Goal: Task Accomplishment & Management: Manage account settings

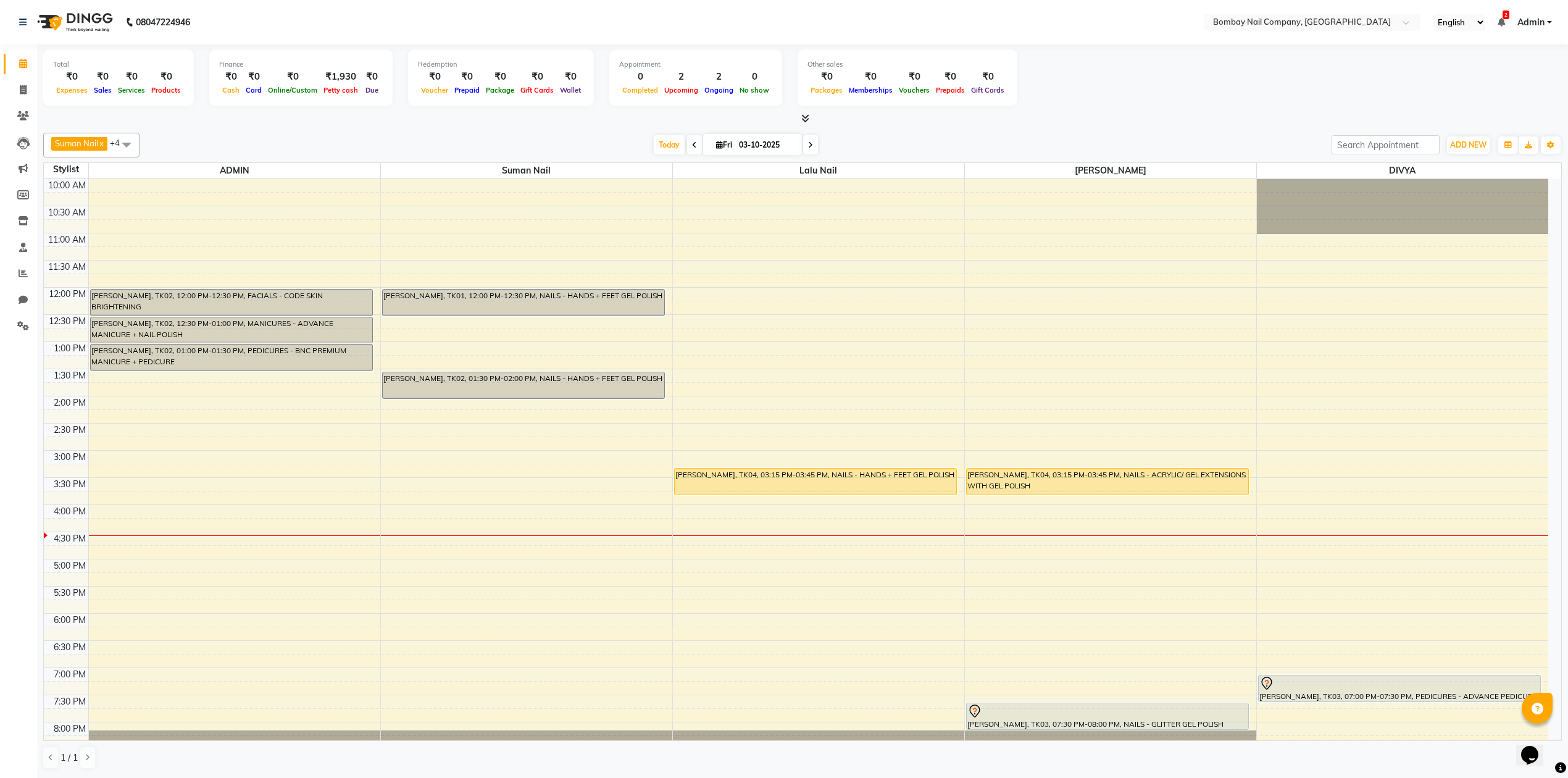
scroll to position [100, 0]
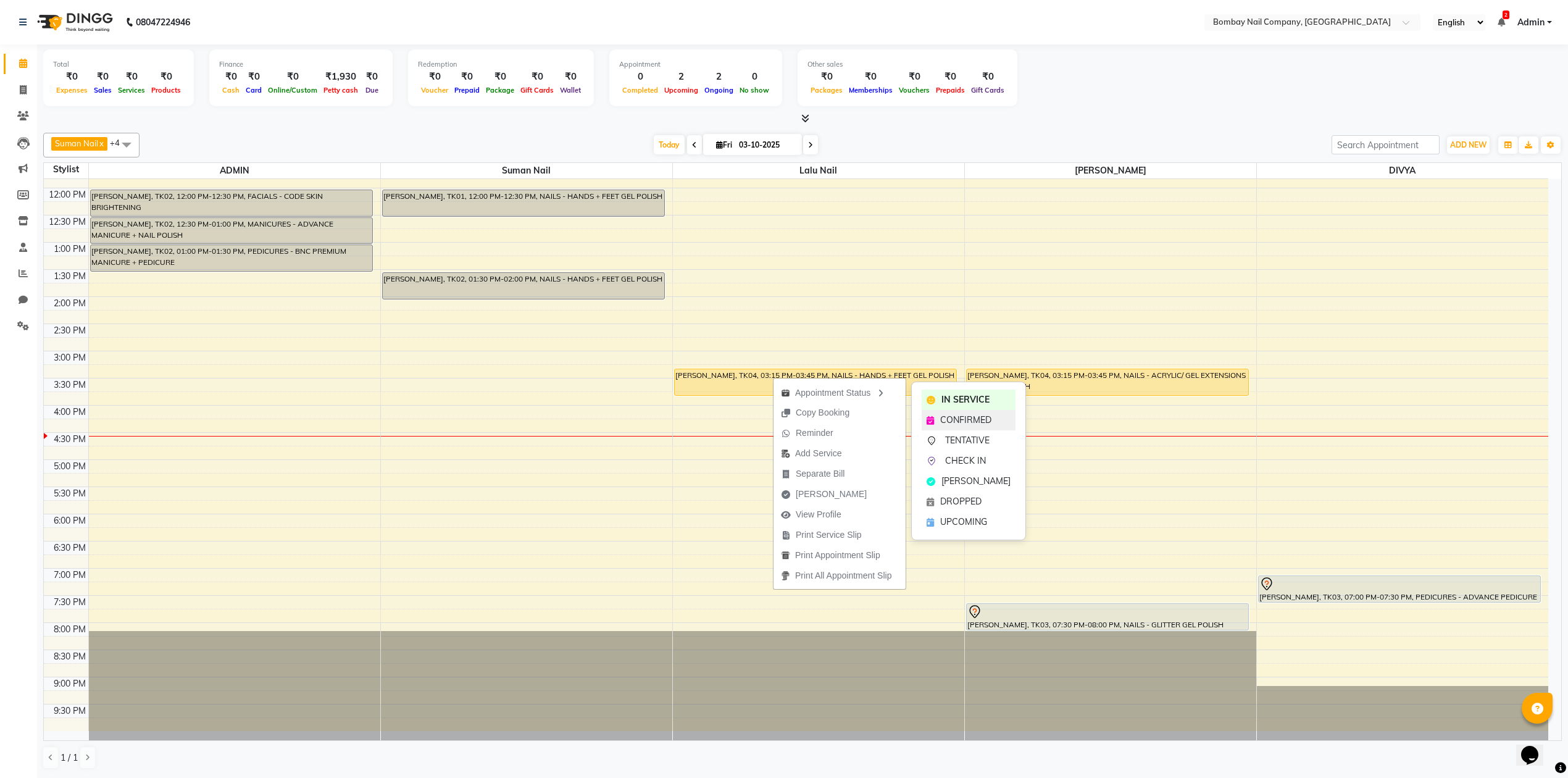
click at [945, 420] on span "CONFIRMED" at bounding box center [965, 420] width 51 height 13
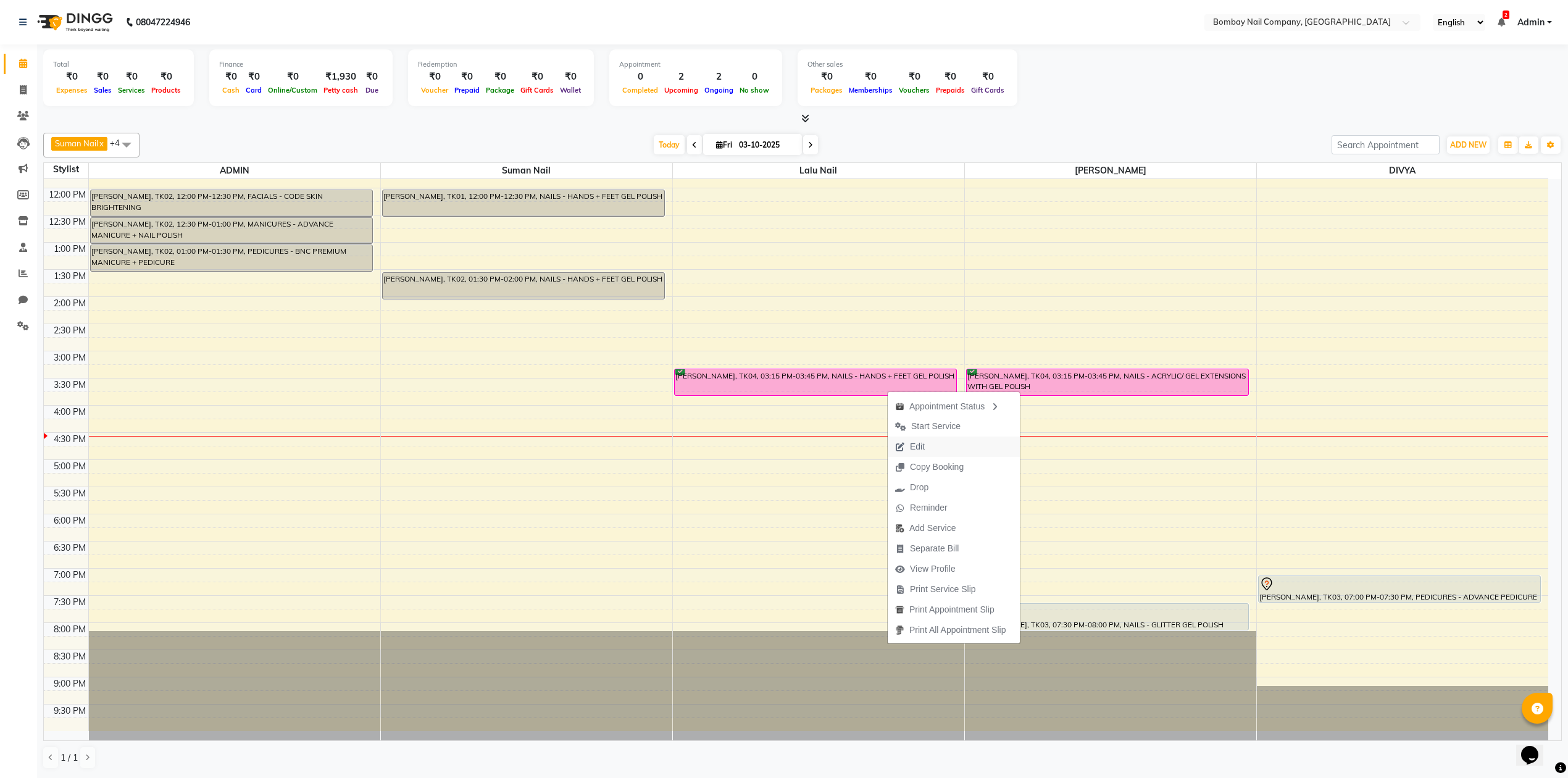
click at [942, 451] on button "Edit" at bounding box center [953, 447] width 132 height 20
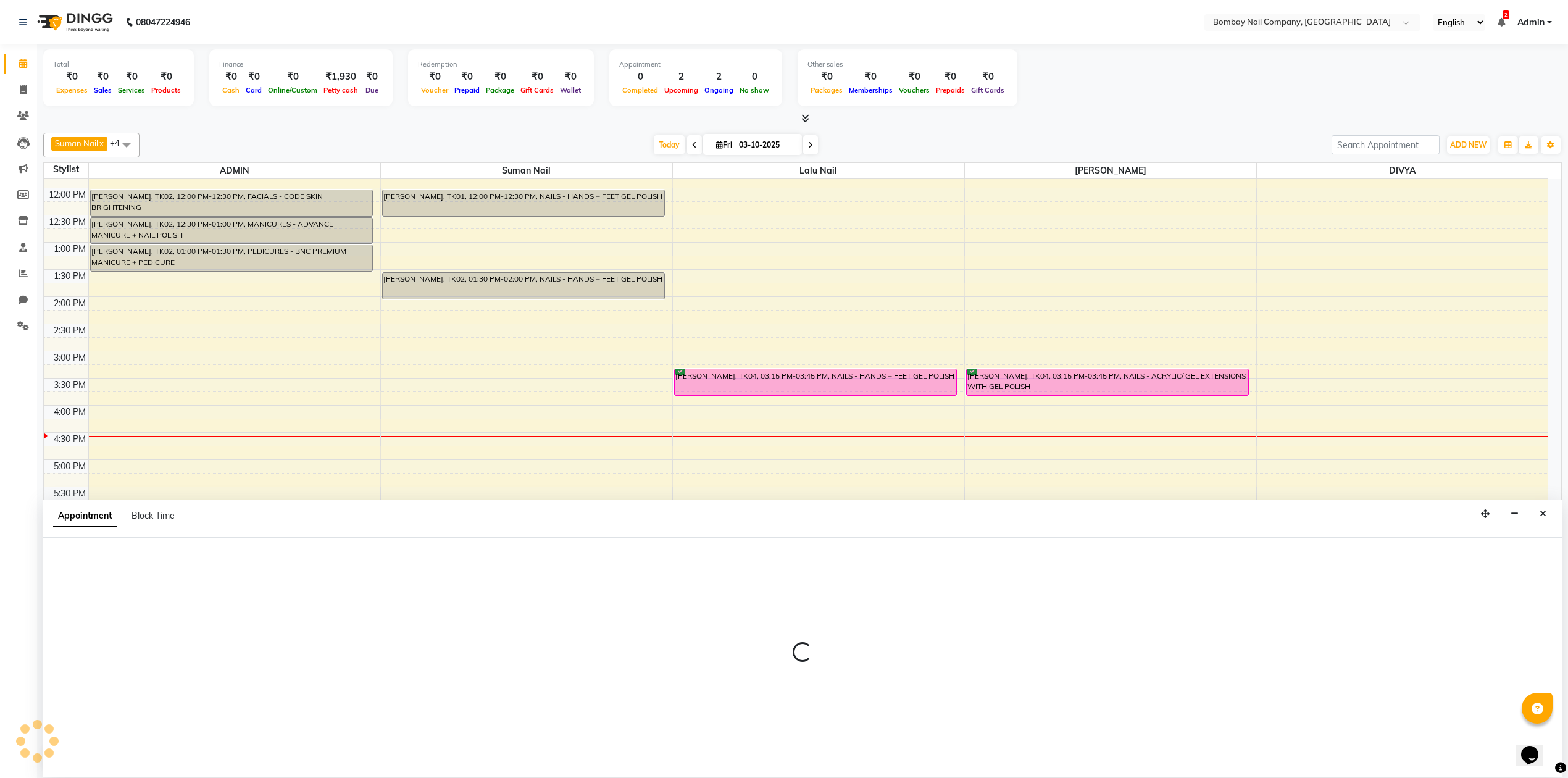
select select "tentative"
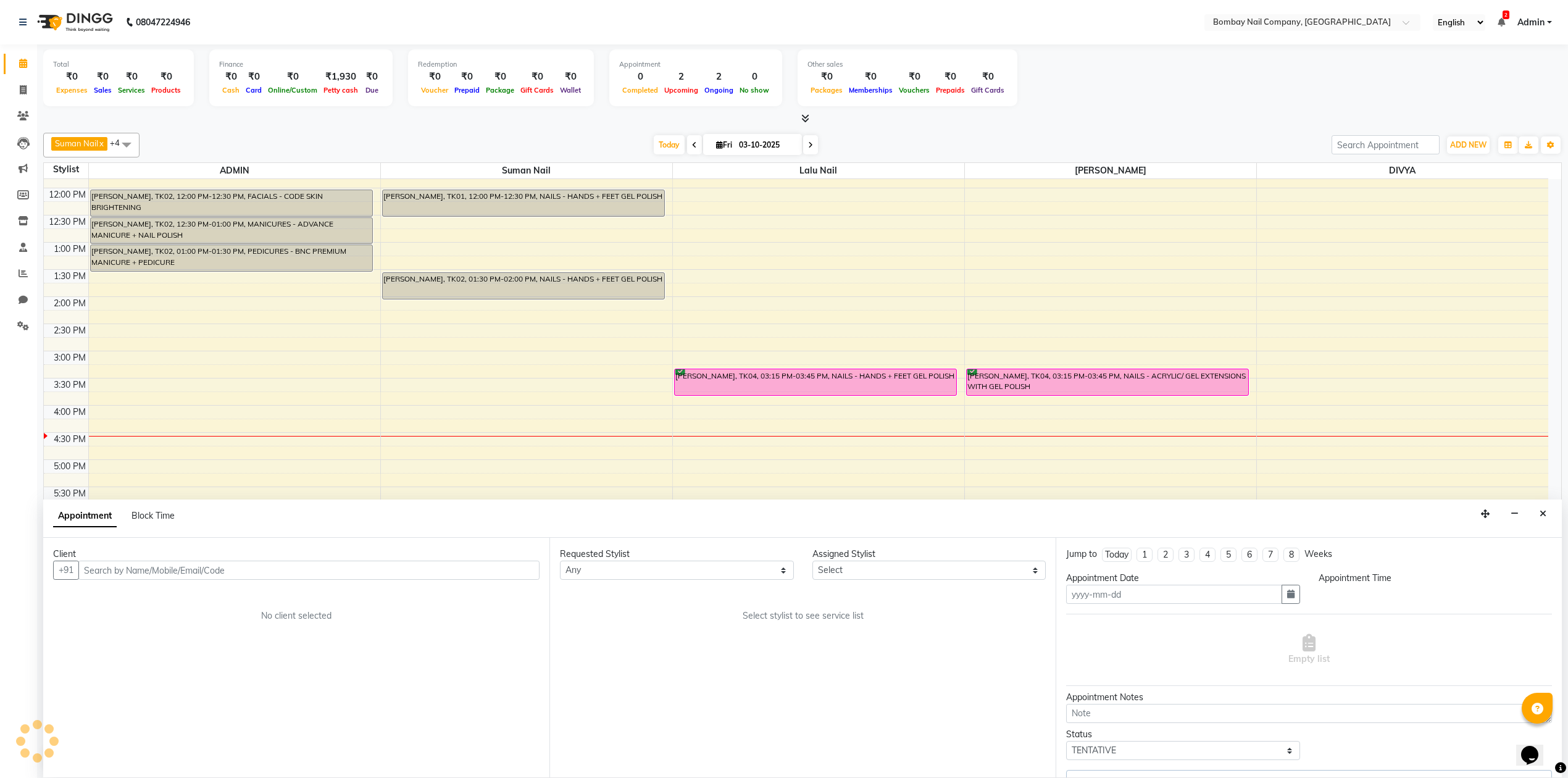
type input "03-10-2025"
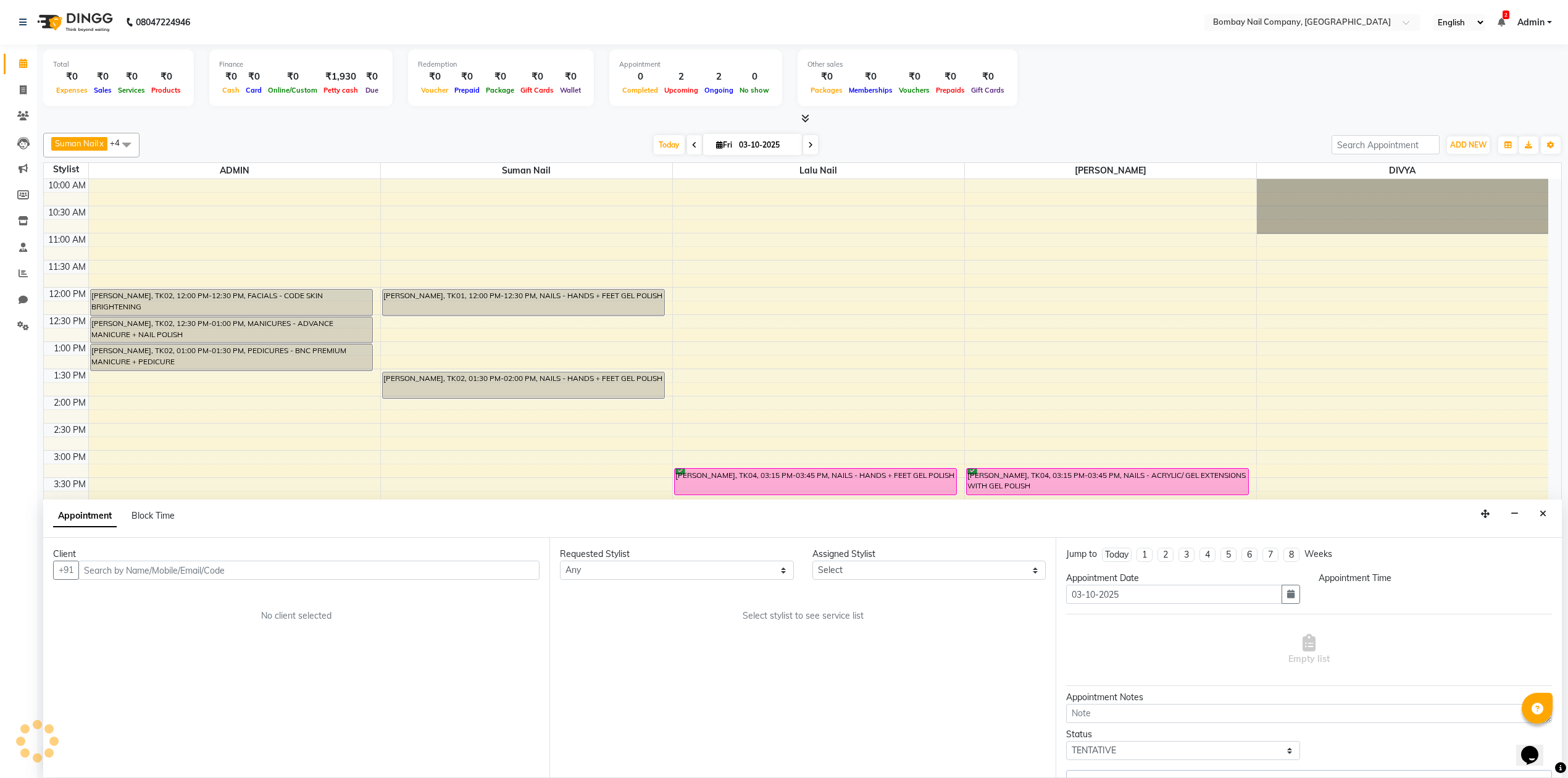
select select "90119"
select select "confirm booking"
select select "915"
select select "4433"
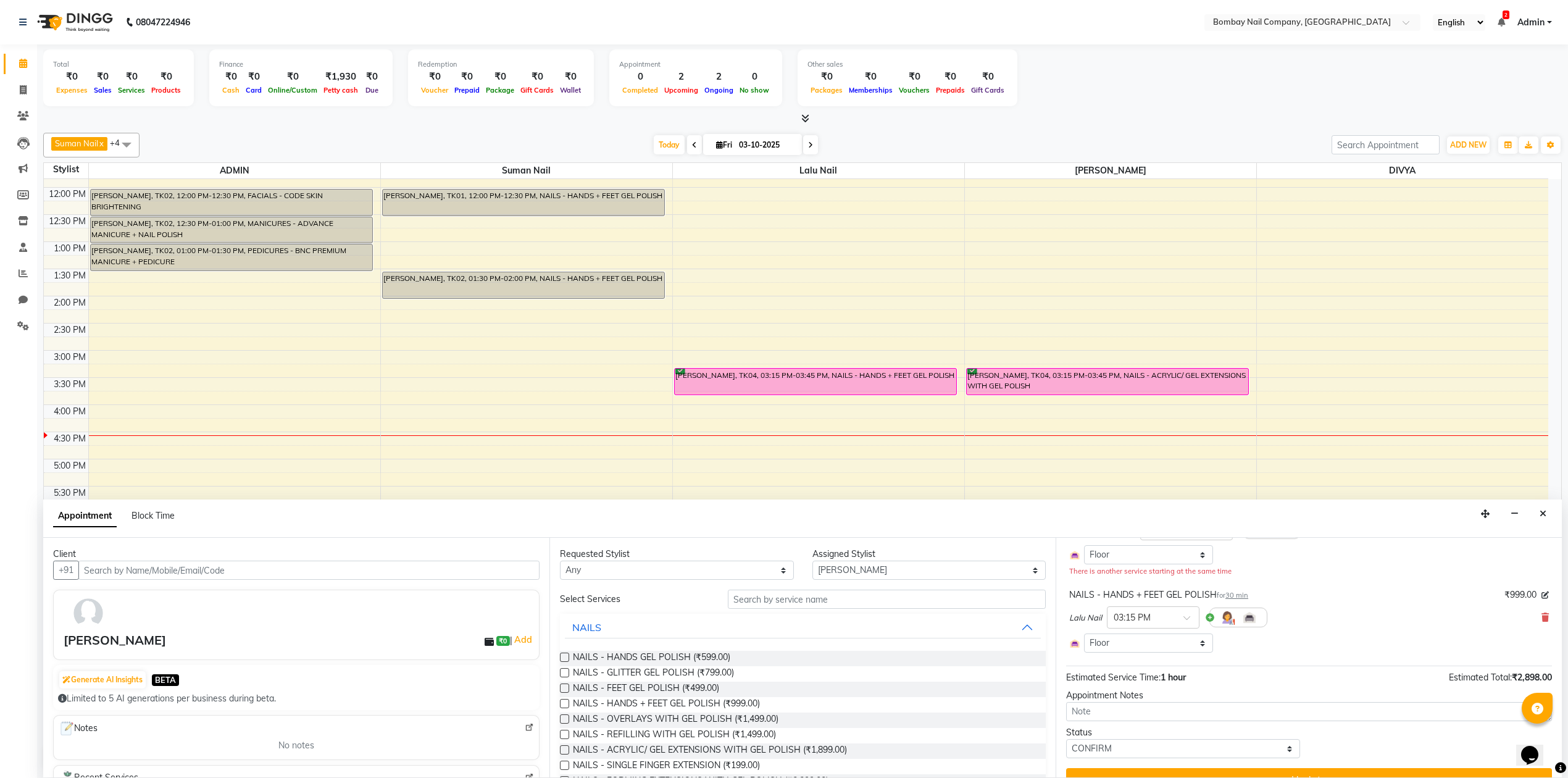
scroll to position [147, 0]
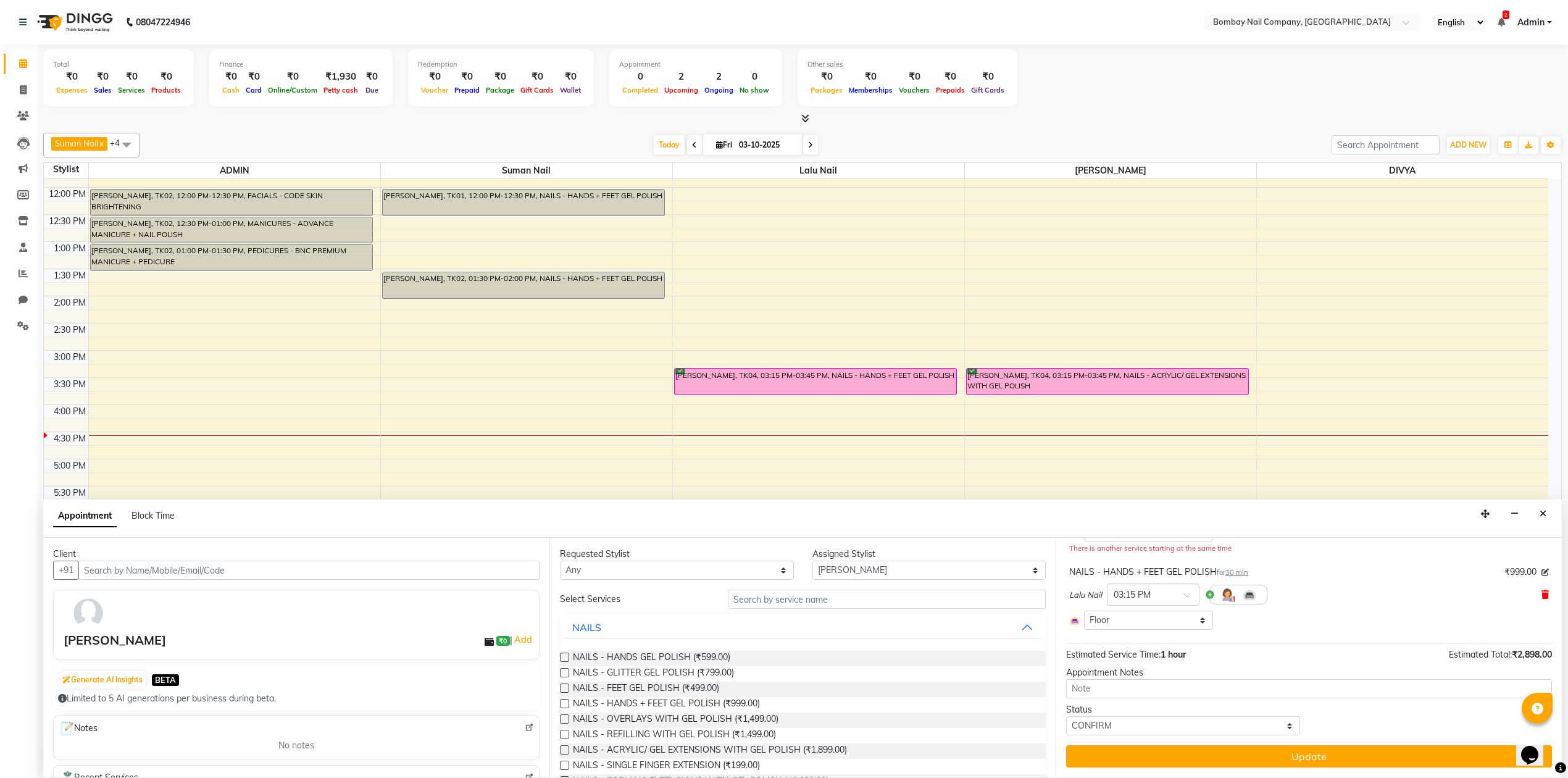
click at [1541, 595] on icon at bounding box center [1544, 594] width 7 height 9
click at [837, 571] on select "Select ADMIN DIVYA Lalu Nail Sanjay Nail [PERSON_NAME] Nail" at bounding box center [929, 570] width 234 height 19
select select "90118"
click at [812, 562] on select "Select ADMIN DIVYA Lalu Nail Sanjay Nail [PERSON_NAME] Nail" at bounding box center [929, 570] width 234 height 19
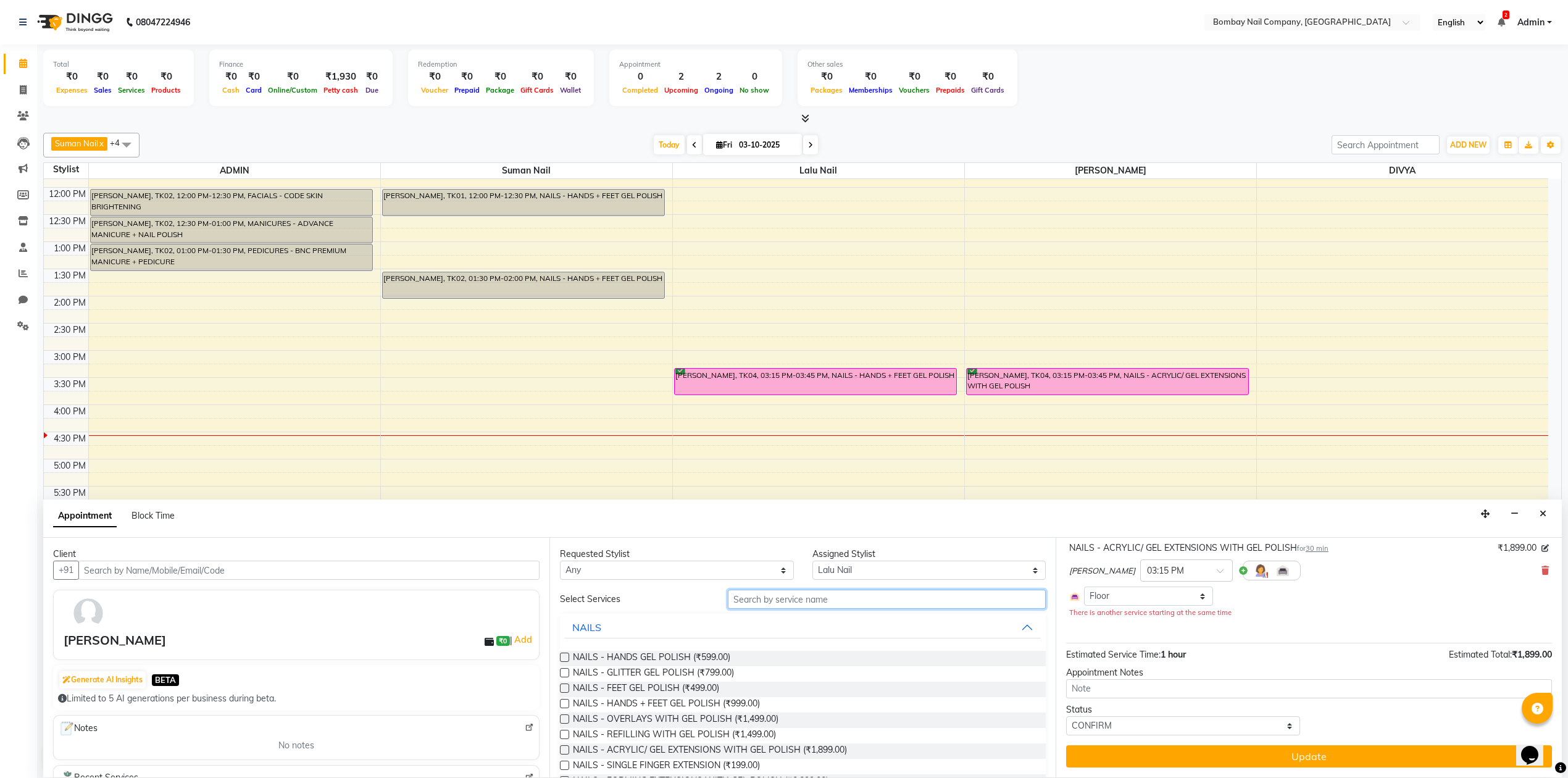
click at [814, 600] on input "text" at bounding box center [886, 599] width 318 height 19
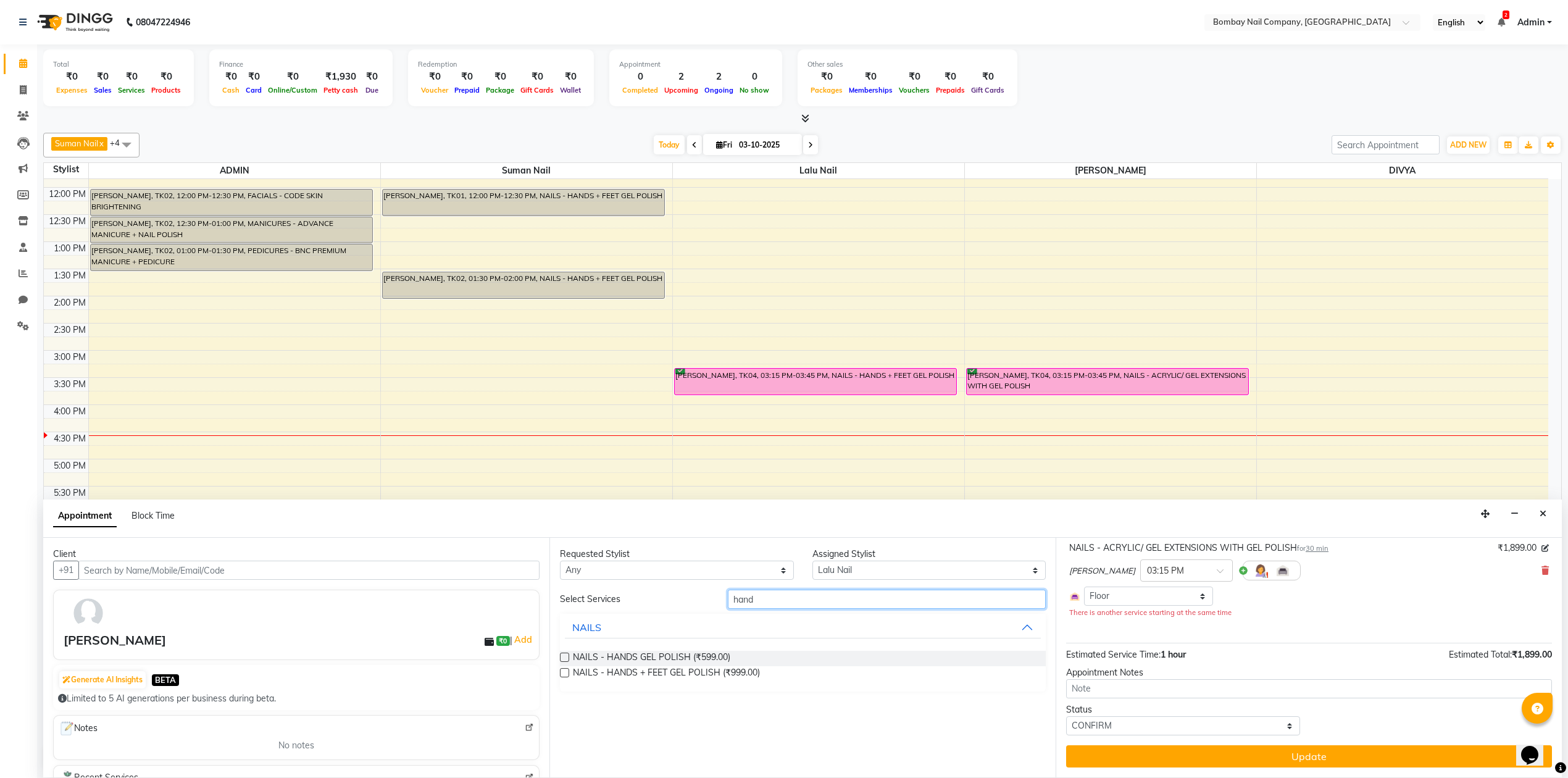
type input "hand"
click at [564, 660] on label at bounding box center [564, 657] width 9 height 9
click at [564, 660] on input "checkbox" at bounding box center [564, 658] width 8 height 8
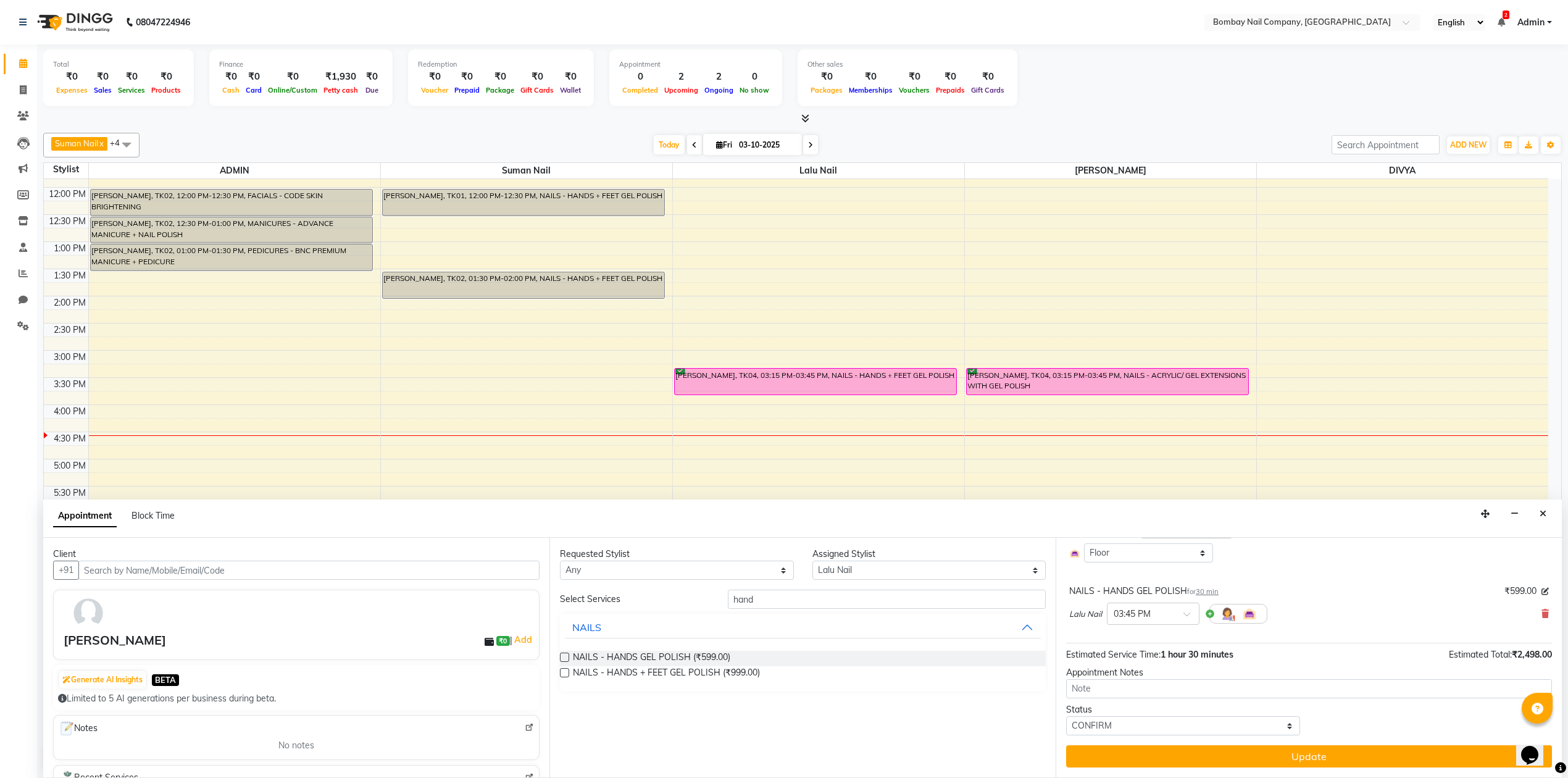
checkbox input "false"
click at [838, 566] on select "Select ADMIN DIVYA Lalu Nail Sanjay Nail [PERSON_NAME] Nail" at bounding box center [929, 570] width 234 height 19
select select "90121"
click at [812, 562] on select "Select ADMIN DIVYA Lalu Nail Sanjay Nail [PERSON_NAME] Nail" at bounding box center [929, 570] width 234 height 19
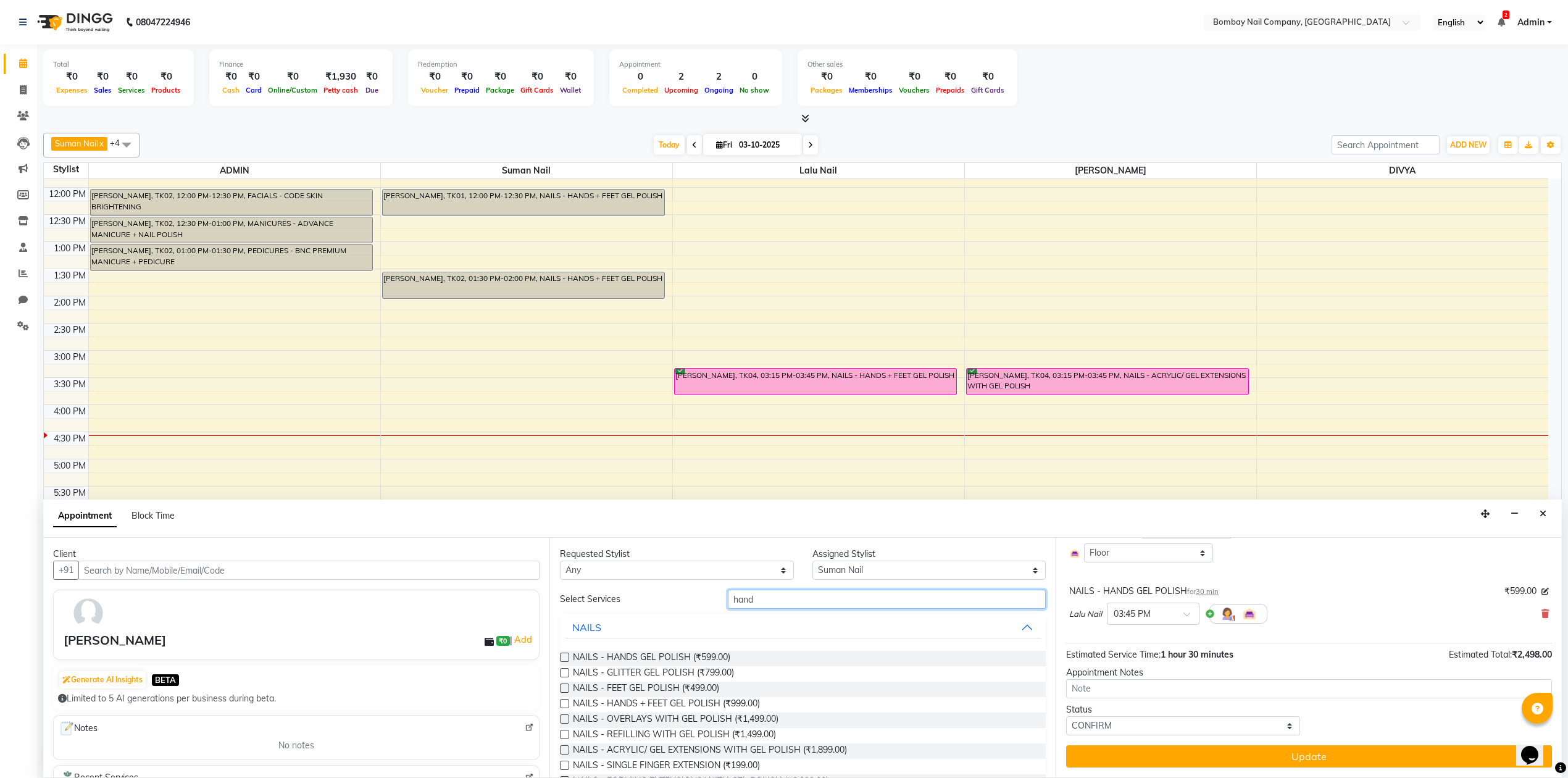
drag, startPoint x: 775, startPoint y: 605, endPoint x: 648, endPoint y: 617, distance: 127.6
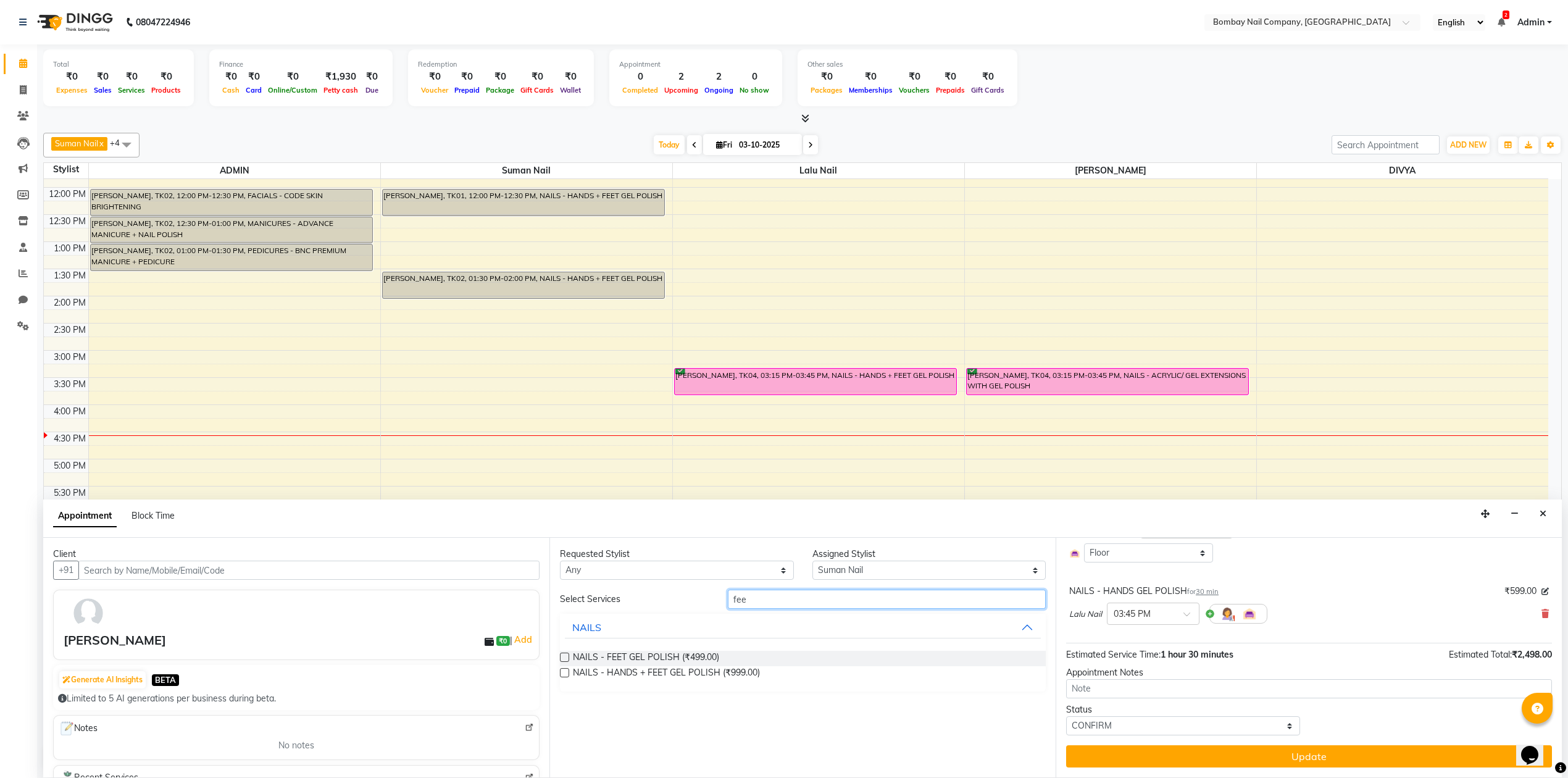
type input "fee"
click at [564, 660] on label at bounding box center [564, 657] width 9 height 9
click at [564, 660] on input "checkbox" at bounding box center [564, 658] width 8 height 8
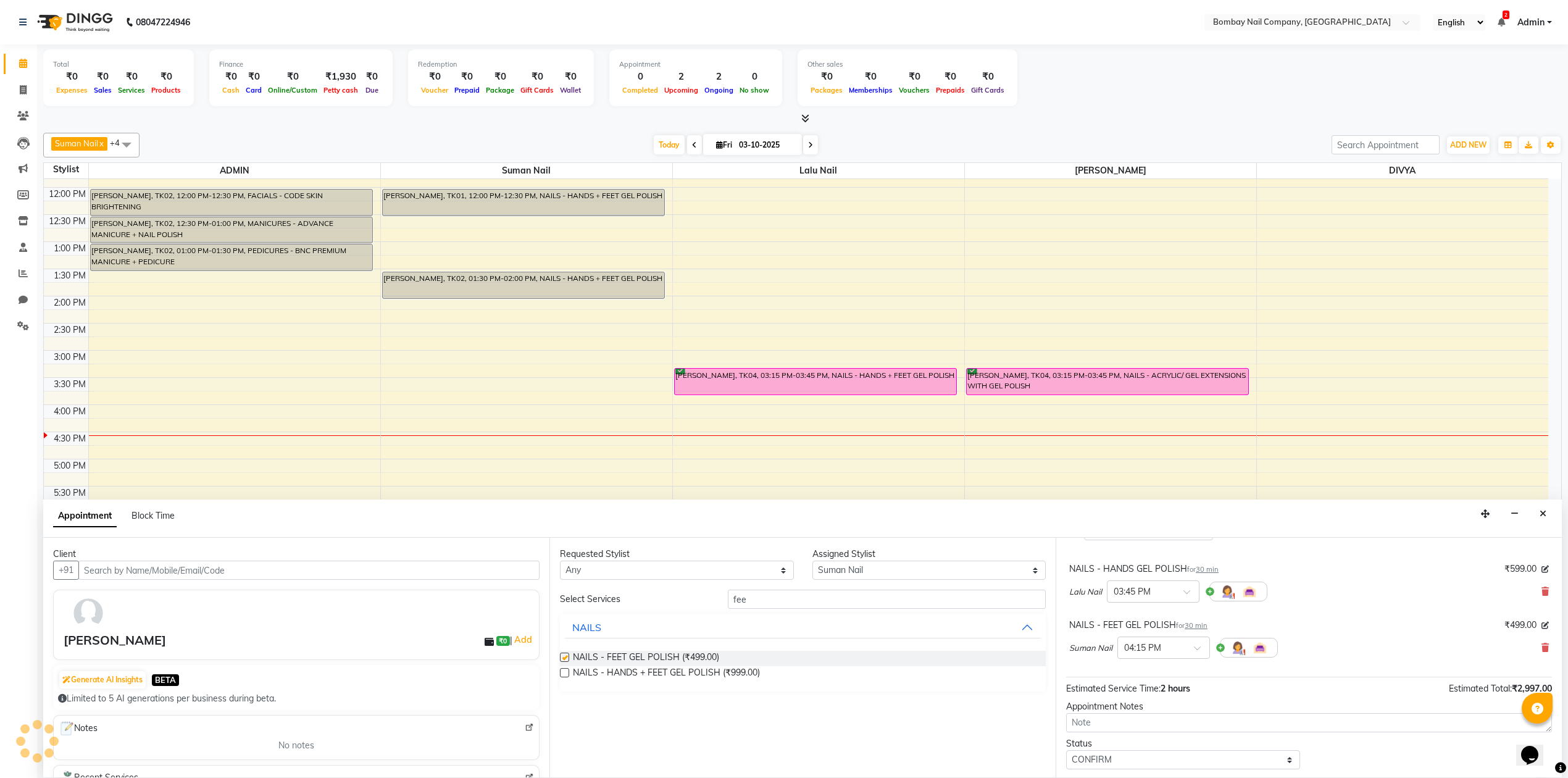
checkbox input "false"
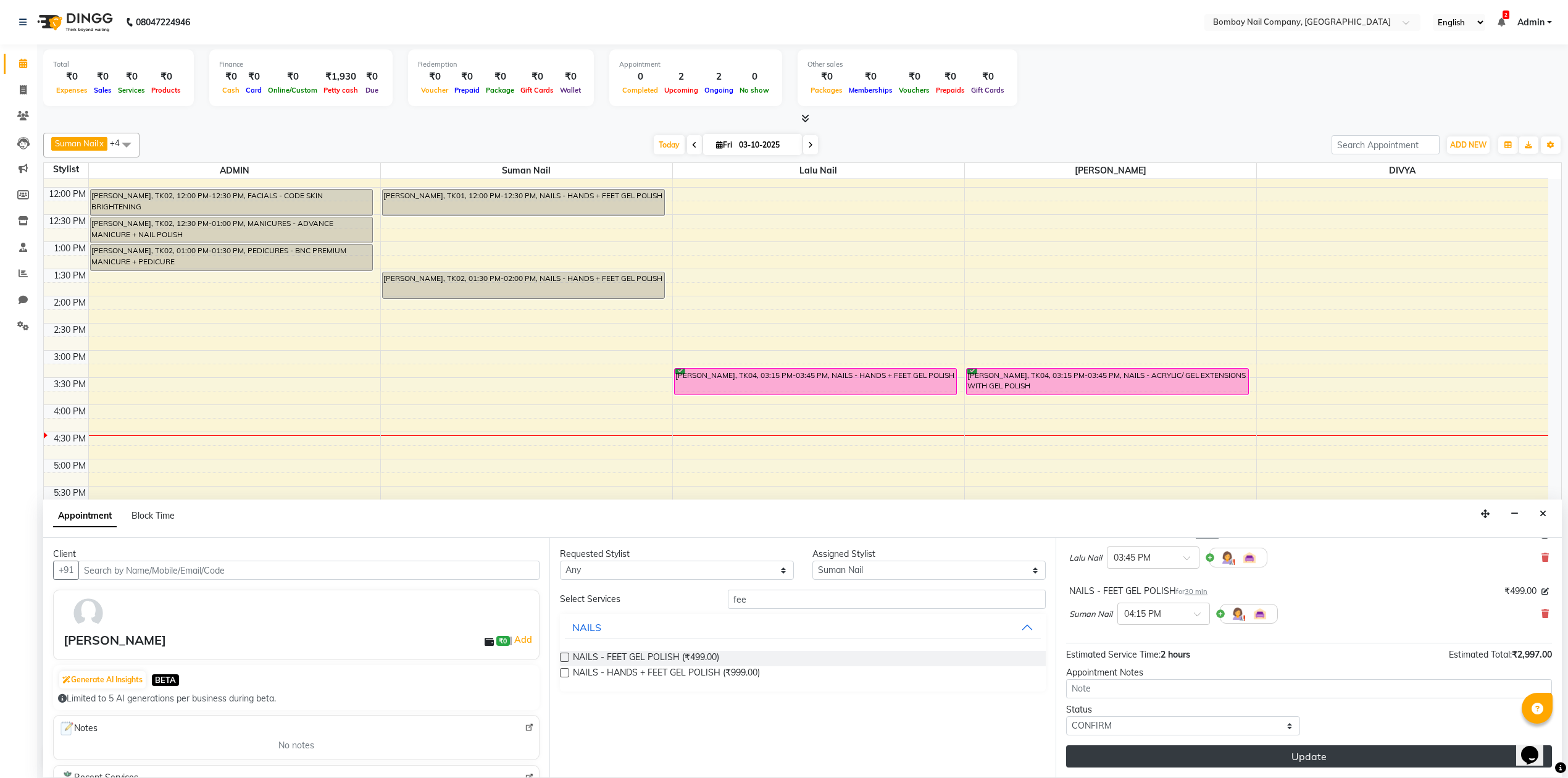
scroll to position [181, 0]
click at [1266, 757] on button "Update" at bounding box center [1309, 756] width 486 height 22
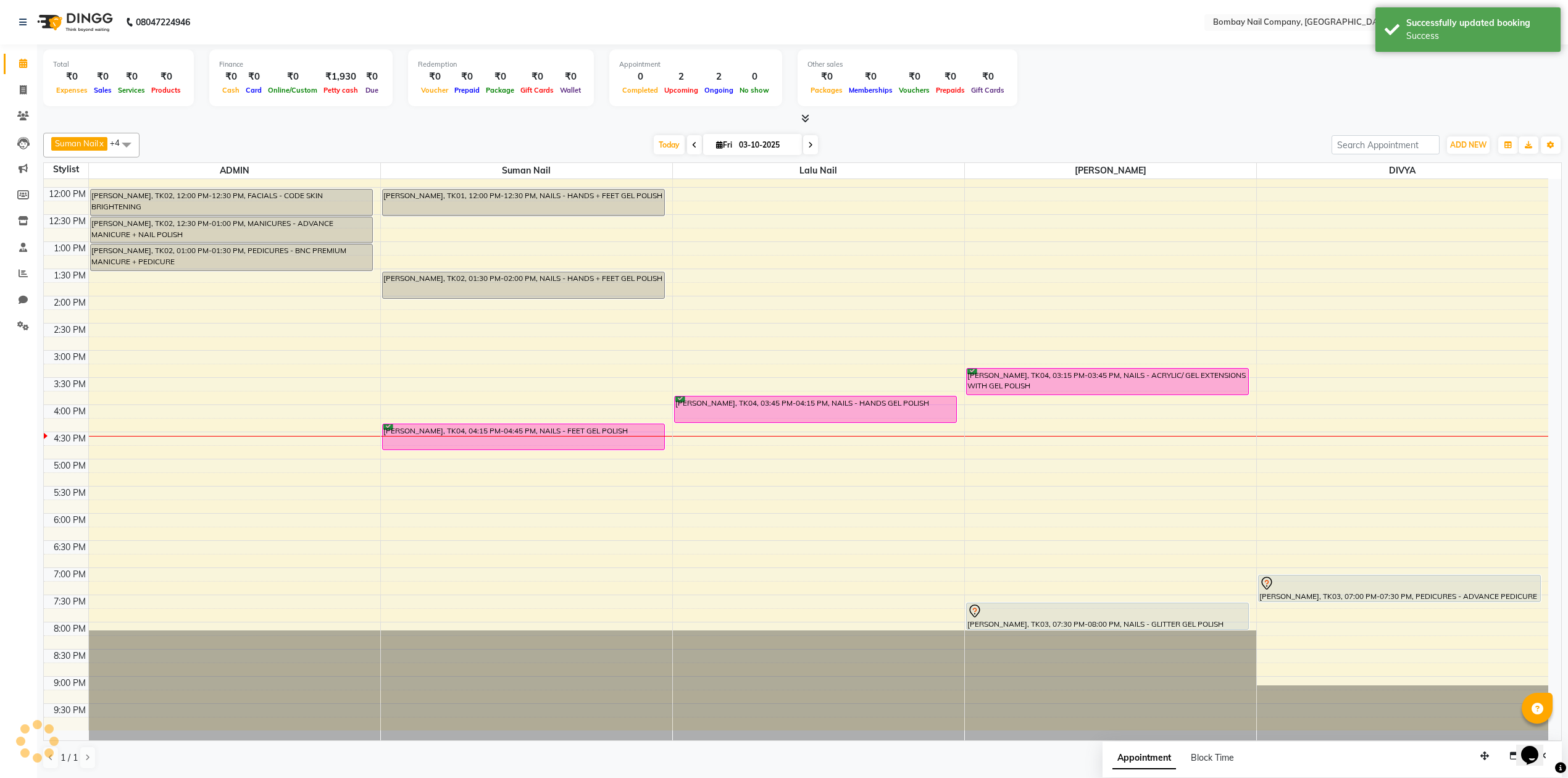
scroll to position [0, 0]
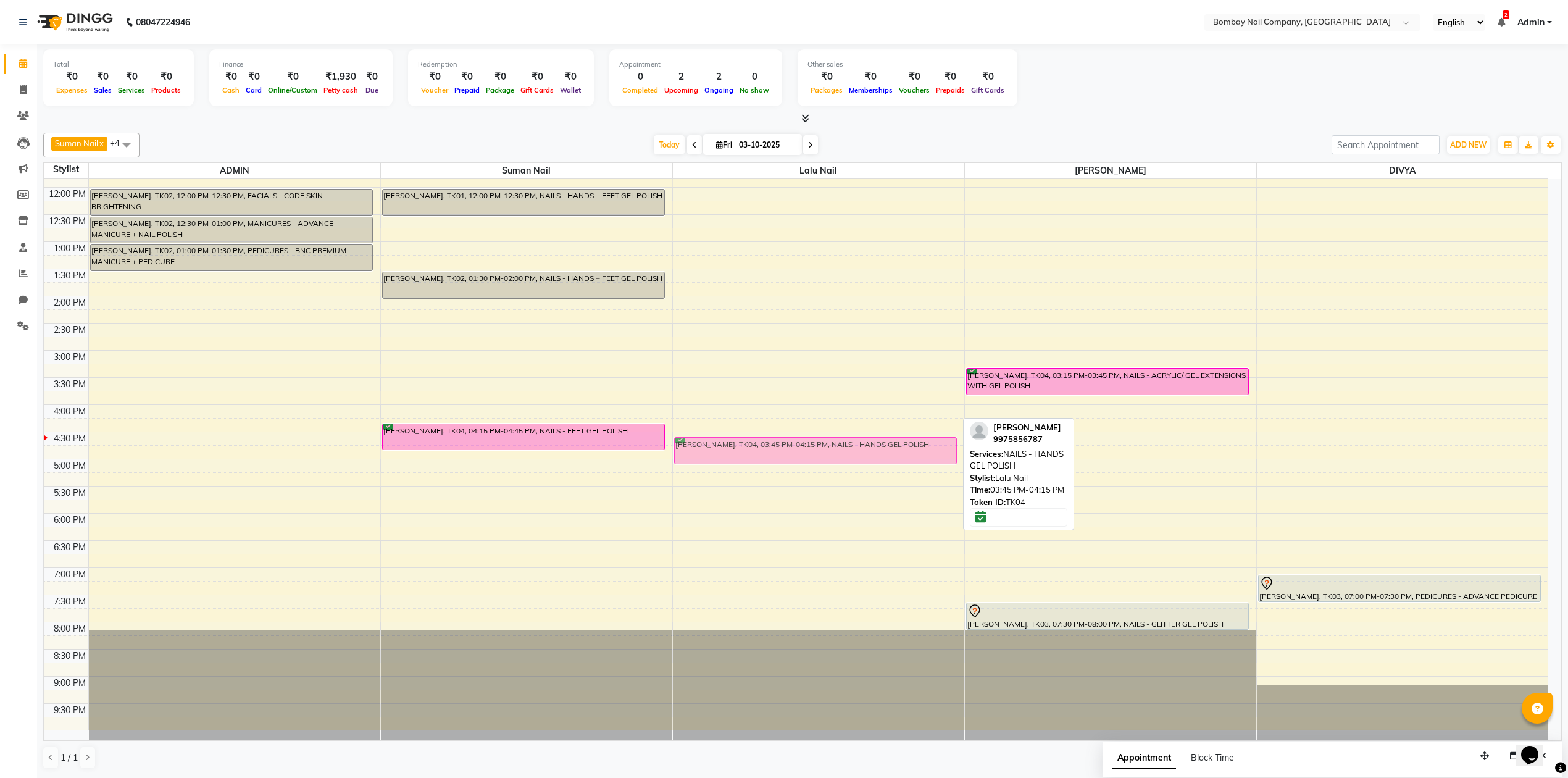
drag, startPoint x: 756, startPoint y: 402, endPoint x: 756, endPoint y: 438, distance: 36.0
click at [756, 438] on div "SHIVANI WAGHMARE, TK04, 03:45 PM-04:15 PM, NAILS - HANDS GEL POLISH SHIVANI WAG…" at bounding box center [818, 405] width 292 height 652
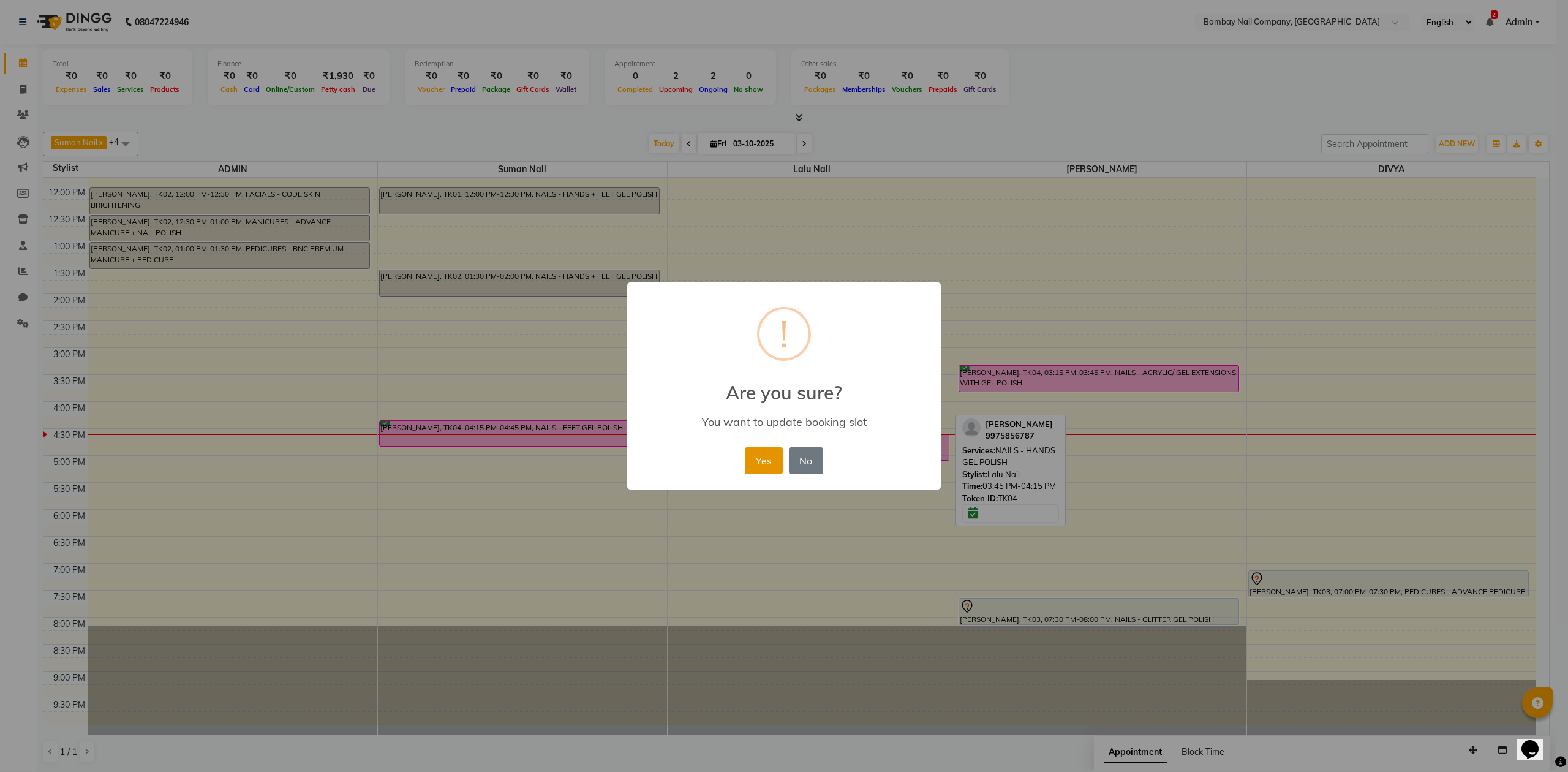
click at [760, 457] on button "Yes" at bounding box center [763, 461] width 37 height 27
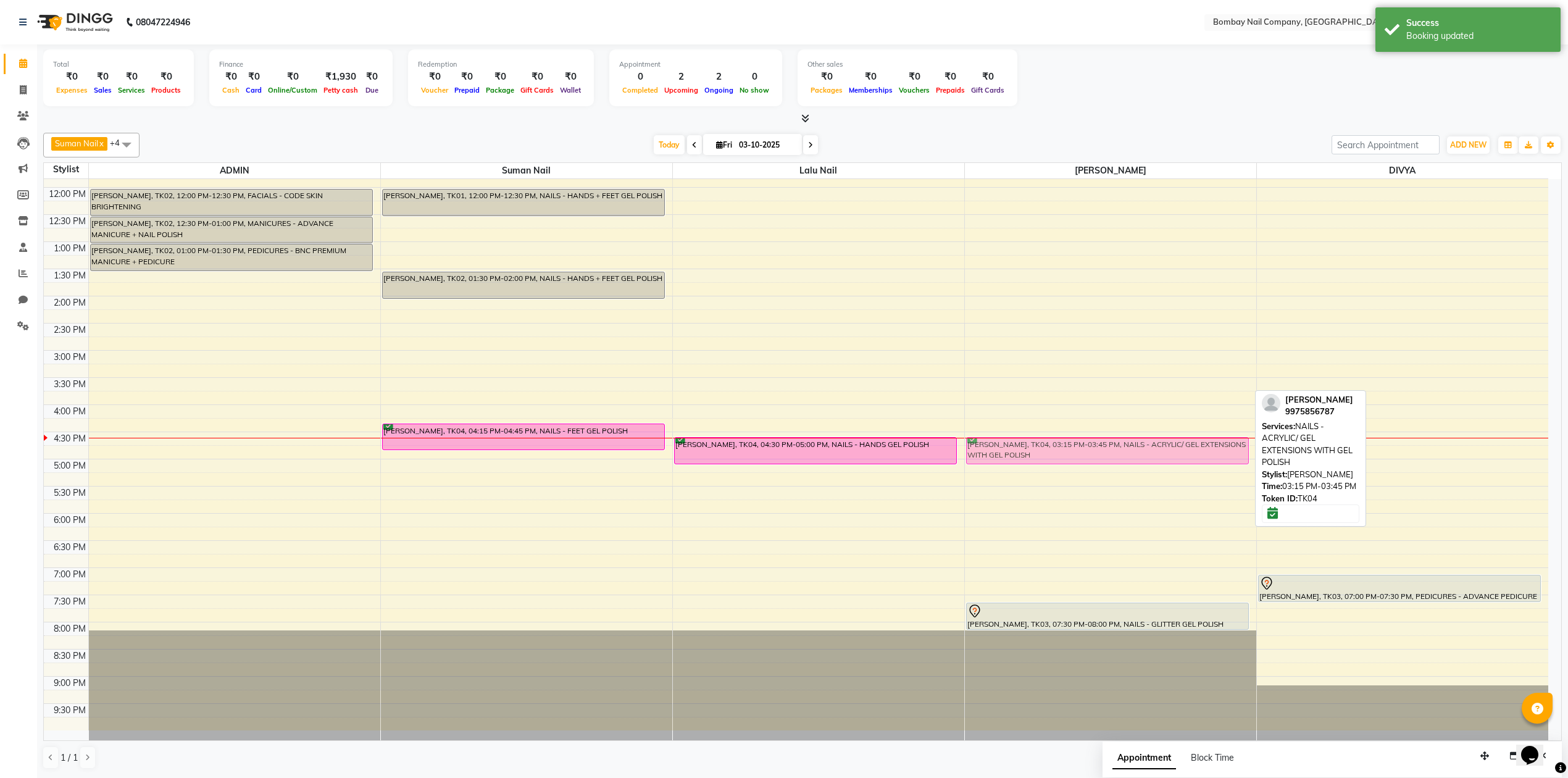
drag, startPoint x: 988, startPoint y: 382, endPoint x: 995, endPoint y: 452, distance: 70.3
click at [995, 452] on div "SHIVANI WAGHMARE, TK04, 03:15 PM-03:45 PM, NAILS - ACRYLIC/ GEL EXTENSIONS WITH…" at bounding box center [1110, 405] width 292 height 652
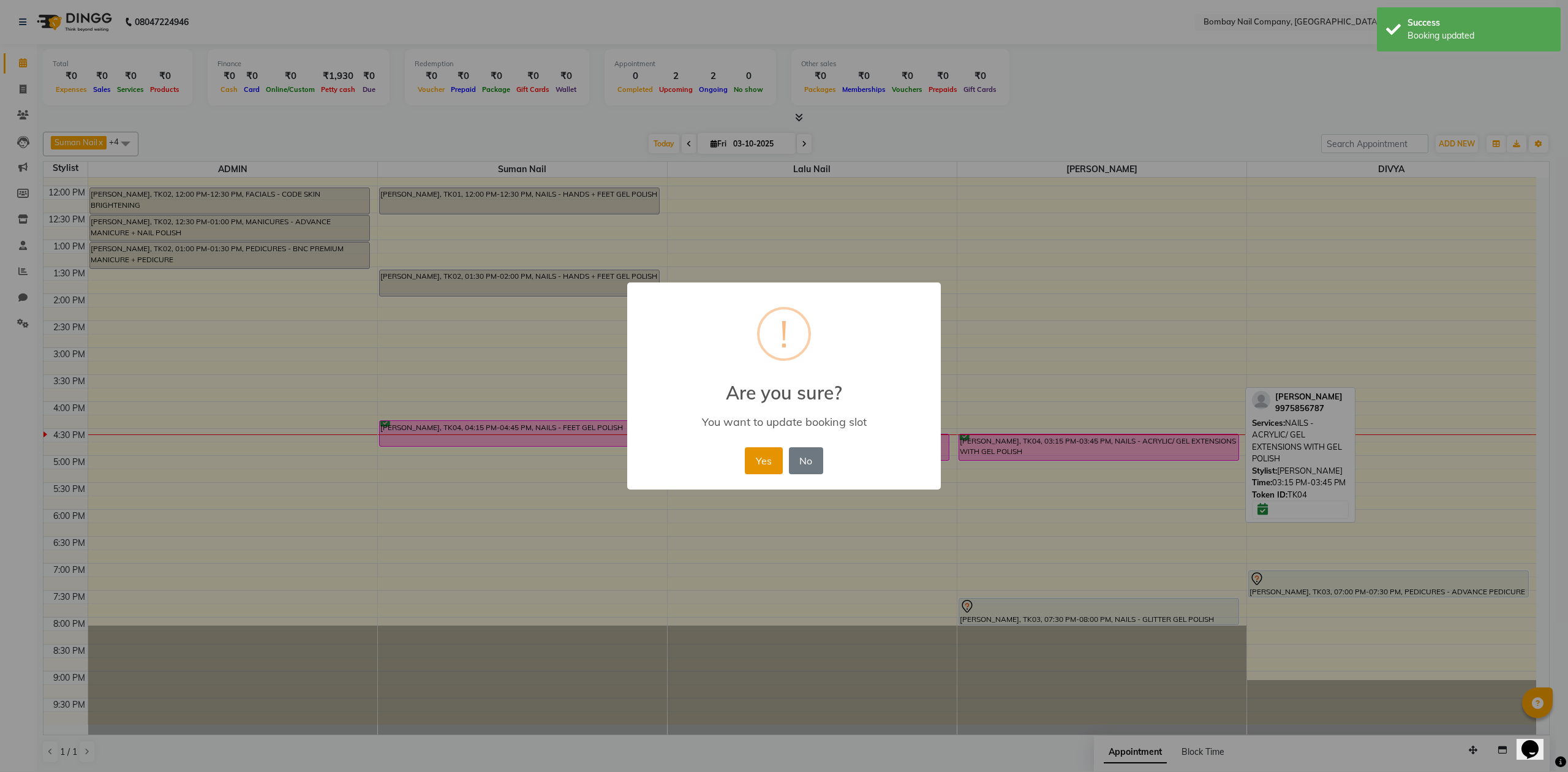
click at [764, 456] on button "Yes" at bounding box center [763, 461] width 37 height 27
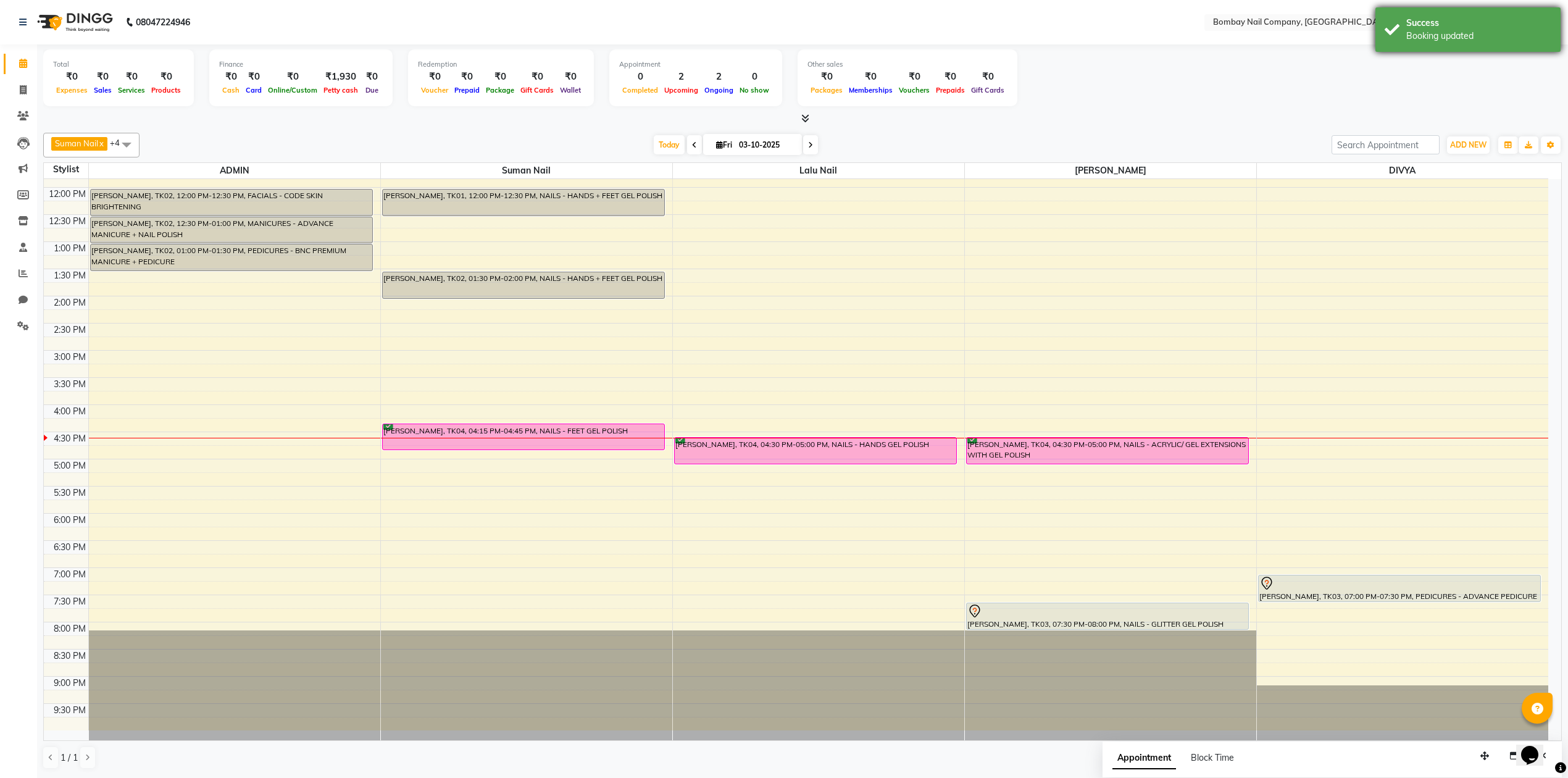
click at [1381, 31] on div "Success Booking updated" at bounding box center [1468, 29] width 185 height 45
click at [1012, 112] on div at bounding box center [802, 118] width 1519 height 13
click at [953, 118] on div at bounding box center [802, 118] width 1519 height 13
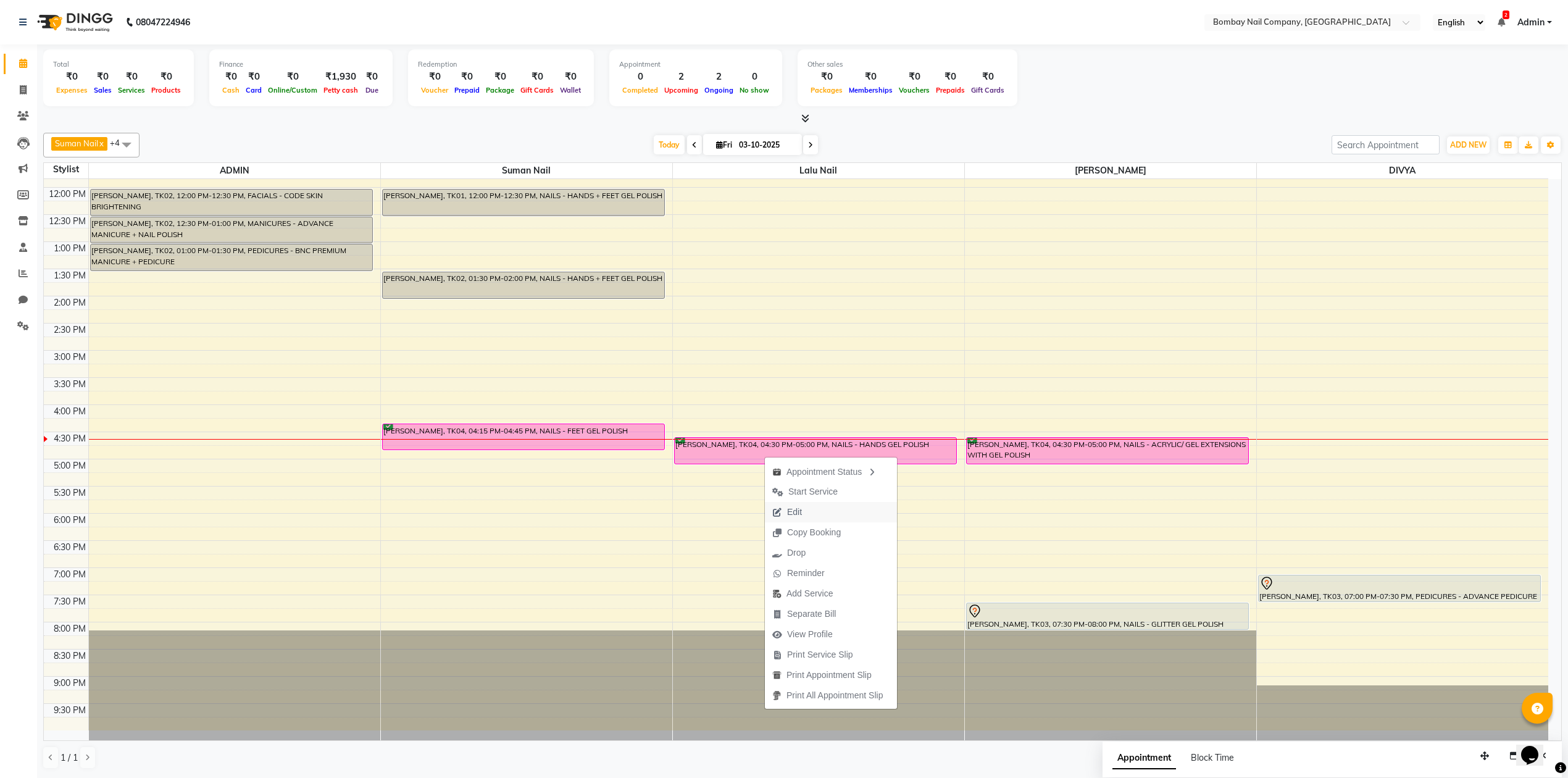
click at [793, 511] on span "Edit" at bounding box center [794, 512] width 15 height 13
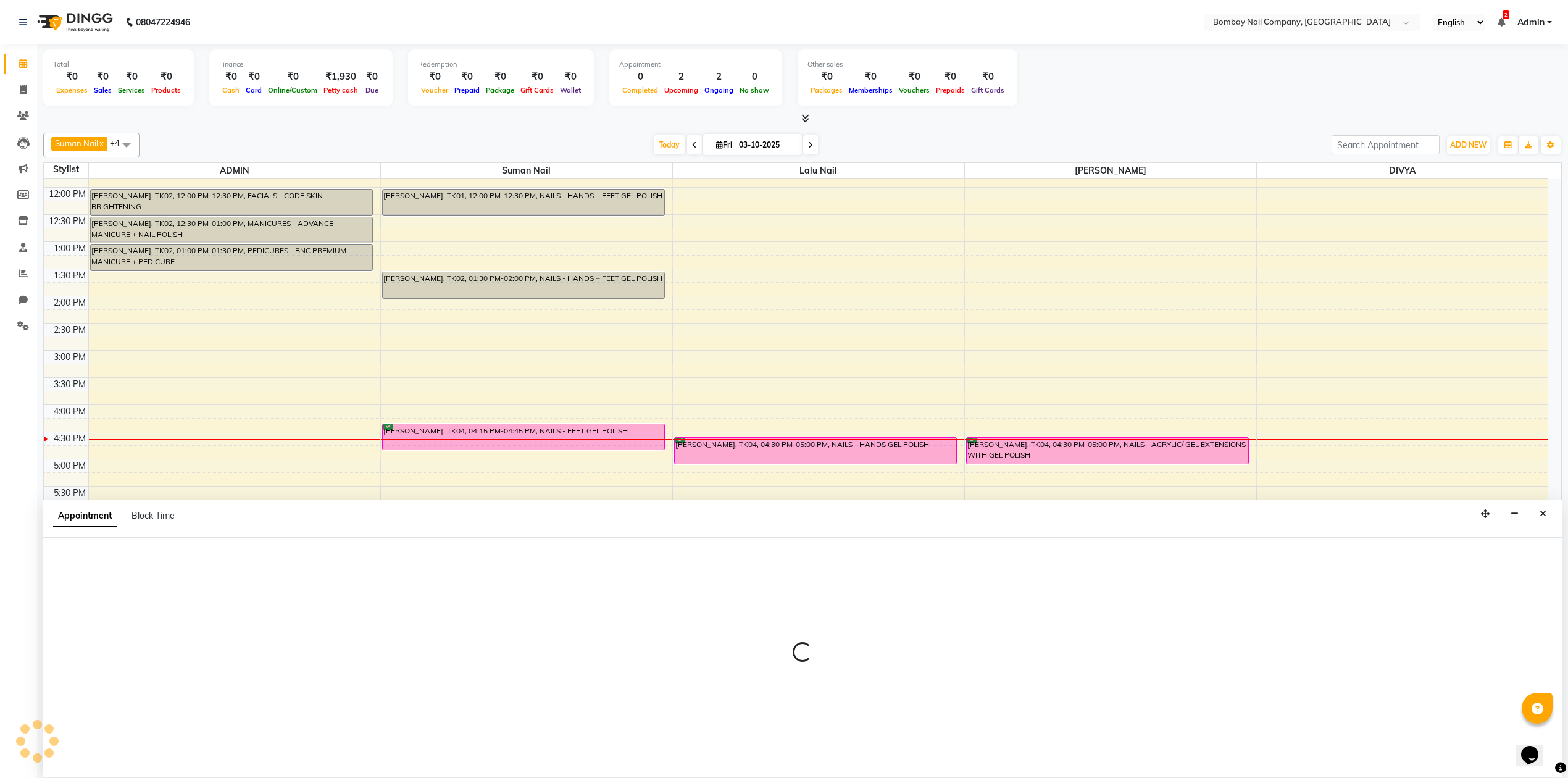
scroll to position [1, 0]
select select "confirm booking"
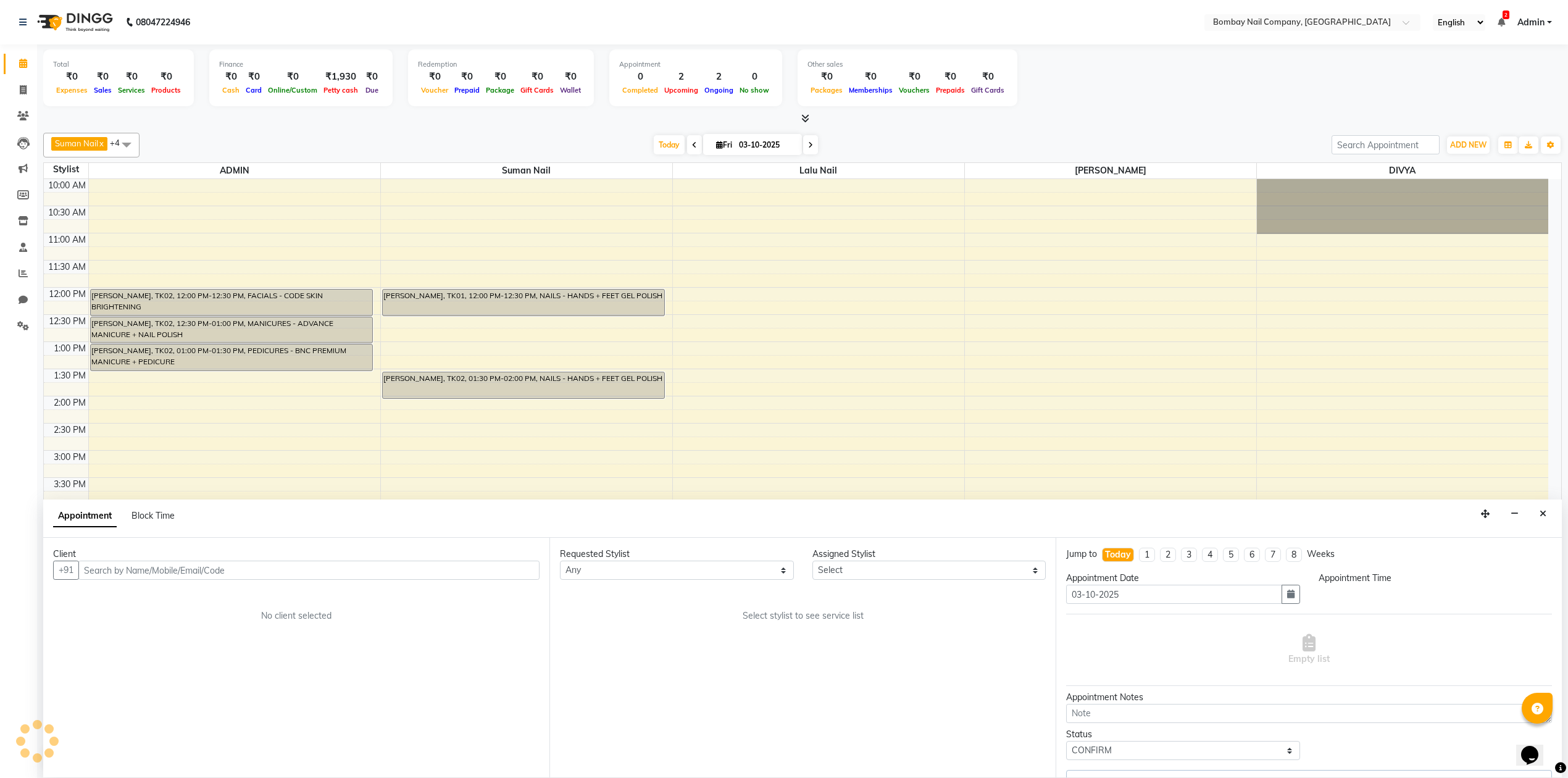
scroll to position [100, 0]
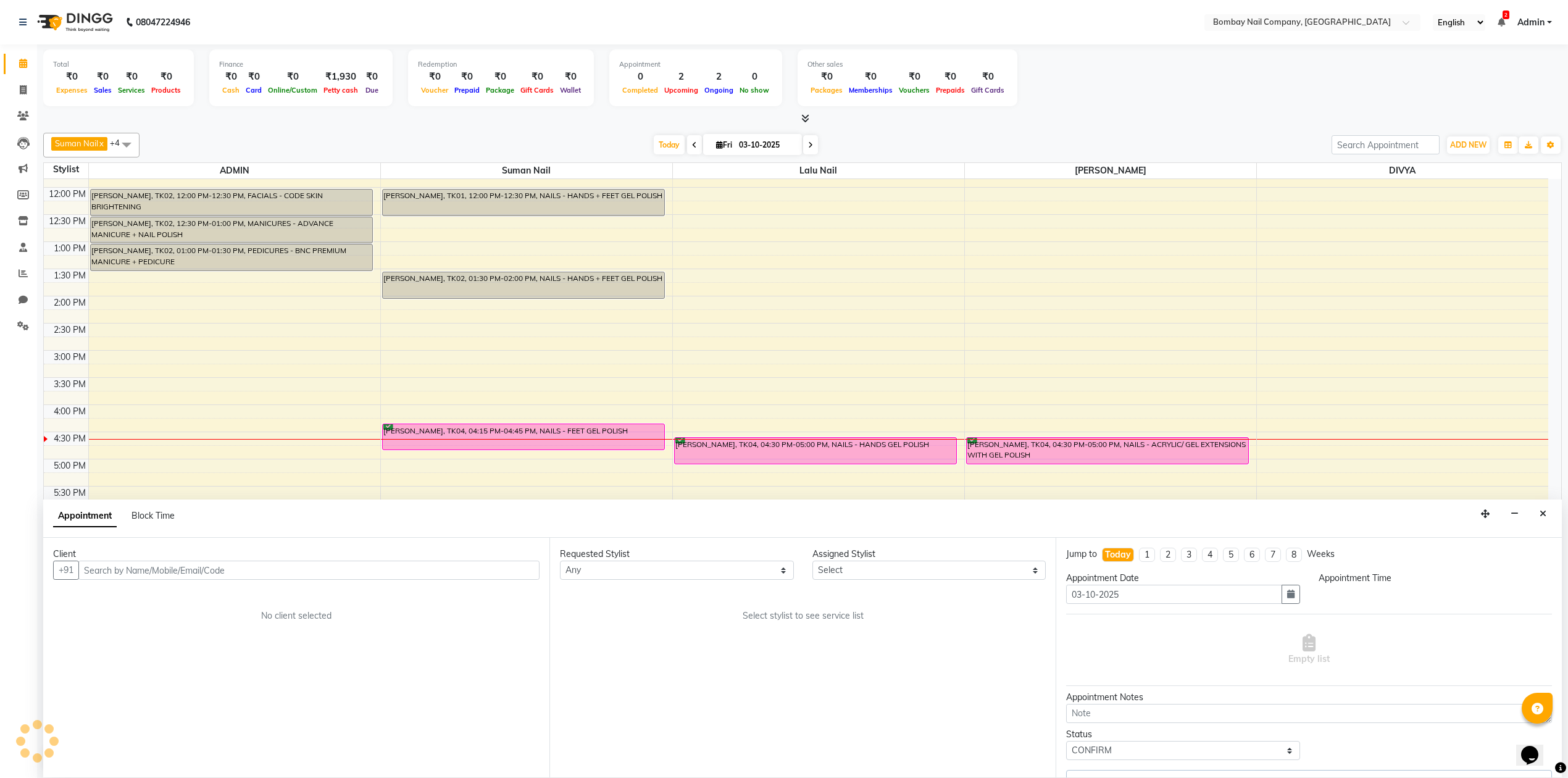
select select "90118"
select select "975"
select select "4433"
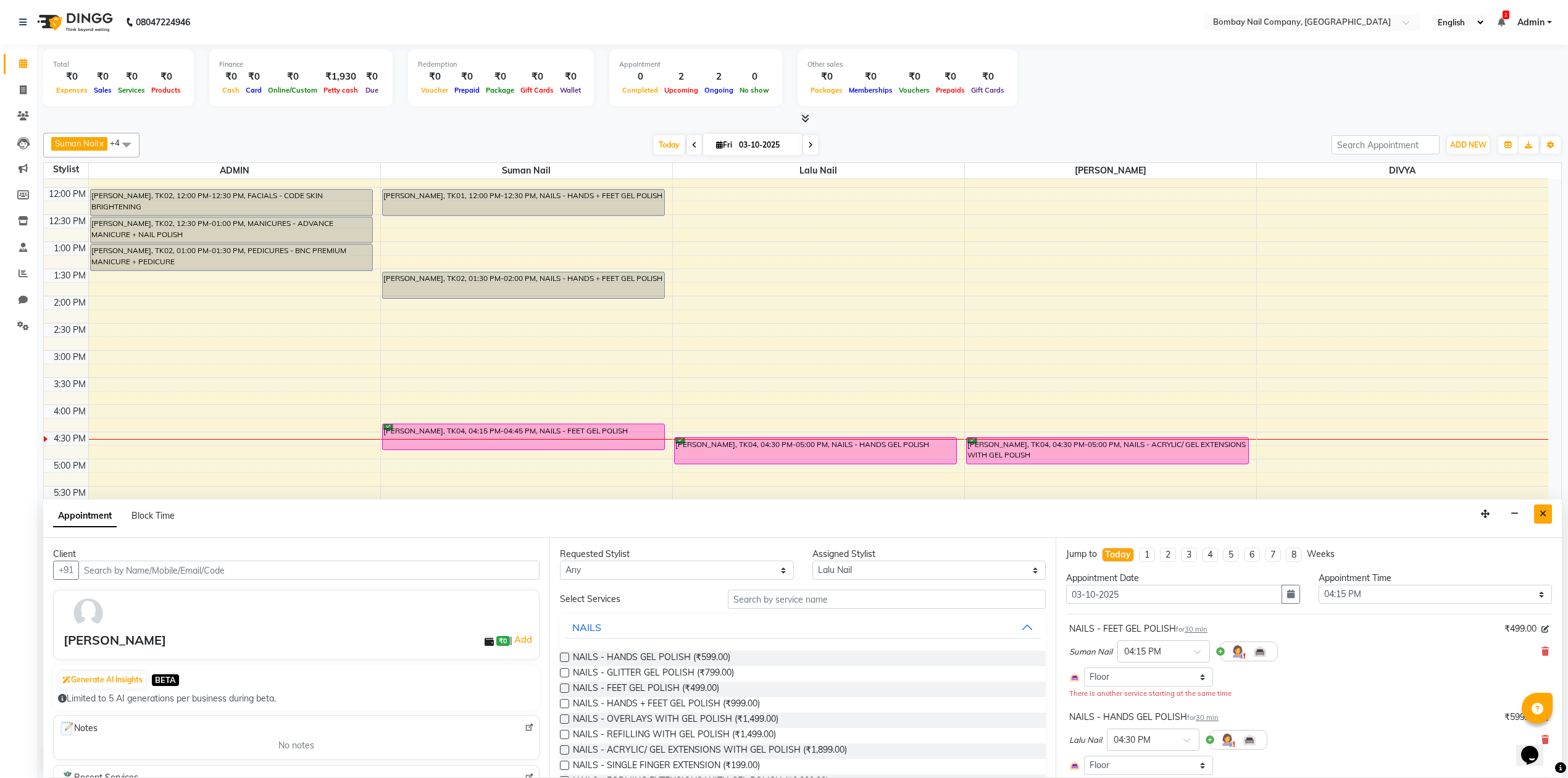
click at [1536, 510] on button "Close" at bounding box center [1542, 514] width 18 height 19
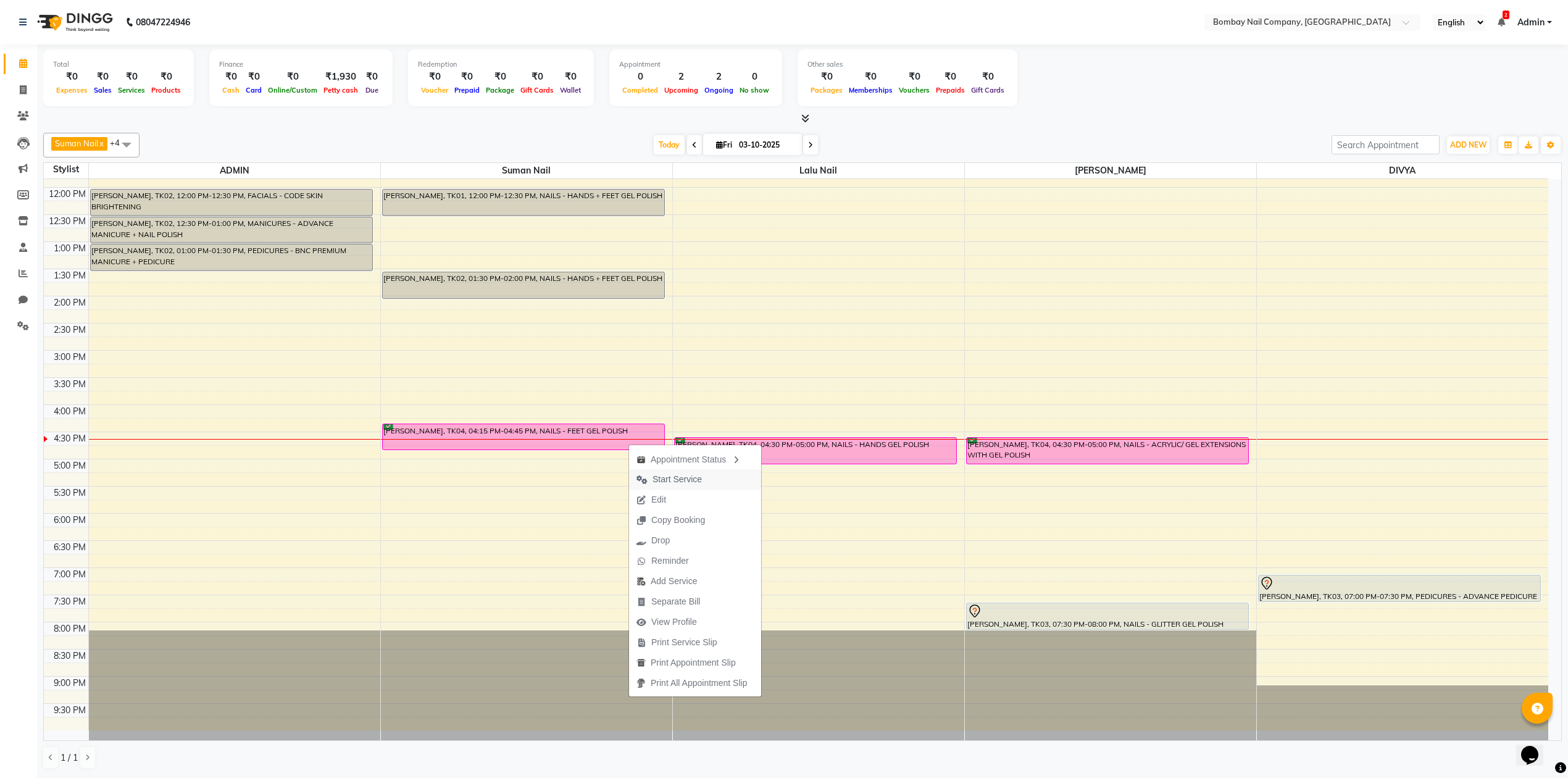
click at [692, 482] on span "Start Service" at bounding box center [677, 479] width 49 height 13
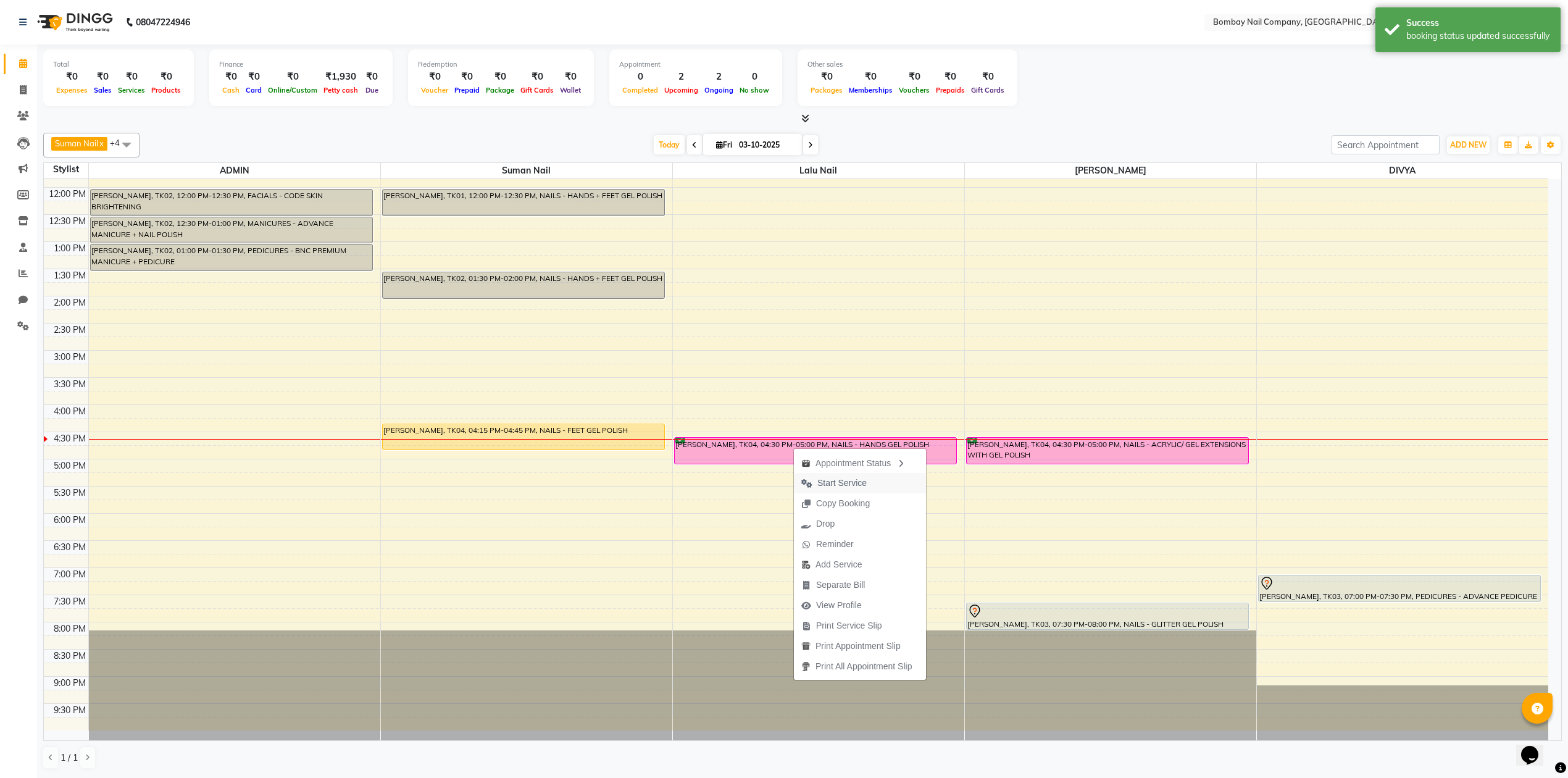
click at [840, 483] on span "Start Service" at bounding box center [841, 483] width 49 height 13
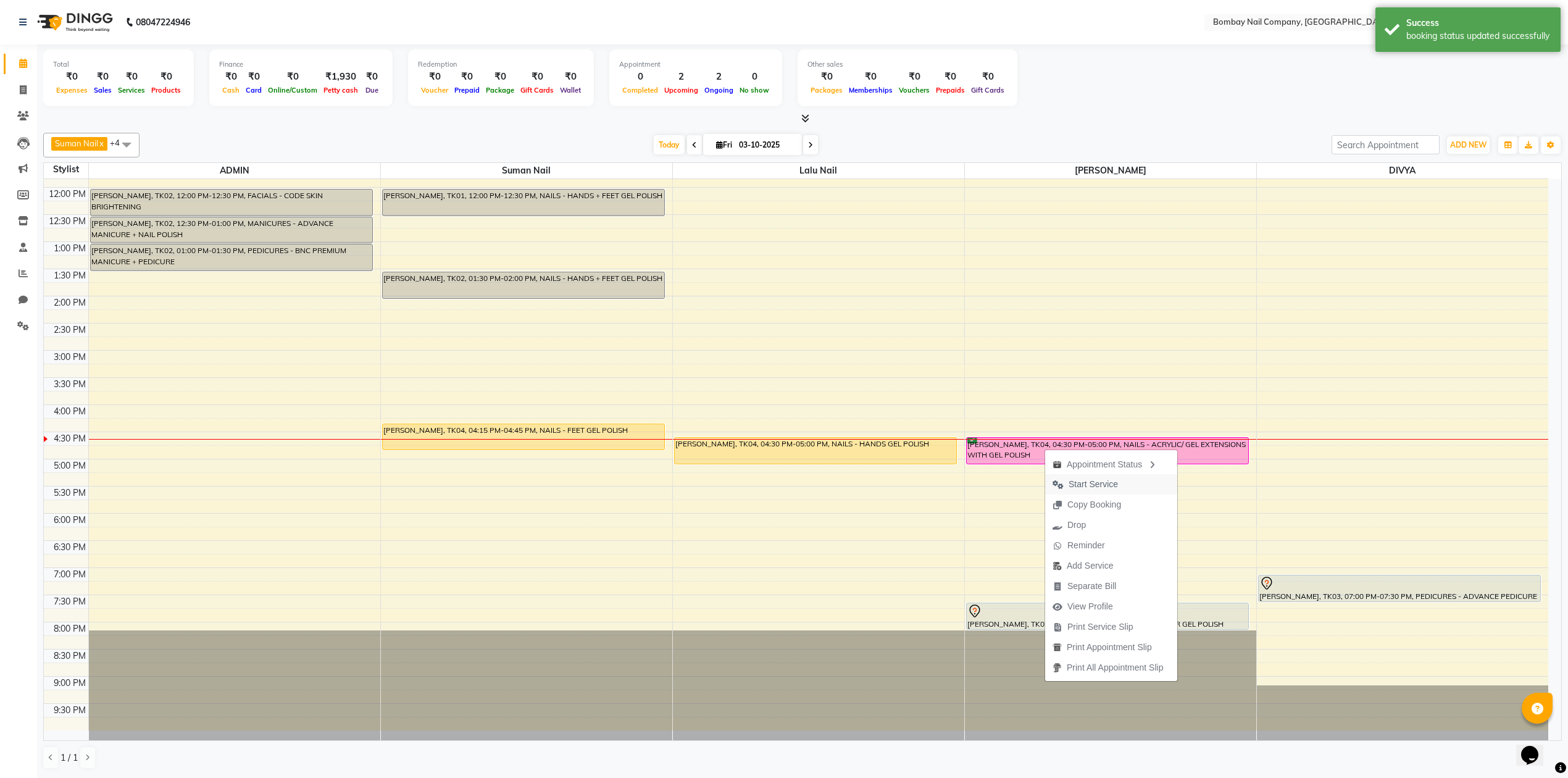
click at [1067, 485] on span "Start Service" at bounding box center [1085, 485] width 80 height 20
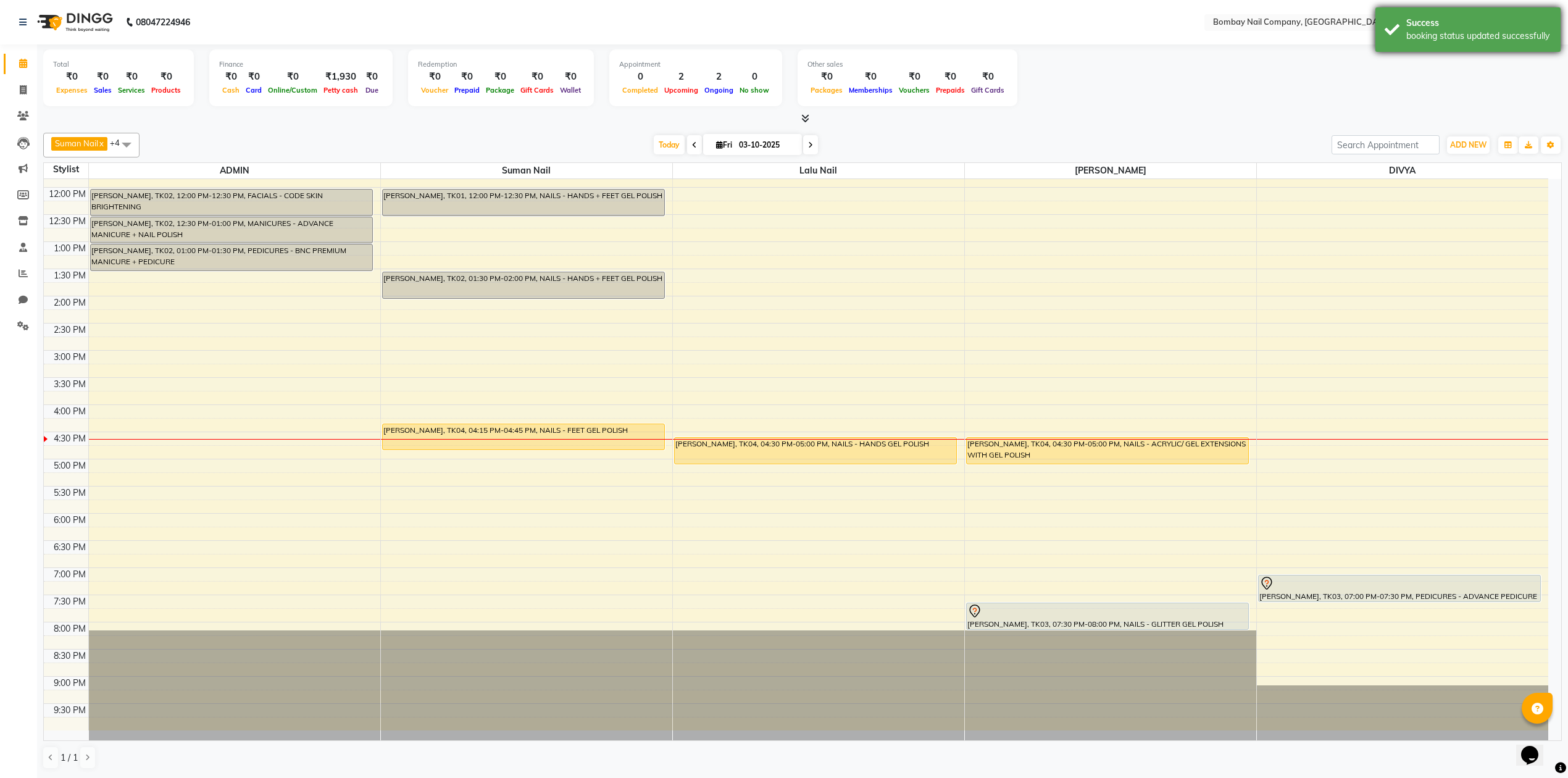
click at [1390, 45] on div "Success booking status updated successfully" at bounding box center [1468, 29] width 185 height 45
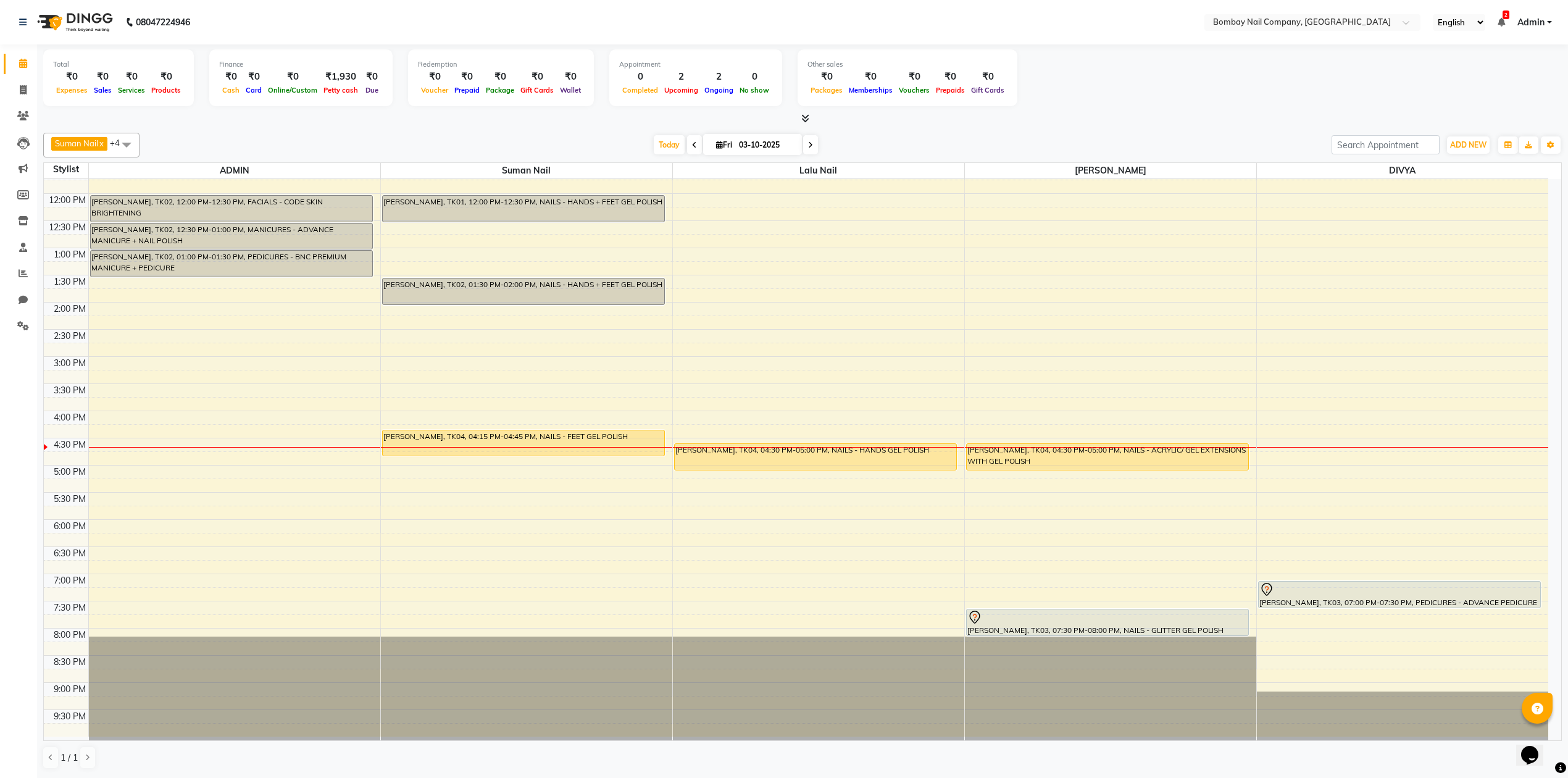
scroll to position [100, 0]
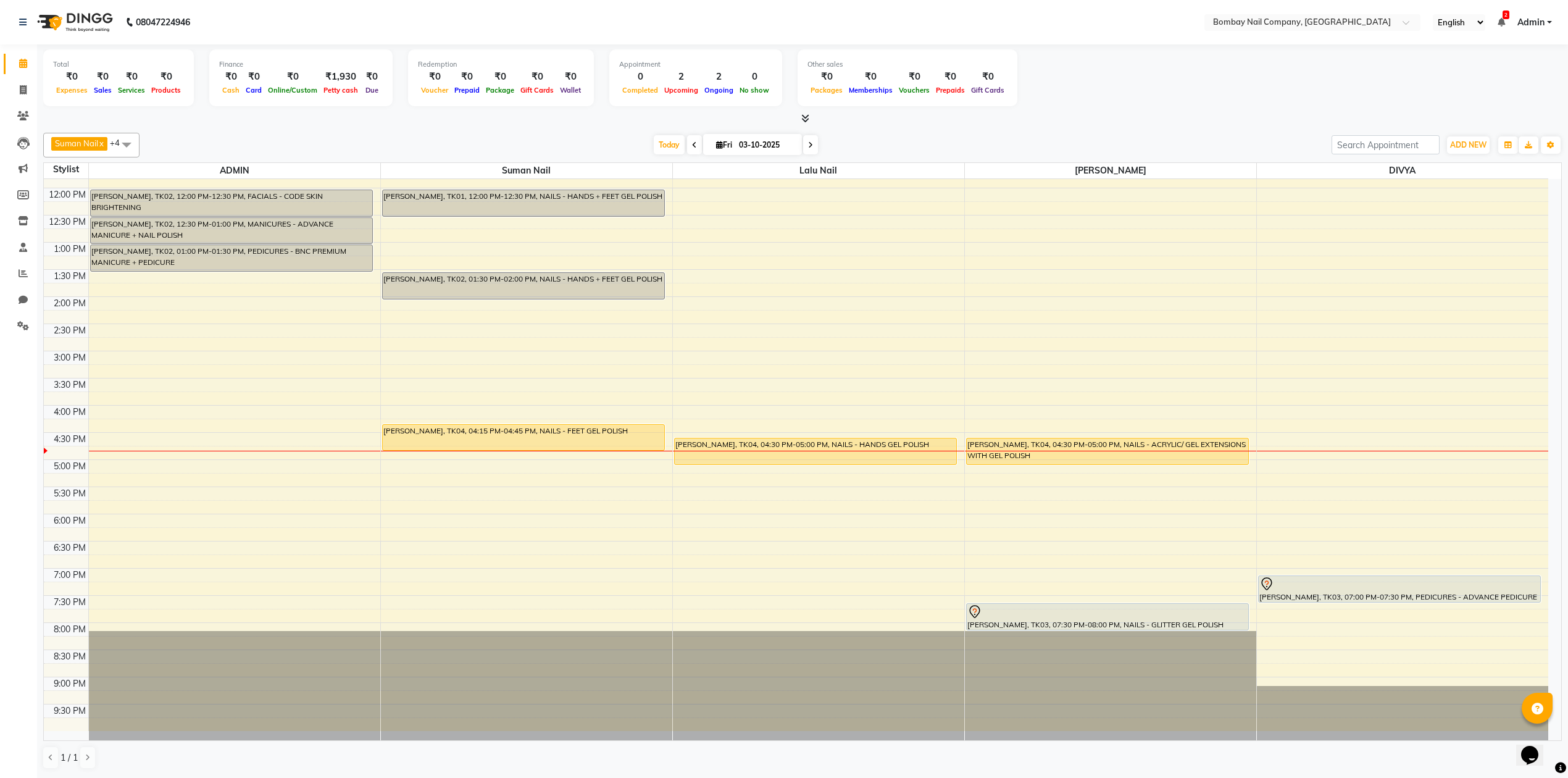
click at [1151, 89] on div "Total ₹0 Expenses ₹0 Sales ₹0 Services ₹0 Products Finance ₹0 Cash ₹0 Card ₹0 O…" at bounding box center [802, 79] width 1519 height 60
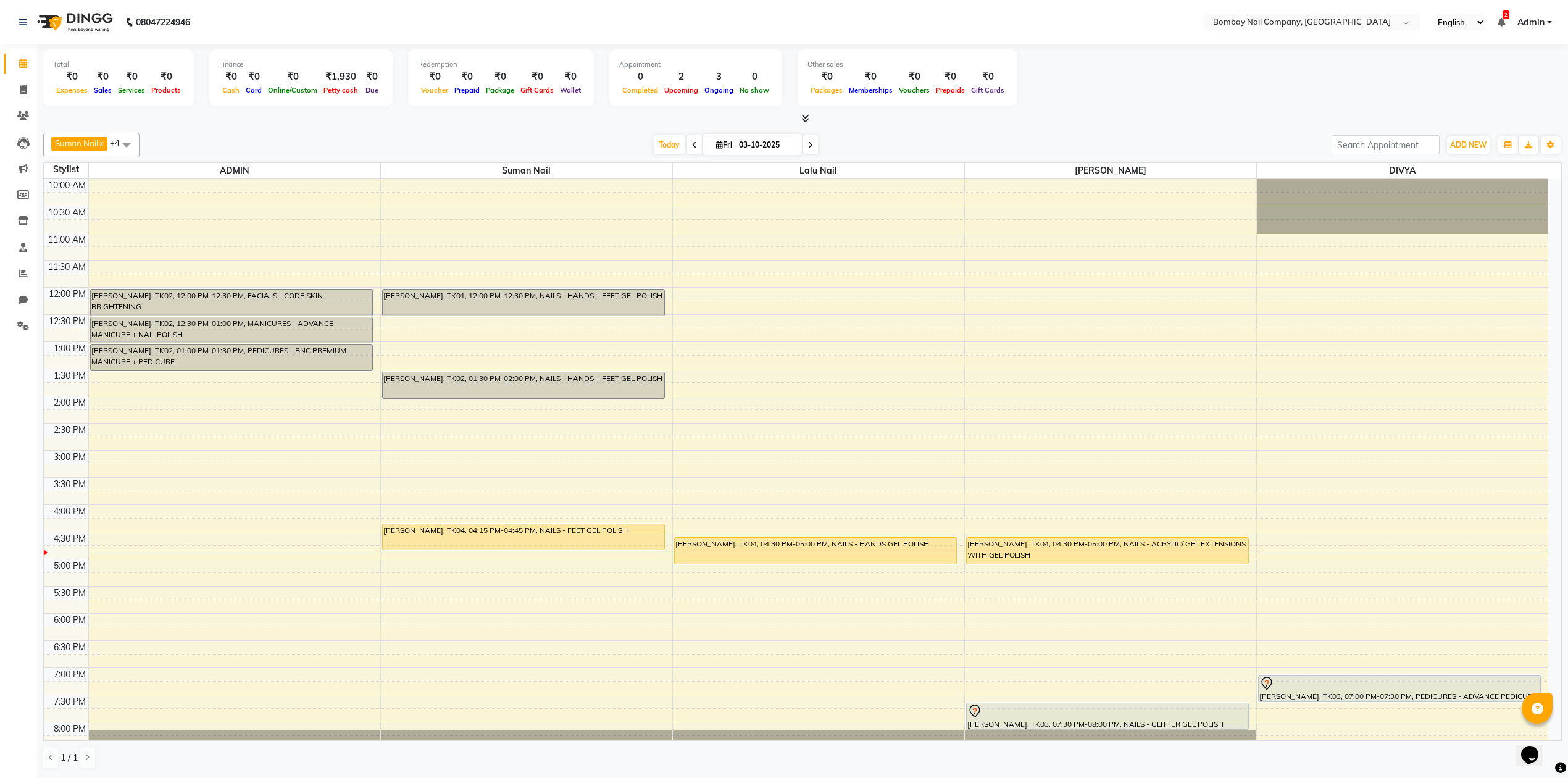
click at [853, 144] on div "[DATE] [DATE]" at bounding box center [735, 145] width 1179 height 19
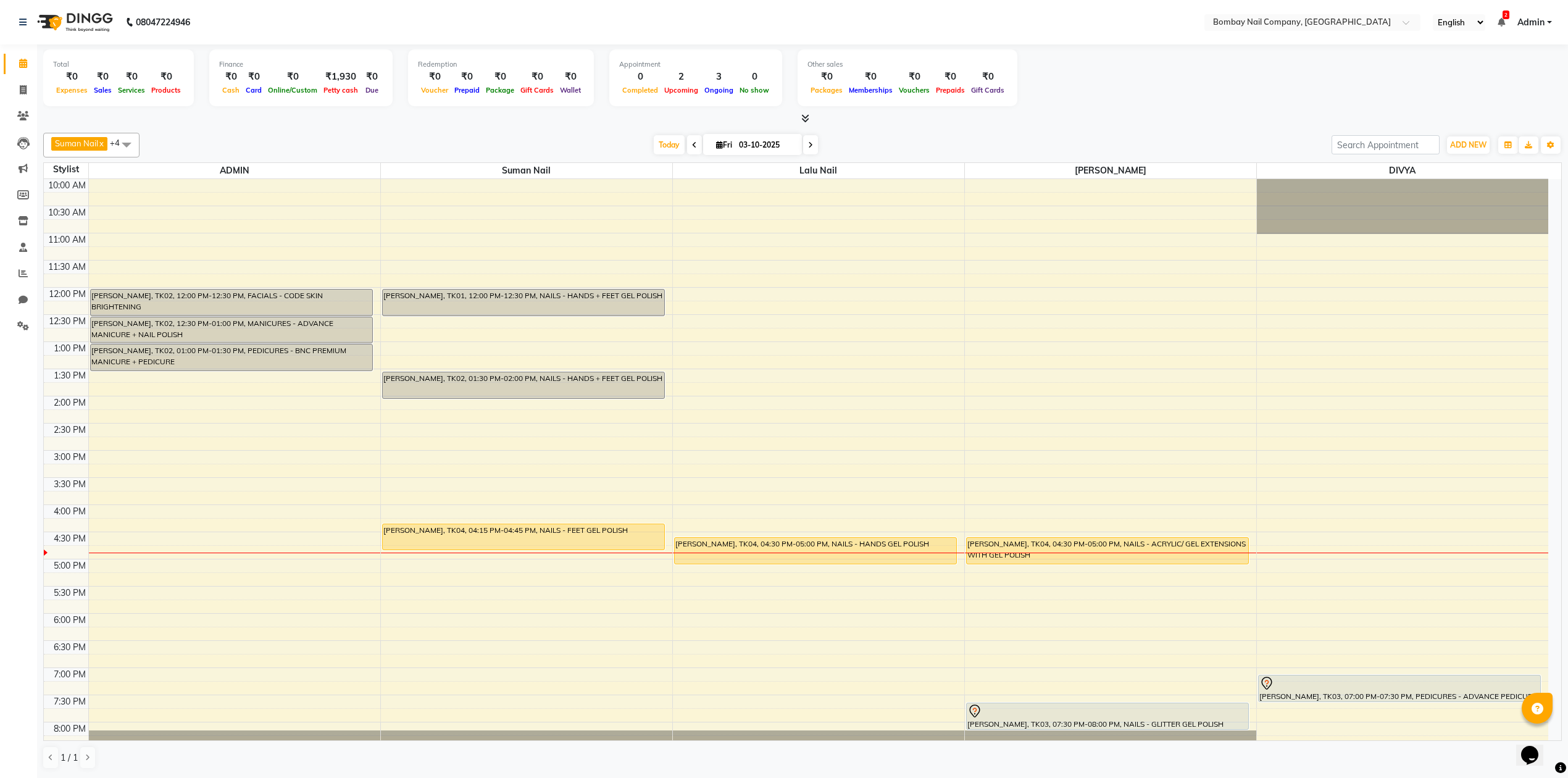
click at [853, 144] on div "[DATE] [DATE]" at bounding box center [735, 145] width 1179 height 19
click at [749, 140] on input "03-10-2025" at bounding box center [766, 145] width 62 height 19
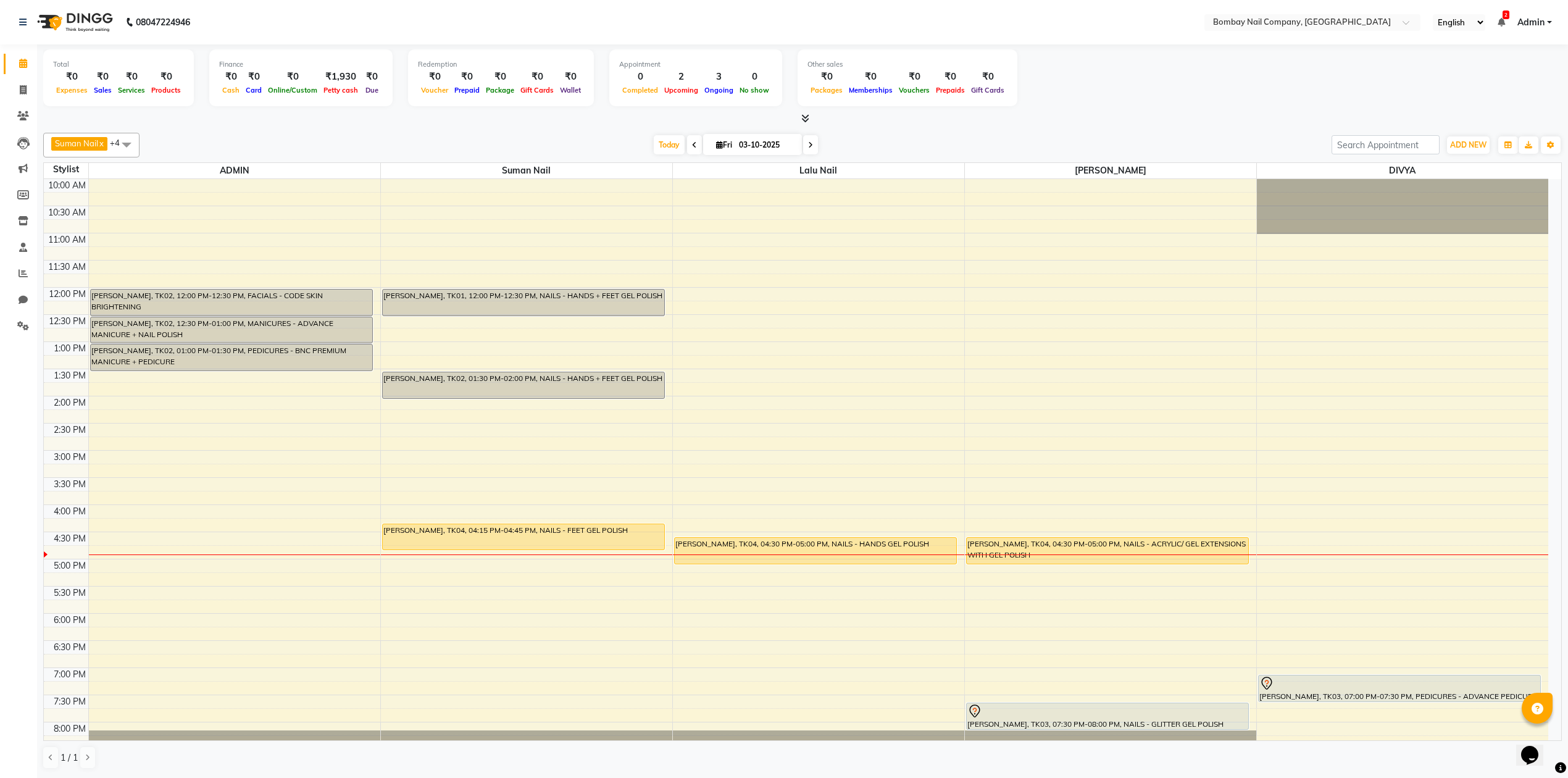
select select "10"
select select "2025"
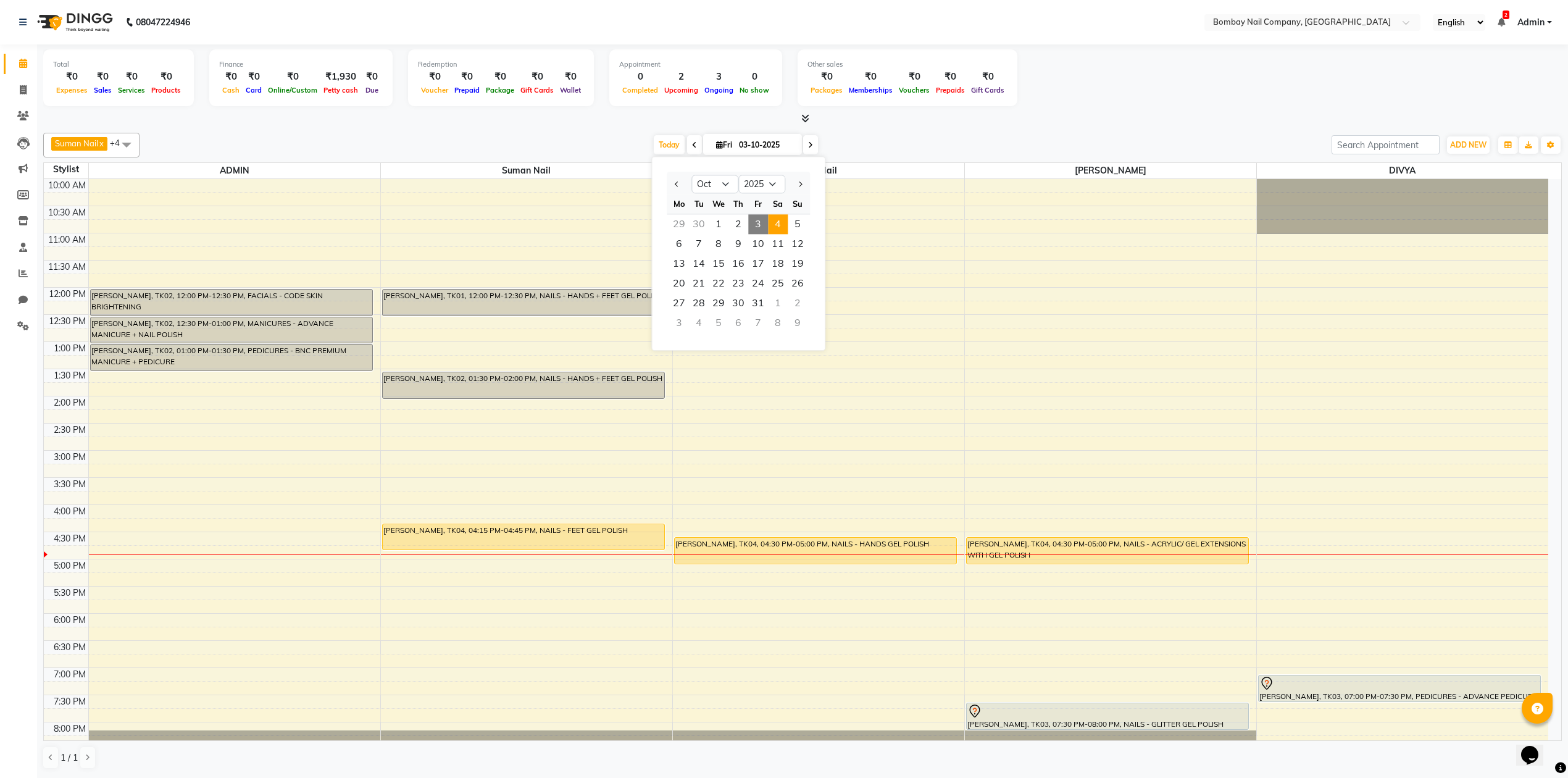
click at [776, 220] on span "4" at bounding box center [777, 224] width 20 height 20
type input "04-10-2025"
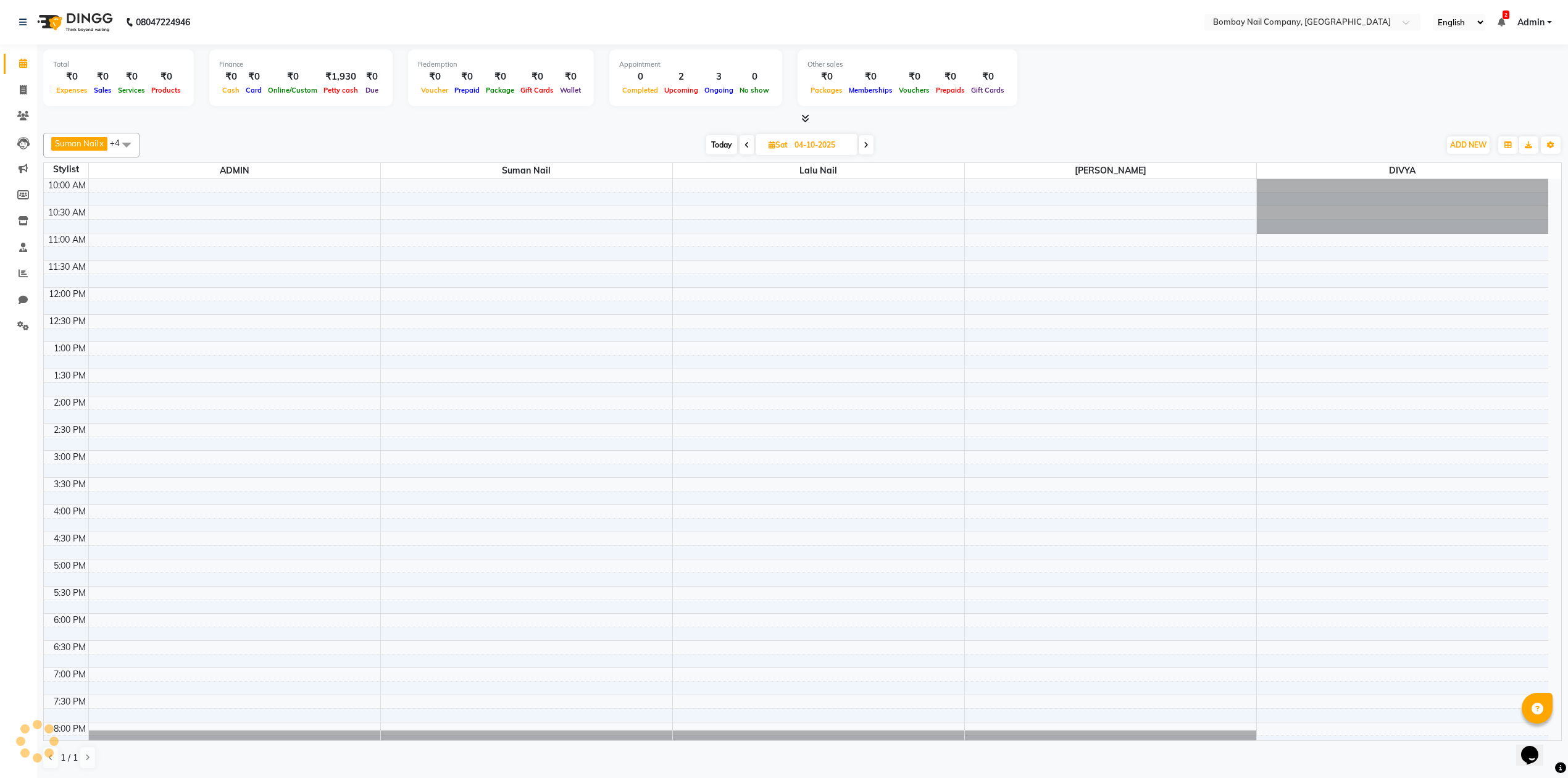
scroll to position [100, 0]
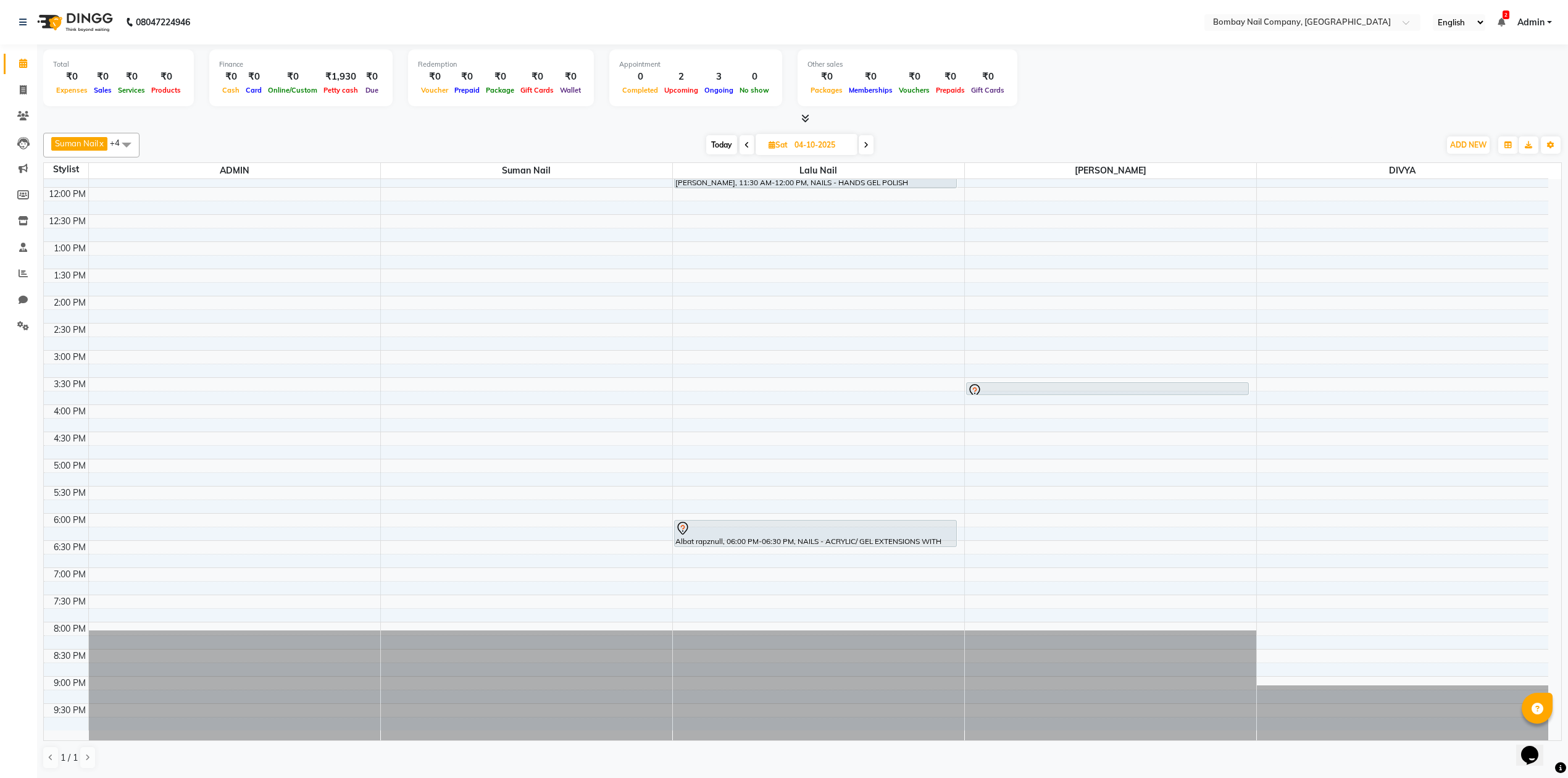
click at [956, 136] on div "[DATE] [DATE]" at bounding box center [789, 145] width 1287 height 19
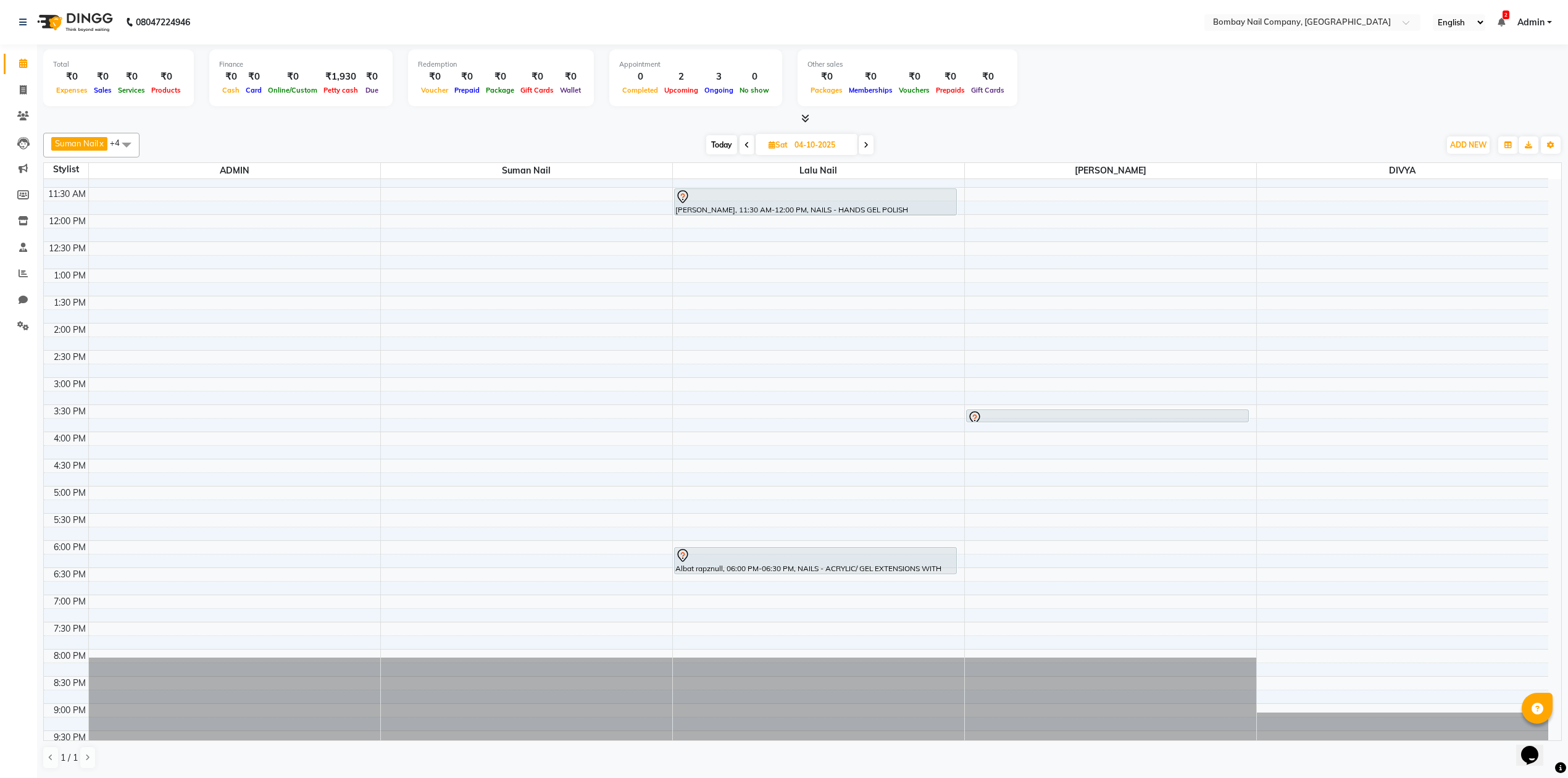
scroll to position [0, 0]
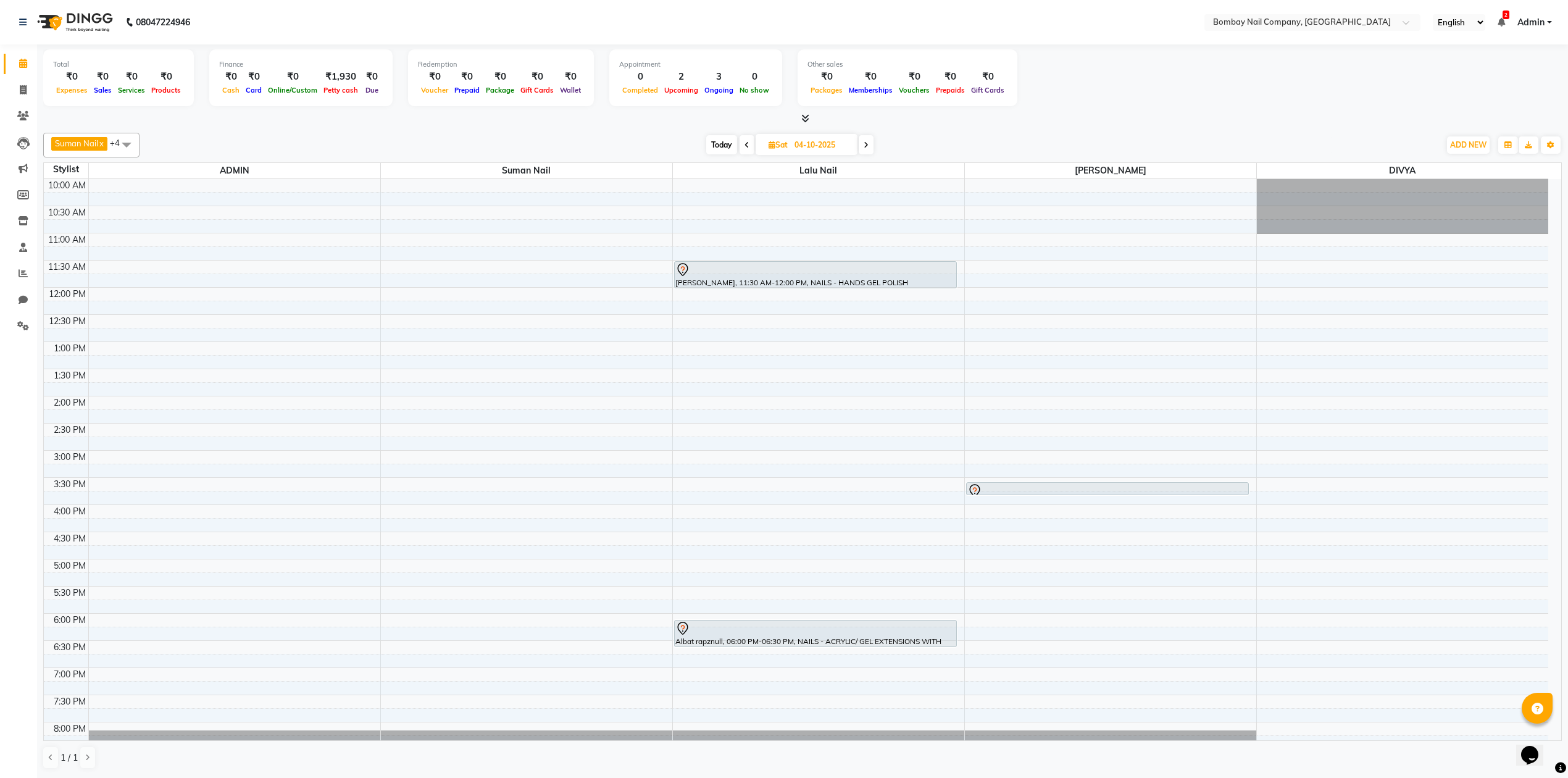
click at [996, 122] on div at bounding box center [802, 118] width 1519 height 13
click at [1049, 128] on div "Suman Nail x Lalu Nail x Sanjay Nail x DIVYA x ADMIN x +4 Select All ADMIN Suma…" at bounding box center [802, 451] width 1519 height 646
click at [1032, 126] on div "Total ₹0 Expenses ₹0 Sales ₹0 Services ₹0 Products Finance ₹0 Cash ₹0 Card ₹0 O…" at bounding box center [802, 411] width 1530 height 733
click at [931, 129] on div "Suman Nail x Lalu Nail x Sanjay Nail x DIVYA x ADMIN x +4 Select All ADMIN Suma…" at bounding box center [802, 451] width 1519 height 646
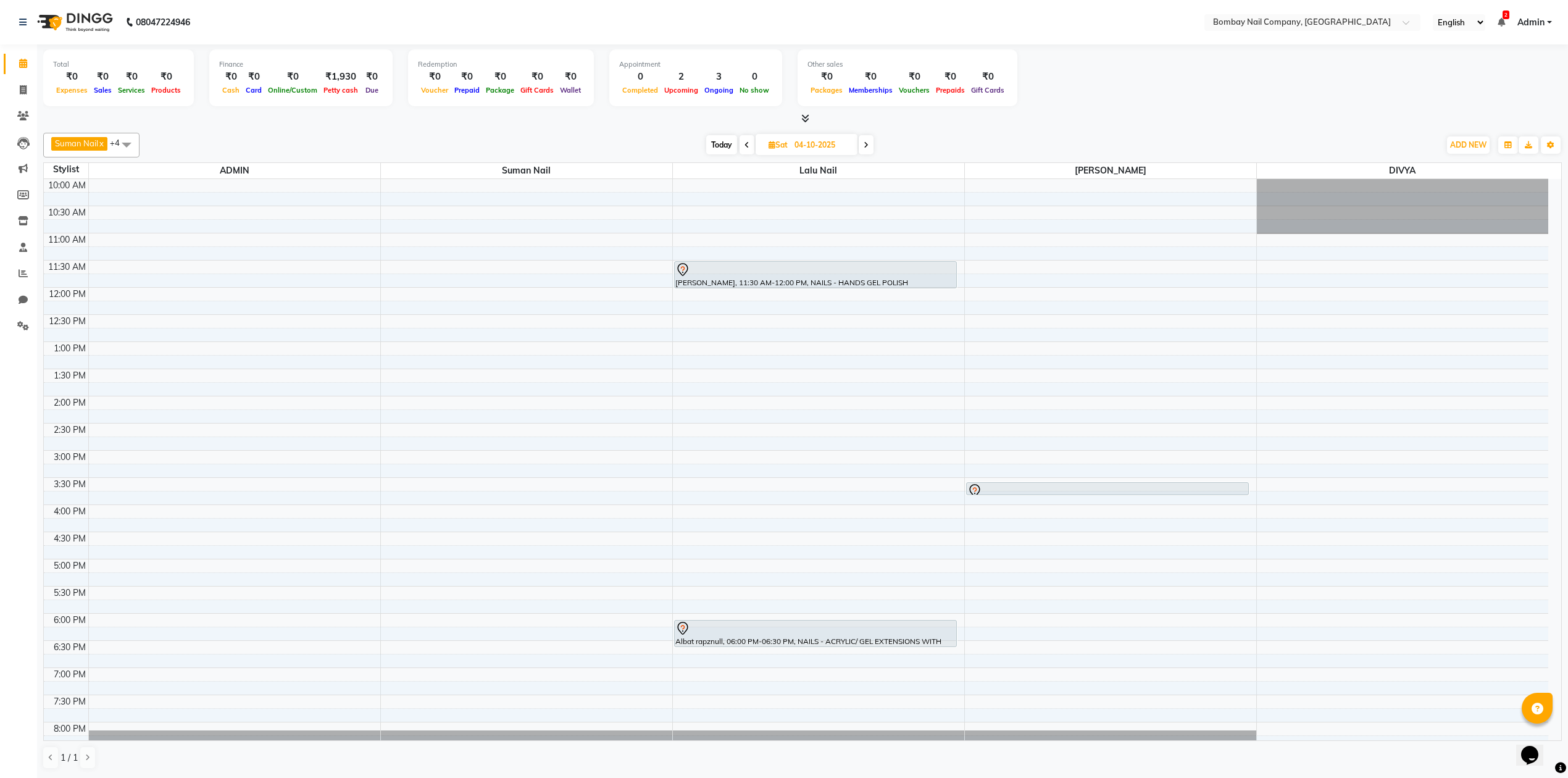
click at [931, 129] on div "Suman Nail x Lalu Nail x Sanjay Nail x DIVYA x ADMIN x +4 Select All ADMIN Suma…" at bounding box center [802, 451] width 1519 height 646
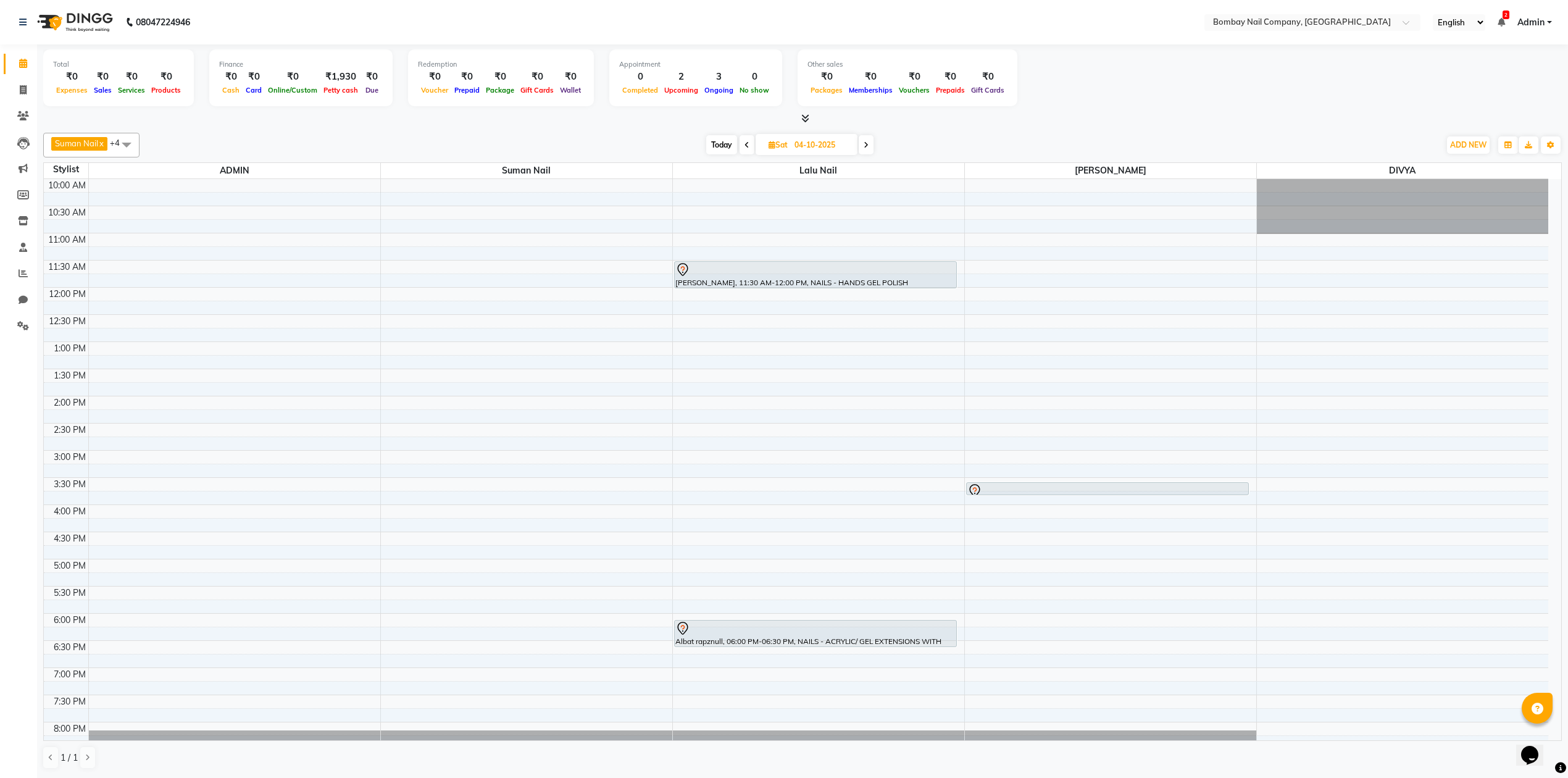
click at [931, 129] on div "Suman Nail x Lalu Nail x Sanjay Nail x DIVYA x ADMIN x +4 Select All ADMIN Suma…" at bounding box center [802, 451] width 1519 height 646
click at [1001, 118] on div at bounding box center [802, 118] width 1519 height 13
click at [814, 147] on input "04-10-2025" at bounding box center [821, 145] width 62 height 19
select select "10"
select select "2025"
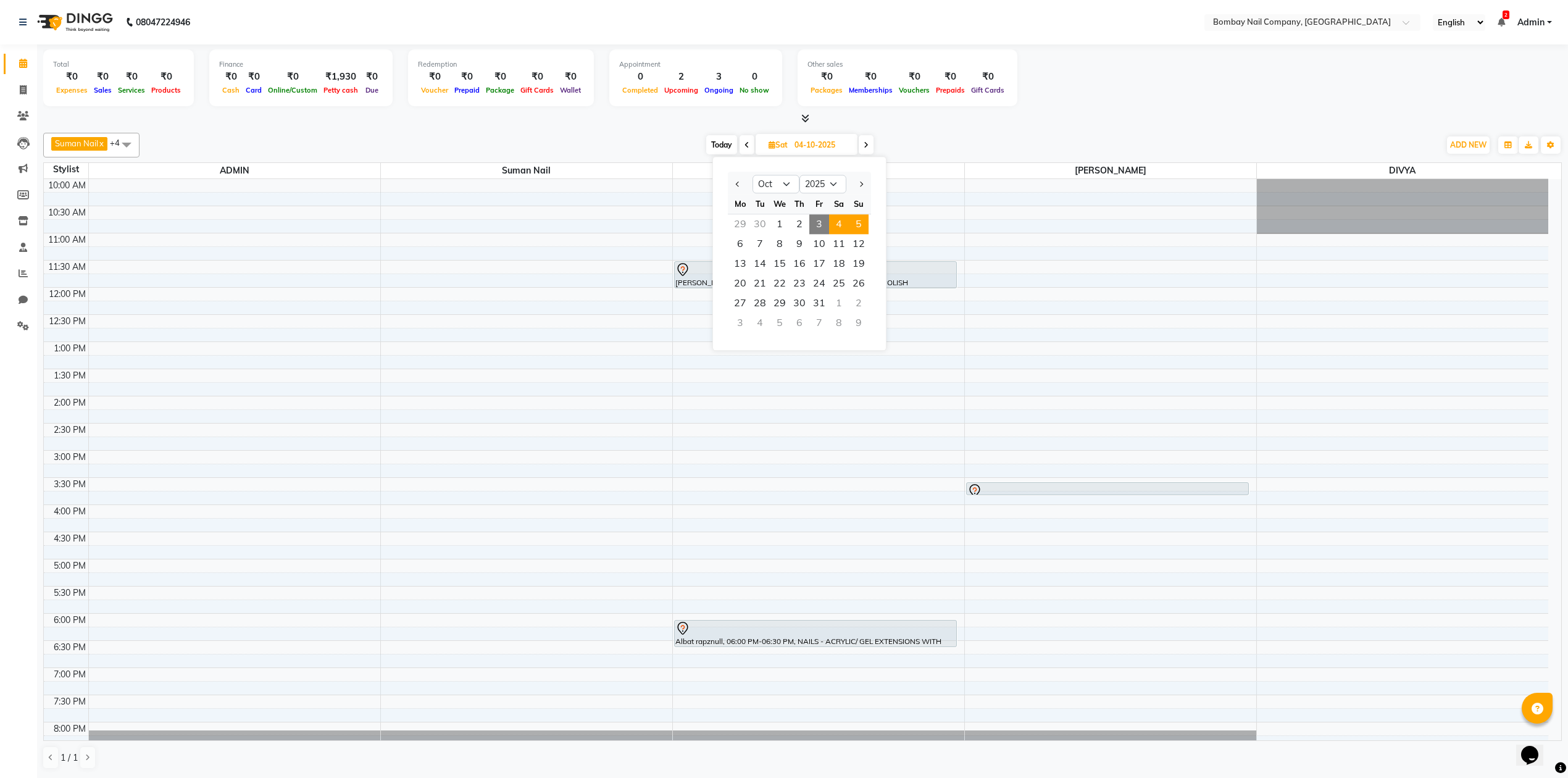
click at [855, 224] on span "5" at bounding box center [858, 224] width 20 height 20
type input "05-10-2025"
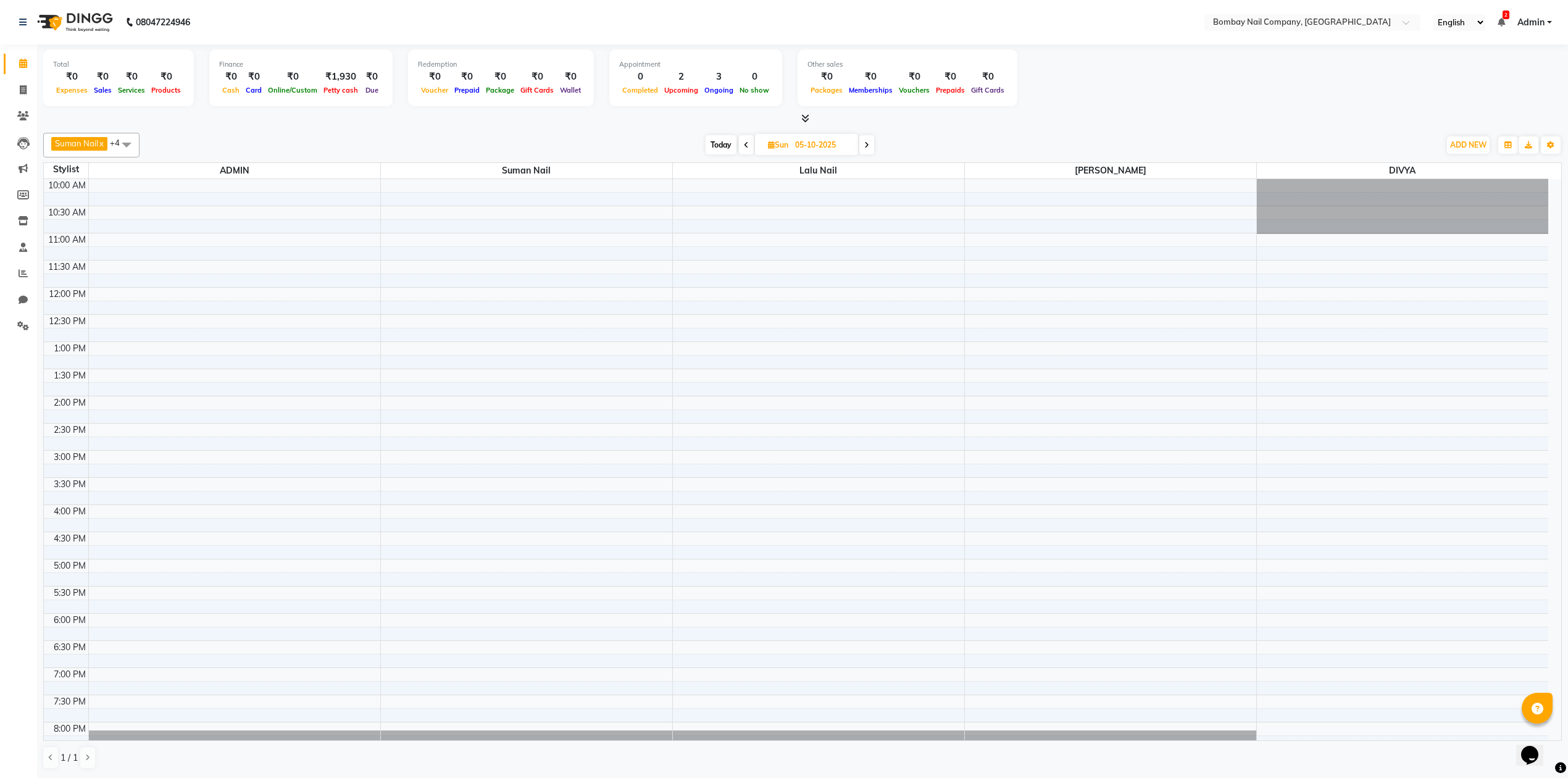
click at [812, 138] on input "05-10-2025" at bounding box center [822, 145] width 62 height 19
select select "10"
select select "2025"
click at [747, 245] on span "6" at bounding box center [740, 243] width 20 height 20
type input "[DATE]"
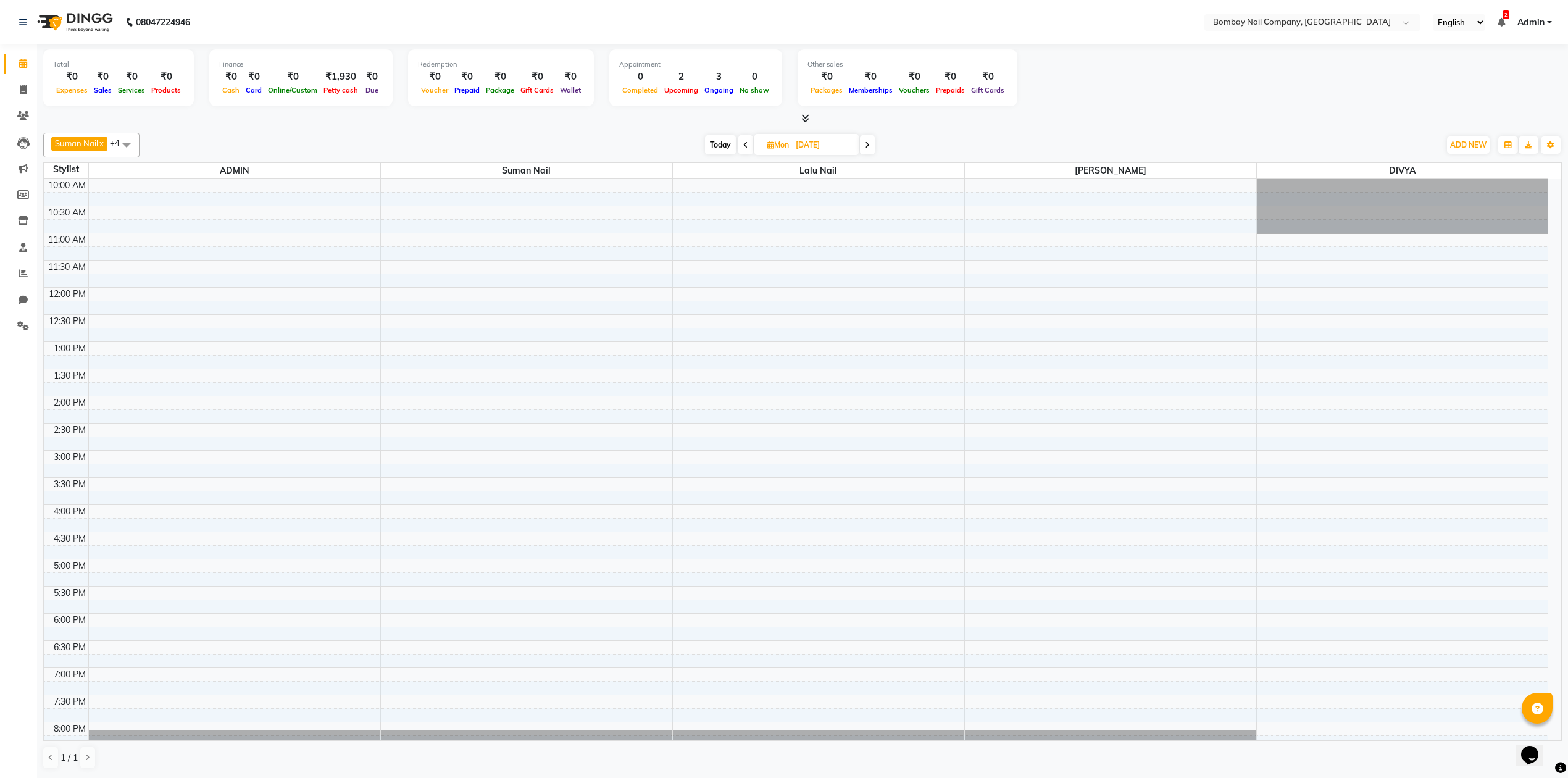
click at [919, 123] on div at bounding box center [802, 118] width 1519 height 13
drag, startPoint x: 919, startPoint y: 123, endPoint x: 1144, endPoint y: 79, distance: 229.3
click at [1144, 79] on div "Total ₹0 Expenses ₹0 Sales ₹0 Services ₹0 Products Finance ₹0 Cash ₹0 Card ₹0 O…" at bounding box center [802, 79] width 1519 height 60
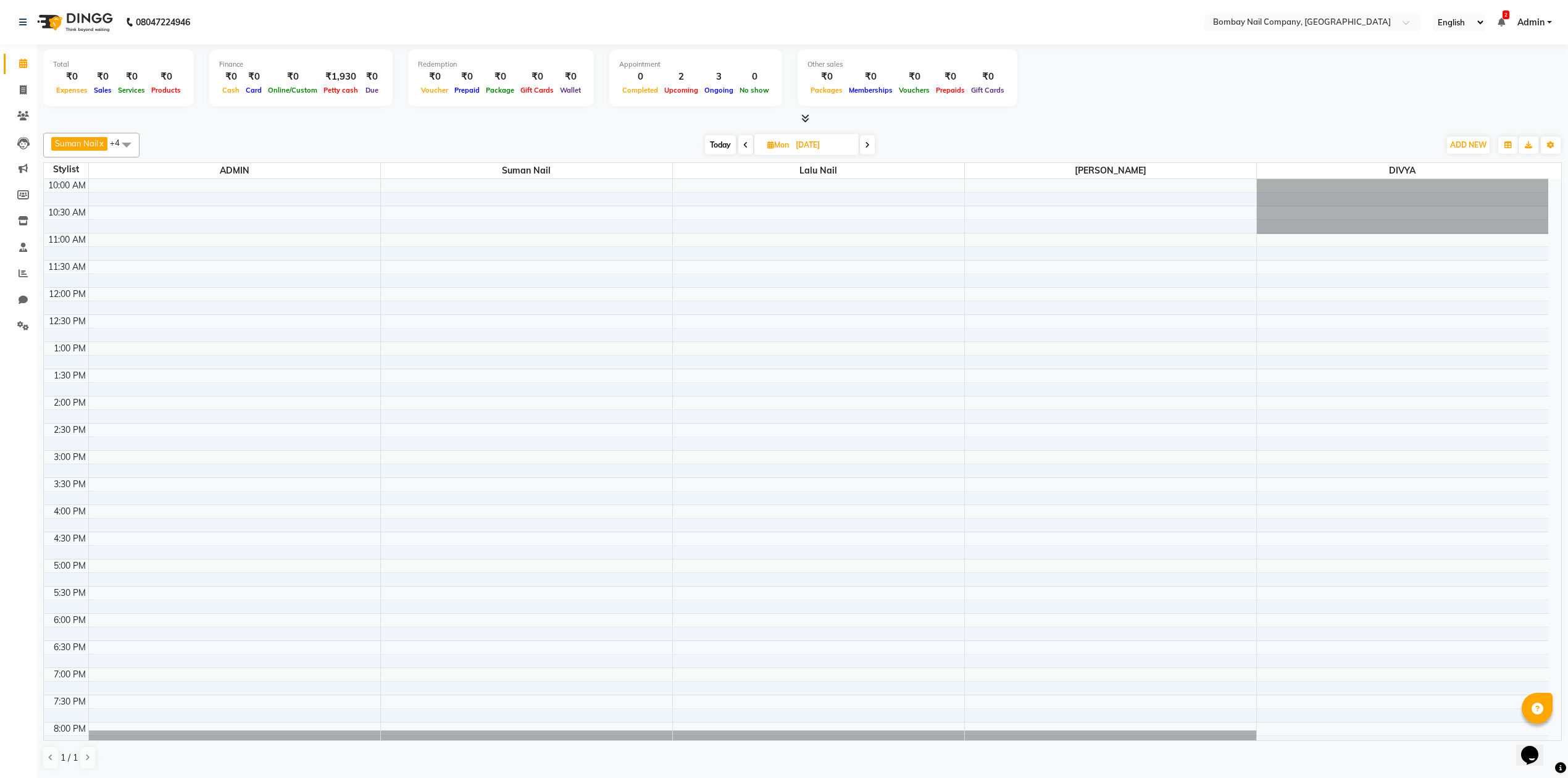
click at [833, 144] on input "[DATE]" at bounding box center [822, 145] width 62 height 19
select select "10"
select select "2025"
click at [818, 223] on span "3" at bounding box center [819, 224] width 20 height 20
type input "03-10-2025"
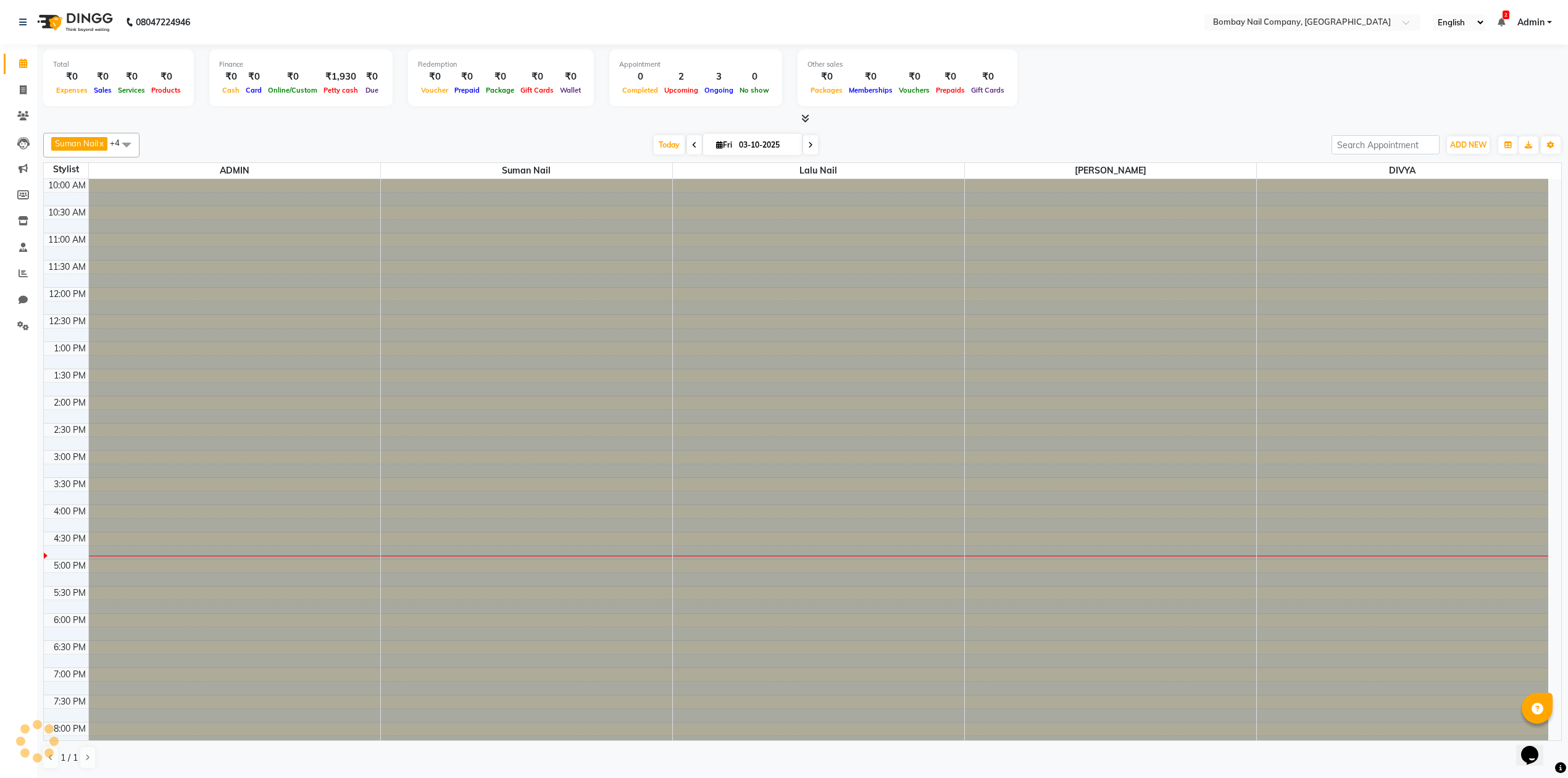
scroll to position [100, 0]
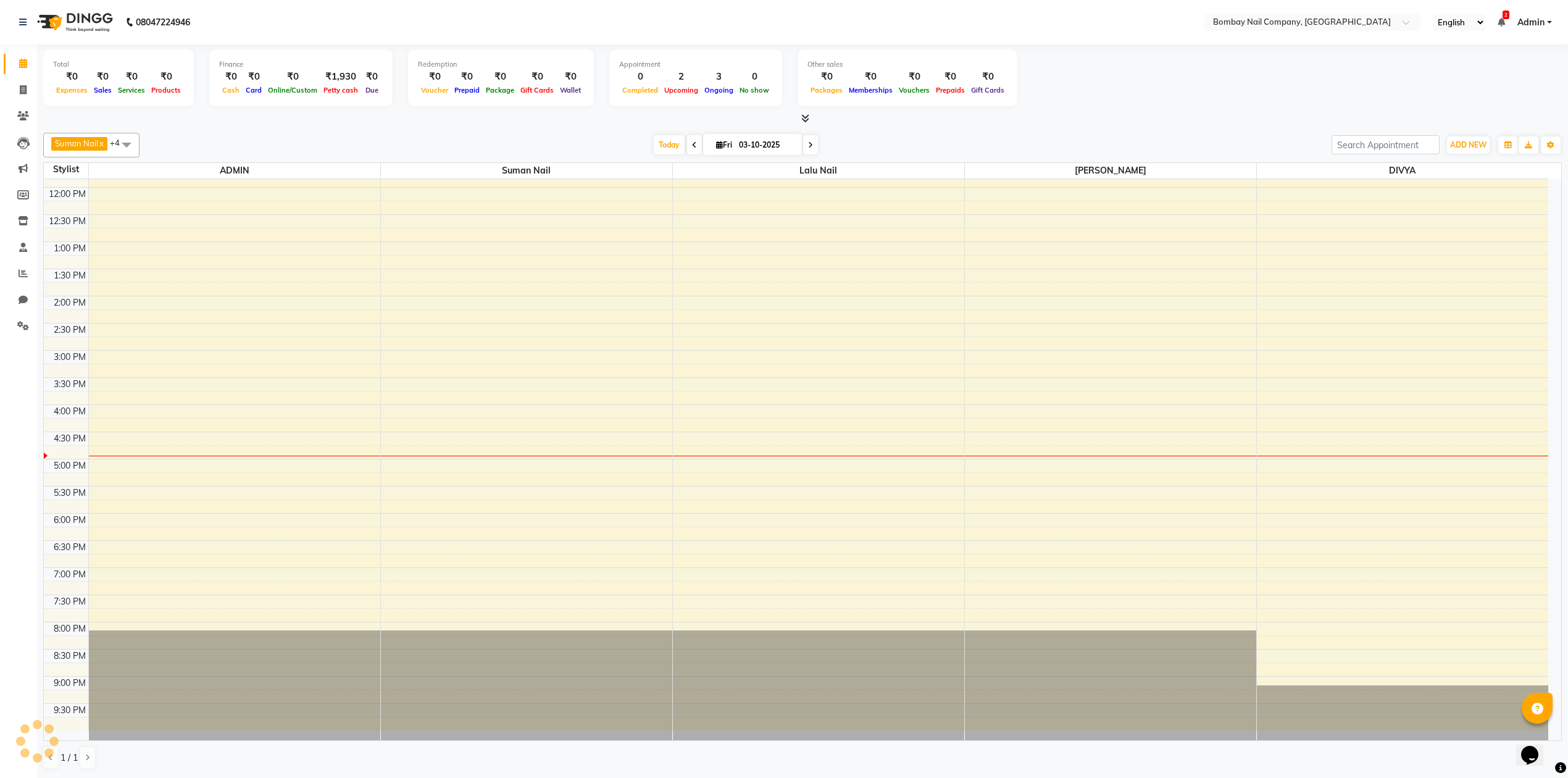
click at [979, 126] on div "Total ₹0 Expenses ₹0 Sales ₹0 Services ₹0 Products Finance ₹0 Cash ₹0 Card ₹0 O…" at bounding box center [802, 411] width 1530 height 733
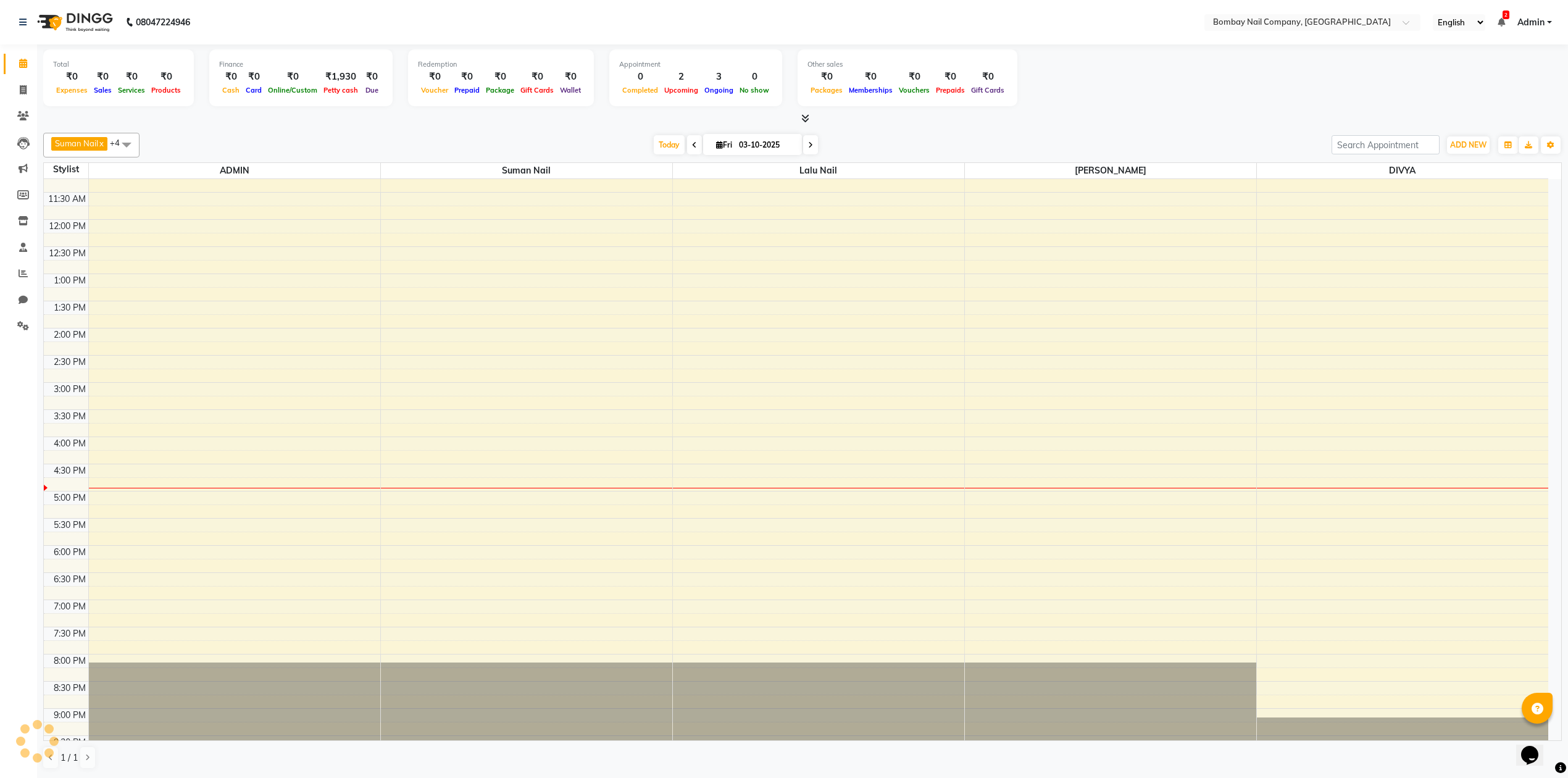
scroll to position [0, 0]
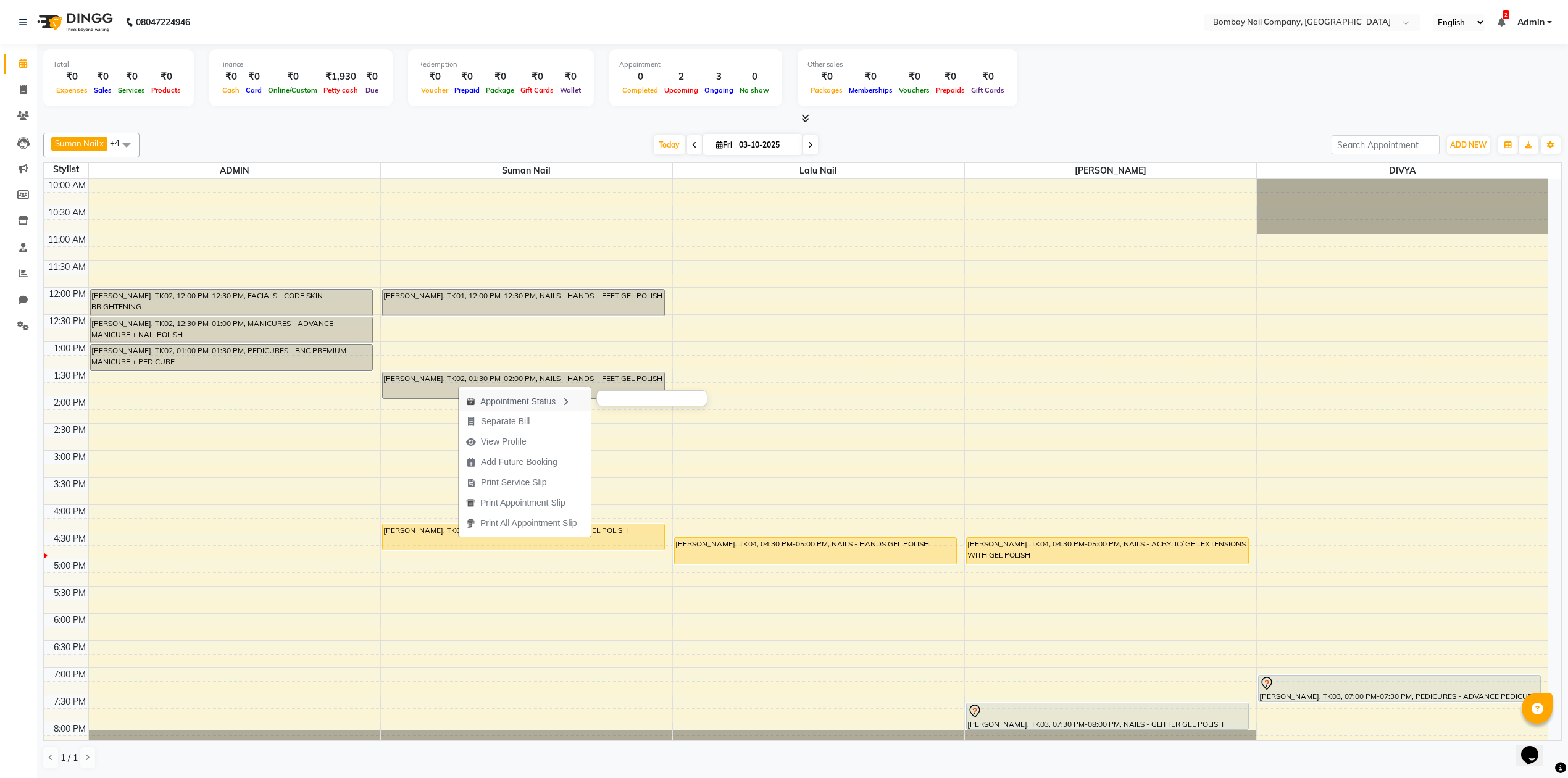
click at [566, 396] on div "Appointment Status" at bounding box center [524, 401] width 132 height 21
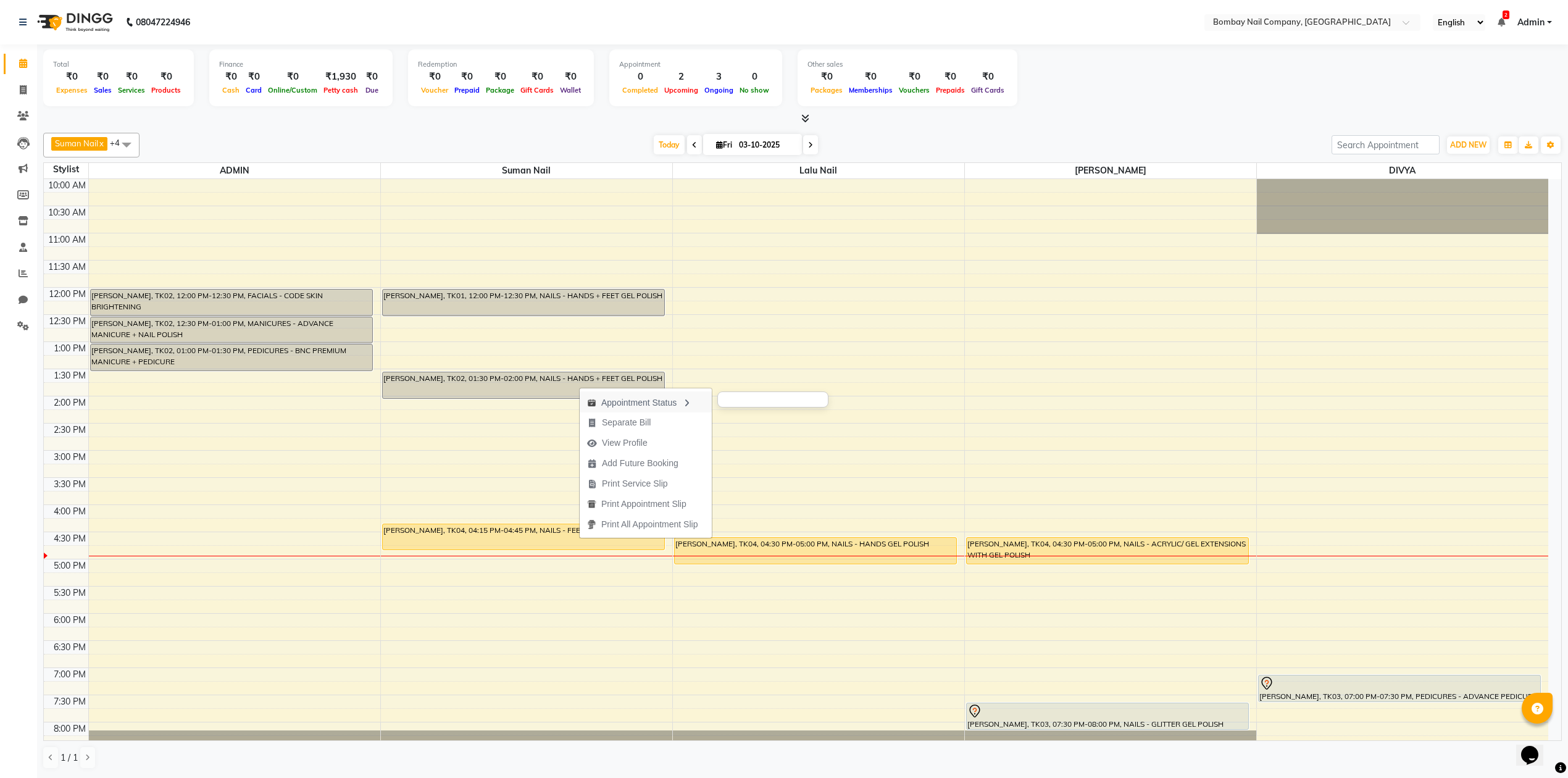
click at [691, 399] on icon "button" at bounding box center [686, 403] width 10 height 9
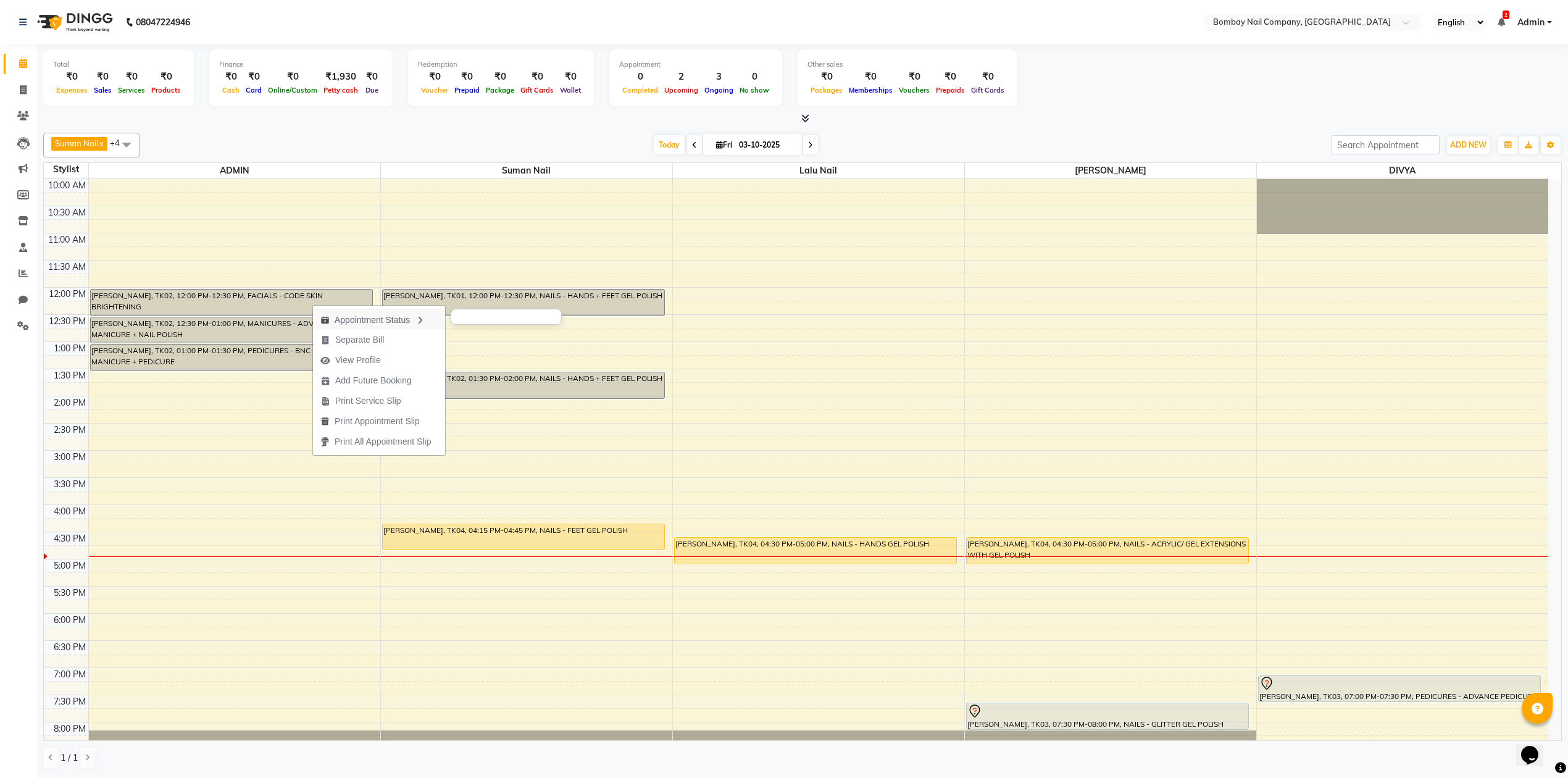
click at [393, 320] on div "Appointment Status" at bounding box center [379, 319] width 132 height 21
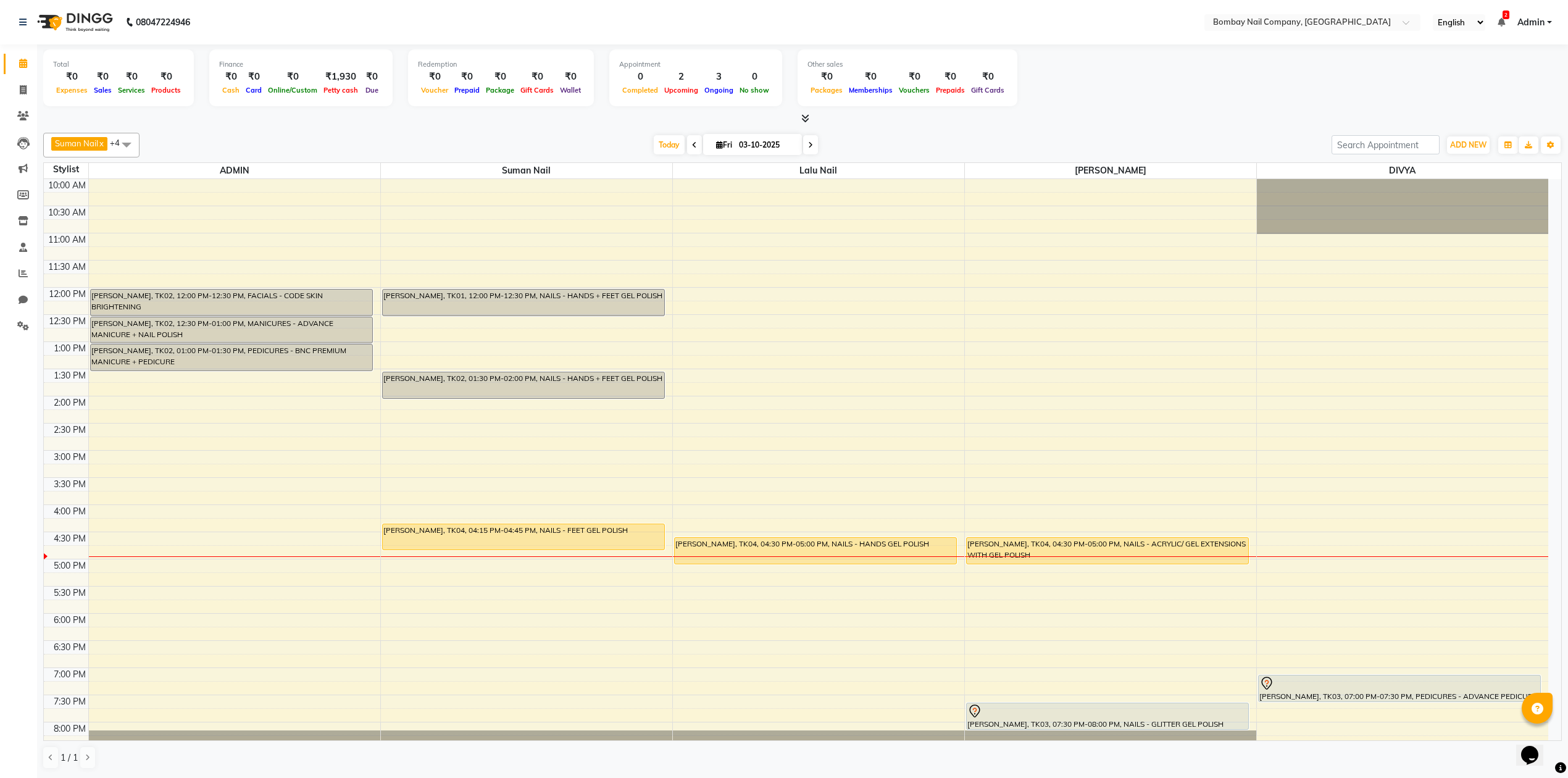
click at [516, 144] on div "[DATE] [DATE]" at bounding box center [735, 145] width 1179 height 19
click at [516, 142] on div "[DATE] [DATE]" at bounding box center [735, 145] width 1179 height 19
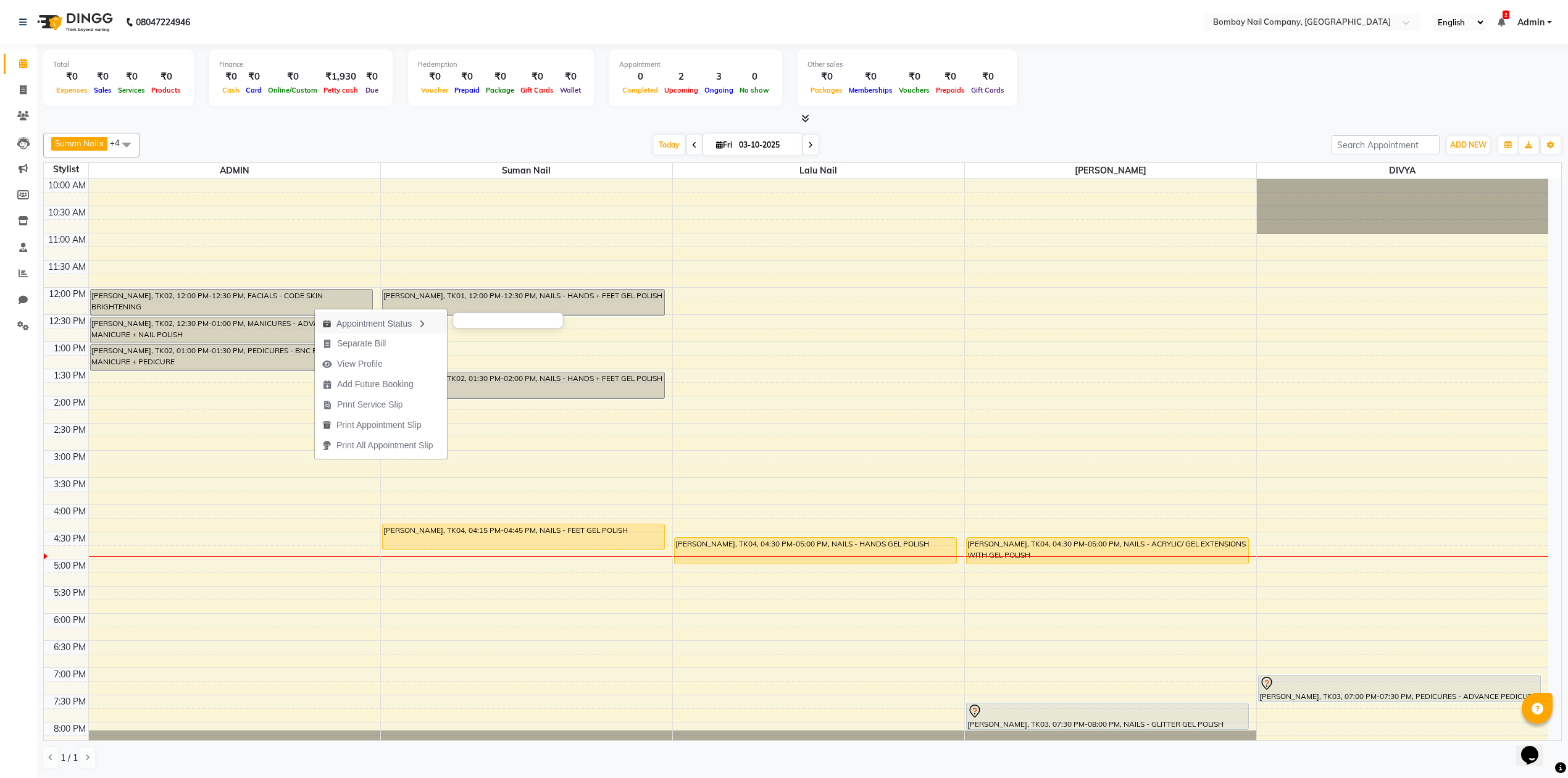
click at [435, 320] on div "Appointment Status" at bounding box center [381, 322] width 132 height 21
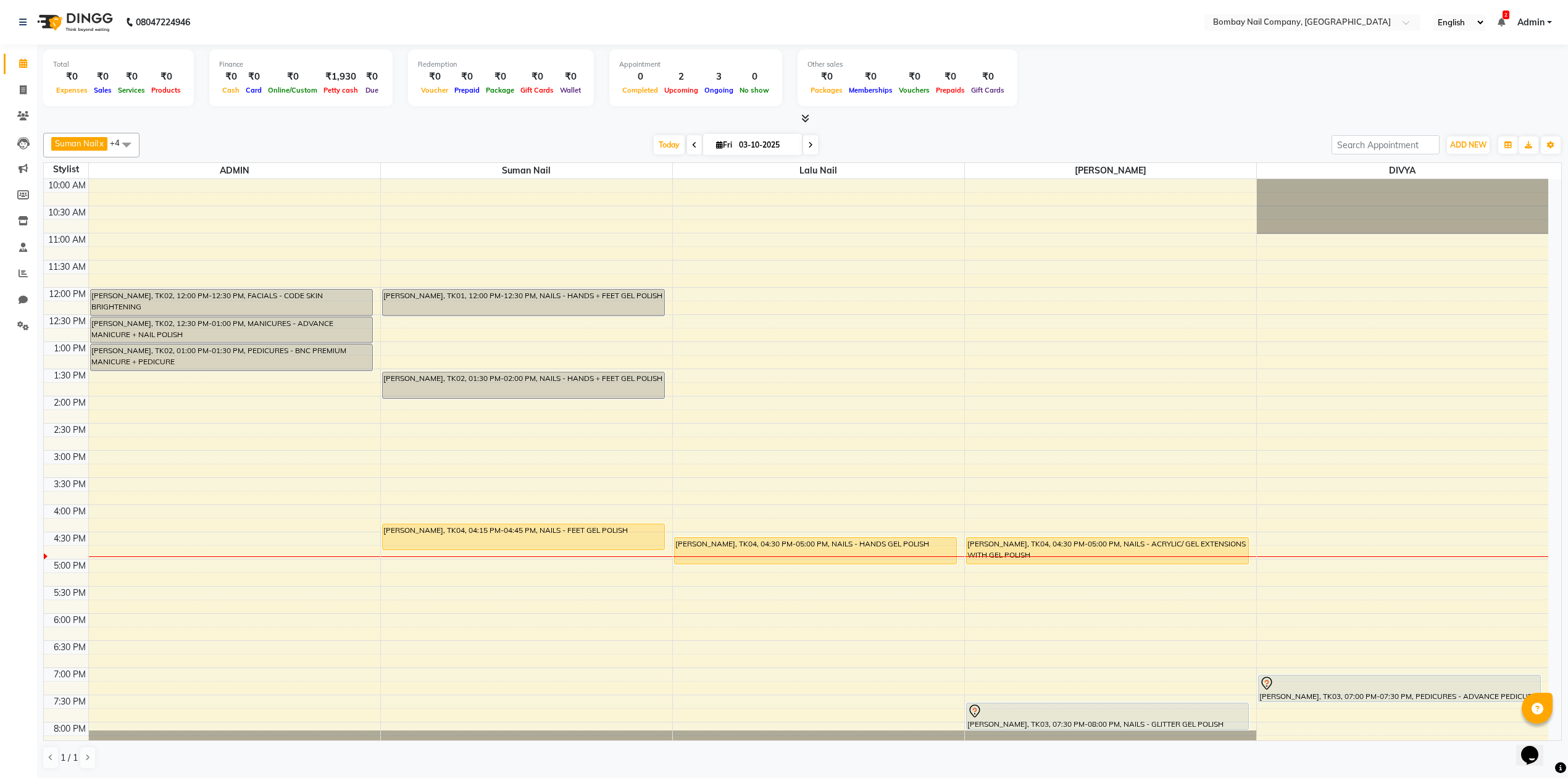
click at [593, 115] on div at bounding box center [802, 118] width 1519 height 13
click at [403, 128] on div "Suman Nail x Lalu Nail x Sanjay Nail x DIVYA x ADMIN x +4 Select All ADMIN Suma…" at bounding box center [802, 451] width 1519 height 646
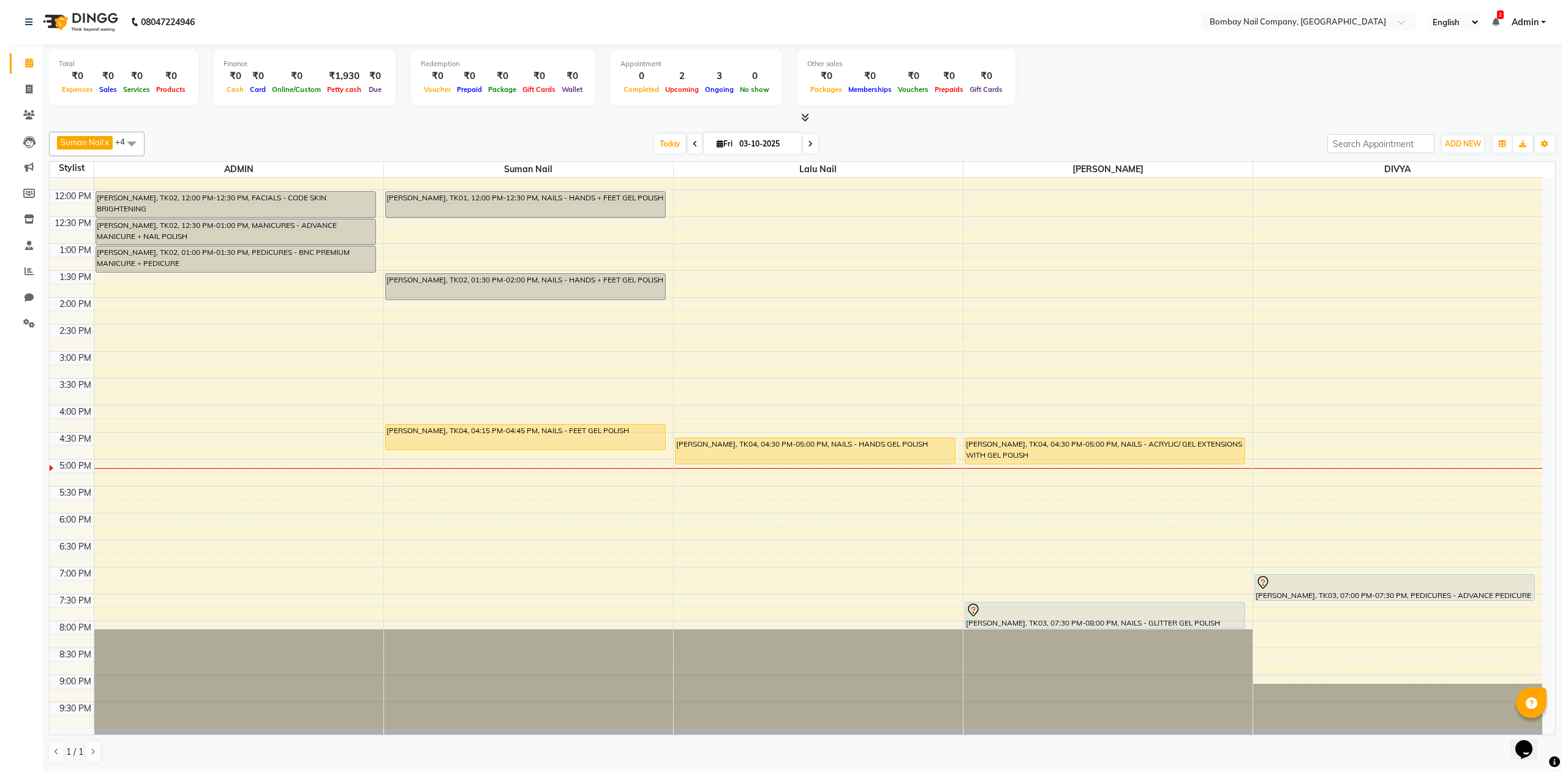
scroll to position [99, 0]
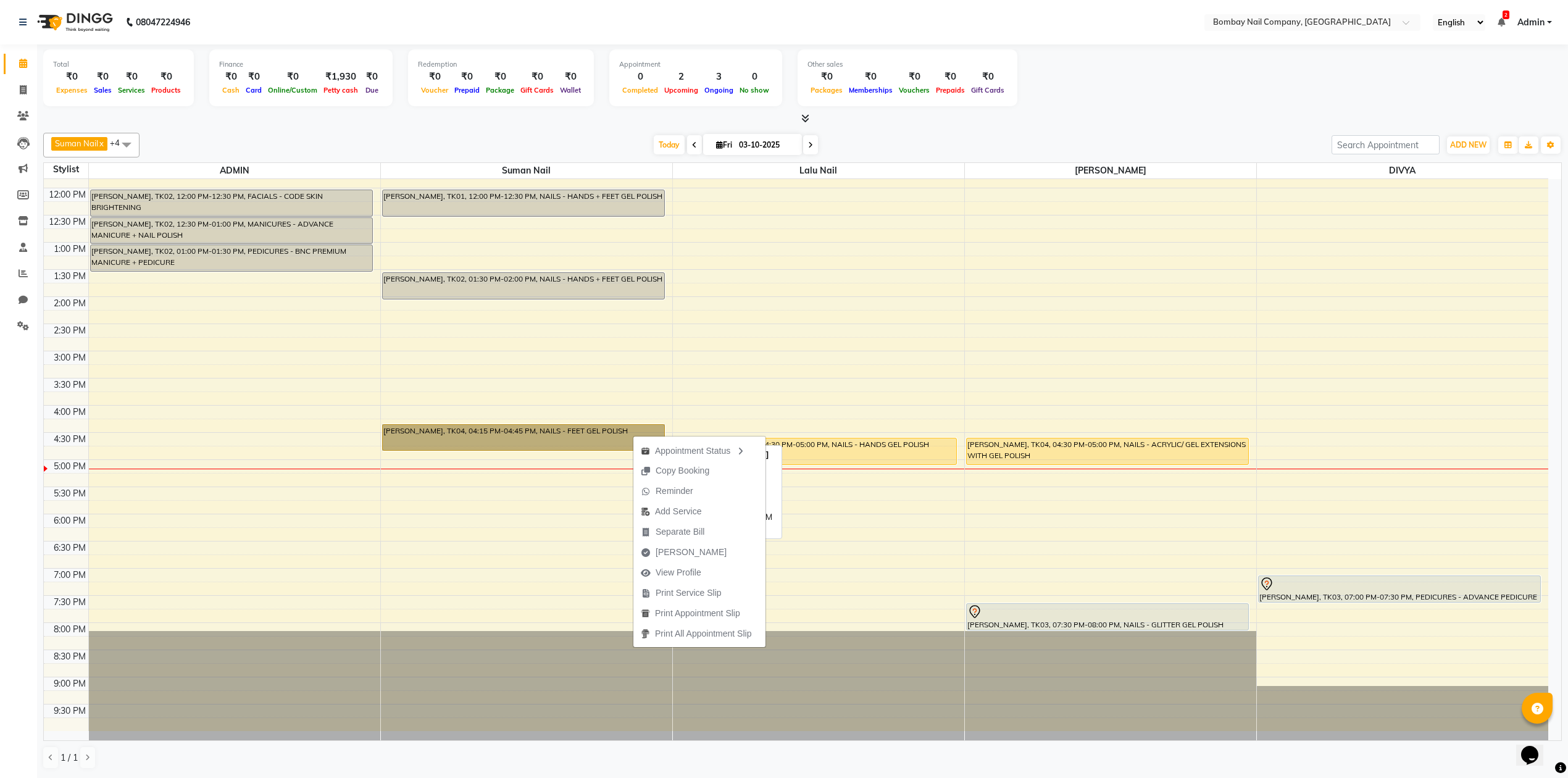
click at [593, 441] on link "[PERSON_NAME], TK04, 04:15 PM-04:45 PM, NAILS - FEET GEL POLISH" at bounding box center [523, 438] width 283 height 27
select select "1"
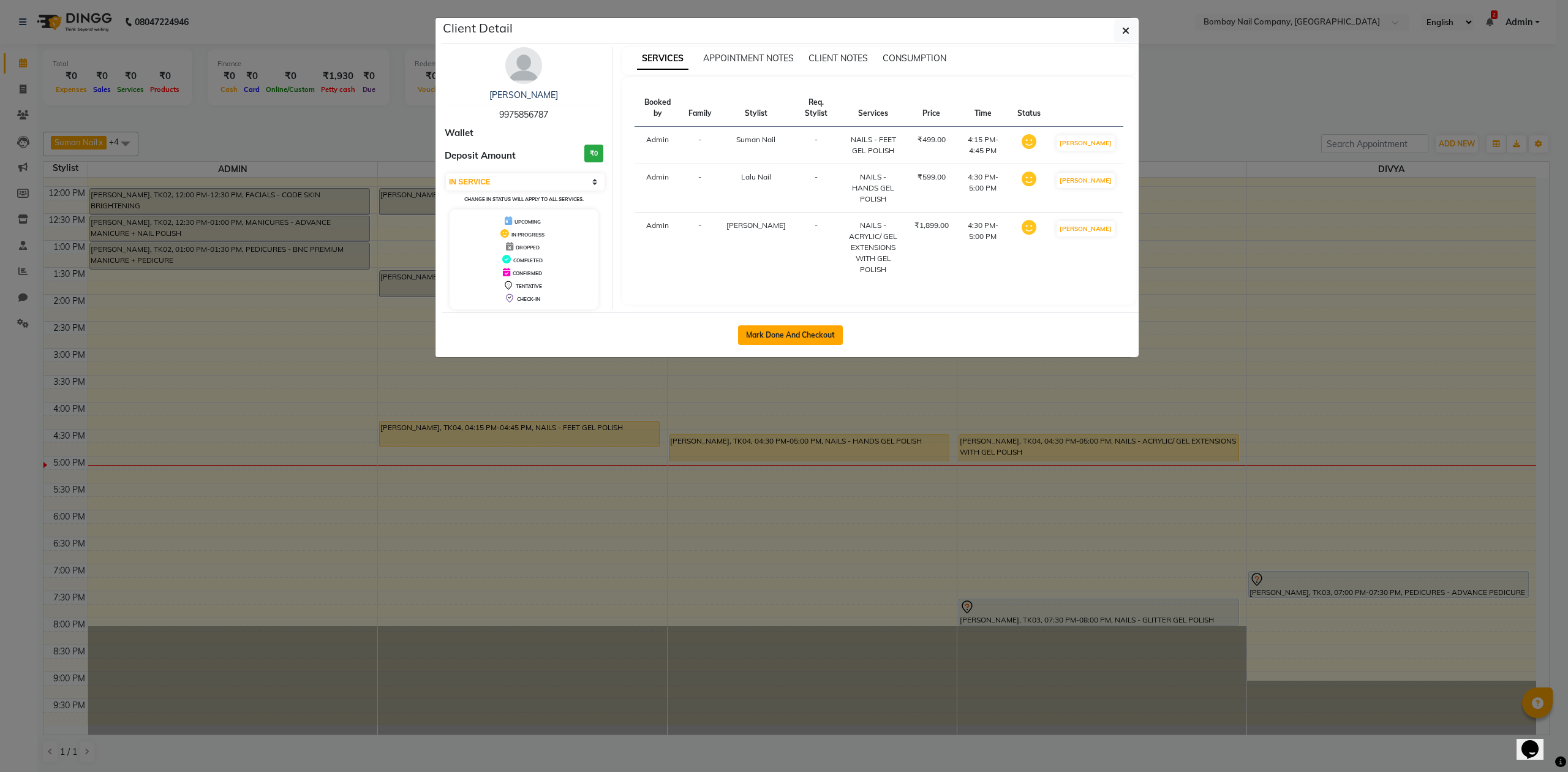
click at [776, 334] on button "Mark Done And Checkout" at bounding box center [791, 335] width 105 height 19
select select "service"
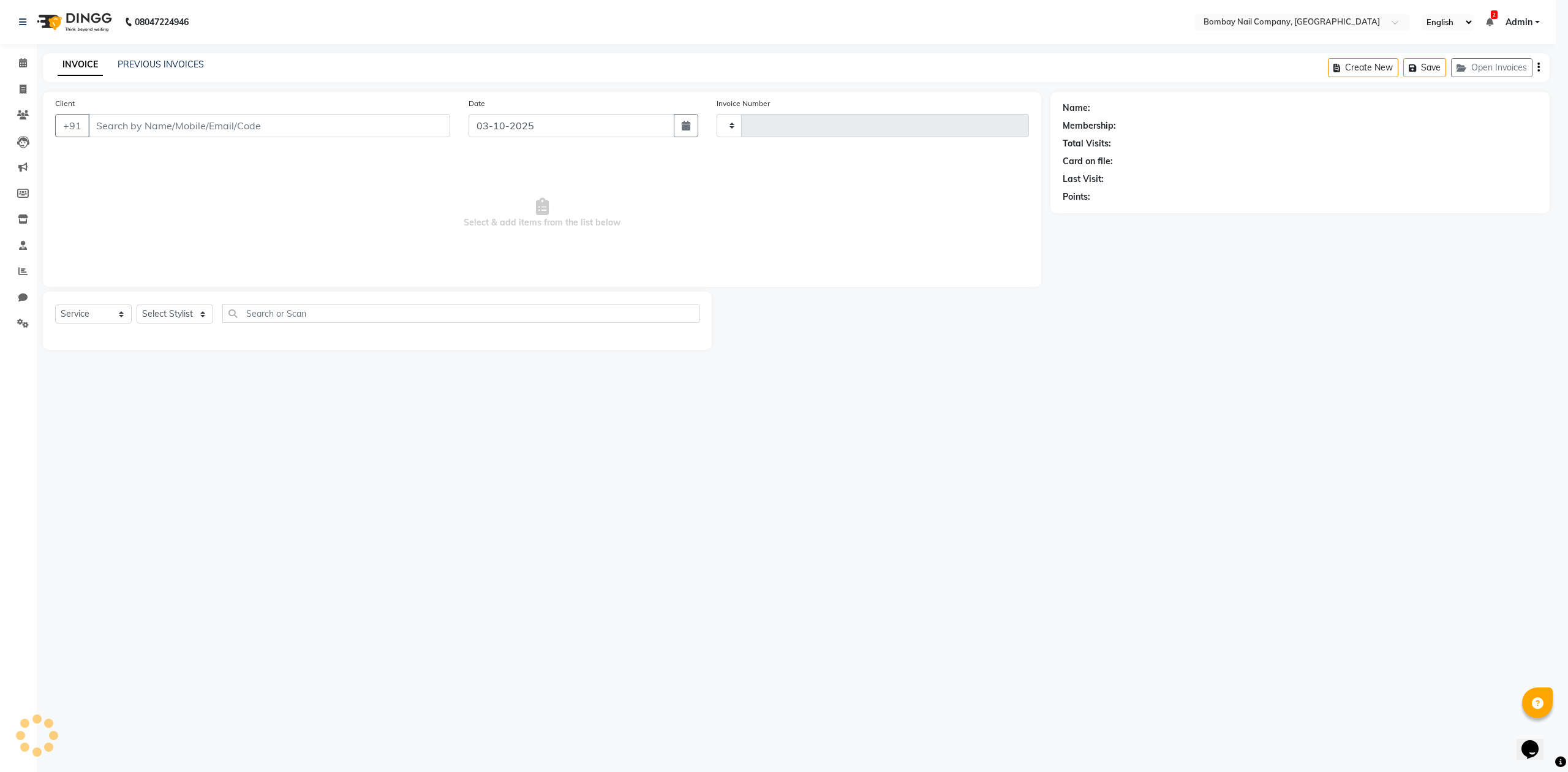
type input "0072"
select select "8782"
type input "9975856787"
select select "90121"
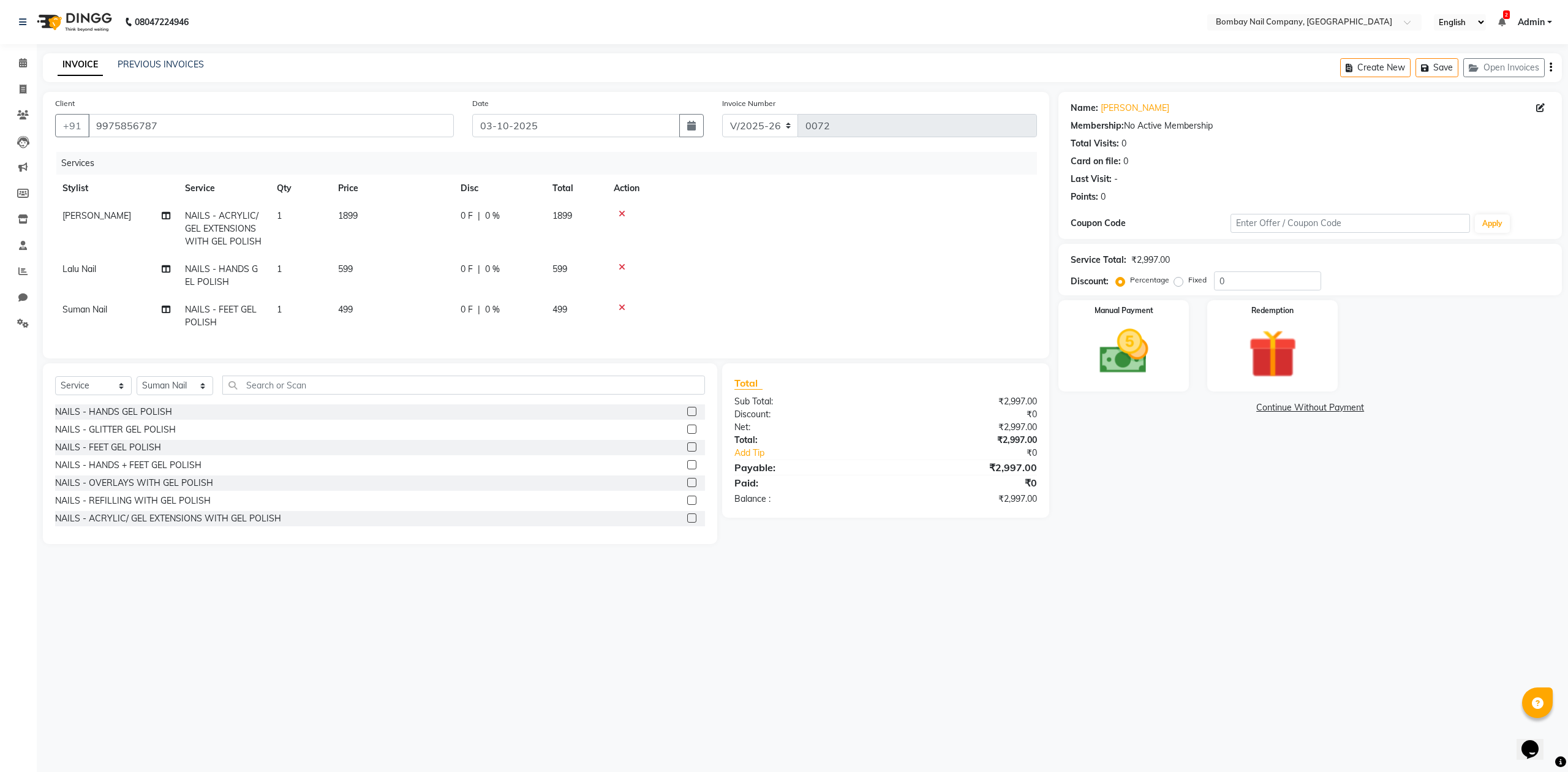
click at [572, 220] on span "1899" at bounding box center [562, 216] width 19 height 11
select select "90119"
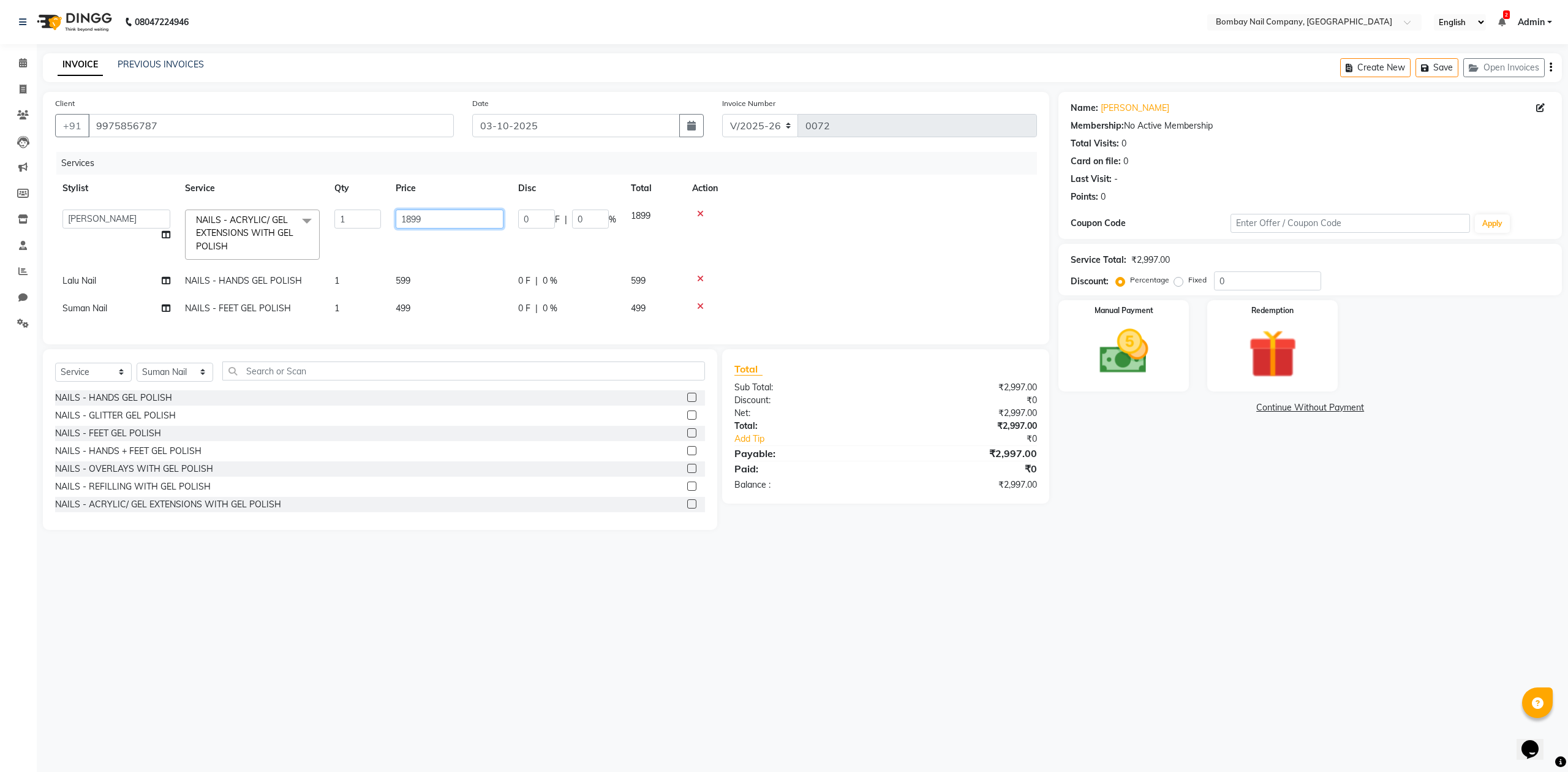
click at [410, 216] on input "1899" at bounding box center [450, 219] width 108 height 19
type input "1300"
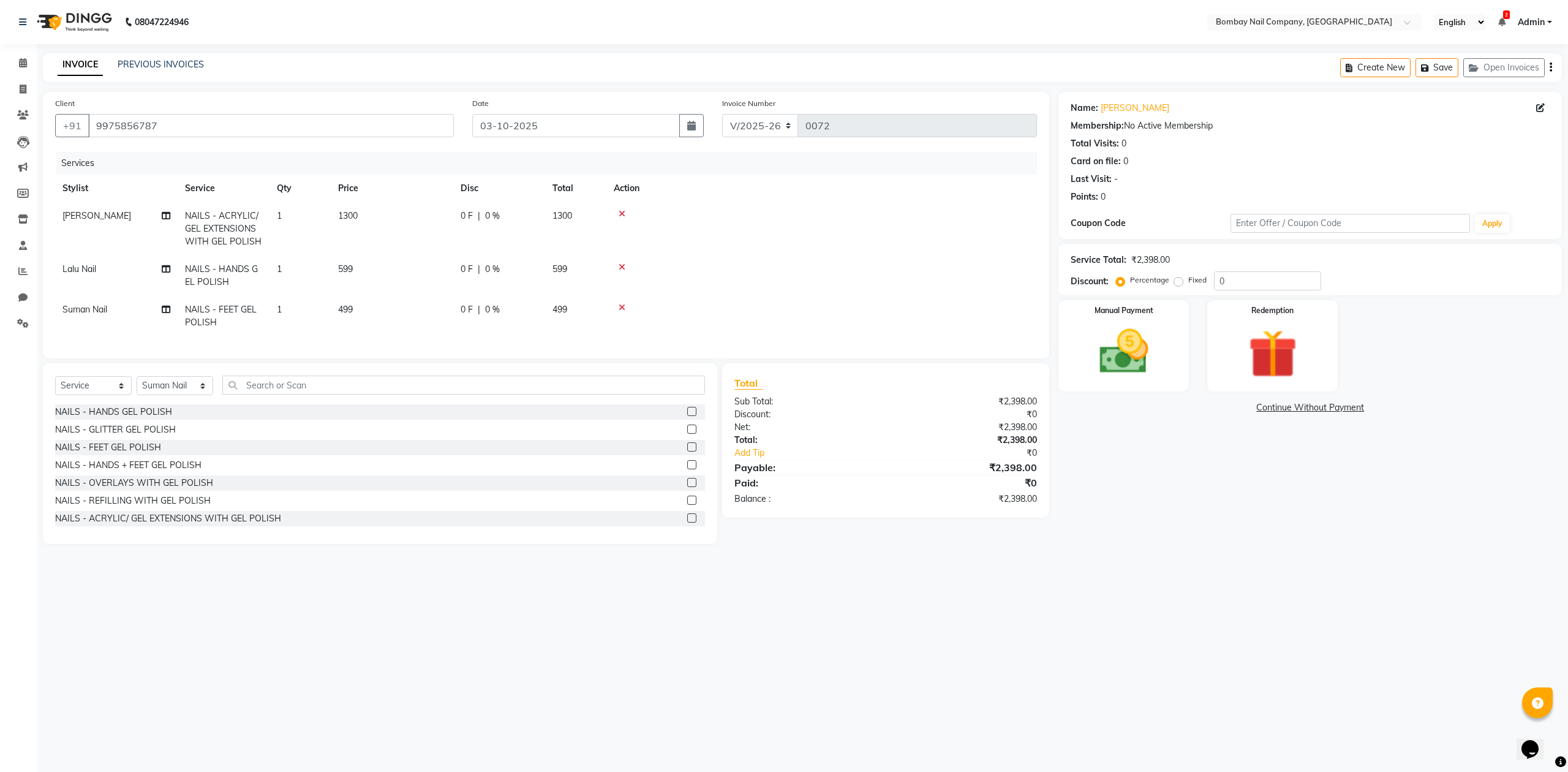
click at [840, 247] on td at bounding box center [821, 229] width 430 height 53
click at [353, 268] on td "599" at bounding box center [391, 275] width 122 height 40
select select "90118"
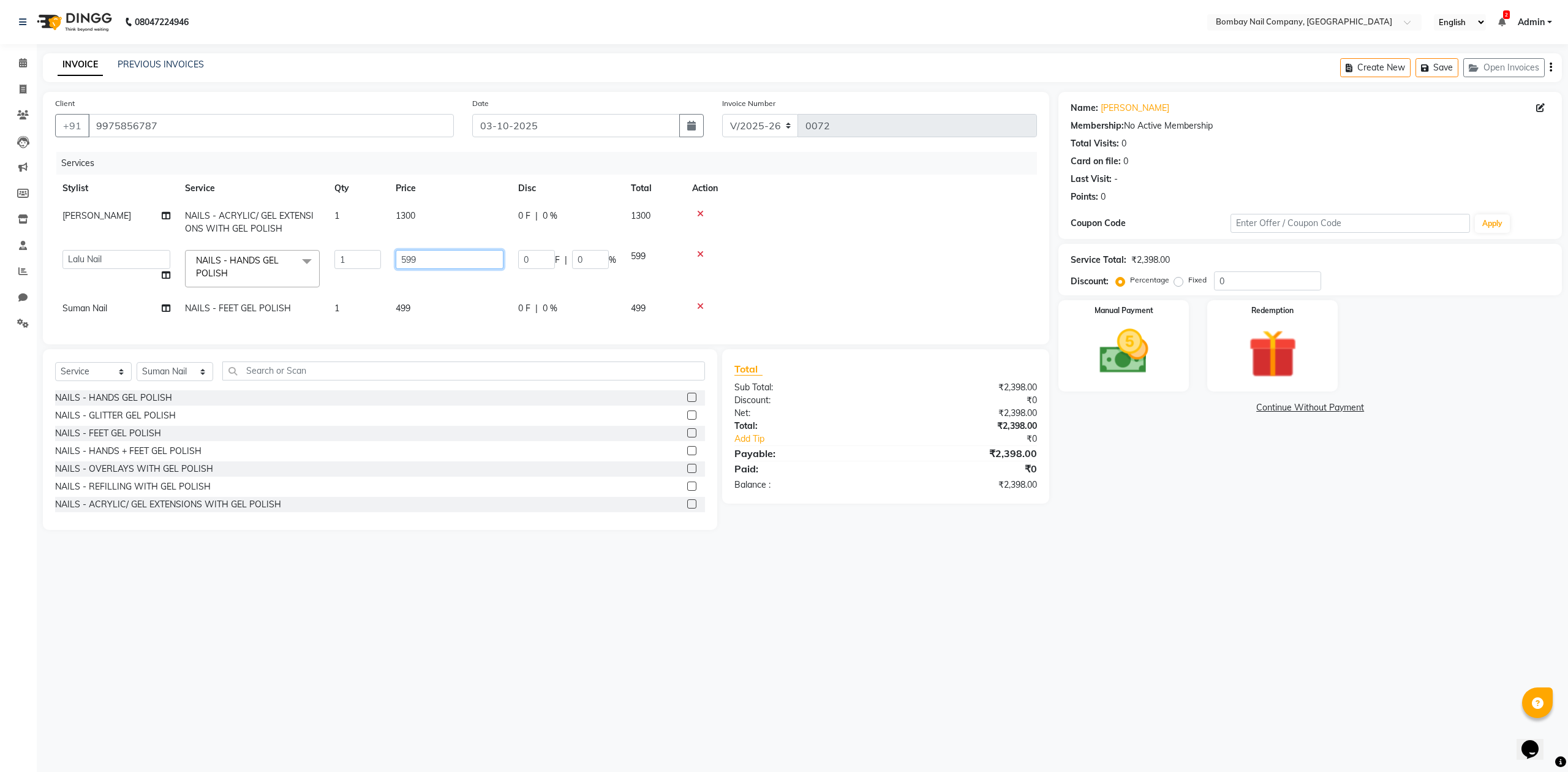
click at [408, 258] on input "599" at bounding box center [450, 259] width 108 height 19
drag, startPoint x: 408, startPoint y: 258, endPoint x: 343, endPoint y: 299, distance: 76.9
click at [402, 261] on input "599" at bounding box center [450, 259] width 108 height 19
click at [409, 258] on input "599" at bounding box center [450, 259] width 108 height 19
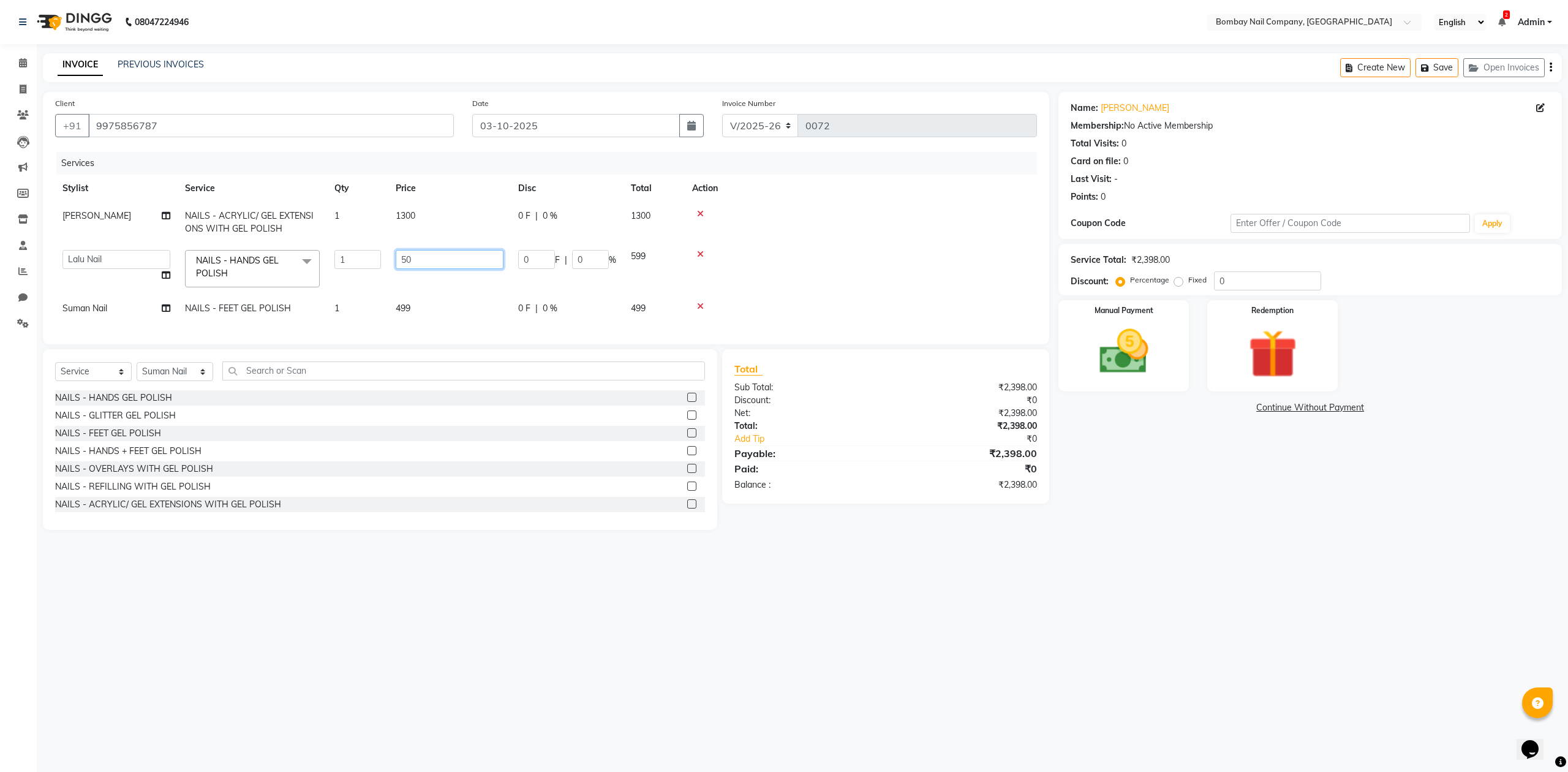
type input "500"
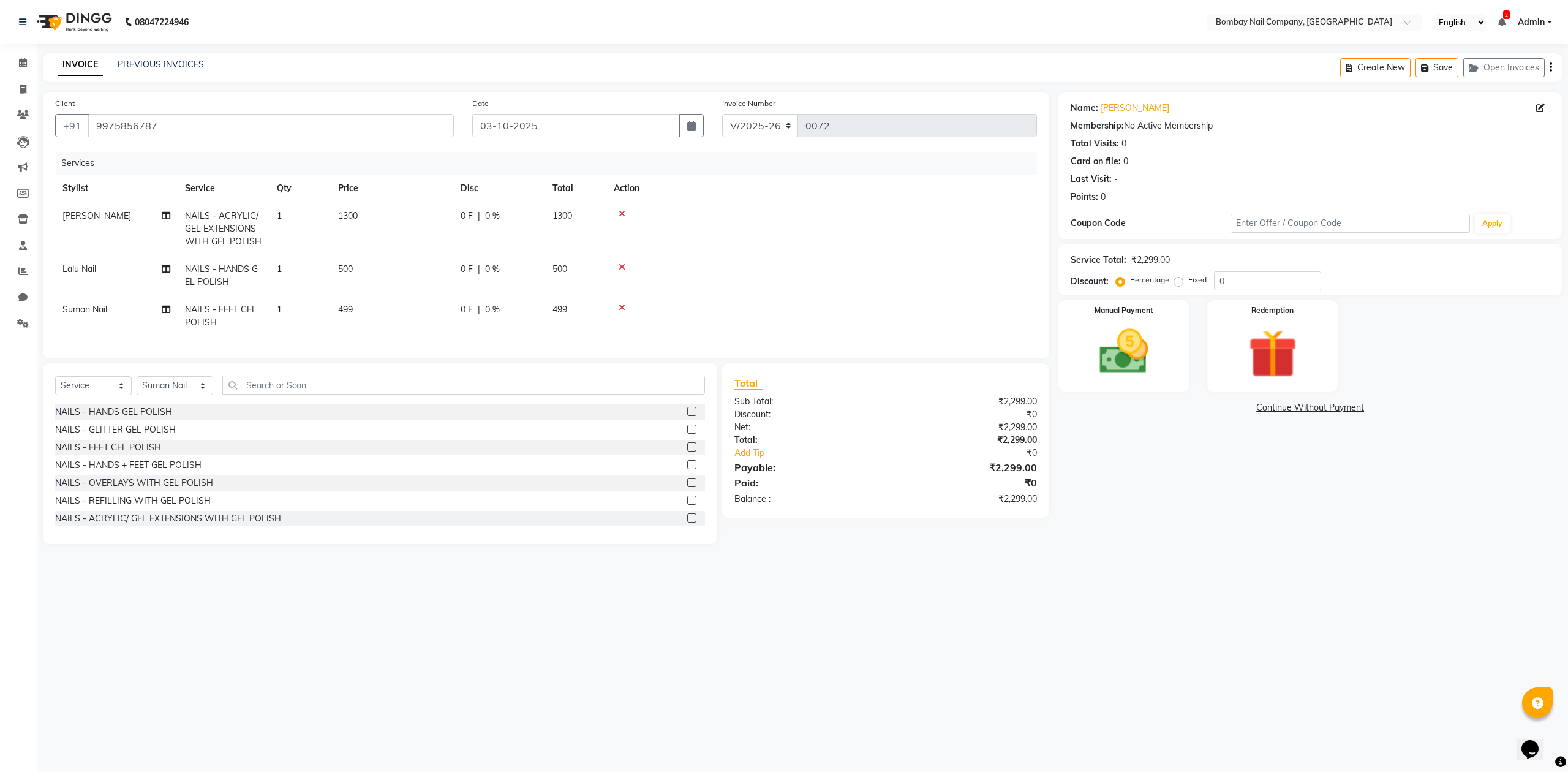
click at [419, 305] on td "499" at bounding box center [391, 316] width 122 height 40
select select "90121"
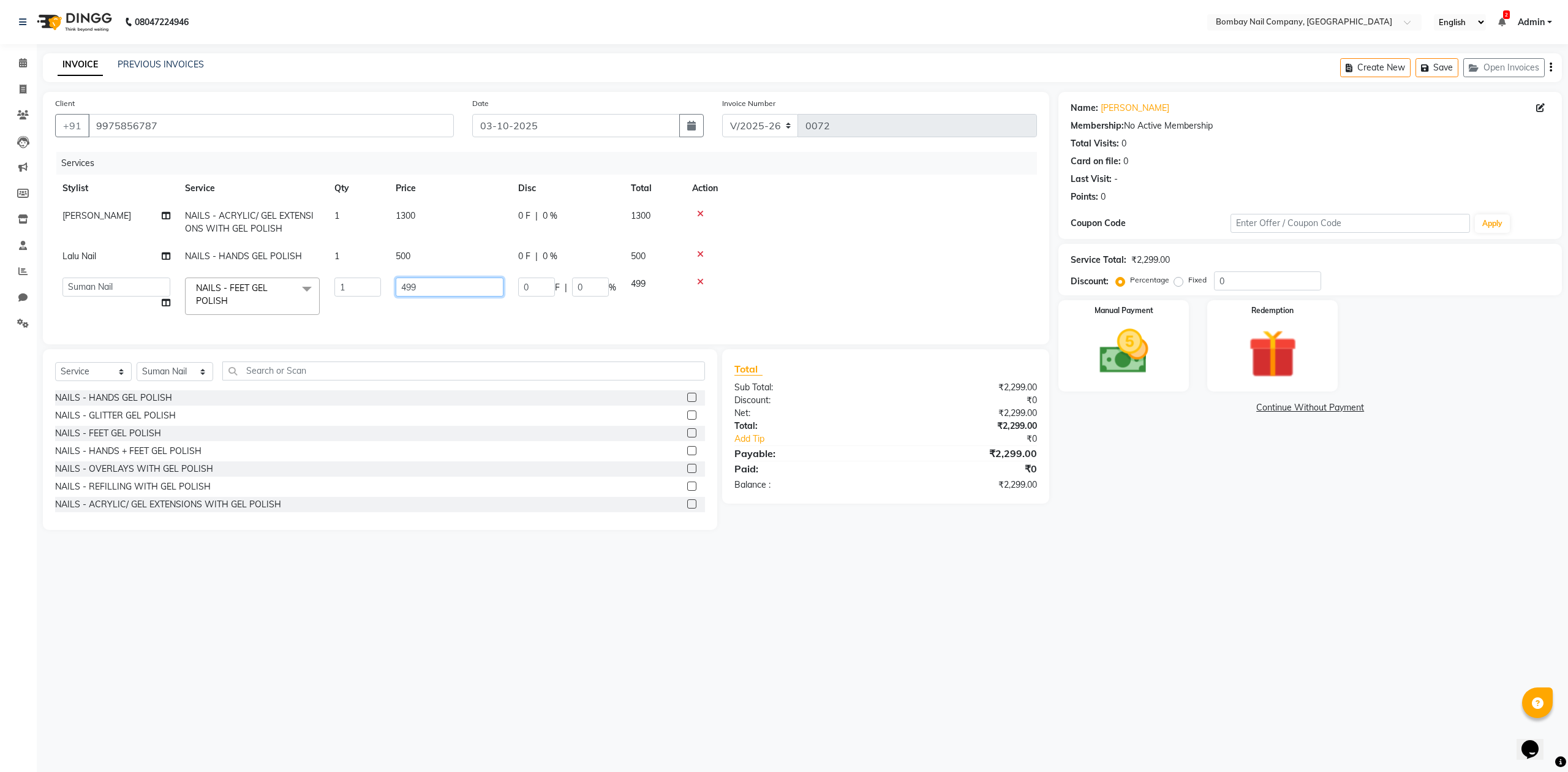
click at [410, 280] on input "499" at bounding box center [450, 287] width 108 height 19
type input "500"
click at [952, 269] on tbody "[PERSON_NAME] NAILS - ACRYLIC/ GEL EXTENSIONS WITH GEL POLISH 1 1300 0 F | 0 % …" at bounding box center [546, 262] width 982 height 120
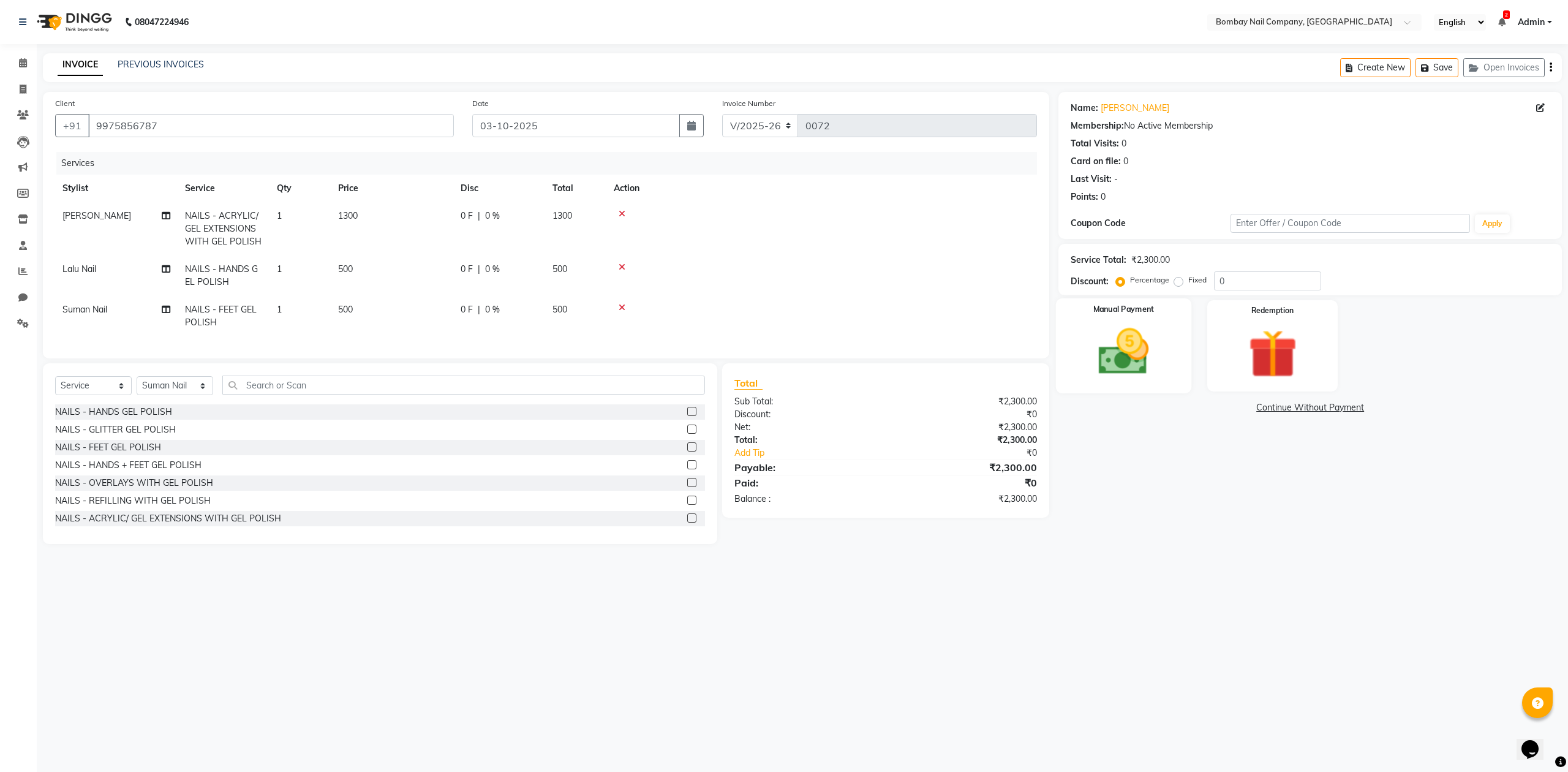
click at [1126, 351] on img at bounding box center [1124, 353] width 82 height 59
click at [1159, 408] on span "UPI" at bounding box center [1157, 409] width 19 height 14
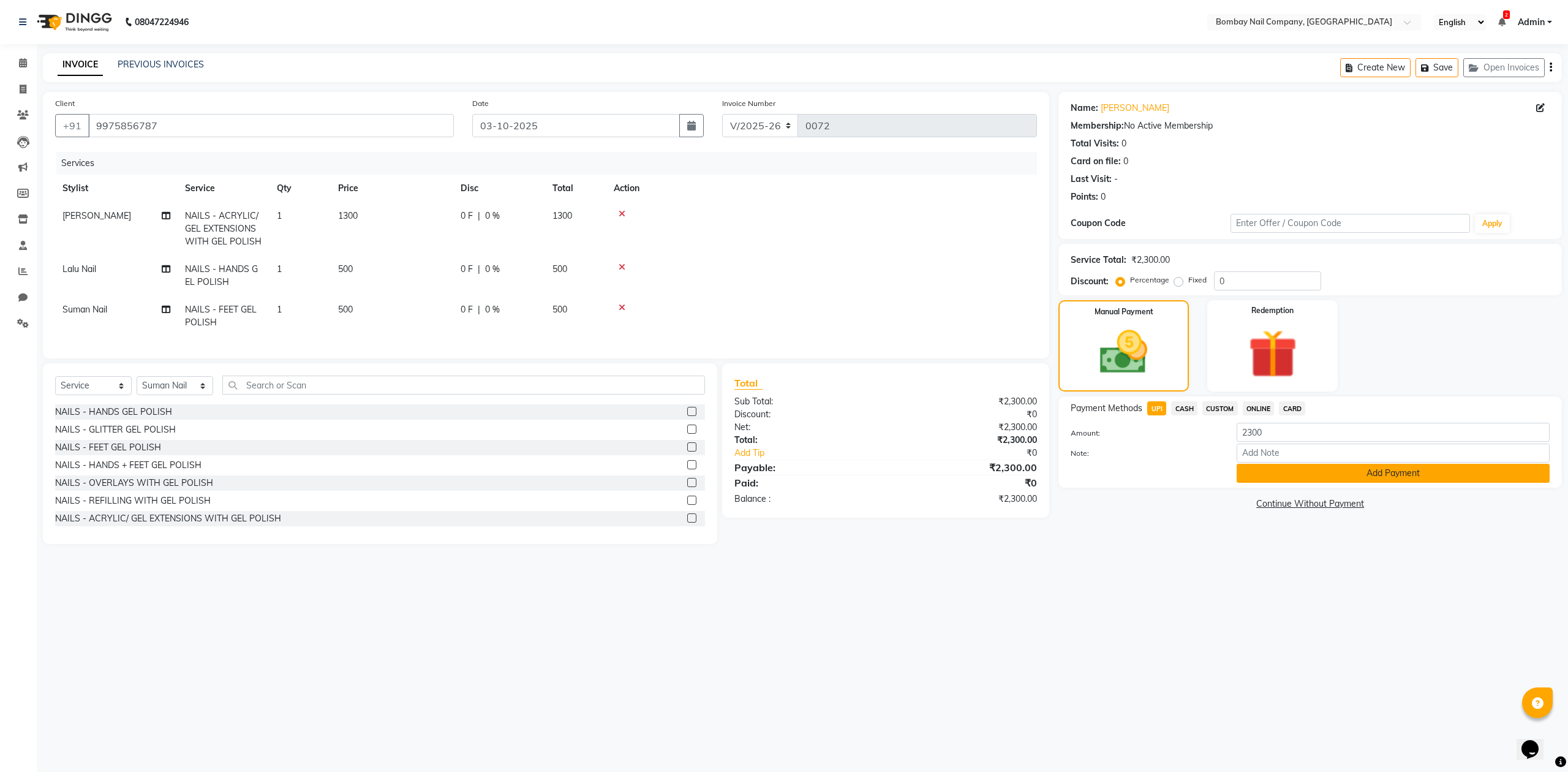
click at [1294, 482] on button "Add Payment" at bounding box center [1393, 473] width 313 height 19
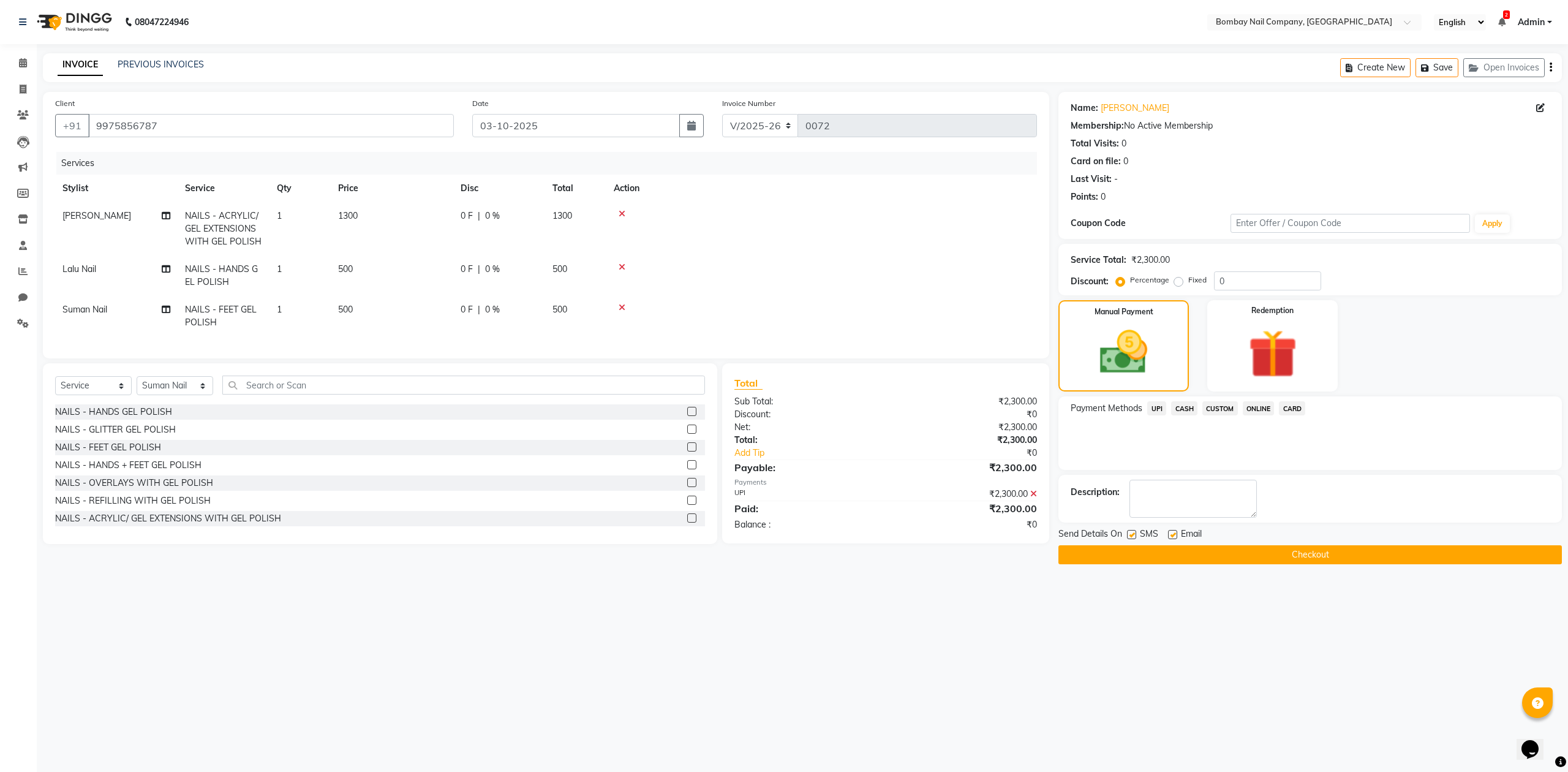
click at [1275, 557] on button "Checkout" at bounding box center [1310, 555] width 503 height 19
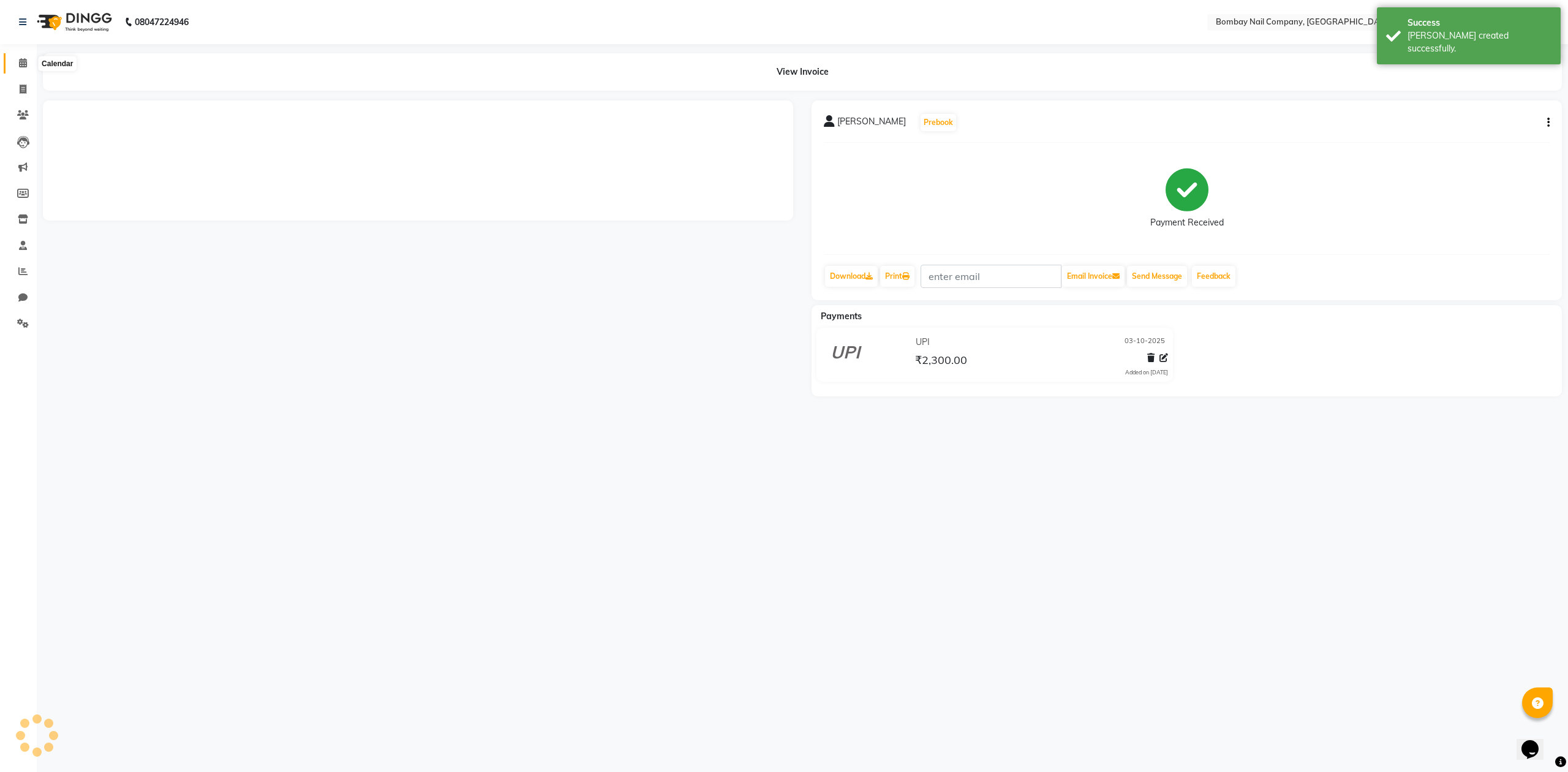
click at [19, 69] on span at bounding box center [23, 63] width 22 height 14
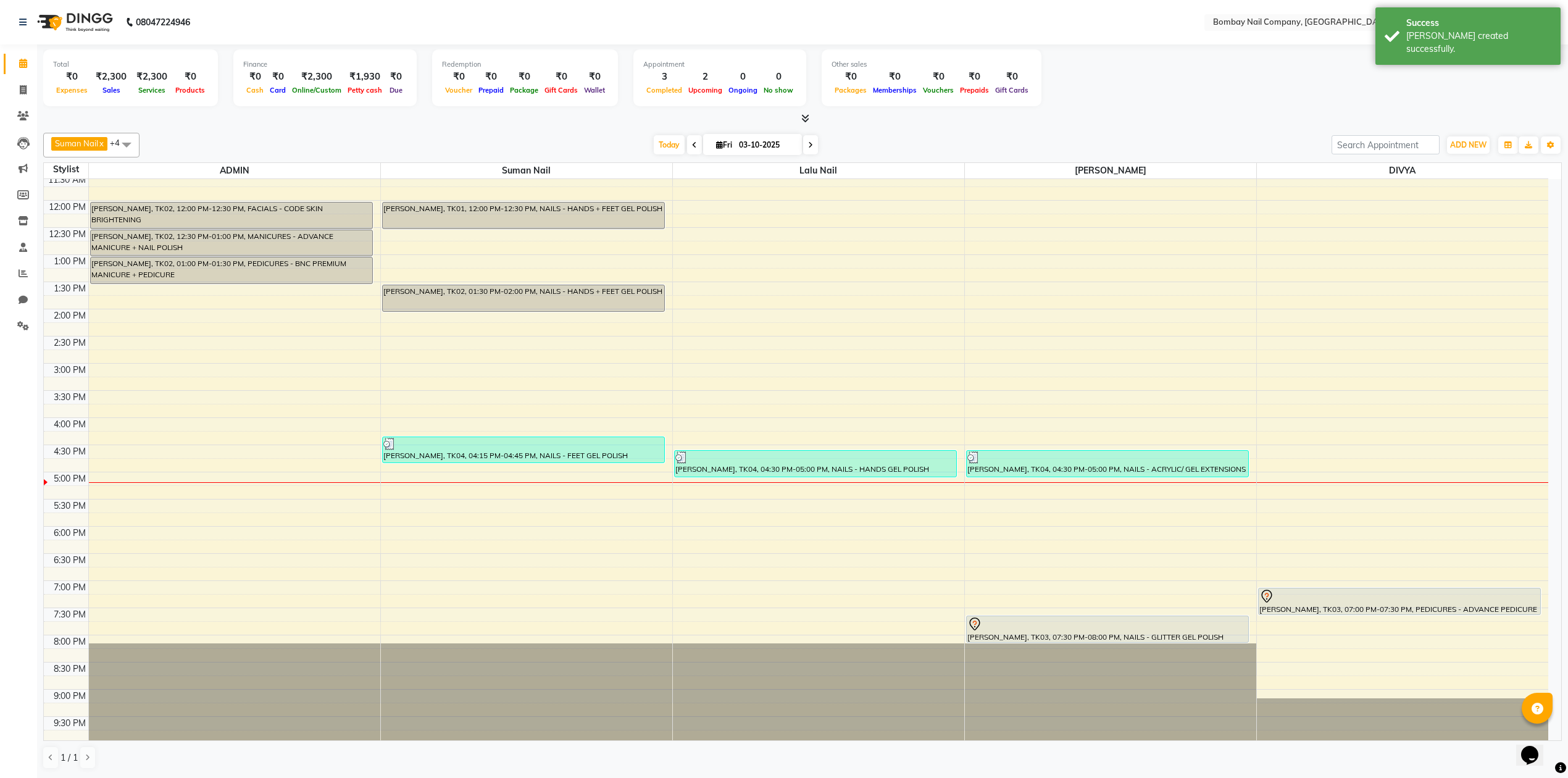
scroll to position [100, 0]
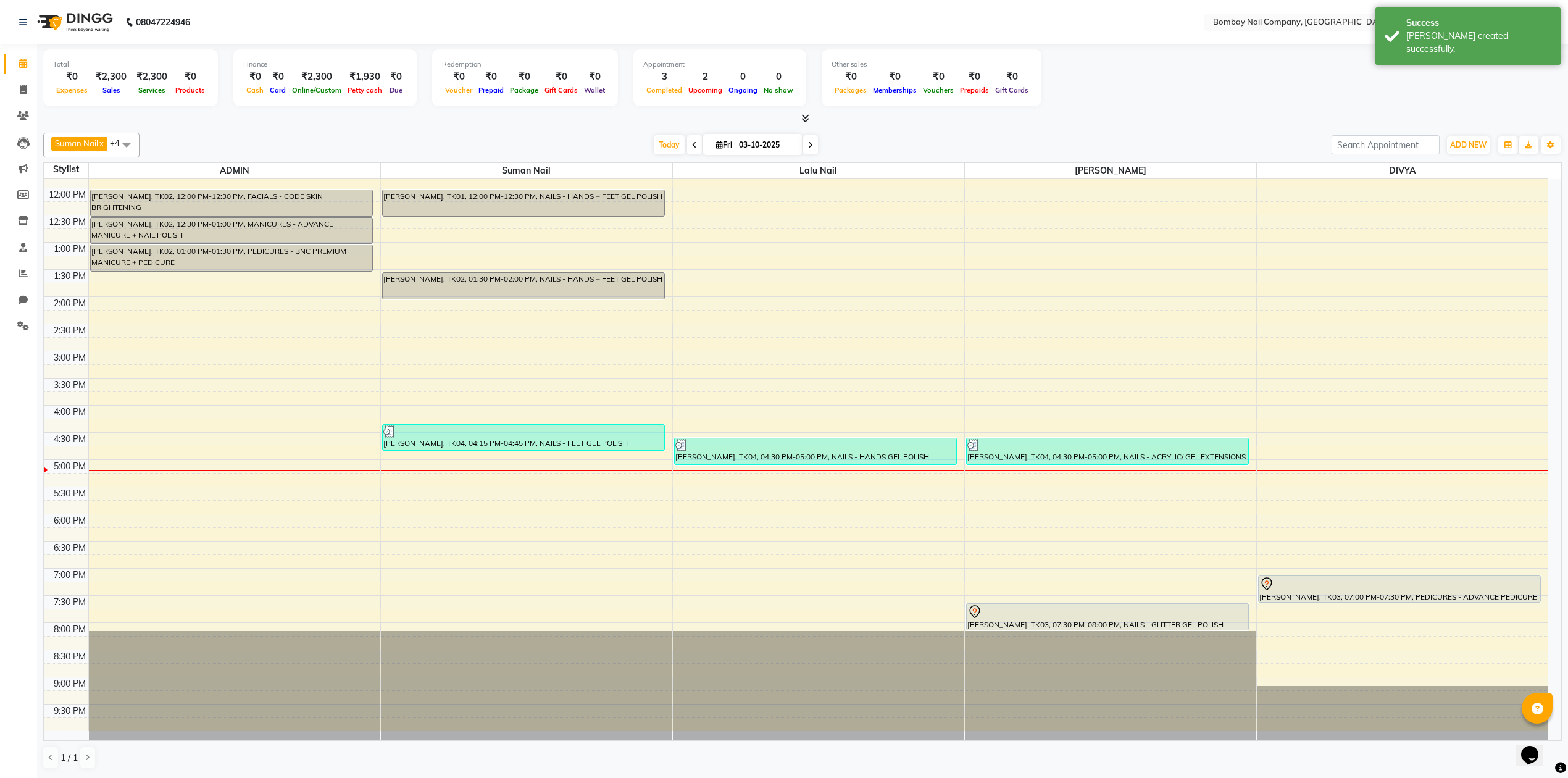
click at [1081, 92] on div "Total ₹0 Expenses ₹2,300 Sales ₹2,300 Services ₹0 Products Finance ₹0 Cash ₹0 C…" at bounding box center [802, 79] width 1519 height 60
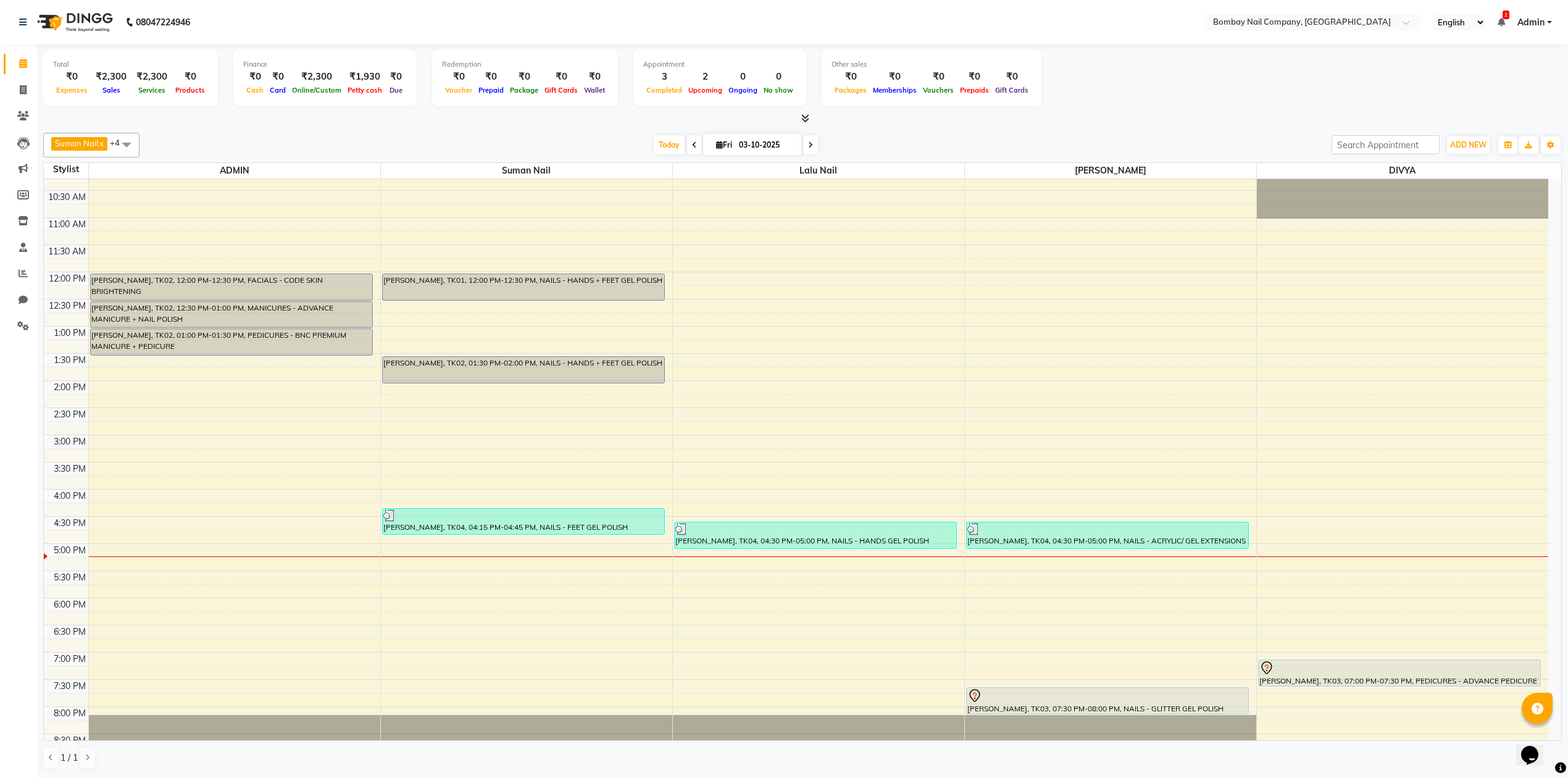
scroll to position [0, 0]
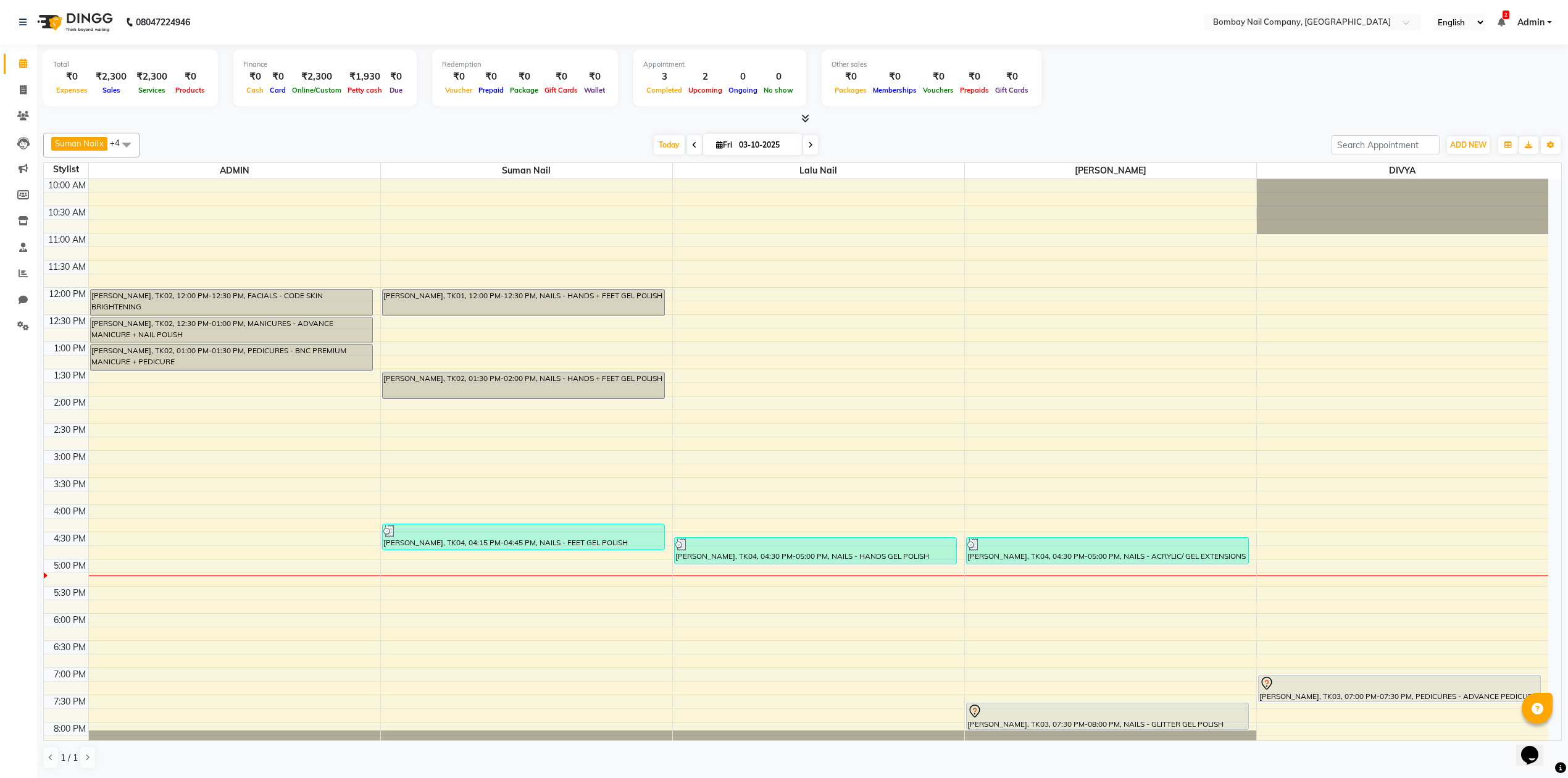
click at [1097, 97] on div "Total ₹0 Expenses ₹2,300 Sales ₹2,300 Services ₹0 Products Finance ₹0 Cash ₹0 C…" at bounding box center [802, 79] width 1519 height 60
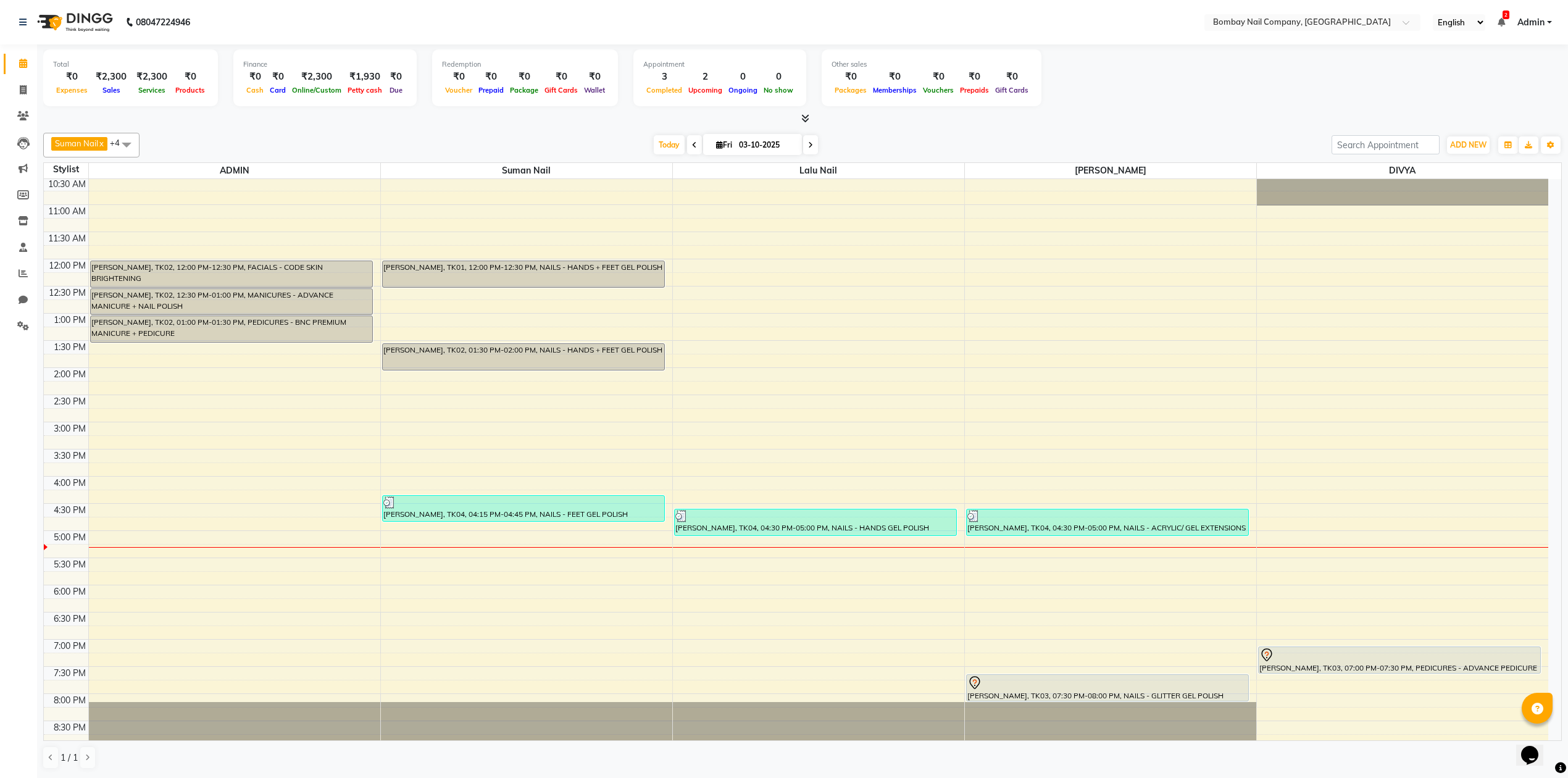
scroll to position [100, 0]
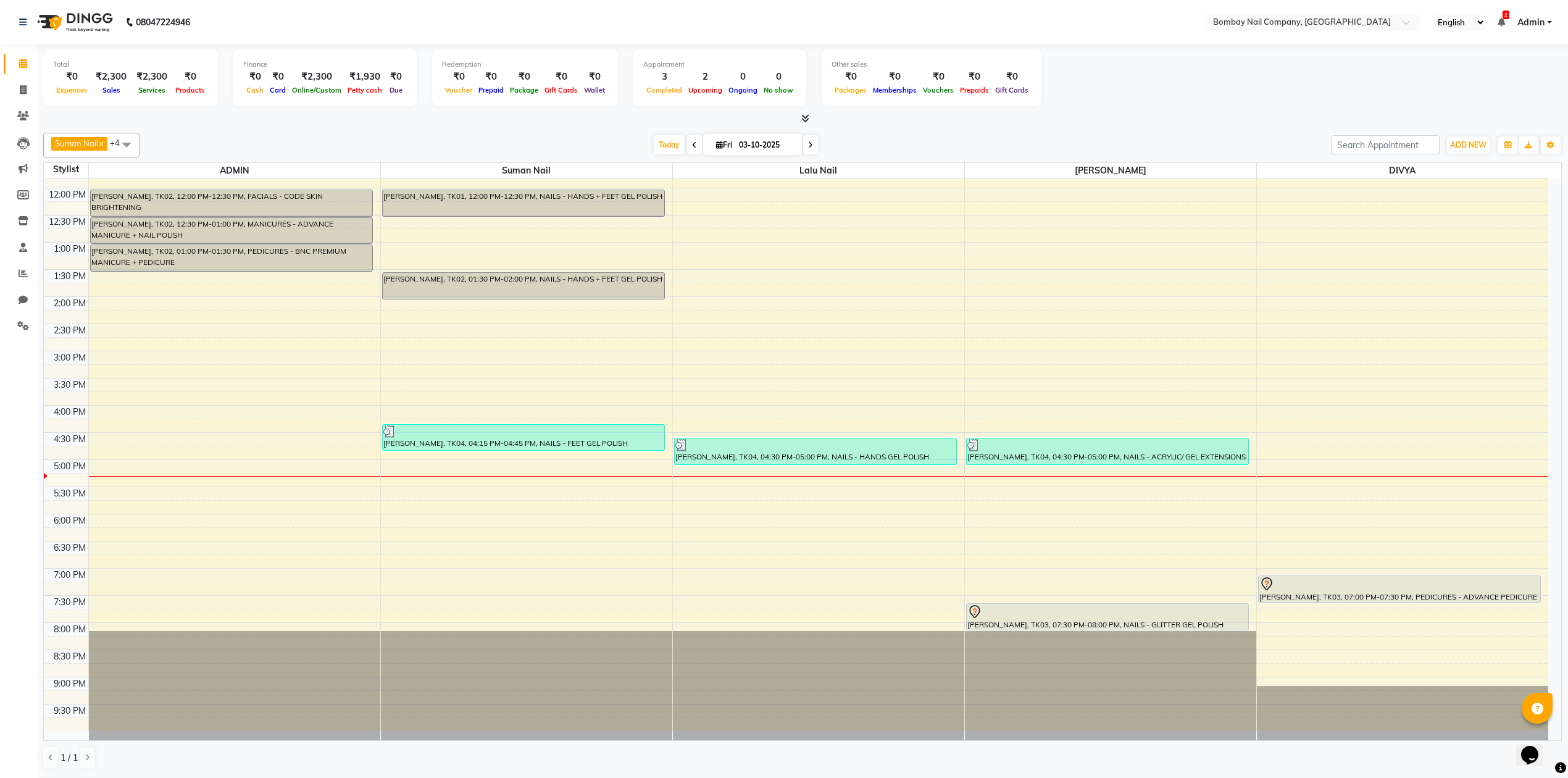
click at [1124, 68] on div "Total ₹0 Expenses ₹2,300 Sales ₹2,300 Services ₹0 Products Finance ₹0 Cash ₹0 C…" at bounding box center [802, 79] width 1519 height 60
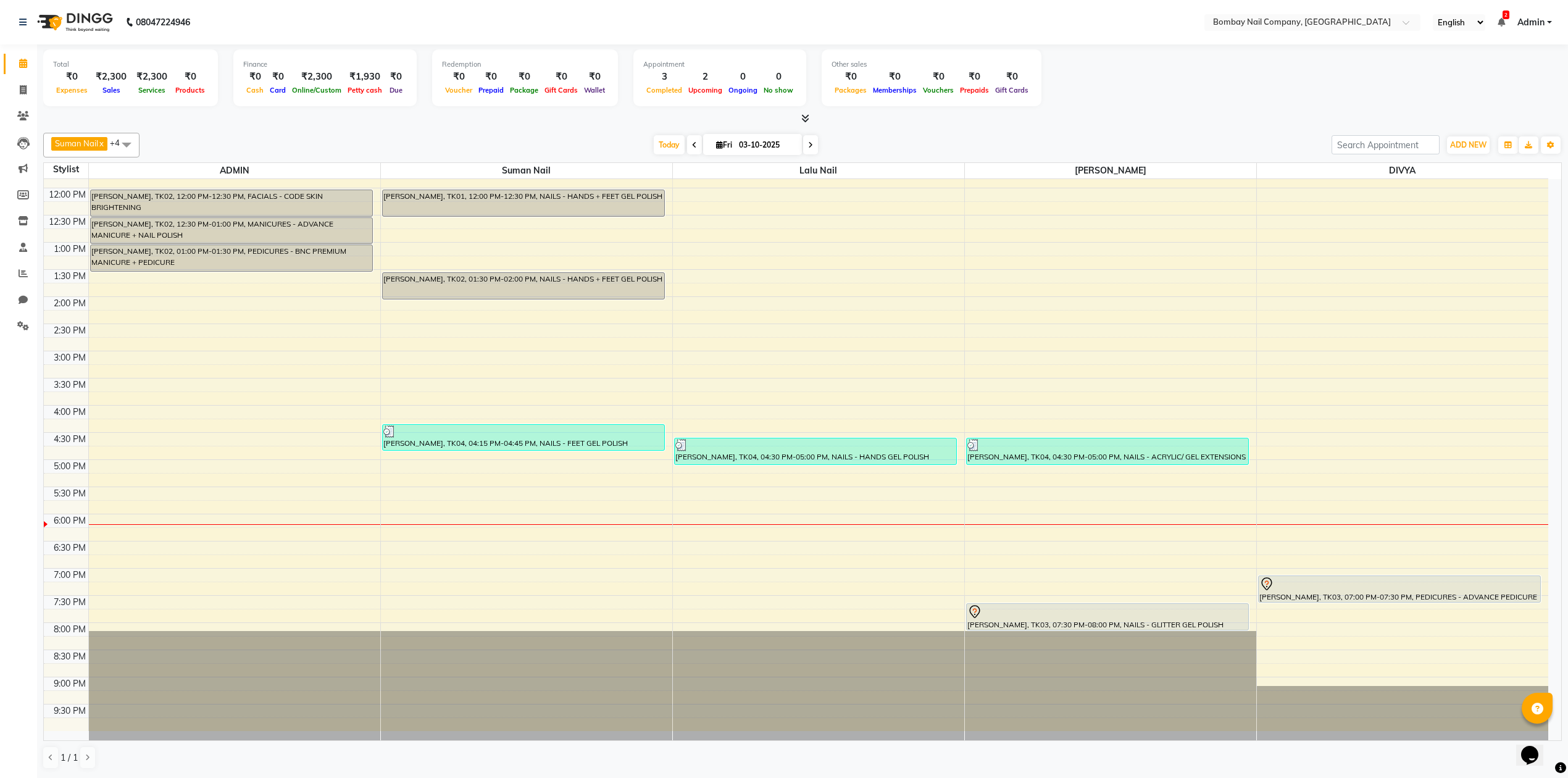
click at [984, 123] on div at bounding box center [802, 118] width 1519 height 13
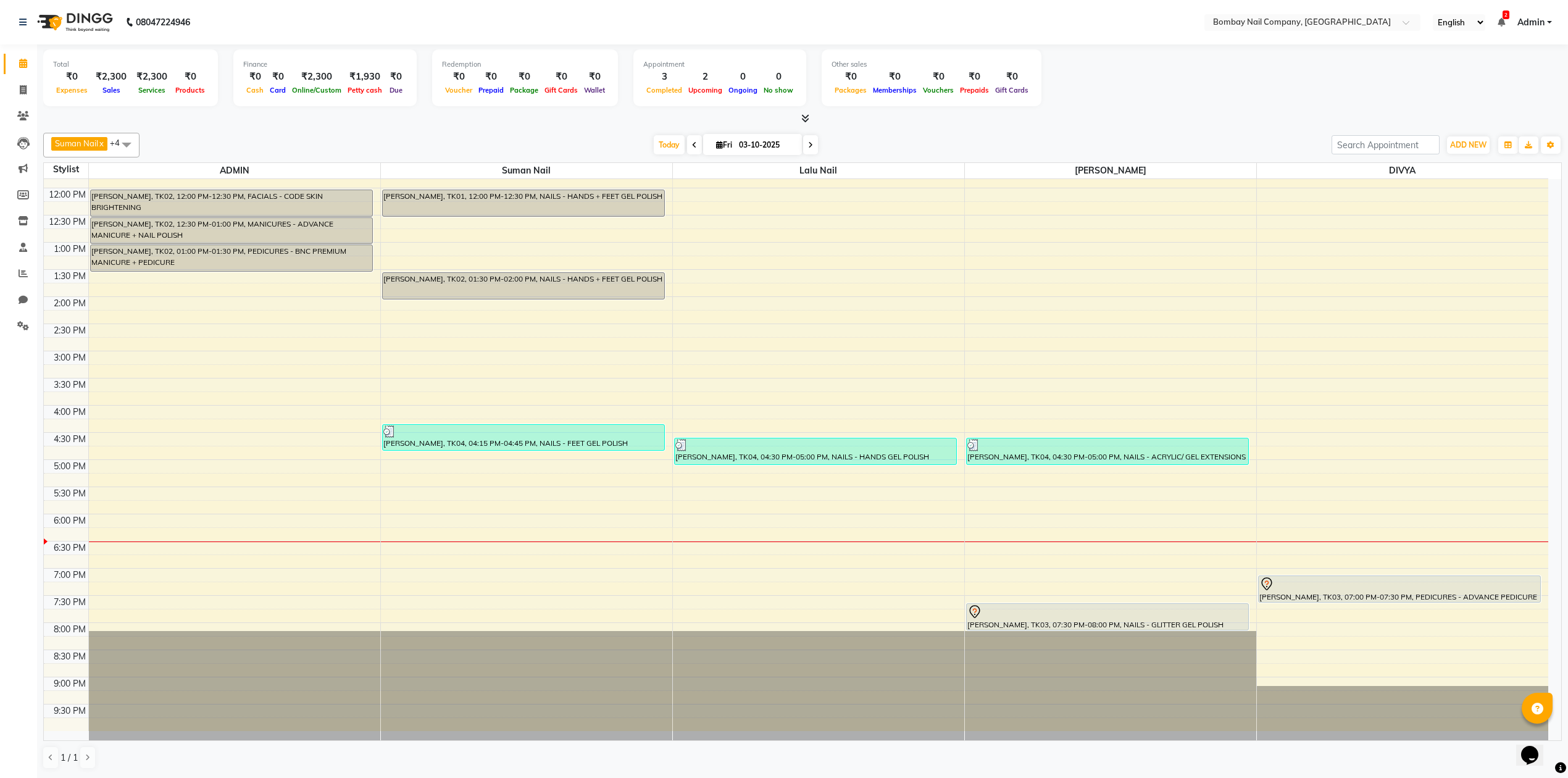
click at [309, 137] on div "[DATE] [DATE]" at bounding box center [735, 145] width 1179 height 19
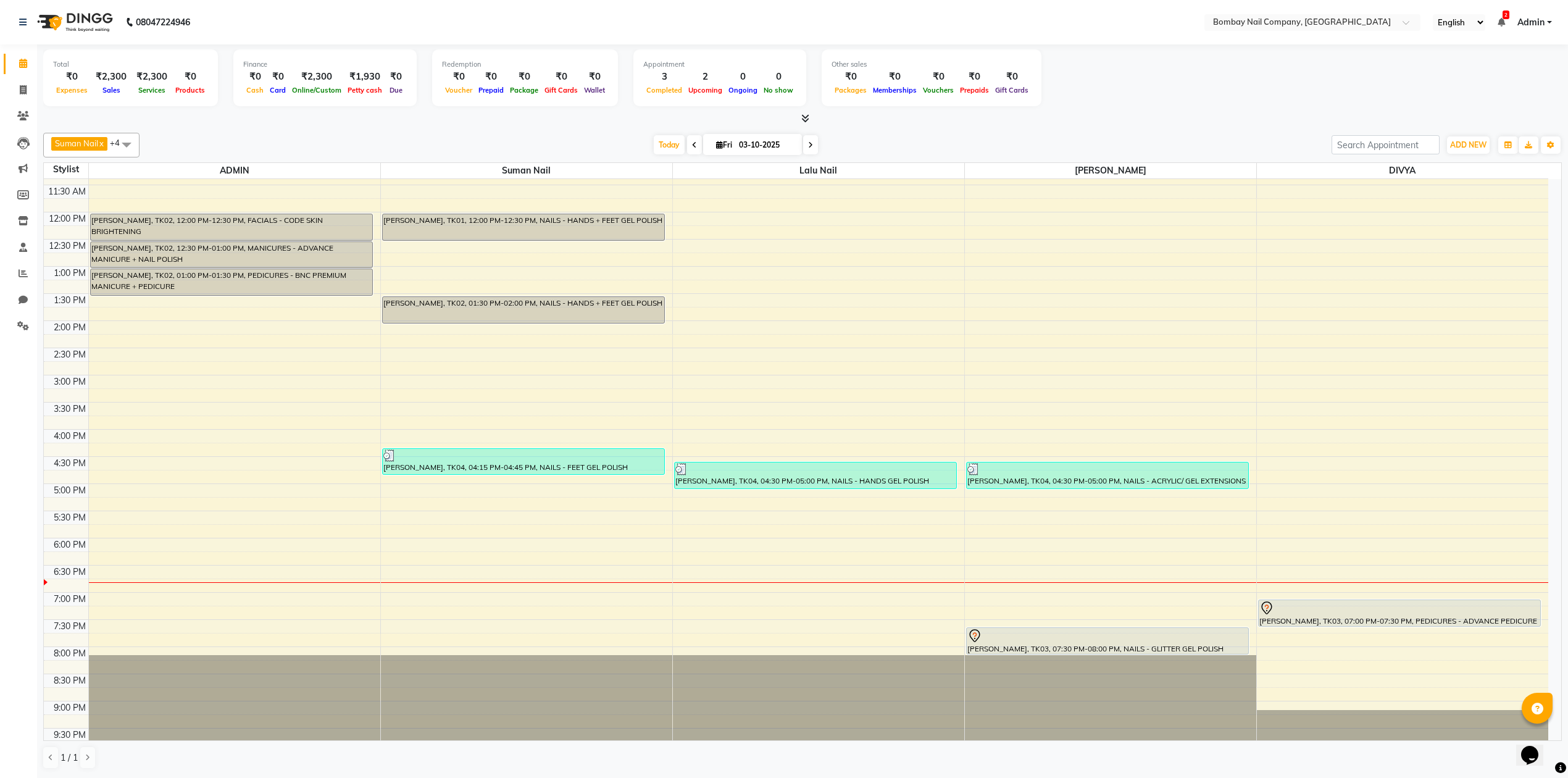
scroll to position [100, 0]
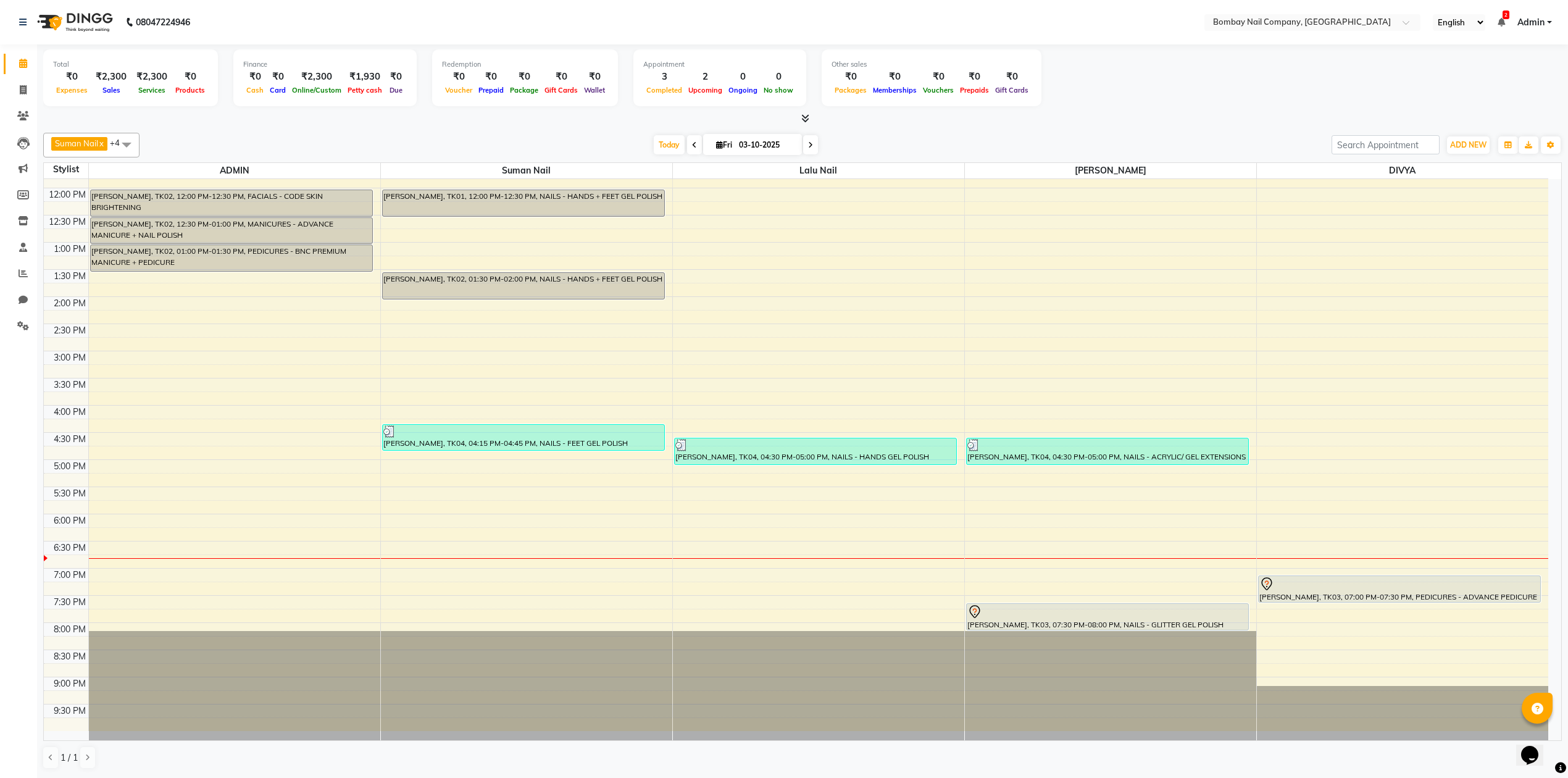
click at [771, 147] on input "03-10-2025" at bounding box center [766, 145] width 62 height 19
select select "10"
select select "2025"
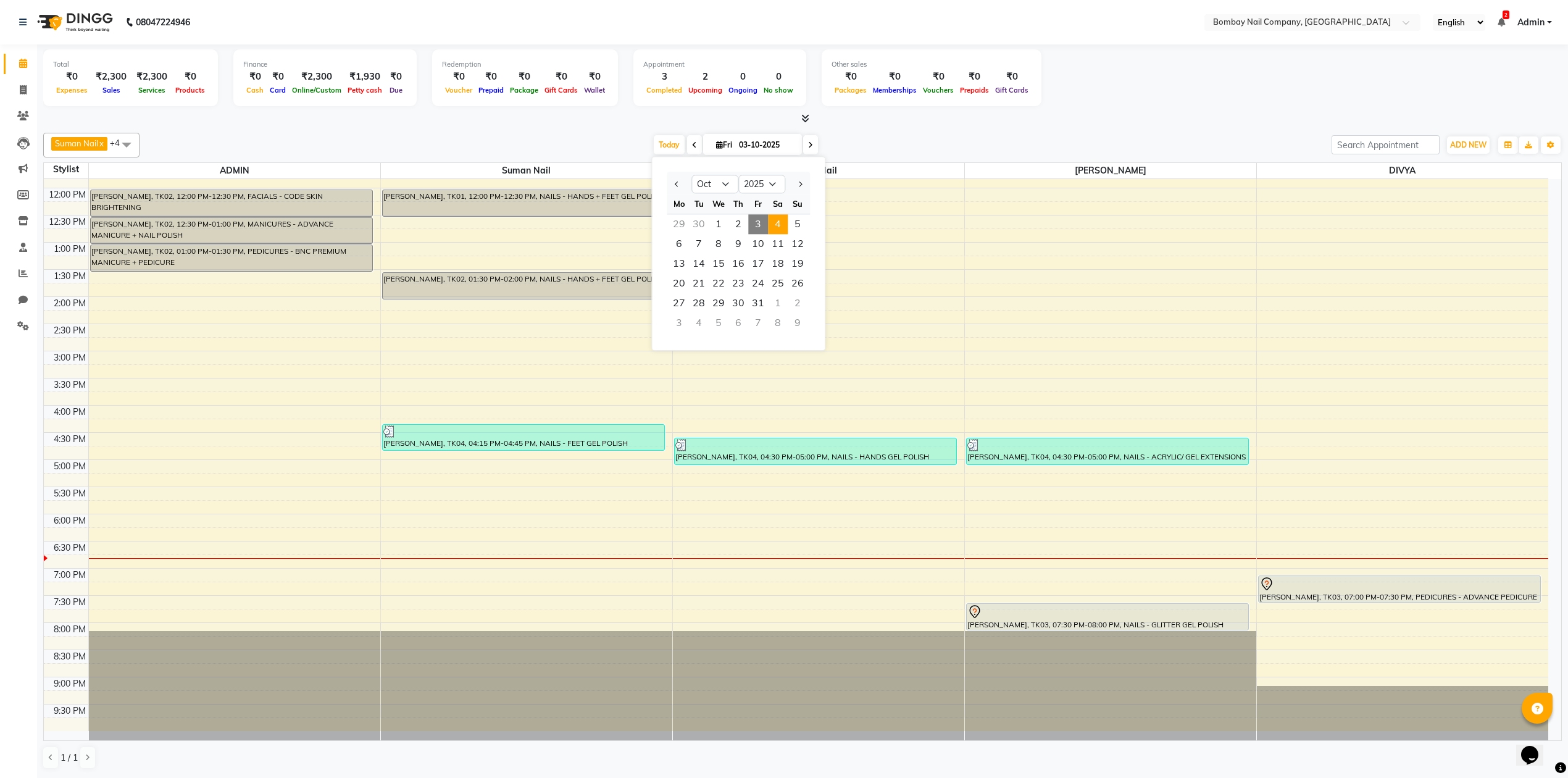
click at [773, 225] on span "4" at bounding box center [777, 224] width 20 height 20
type input "04-10-2025"
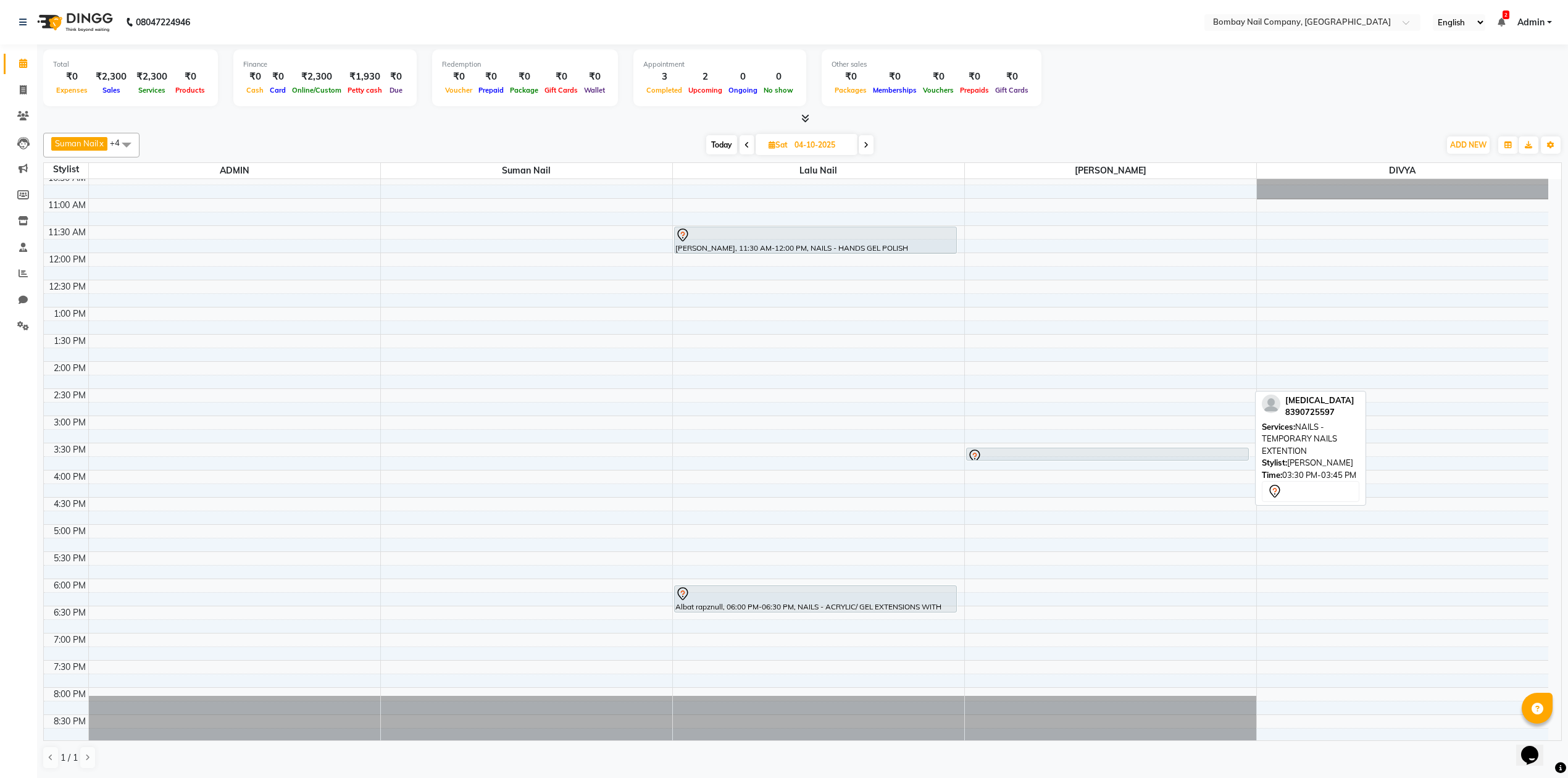
scroll to position [0, 0]
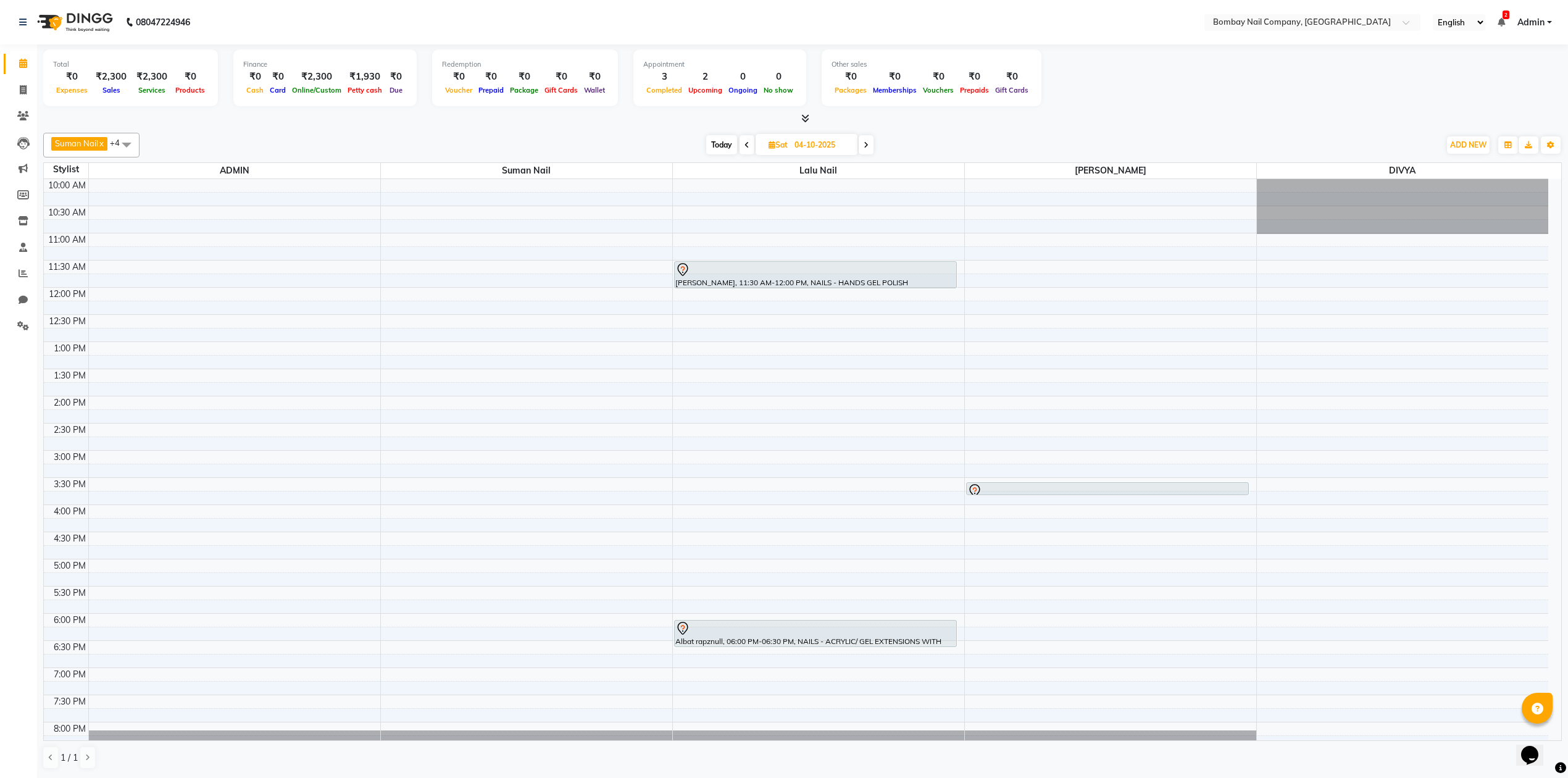
click at [817, 140] on input "04-10-2025" at bounding box center [821, 145] width 62 height 19
select select "10"
select select "2025"
click at [819, 219] on span "3" at bounding box center [818, 224] width 20 height 20
type input "03-10-2025"
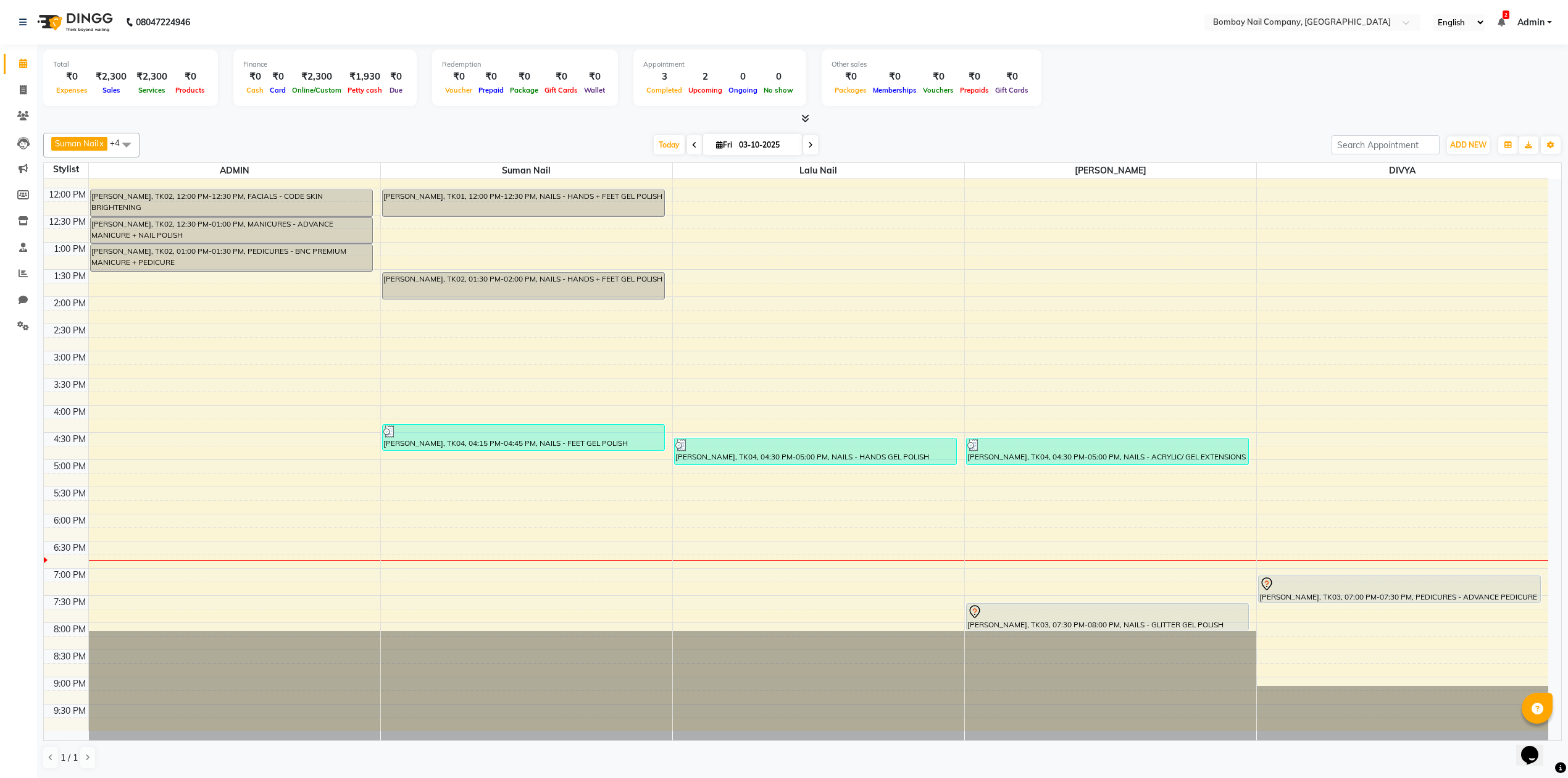
scroll to position [1, 0]
click at [596, 205] on div "[PERSON_NAME], TK01, 12:00 PM-12:30 PM, NAILS - HANDS + FEET GEL POLISH" at bounding box center [523, 202] width 281 height 26
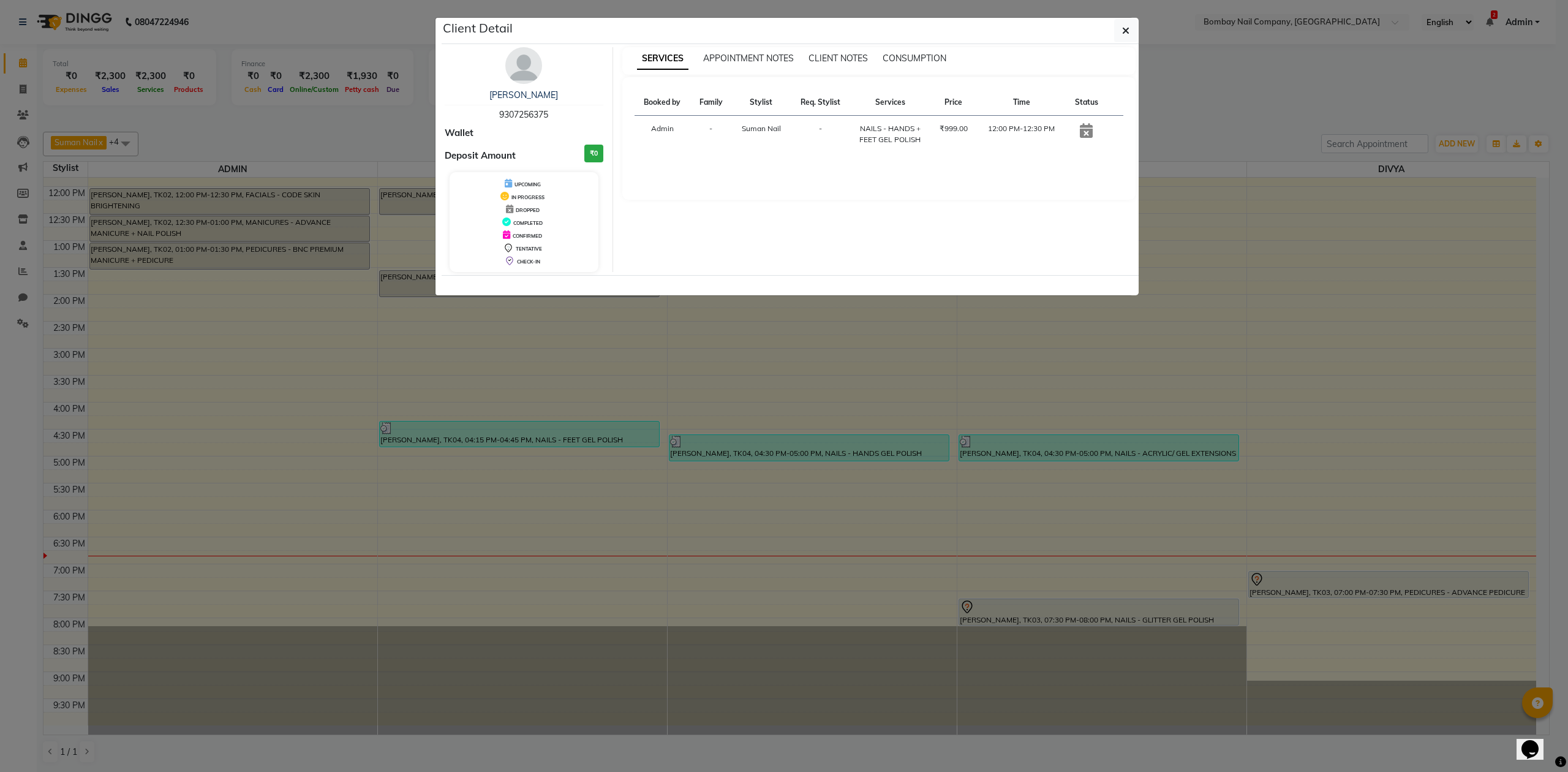
click at [508, 117] on span "9307256375" at bounding box center [524, 114] width 49 height 11
copy span "9307256375"
click at [1122, 26] on icon "button" at bounding box center [1125, 30] width 7 height 10
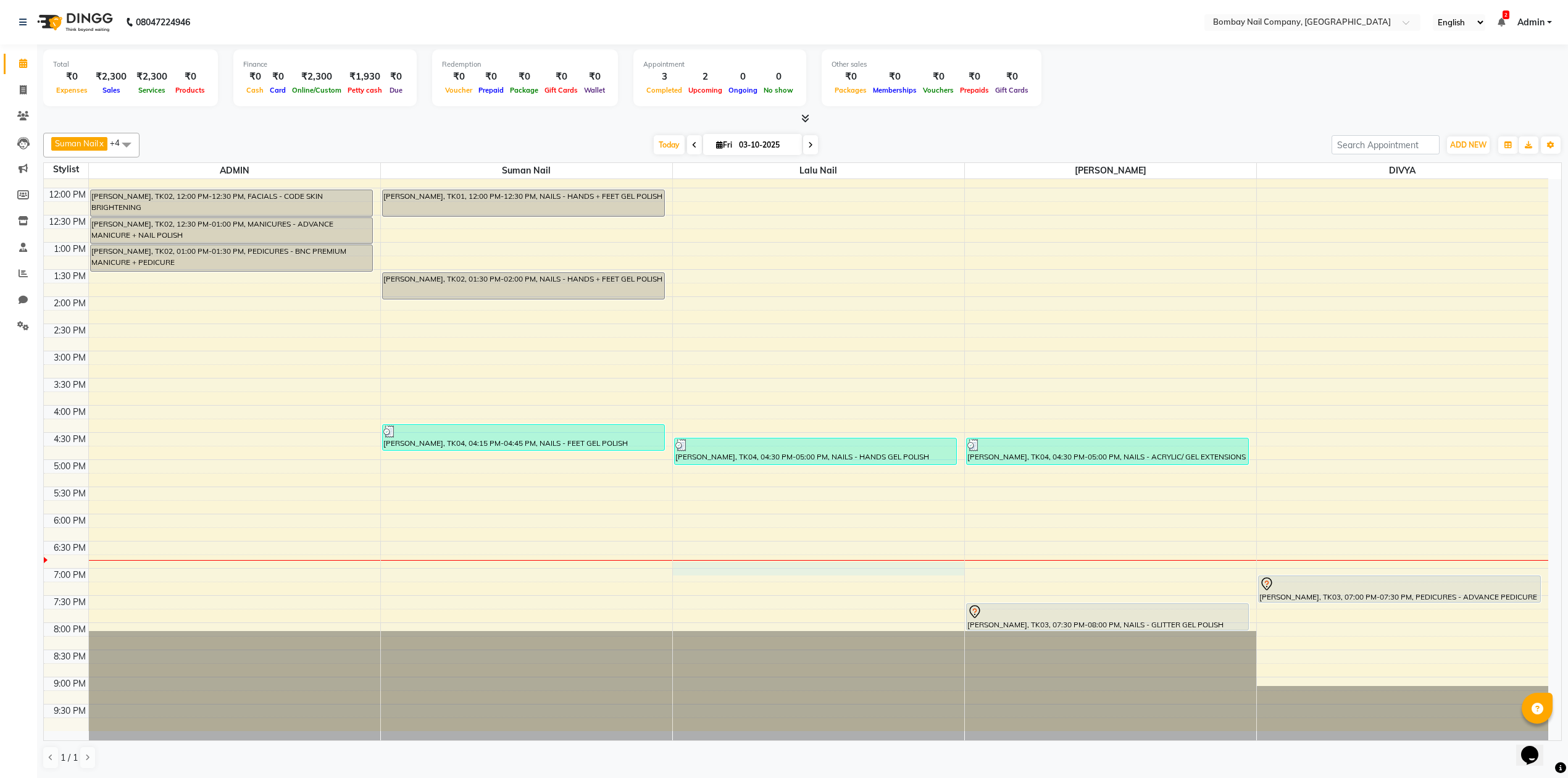
click at [758, 563] on div "10:00 AM 10:30 AM 11:00 AM 11:30 AM 12:00 PM 12:30 PM 1:00 PM 1:30 PM 2:00 PM 2…" at bounding box center [796, 405] width 1504 height 652
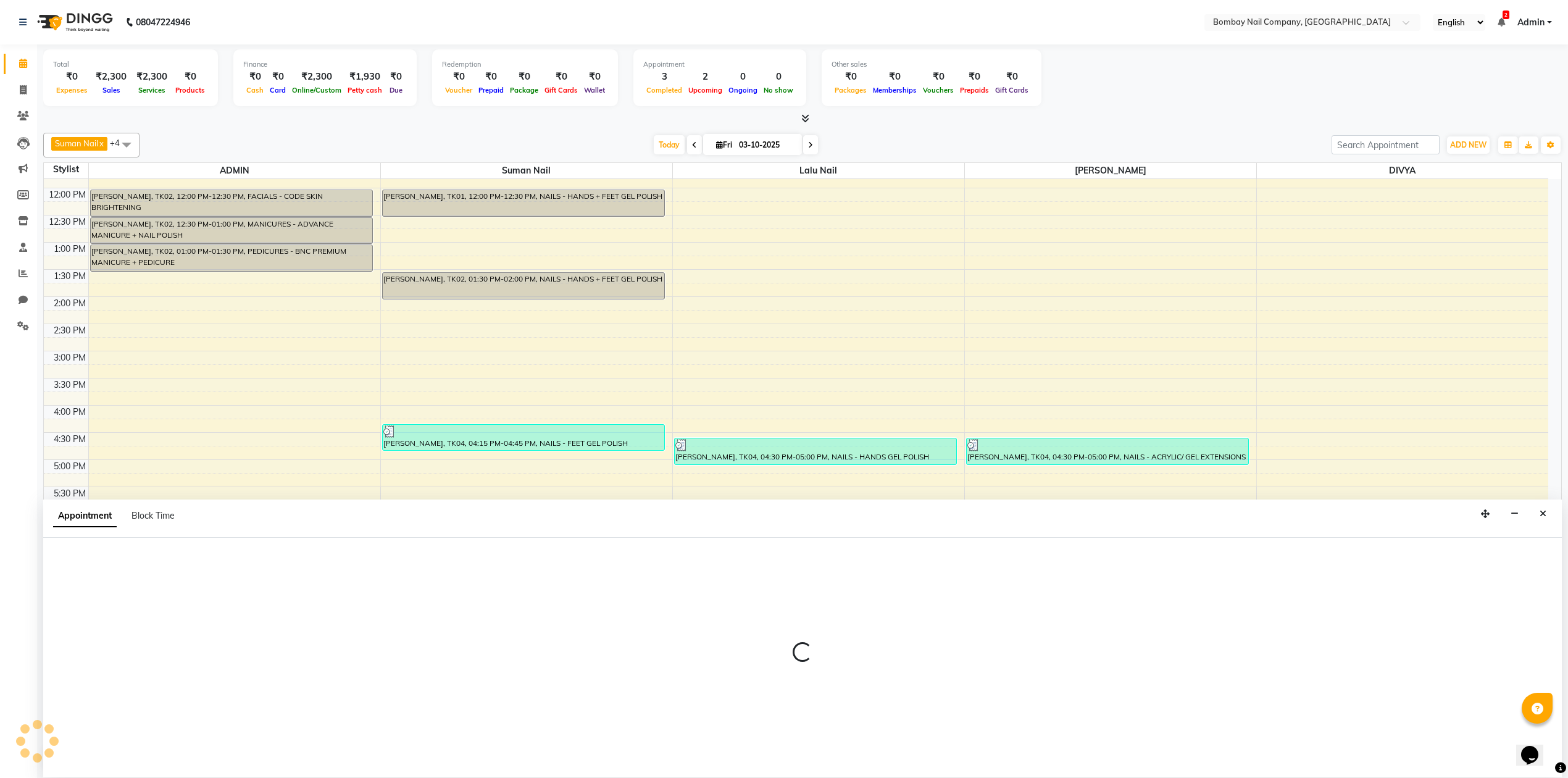
select select "90118"
select select "1125"
select select "tentative"
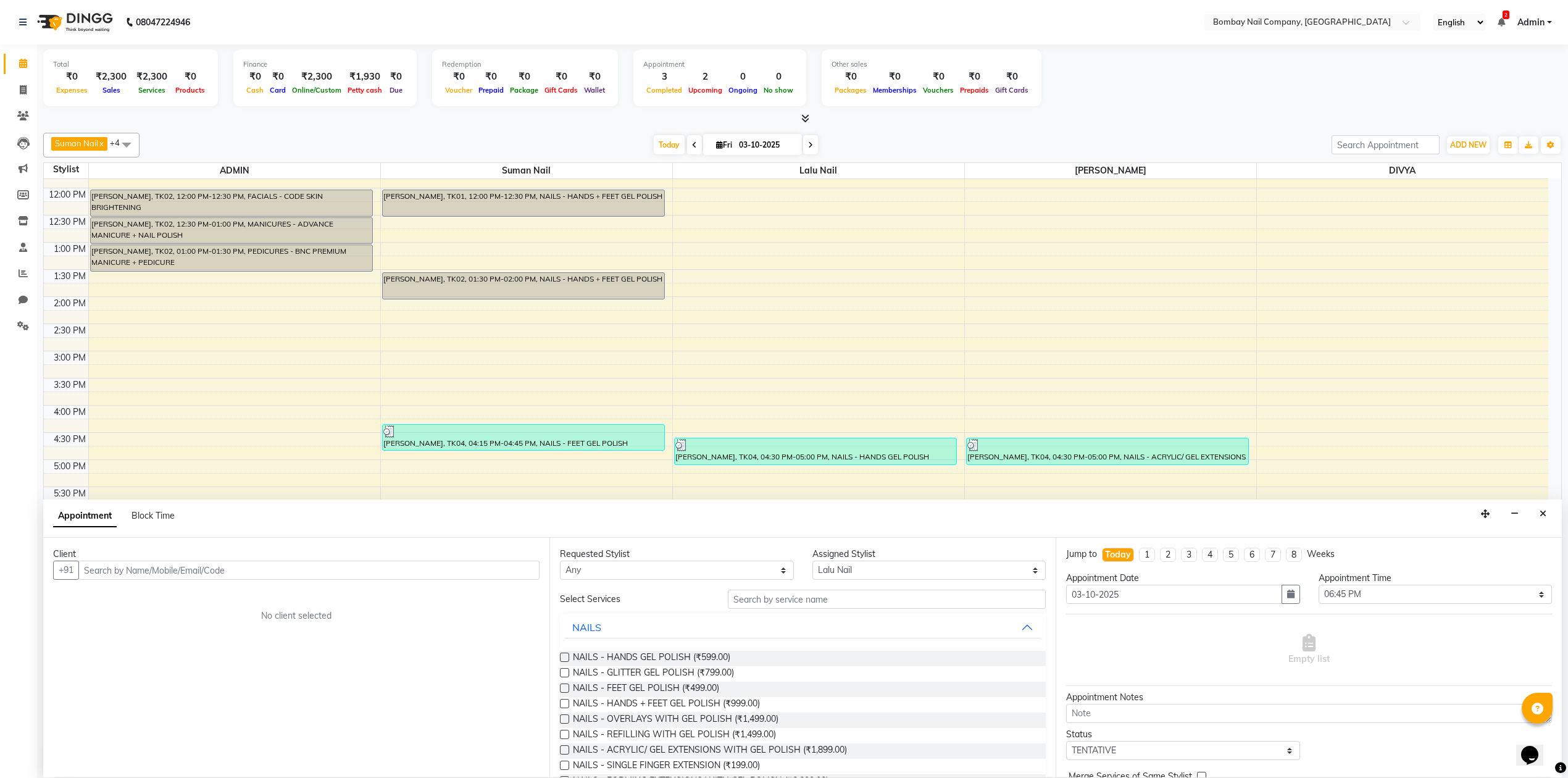
click at [263, 565] on input "text" at bounding box center [309, 570] width 461 height 19
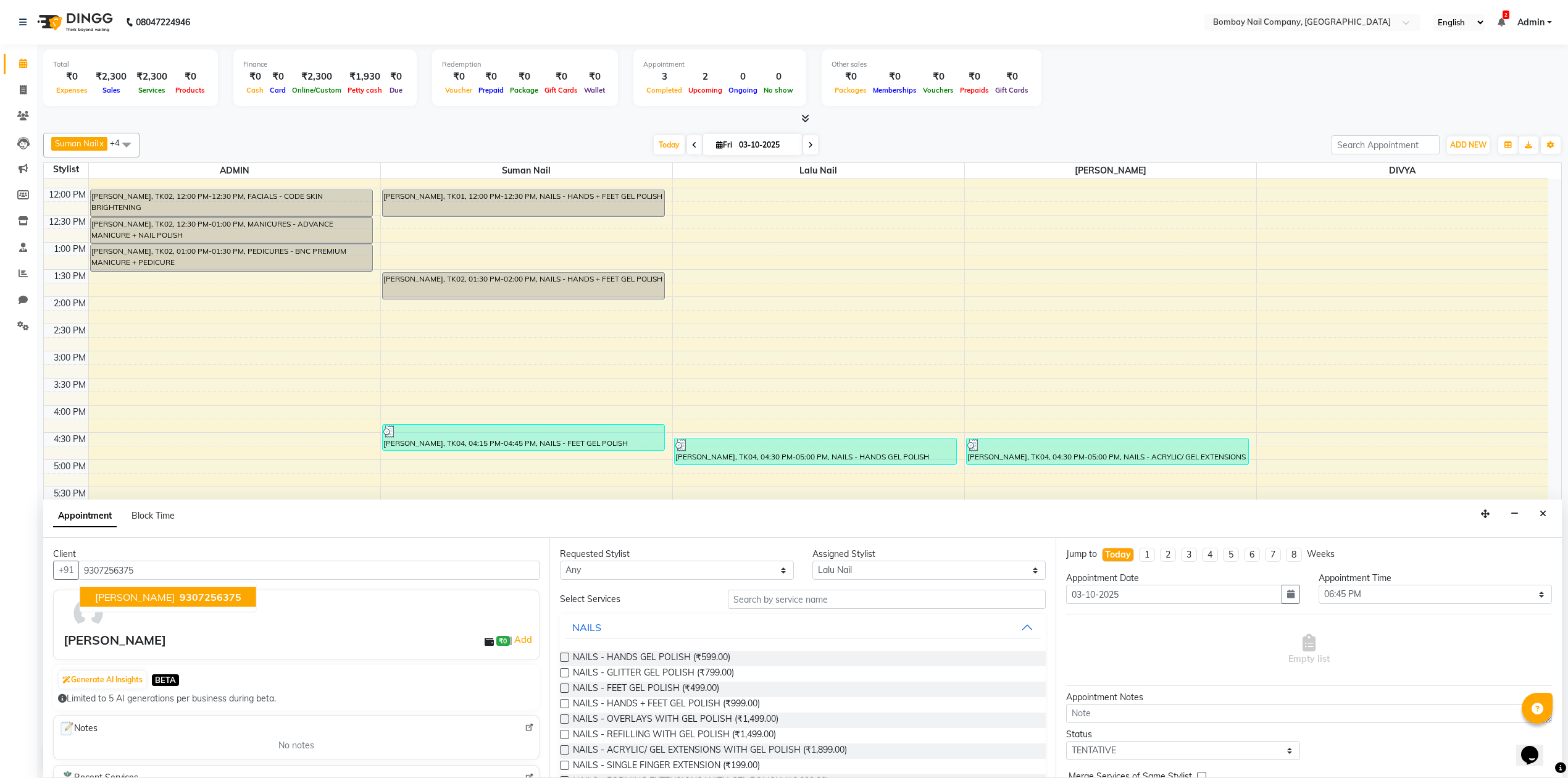
click at [216, 602] on button "[PERSON_NAME] 9307256375" at bounding box center [168, 597] width 176 height 20
type input "9307256375"
click at [564, 660] on label at bounding box center [564, 657] width 9 height 9
click at [564, 660] on input "checkbox" at bounding box center [564, 658] width 8 height 8
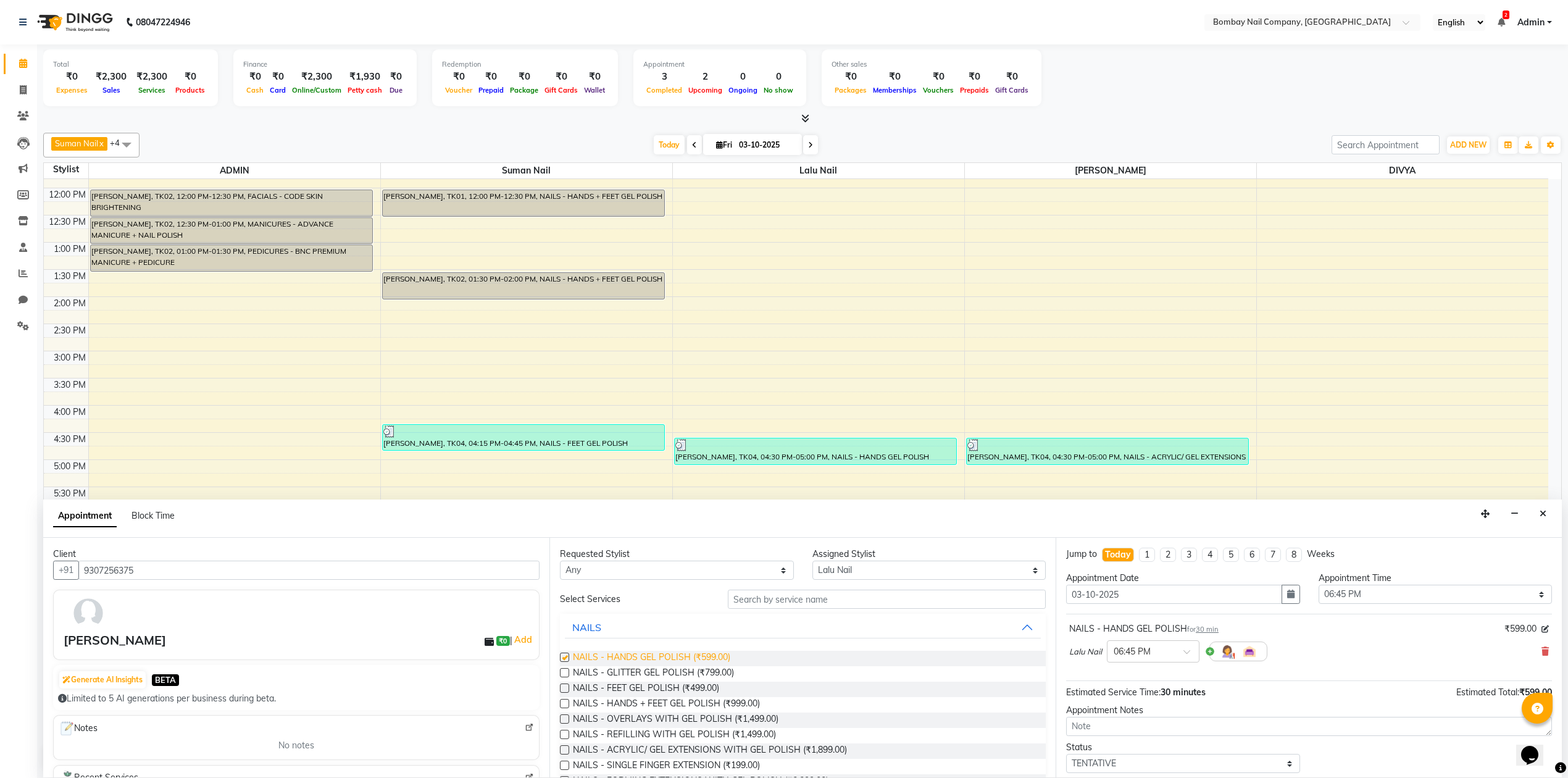
checkbox input "false"
click at [858, 568] on select "Select ADMIN DIVYA Lalu Nail Sanjay Nail [PERSON_NAME] Nail" at bounding box center [929, 570] width 234 height 19
click at [764, 598] on input "text" at bounding box center [886, 599] width 318 height 19
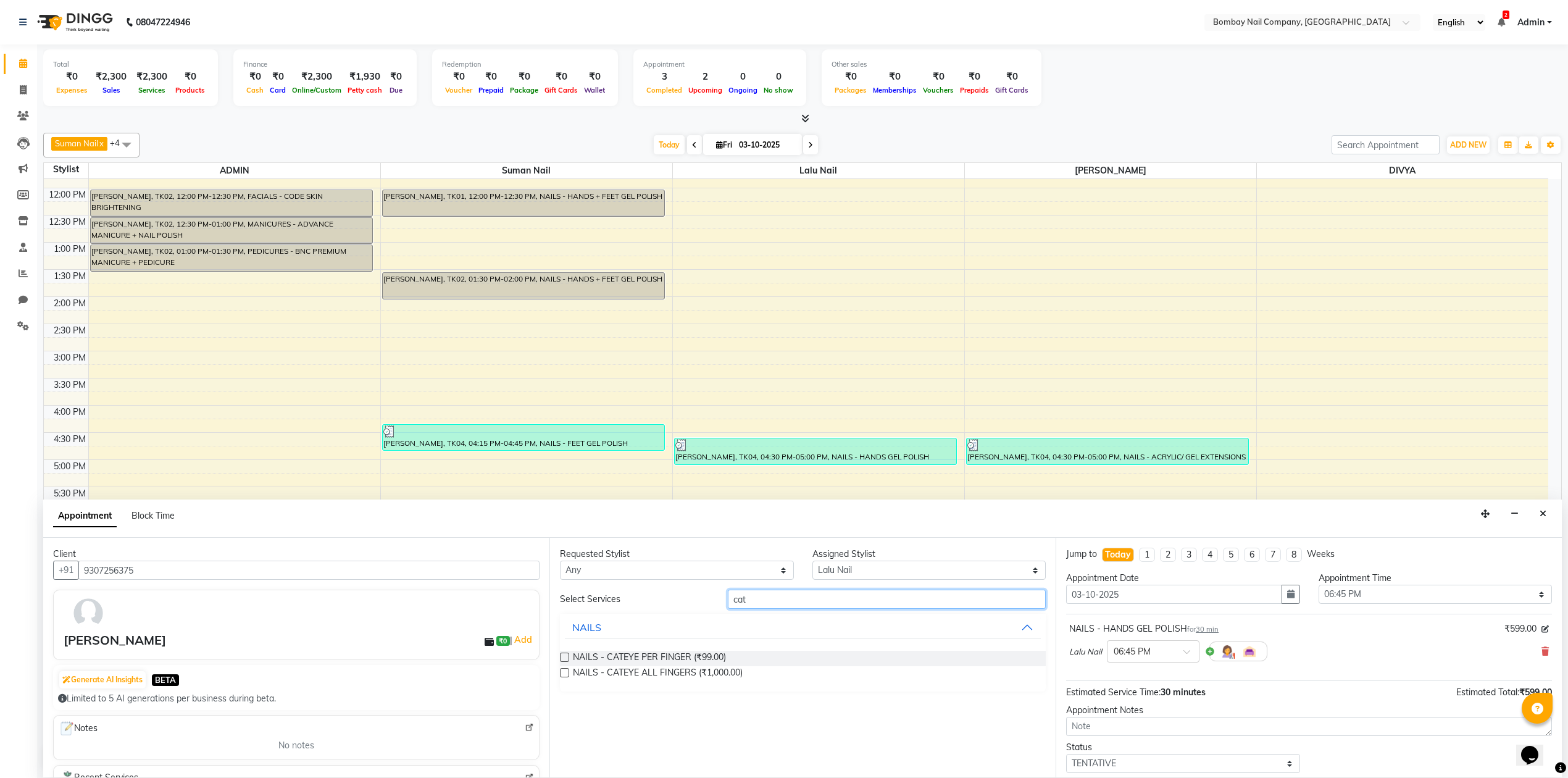
type input "cat"
click at [566, 673] on label at bounding box center [564, 673] width 9 height 9
click at [566, 673] on input "checkbox" at bounding box center [564, 674] width 8 height 8
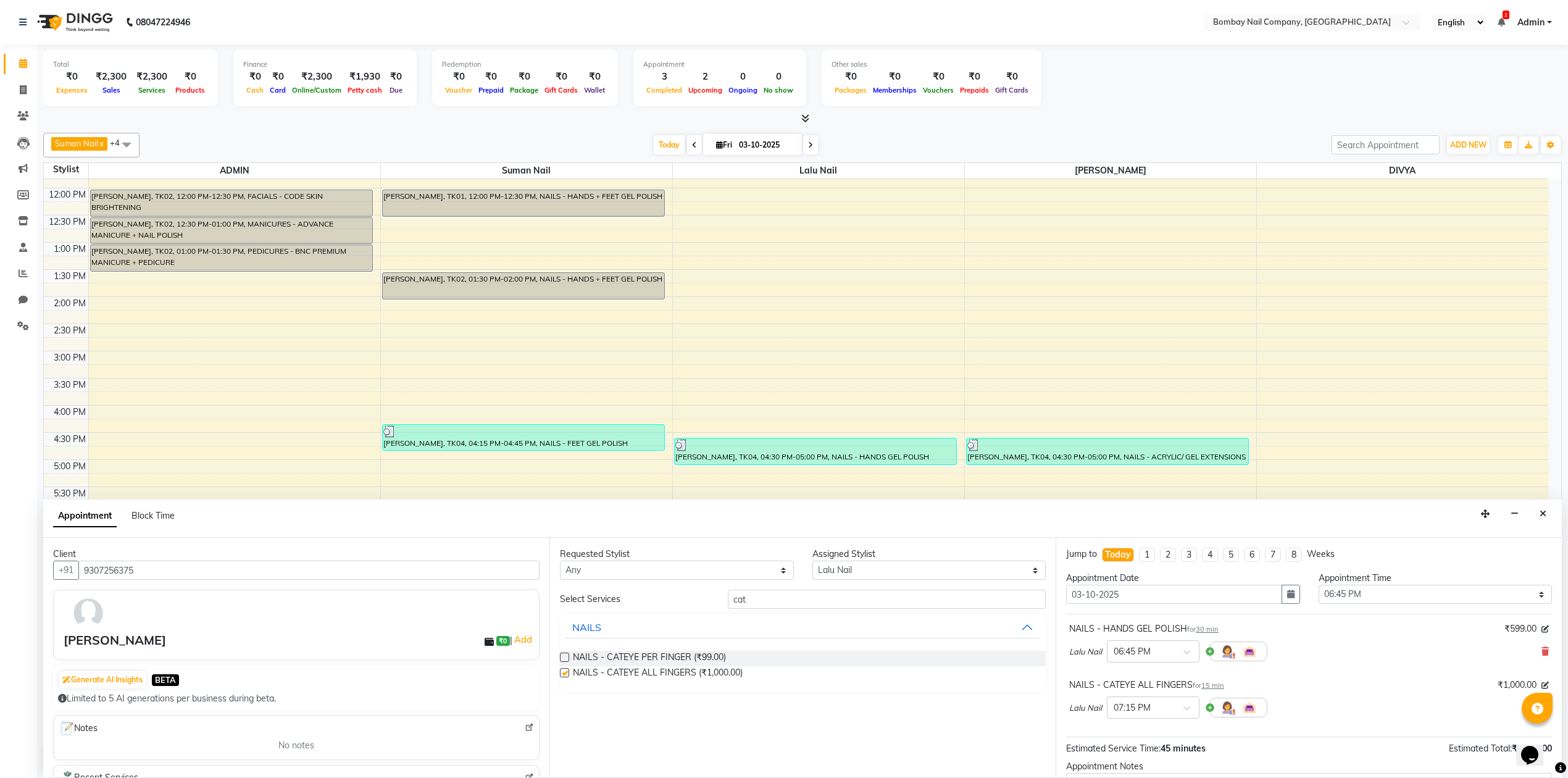
checkbox input "false"
click at [874, 574] on select "Select ADMIN DIVYA Lalu Nail Sanjay Nail [PERSON_NAME] Nail" at bounding box center [929, 570] width 234 height 19
select select "90121"
click at [812, 562] on select "Select ADMIN DIVYA Lalu Nail Sanjay Nail [PERSON_NAME] Nail" at bounding box center [929, 570] width 234 height 19
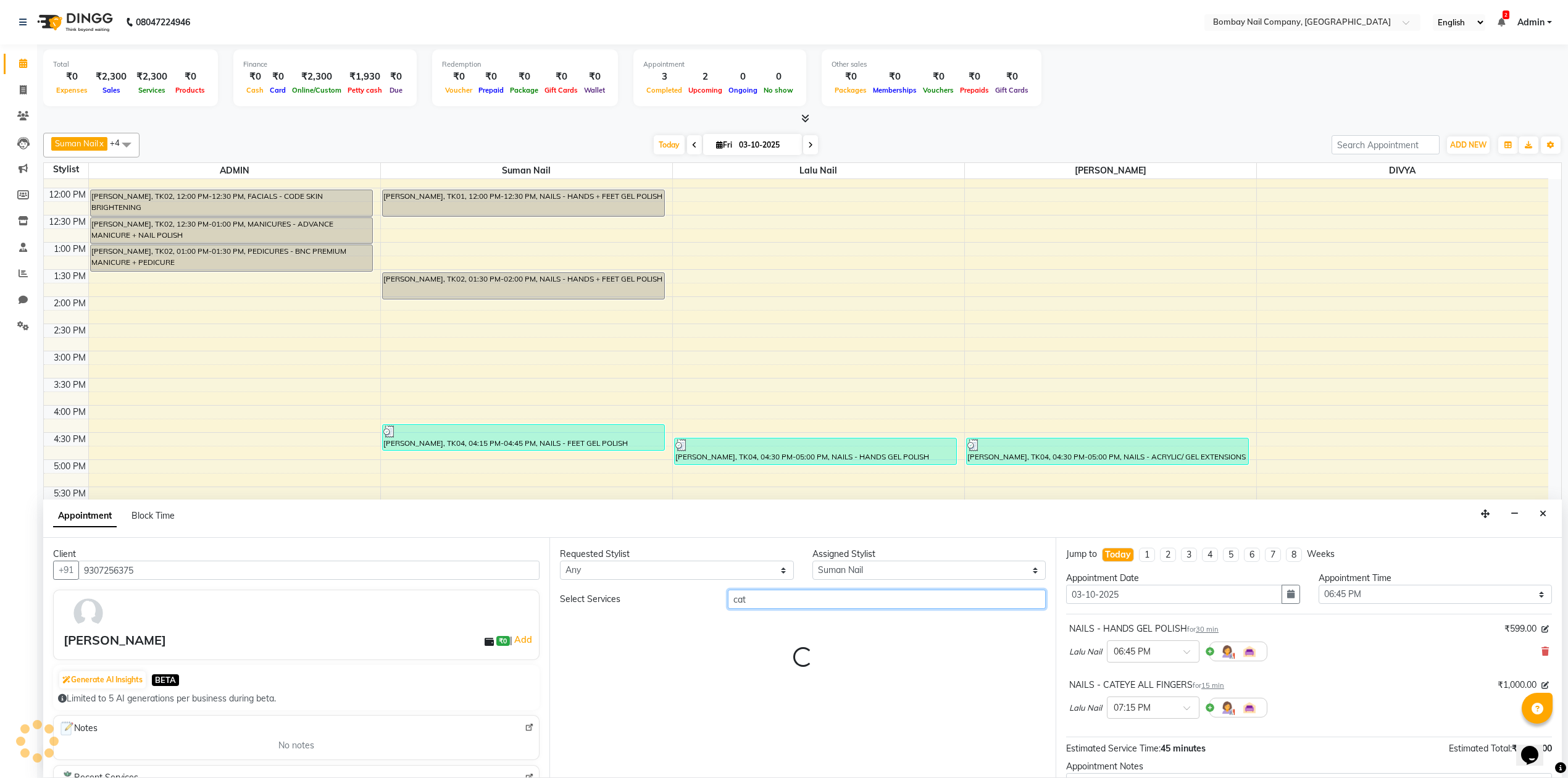
drag, startPoint x: 764, startPoint y: 602, endPoint x: 689, endPoint y: 620, distance: 77.1
click at [689, 620] on div "Requested Stylist Any ADMIN DIVYA Lalu Nail [PERSON_NAME] [PERSON_NAME] Nail As…" at bounding box center [803, 657] width 506 height 239
type input "h"
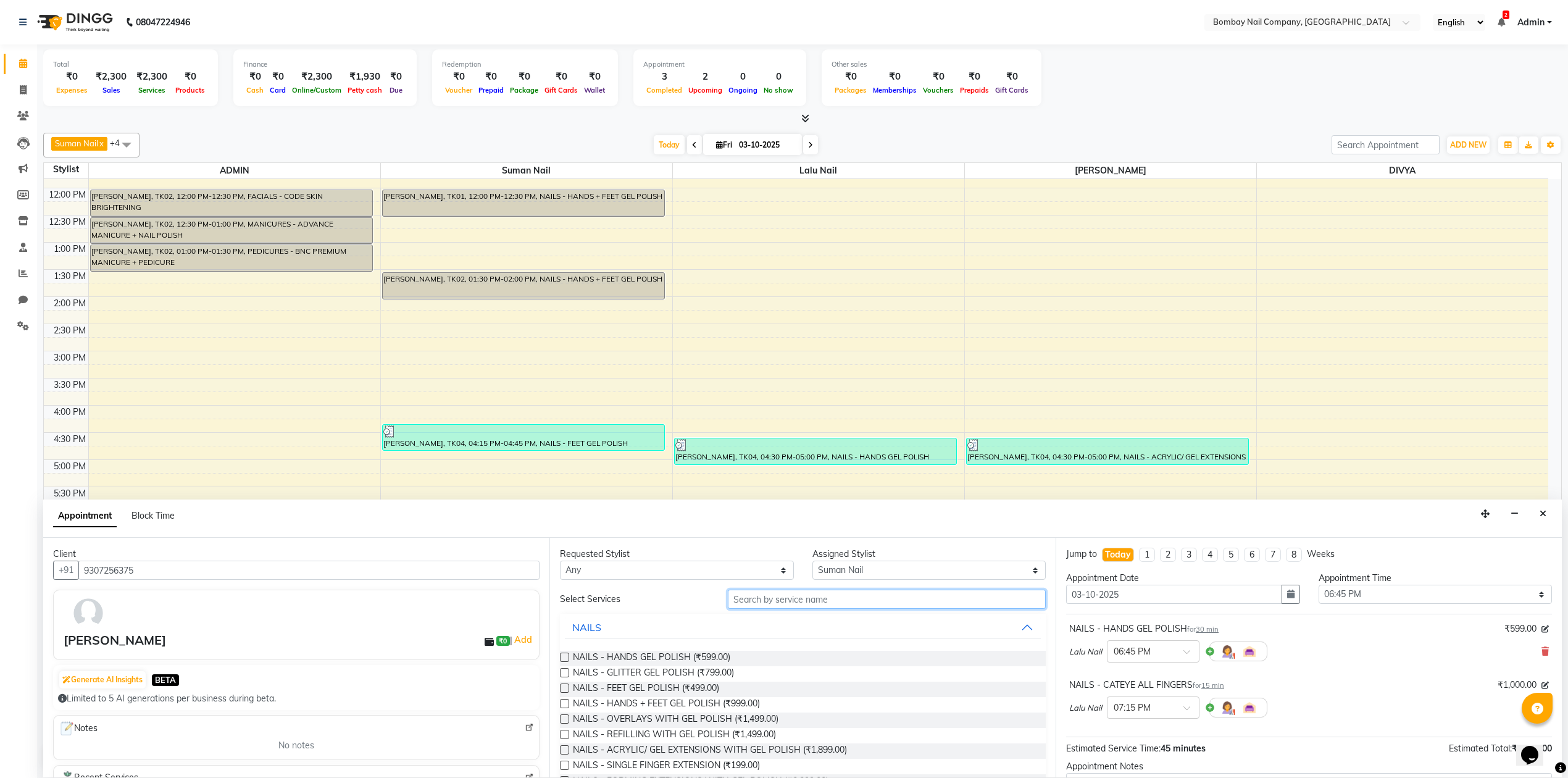
click at [768, 602] on input "text" at bounding box center [886, 599] width 318 height 19
click at [565, 689] on label at bounding box center [564, 688] width 9 height 9
click at [565, 689] on input "checkbox" at bounding box center [564, 689] width 8 height 8
checkbox input "false"
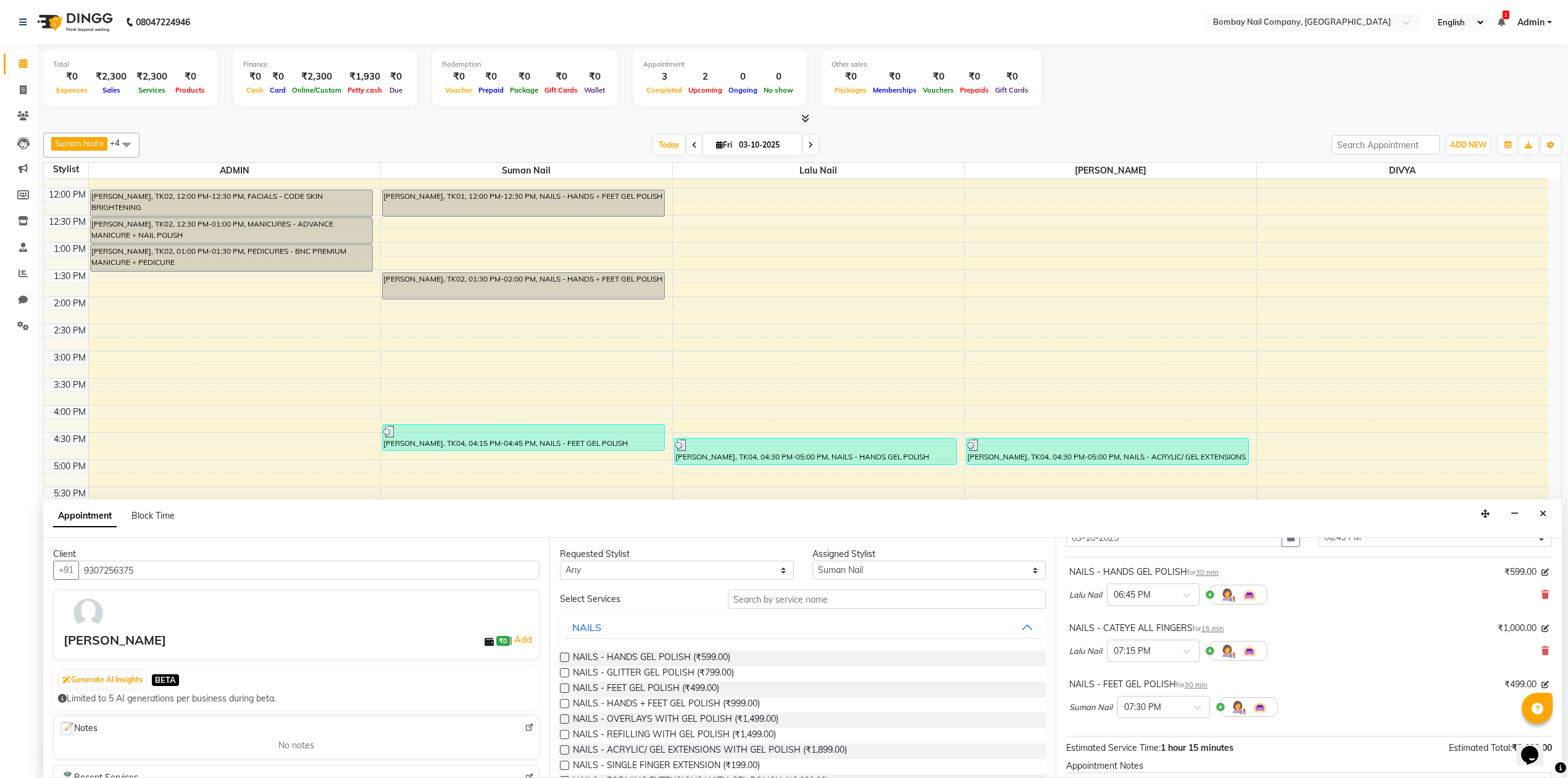
scroll to position [187, 0]
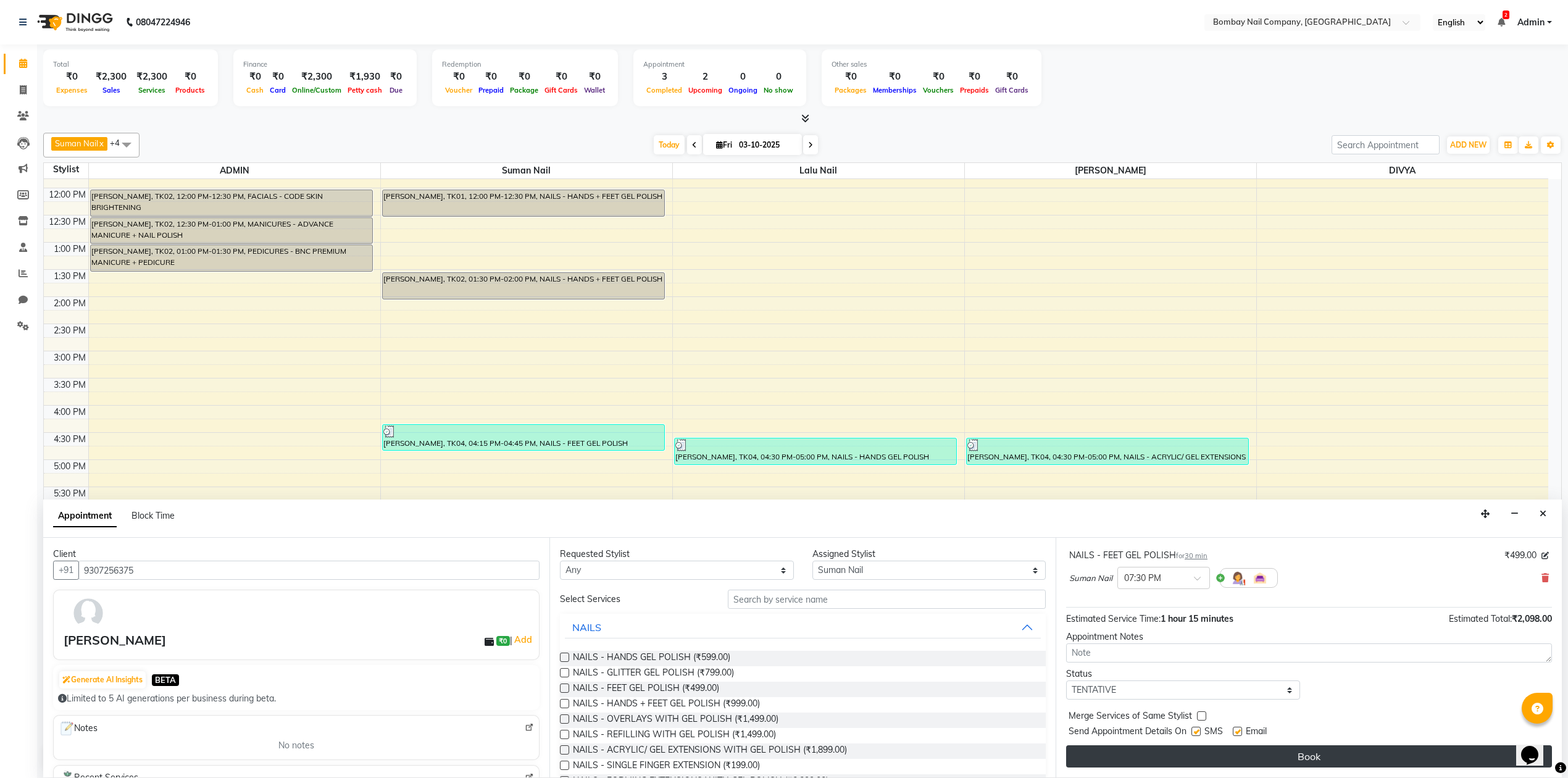
click at [1346, 754] on button "Book" at bounding box center [1309, 756] width 486 height 22
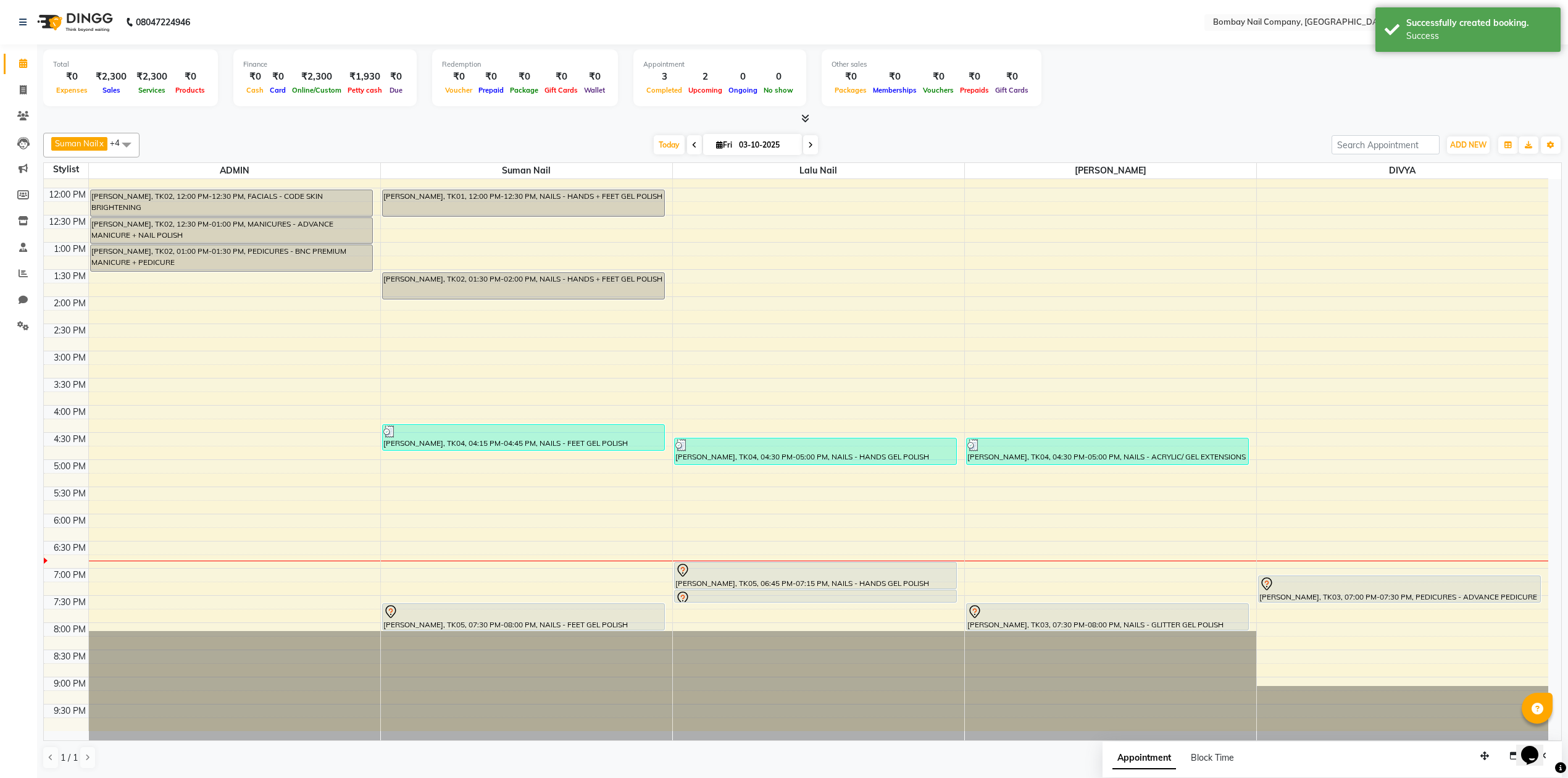
scroll to position [1, 0]
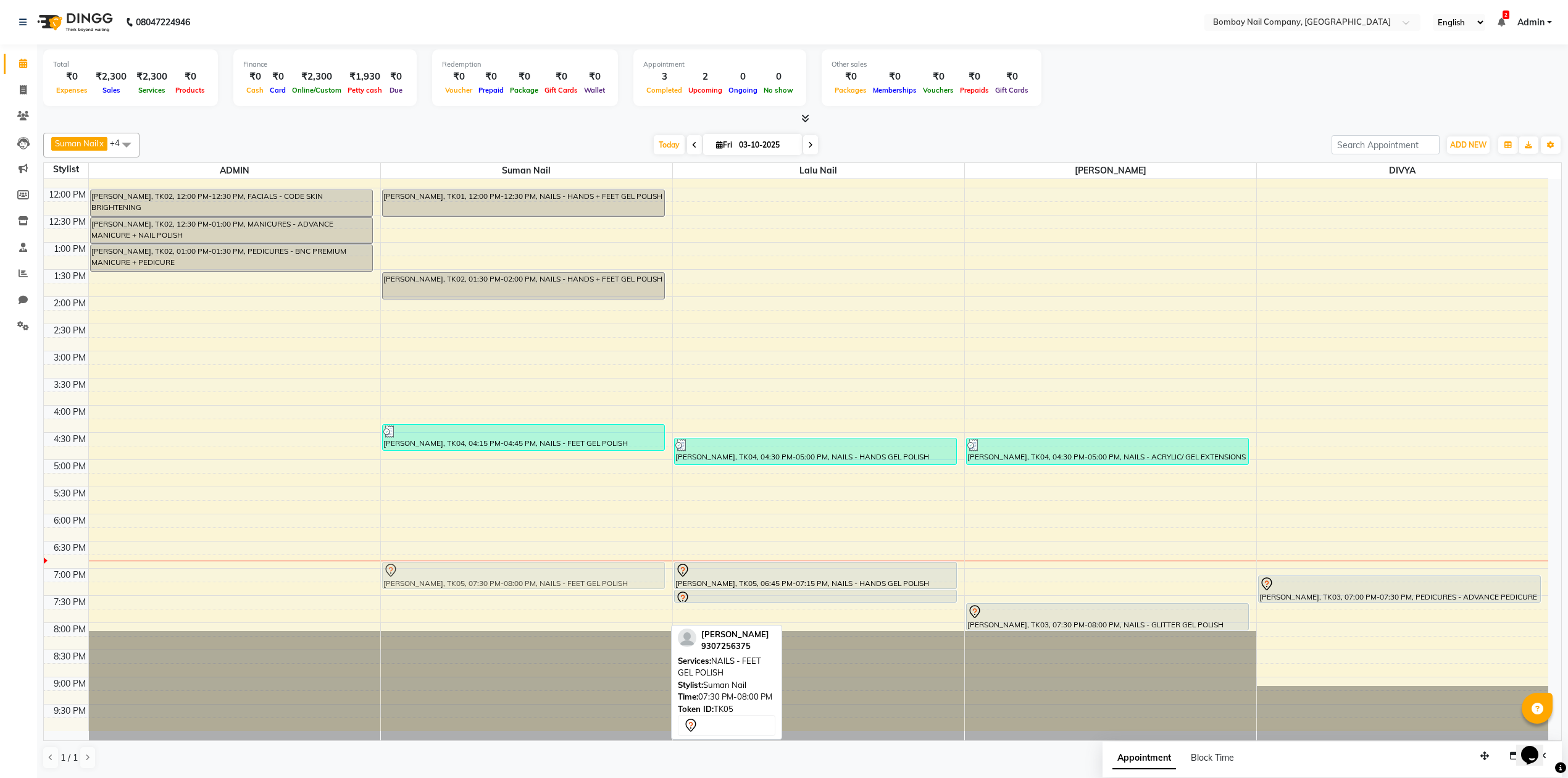
drag, startPoint x: 623, startPoint y: 623, endPoint x: 631, endPoint y: 586, distance: 37.9
click at [631, 586] on div "[PERSON_NAME], TK01, 12:00 PM-12:30 PM, NAILS - HANDS + FEET GEL POLISH [PERSON…" at bounding box center [527, 405] width 292 height 652
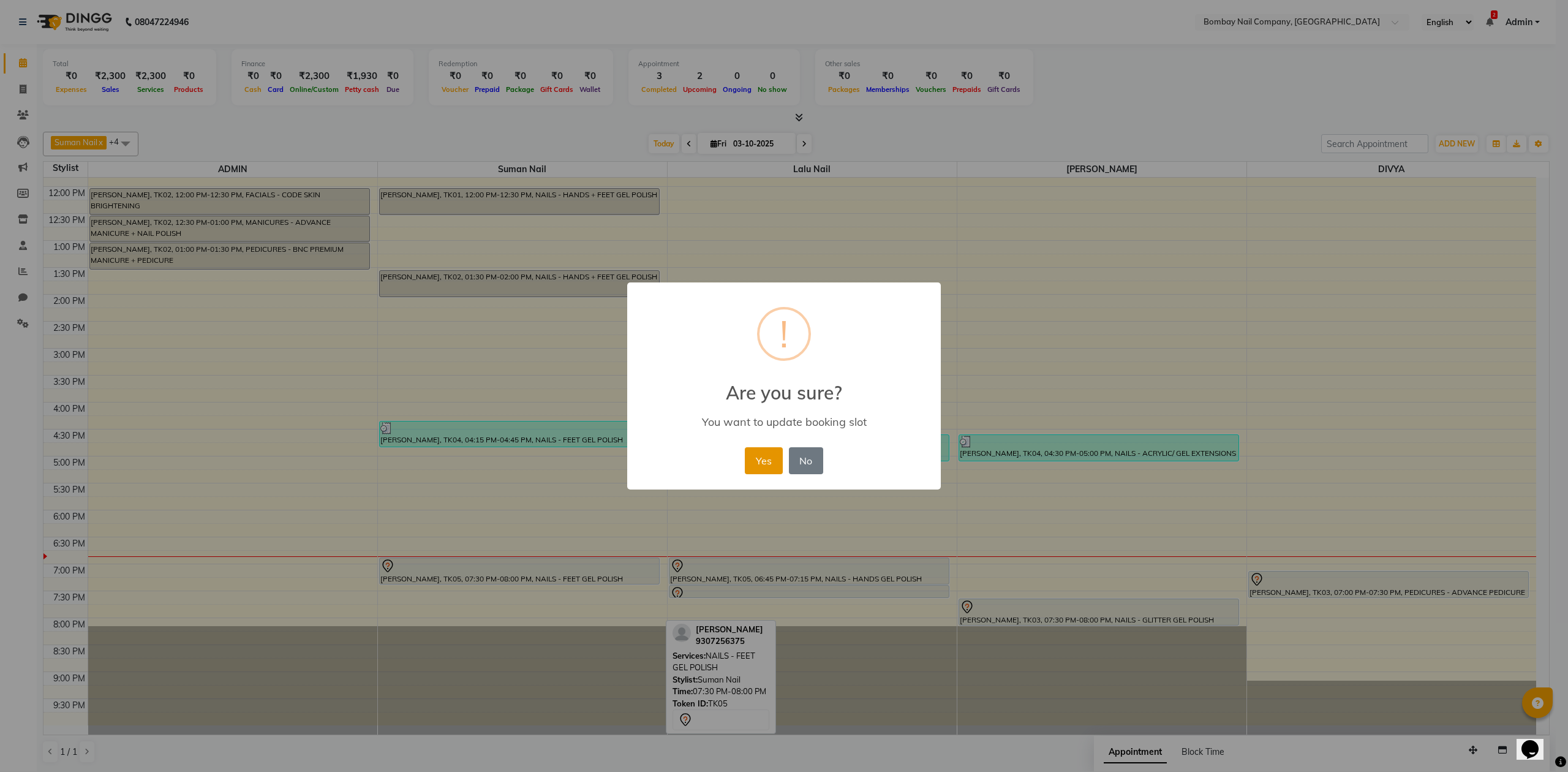
click at [750, 465] on button "Yes" at bounding box center [763, 461] width 37 height 27
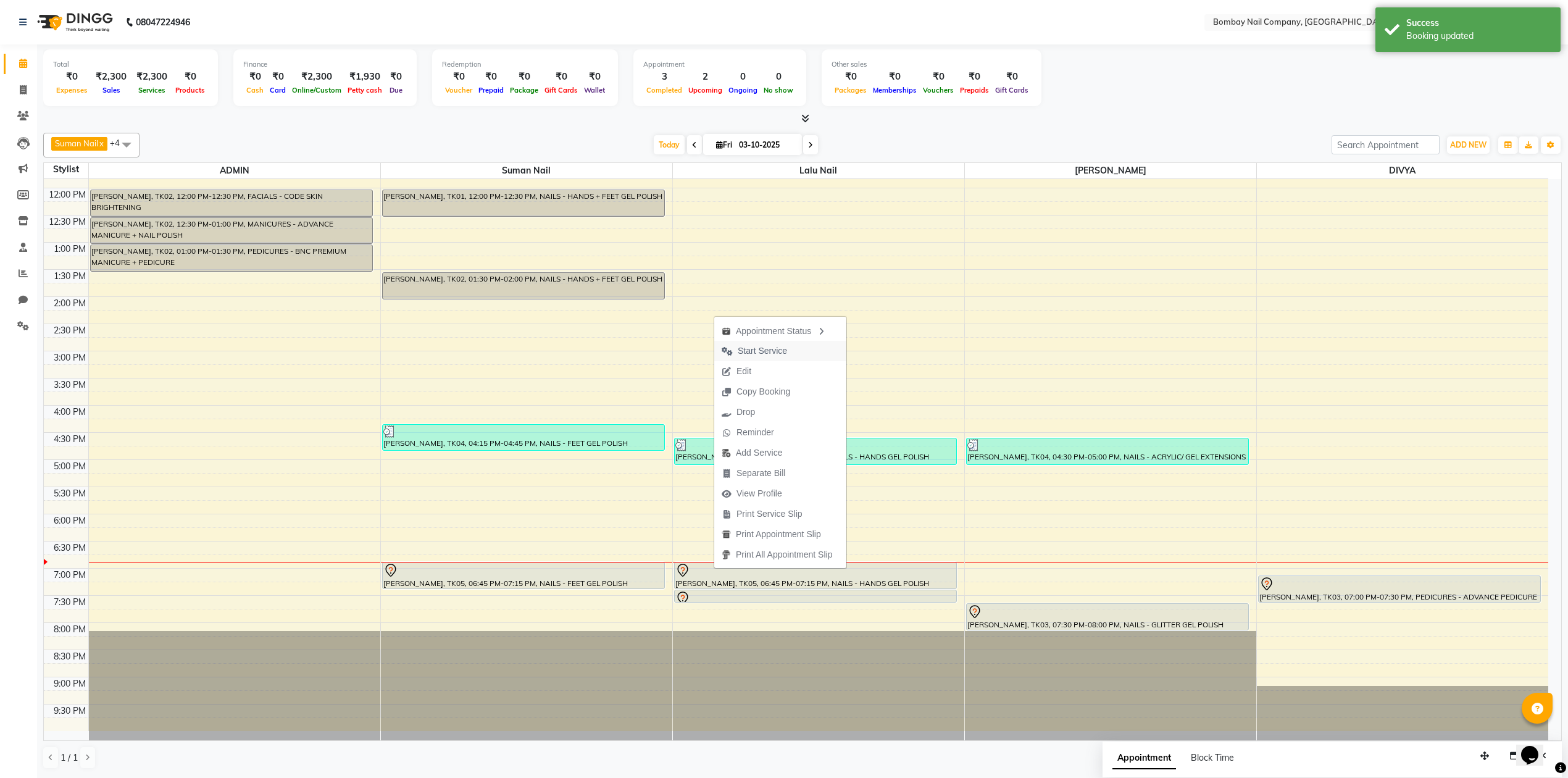
click at [760, 347] on span "Start Service" at bounding box center [762, 351] width 49 height 13
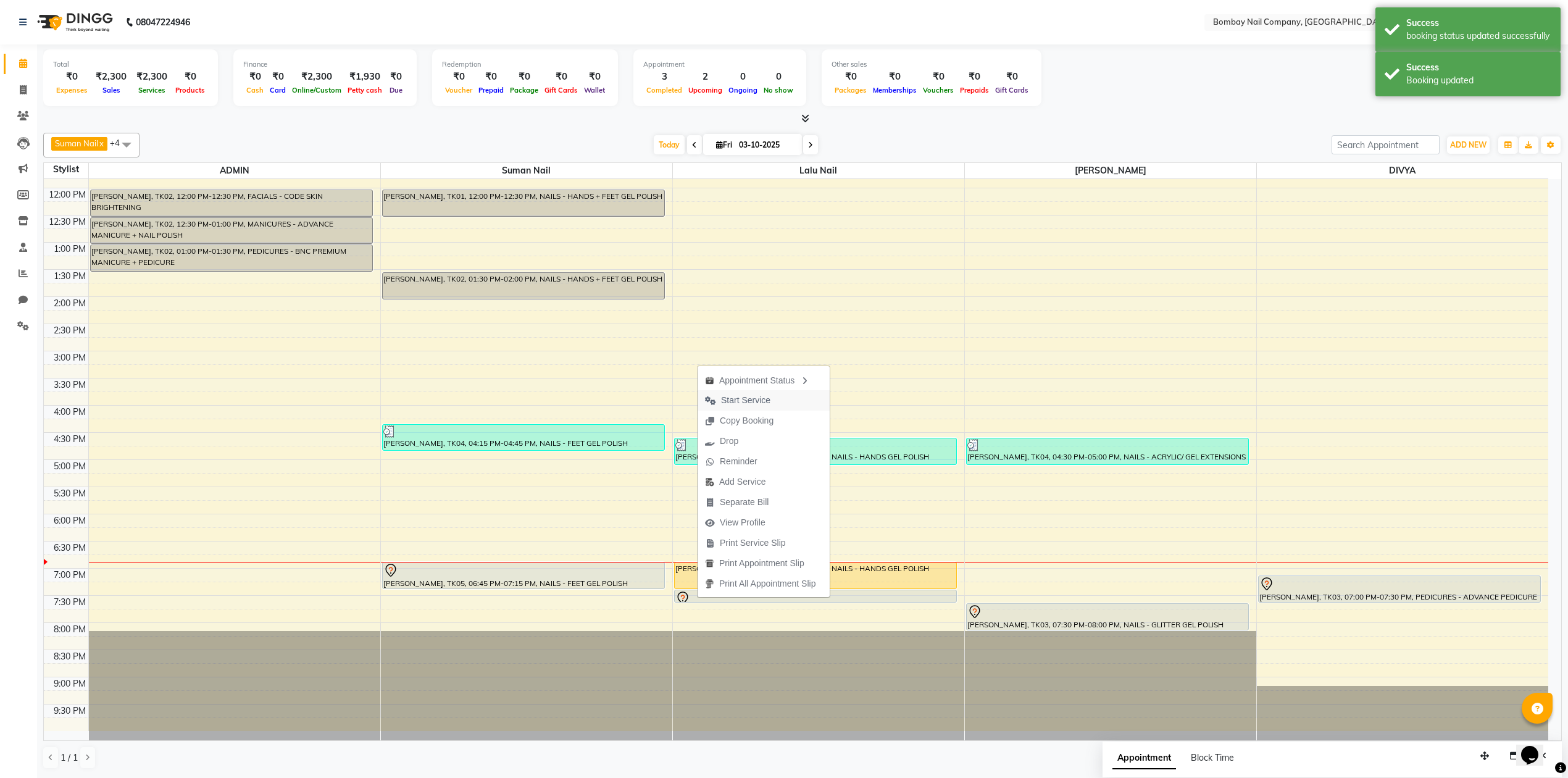
click at [768, 399] on span "Start Service" at bounding box center [746, 400] width 49 height 13
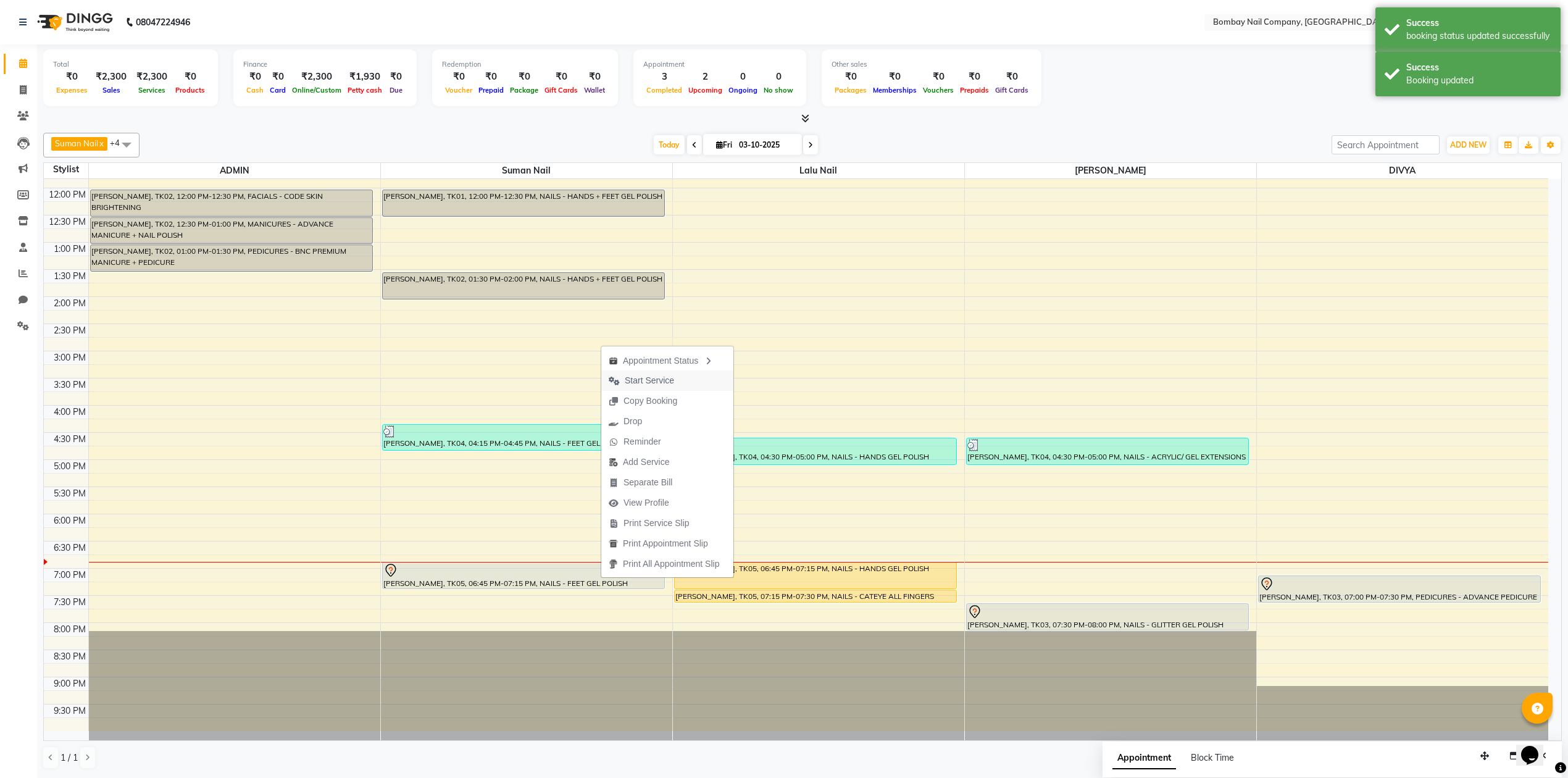
click at [675, 376] on span "Start Service" at bounding box center [641, 380] width 80 height 20
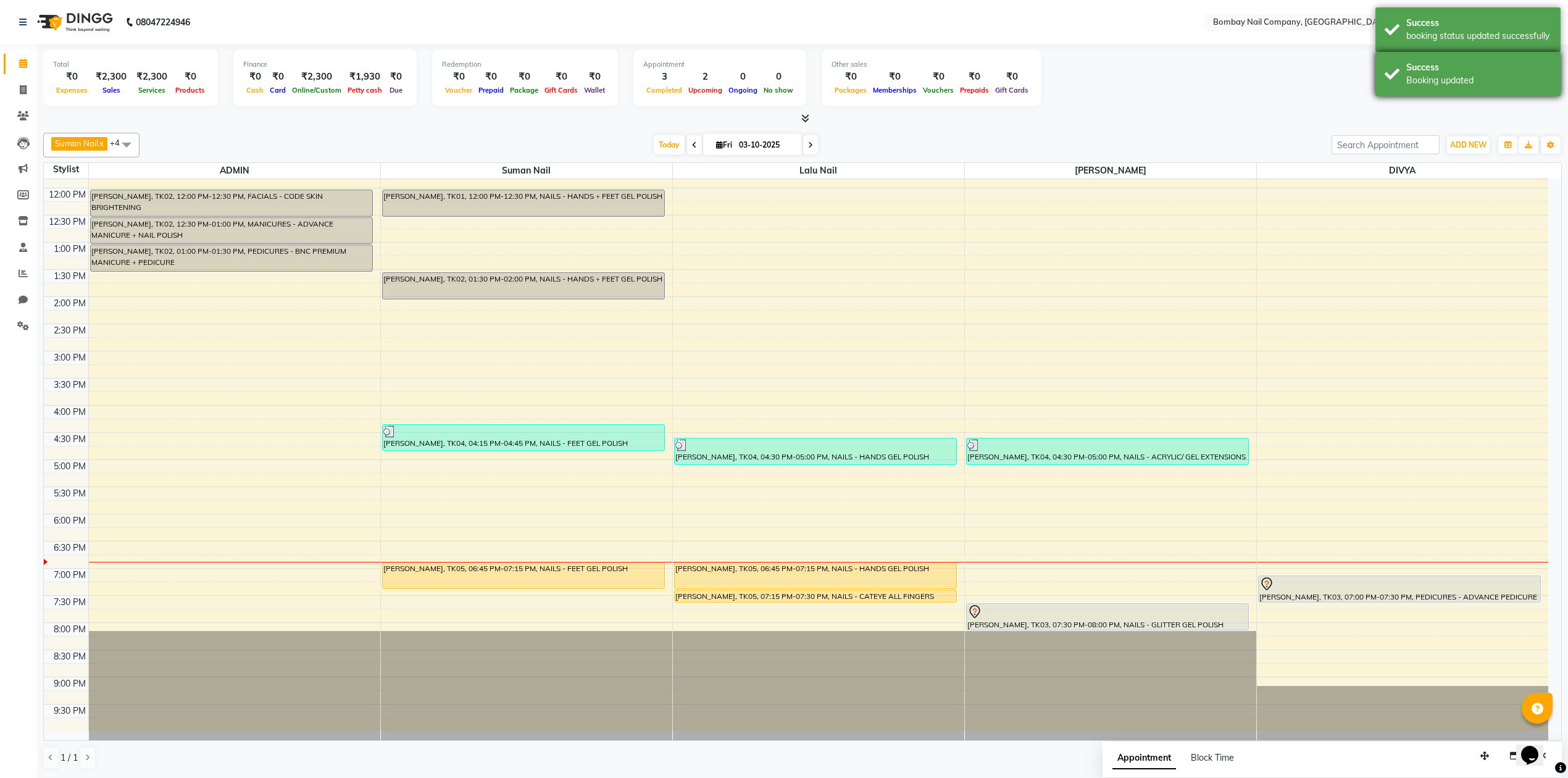
click at [1396, 71] on div "Success Booking updated" at bounding box center [1468, 74] width 185 height 45
click at [1396, 38] on div "Success booking status updated successfully" at bounding box center [1468, 29] width 185 height 45
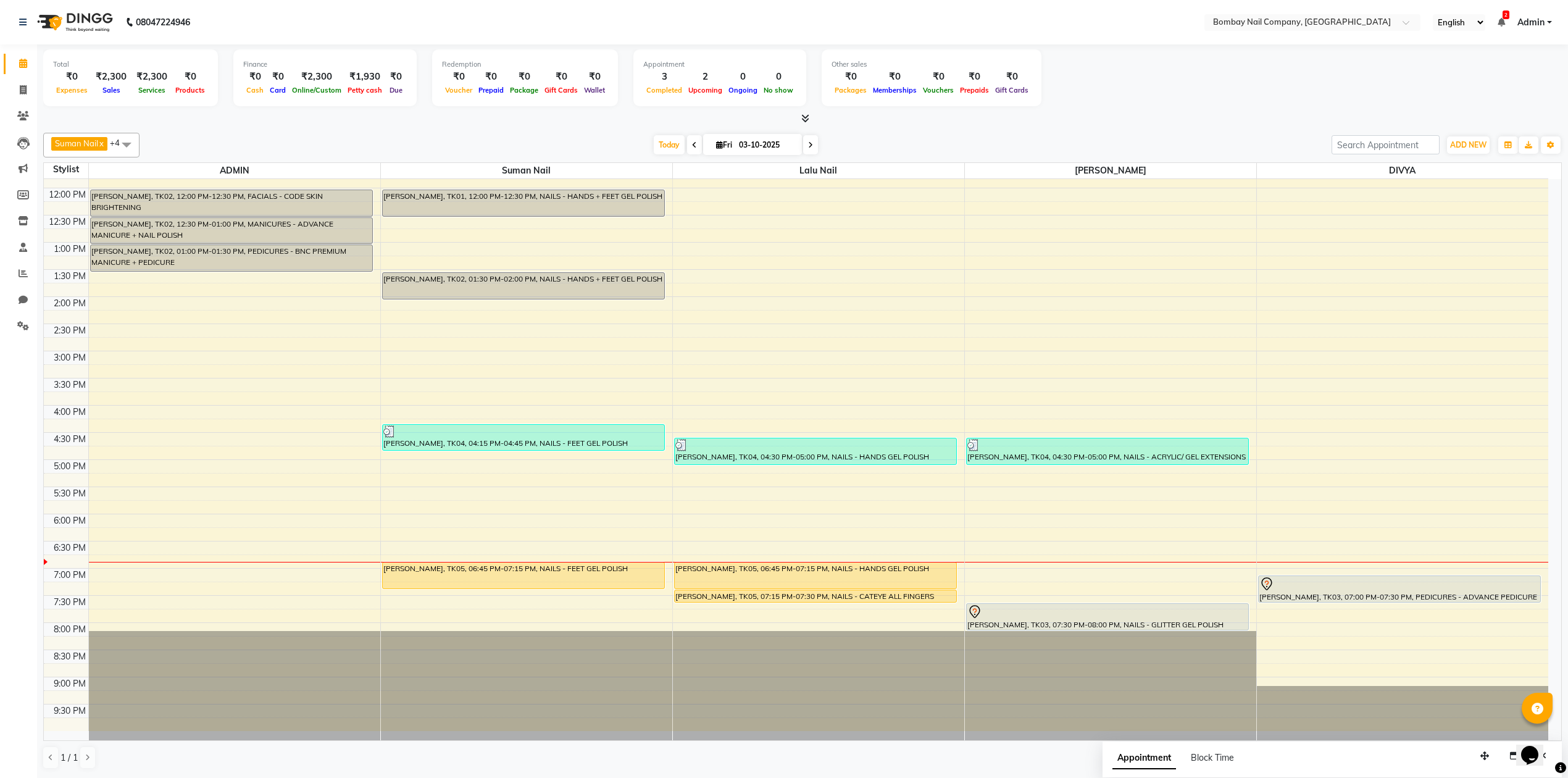
click at [1174, 114] on div at bounding box center [802, 118] width 1519 height 13
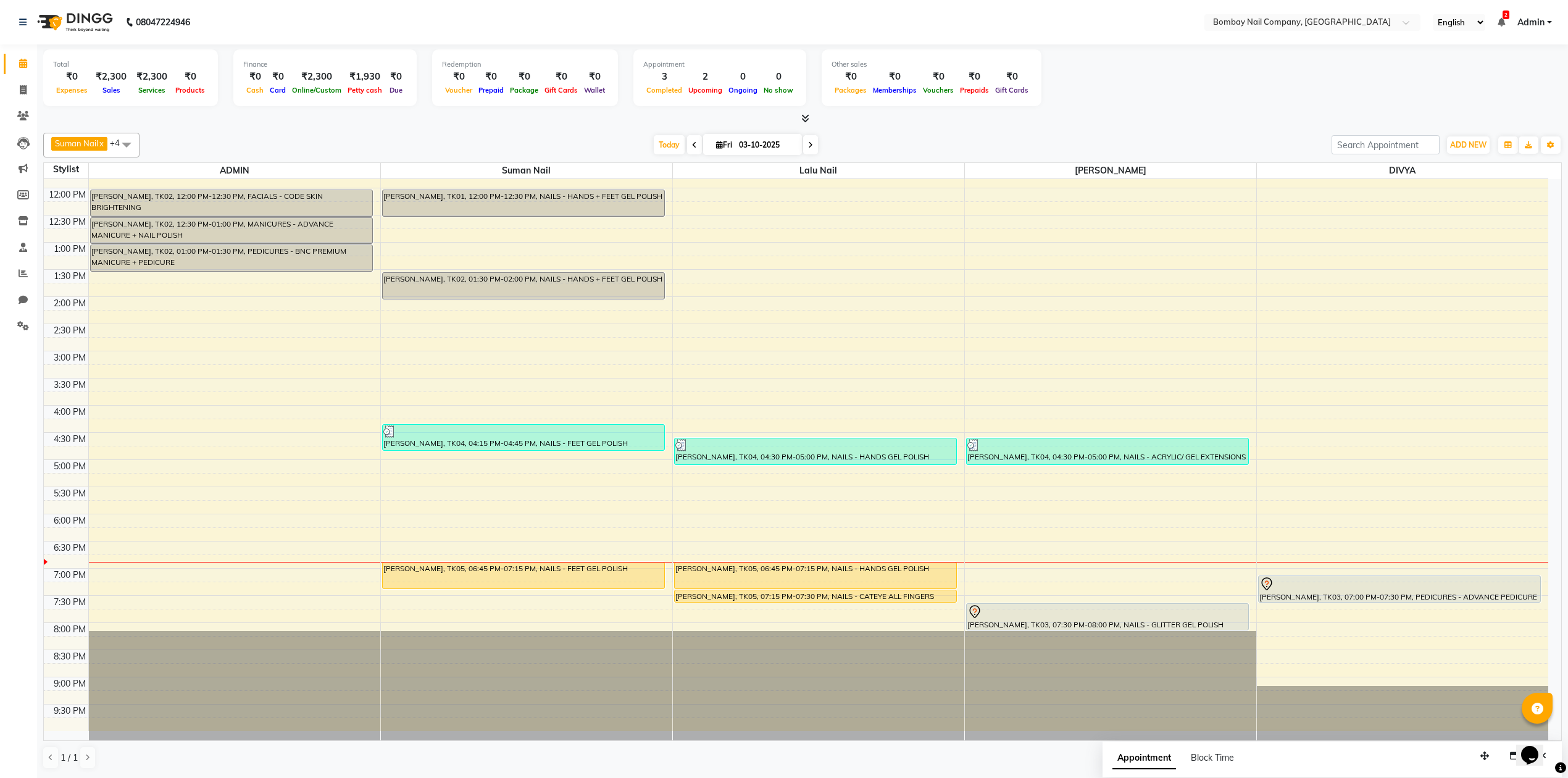
click at [1174, 114] on div at bounding box center [802, 118] width 1519 height 13
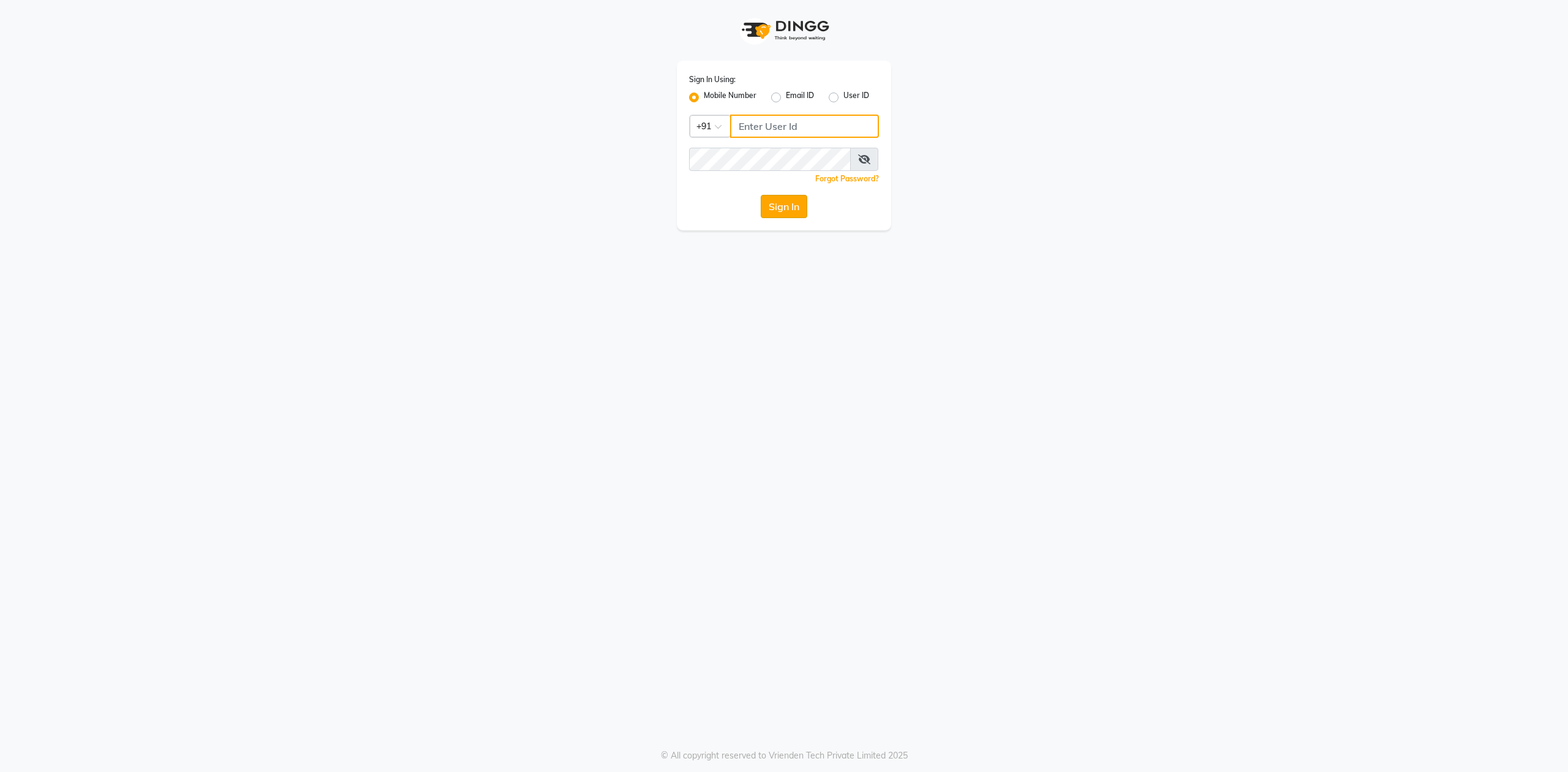
type input "9175460707"
click at [790, 206] on button "Sign In" at bounding box center [784, 206] width 47 height 23
click at [777, 212] on button "Sign In" at bounding box center [784, 206] width 47 height 23
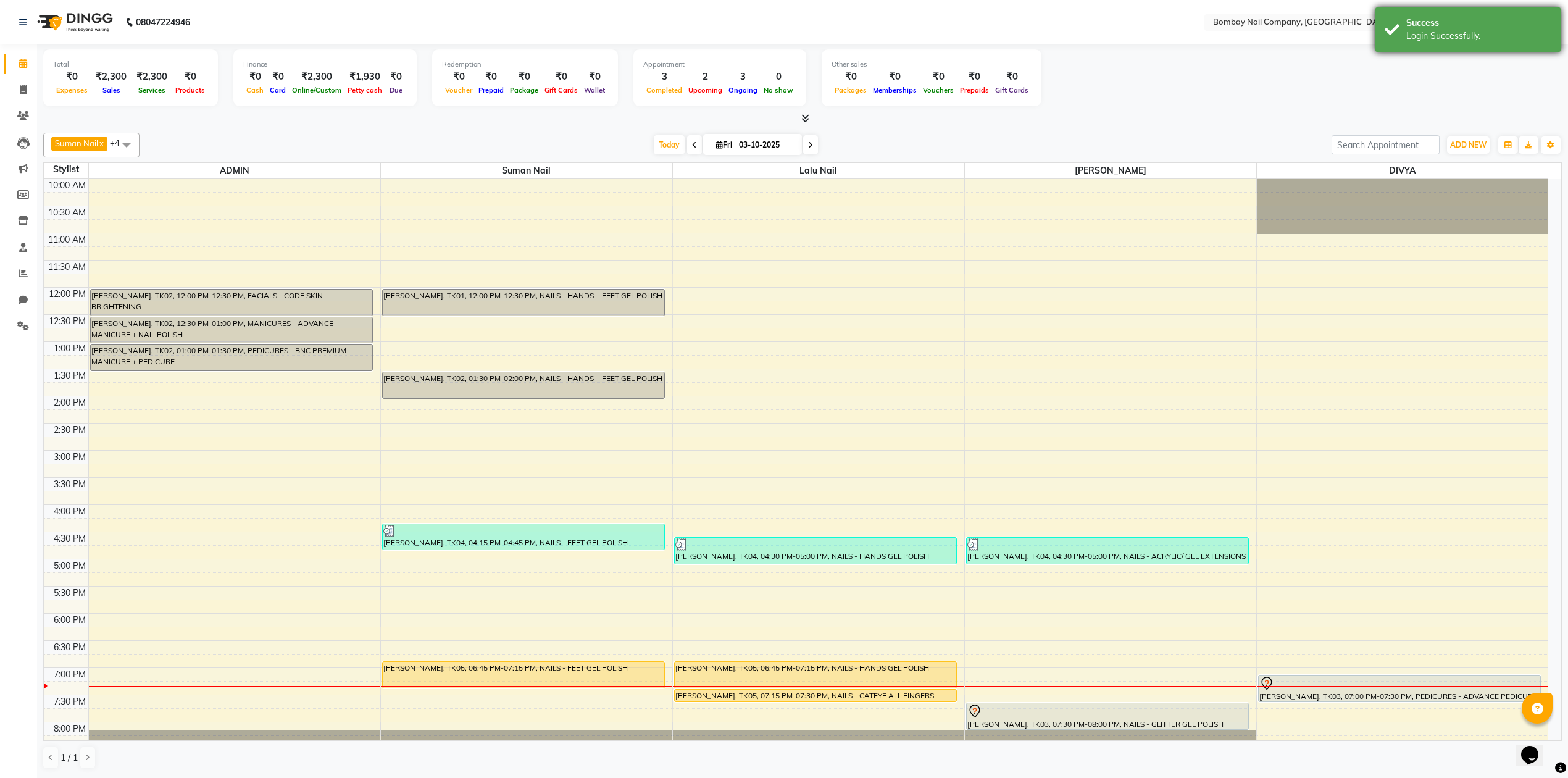
click at [1519, 16] on div "Success Login Successfully." at bounding box center [1468, 29] width 185 height 45
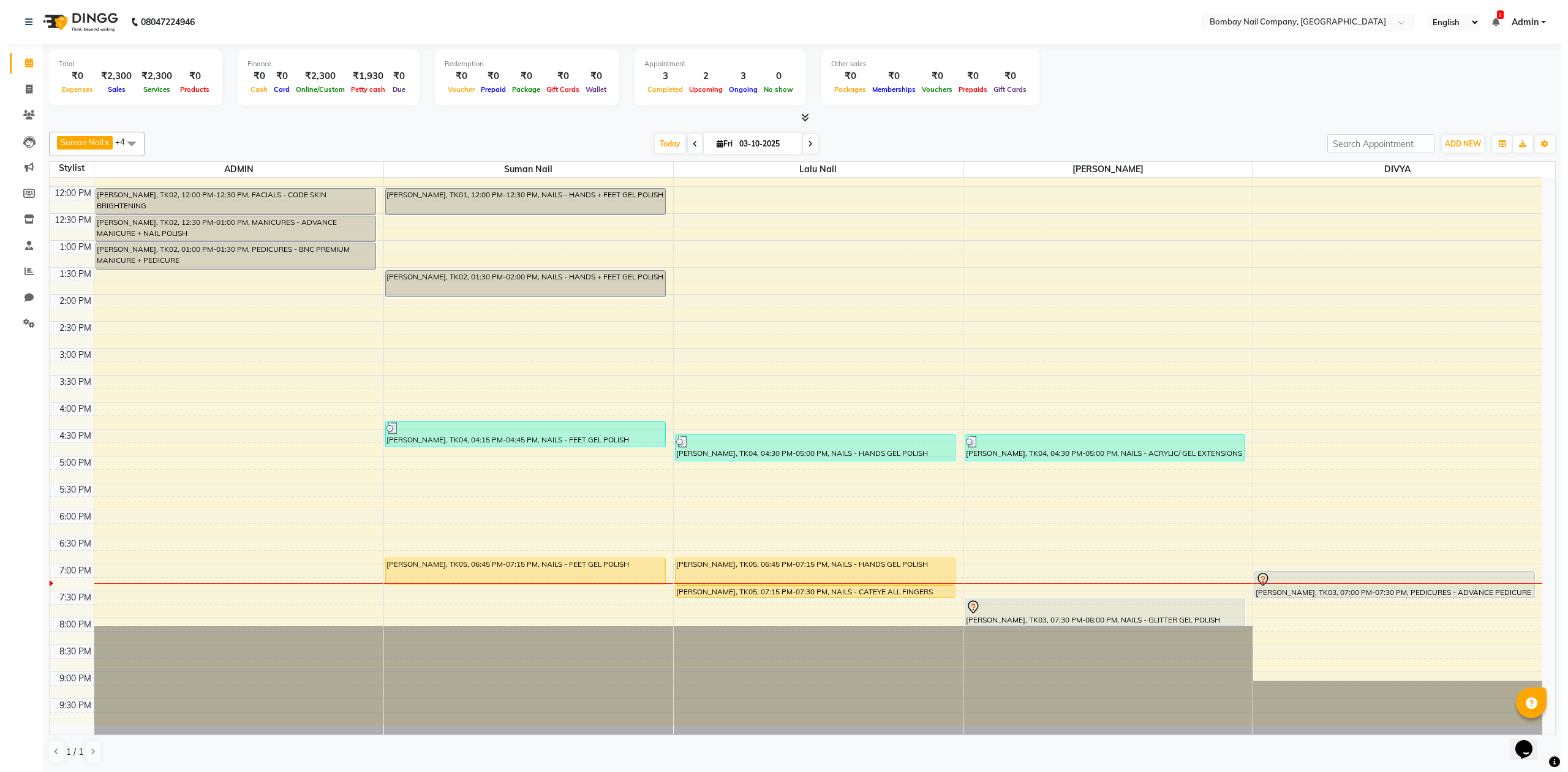
scroll to position [1, 0]
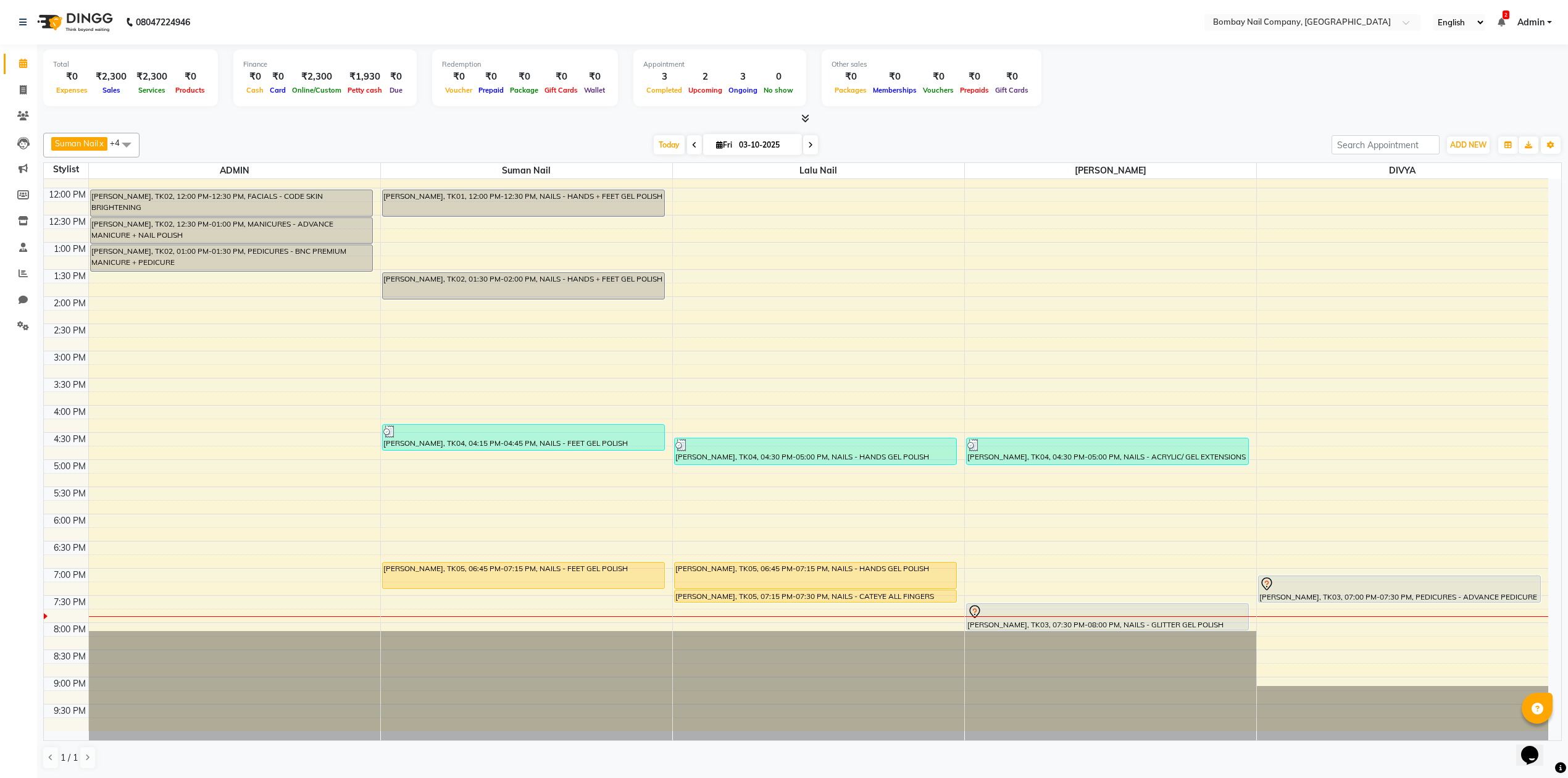
click at [1081, 99] on div "Total ₹0 Expenses ₹2,300 Sales ₹2,300 Services ₹0 Products Finance ₹0 Cash ₹0 C…" at bounding box center [802, 79] width 1519 height 60
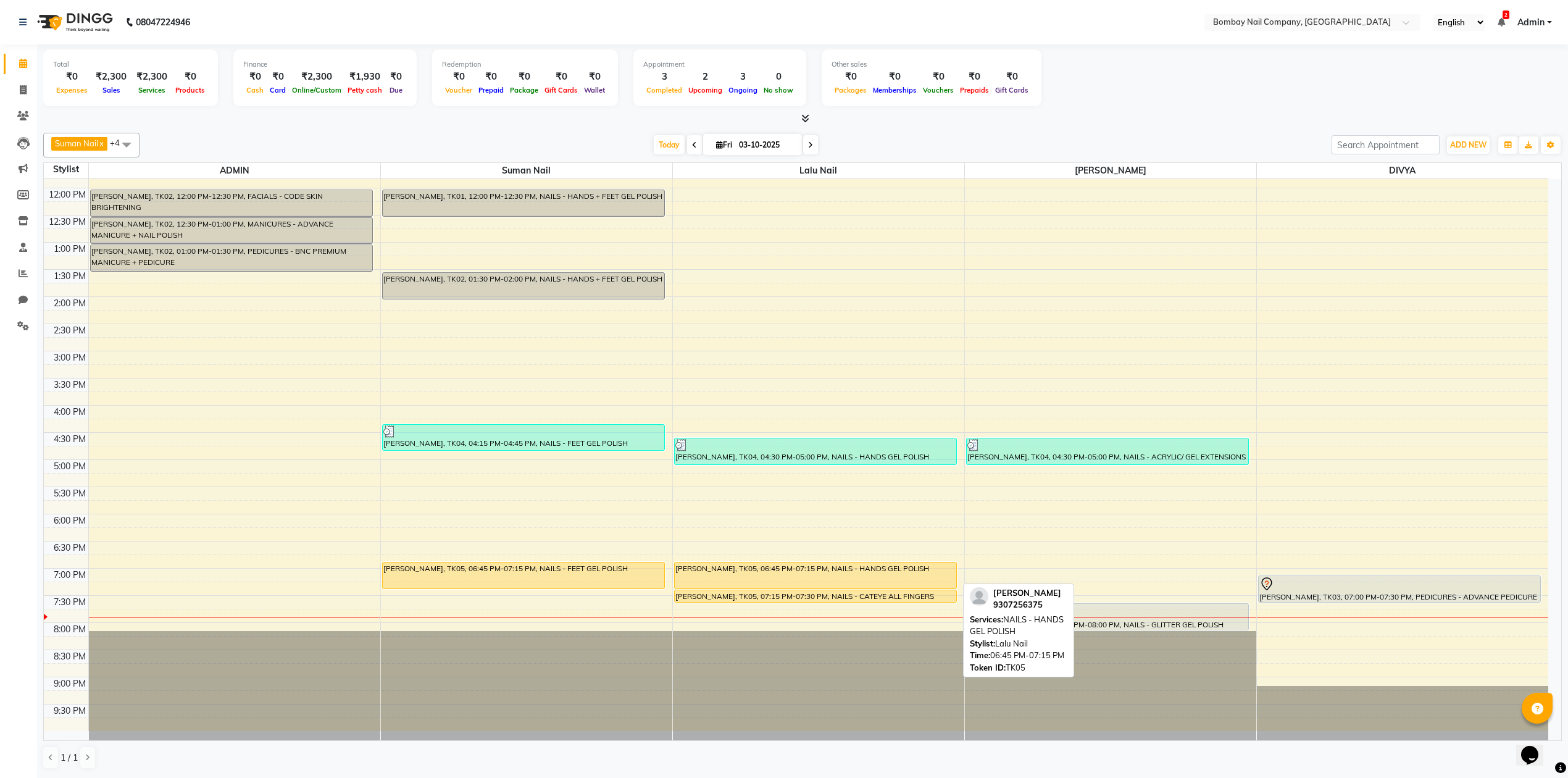
click at [804, 569] on div "[PERSON_NAME], TK05, 06:45 PM-07:15 PM, NAILS - HANDS GEL POLISH" at bounding box center [815, 575] width 281 height 26
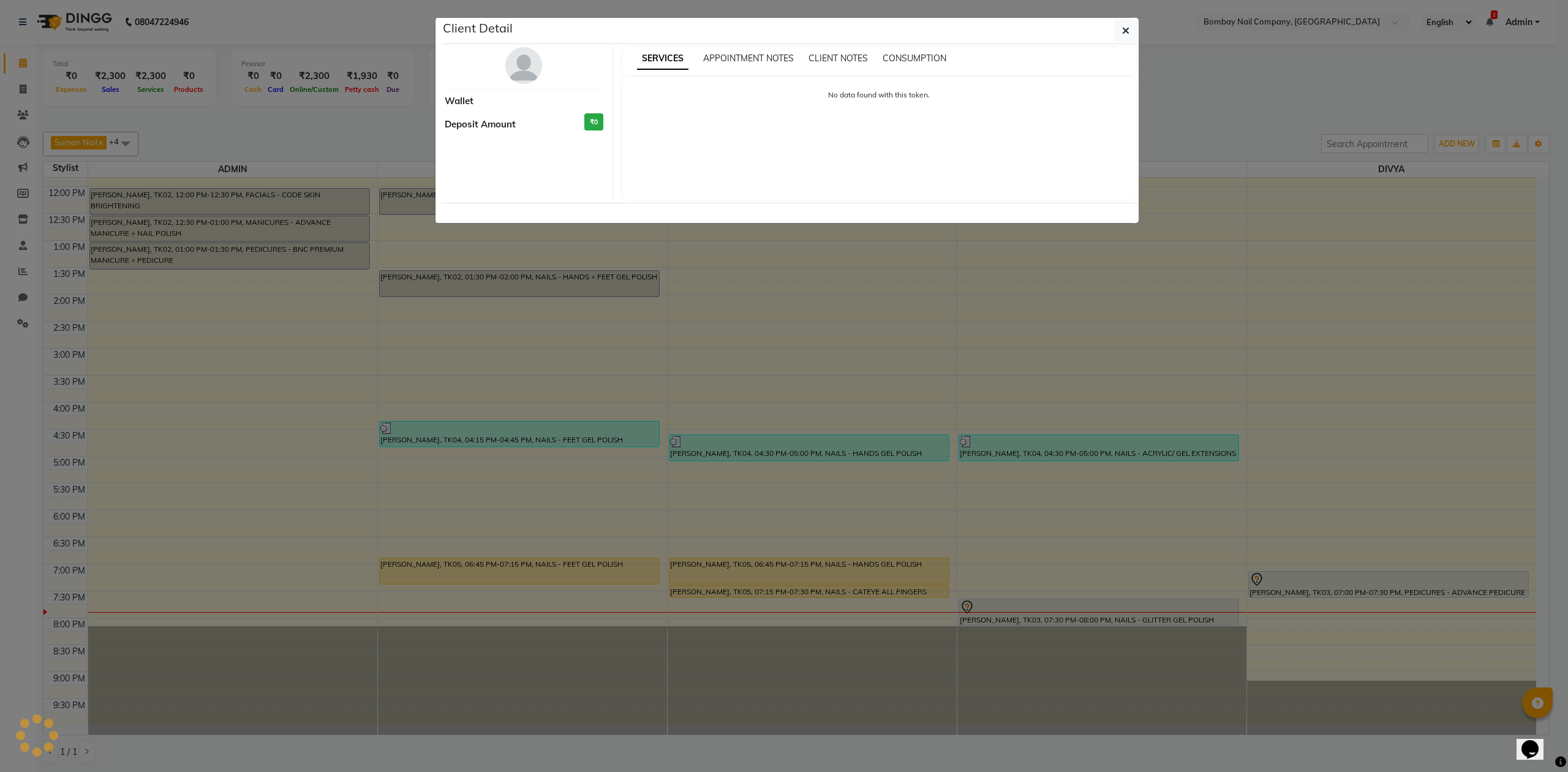
select select "1"
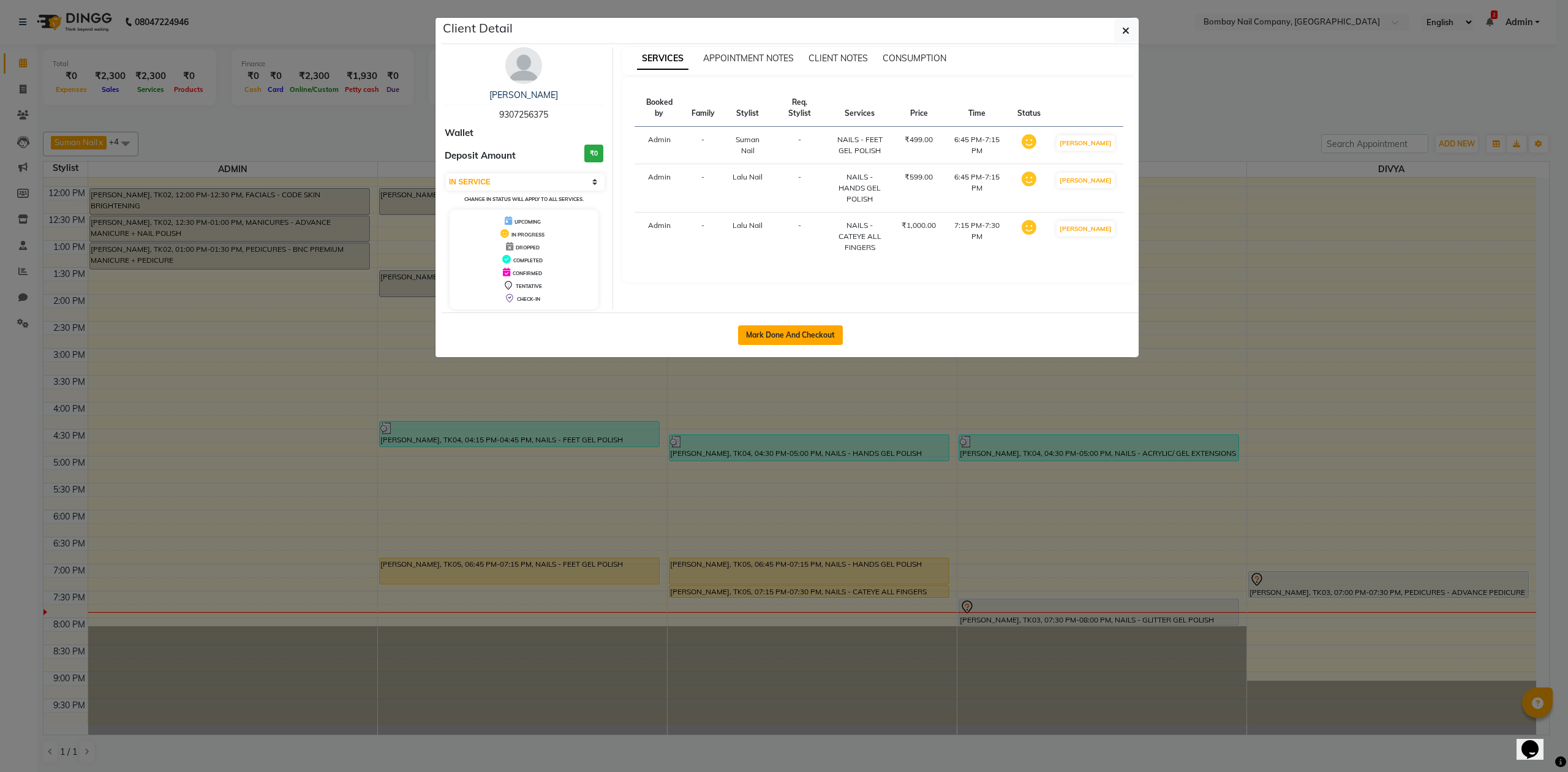
click at [789, 336] on button "Mark Done And Checkout" at bounding box center [791, 335] width 105 height 19
select select "service"
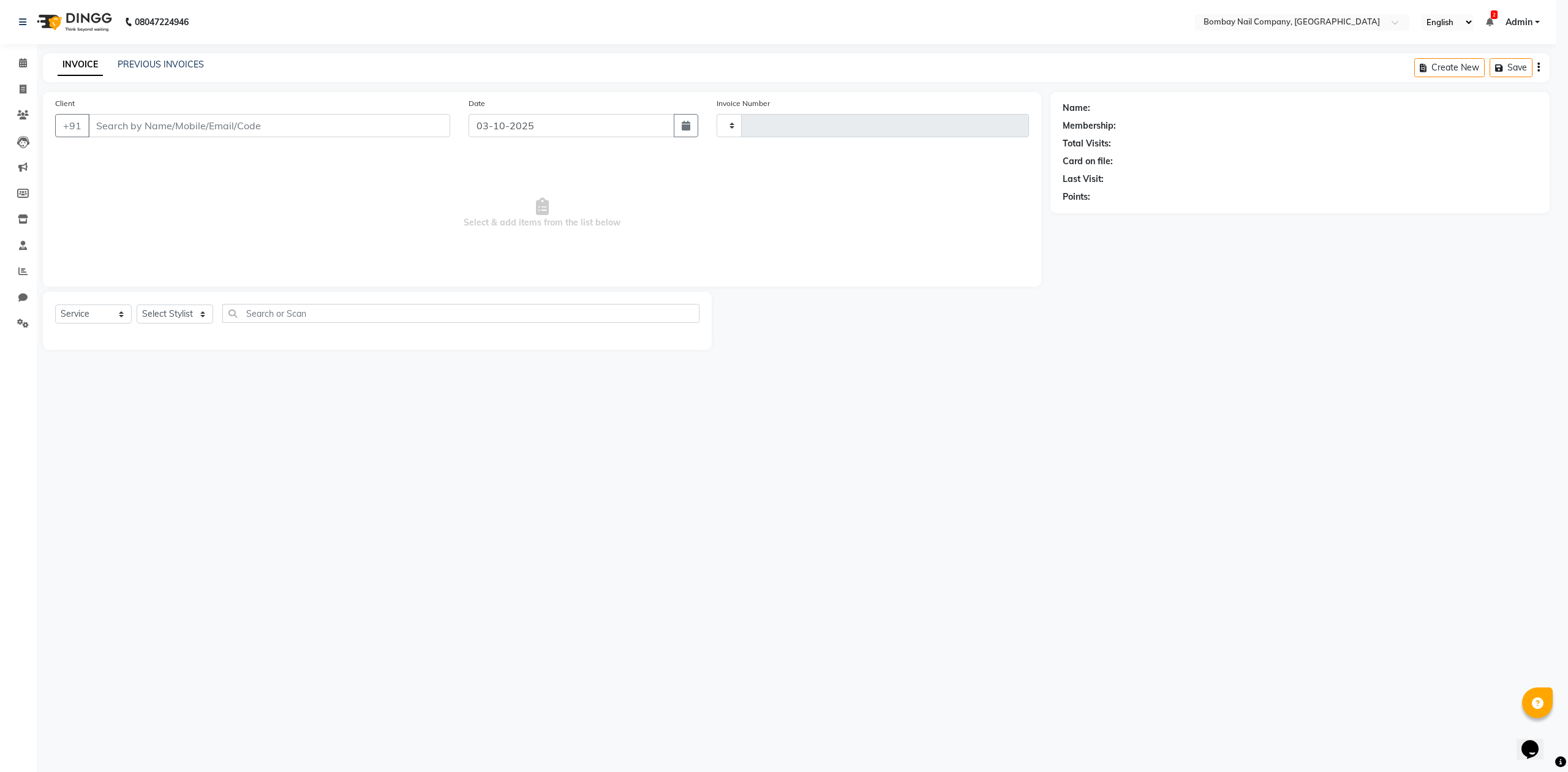
type input "0073"
select select "8782"
type input "9307256375"
select select "90121"
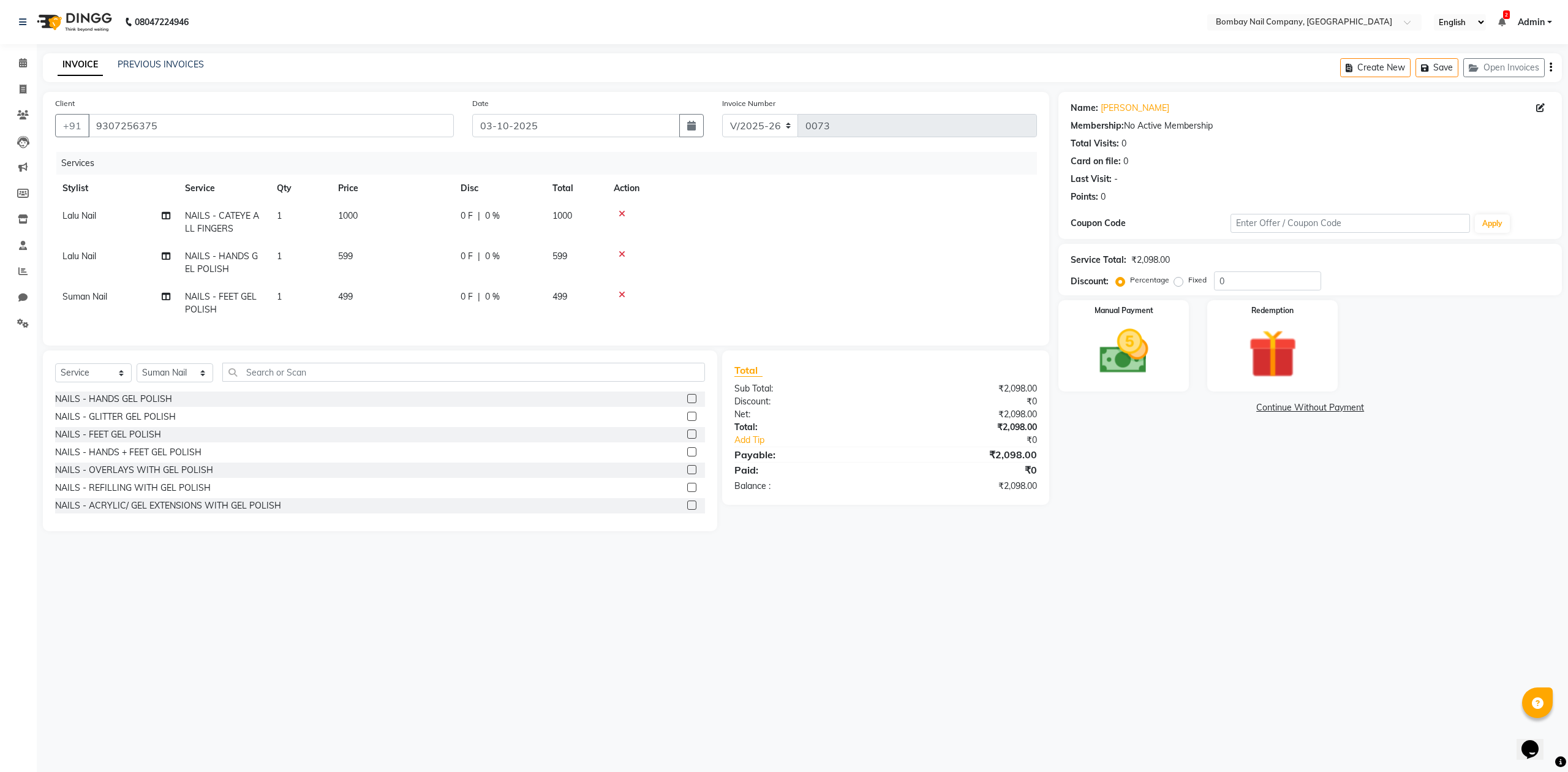
click at [344, 254] on span "599" at bounding box center [346, 256] width 15 height 11
select select "90118"
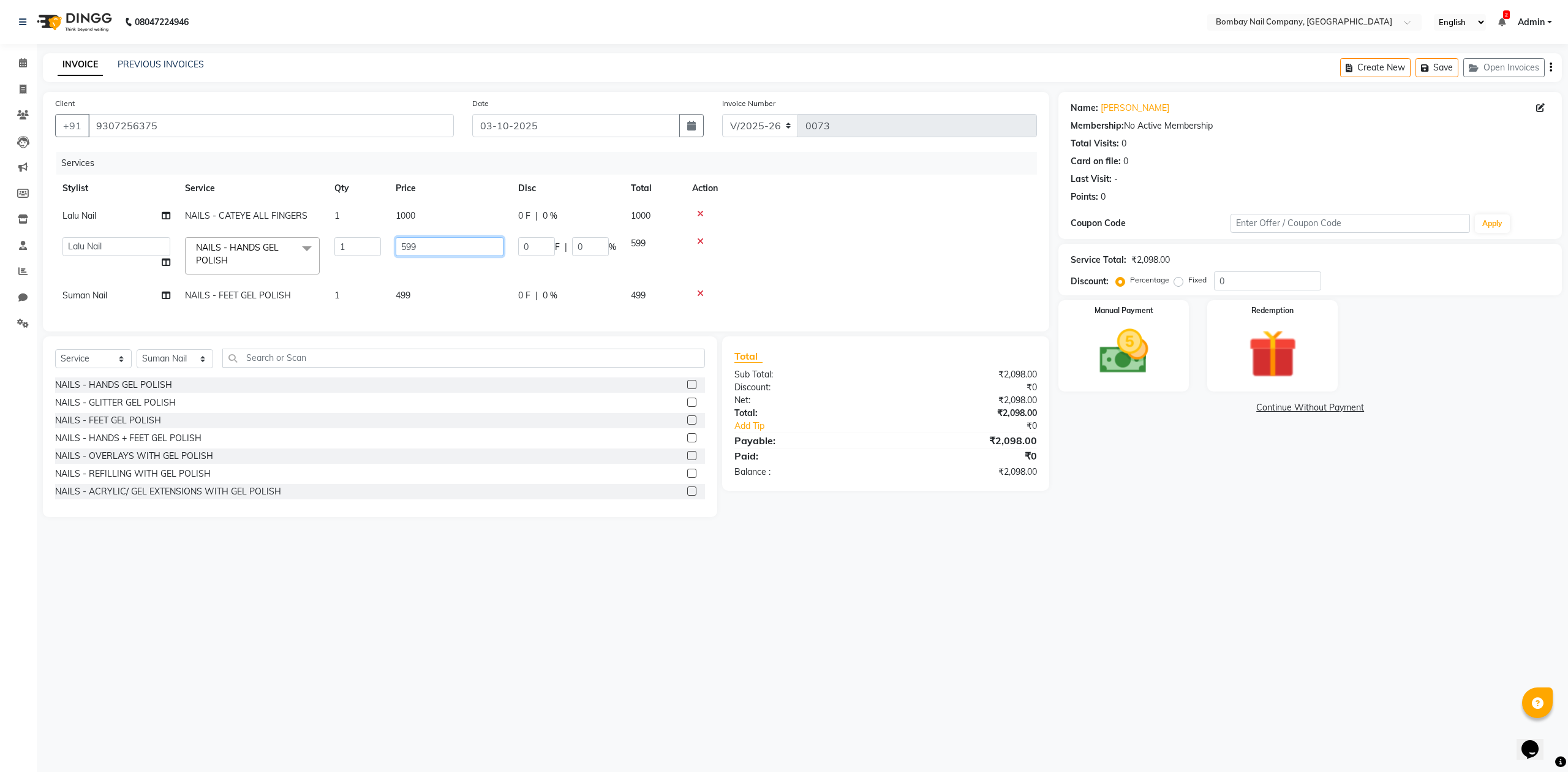
click at [410, 246] on input "599" at bounding box center [450, 247] width 108 height 19
type input "500"
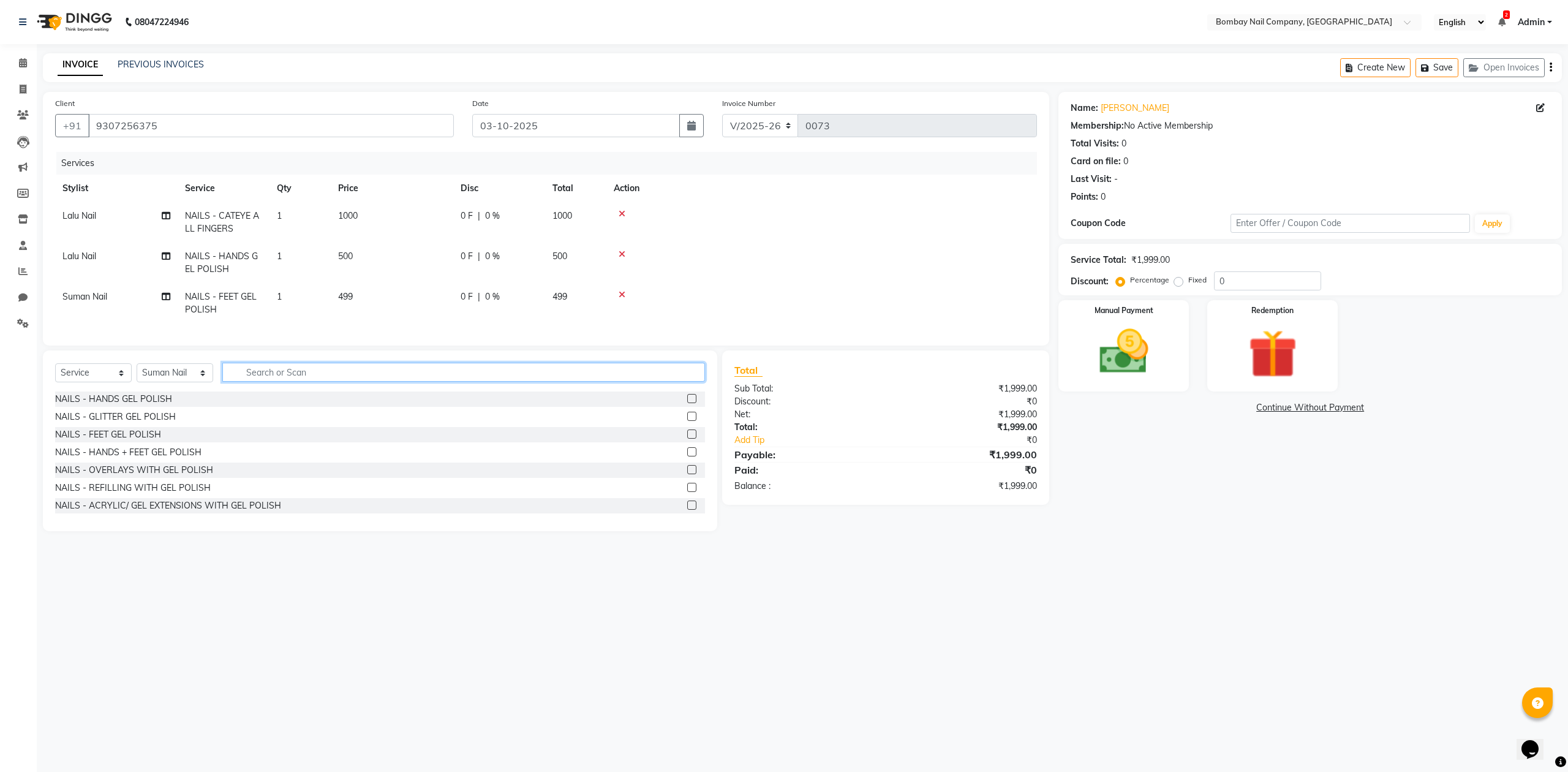
click at [313, 374] on div "Select Service Product Membership Package Voucher Prepaid Gift Card Select Styl…" at bounding box center [380, 440] width 675 height 181
click at [266, 381] on input "text" at bounding box center [464, 372] width 482 height 19
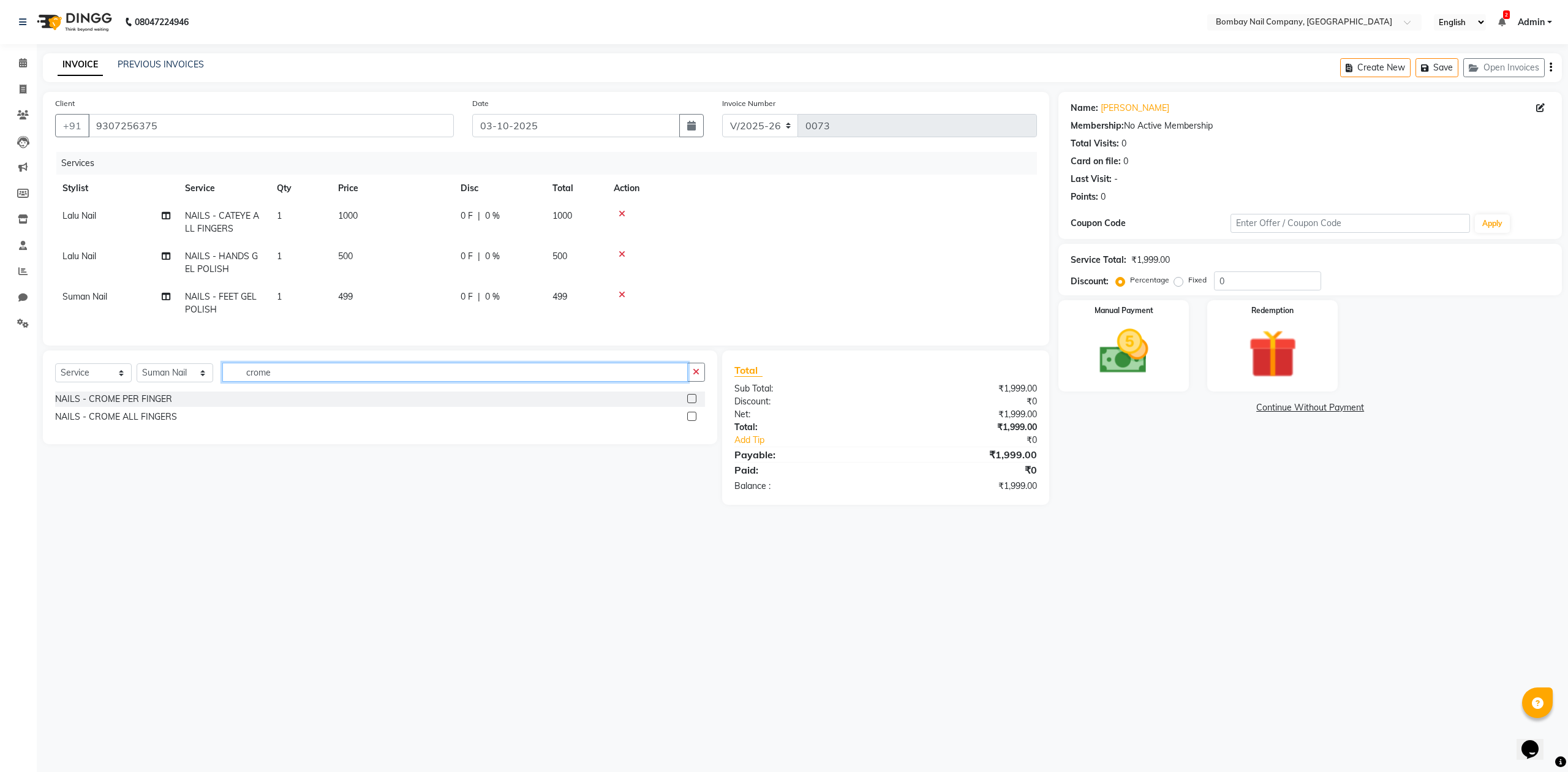
type input "crome"
click at [695, 421] on label at bounding box center [692, 416] width 9 height 9
click at [695, 421] on input "checkbox" at bounding box center [691, 417] width 8 height 8
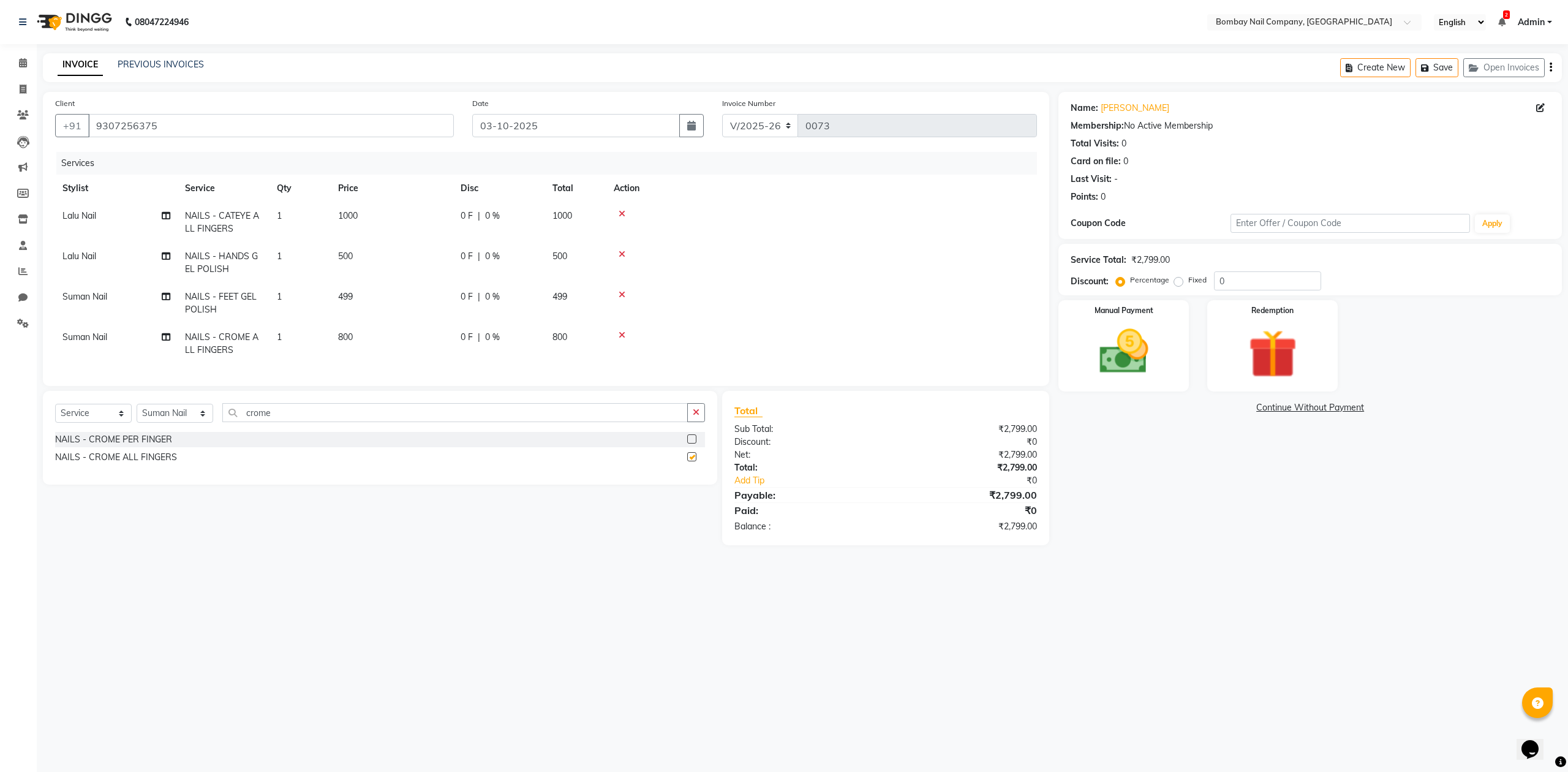
checkbox input "false"
click at [753, 307] on td at bounding box center [821, 304] width 430 height 40
click at [185, 423] on select "Select Stylist ADMIN DIVYA Lalu Nail Sanjay Nail SANSKRUTI Suman Nail" at bounding box center [175, 413] width 76 height 19
select select "90118"
click at [137, 416] on select "Select Stylist ADMIN DIVYA Lalu Nail Sanjay Nail SANSKRUTI Suman Nail" at bounding box center [175, 413] width 76 height 19
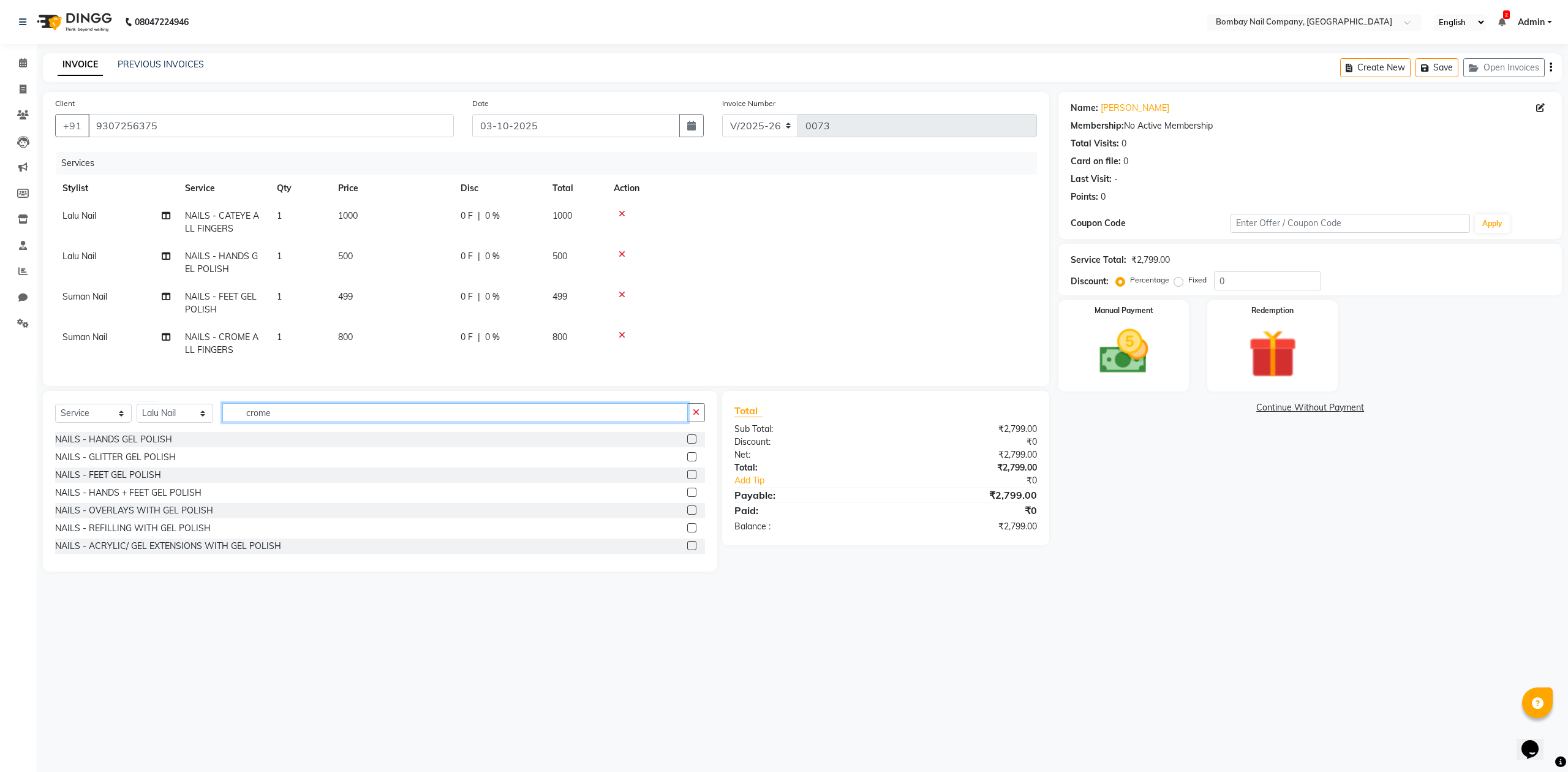
drag, startPoint x: 296, startPoint y: 416, endPoint x: 192, endPoint y: 429, distance: 104.8
click at [192, 429] on div "Select Service Product Membership Package Voucher Prepaid Gift Card Select Styl…" at bounding box center [380, 417] width 650 height 29
type input "brush"
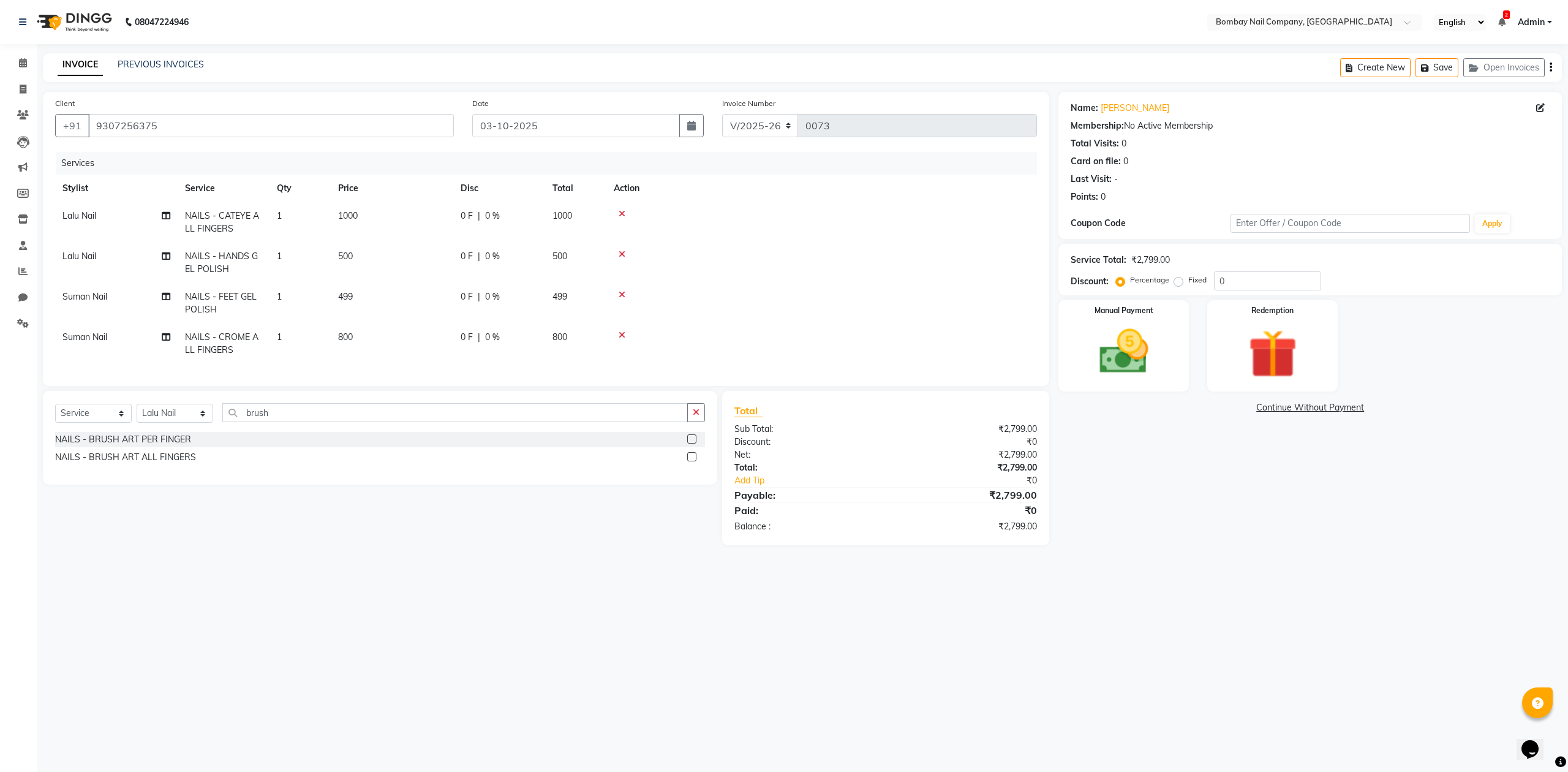
click at [691, 444] on label at bounding box center [692, 439] width 9 height 9
click at [691, 444] on input "checkbox" at bounding box center [691, 440] width 8 height 8
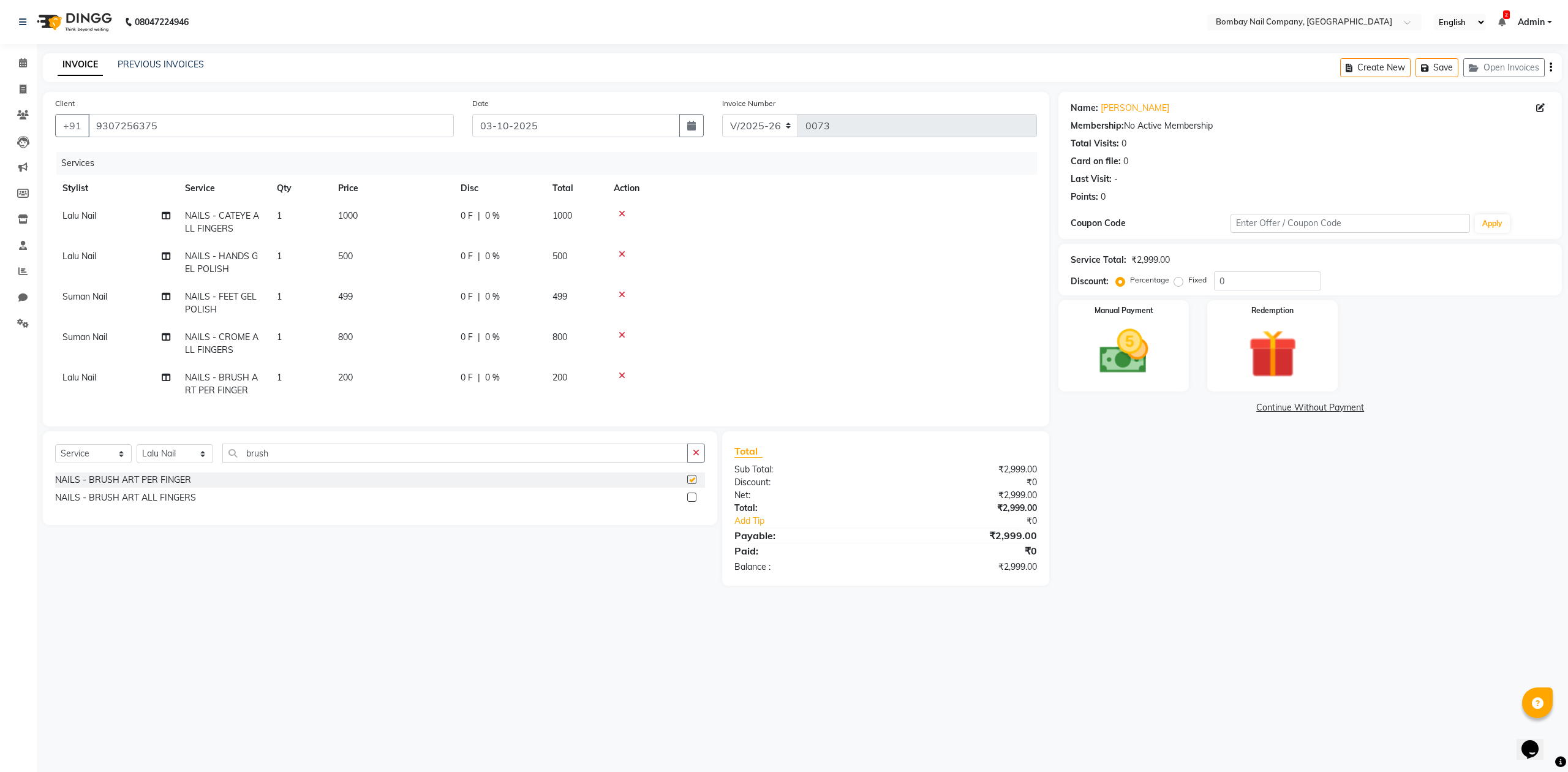
checkbox input "false"
click at [348, 368] on td "200" at bounding box center [391, 384] width 122 height 40
select select "90118"
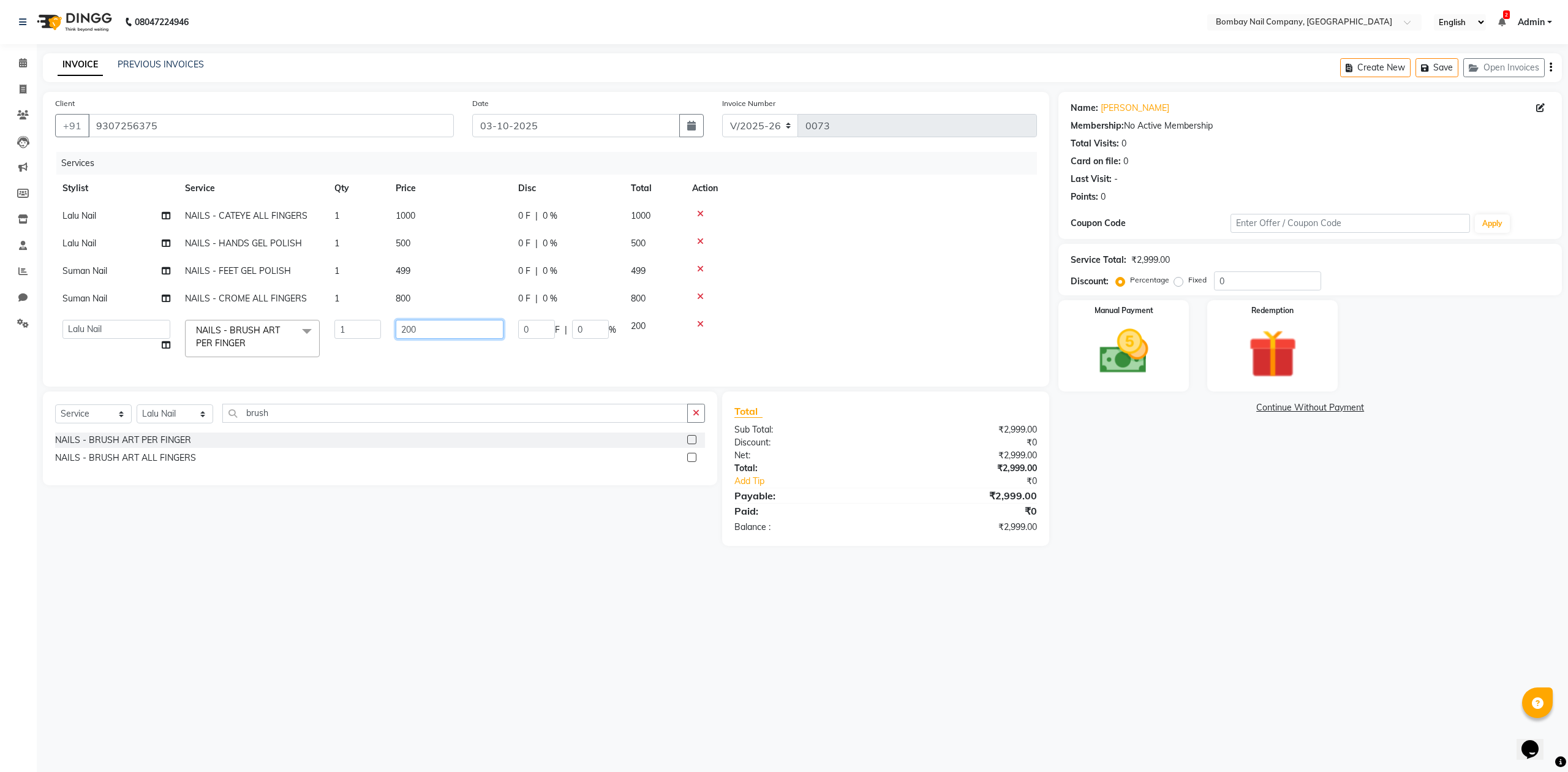
click at [412, 327] on input "200" at bounding box center [450, 329] width 108 height 19
type input "50"
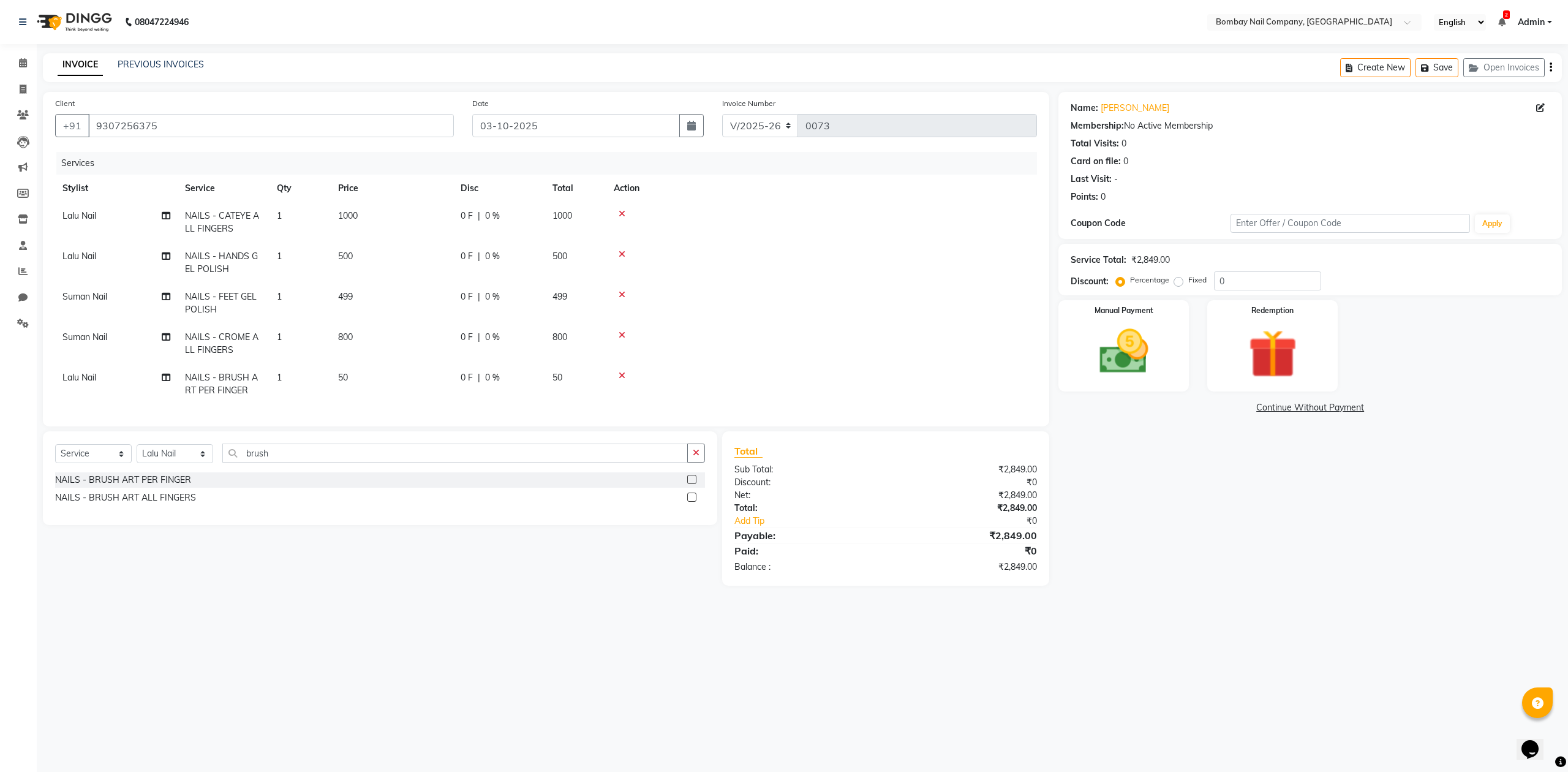
drag, startPoint x: 346, startPoint y: 328, endPoint x: 305, endPoint y: 374, distance: 61.6
click at [305, 374] on td "1" at bounding box center [300, 384] width 61 height 40
select select "90118"
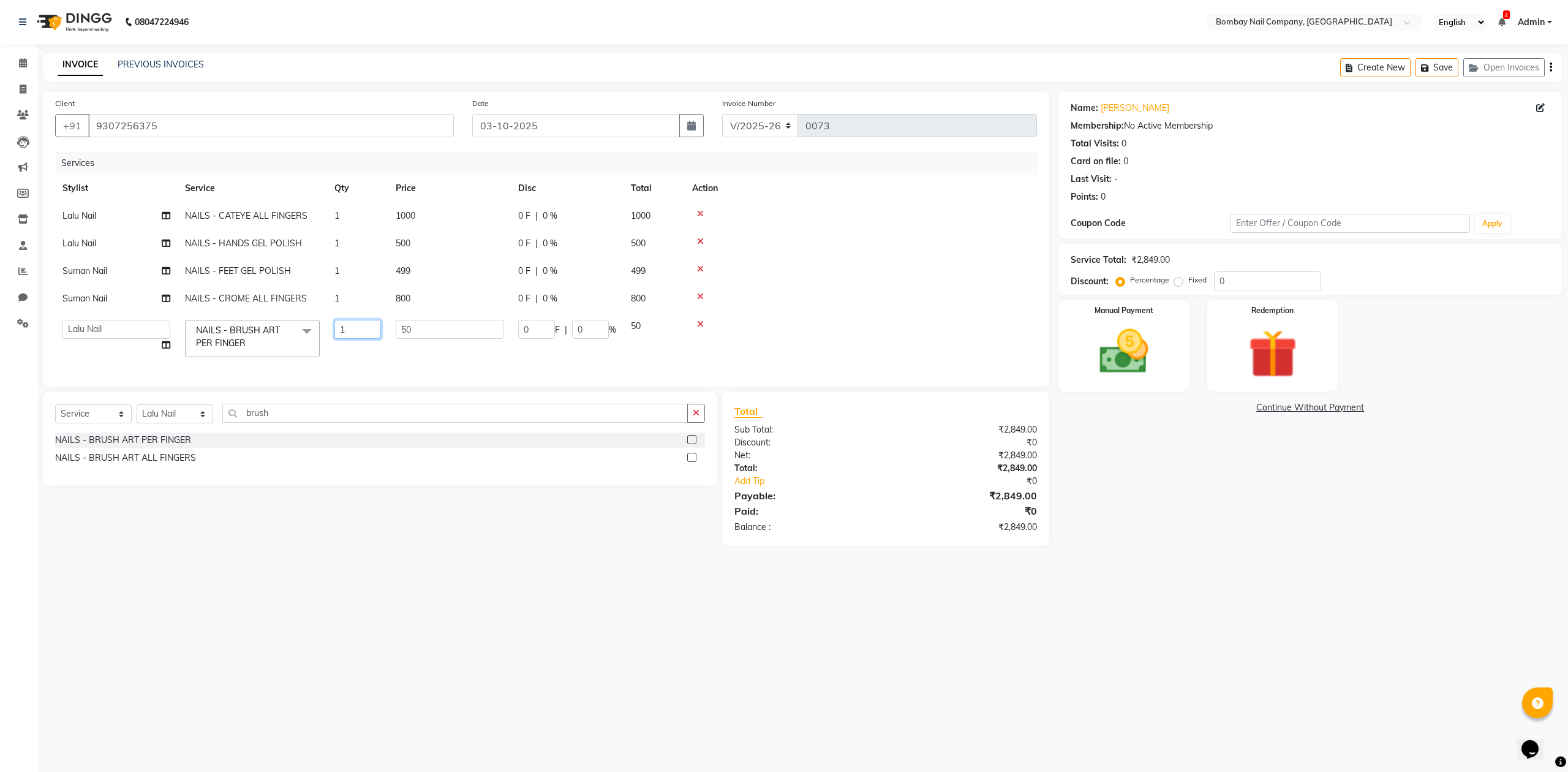
drag, startPoint x: 332, startPoint y: 341, endPoint x: 296, endPoint y: 353, distance: 37.9
click at [296, 353] on tr "ADMIN DIVYA Lalu Nail Sanjay Nail SANSKRUTI Suman Nail NAILS - BRUSH ART PER FI…" at bounding box center [546, 339] width 982 height 52
type input "2"
click at [829, 315] on tbody "Lalu Nail NAILS - CATEYE ALL FINGERS 1 1000 0 F | 0 % 1000 Lalu Nail NAILS - HA…" at bounding box center [546, 283] width 982 height 163
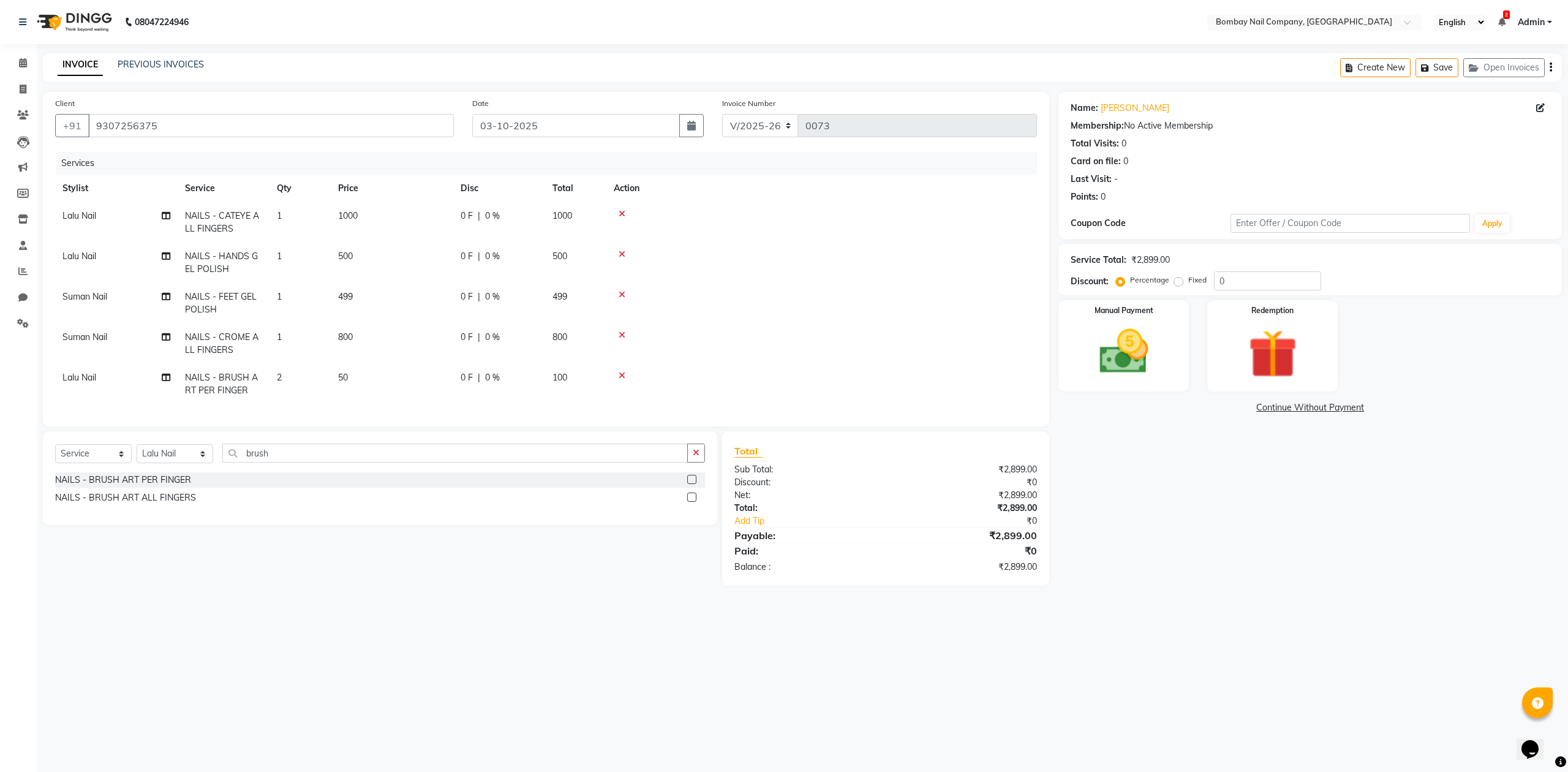
click at [356, 297] on td "499" at bounding box center [391, 304] width 122 height 40
select select "90121"
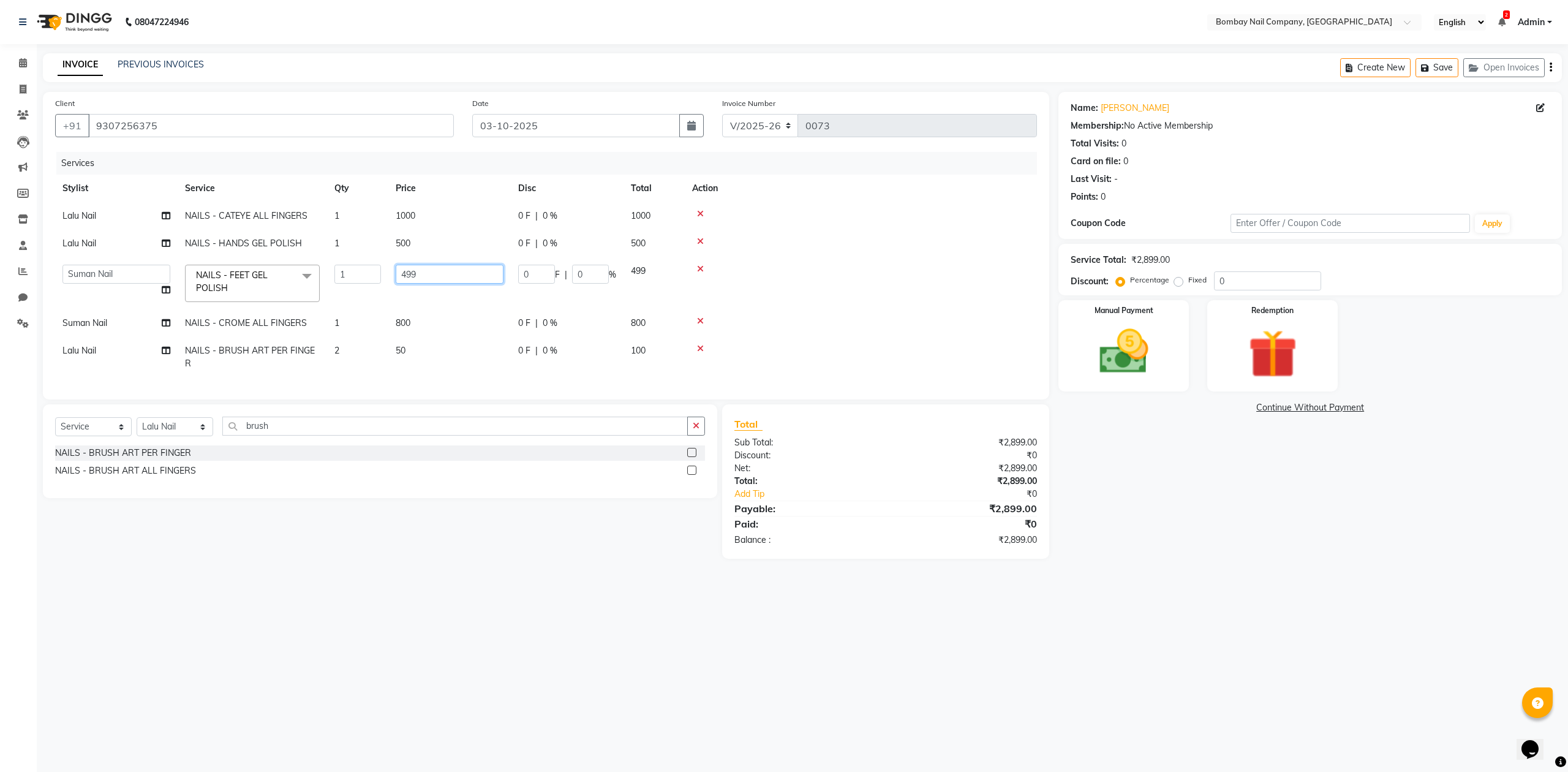
click at [408, 281] on input "499" at bounding box center [450, 274] width 108 height 19
type input "500"
click at [821, 261] on tbody "Lalu Nail NAILS - CATEYE ALL FINGERS 1 1000 0 F | 0 % 1000 Lalu Nail NAILS - HA…" at bounding box center [546, 290] width 982 height 175
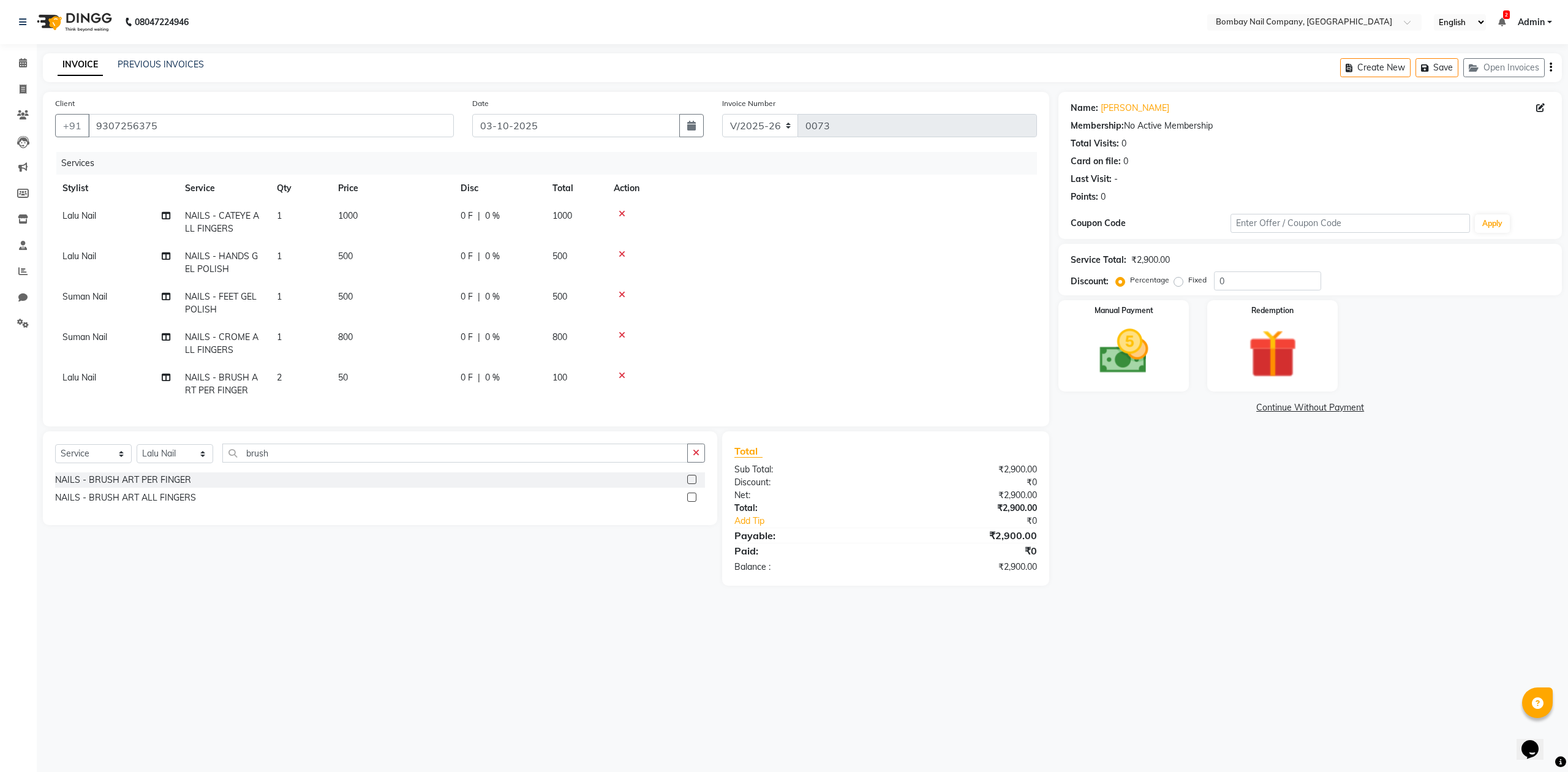
click at [821, 261] on td at bounding box center [821, 263] width 430 height 40
click at [931, 226] on td at bounding box center [821, 223] width 430 height 40
click at [1126, 351] on img at bounding box center [1124, 353] width 82 height 59
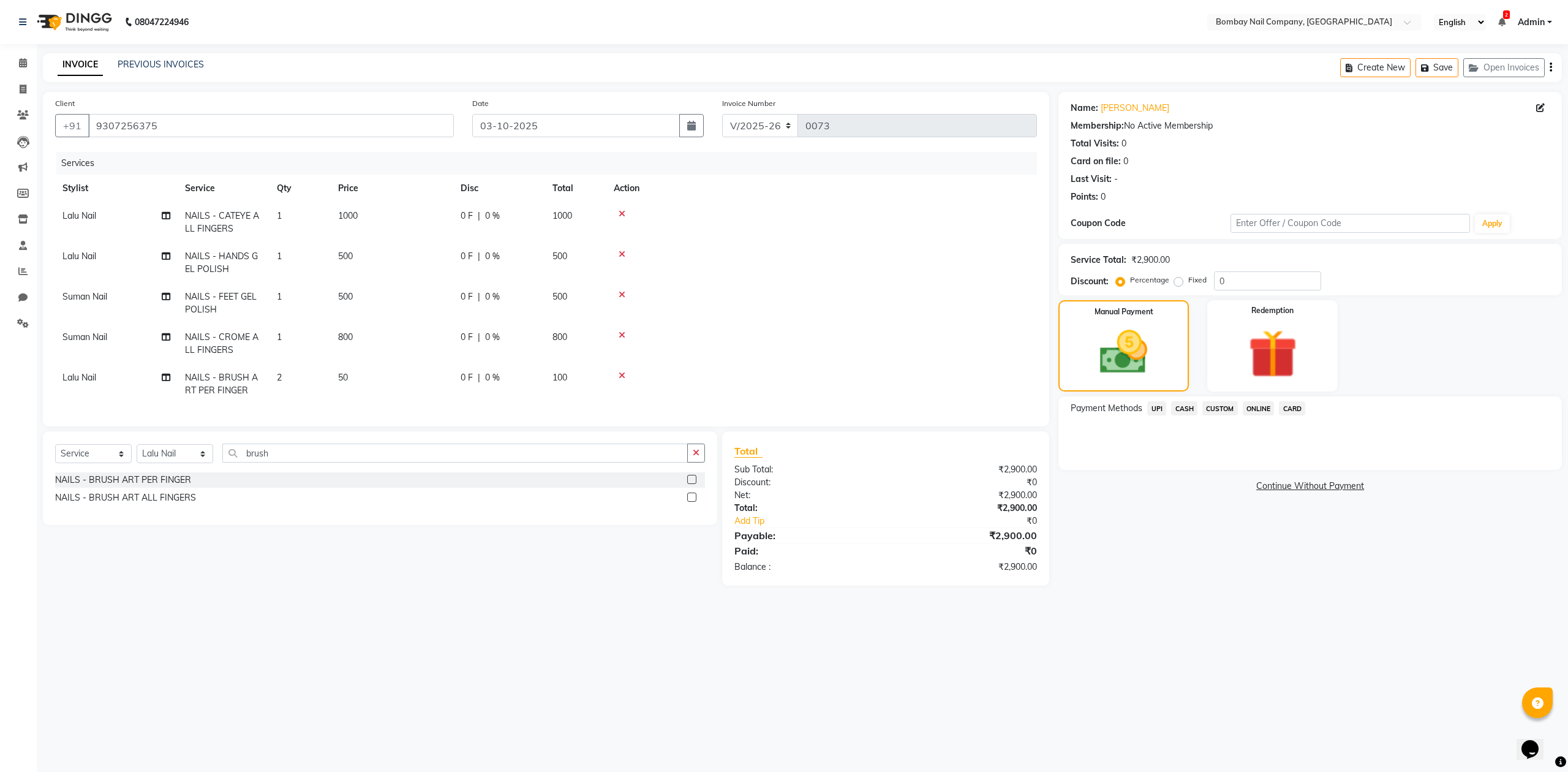
click at [1159, 405] on span "UPI" at bounding box center [1157, 409] width 19 height 14
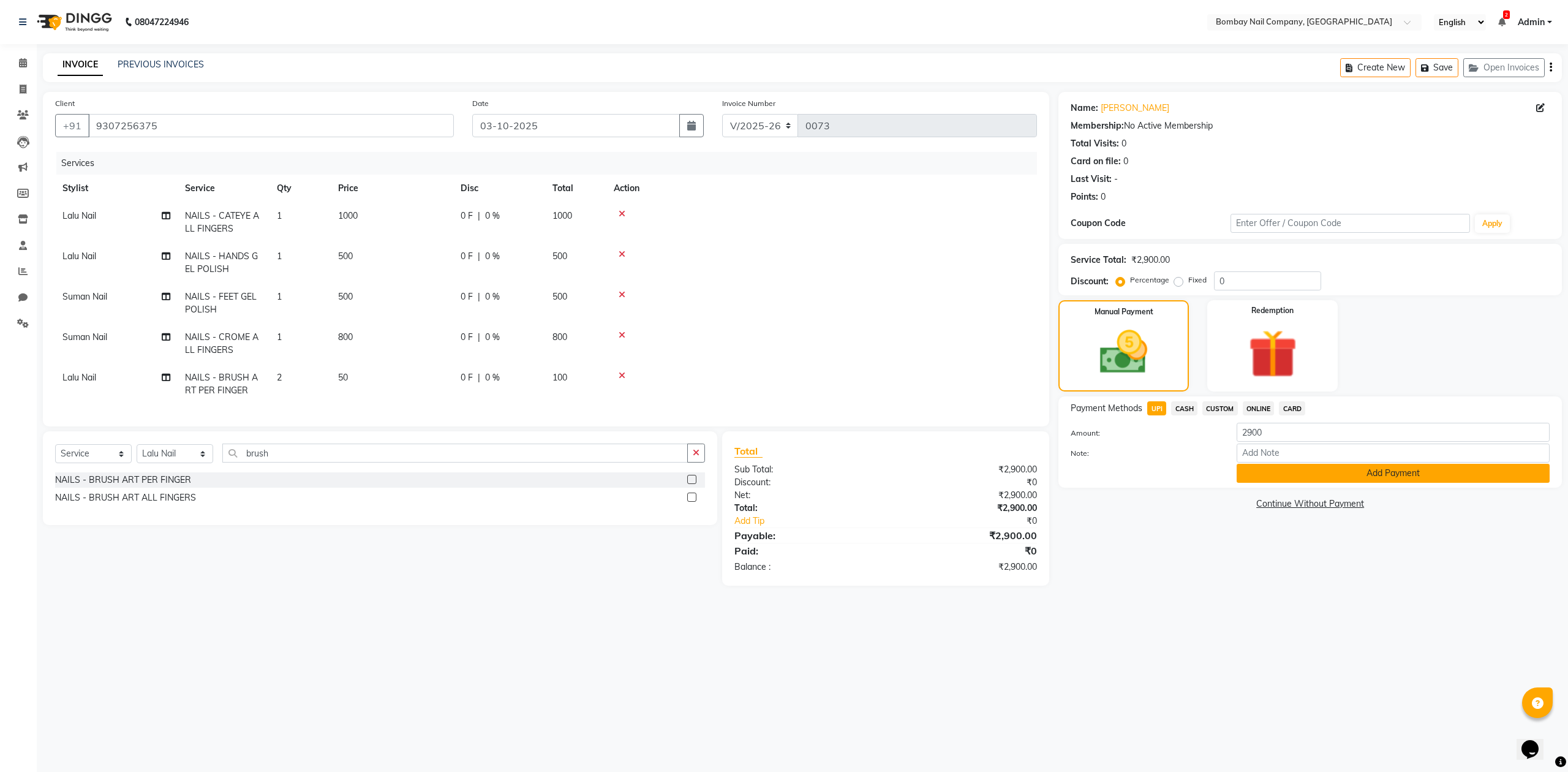
click at [1282, 473] on button "Add Payment" at bounding box center [1393, 473] width 313 height 19
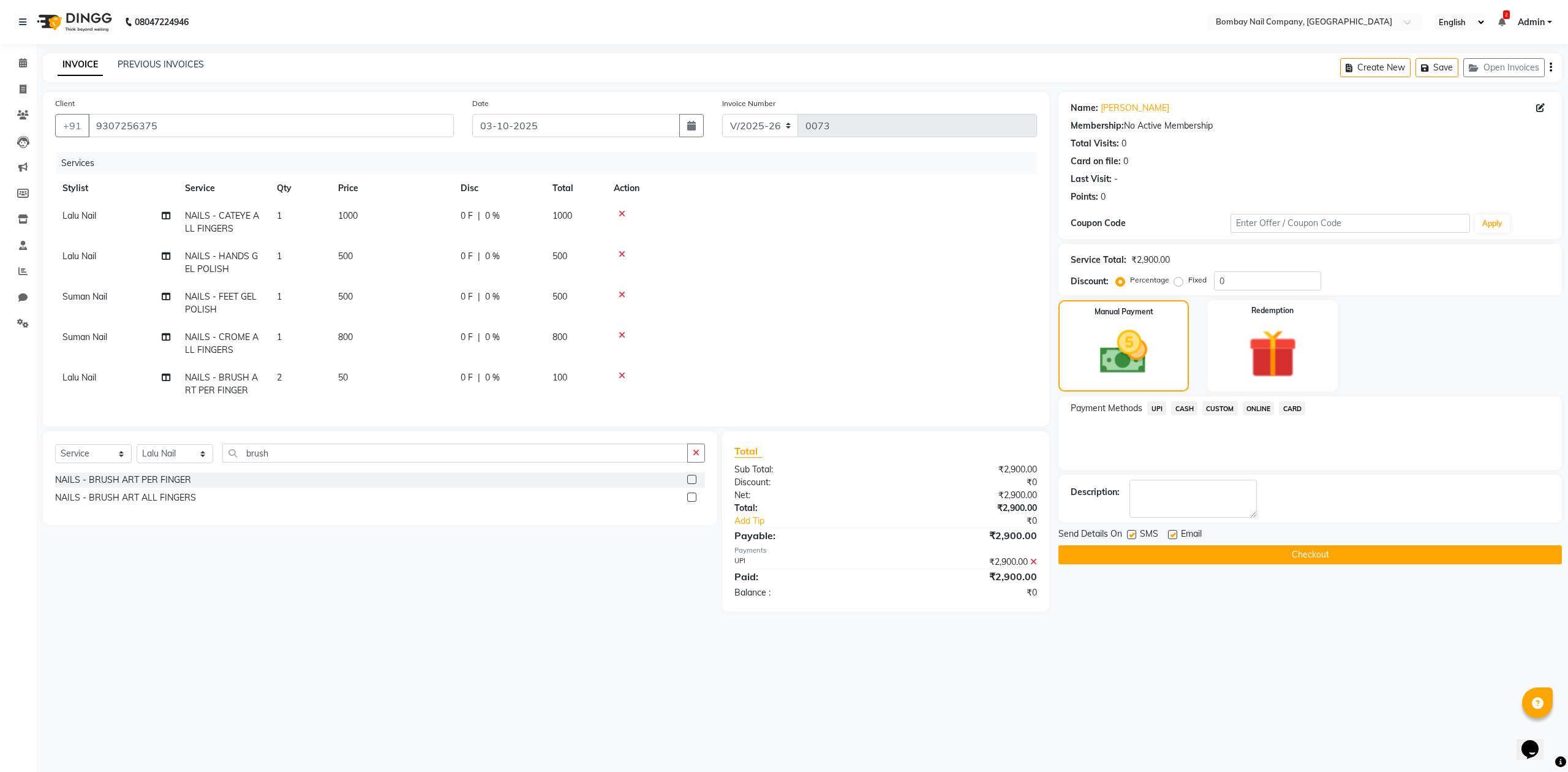
click at [1191, 554] on button "Checkout" at bounding box center [1310, 555] width 503 height 19
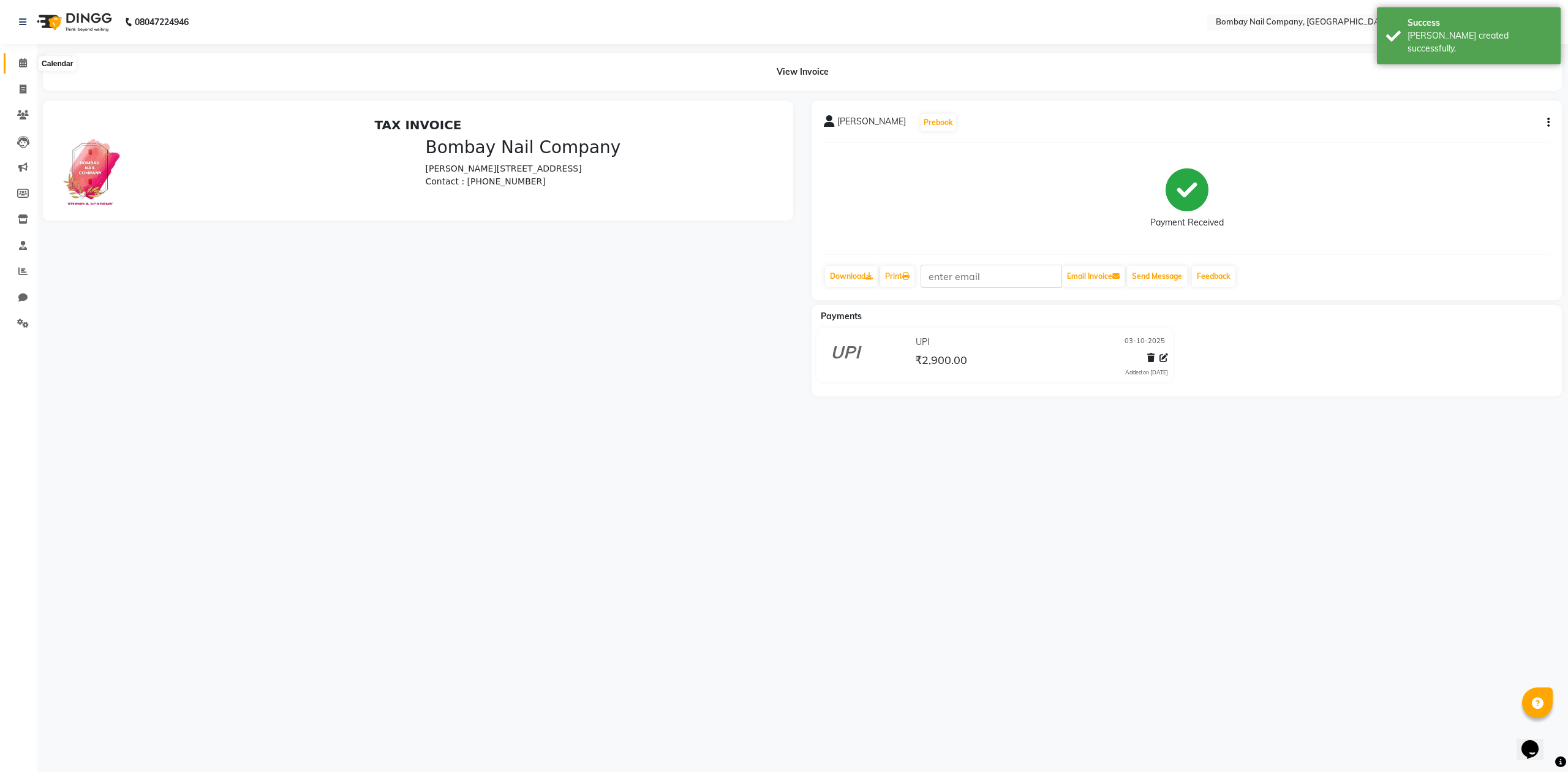
click at [21, 62] on icon at bounding box center [23, 63] width 8 height 9
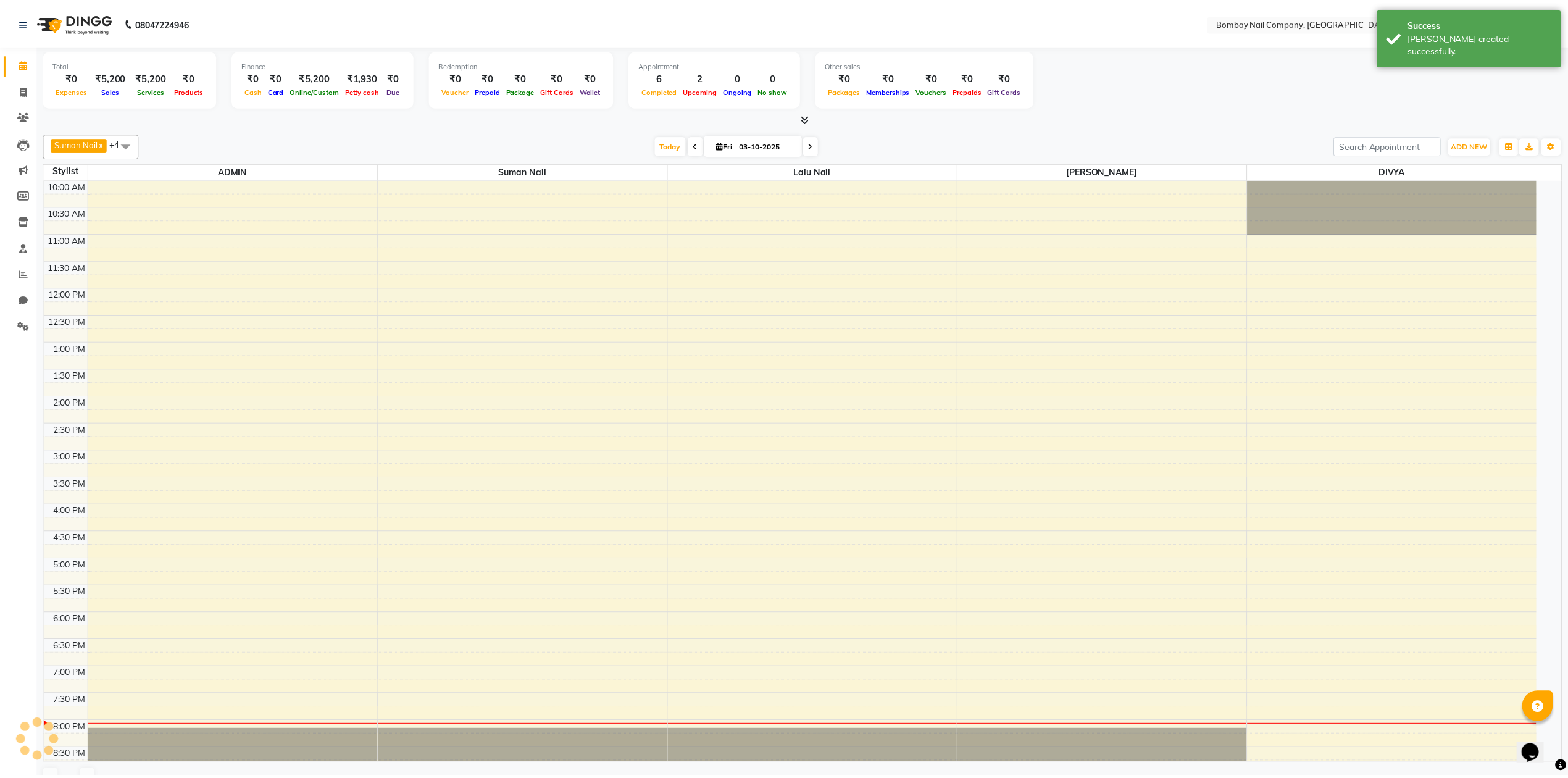
scroll to position [77, 0]
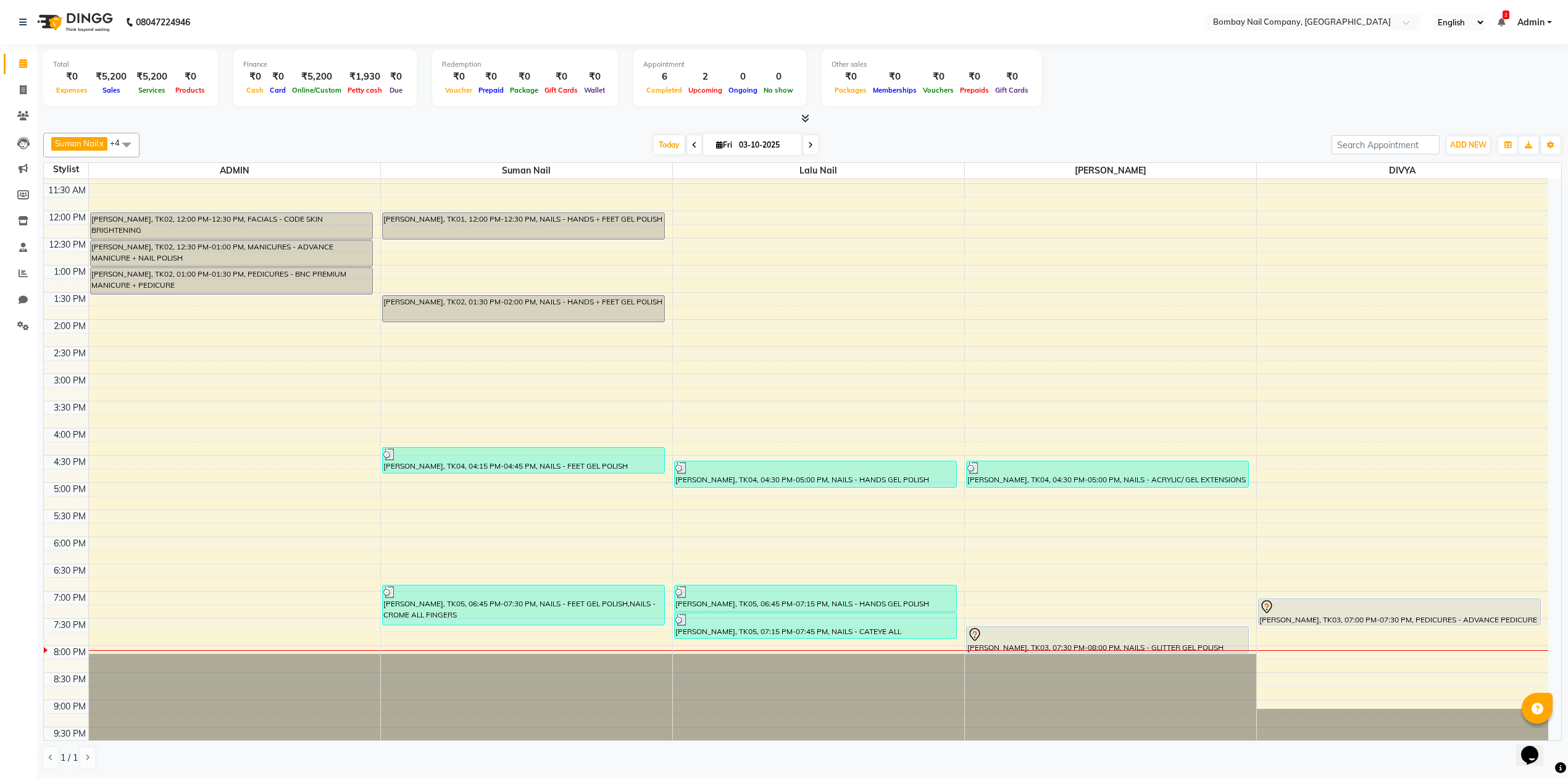
click at [974, 147] on div "[DATE] [DATE]" at bounding box center [735, 145] width 1179 height 19
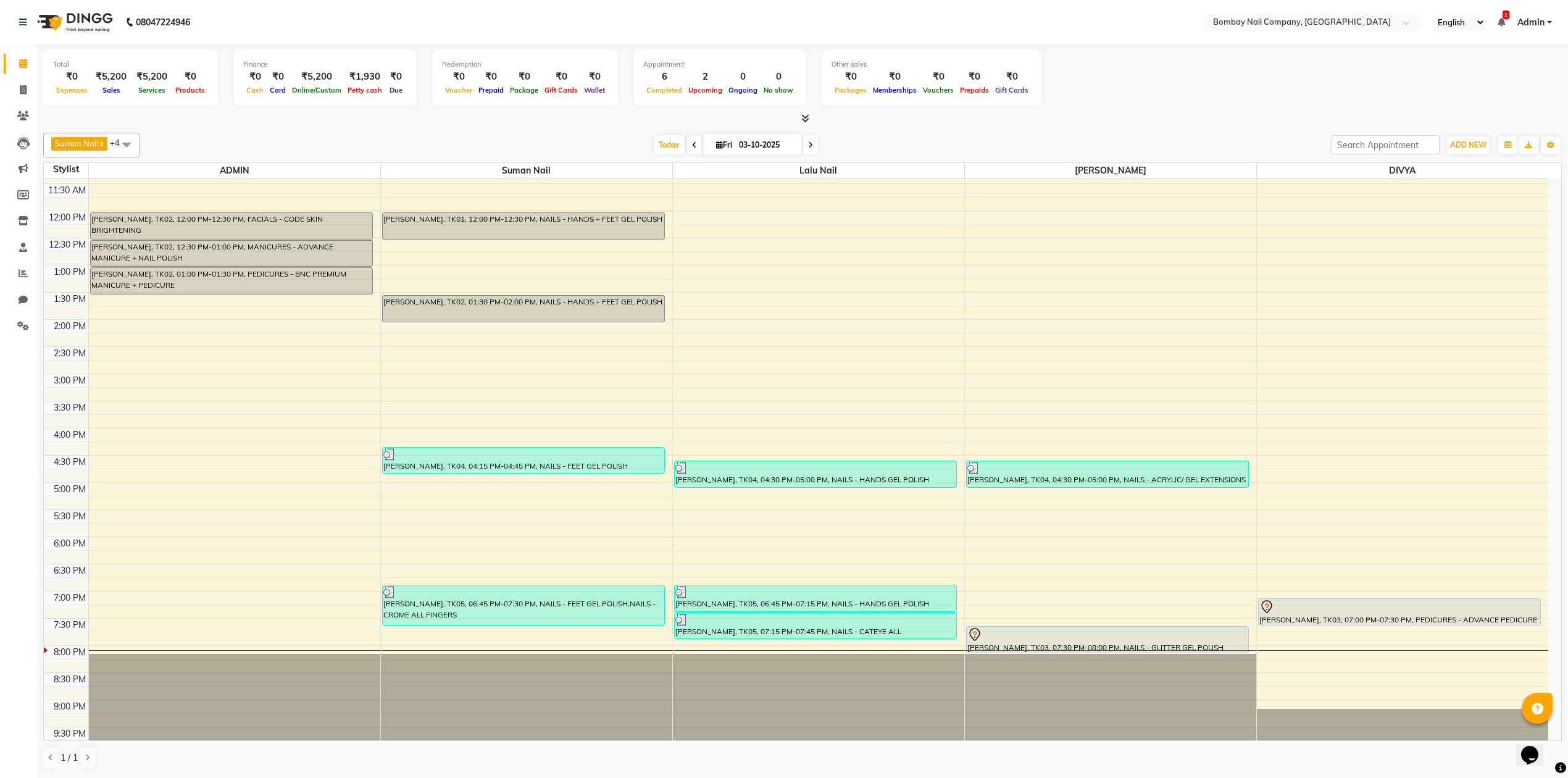
click at [974, 147] on div "[DATE] [DATE]" at bounding box center [735, 145] width 1179 height 19
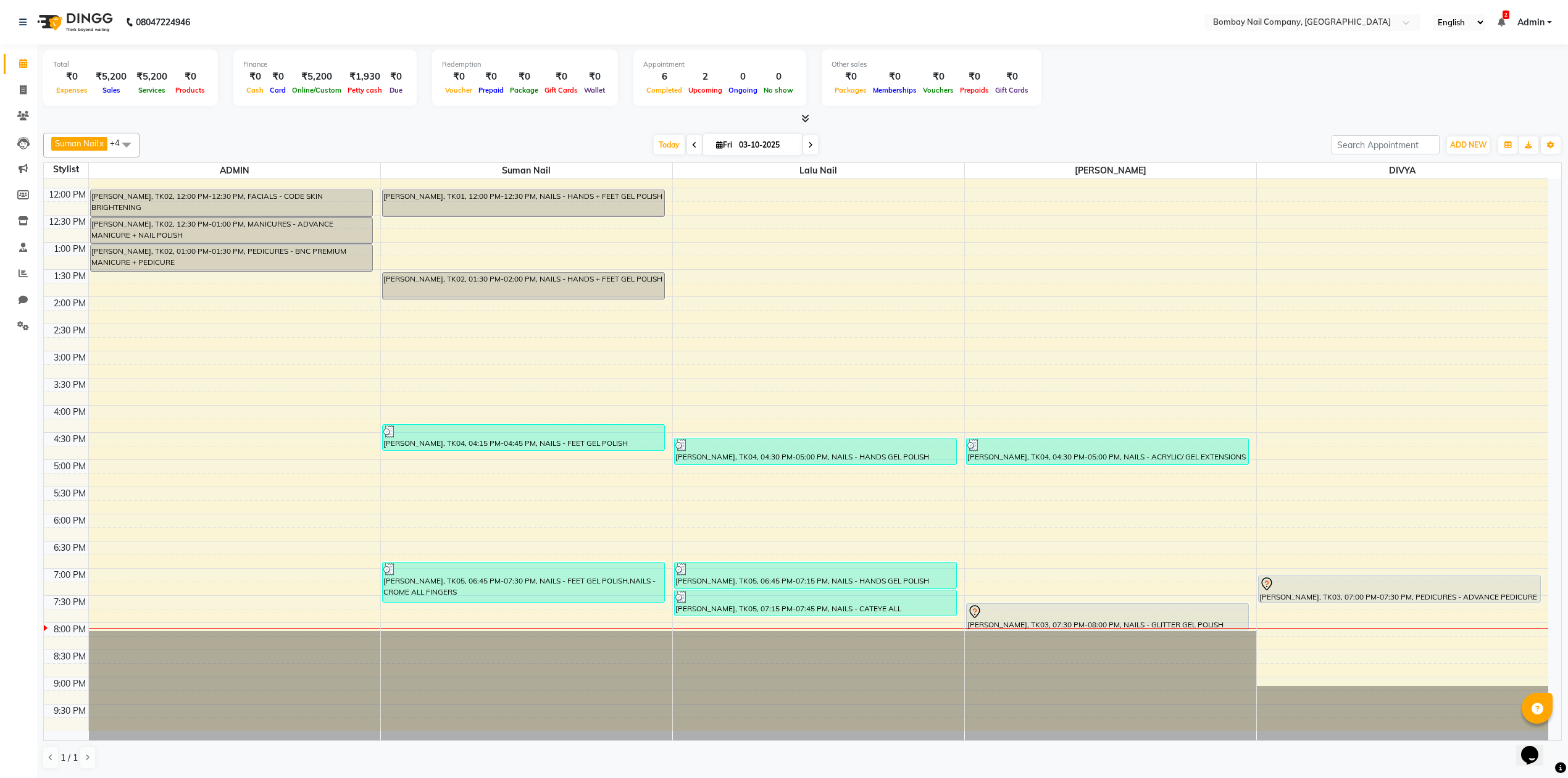
scroll to position [0, 0]
click at [932, 126] on div "Total ₹0 Expenses ₹5,200 Sales ₹5,200 Services ₹0 Products Finance ₹0 Cash ₹0 C…" at bounding box center [802, 411] width 1530 height 733
click at [932, 123] on div at bounding box center [802, 118] width 1519 height 13
click at [933, 122] on div at bounding box center [802, 118] width 1519 height 13
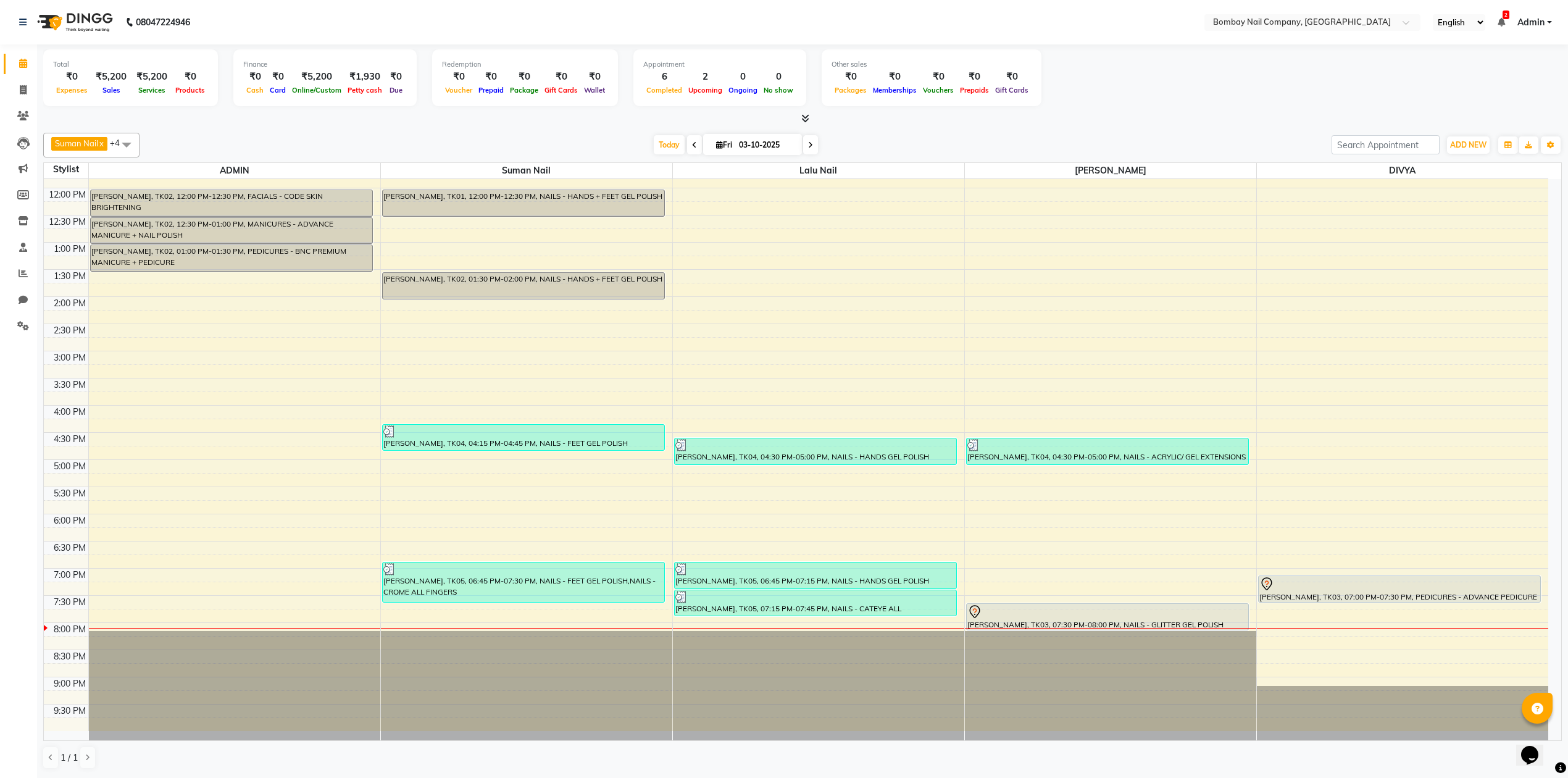
click at [933, 122] on div at bounding box center [802, 118] width 1519 height 13
click at [1138, 97] on div "Total ₹0 Expenses ₹5,200 Sales ₹5,200 Services ₹0 Products Finance ₹0 Cash ₹0 C…" at bounding box center [802, 79] width 1519 height 60
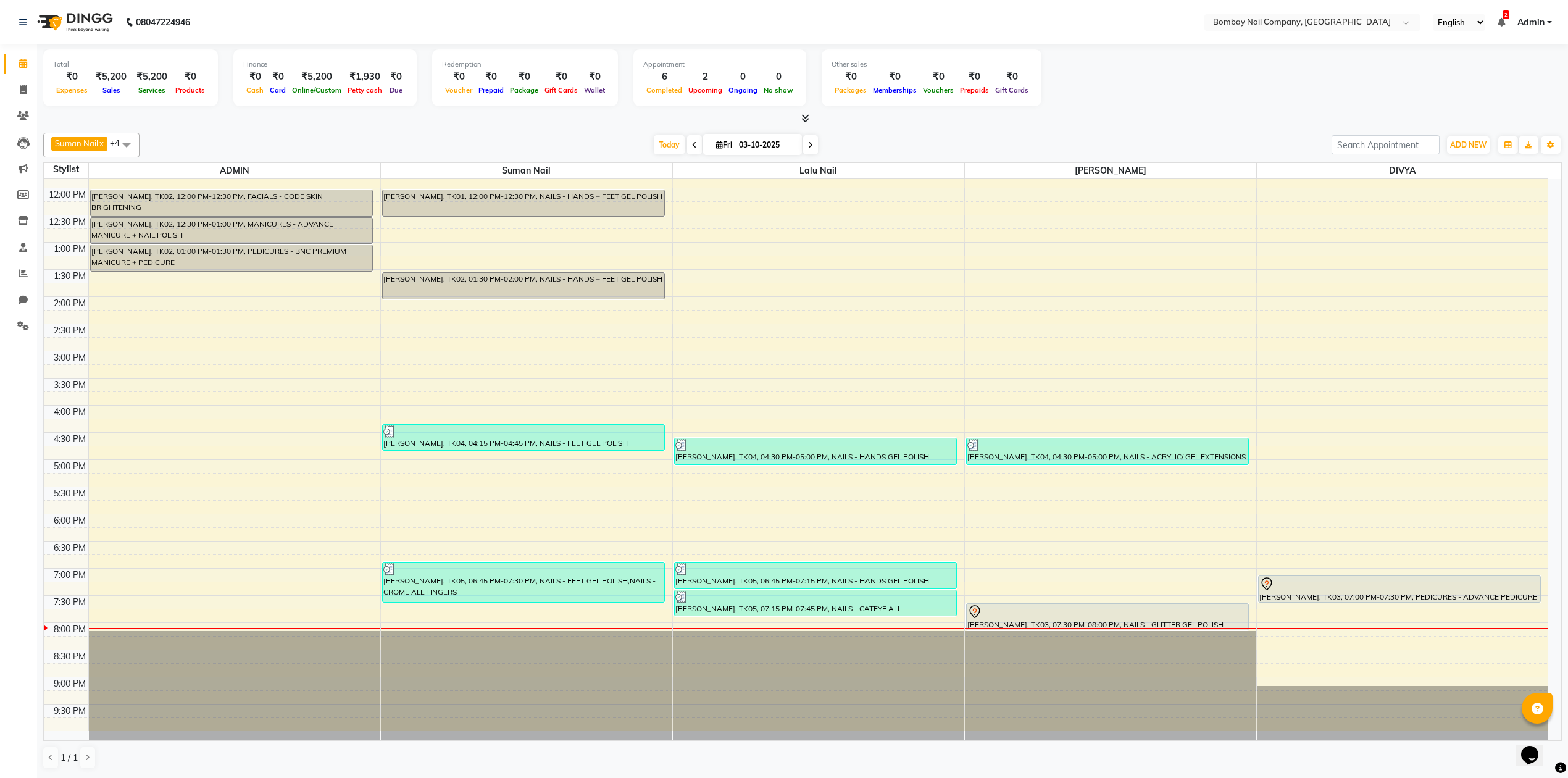
click at [1138, 97] on div "Total ₹0 Expenses ₹5,200 Sales ₹5,200 Services ₹0 Products Finance ₹0 Cash ₹0 C…" at bounding box center [802, 79] width 1519 height 60
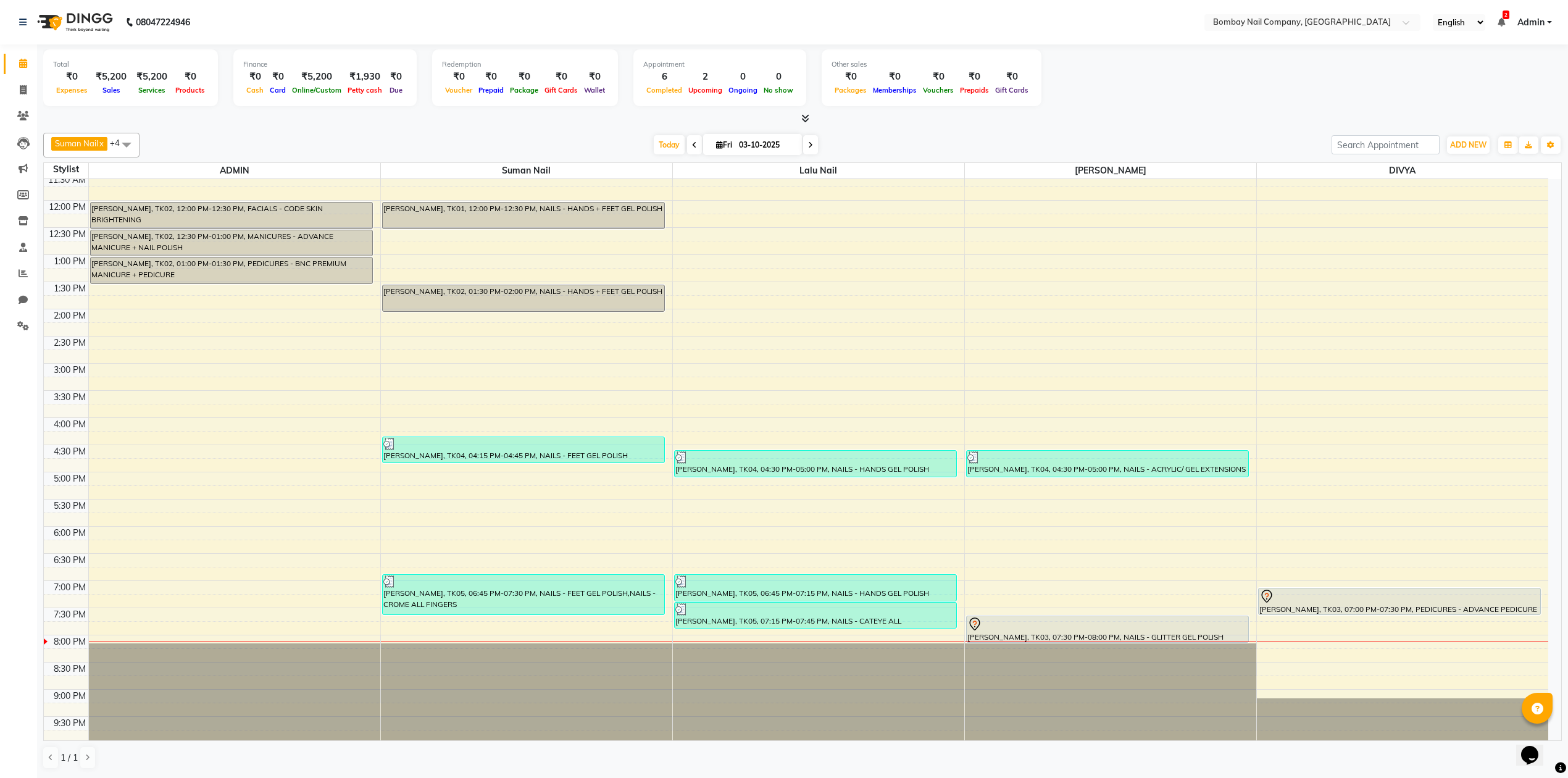
scroll to position [100, 0]
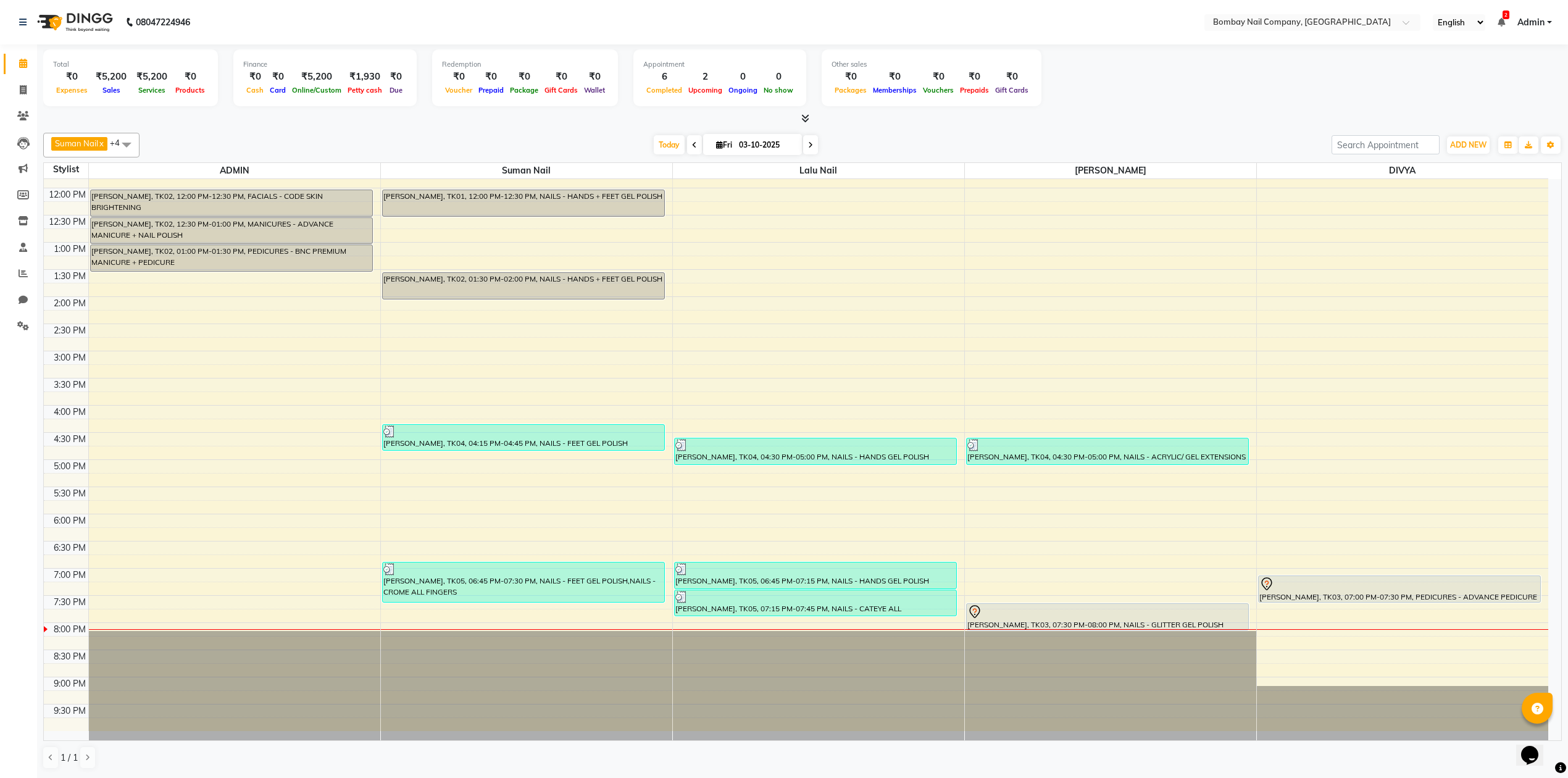
click at [749, 142] on input "03-10-2025" at bounding box center [766, 145] width 62 height 19
select select "10"
select select "2025"
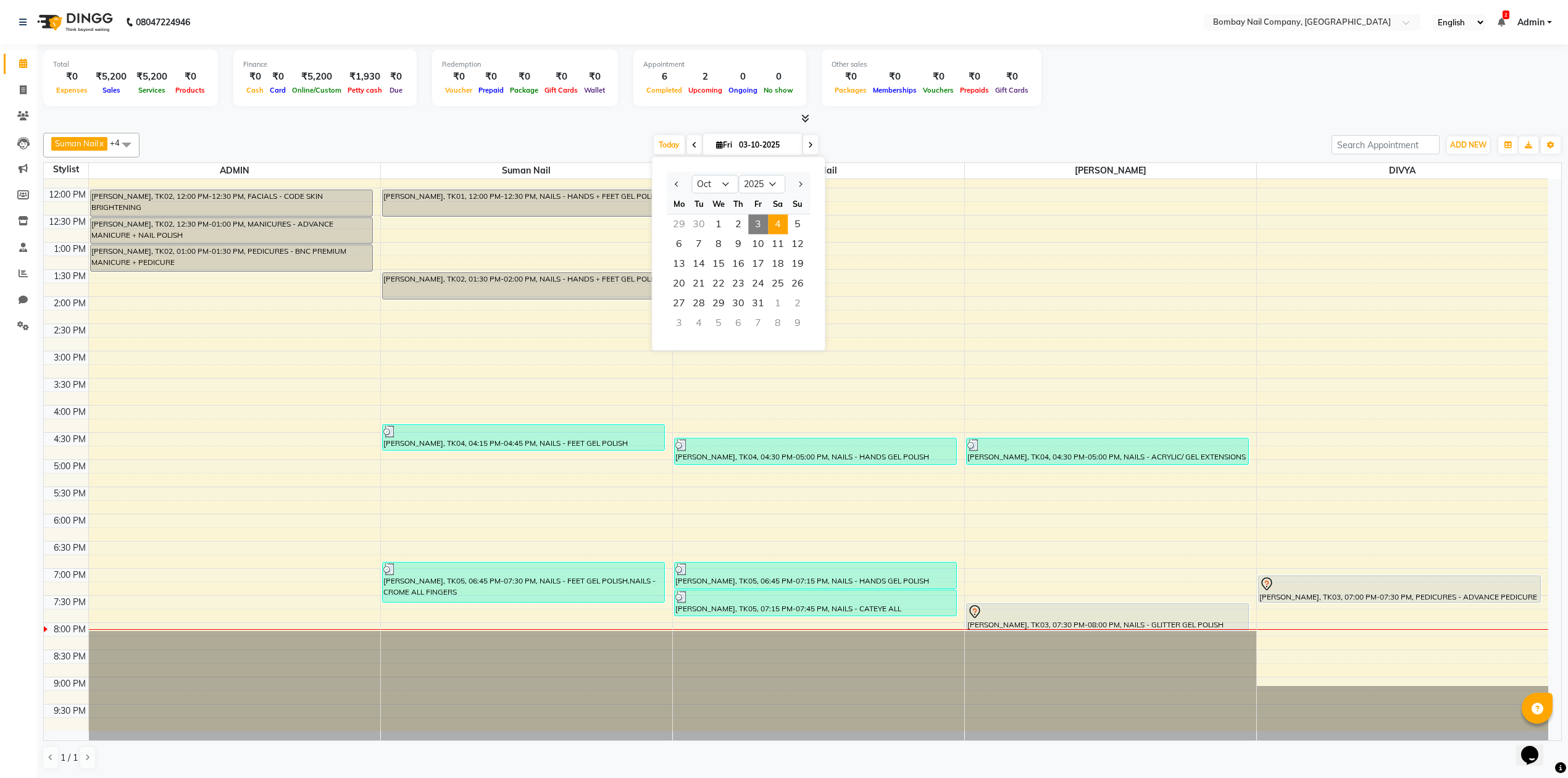
click at [774, 227] on span "4" at bounding box center [777, 224] width 20 height 20
type input "04-10-2025"
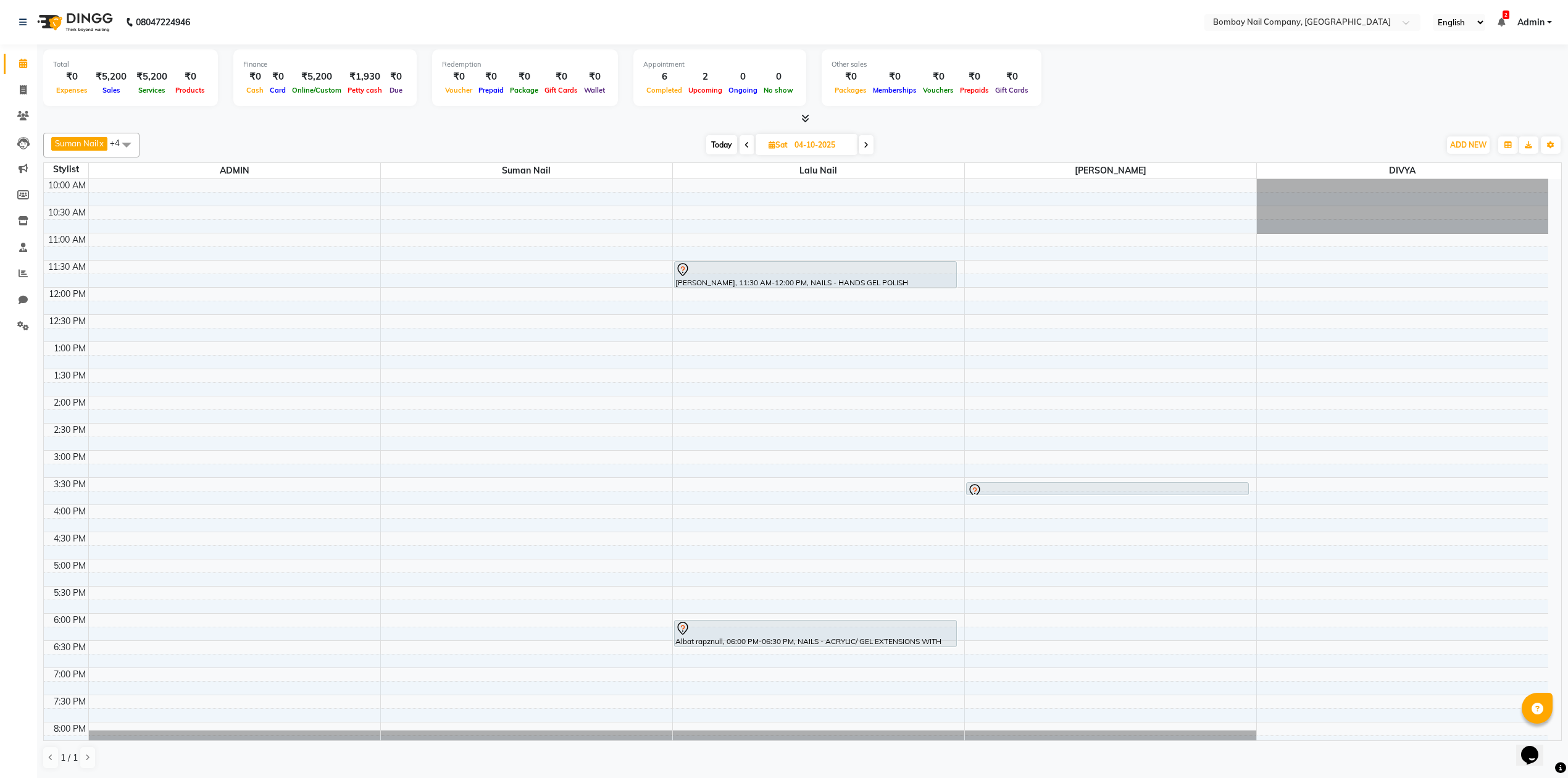
scroll to position [0, 0]
click at [826, 147] on input "04-10-2025" at bounding box center [821, 145] width 62 height 19
select select "10"
select select "2025"
click at [820, 226] on span "3" at bounding box center [818, 224] width 20 height 20
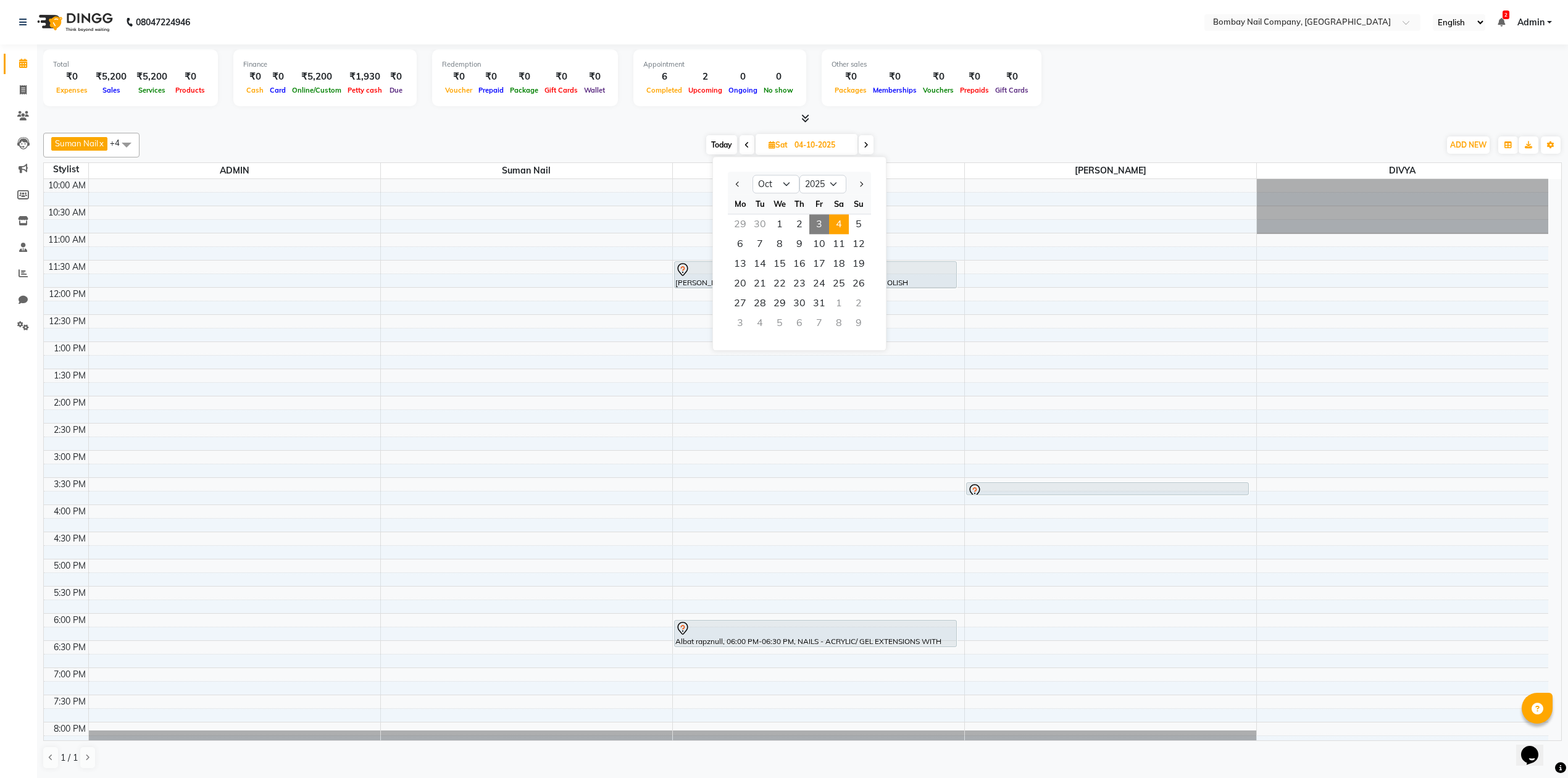
type input "03-10-2025"
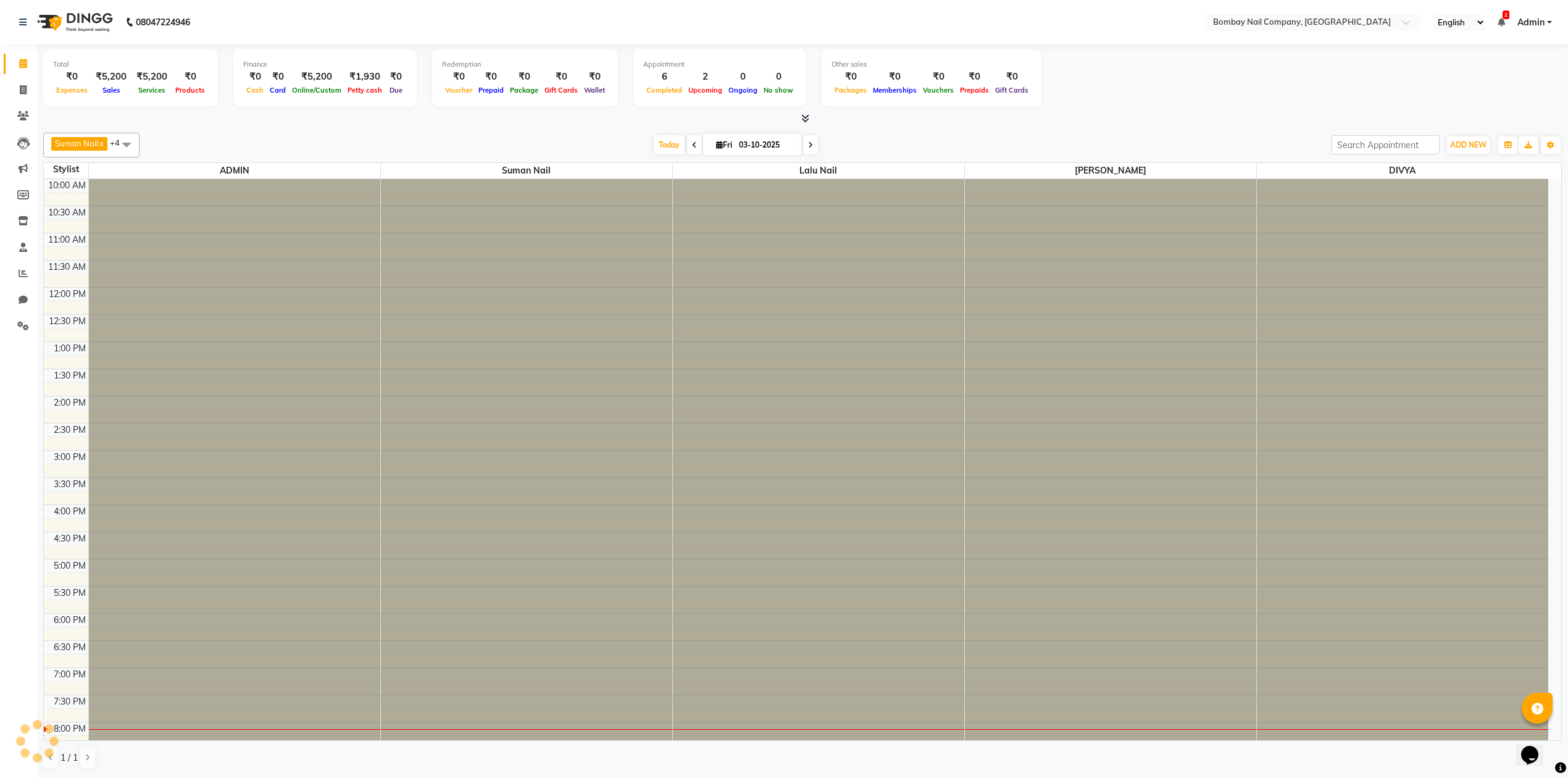
scroll to position [100, 0]
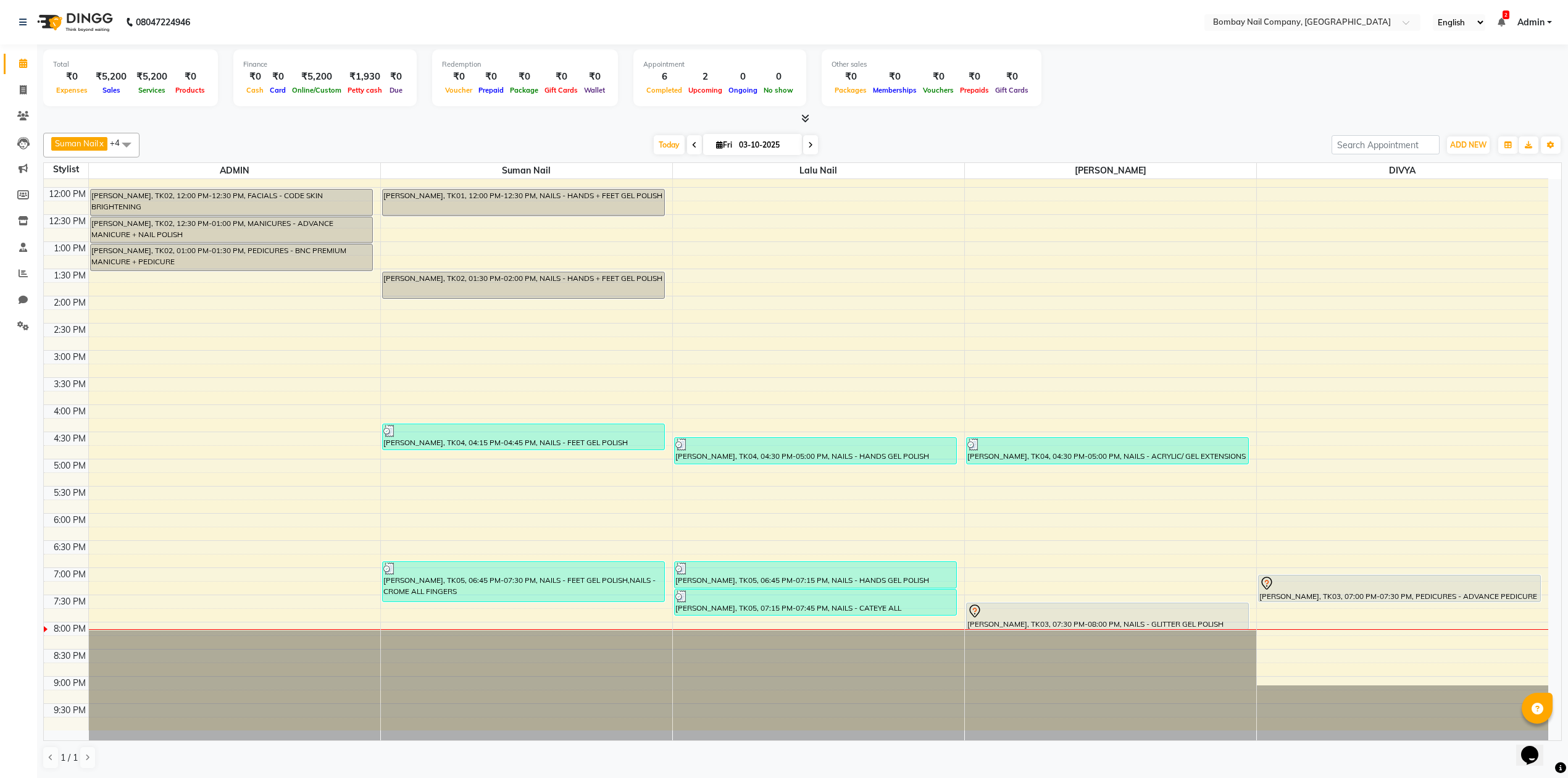
click at [920, 126] on div "Total ₹0 Expenses ₹5,200 Sales ₹5,200 Services ₹0 Products Finance ₹0 Cash ₹0 C…" at bounding box center [802, 411] width 1530 height 733
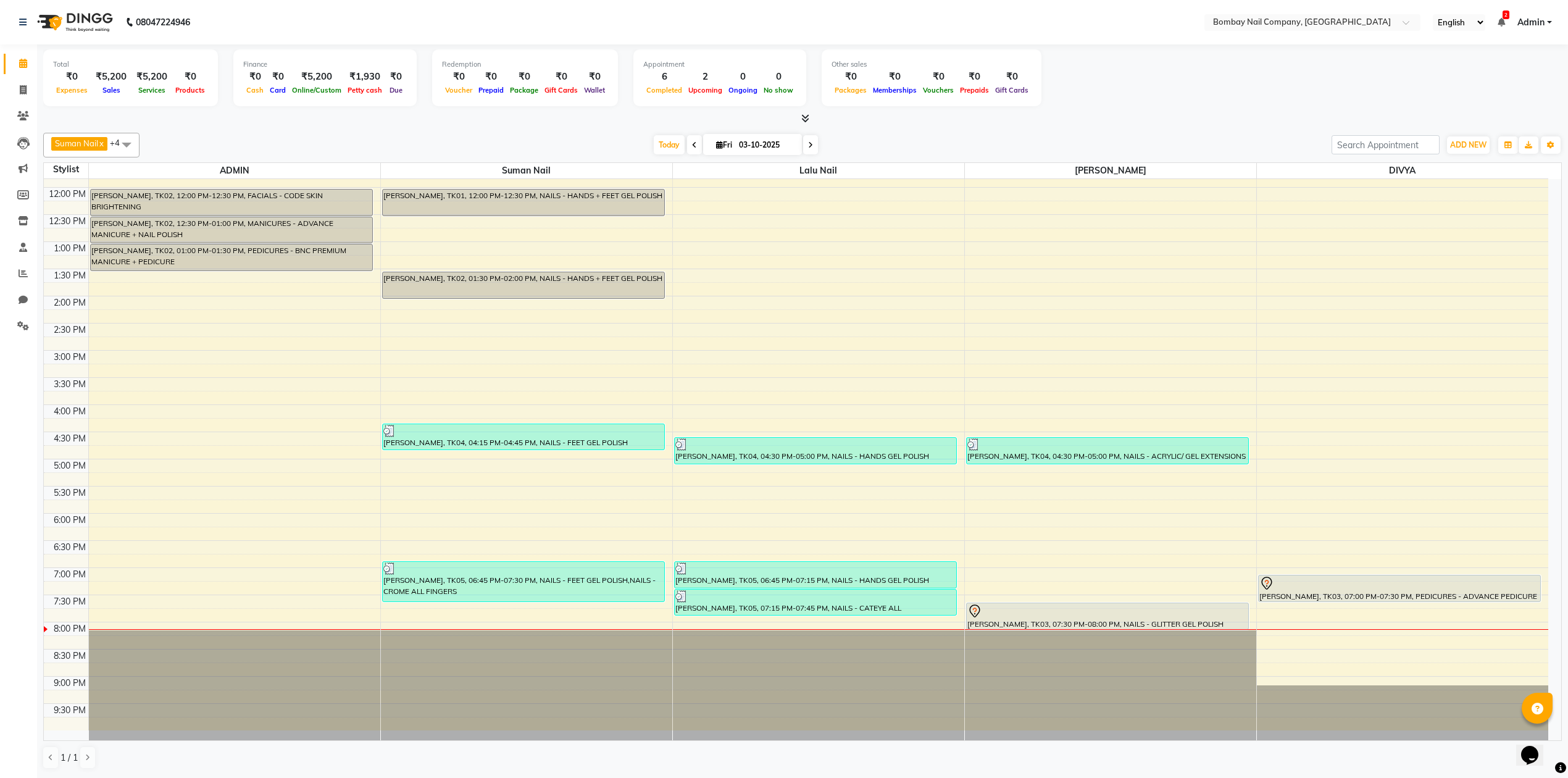
click at [965, 124] on div at bounding box center [802, 118] width 1519 height 13
click at [1107, 38] on nav "08047224946 Select Location × Bombay Nail Company, Nagpur English ENGLISH Españ…" at bounding box center [784, 22] width 1568 height 45
click at [1123, 80] on div "Total ₹0 Expenses ₹5,200 Sales ₹5,200 Services ₹0 Products Finance ₹0 Cash ₹0 C…" at bounding box center [802, 79] width 1519 height 60
click at [1123, 82] on div "Total ₹0 Expenses ₹5,200 Sales ₹5,200 Services ₹0 Products Finance ₹0 Cash ₹0 C…" at bounding box center [802, 79] width 1519 height 60
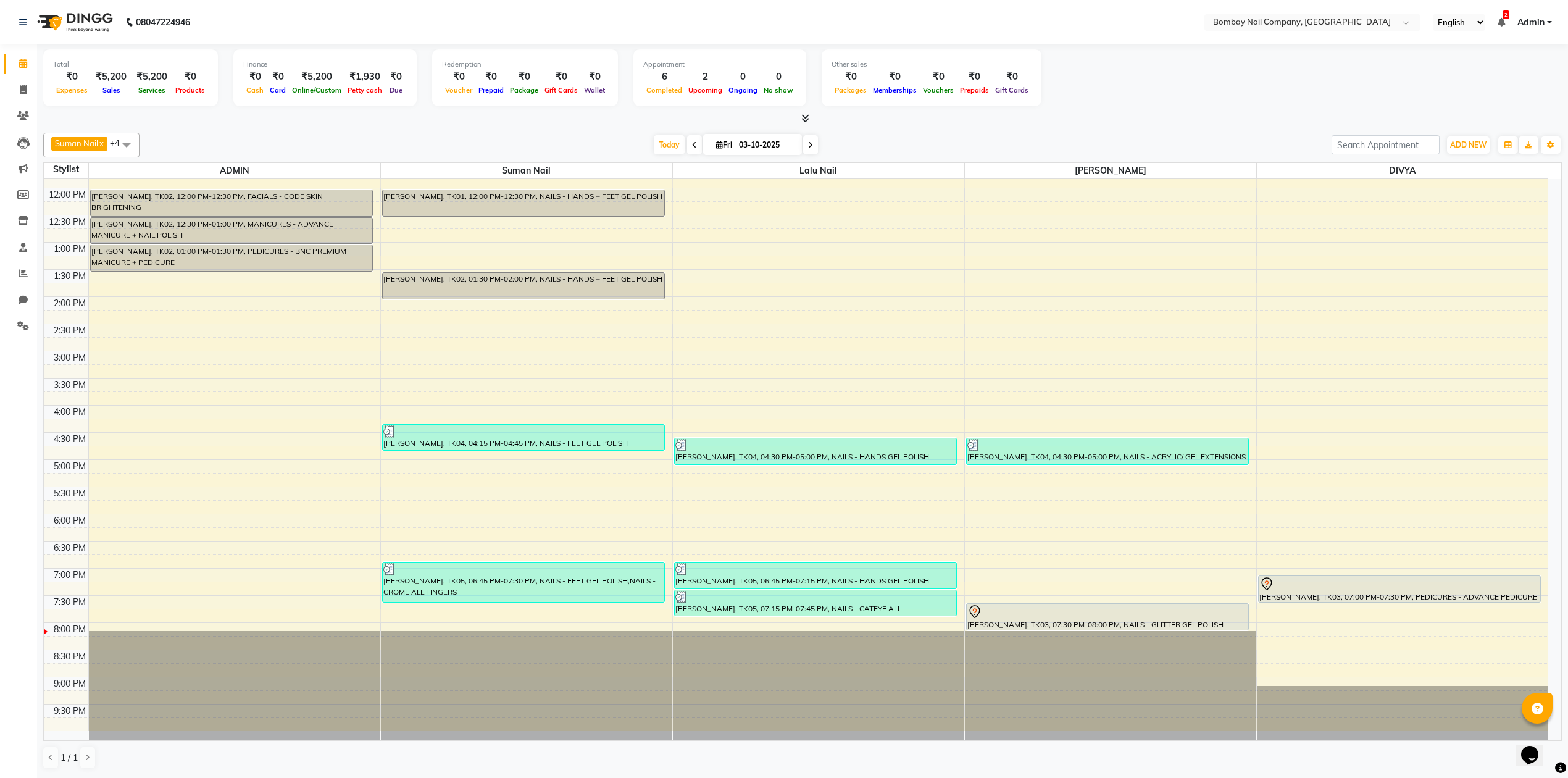
click at [1181, 107] on div "Total ₹0 Expenses ₹5,200 Sales ₹5,200 Services ₹0 Products Finance ₹0 Cash ₹0 C…" at bounding box center [802, 79] width 1519 height 60
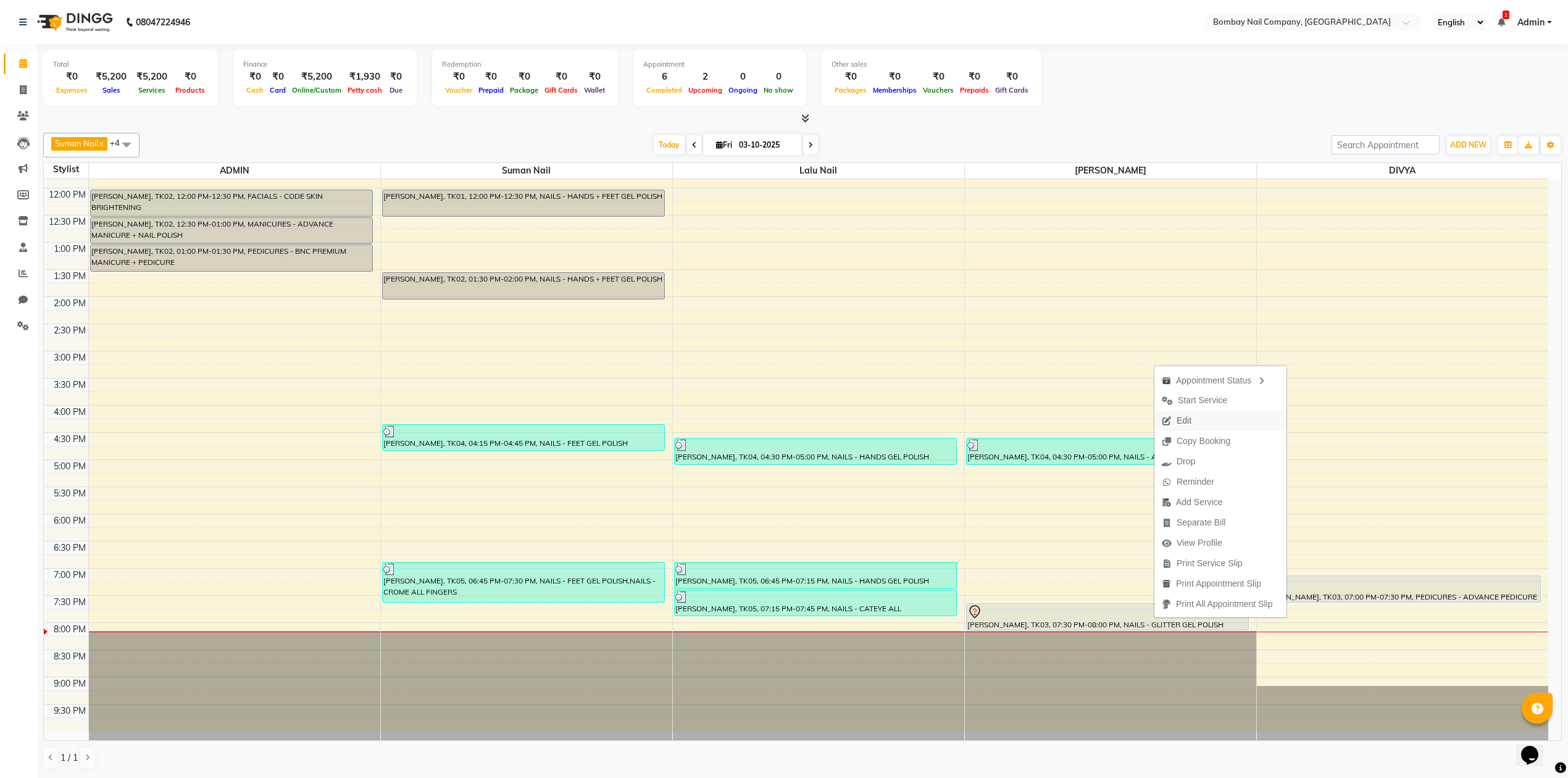
click at [1235, 420] on button "Edit" at bounding box center [1220, 421] width 132 height 20
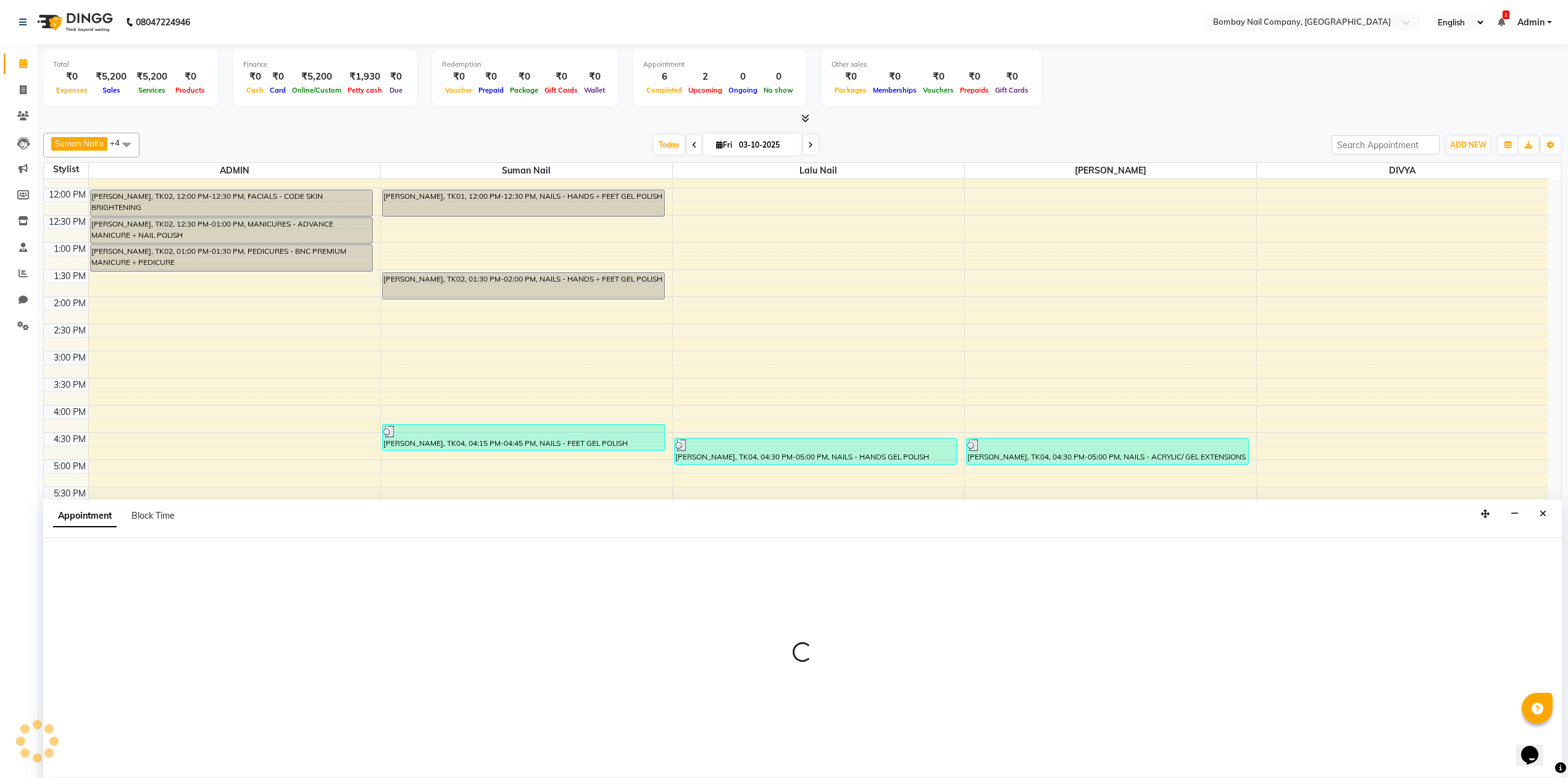
scroll to position [1, 0]
select select "tentative"
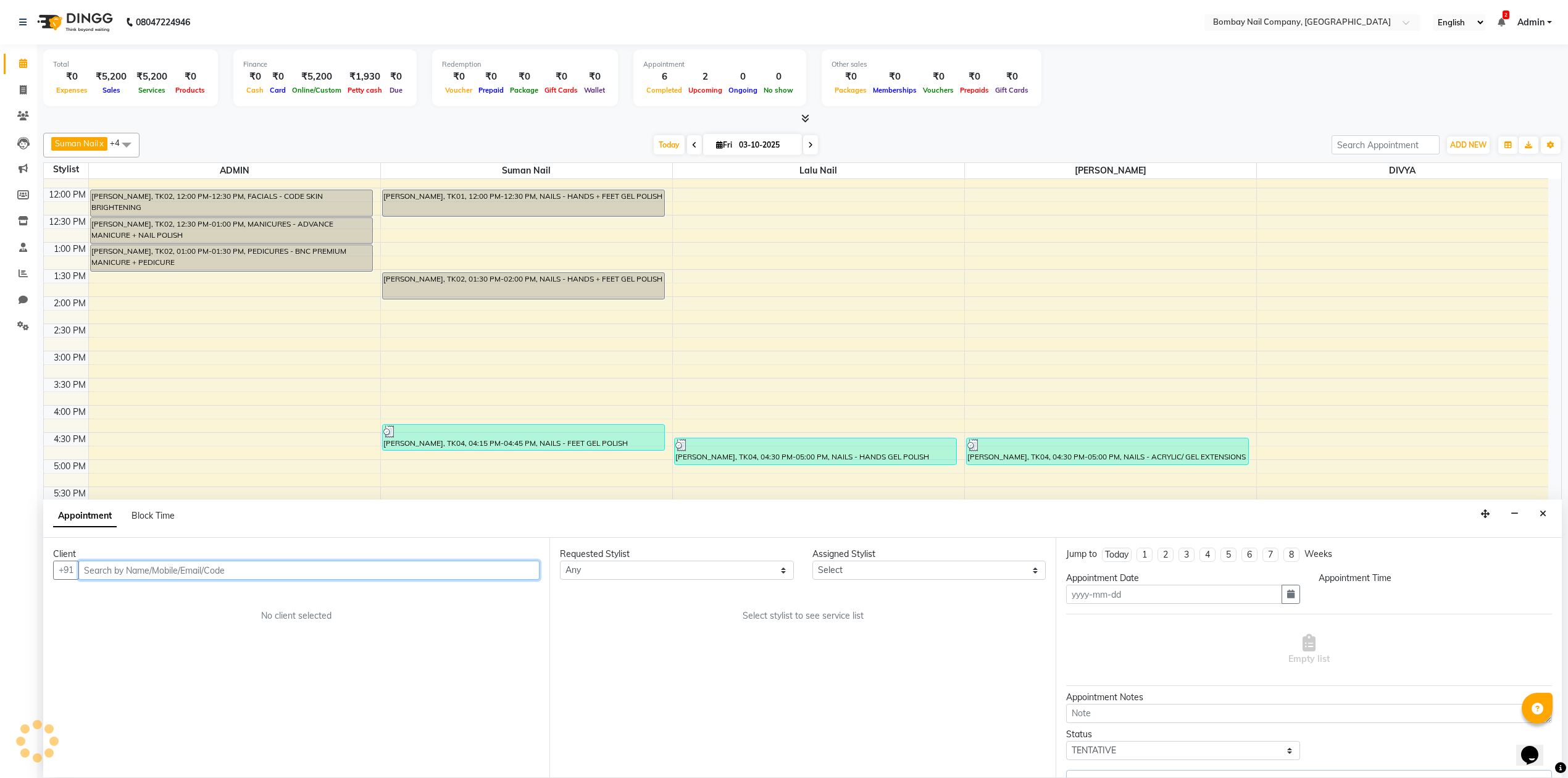
type input "03-10-2025"
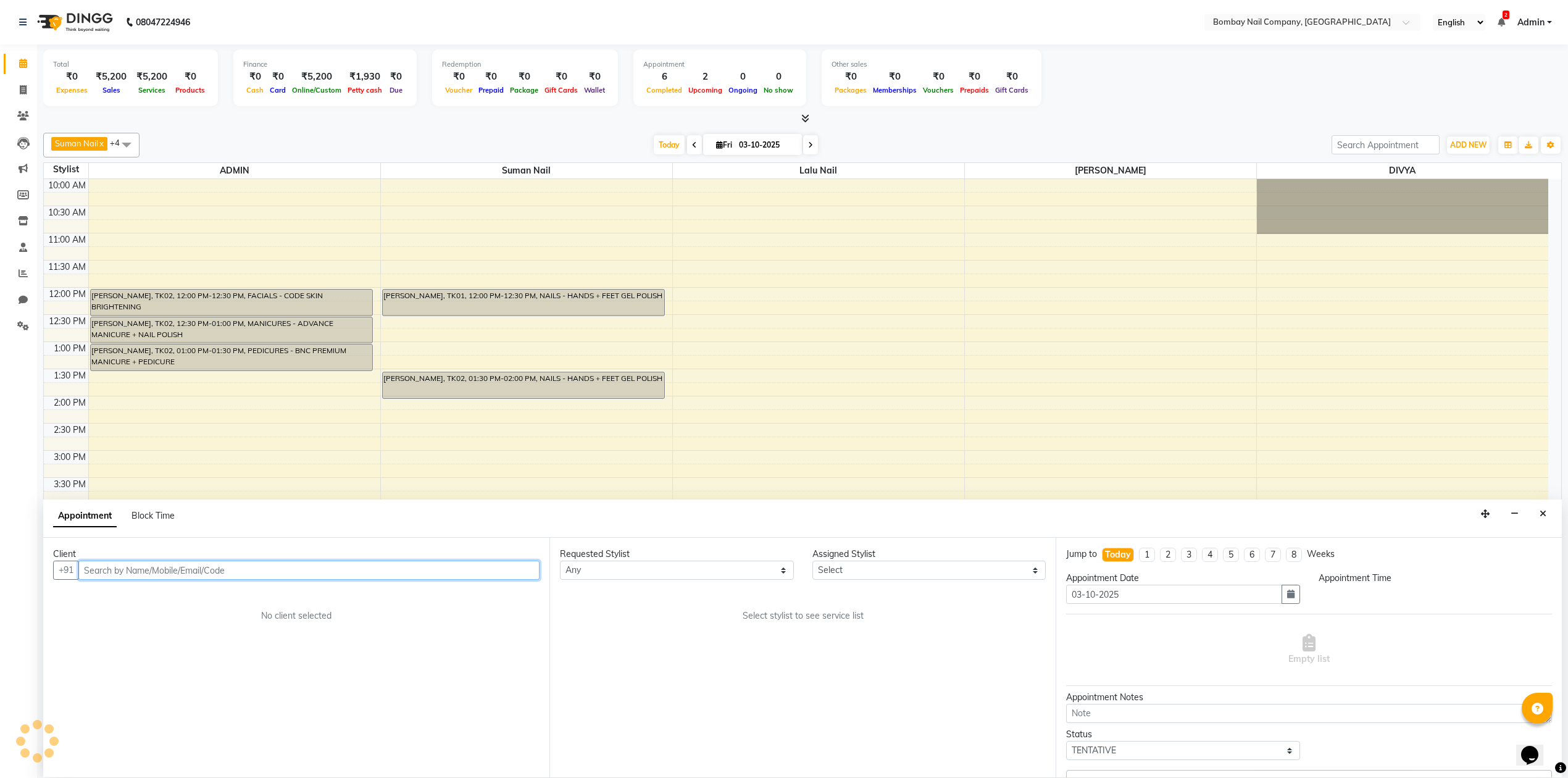
select select "90119"
select select "1140"
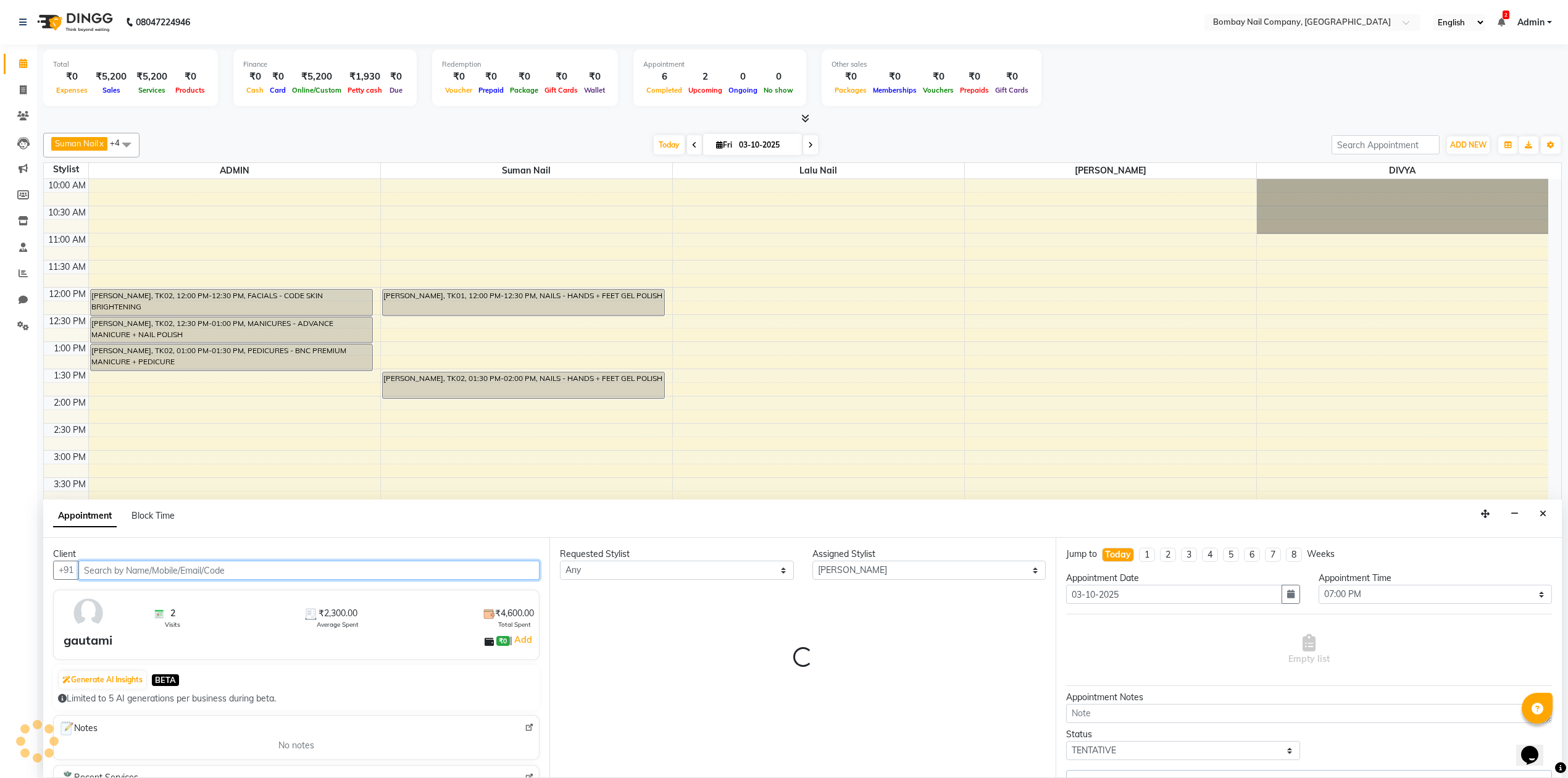
scroll to position [100, 0]
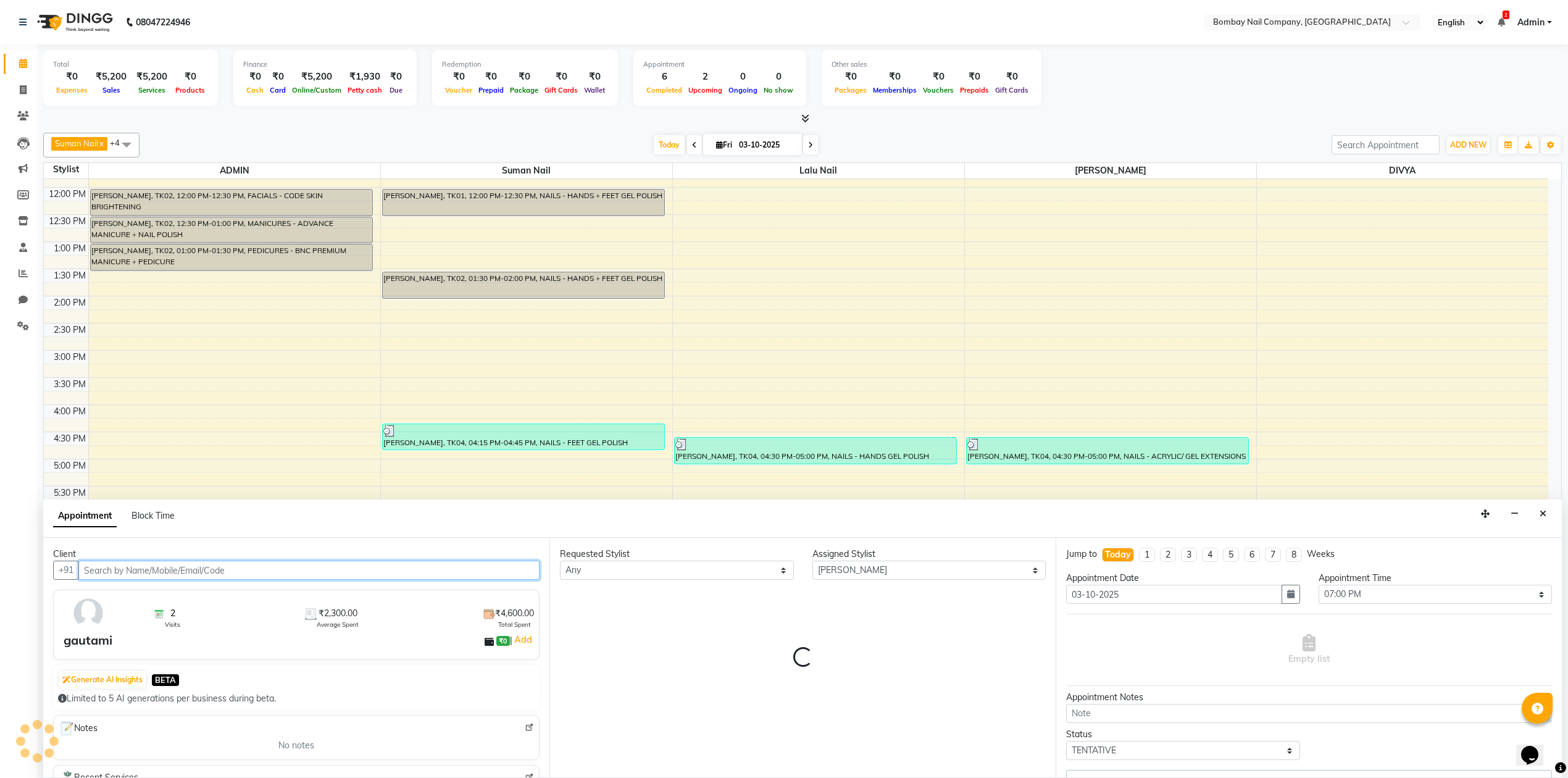
select select "4433"
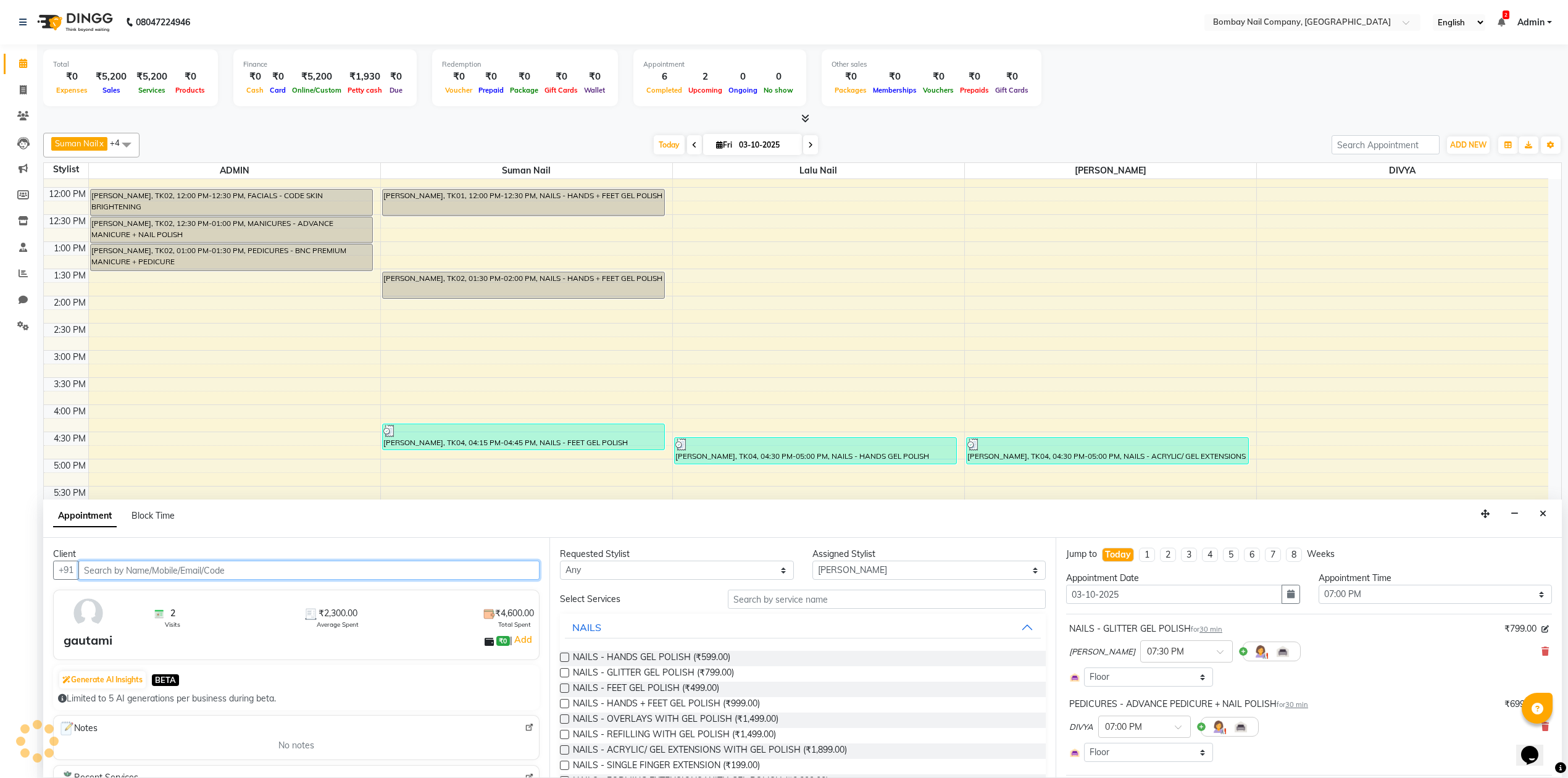
scroll to position [82, 0]
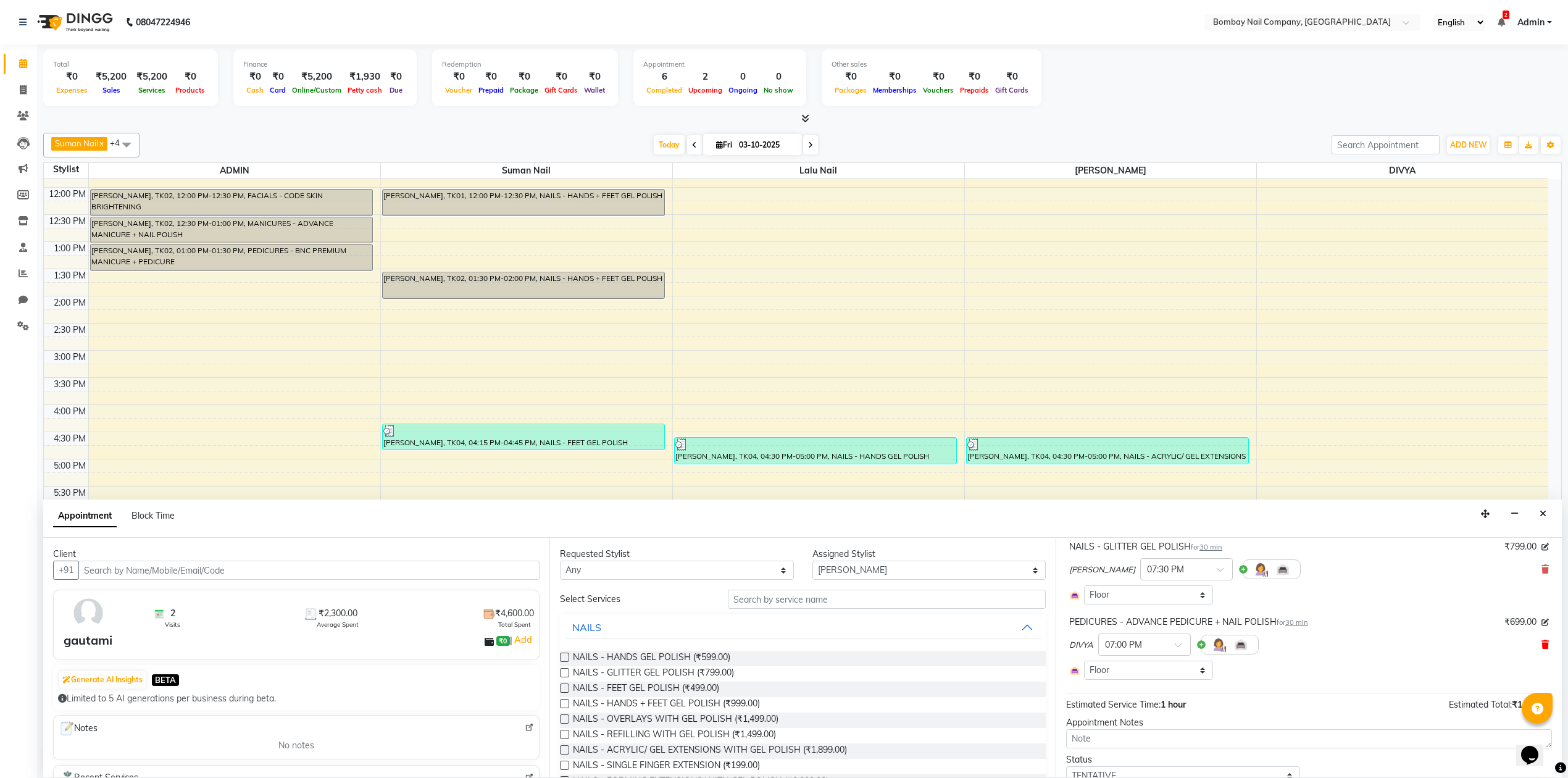
click at [1541, 643] on icon at bounding box center [1544, 644] width 7 height 9
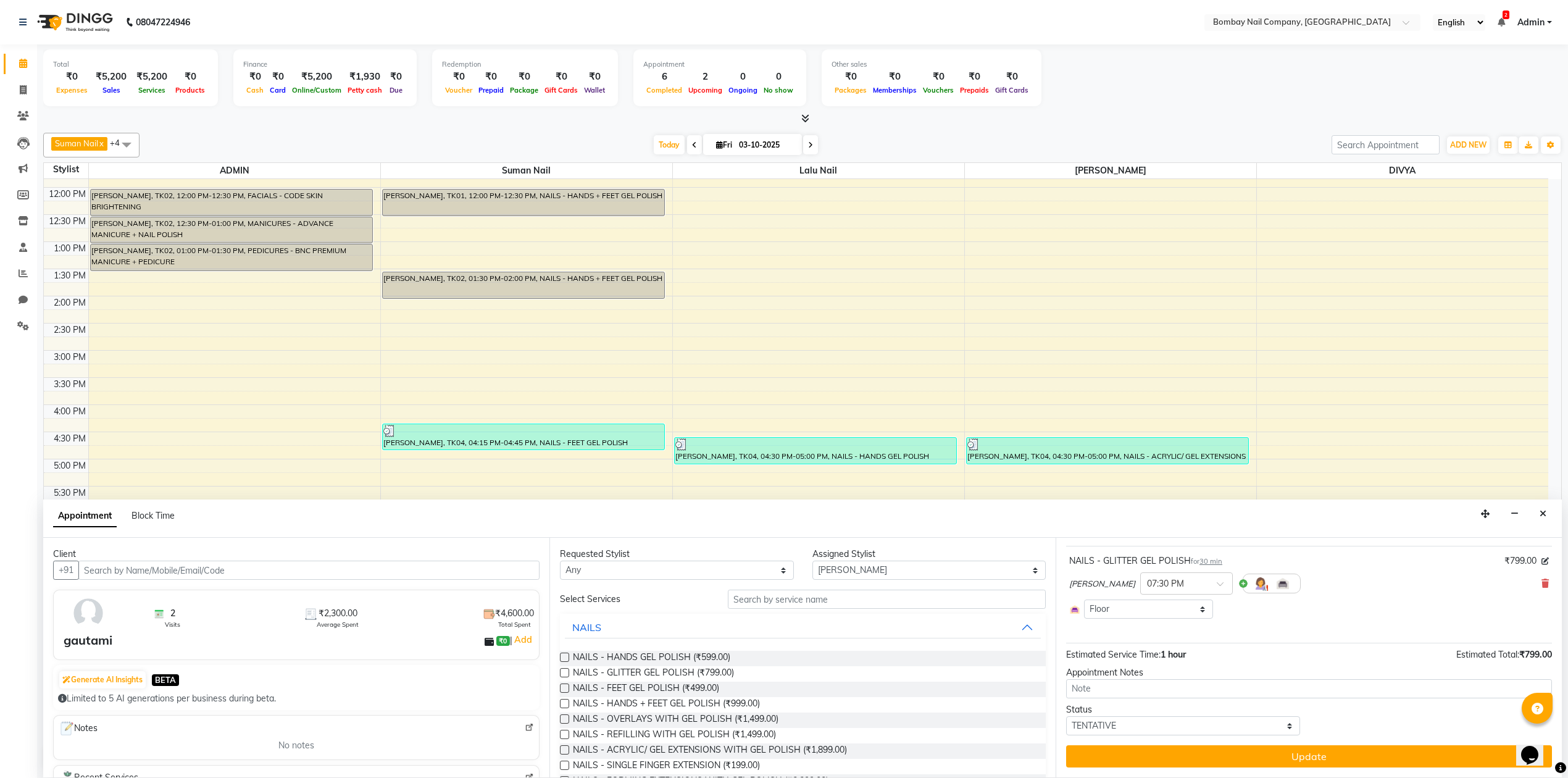
scroll to position [70, 0]
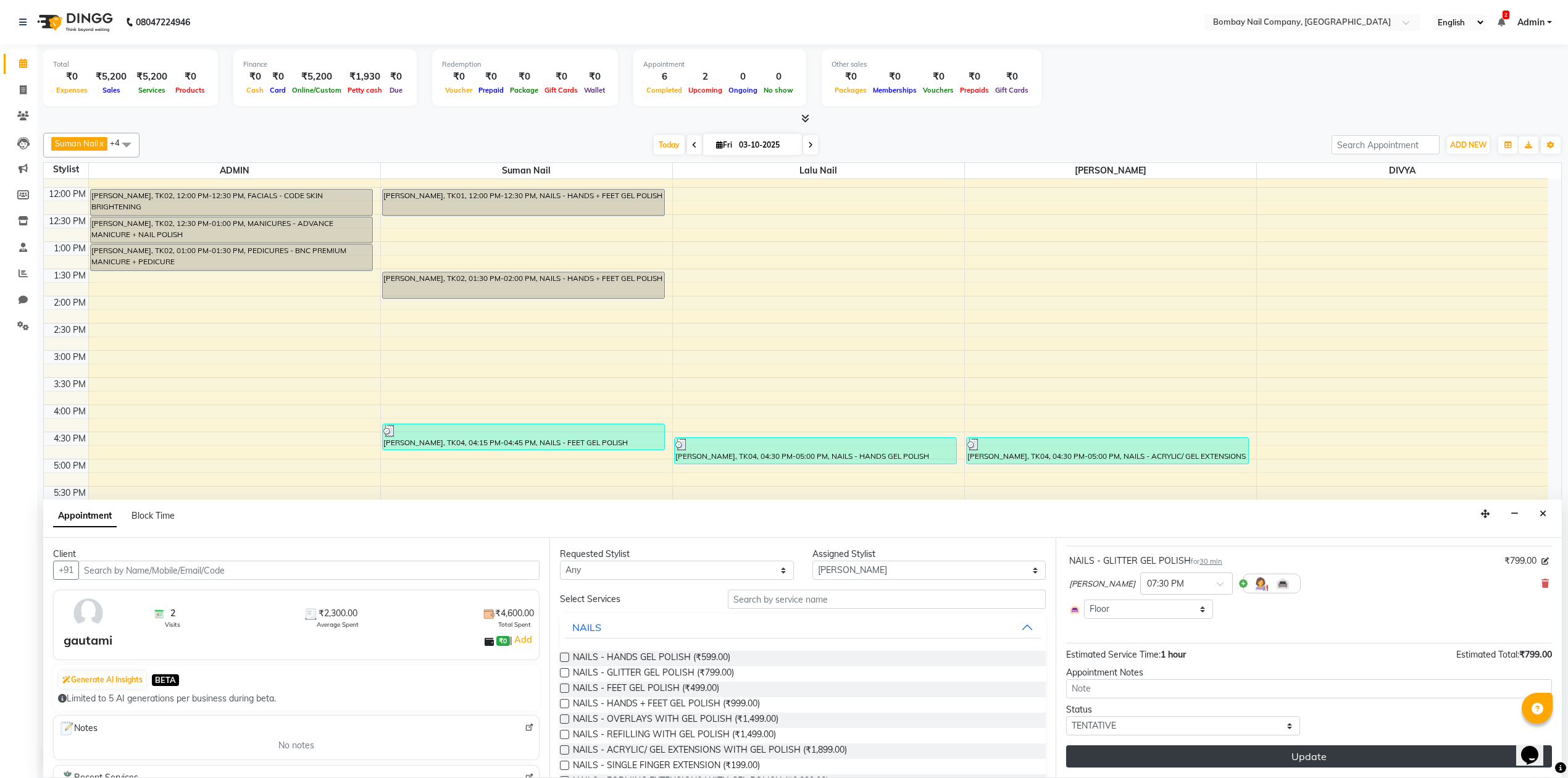
click at [1305, 751] on button "Update" at bounding box center [1309, 756] width 486 height 22
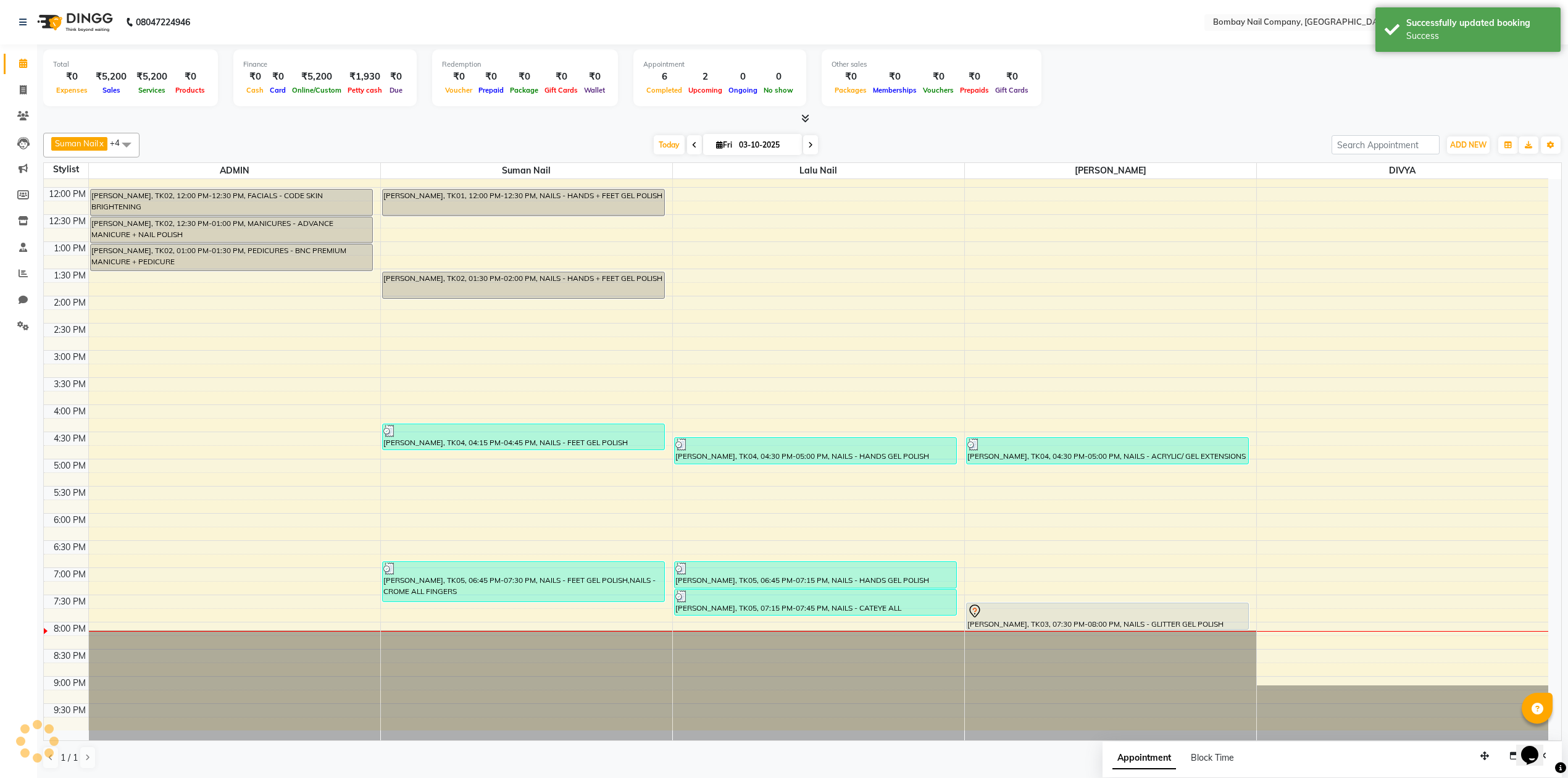
scroll to position [0, 0]
click at [1146, 89] on div "Total ₹0 Expenses ₹5,200 Sales ₹5,200 Services ₹0 Products Finance ₹0 Cash ₹0 C…" at bounding box center [802, 79] width 1519 height 60
click at [1412, 27] on div "Successfully updated booking" at bounding box center [1478, 23] width 145 height 13
click at [1094, 100] on div "Total ₹0 Expenses ₹5,200 Sales ₹5,200 Services ₹0 Products Finance ₹0 Cash ₹0 C…" at bounding box center [802, 79] width 1519 height 60
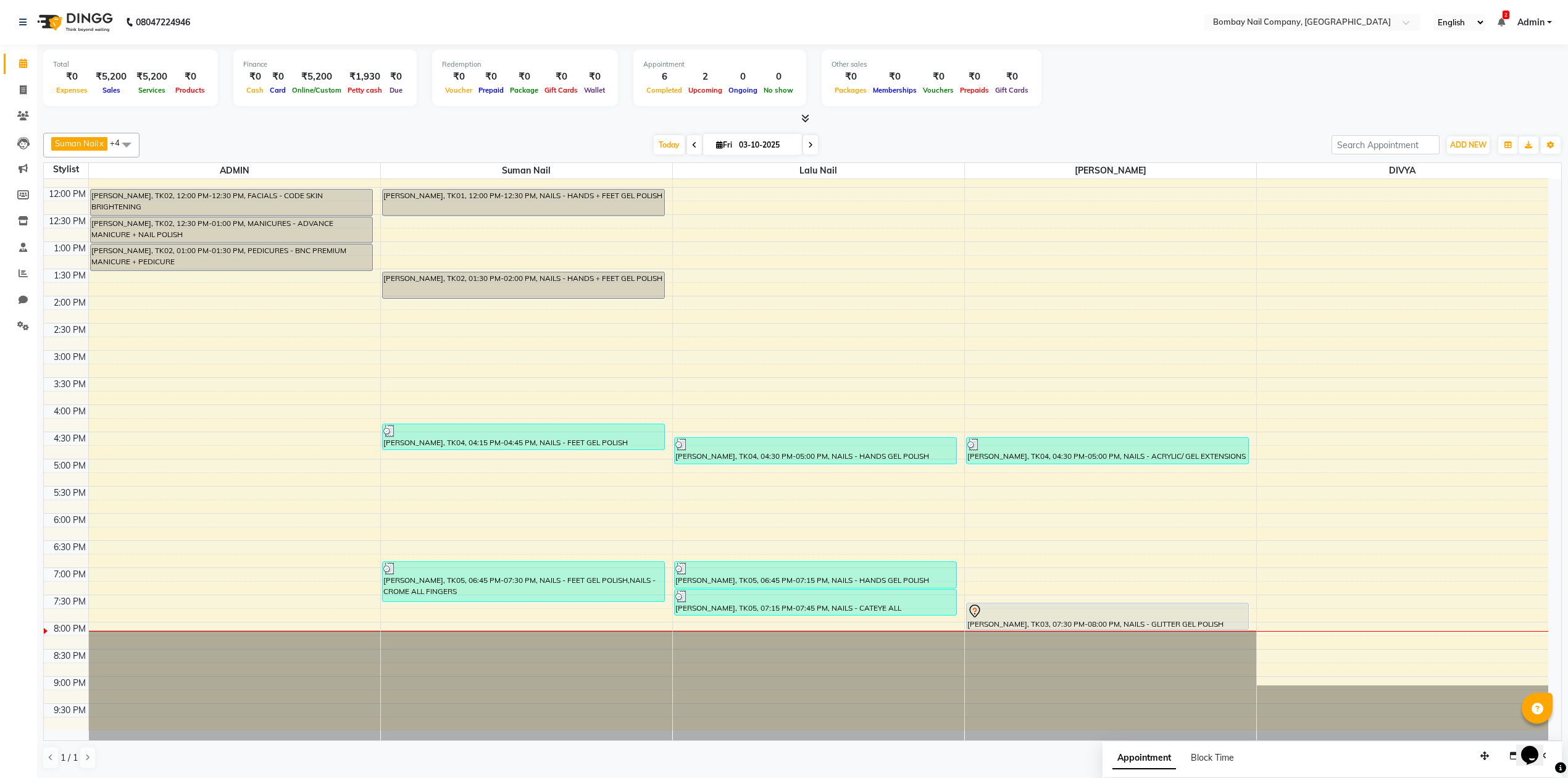
click at [1198, 104] on div "Total ₹0 Expenses ₹5,200 Sales ₹5,200 Services ₹0 Products Finance ₹0 Cash ₹0 C…" at bounding box center [802, 79] width 1519 height 60
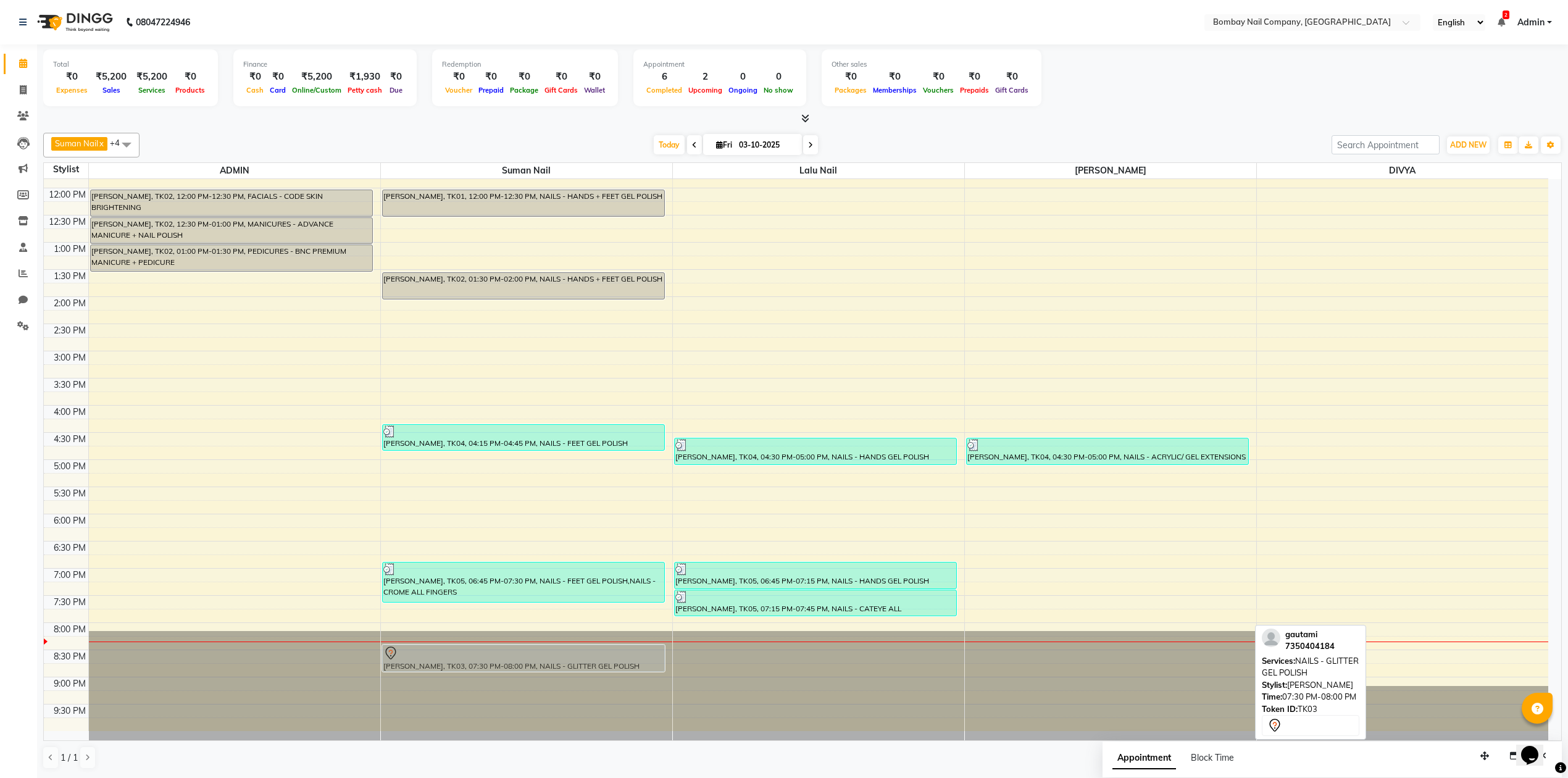
drag, startPoint x: 1080, startPoint y: 617, endPoint x: 538, endPoint y: 654, distance: 543.3
click at [538, 654] on tr "PRANU DUBEY, TK02, 12:00 PM-12:30 PM, FACIALS - CODE SKIN BRIGHTENING PRANU DUB…" at bounding box center [796, 405] width 1504 height 652
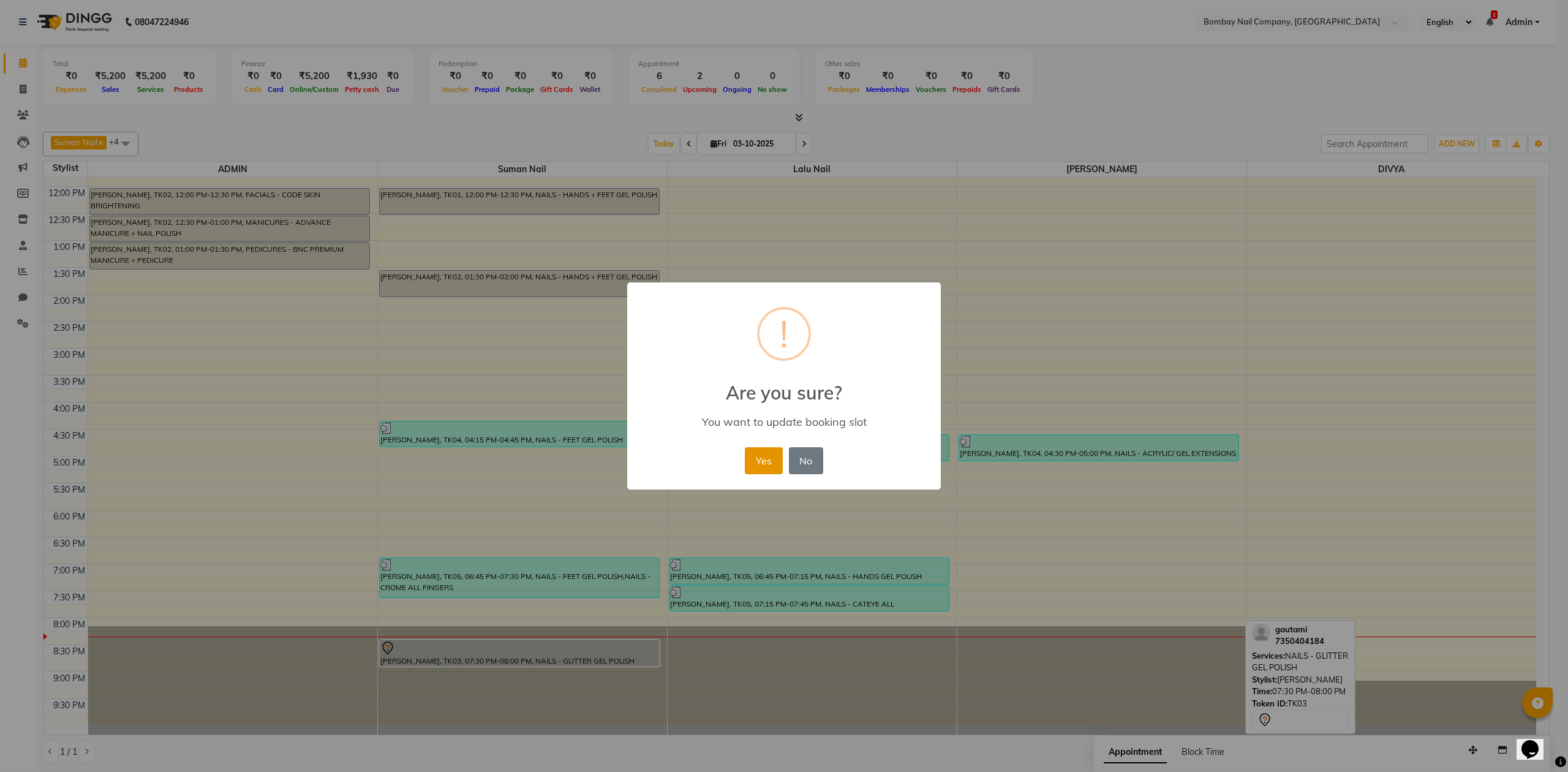
click at [765, 461] on button "Yes" at bounding box center [763, 461] width 37 height 27
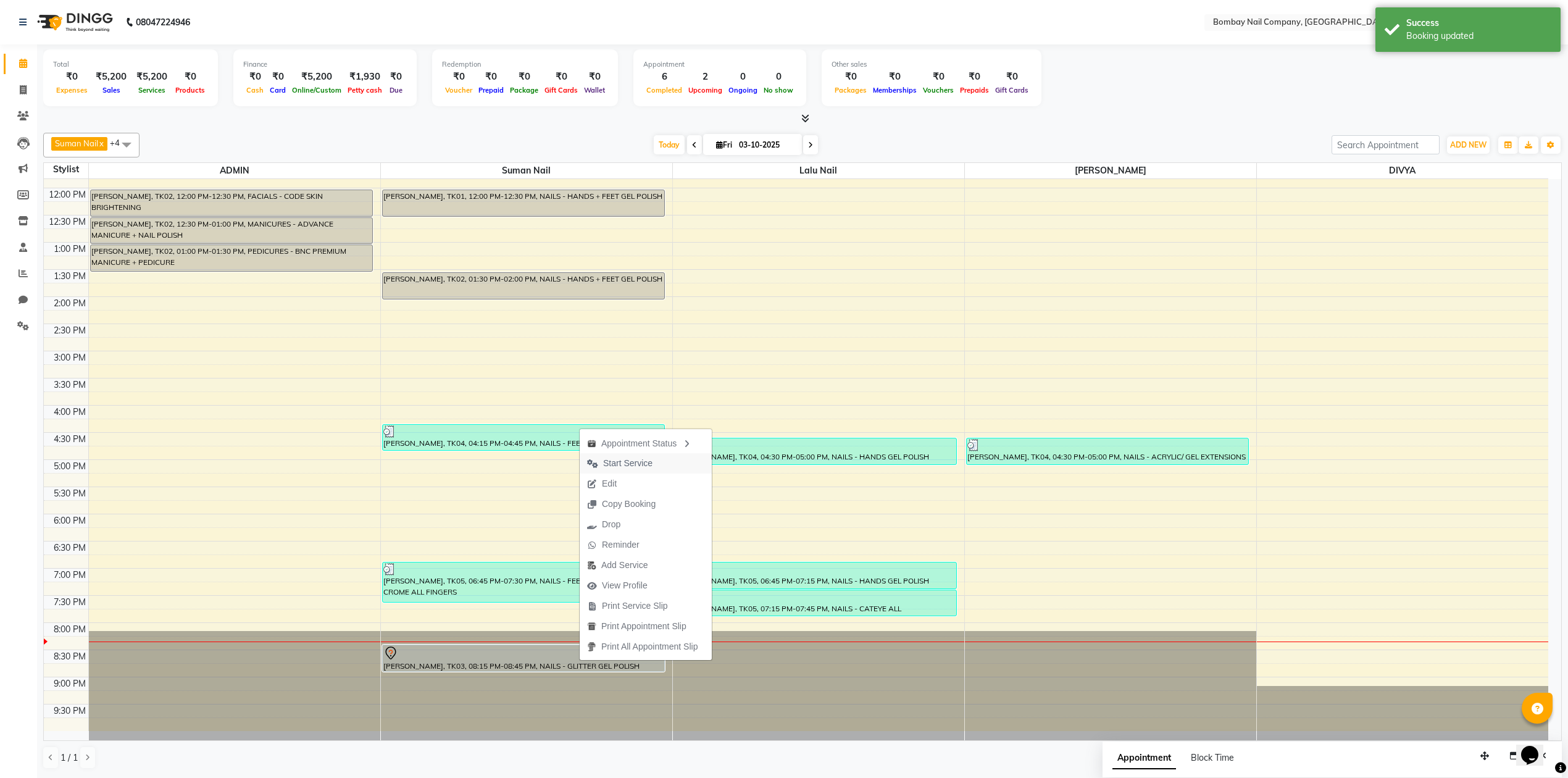
click at [641, 460] on span "Start Service" at bounding box center [627, 464] width 49 height 13
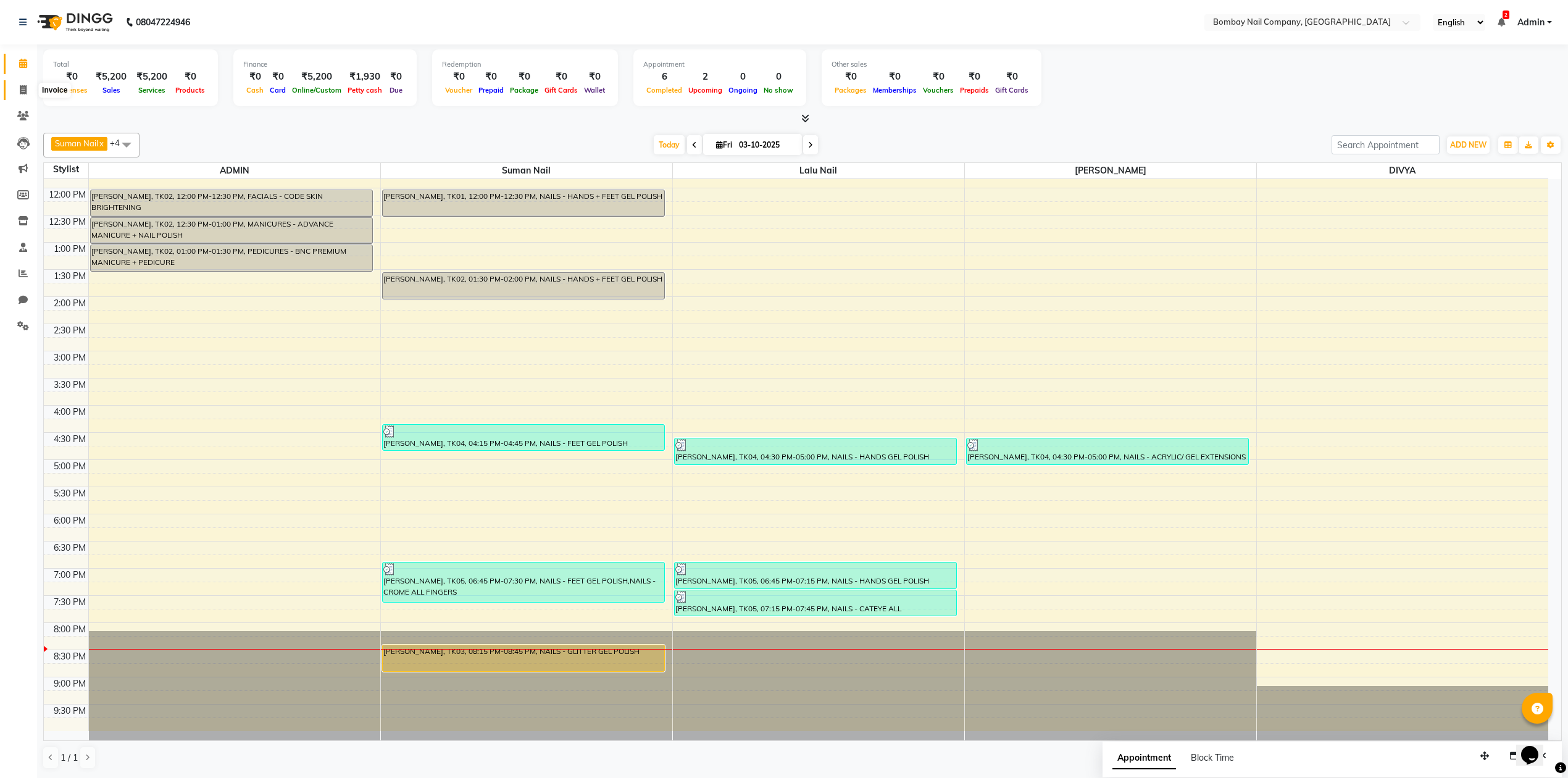
click at [20, 92] on icon at bounding box center [23, 90] width 7 height 9
select select "service"
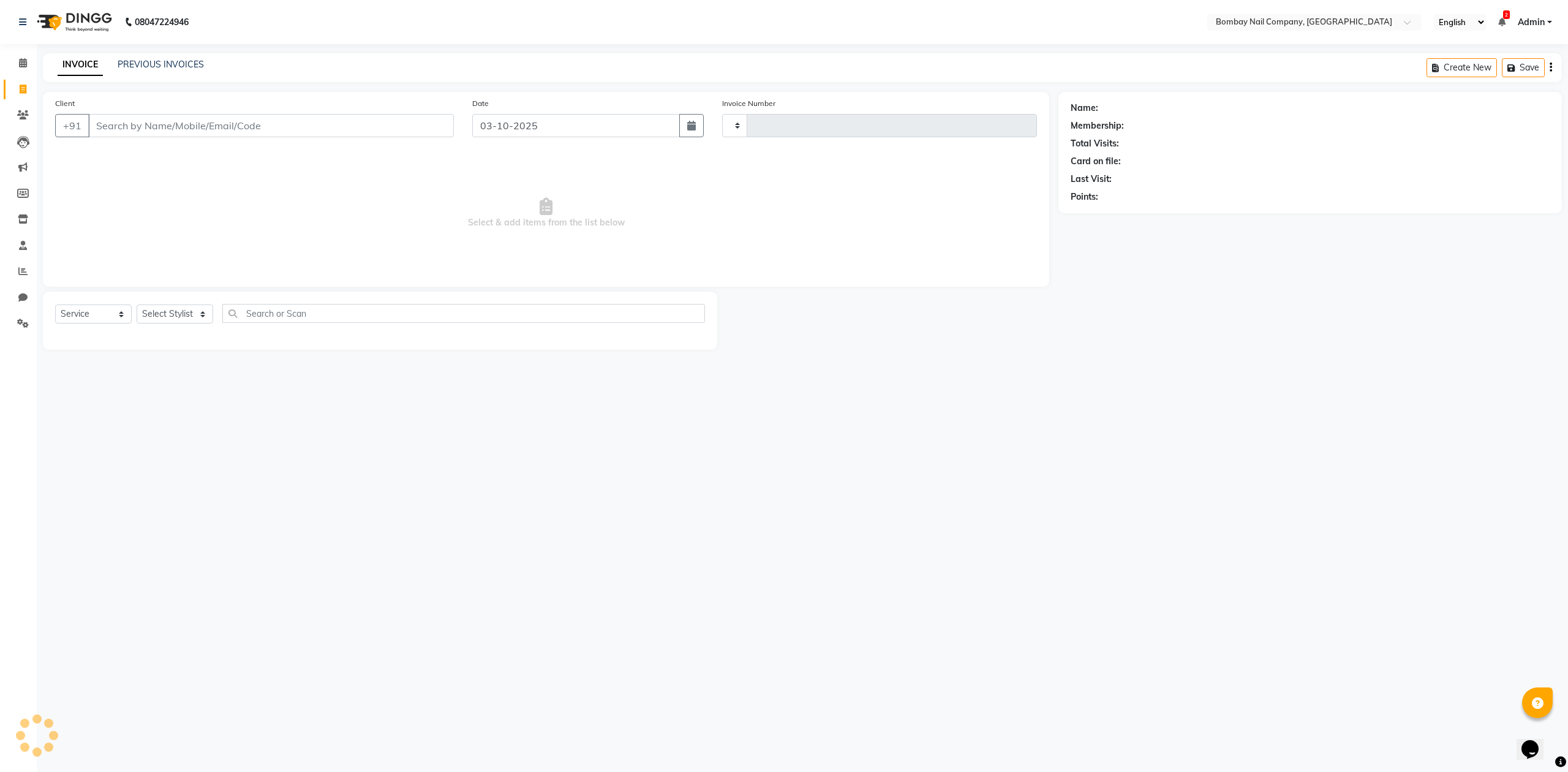
type input "0074"
select select "8782"
click at [185, 65] on link "PREVIOUS INVOICES" at bounding box center [160, 65] width 86 height 11
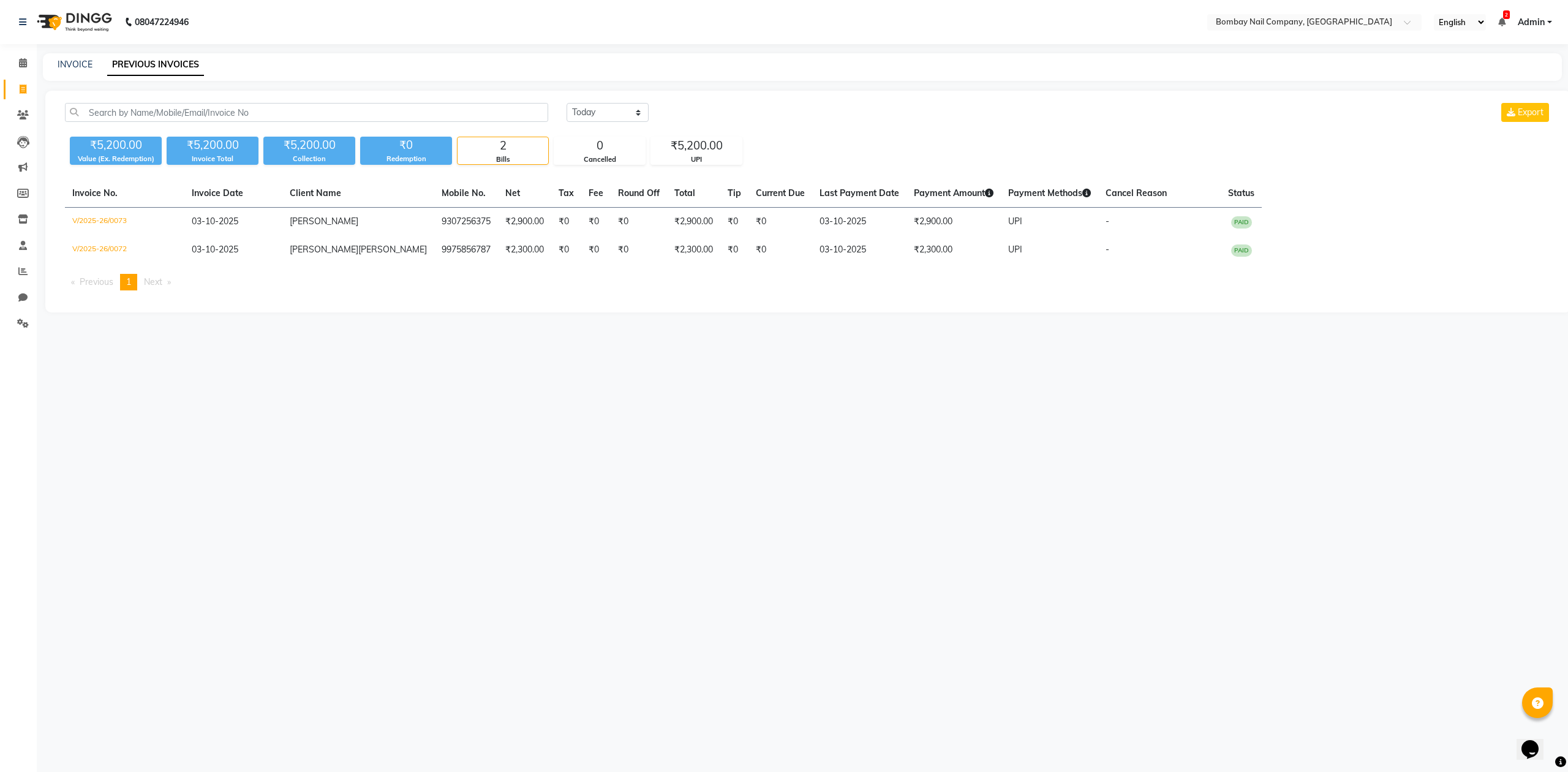
click at [887, 135] on div "₹5,200.00 Value (Ex. Redemption) ₹5,200.00 Invoice Total ₹5,200.00 Collection ₹…" at bounding box center [808, 148] width 1487 height 33
click at [23, 65] on icon at bounding box center [23, 63] width 8 height 9
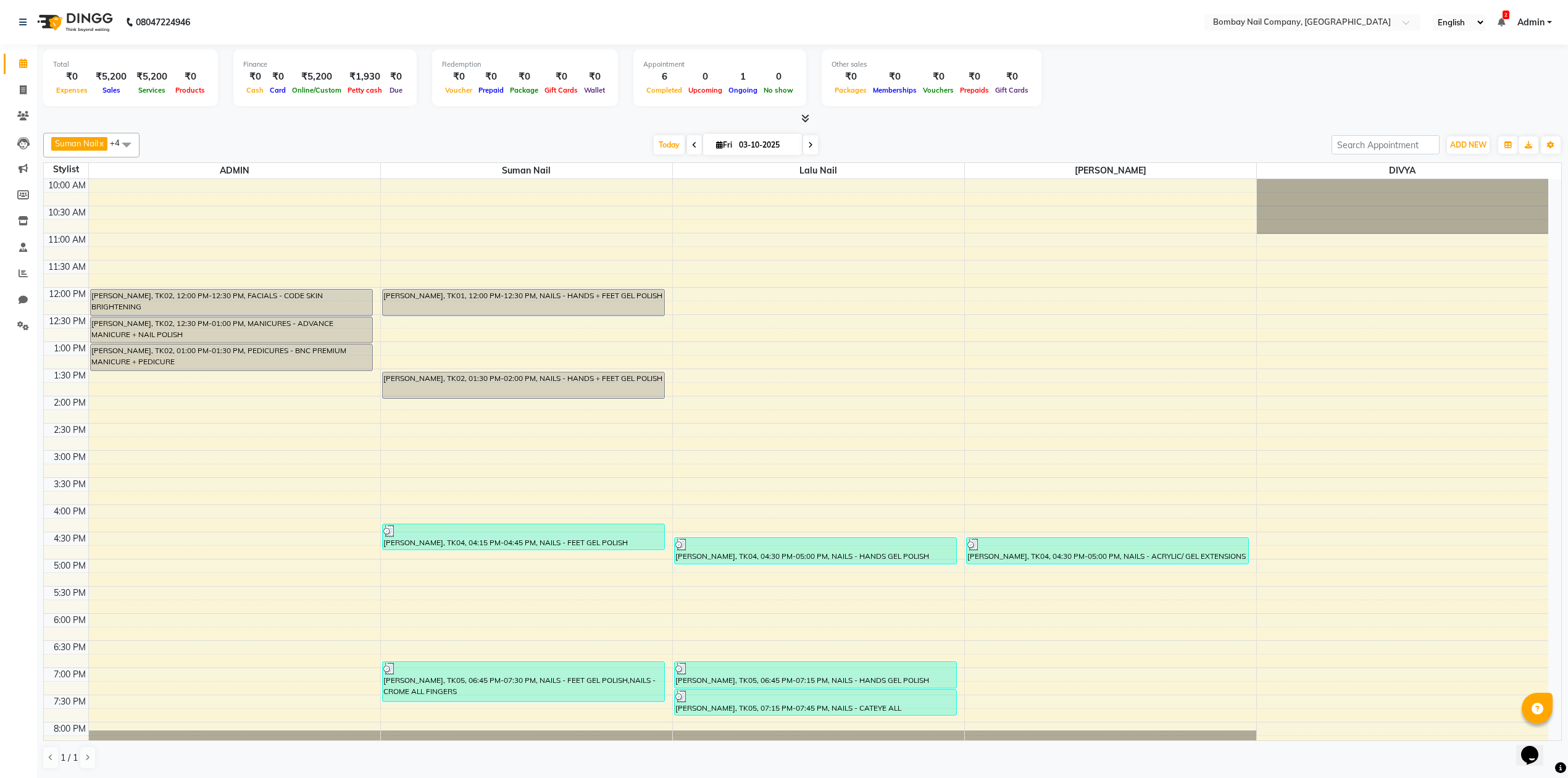
click at [1127, 105] on div "Total ₹0 Expenses ₹5,200 Sales ₹5,200 Services ₹0 Products Finance ₹0 Cash ₹0 C…" at bounding box center [802, 79] width 1519 height 60
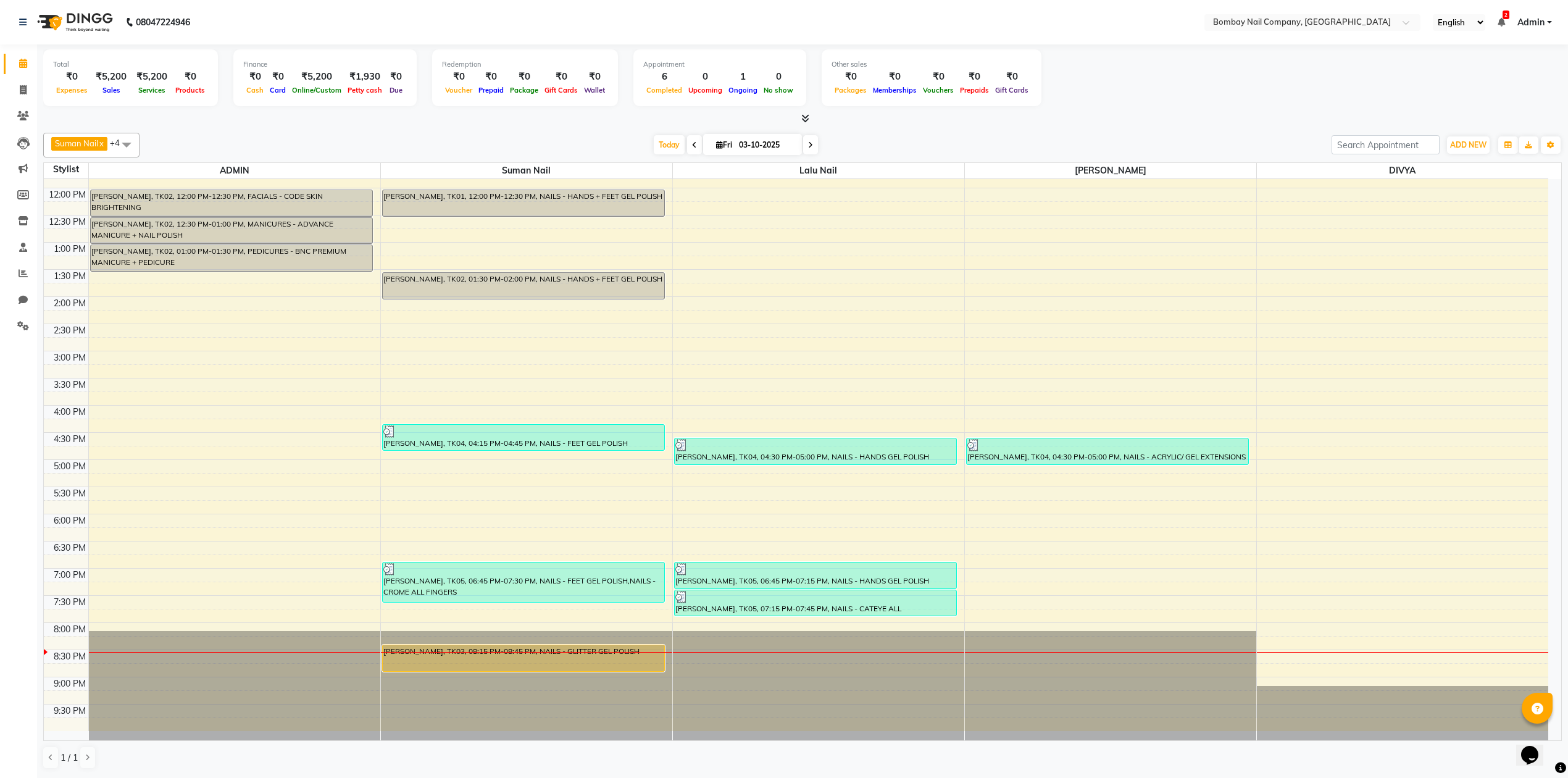
scroll to position [1, 0]
click at [996, 136] on div "[DATE] [DATE]" at bounding box center [735, 145] width 1179 height 19
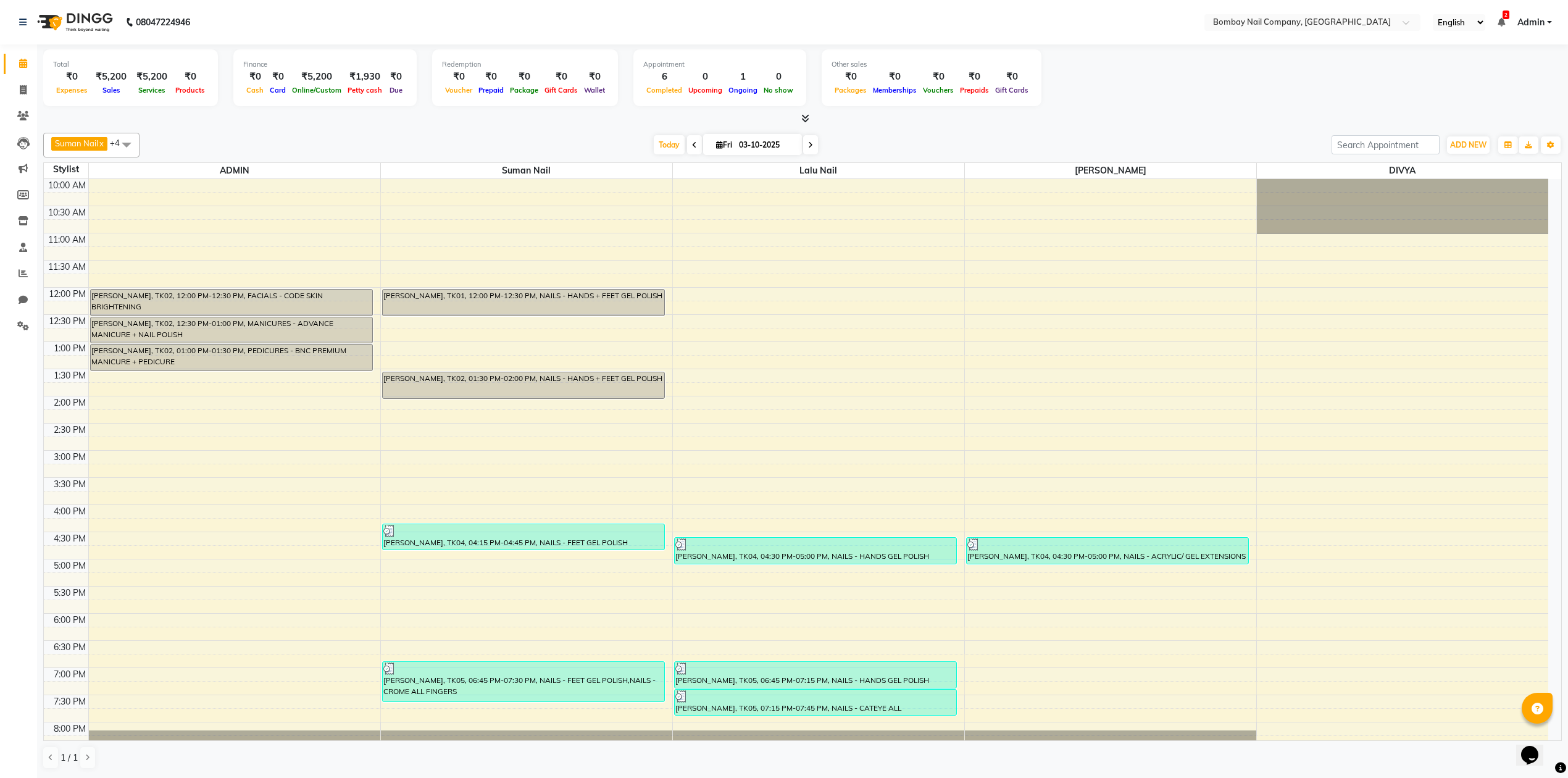
scroll to position [0, 0]
click at [801, 114] on icon at bounding box center [805, 118] width 8 height 9
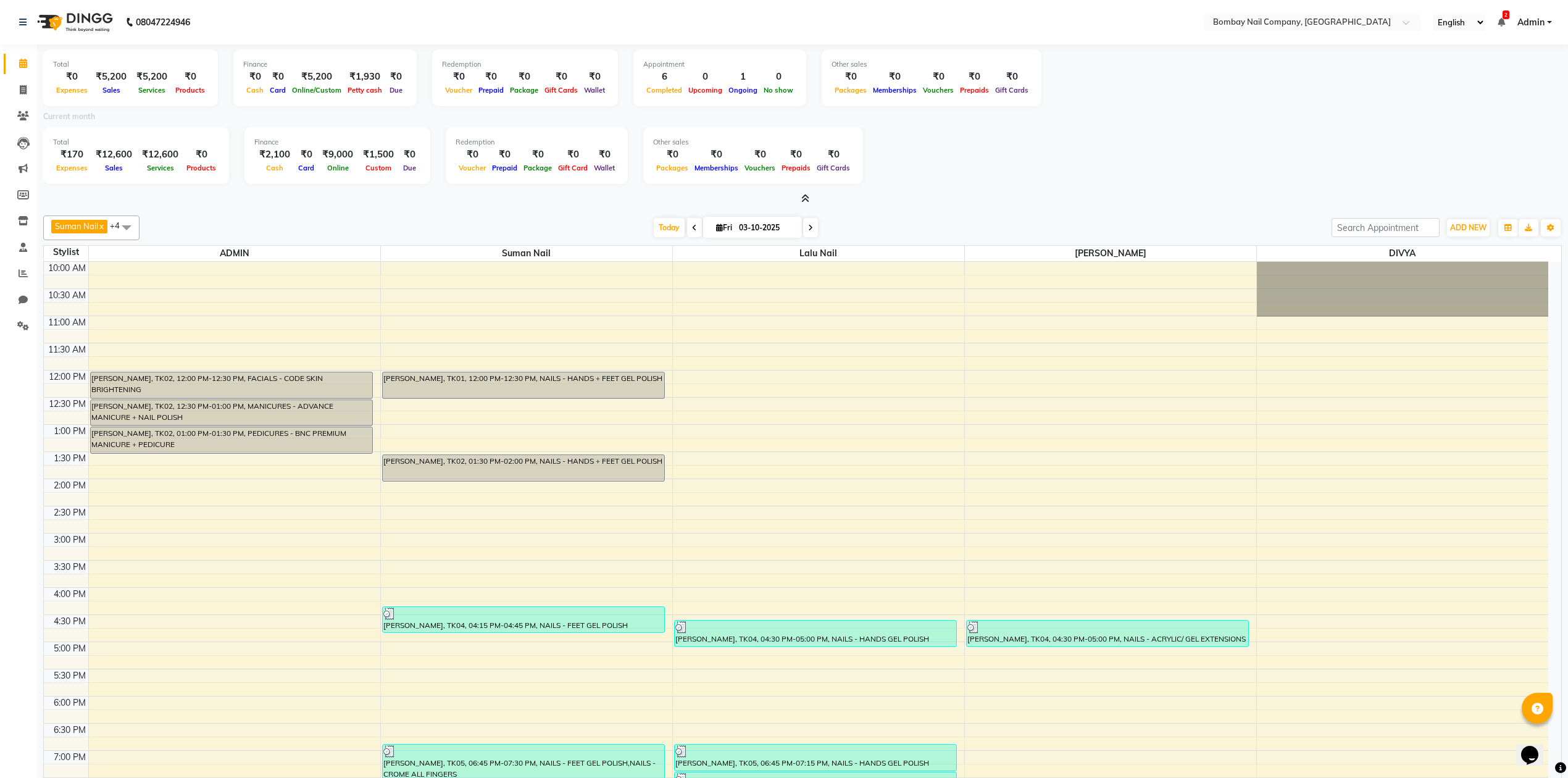
click at [897, 161] on div "Total ₹170 Expenses ₹12,600 Sales ₹12,600 Services ₹0 Products Finance ₹2,100 C…" at bounding box center [802, 157] width 1519 height 60
click at [808, 196] on div at bounding box center [802, 199] width 1519 height 13
click at [808, 195] on icon at bounding box center [805, 198] width 8 height 9
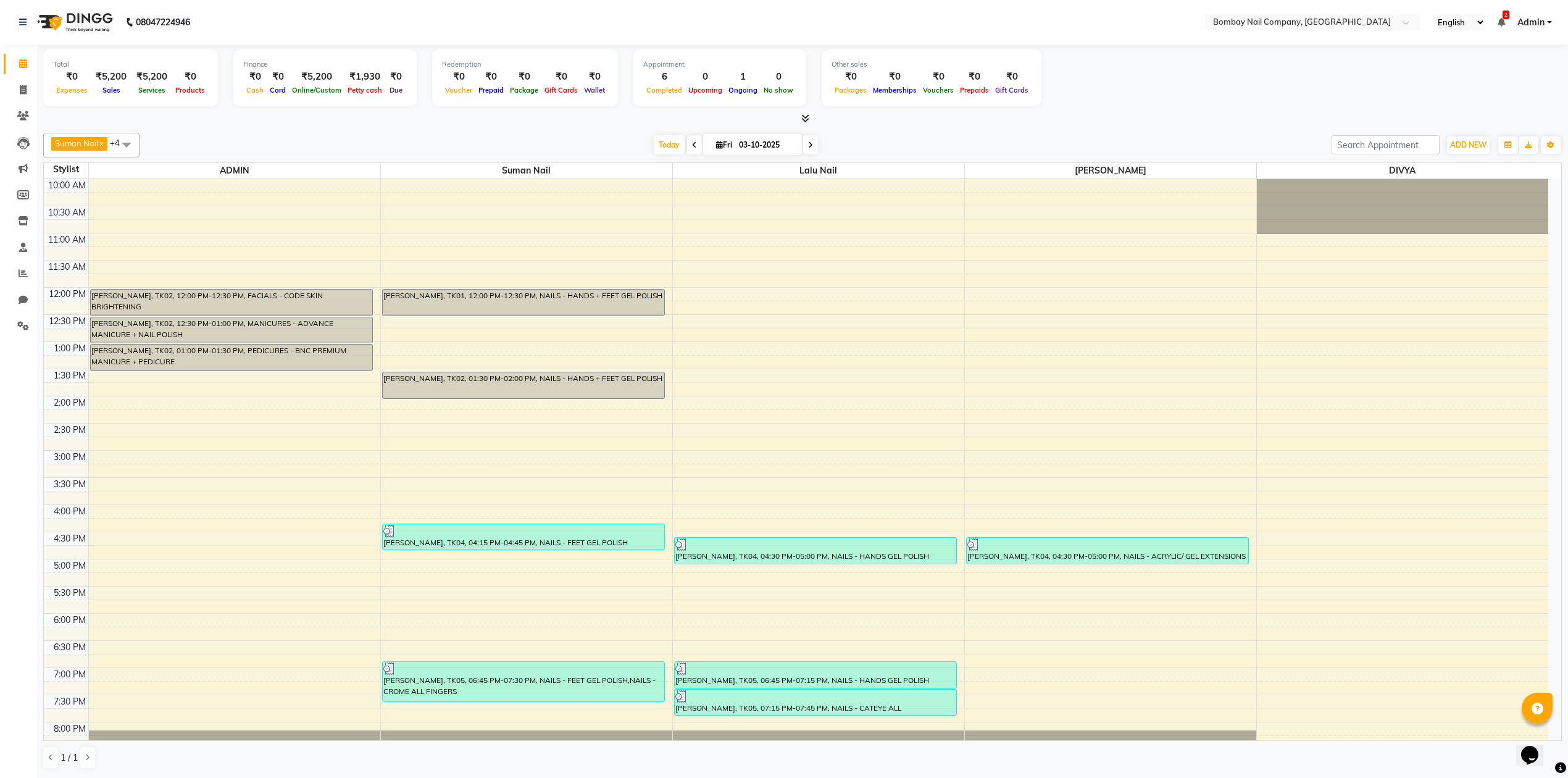
click at [936, 147] on div "[DATE] [DATE]" at bounding box center [735, 145] width 1179 height 19
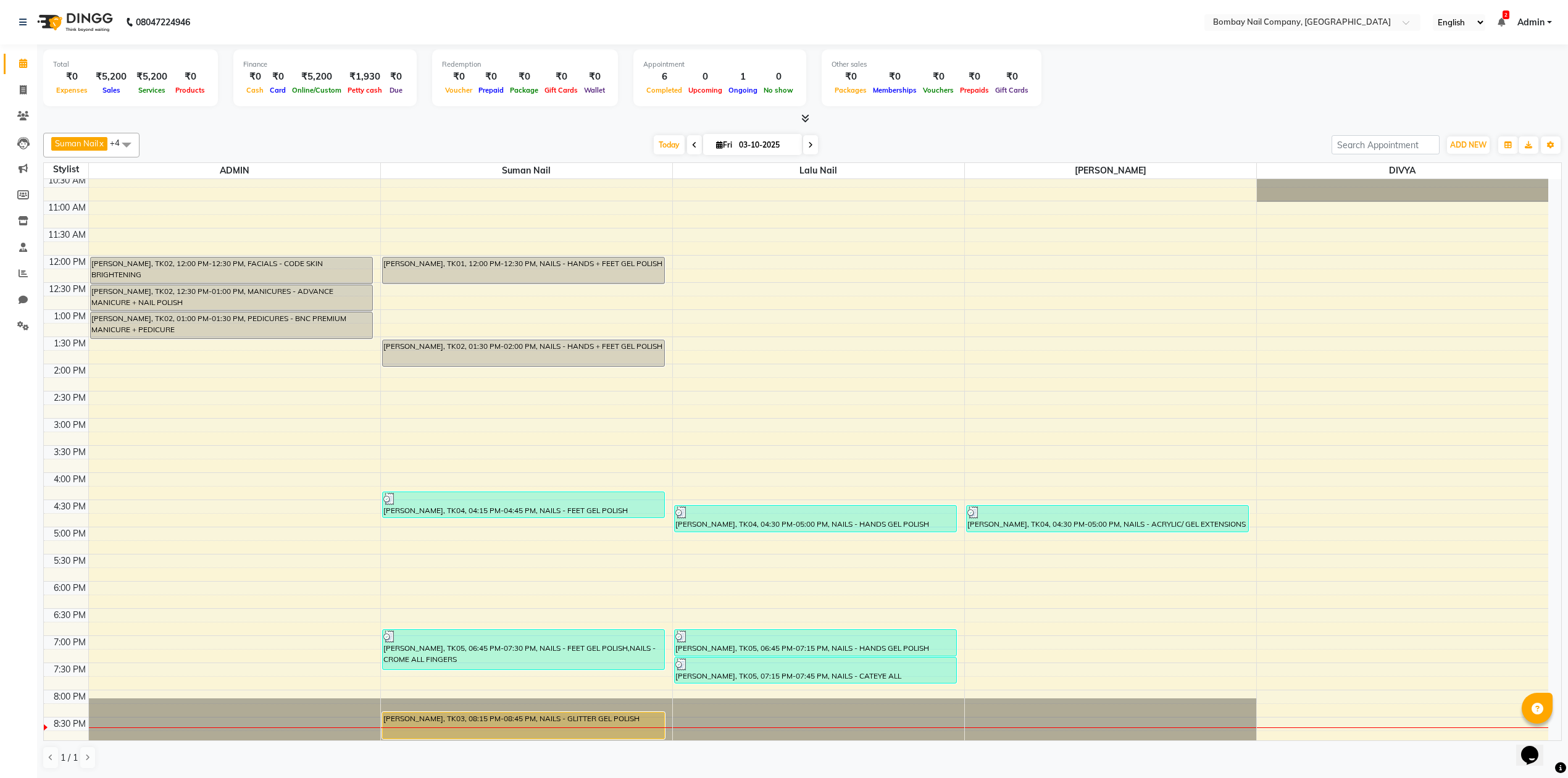
scroll to position [100, 0]
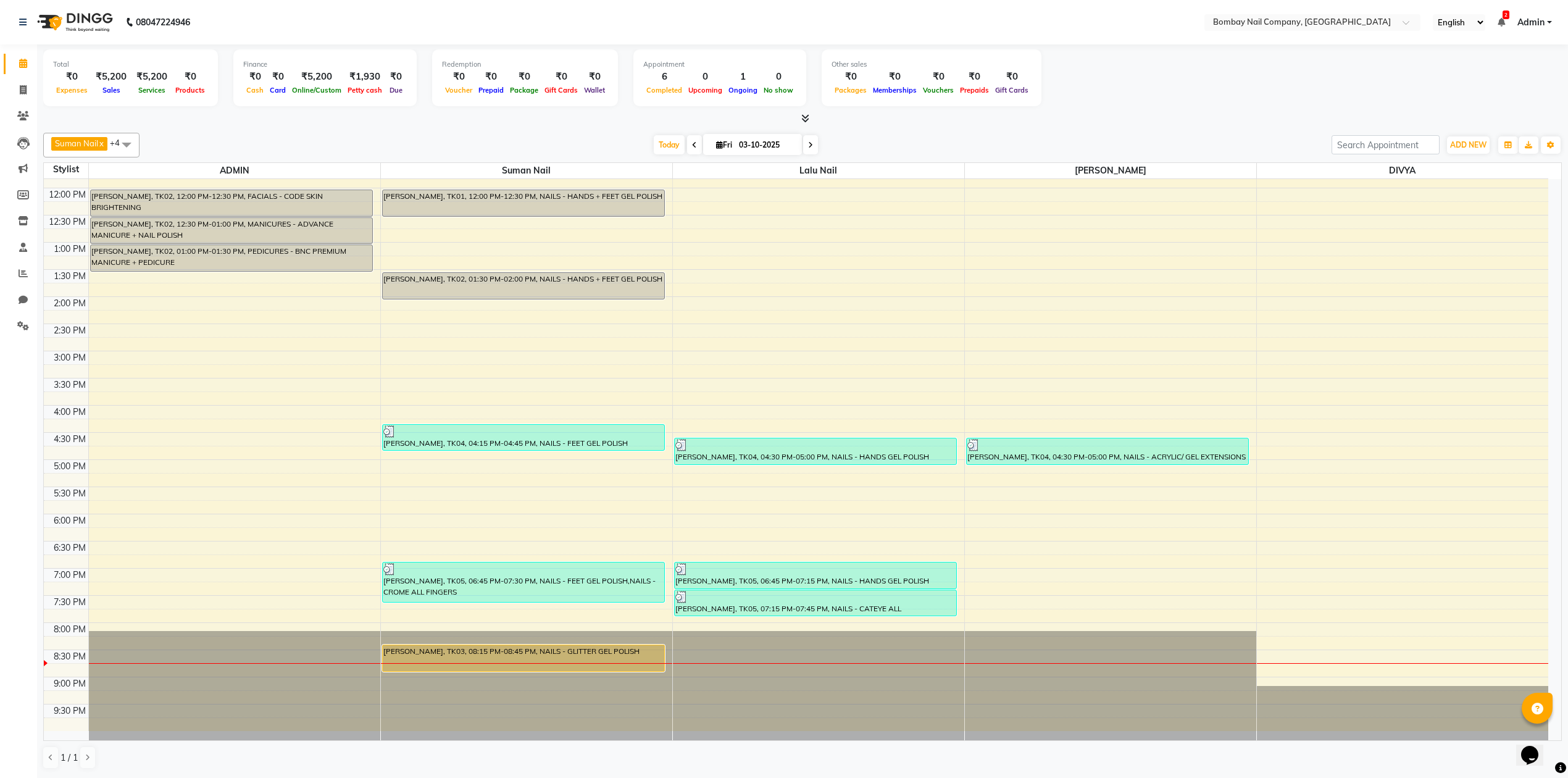
click at [918, 133] on div "Suman Nail x Lalu Nail x Sanjay Nail x DIVYA x ADMIN x +4 Select All ADMIN Suma…" at bounding box center [802, 144] width 1519 height 24
click at [916, 133] on div "Suman Nail x Lalu Nail x Sanjay Nail x DIVYA x ADMIN x +4 Select All ADMIN Suma…" at bounding box center [802, 144] width 1519 height 24
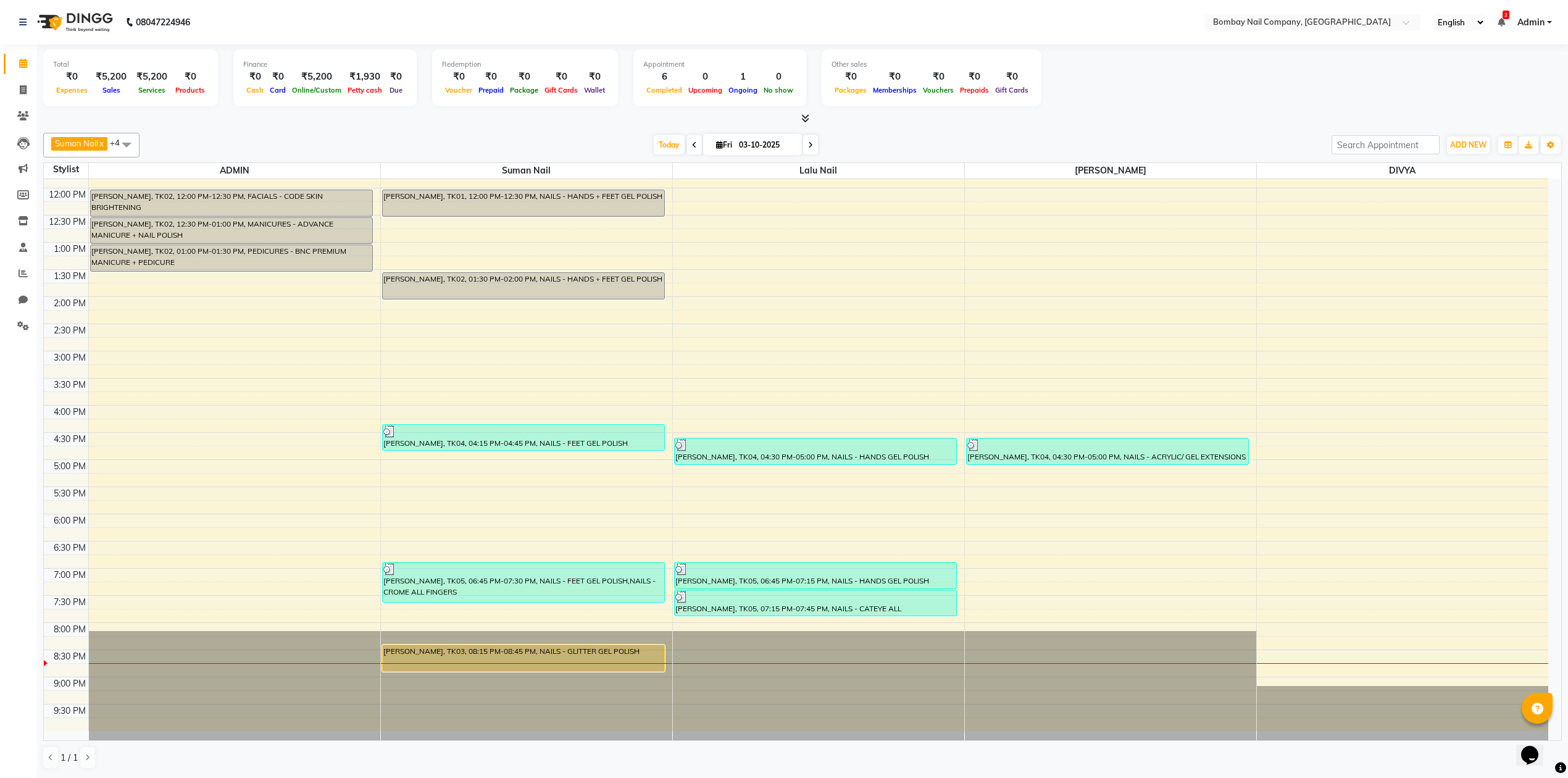
click at [916, 133] on div "Suman Nail x Lalu Nail x Sanjay Nail x DIVYA x ADMIN x +4 Select All ADMIN Suma…" at bounding box center [802, 144] width 1519 height 24
click at [750, 152] on input "03-10-2025" at bounding box center [766, 145] width 62 height 19
select select "10"
select select "2025"
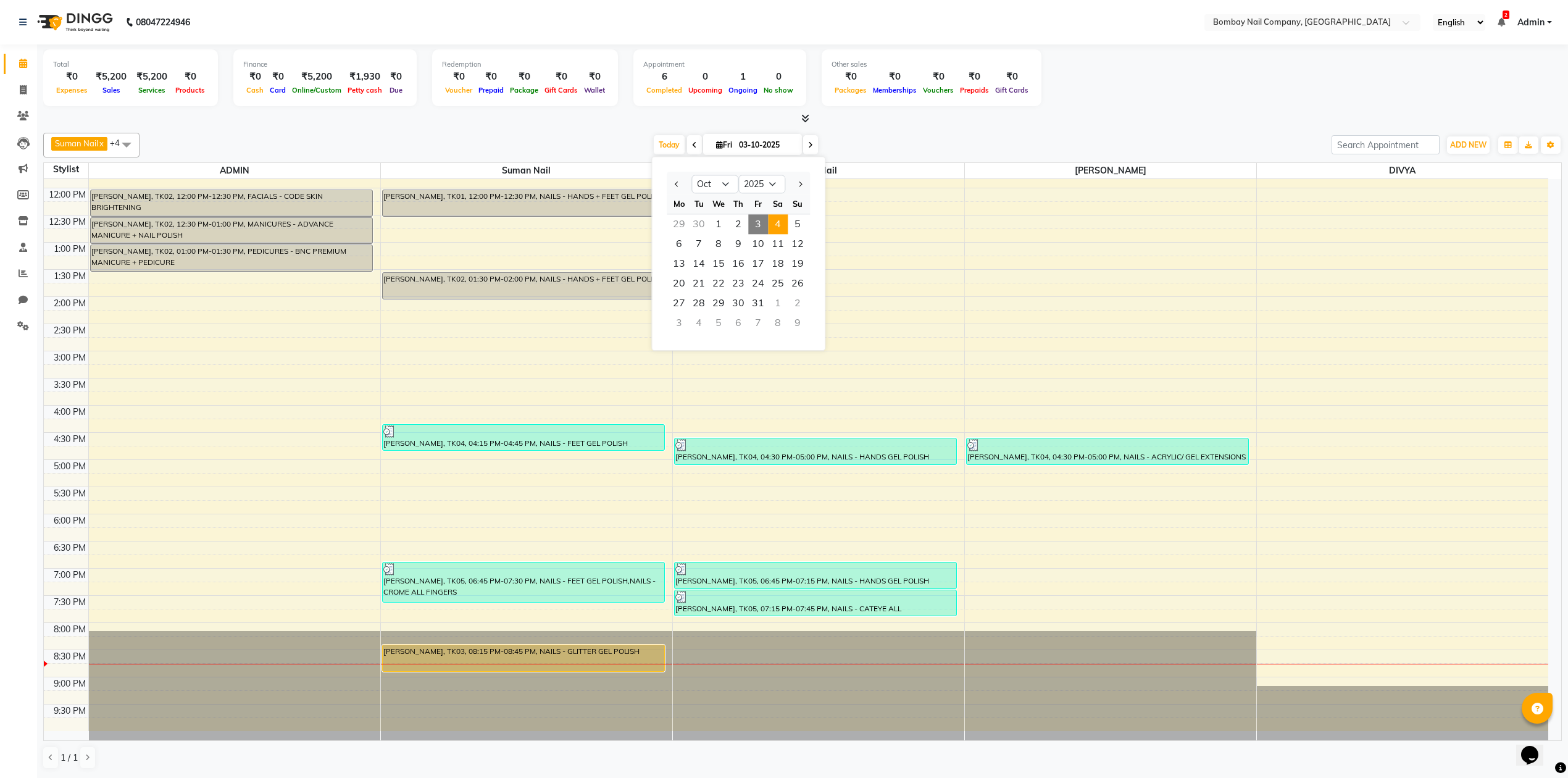
click at [776, 226] on span "4" at bounding box center [777, 224] width 20 height 20
type input "04-10-2025"
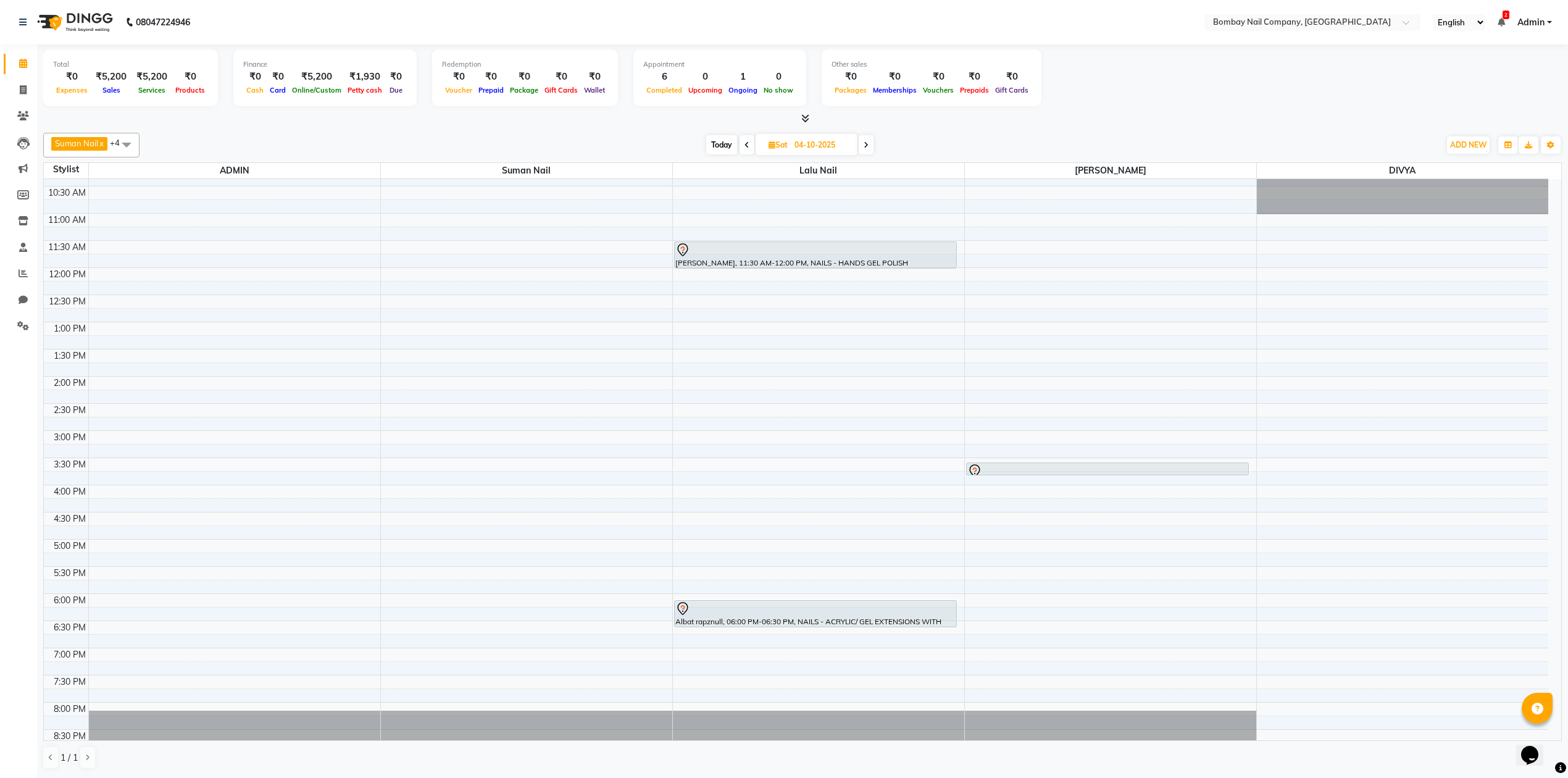
scroll to position [0, 0]
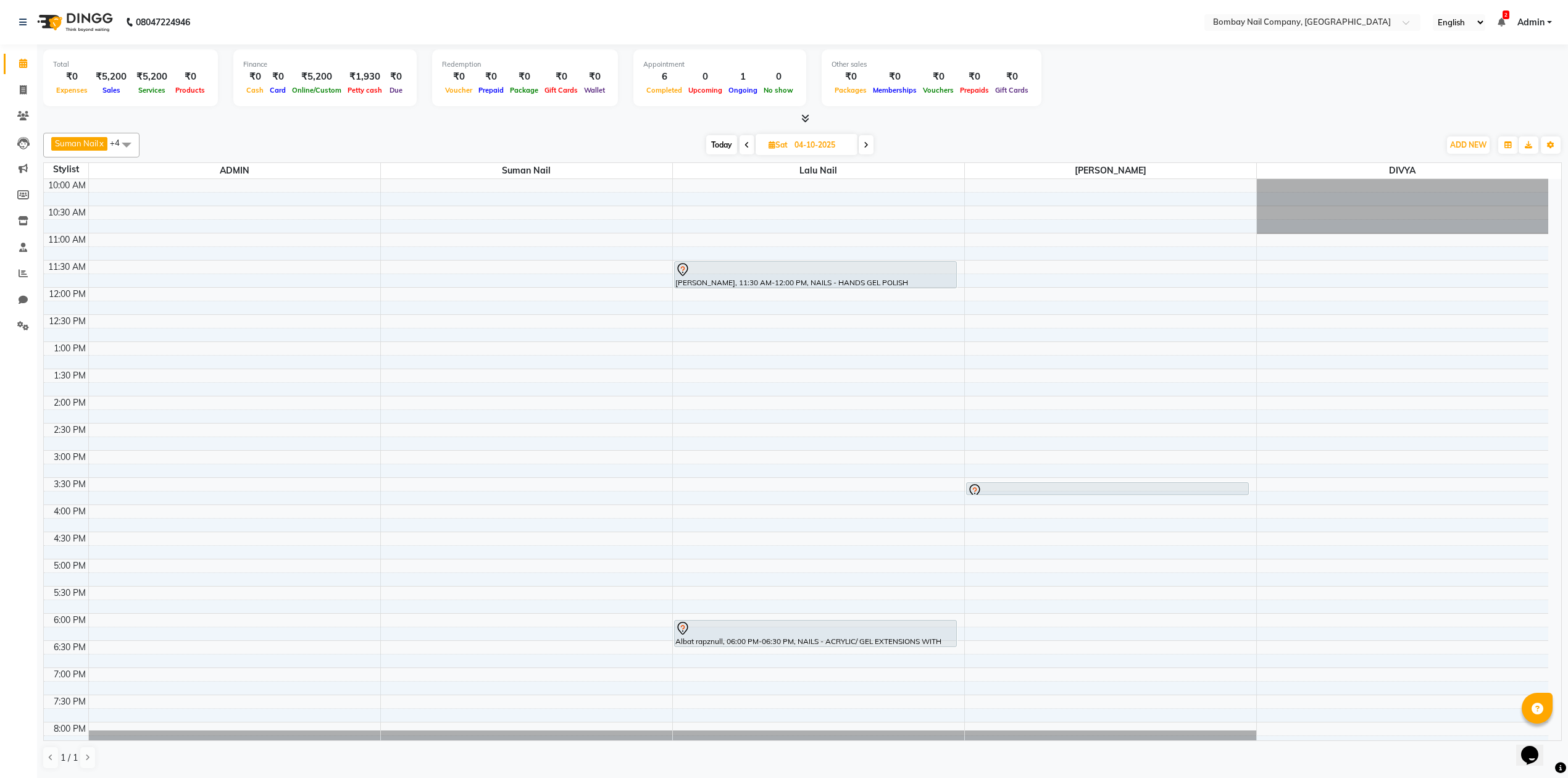
drag, startPoint x: 1001, startPoint y: 137, endPoint x: 1010, endPoint y: 154, distance: 19.2
click at [1010, 154] on div "[DATE] [DATE]" at bounding box center [789, 145] width 1287 height 19
click at [822, 140] on input "04-10-2025" at bounding box center [821, 145] width 62 height 19
select select "10"
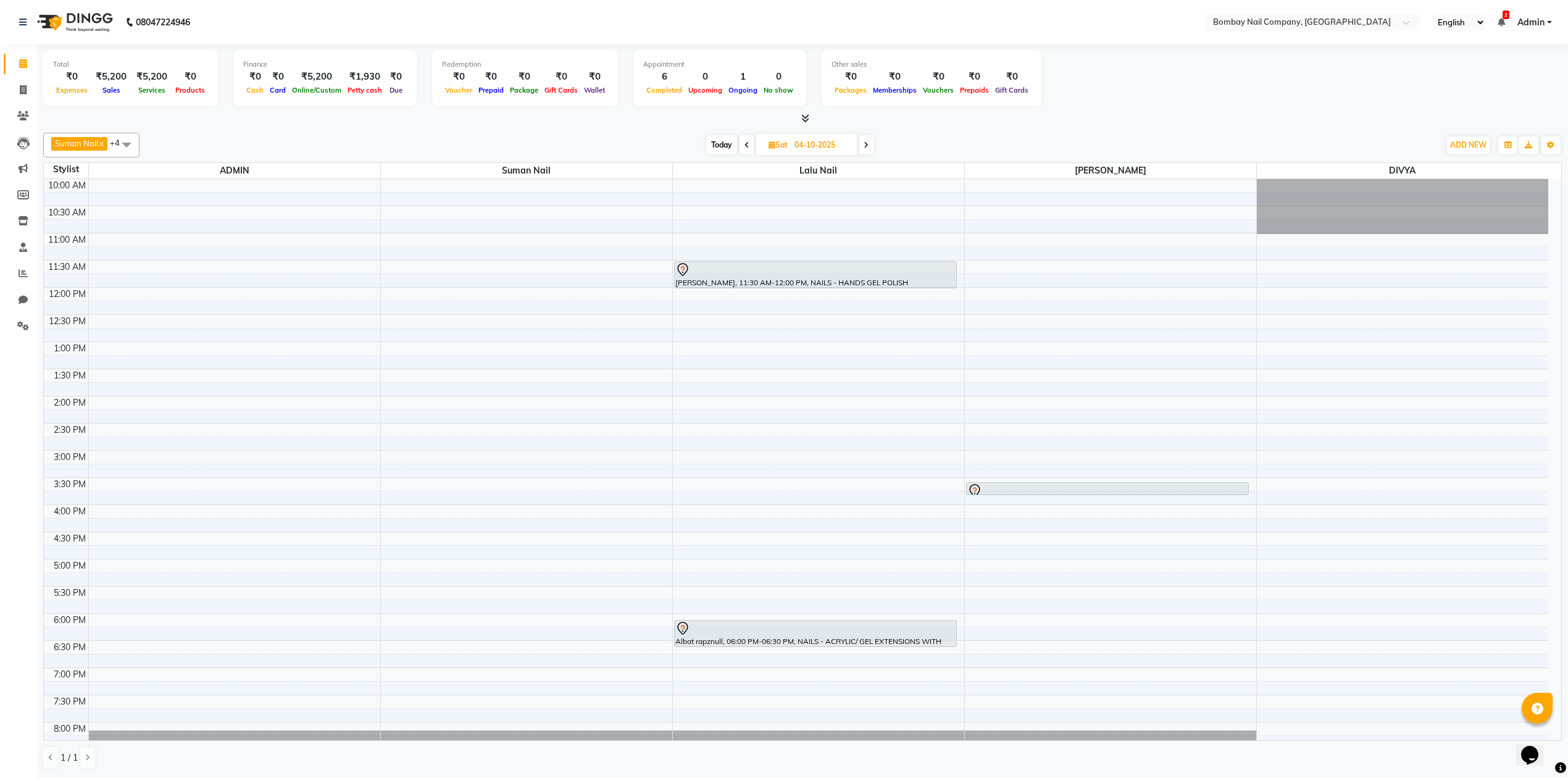
select select "2025"
click at [813, 220] on span "3" at bounding box center [818, 224] width 20 height 20
type input "03-10-2025"
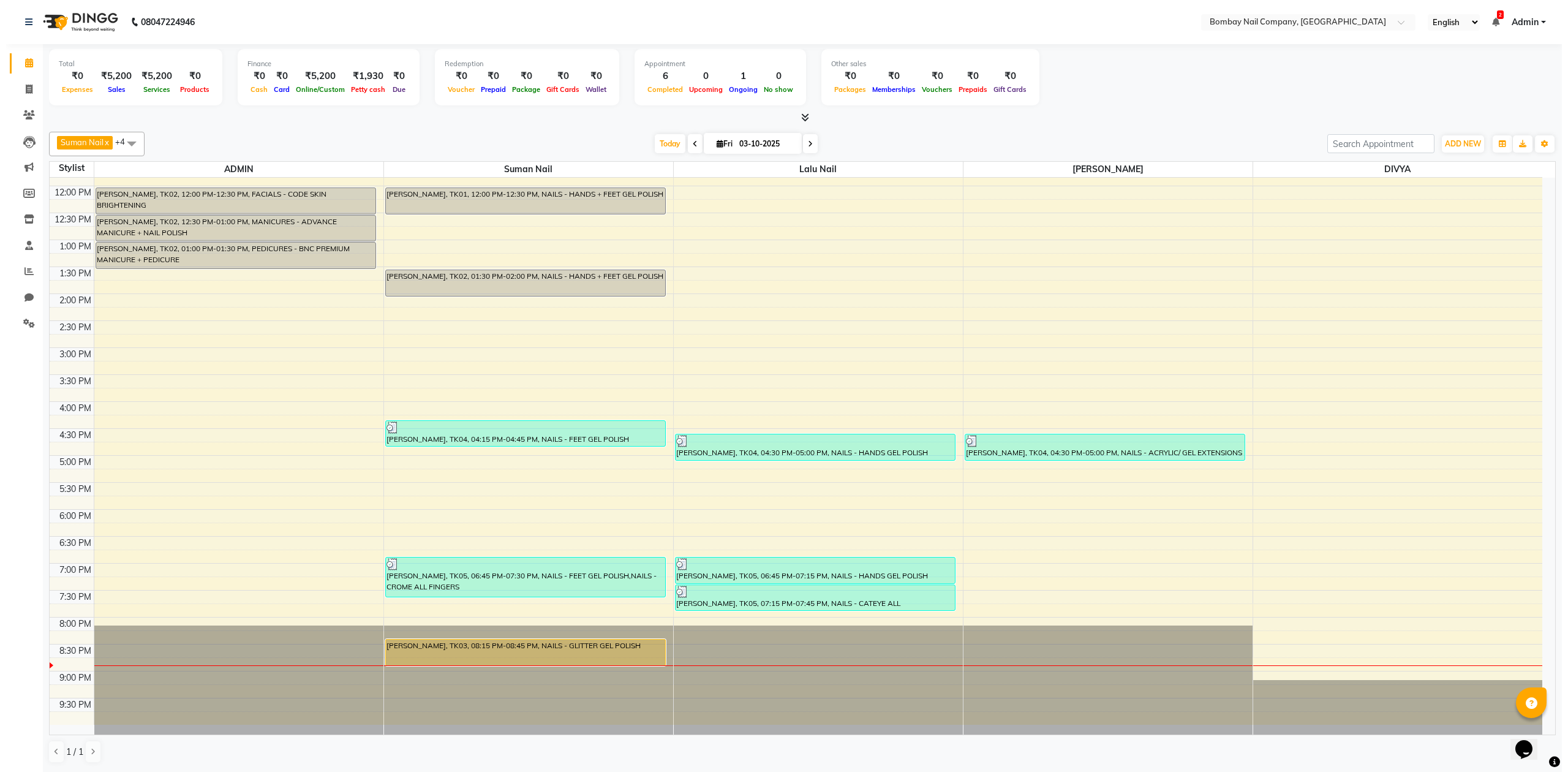
scroll to position [99, 0]
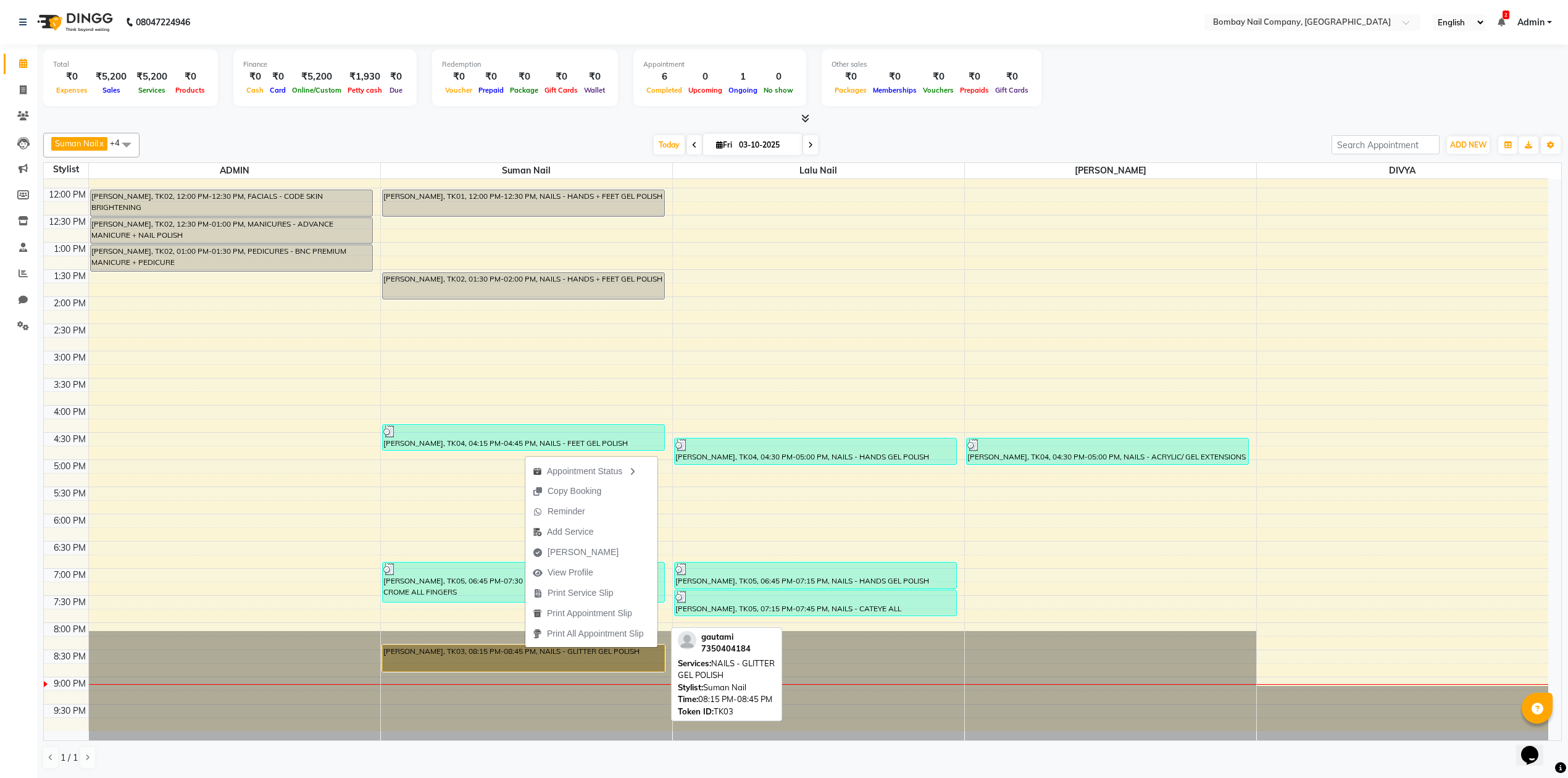
click at [470, 655] on link "gautami, TK03, 08:15 PM-08:45 PM, NAILS - GLITTER GEL POLISH" at bounding box center [523, 658] width 283 height 27
select select "1"
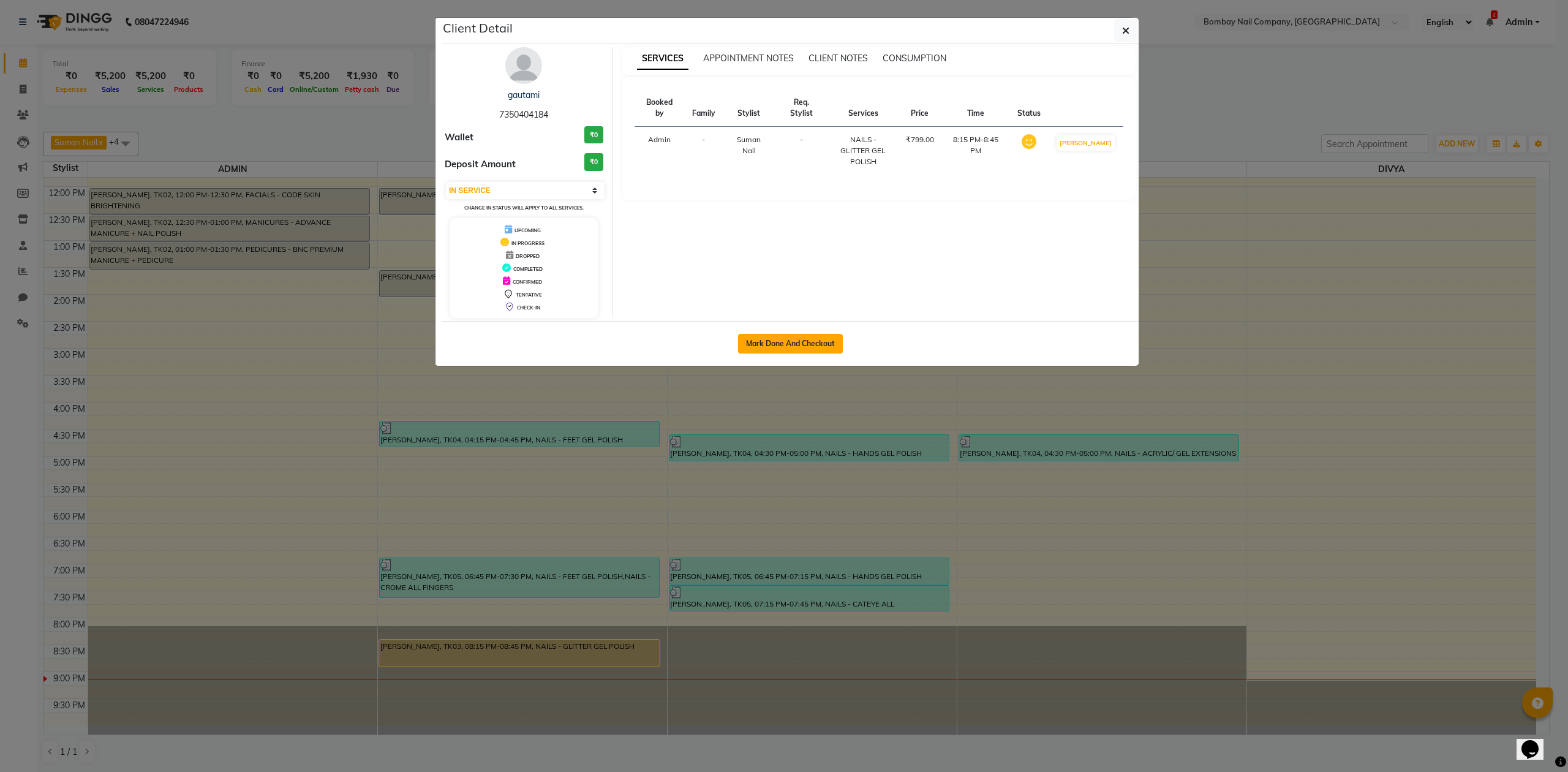
click at [778, 339] on button "Mark Done And Checkout" at bounding box center [791, 343] width 105 height 19
select select "service"
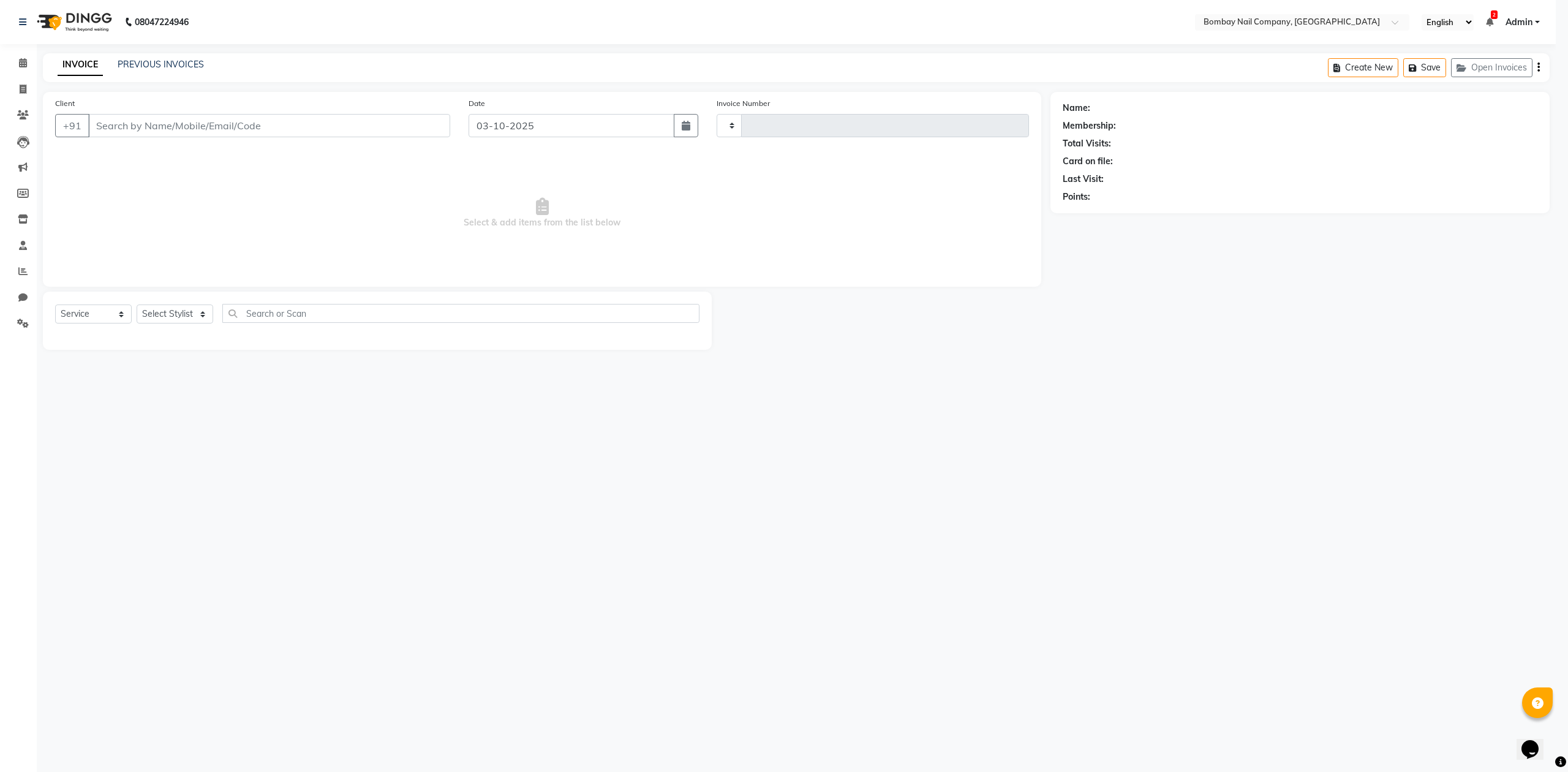
type input "0074"
select select "8782"
type input "7350404184"
select select "90121"
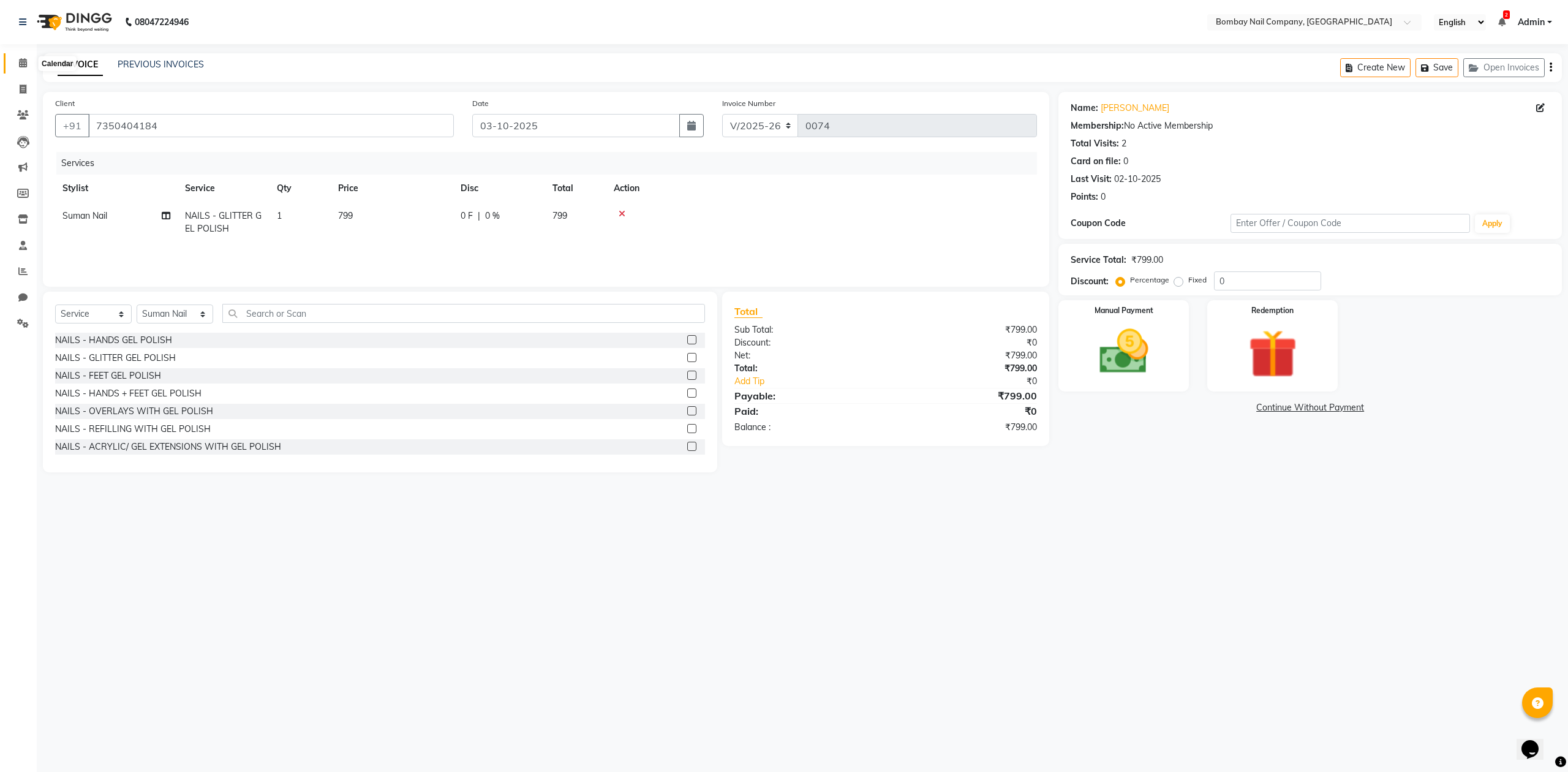
click at [19, 64] on icon at bounding box center [23, 63] width 8 height 9
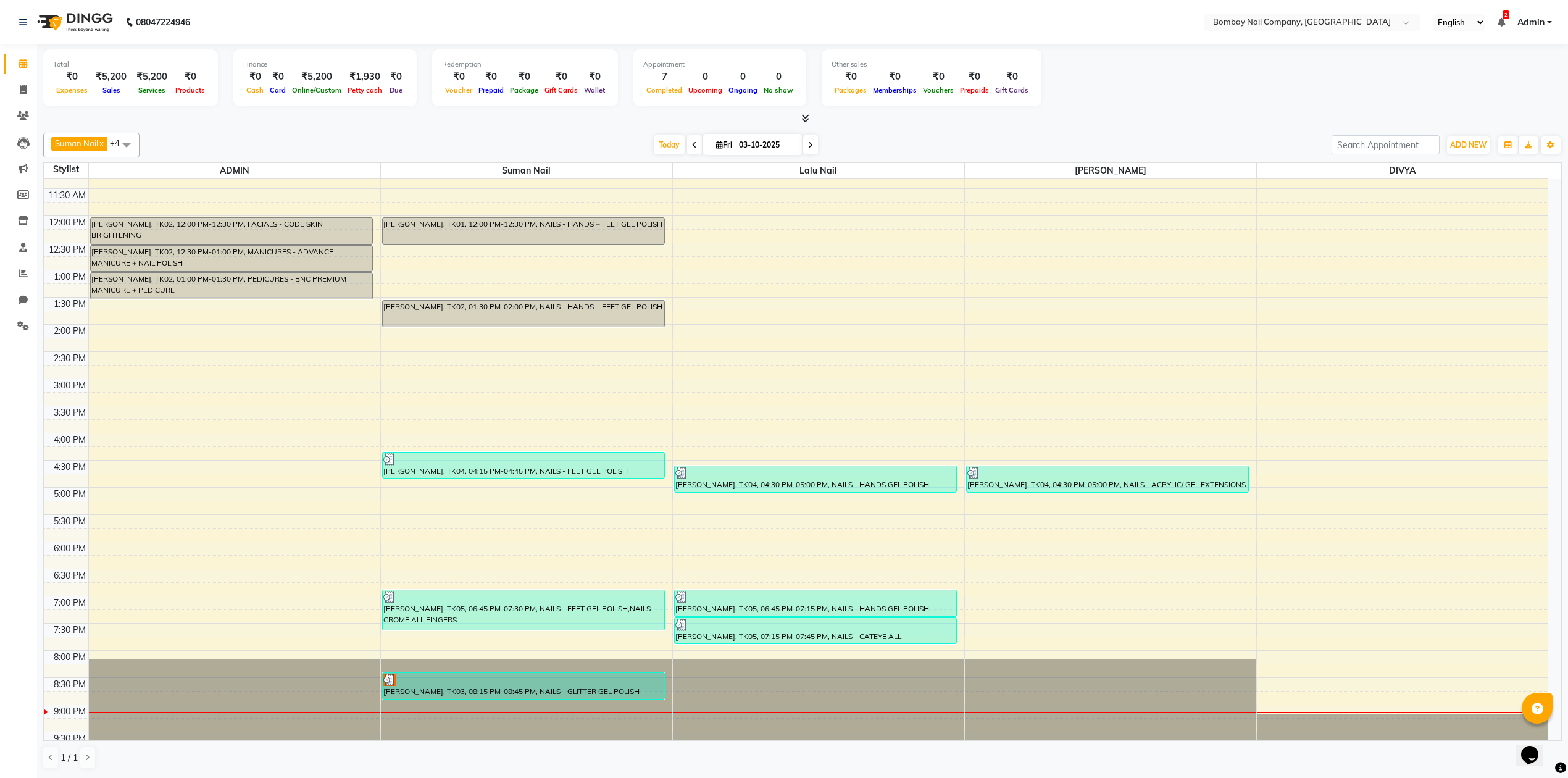
scroll to position [100, 0]
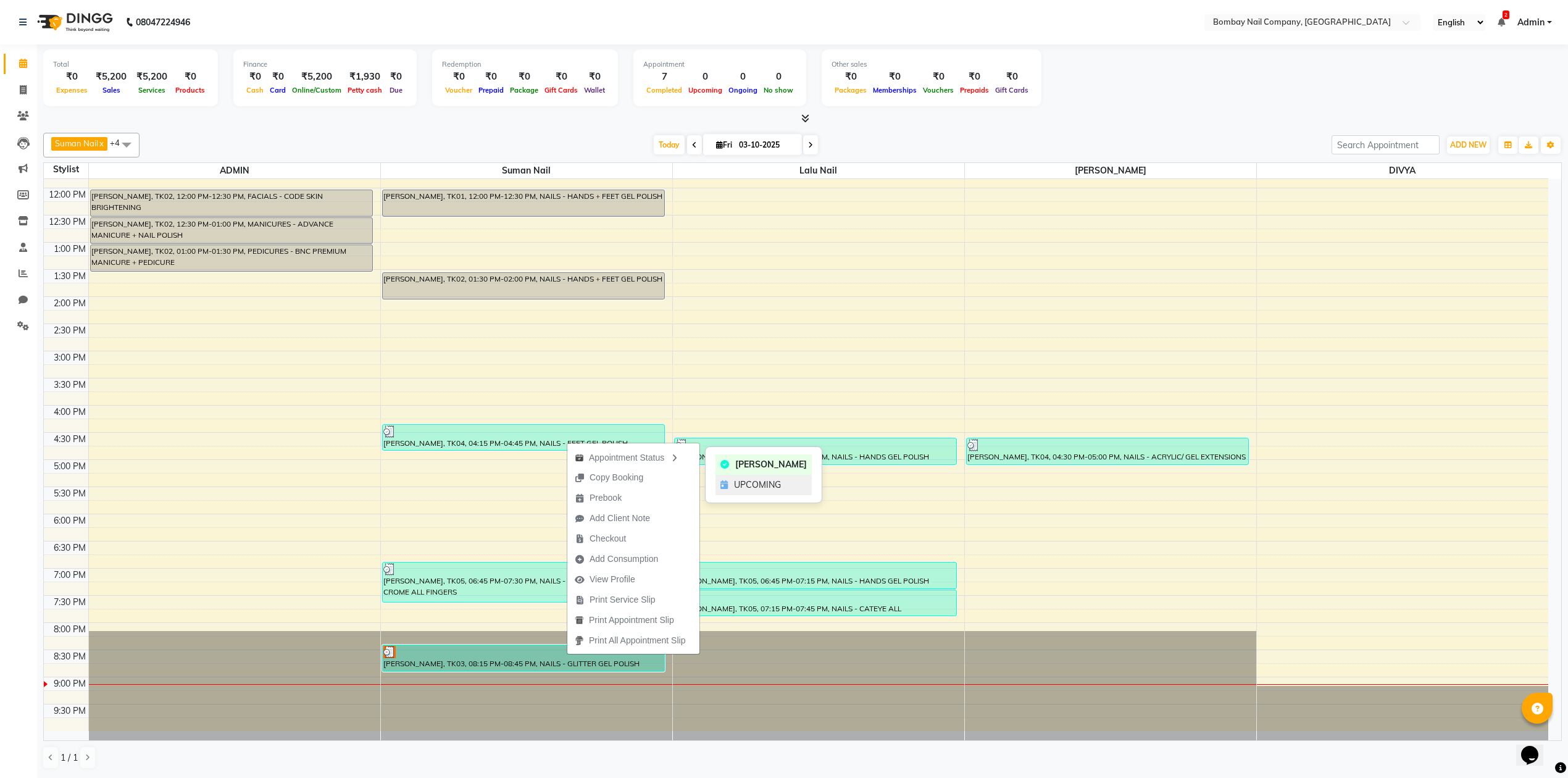
click at [724, 483] on icon at bounding box center [724, 484] width 7 height 9
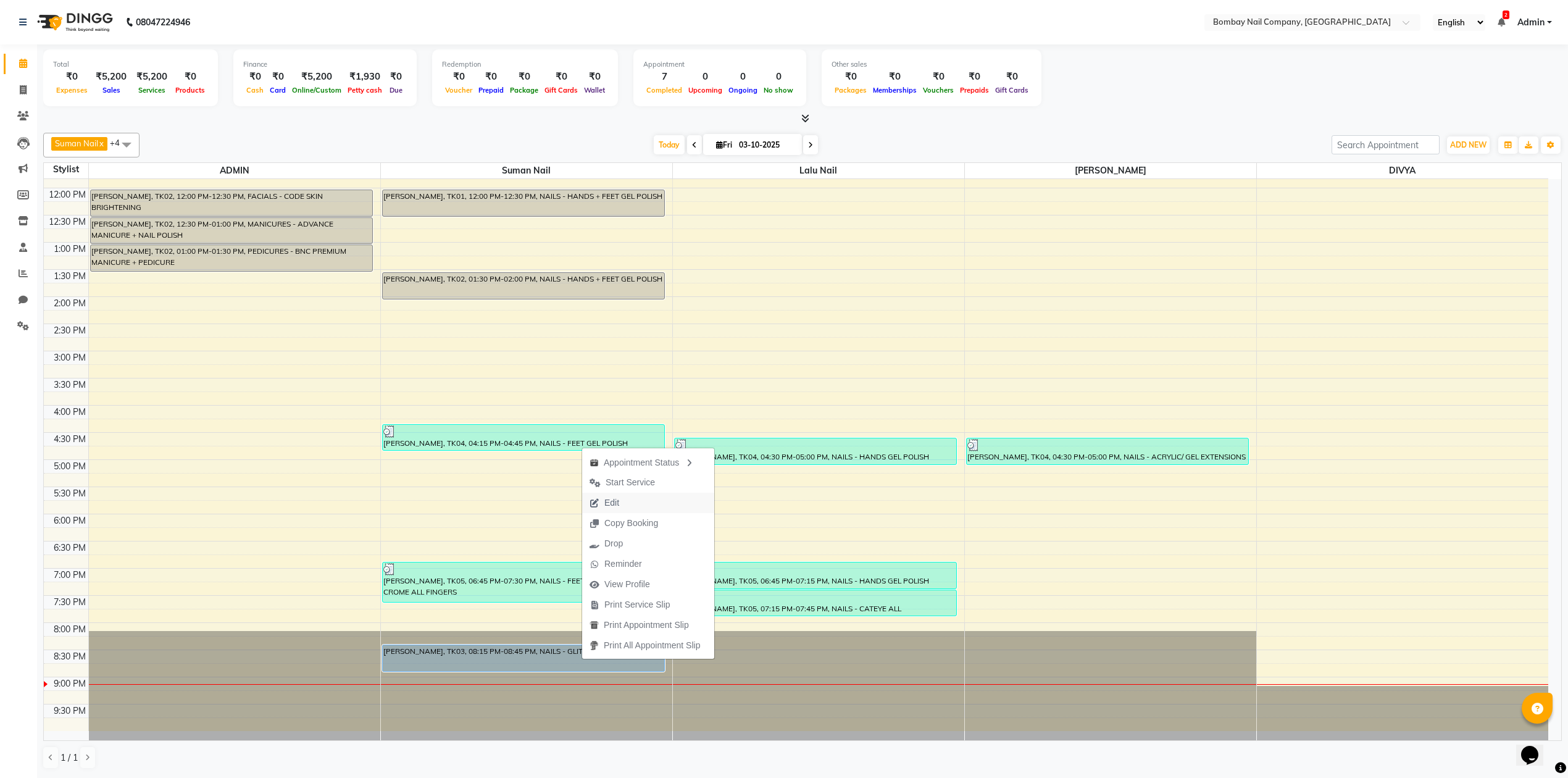
click at [625, 495] on span "Edit" at bounding box center [604, 503] width 45 height 20
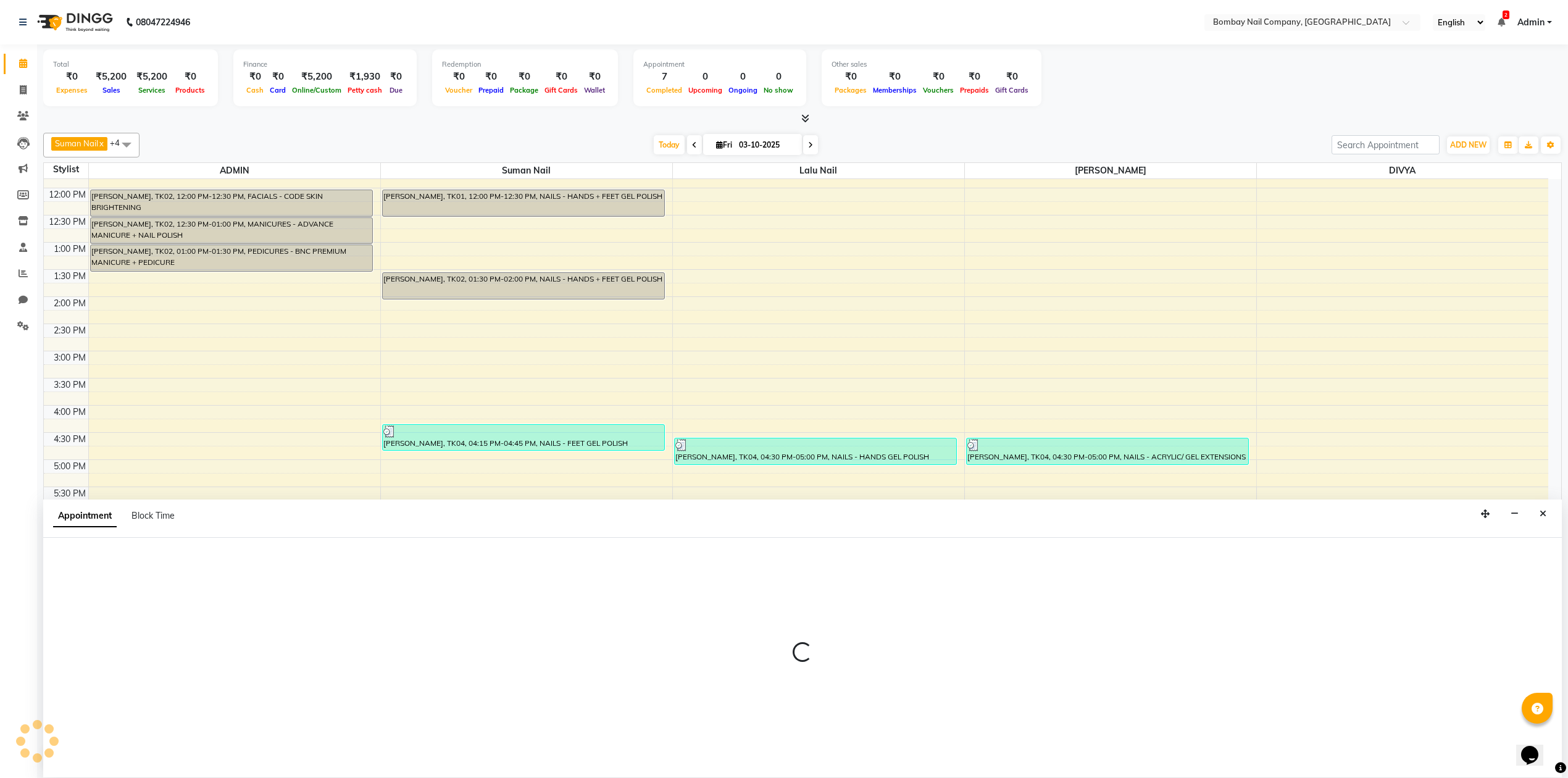
scroll to position [1, 0]
select select "tentative"
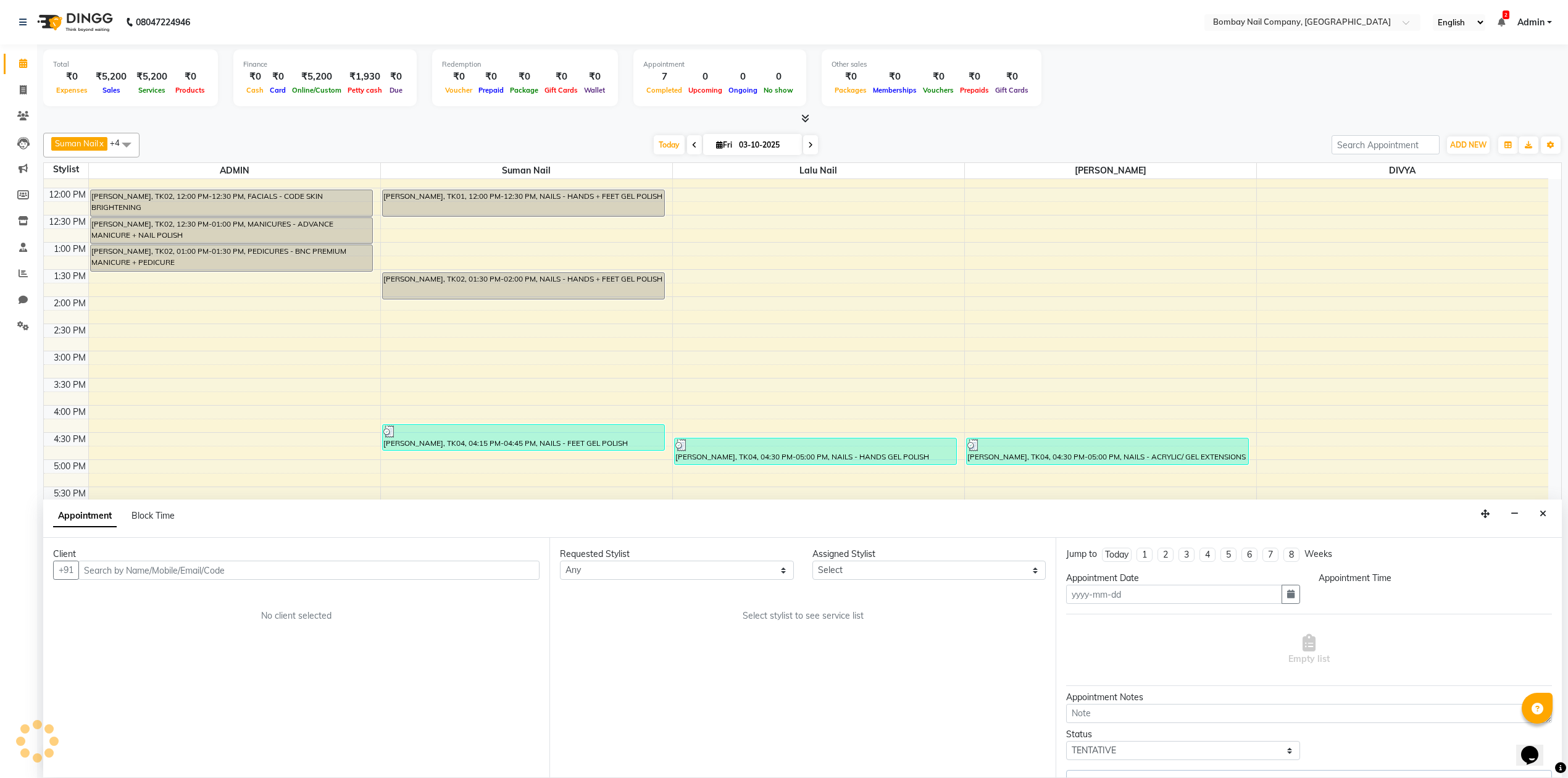
type input "03-10-2025"
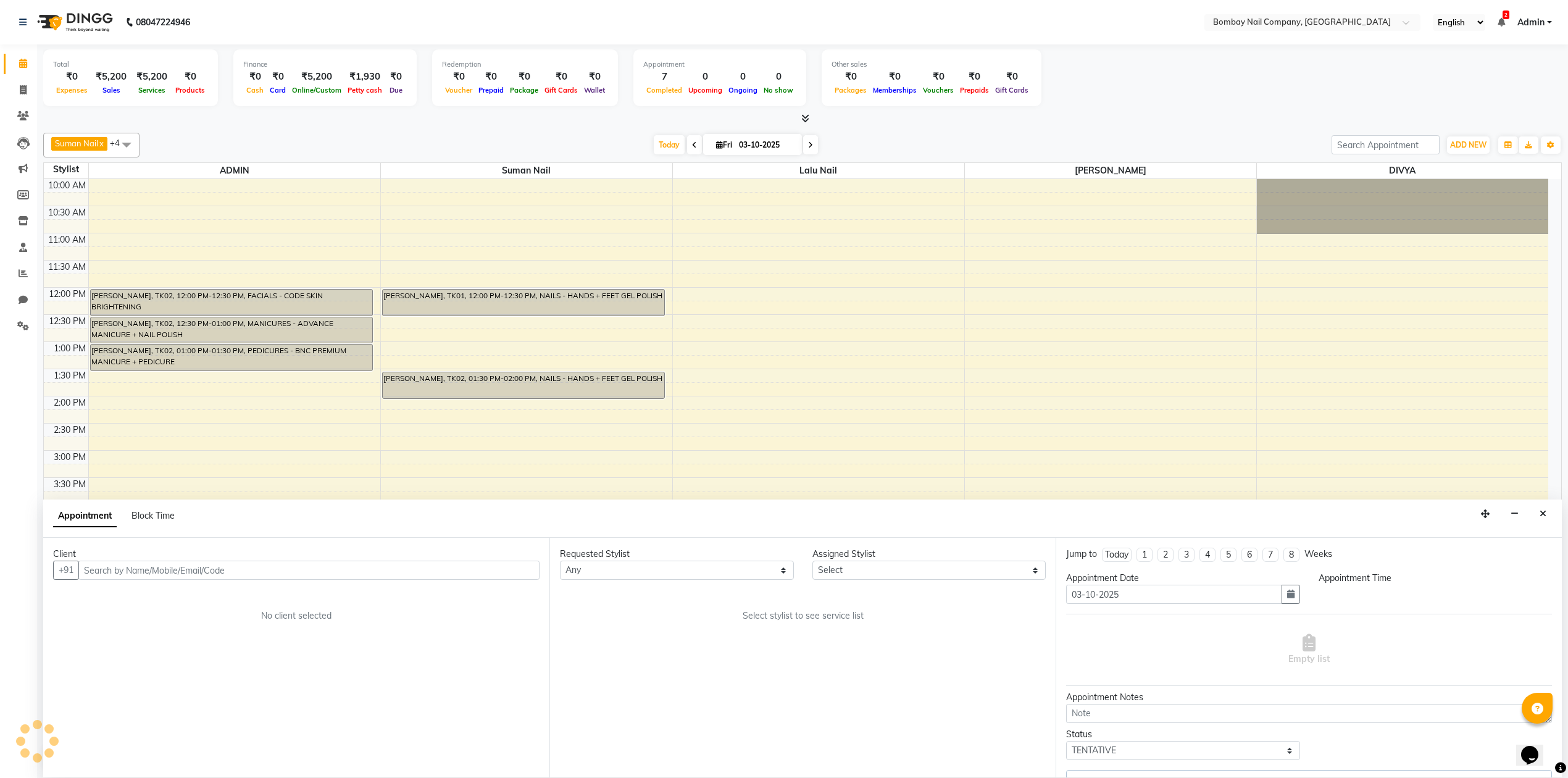
select select "upcoming"
select select "1215"
select select "90121"
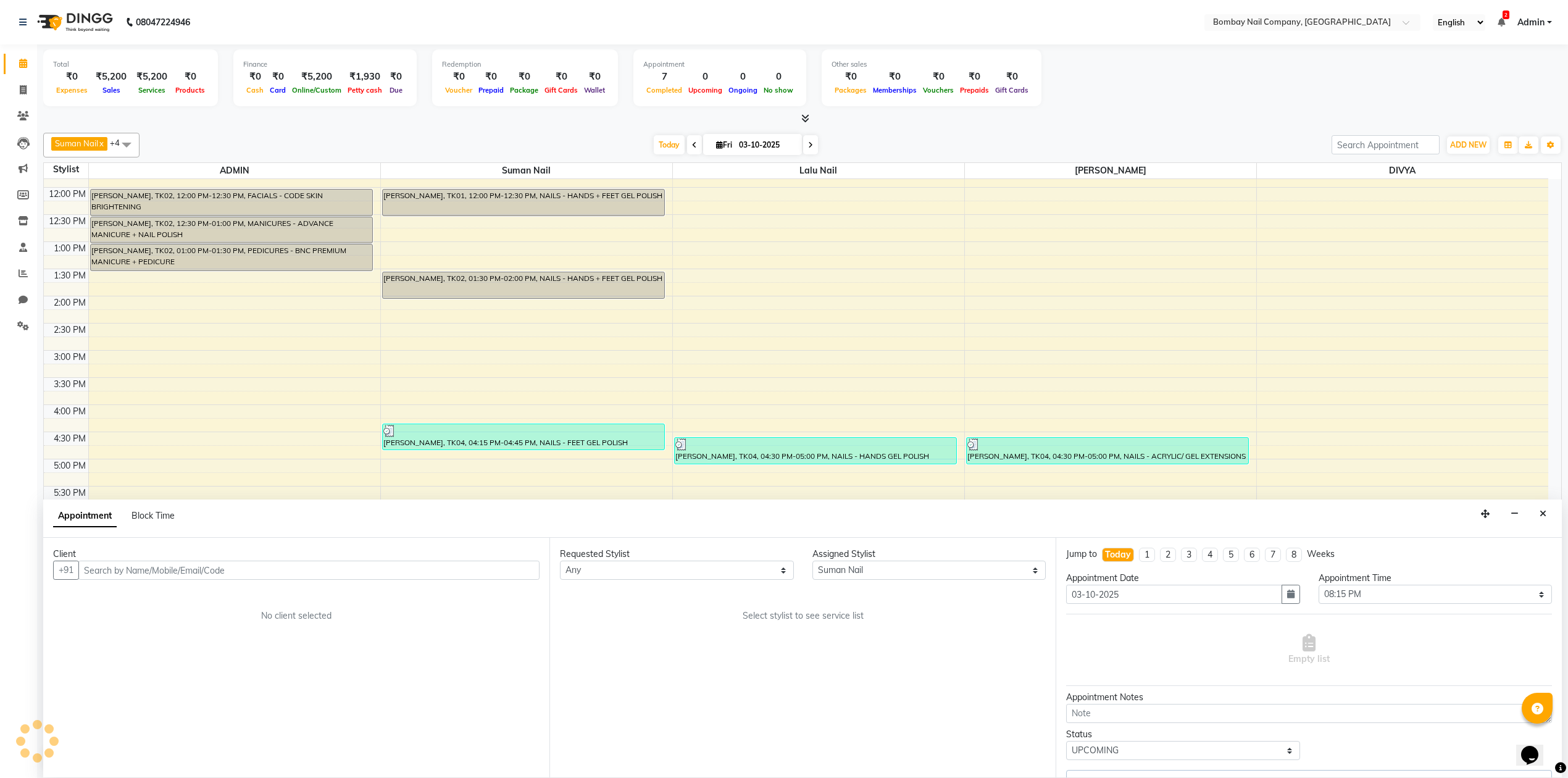
select select "4433"
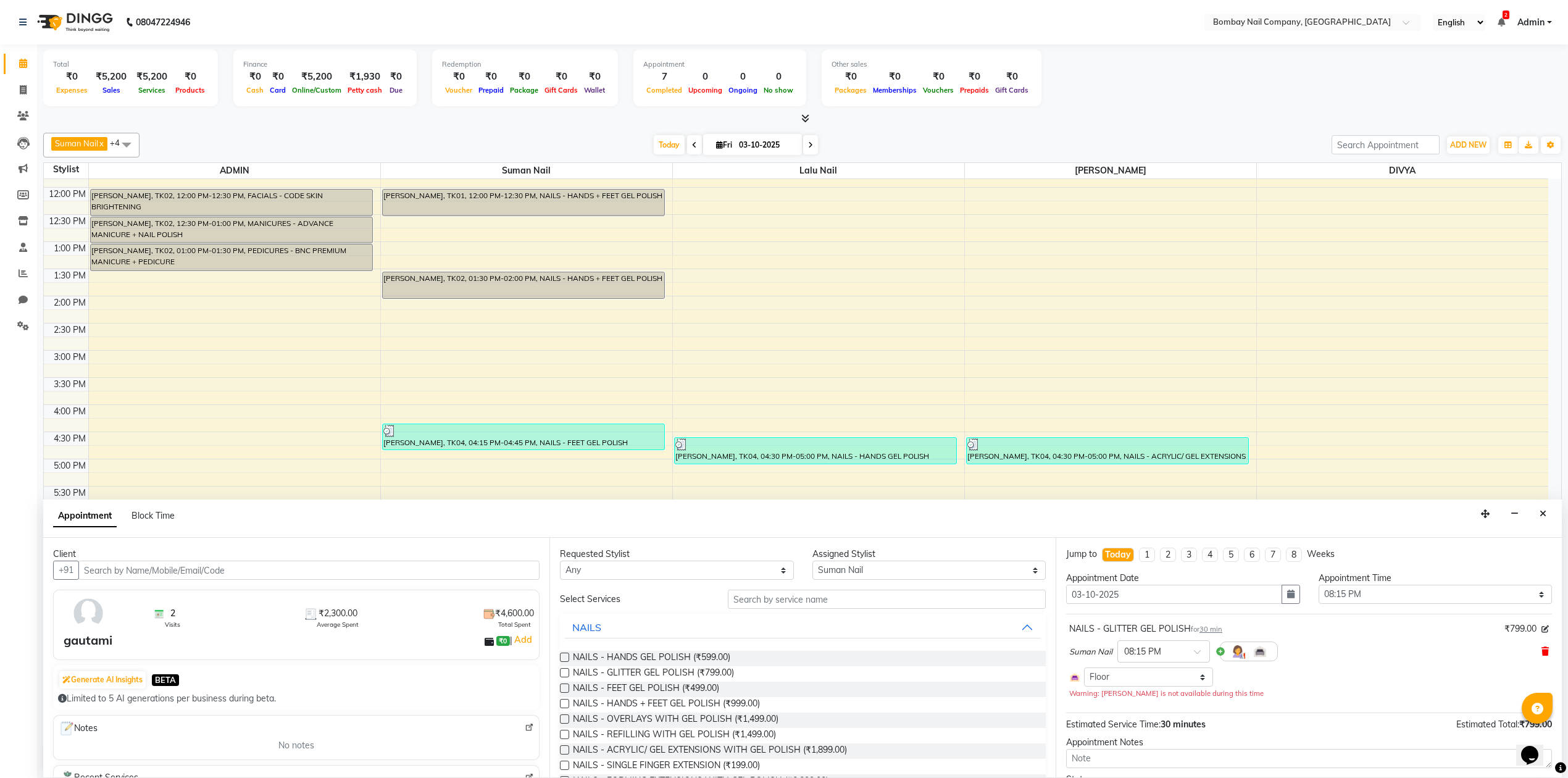
click at [1541, 653] on icon at bounding box center [1544, 651] width 7 height 9
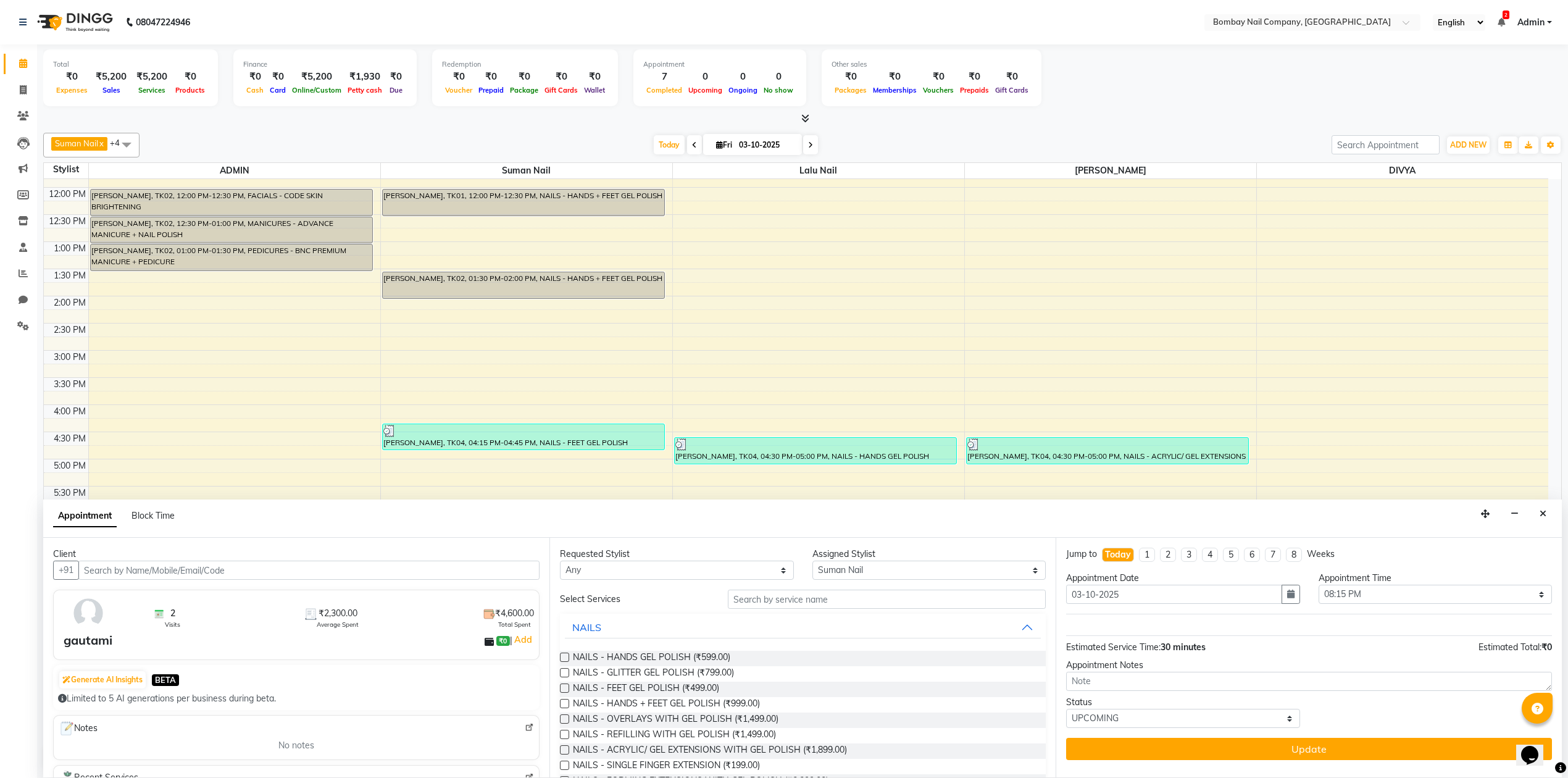
click at [566, 689] on label at bounding box center [564, 688] width 9 height 9
click at [566, 689] on input "checkbox" at bounding box center [564, 689] width 8 height 8
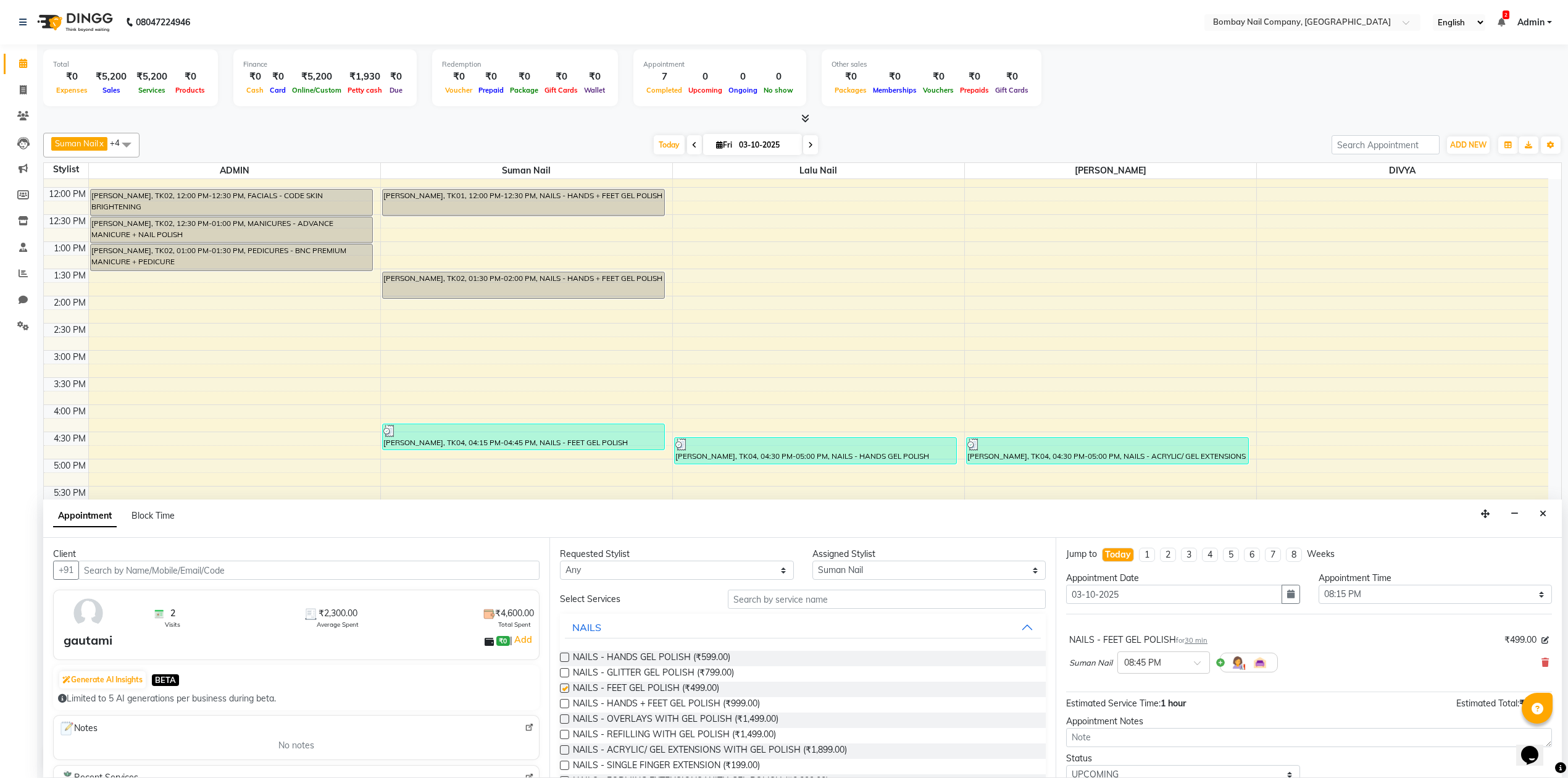
checkbox input "false"
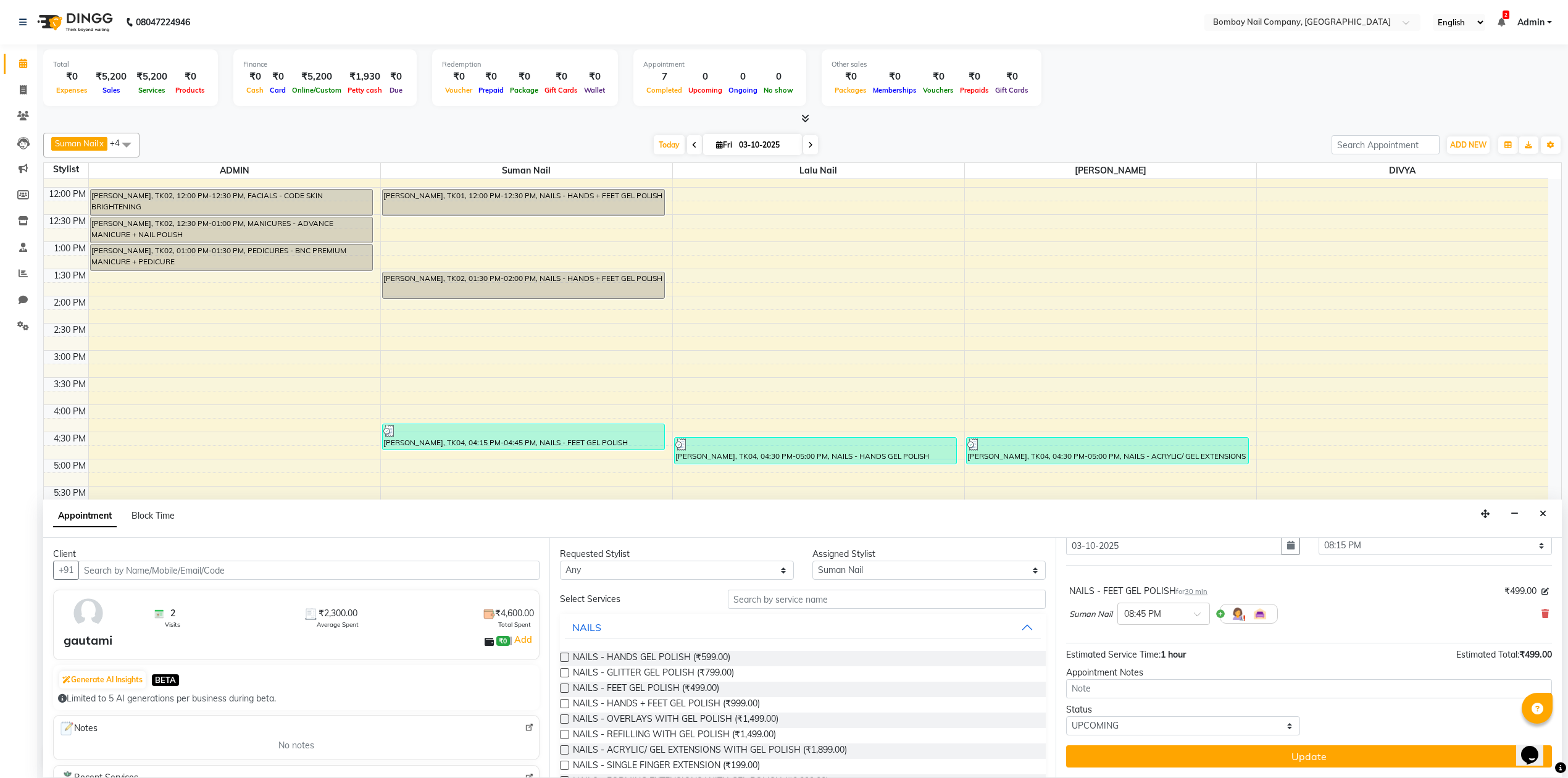
scroll to position [50, 0]
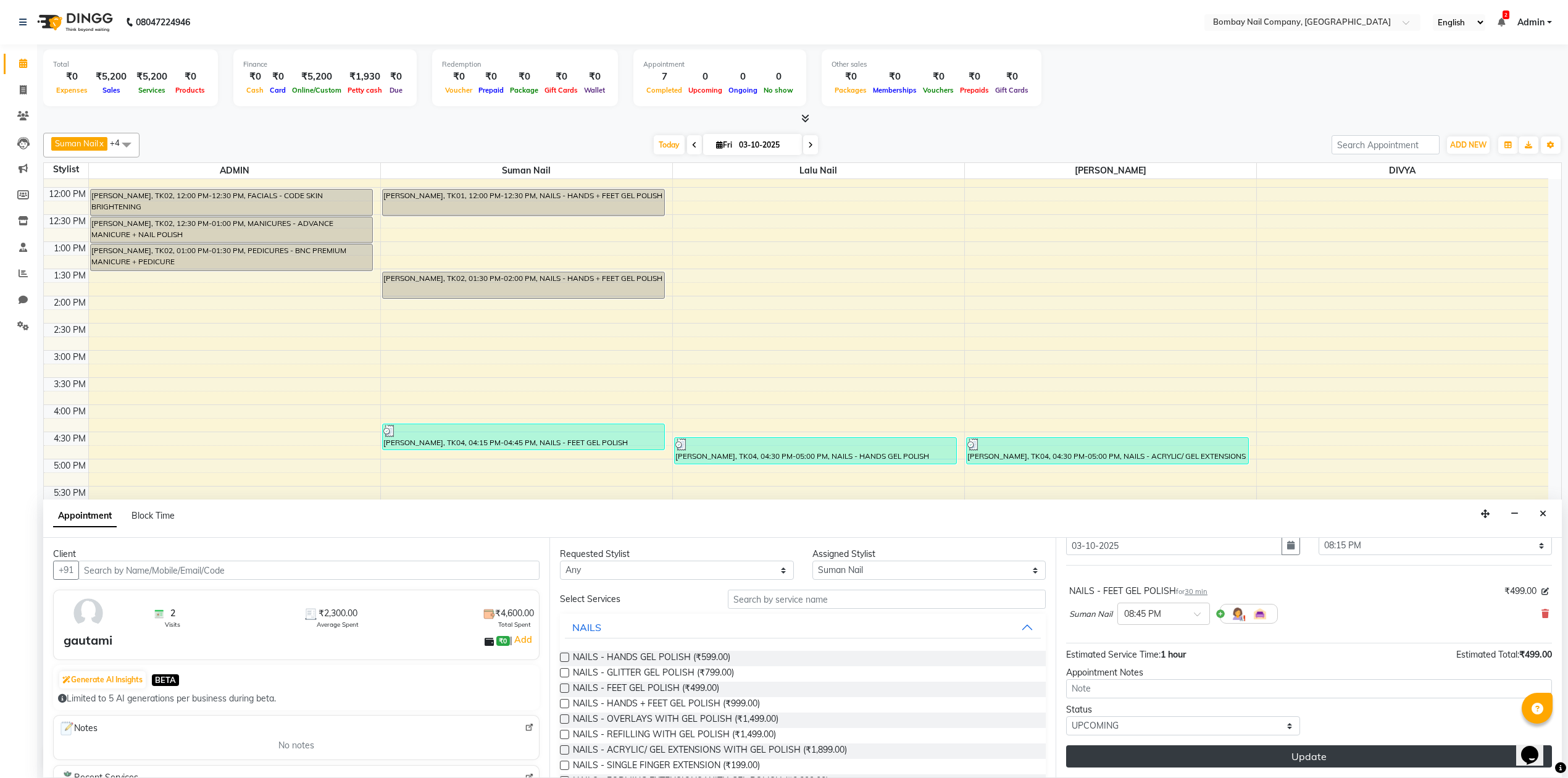
click at [1296, 752] on button "Update" at bounding box center [1309, 756] width 486 height 22
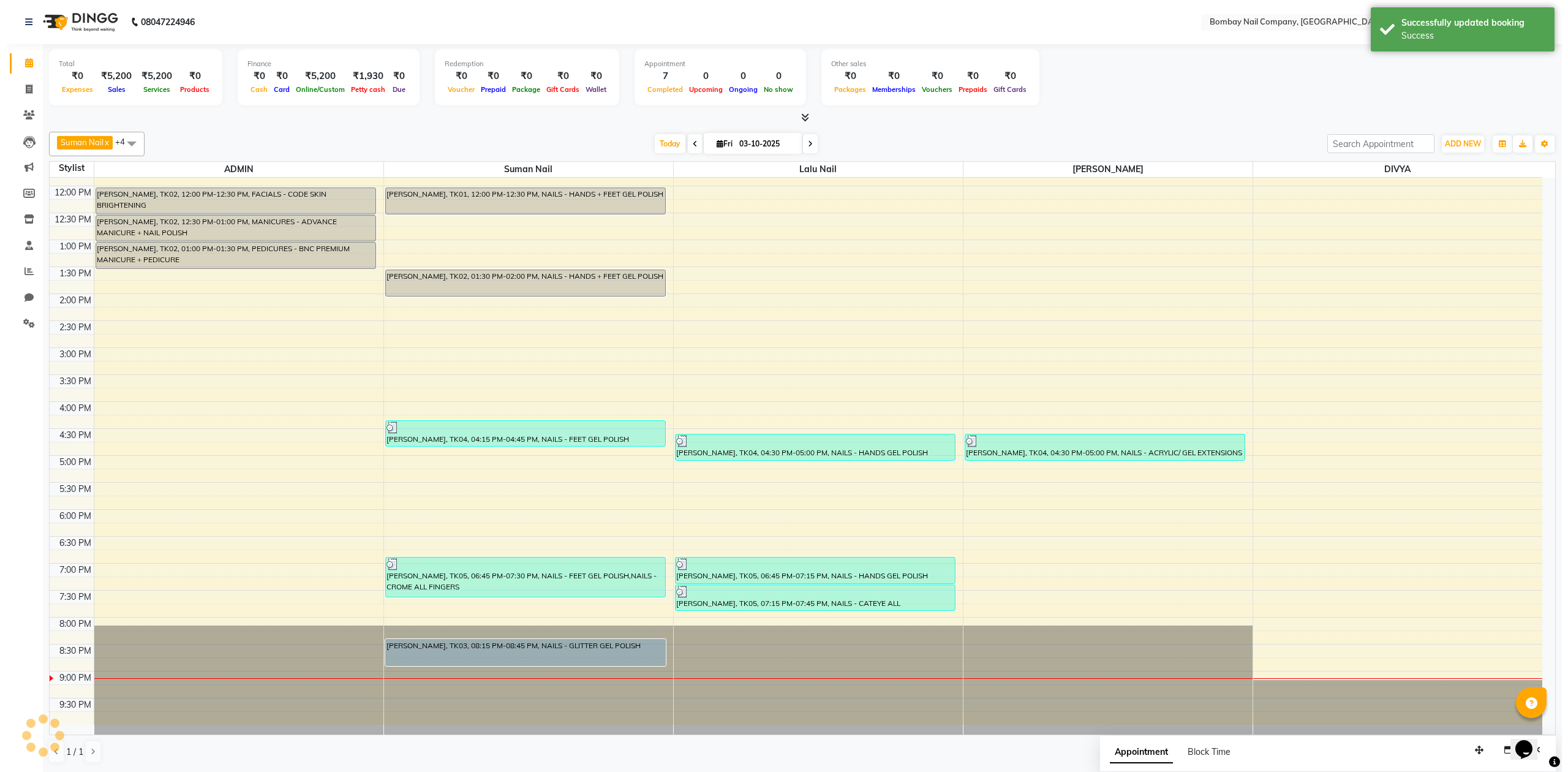
scroll to position [0, 0]
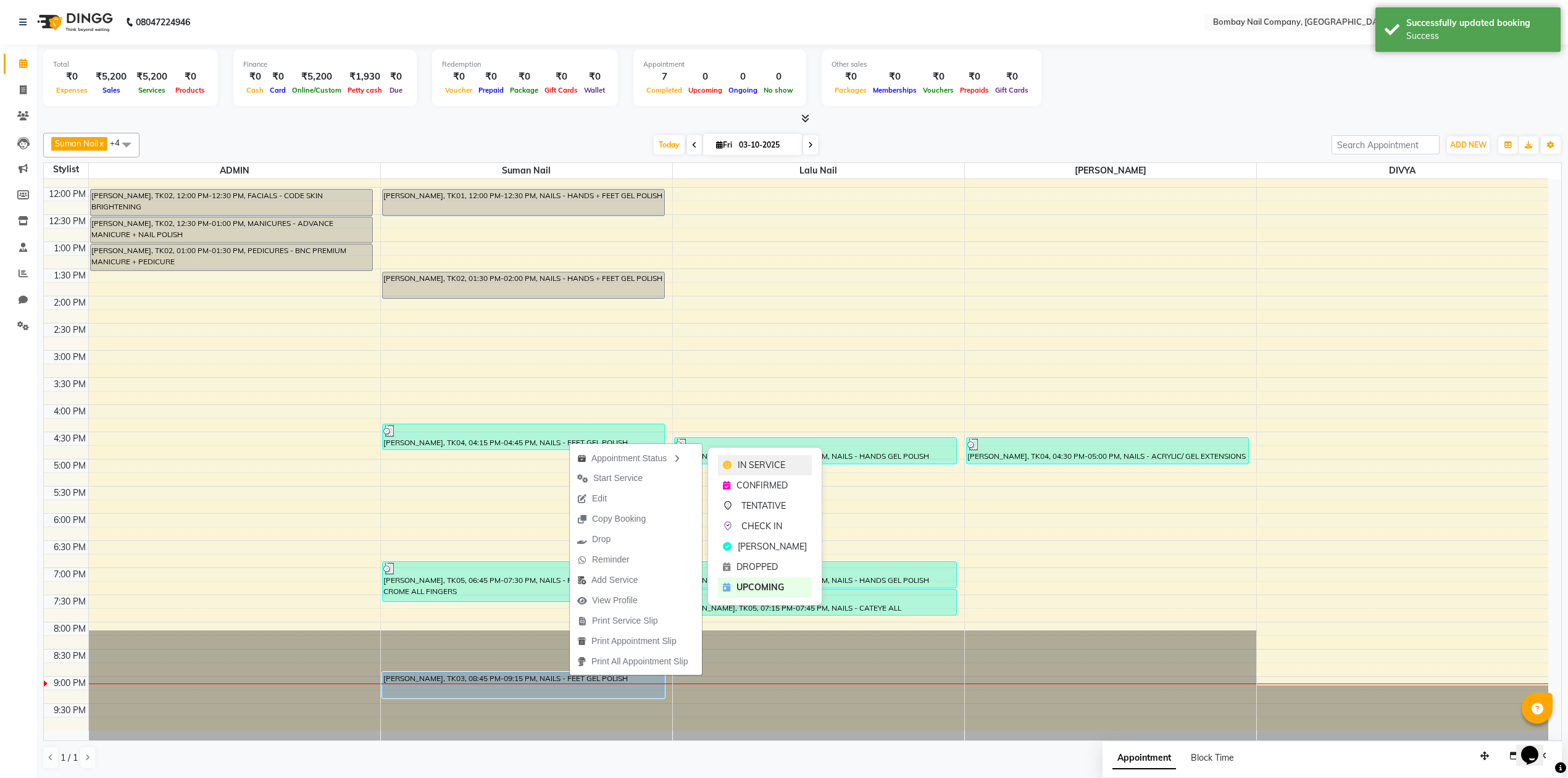
click at [749, 459] on span "IN SERVICE" at bounding box center [761, 465] width 48 height 13
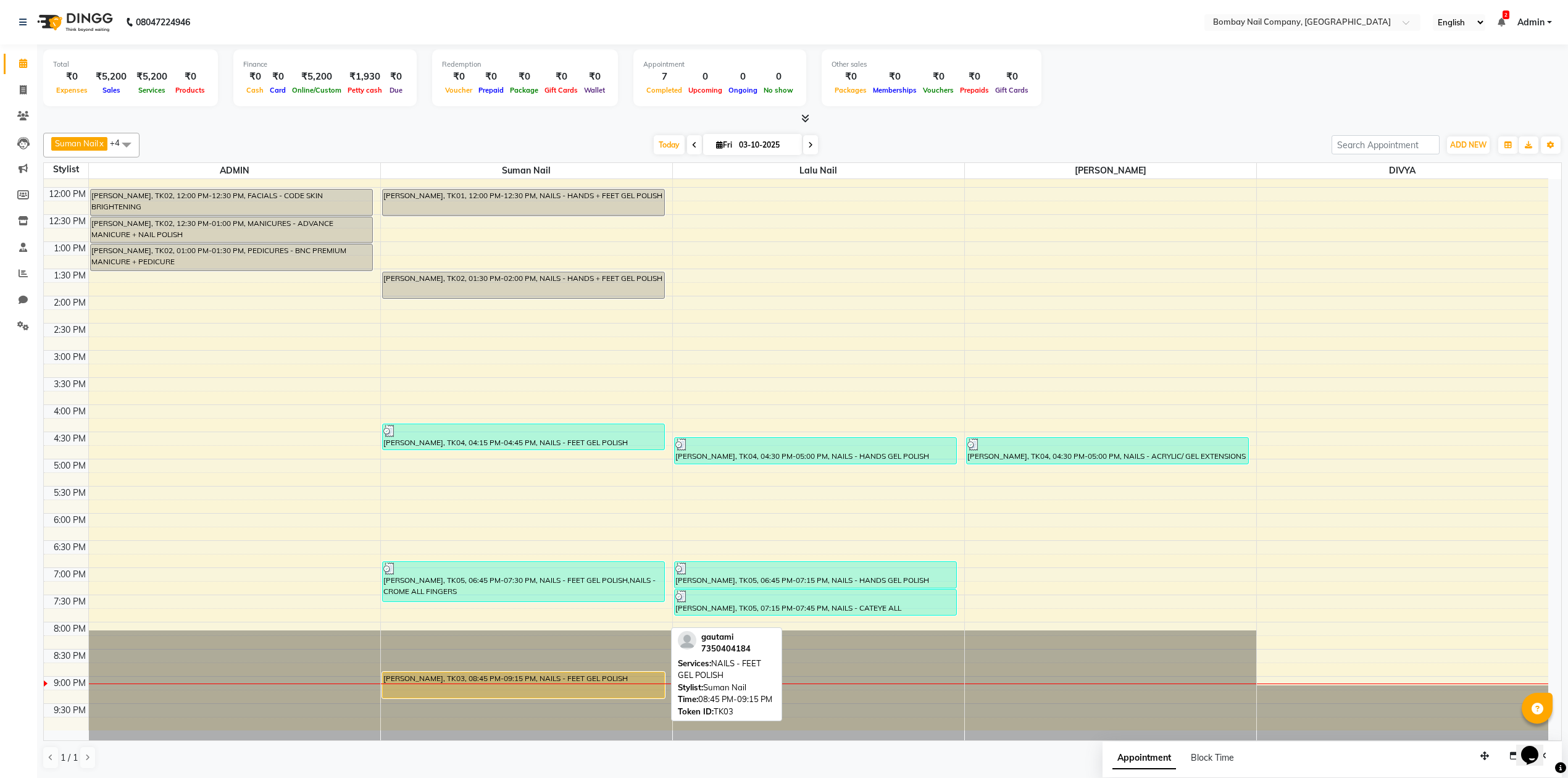
click at [584, 673] on div "gautami, TK03, 08:45 PM-09:15 PM, NAILS - FEET GEL POLISH" at bounding box center [523, 685] width 281 height 25
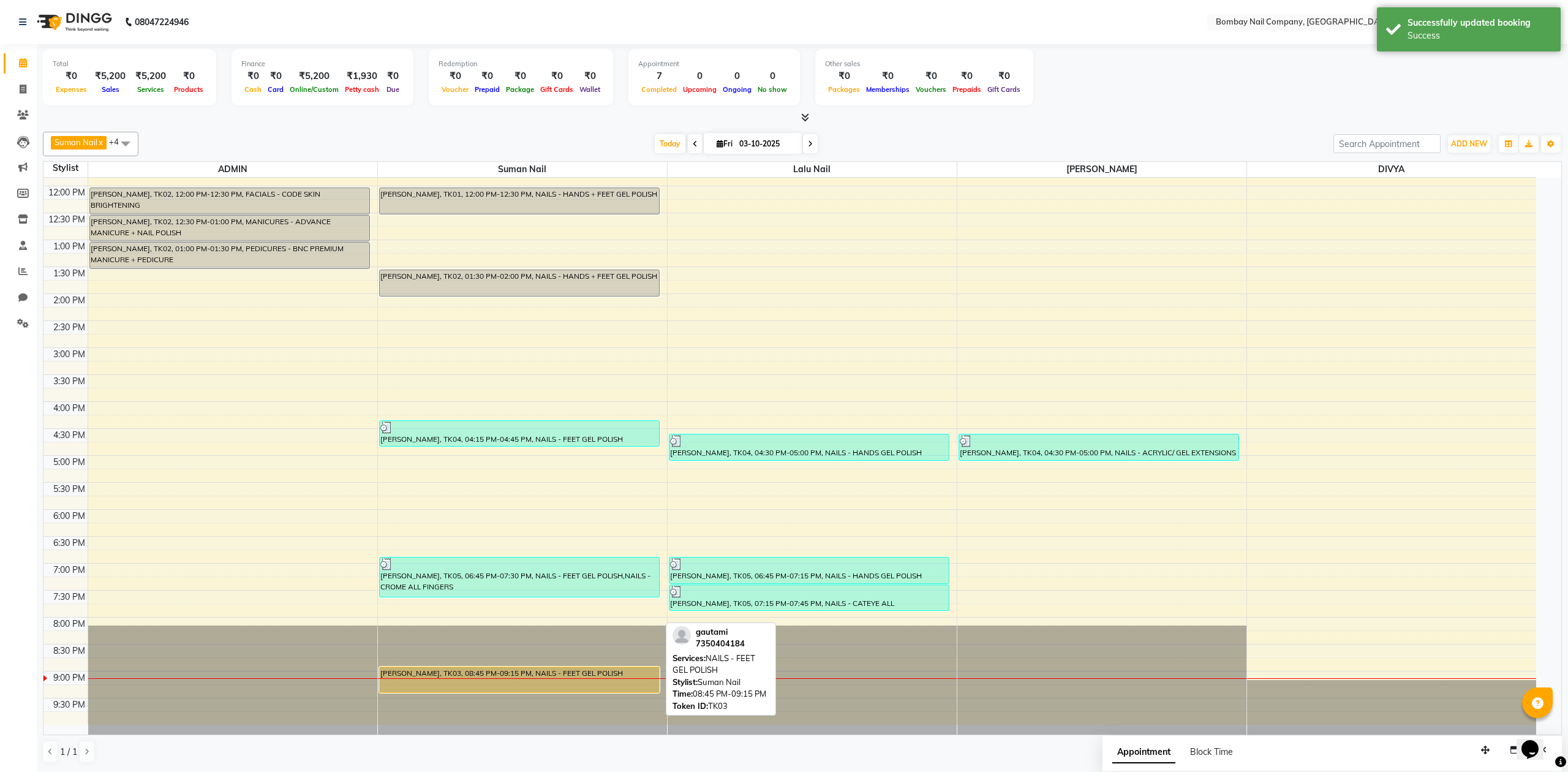
select select "1"
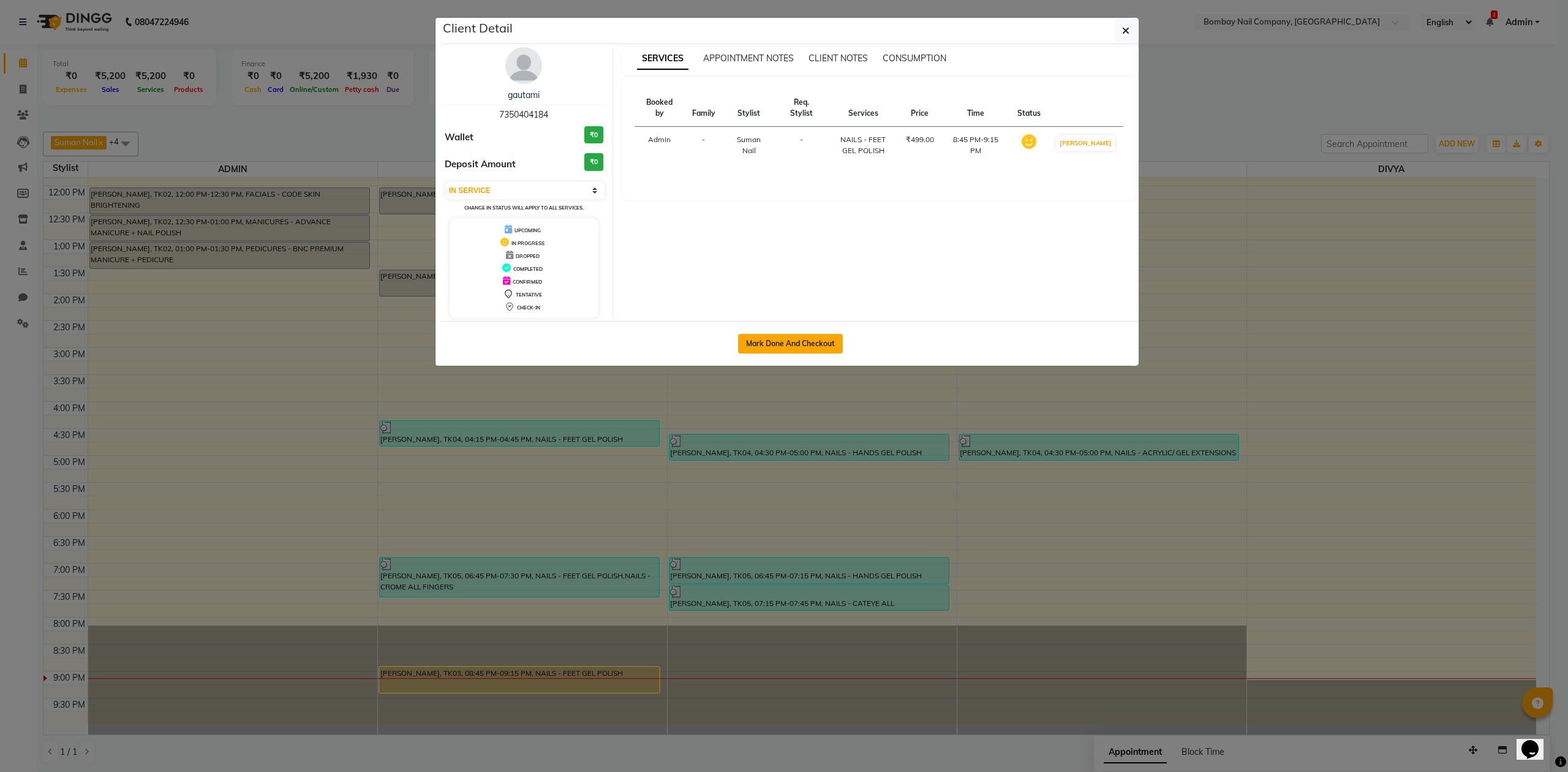
click at [798, 342] on button "Mark Done And Checkout" at bounding box center [791, 343] width 105 height 19
select select "service"
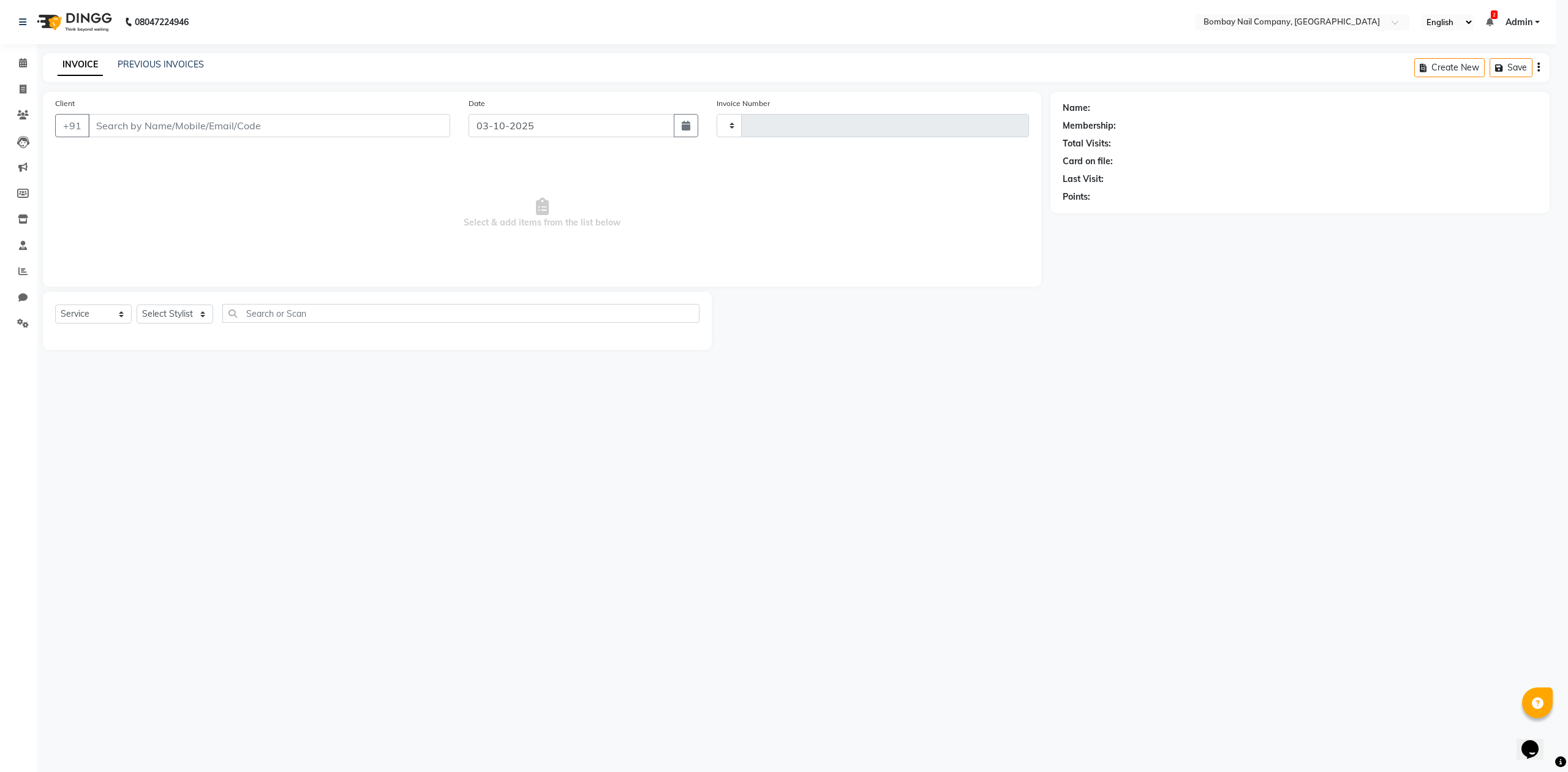
type input "0074"
select select "8782"
type input "7350404184"
select select "90121"
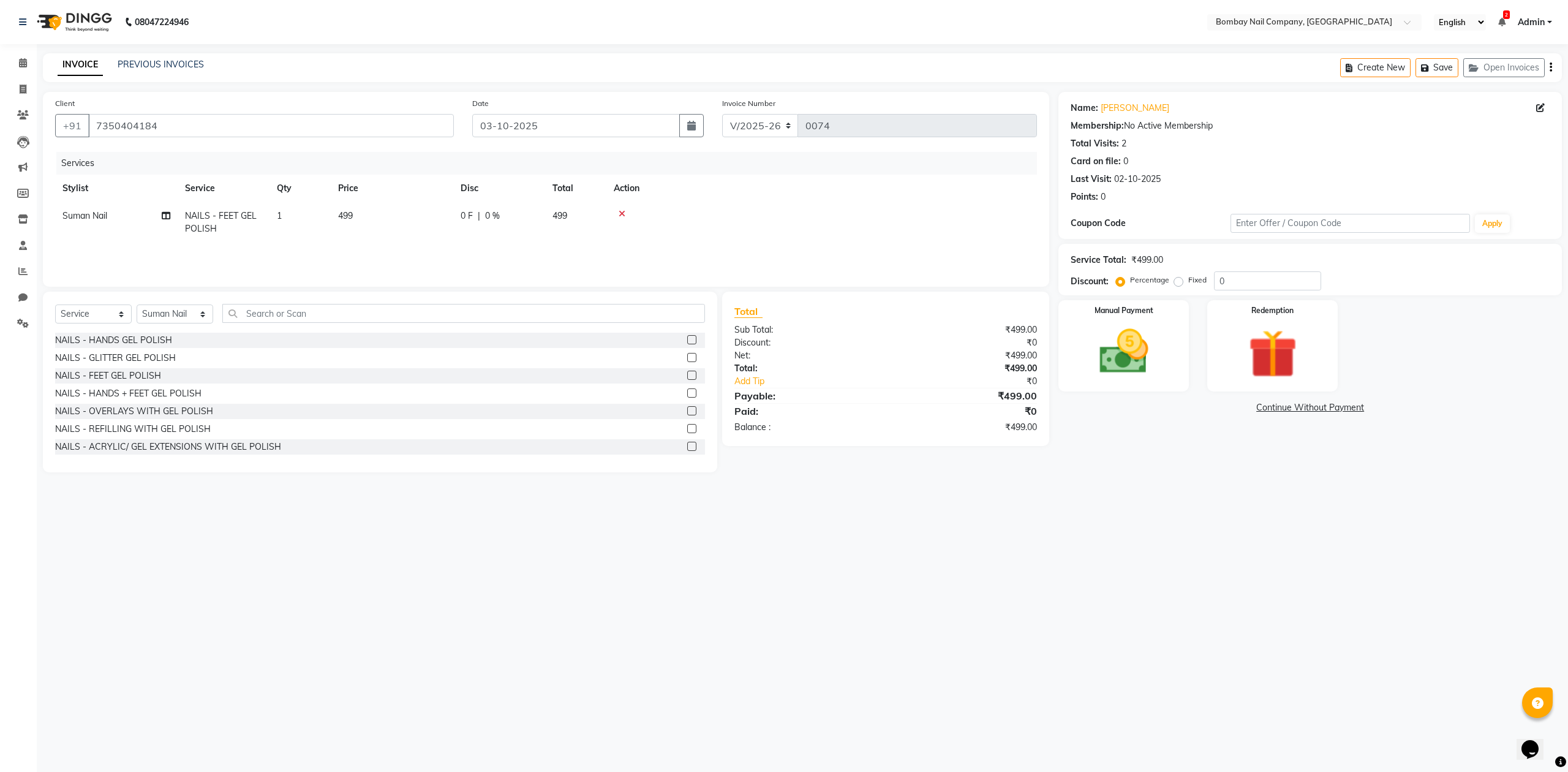
click at [346, 210] on span "499" at bounding box center [346, 216] width 15 height 11
select select "90121"
click at [405, 218] on input "499" at bounding box center [450, 219] width 108 height 19
type input "500"
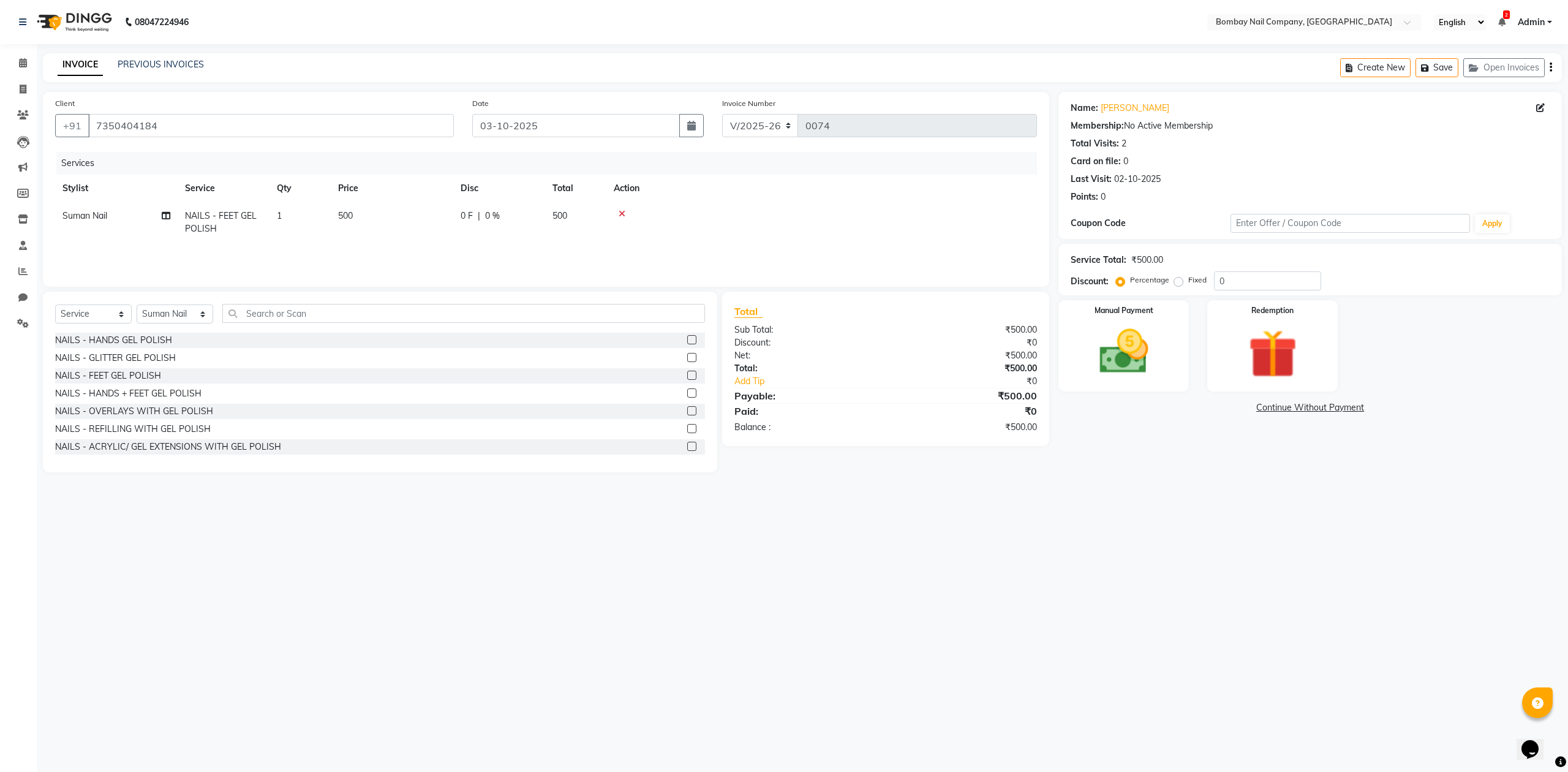
click at [860, 216] on div at bounding box center [822, 213] width 416 height 9
click at [861, 213] on div at bounding box center [822, 213] width 416 height 9
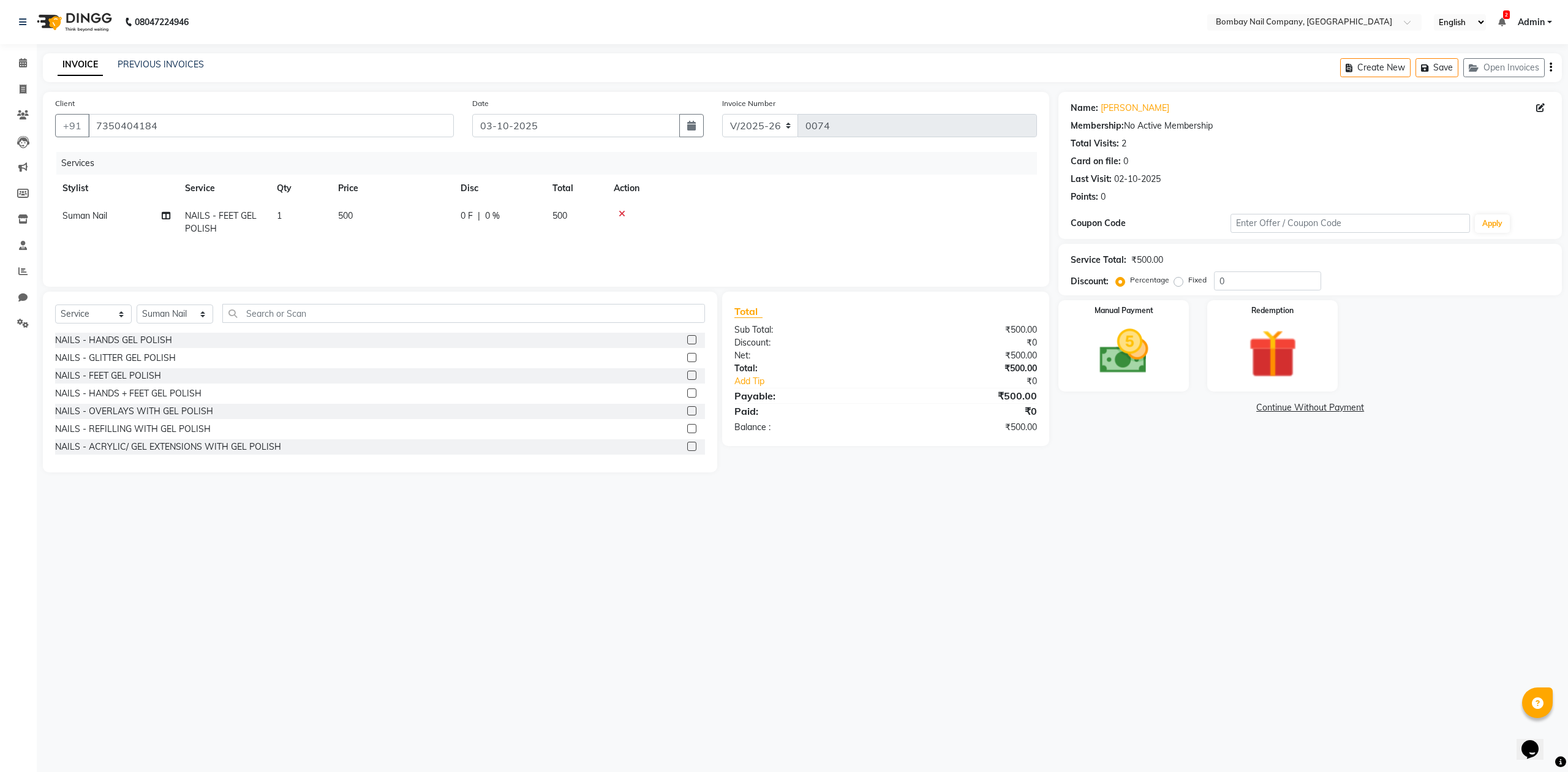
click at [861, 213] on div at bounding box center [822, 213] width 416 height 9
click at [1147, 375] on img at bounding box center [1124, 353] width 82 height 59
click at [1156, 409] on span "UPI" at bounding box center [1157, 409] width 19 height 14
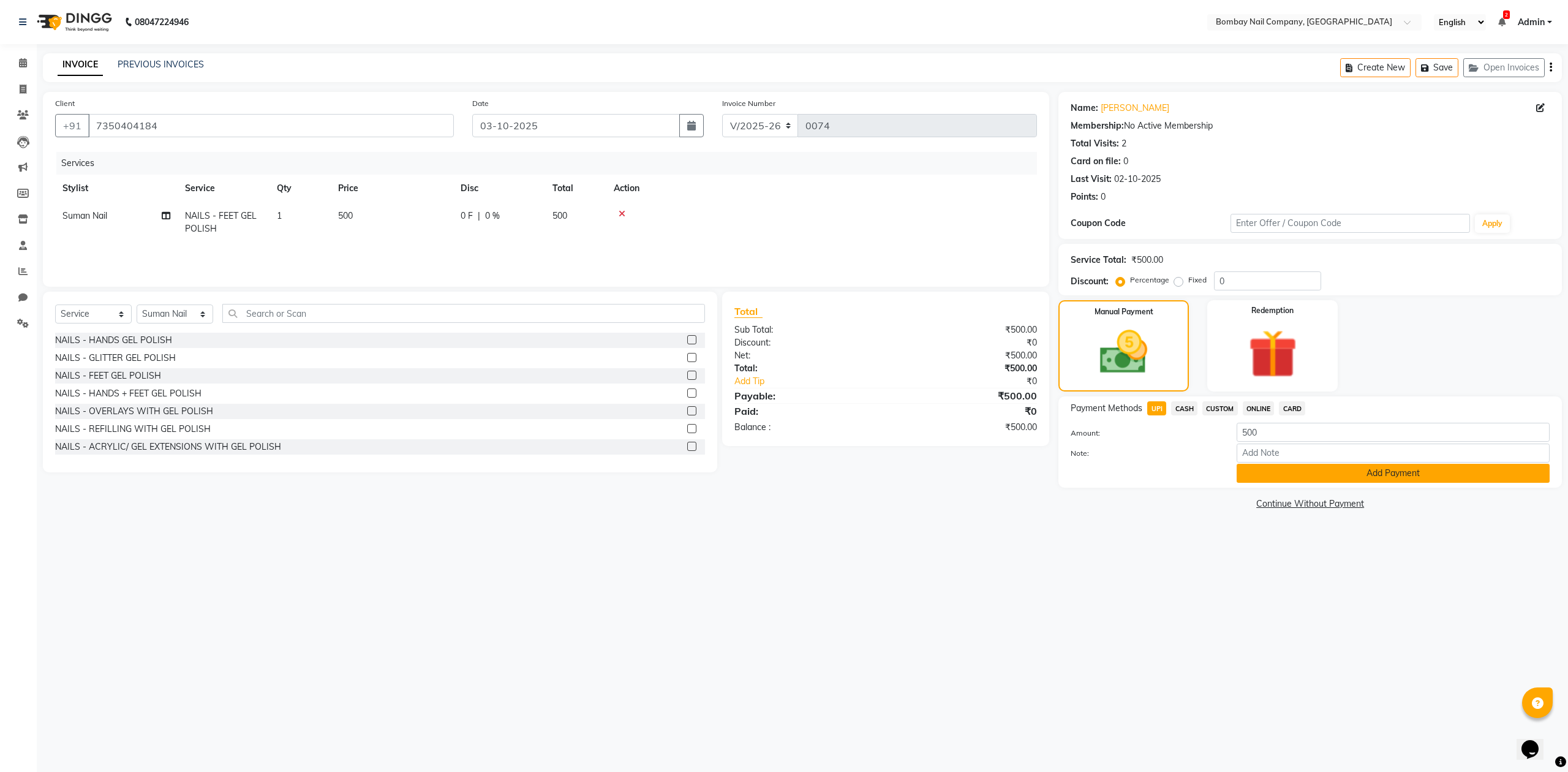
click at [1288, 482] on button "Add Payment" at bounding box center [1393, 473] width 313 height 19
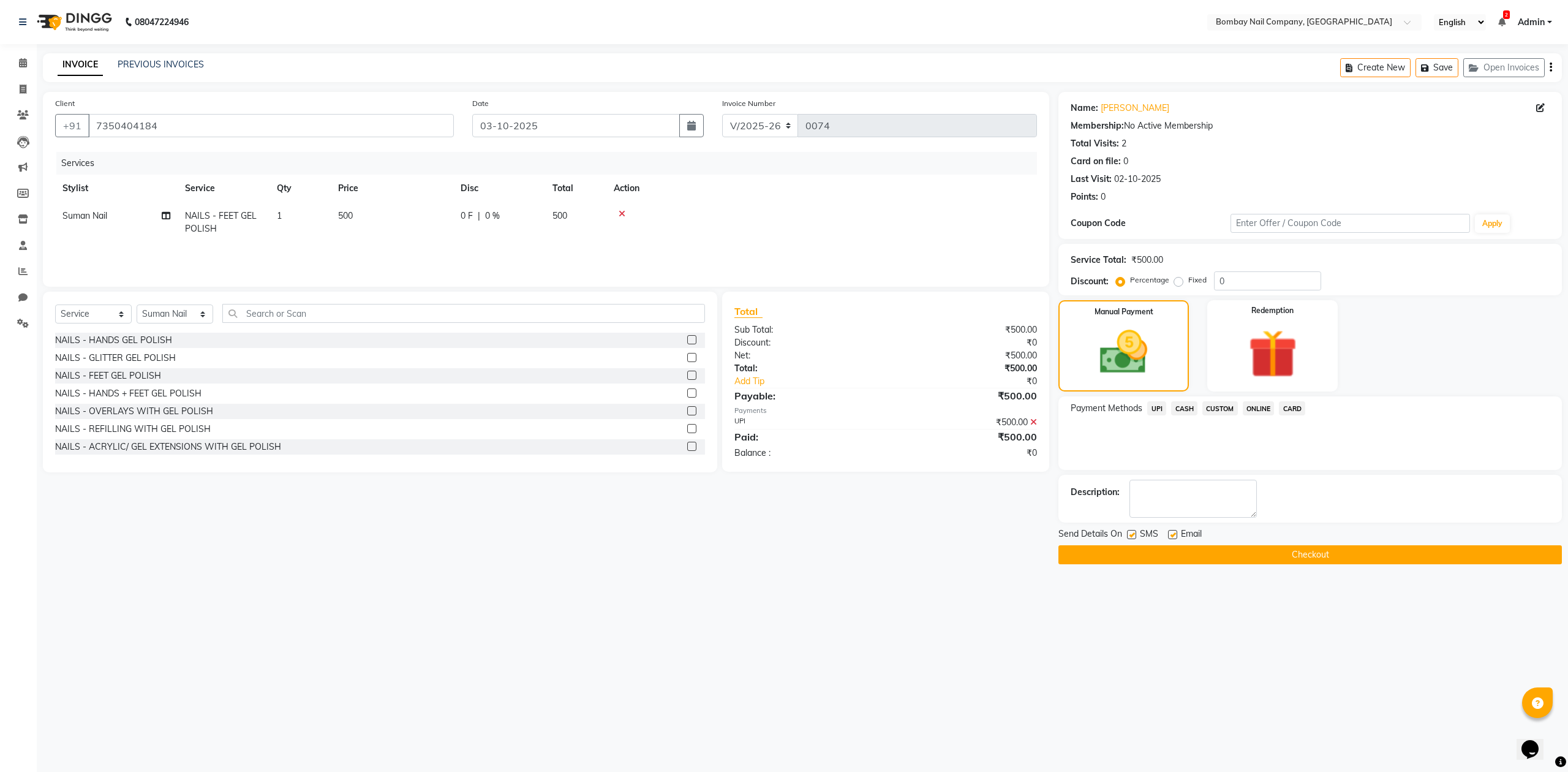
click at [1307, 554] on button "Checkout" at bounding box center [1310, 555] width 503 height 19
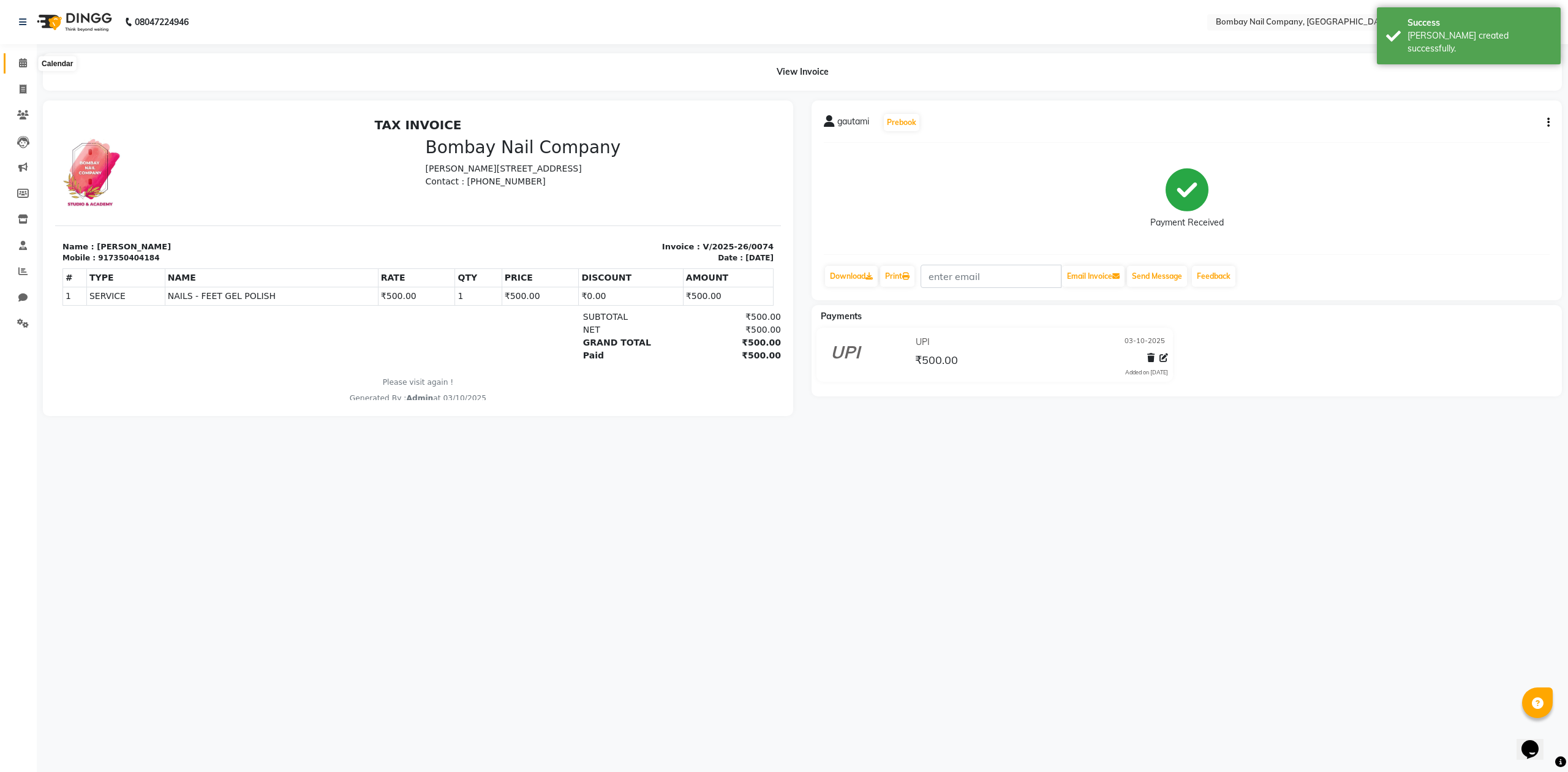
click at [23, 60] on icon at bounding box center [23, 63] width 8 height 9
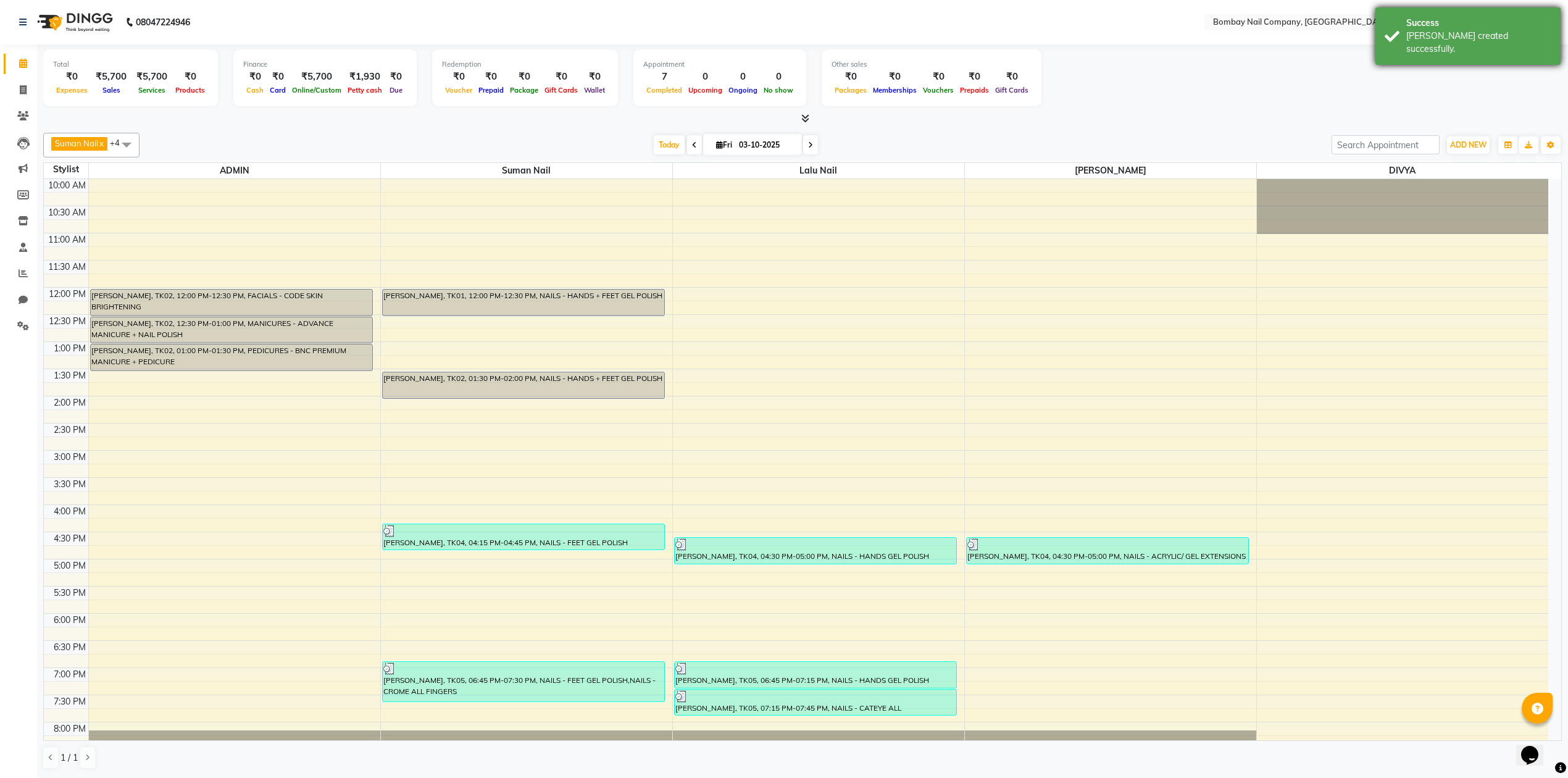
click at [1403, 31] on div "Success Bill created successfully." at bounding box center [1468, 35] width 185 height 57
click at [1068, 79] on div "Total ₹0 Expenses ₹5,700 Sales ₹5,700 Services ₹0 Products Finance ₹0 Cash ₹0 C…" at bounding box center [802, 79] width 1519 height 60
click at [1066, 82] on div "Total ₹0 Expenses ₹5,700 Sales ₹5,700 Services ₹0 Products Finance ₹0 Cash ₹0 C…" at bounding box center [802, 79] width 1519 height 60
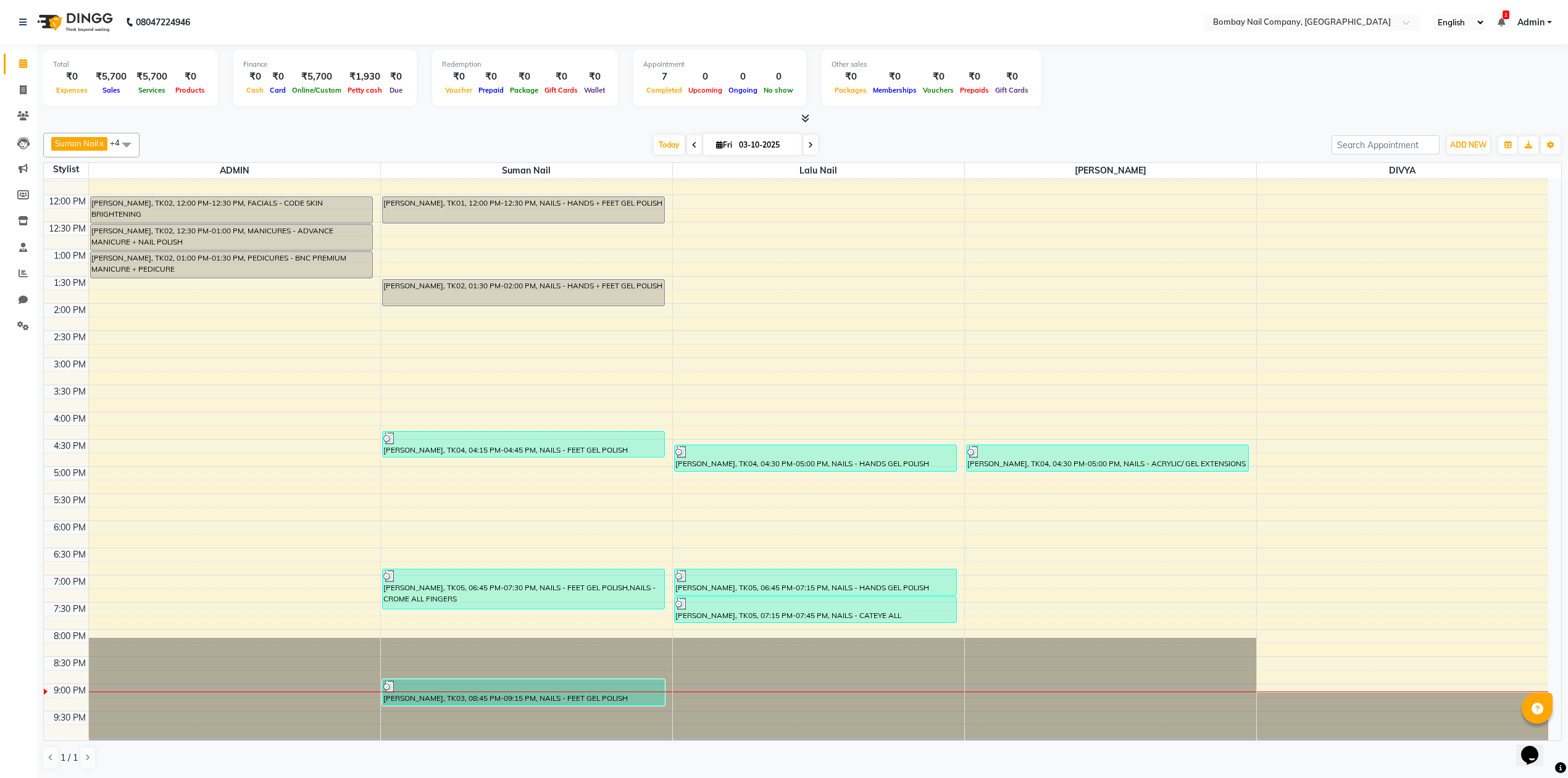
scroll to position [100, 0]
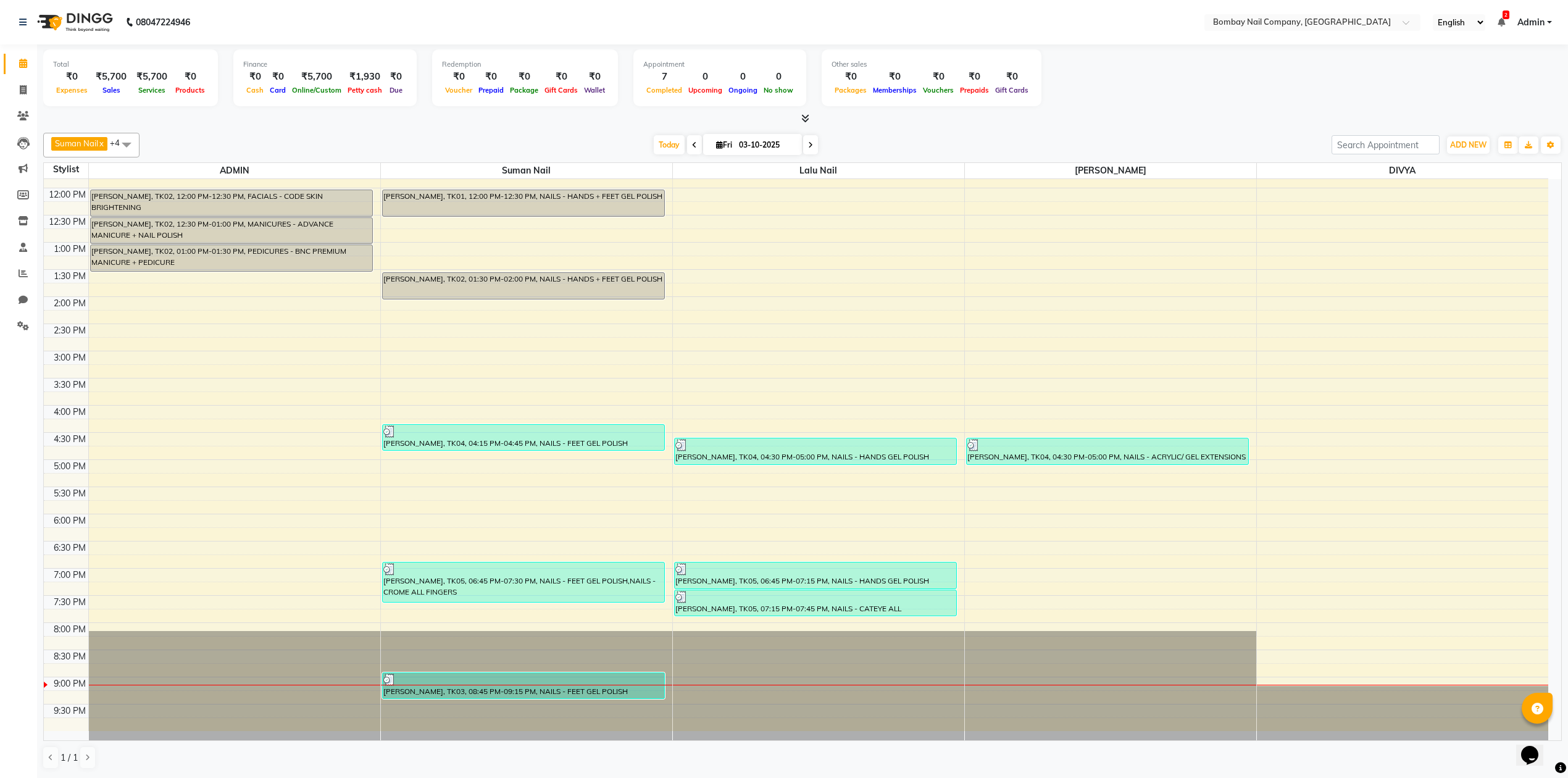
click at [1050, 133] on div "Suman Nail x Lalu Nail x Sanjay Nail x DIVYA x ADMIN x +4 Select All ADMIN Suma…" at bounding box center [802, 144] width 1519 height 24
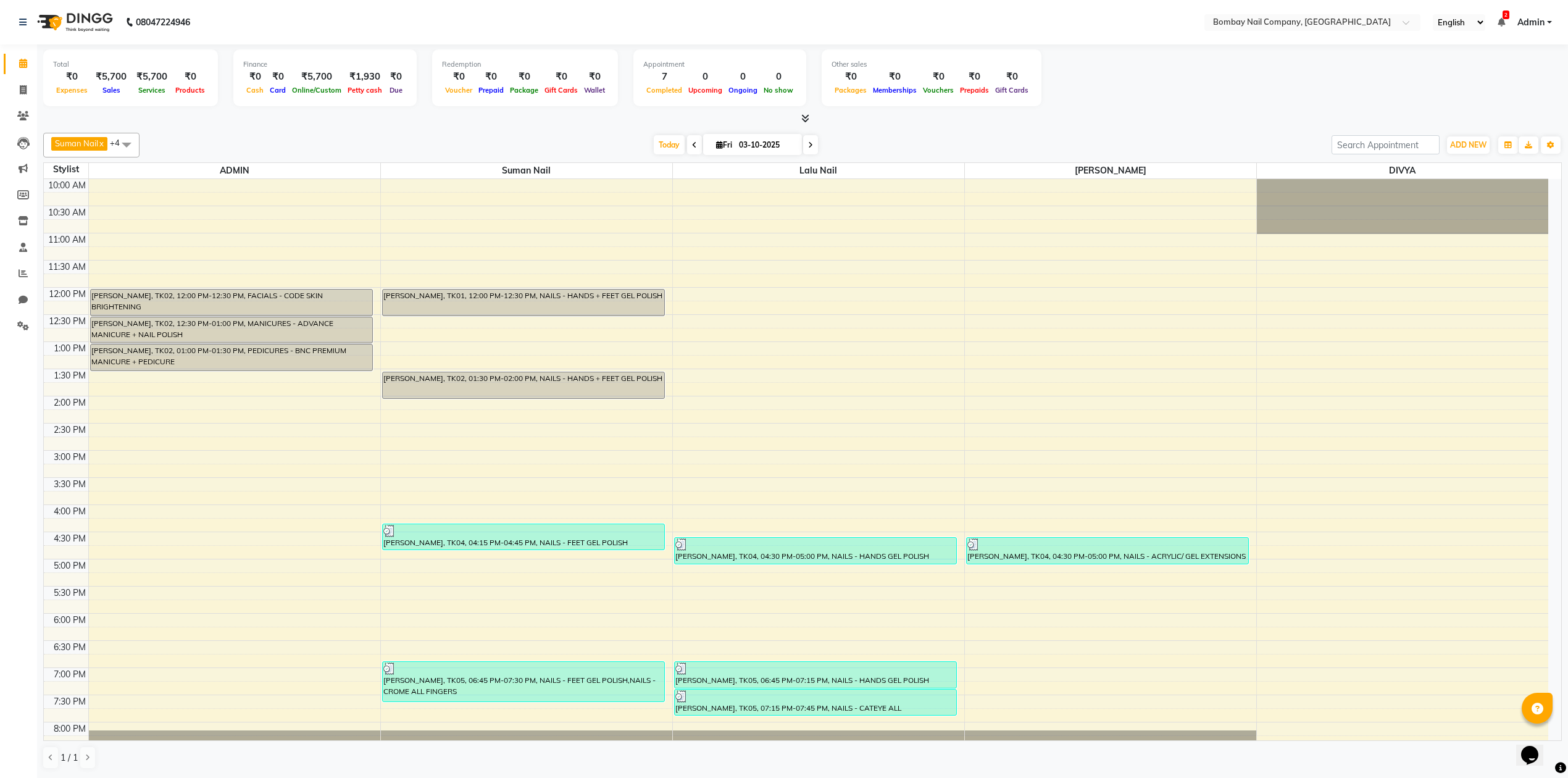
scroll to position [1, 0]
click at [1137, 94] on div "Total ₹0 Expenses ₹5,700 Sales ₹5,700 Services ₹0 Products Finance ₹0 Cash ₹0 C…" at bounding box center [802, 79] width 1519 height 60
click at [25, 93] on icon at bounding box center [23, 90] width 7 height 9
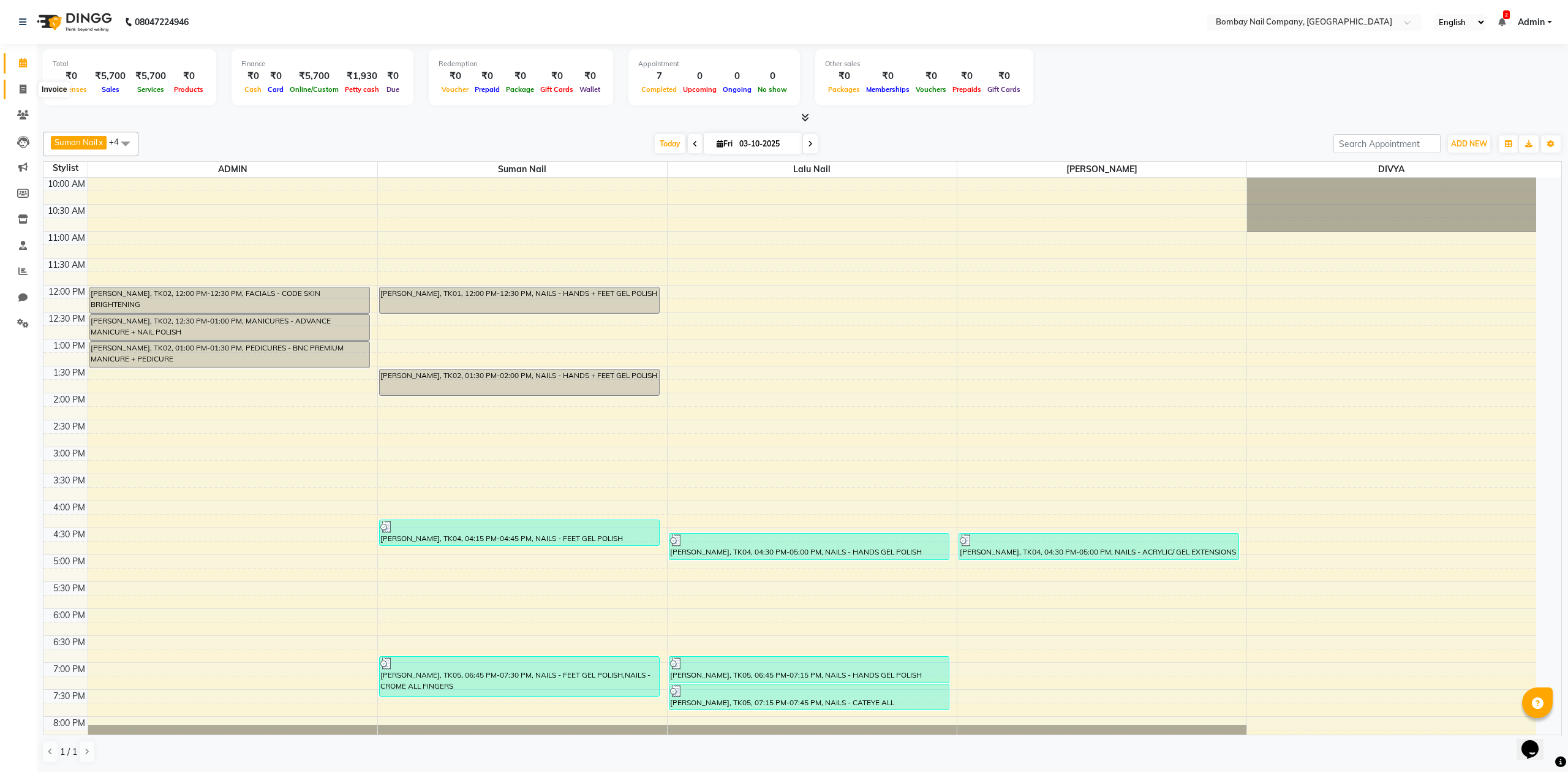
select select "8782"
select select "service"
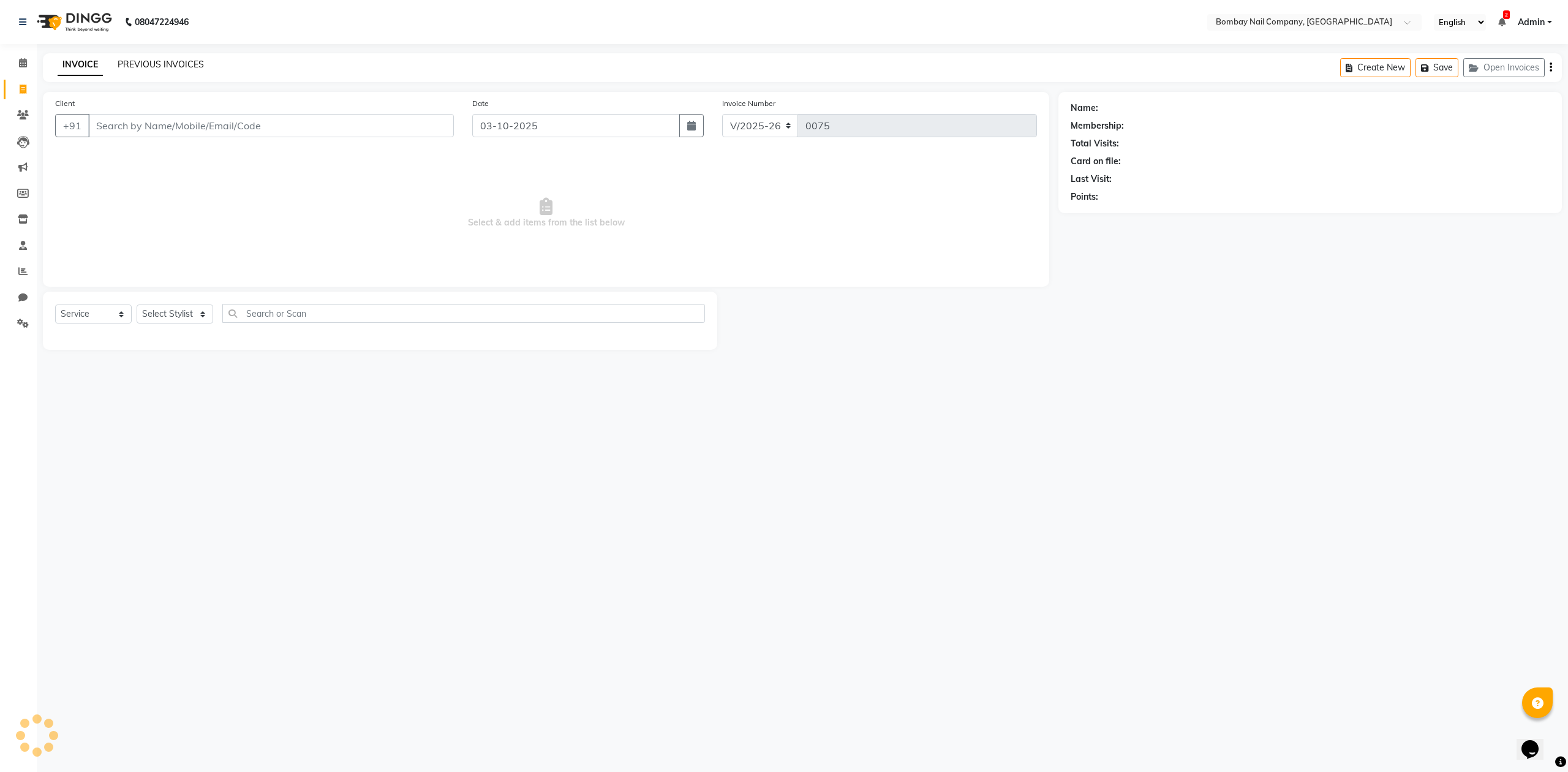
click at [170, 61] on link "PREVIOUS INVOICES" at bounding box center [160, 65] width 86 height 11
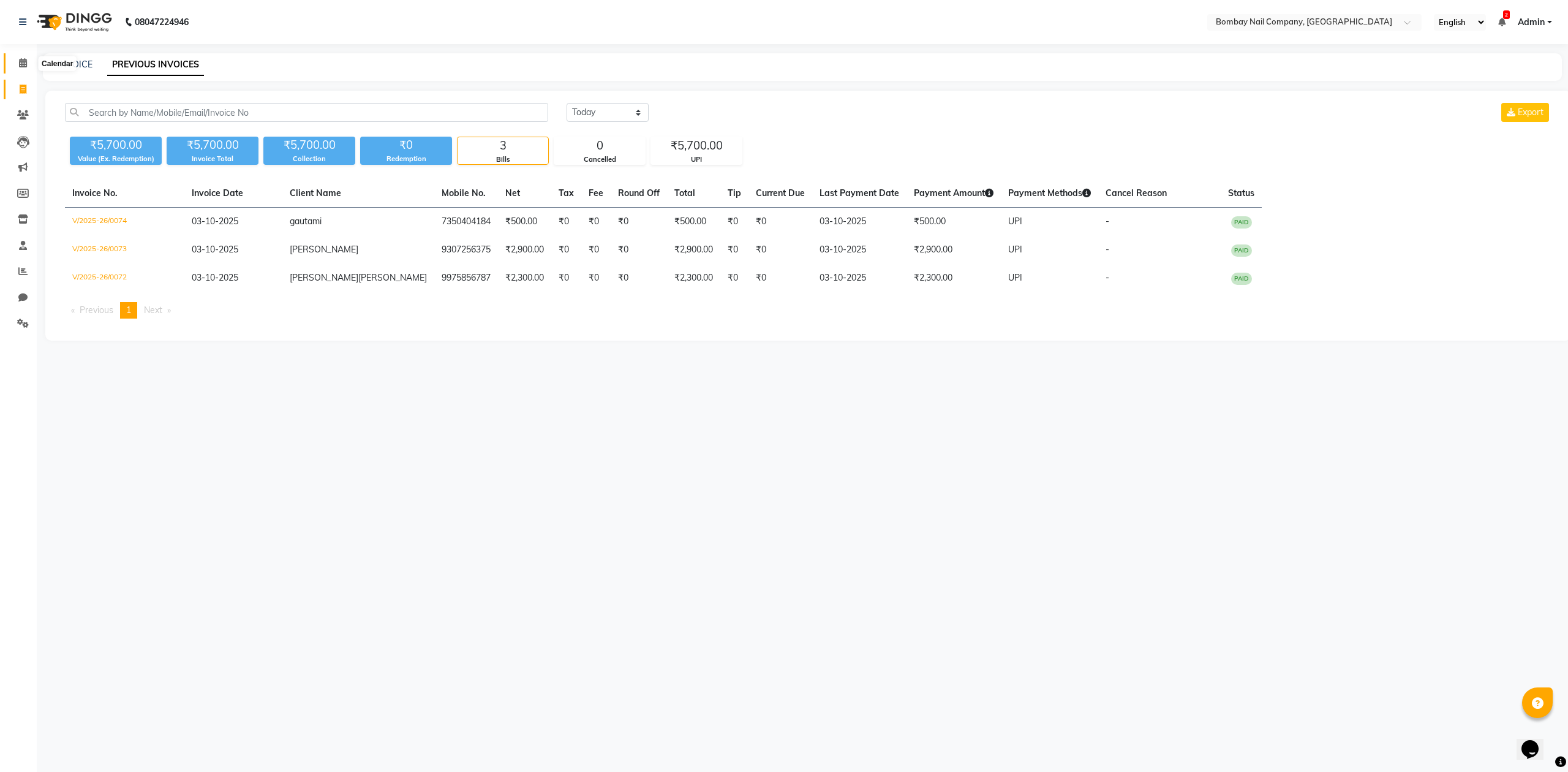
click at [22, 68] on icon at bounding box center [23, 63] width 8 height 9
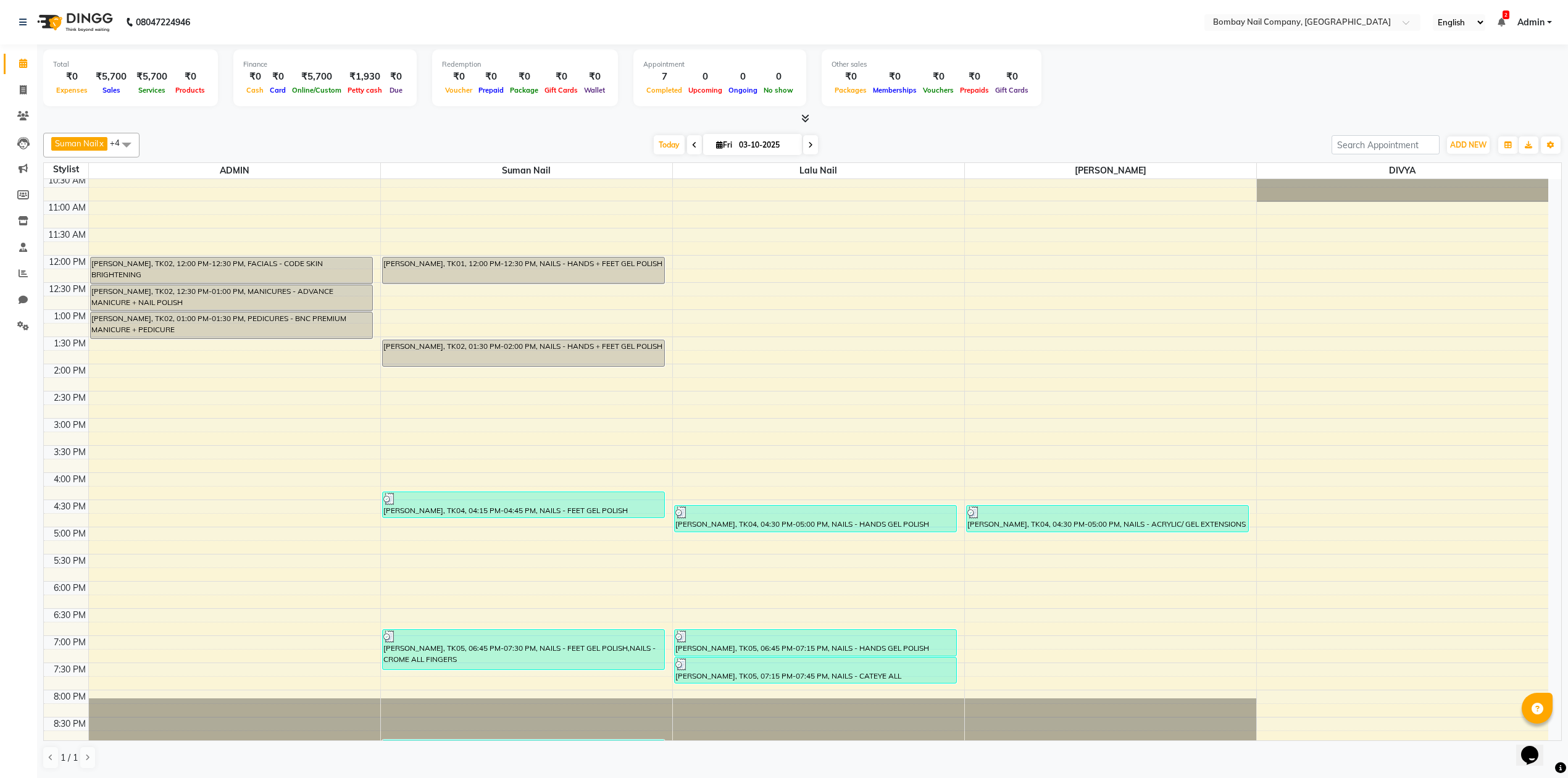
scroll to position [100, 0]
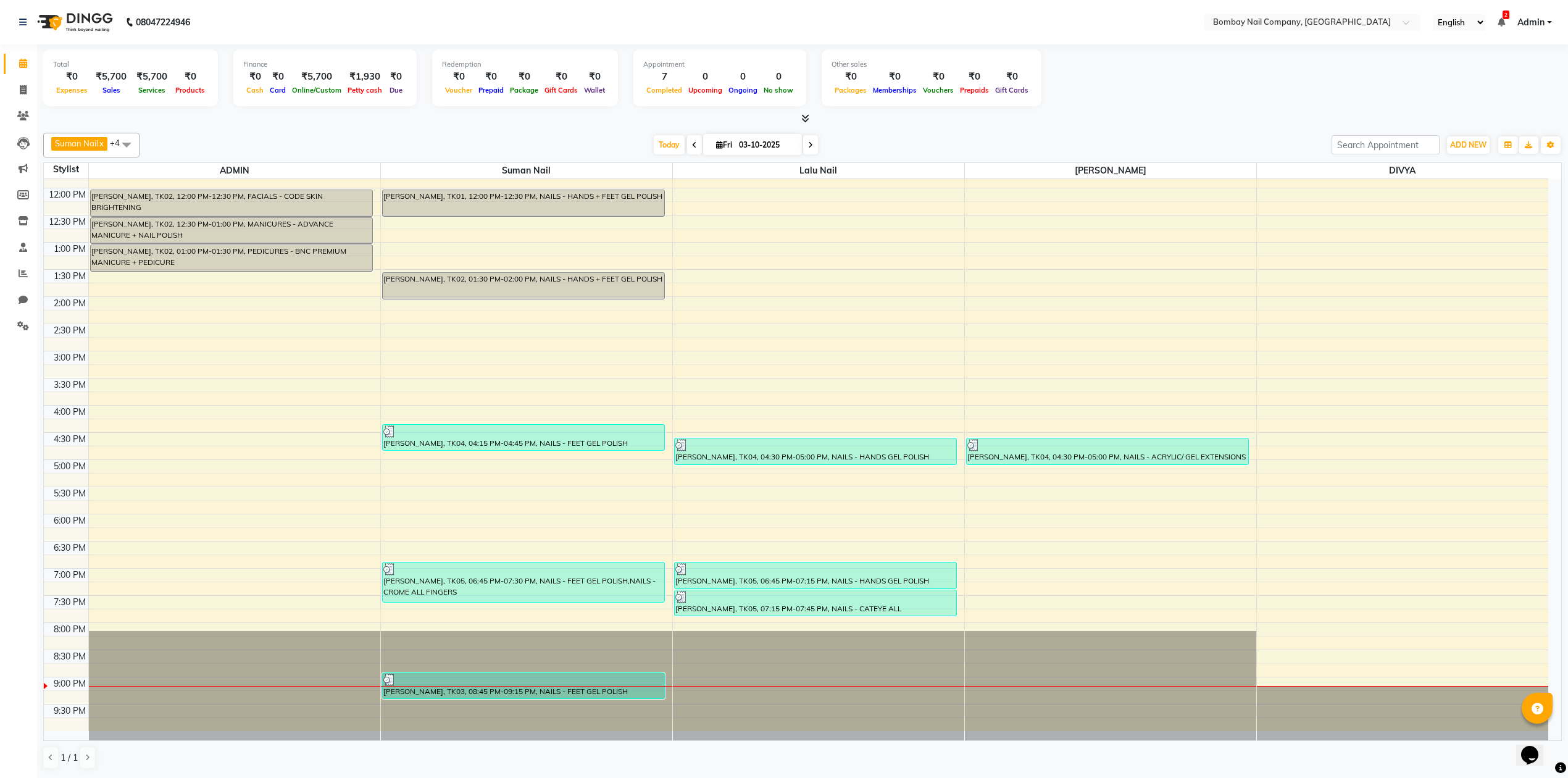
click at [800, 115] on span at bounding box center [803, 118] width 13 height 13
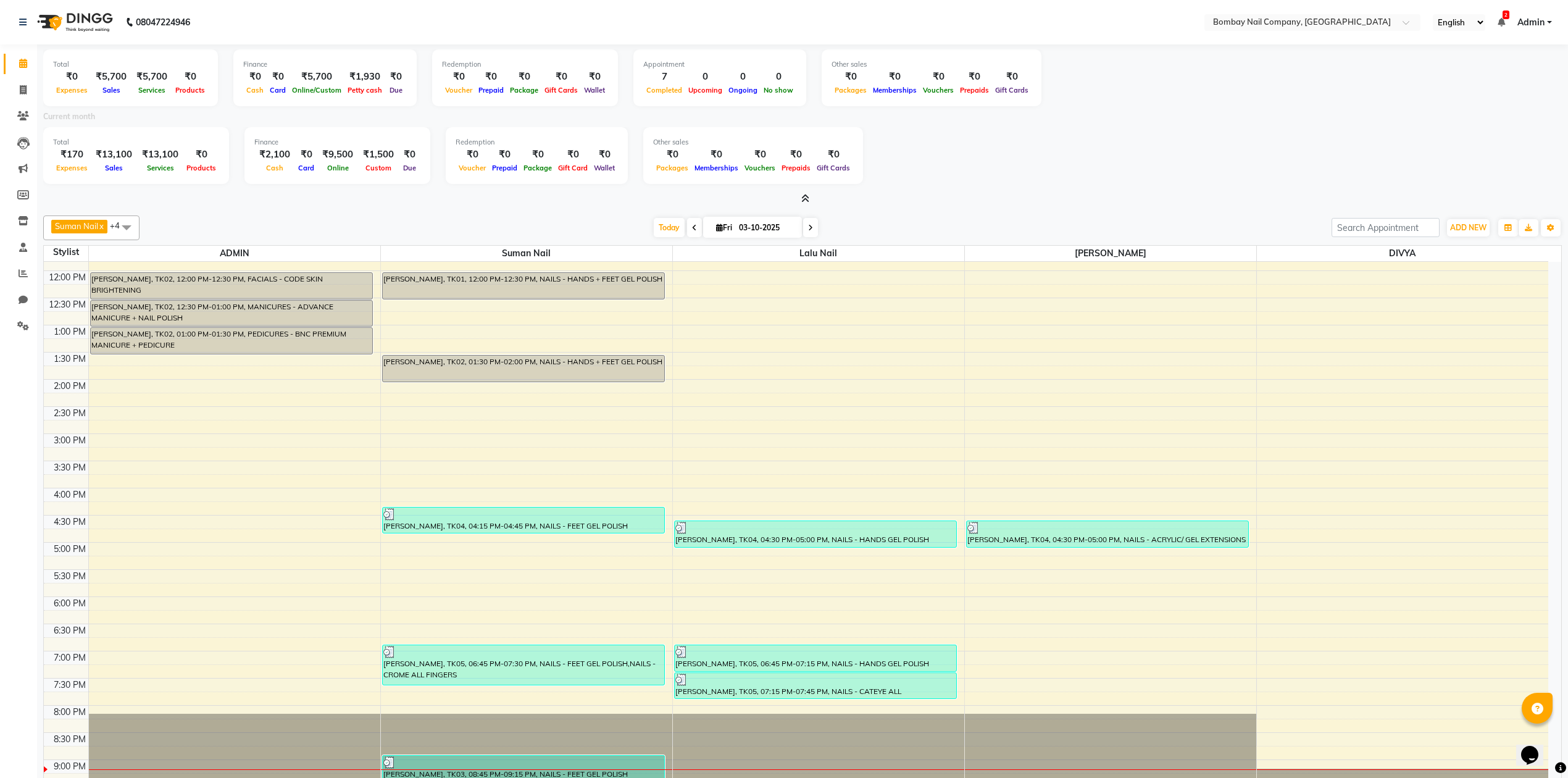
click at [803, 196] on icon at bounding box center [805, 198] width 8 height 9
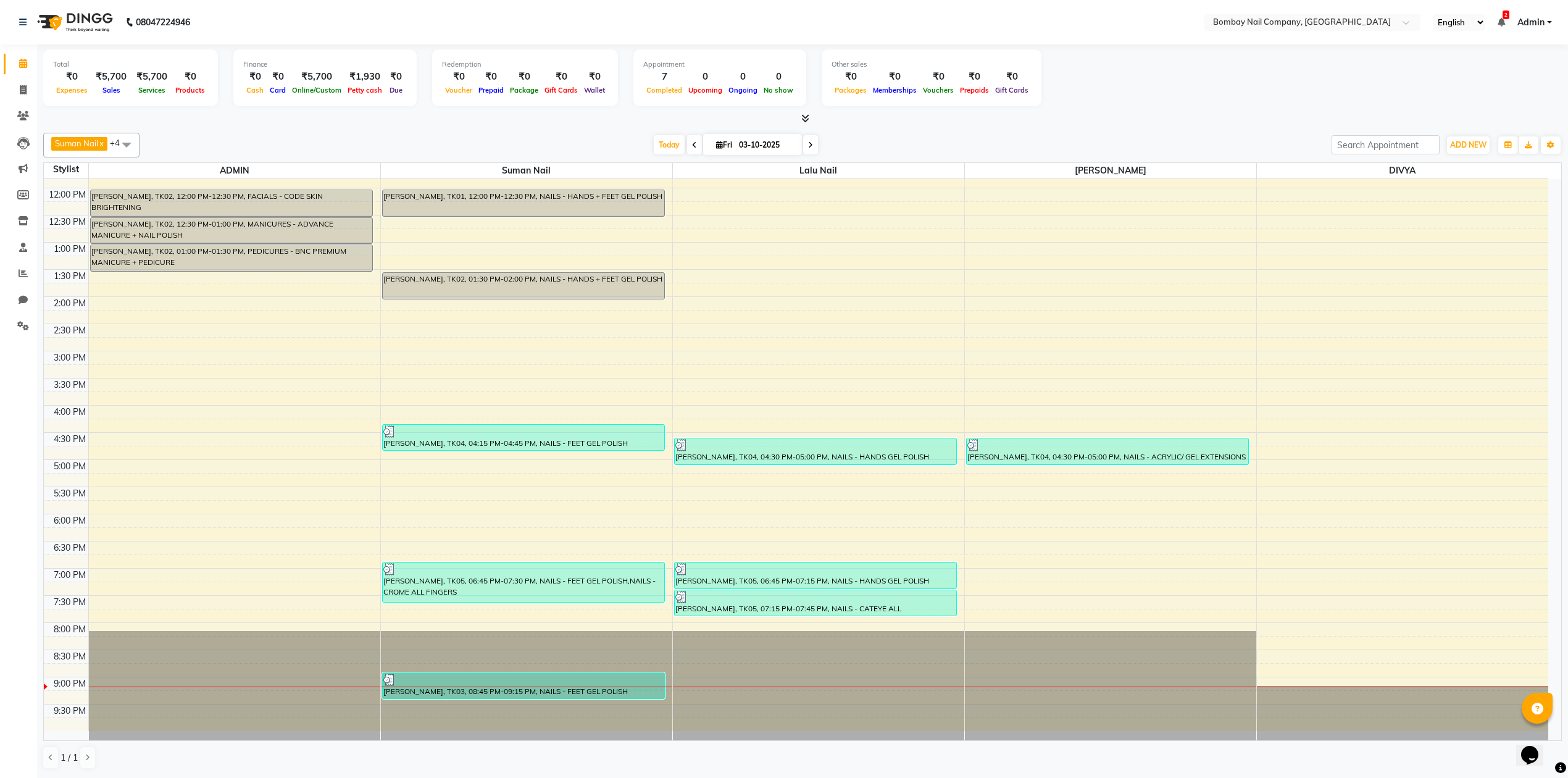
click at [1015, 118] on div at bounding box center [802, 118] width 1519 height 13
click at [1057, 136] on div "[DATE] [DATE]" at bounding box center [735, 145] width 1179 height 19
click at [1057, 118] on div at bounding box center [802, 118] width 1519 height 13
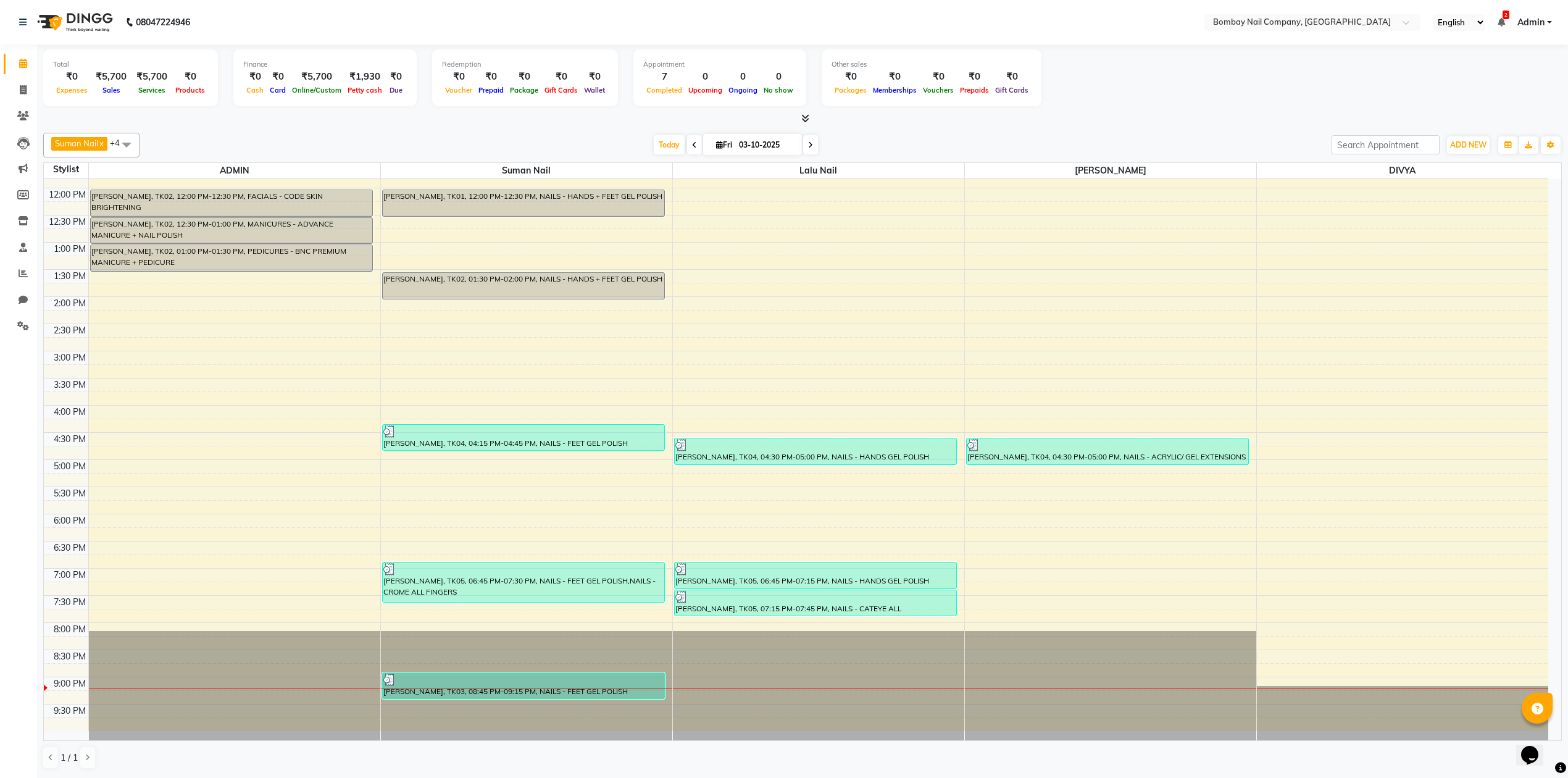
click at [1457, 133] on div "Suman Nail x Lalu Nail x Sanjay Nail x DIVYA x ADMIN x +4 Select All ADMIN Suma…" at bounding box center [802, 144] width 1519 height 24
click at [1457, 140] on span "ADD NEW" at bounding box center [1468, 145] width 36 height 9
click at [1452, 219] on link "Add Attendance" at bounding box center [1439, 217] width 97 height 16
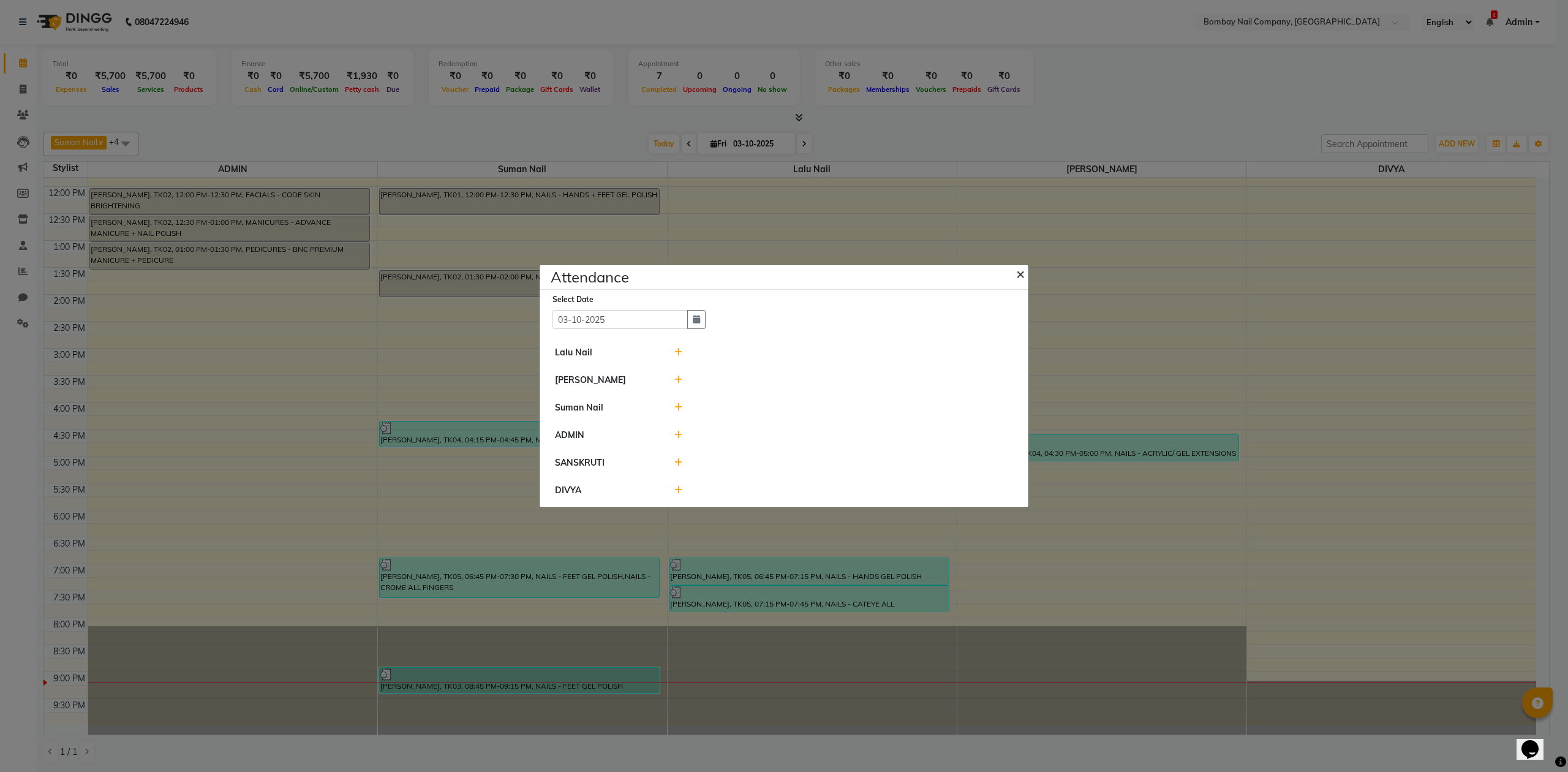
click at [1019, 278] on span "×" at bounding box center [1020, 273] width 9 height 19
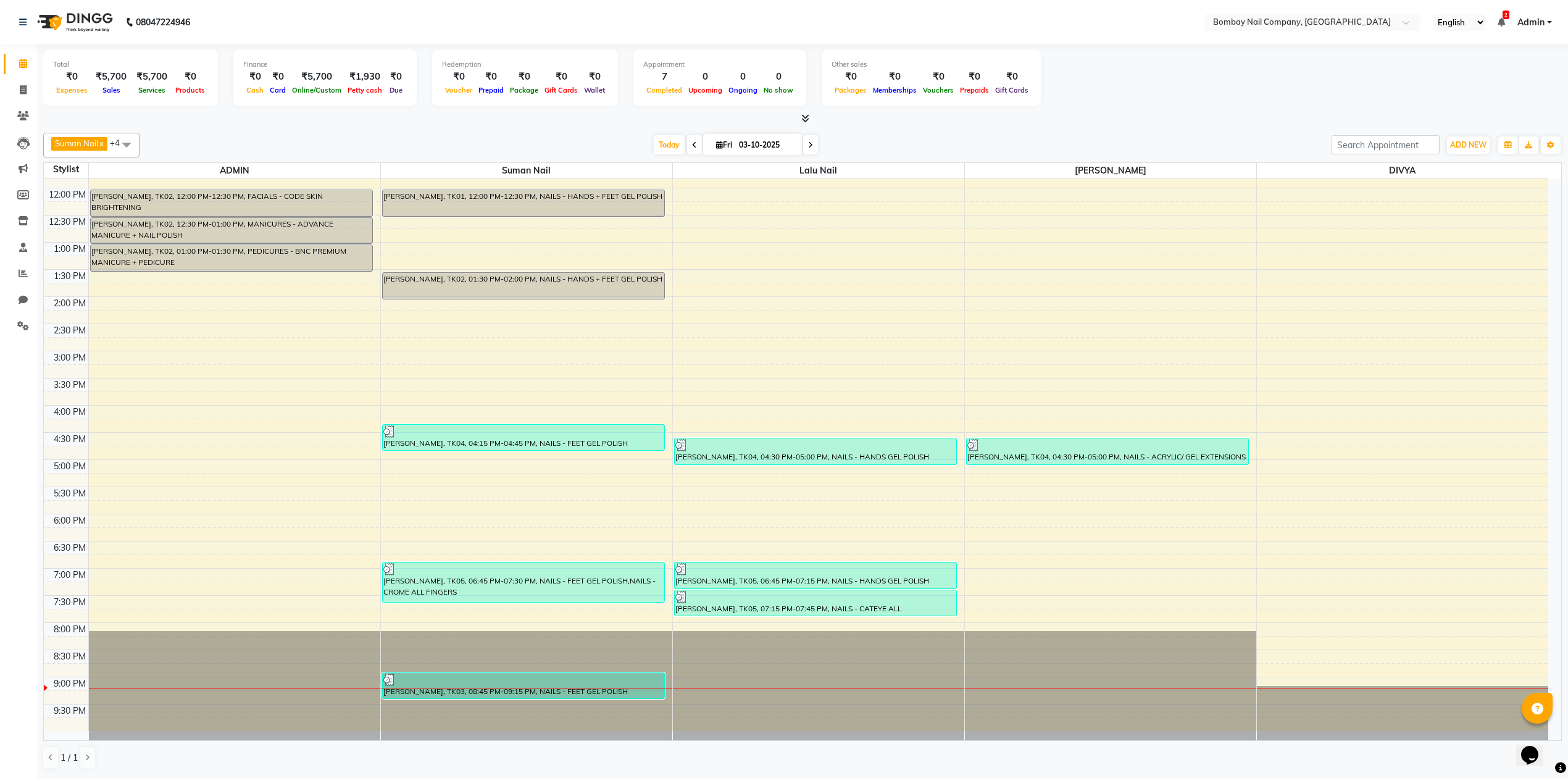
click at [1120, 99] on div "Total ₹0 Expenses ₹5,700 Sales ₹5,700 Services ₹0 Products Finance ₹0 Cash ₹0 C…" at bounding box center [802, 79] width 1519 height 60
click at [1068, 126] on div "Total ₹0 Expenses ₹5,700 Sales ₹5,700 Services ₹0 Products Finance ₹0 Cash ₹0 C…" at bounding box center [802, 411] width 1530 height 733
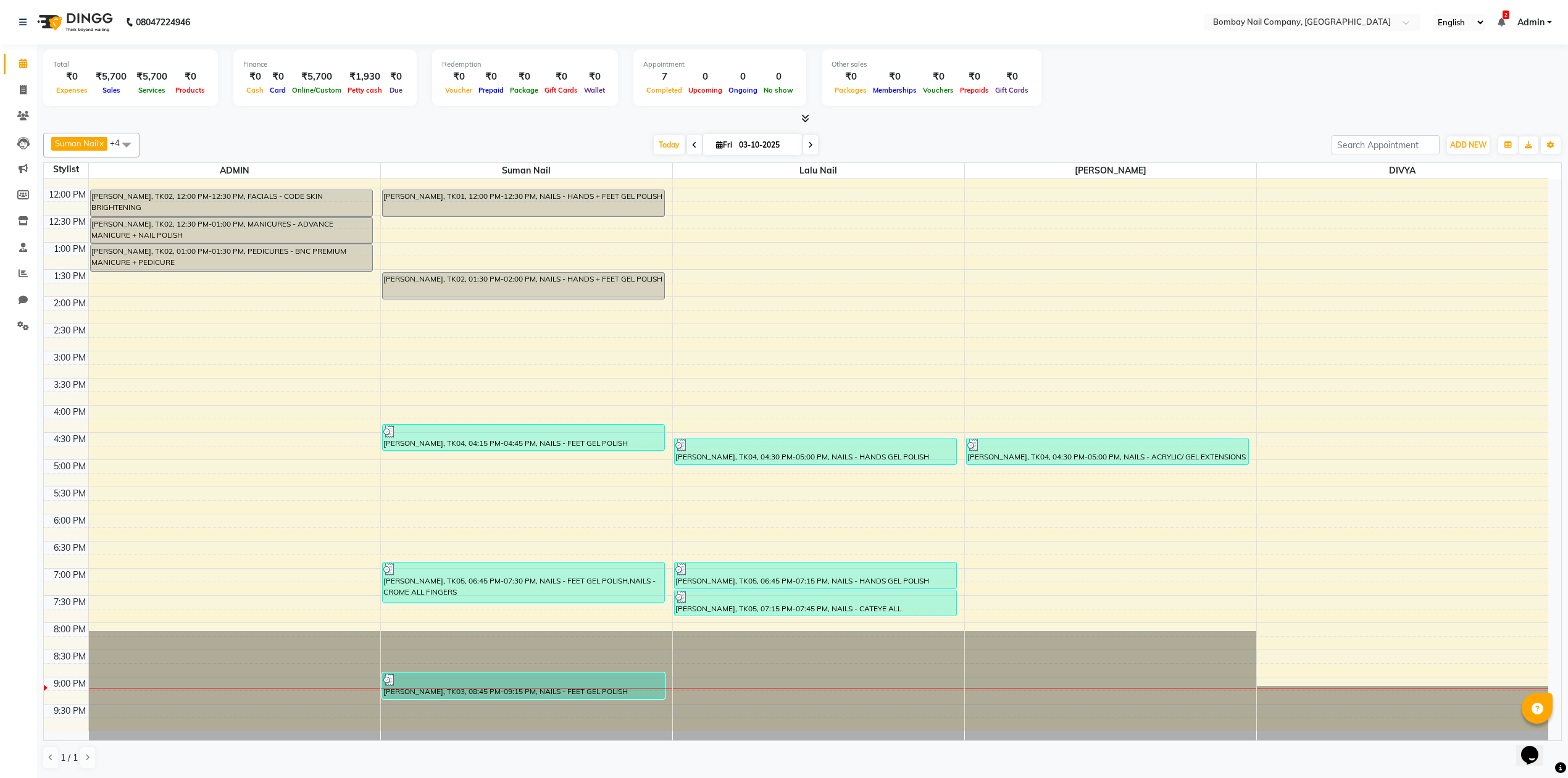
click at [1068, 126] on div "Total ₹0 Expenses ₹5,700 Sales ₹5,700 Services ₹0 Products Finance ₹0 Cash ₹0 C…" at bounding box center [802, 411] width 1530 height 733
click at [1475, 136] on button "ADD NEW Toggle Dropdown" at bounding box center [1468, 145] width 42 height 17
click at [1446, 210] on link "Add Attendance" at bounding box center [1439, 217] width 97 height 16
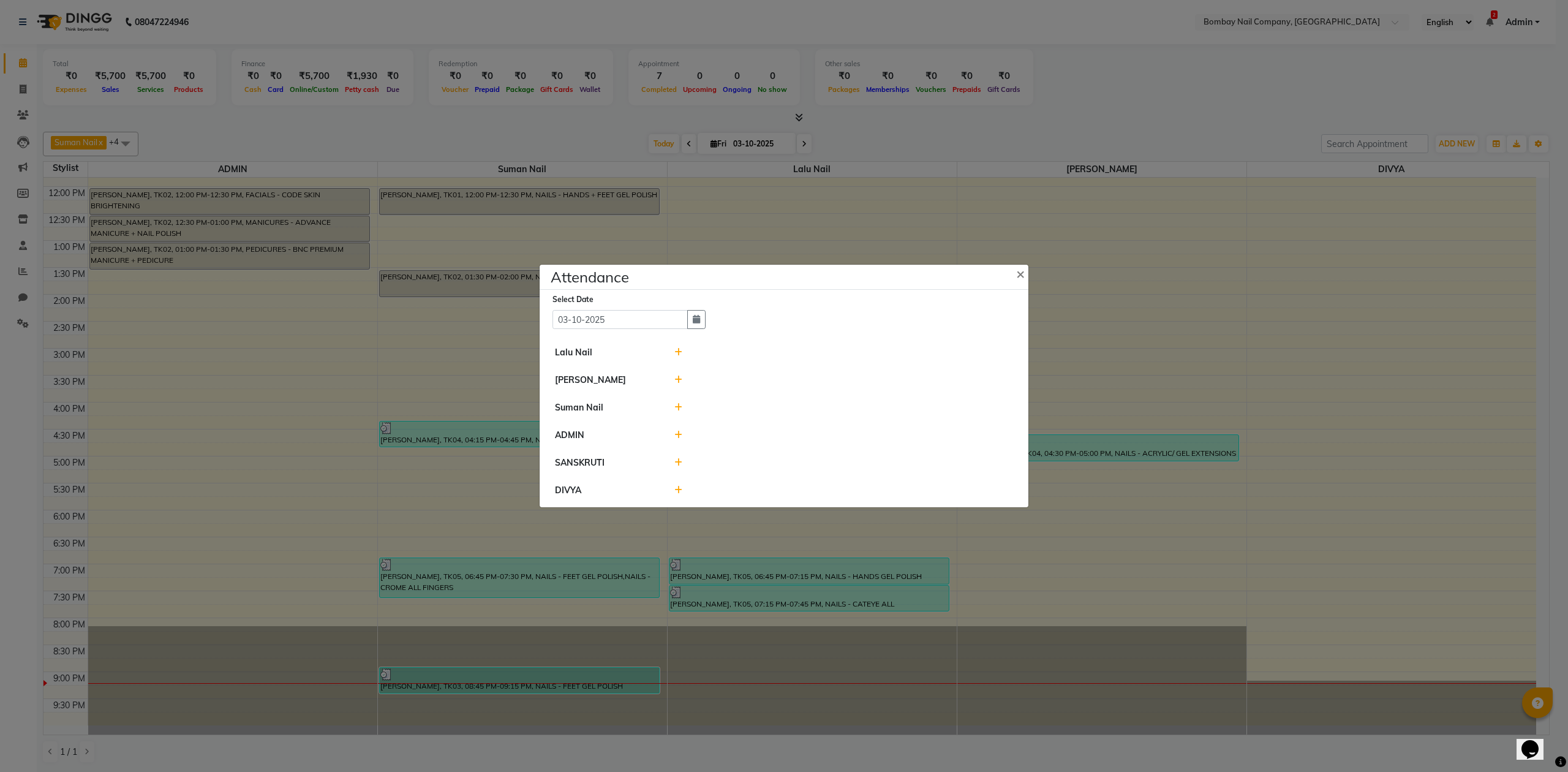
click at [677, 350] on icon at bounding box center [679, 352] width 8 height 9
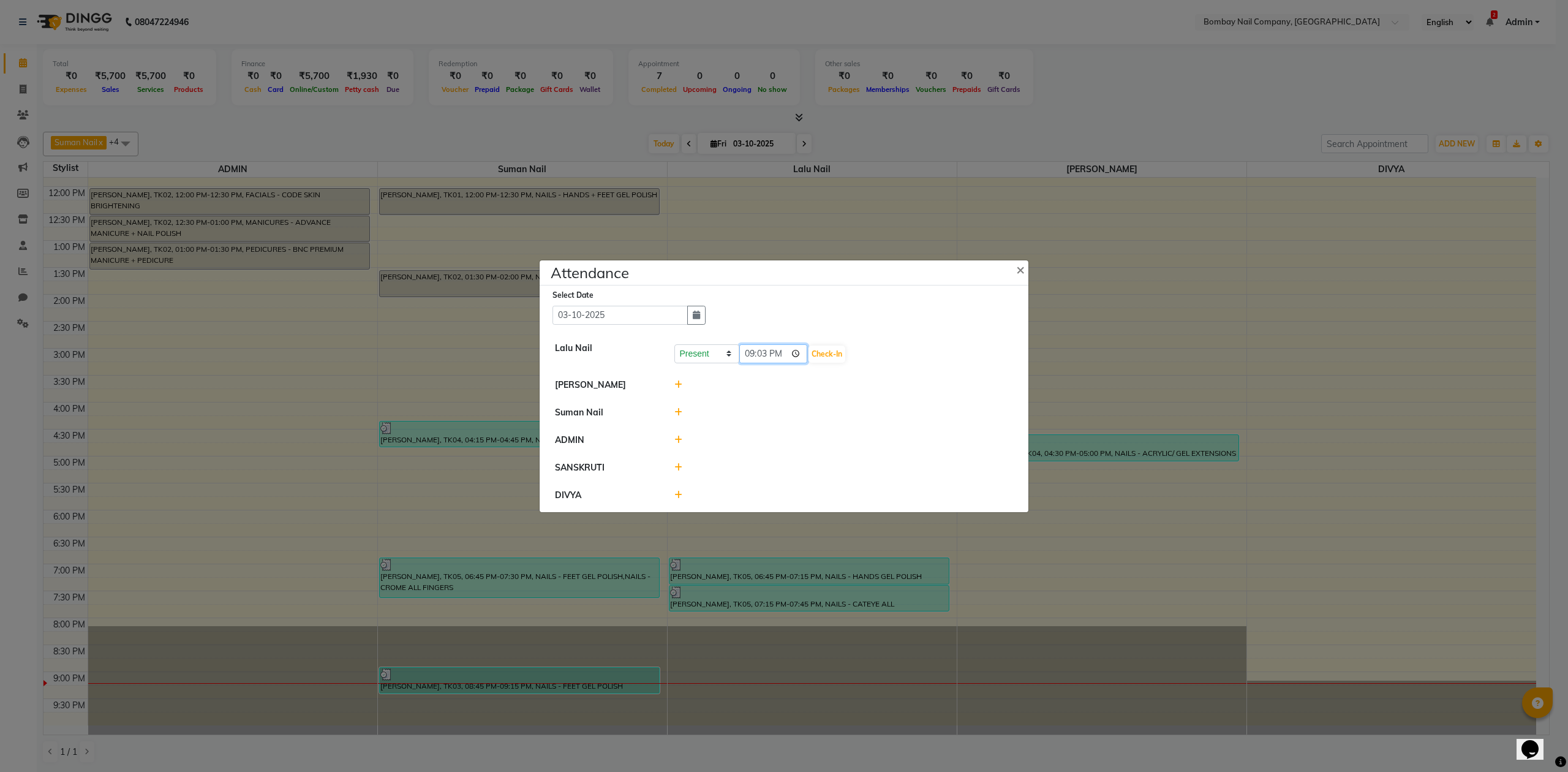
click at [784, 353] on input "21:03" at bounding box center [773, 353] width 68 height 19
type input "11:00"
click at [809, 359] on button "Check-In" at bounding box center [826, 354] width 37 height 17
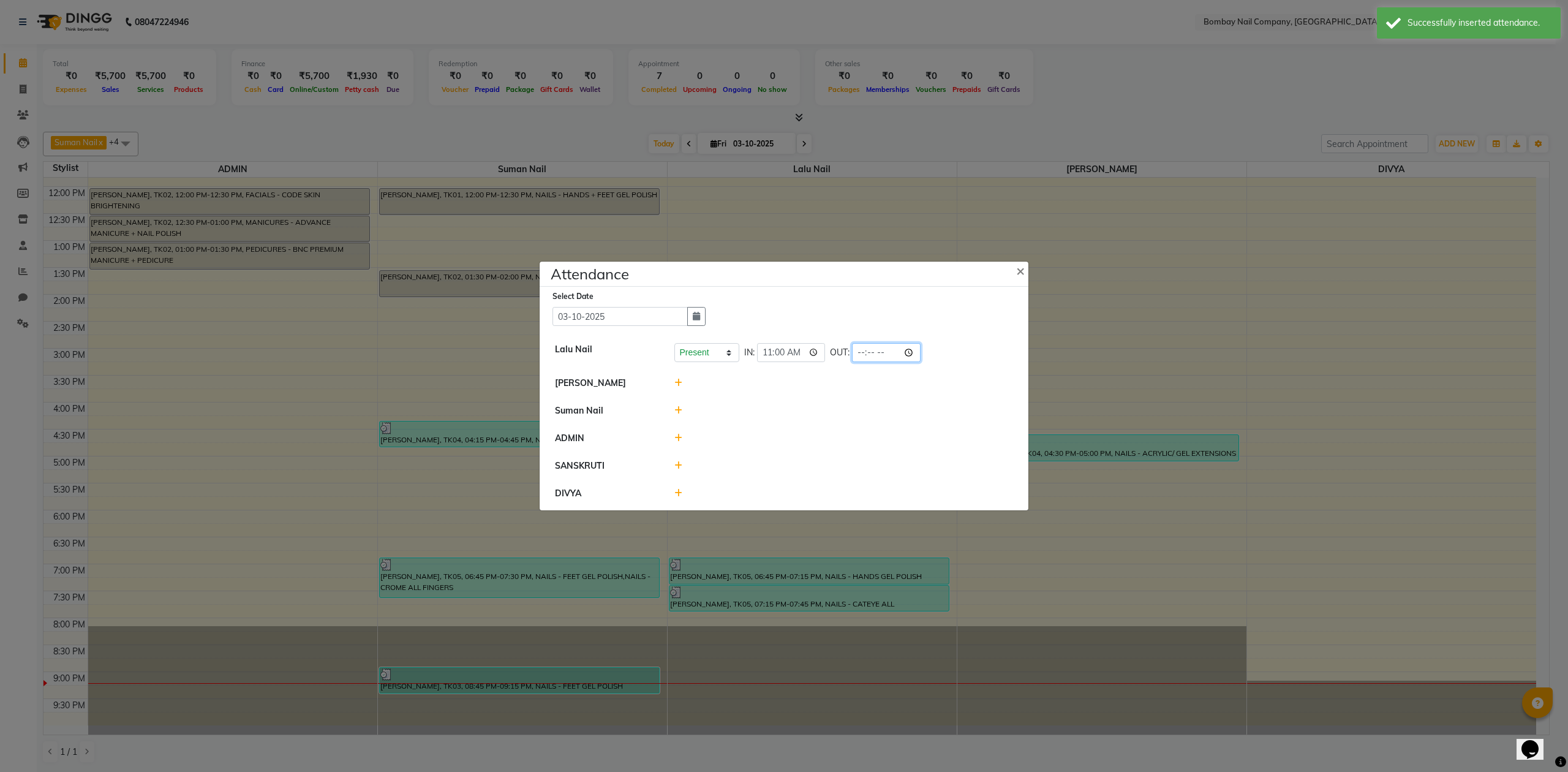
click at [882, 356] on input "time" at bounding box center [886, 353] width 68 height 19
type input "21:04"
click at [925, 373] on li "[PERSON_NAME]" at bounding box center [784, 384] width 482 height 28
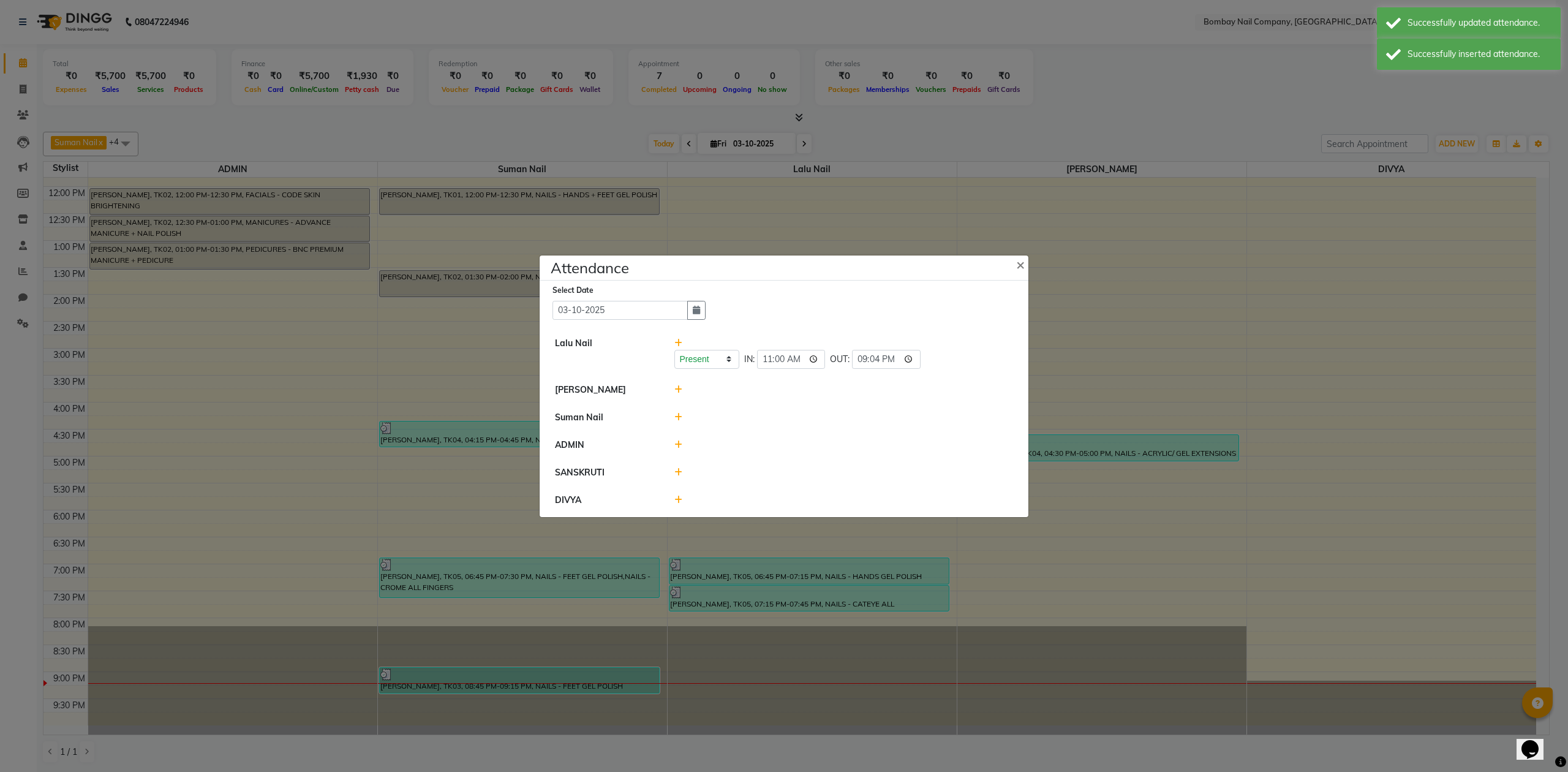
click at [677, 386] on icon at bounding box center [679, 389] width 8 height 9
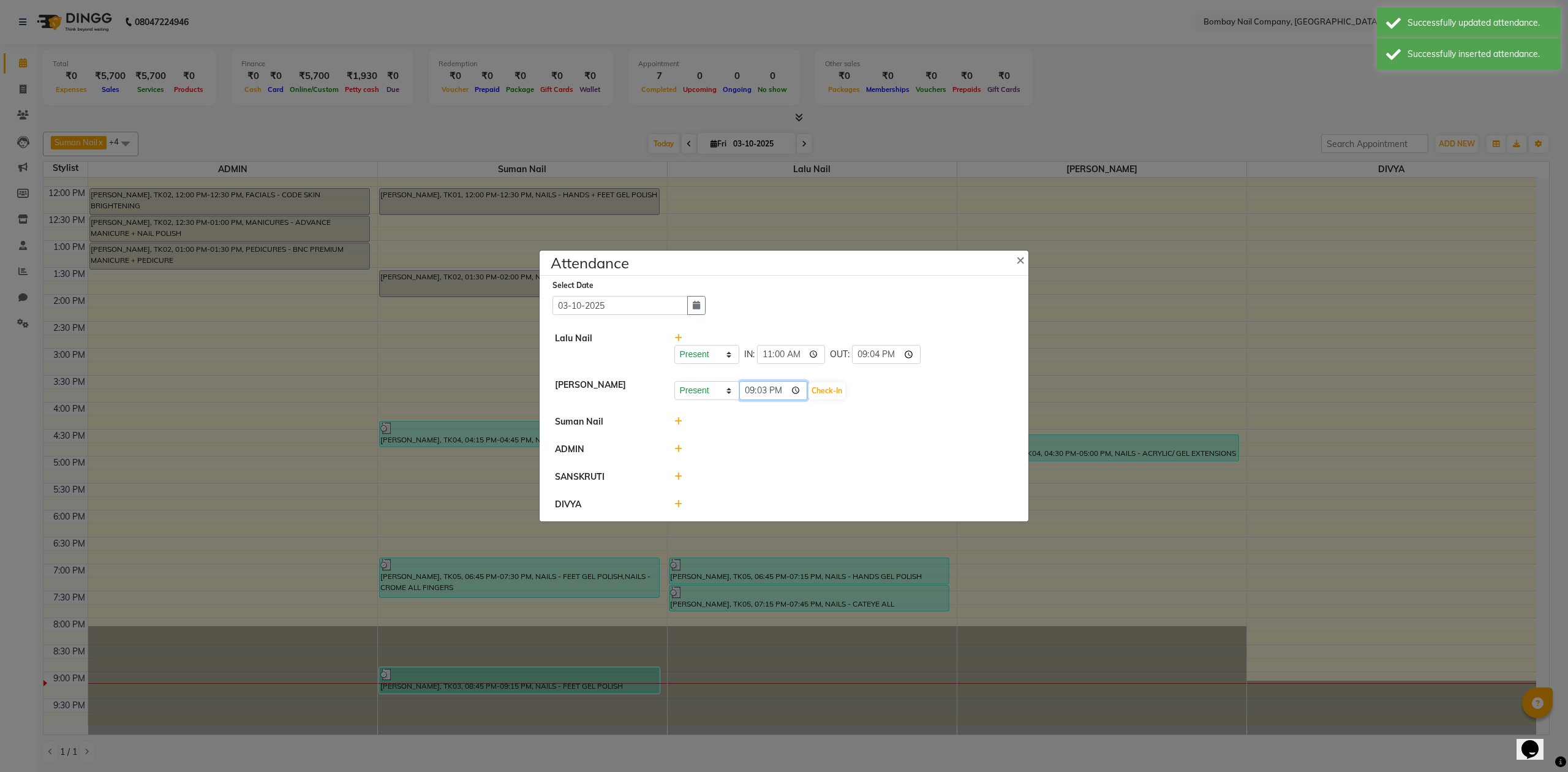
click at [780, 388] on input "21:03" at bounding box center [773, 391] width 68 height 19
type input "11:00"
click at [813, 388] on button "Check-In" at bounding box center [826, 391] width 37 height 17
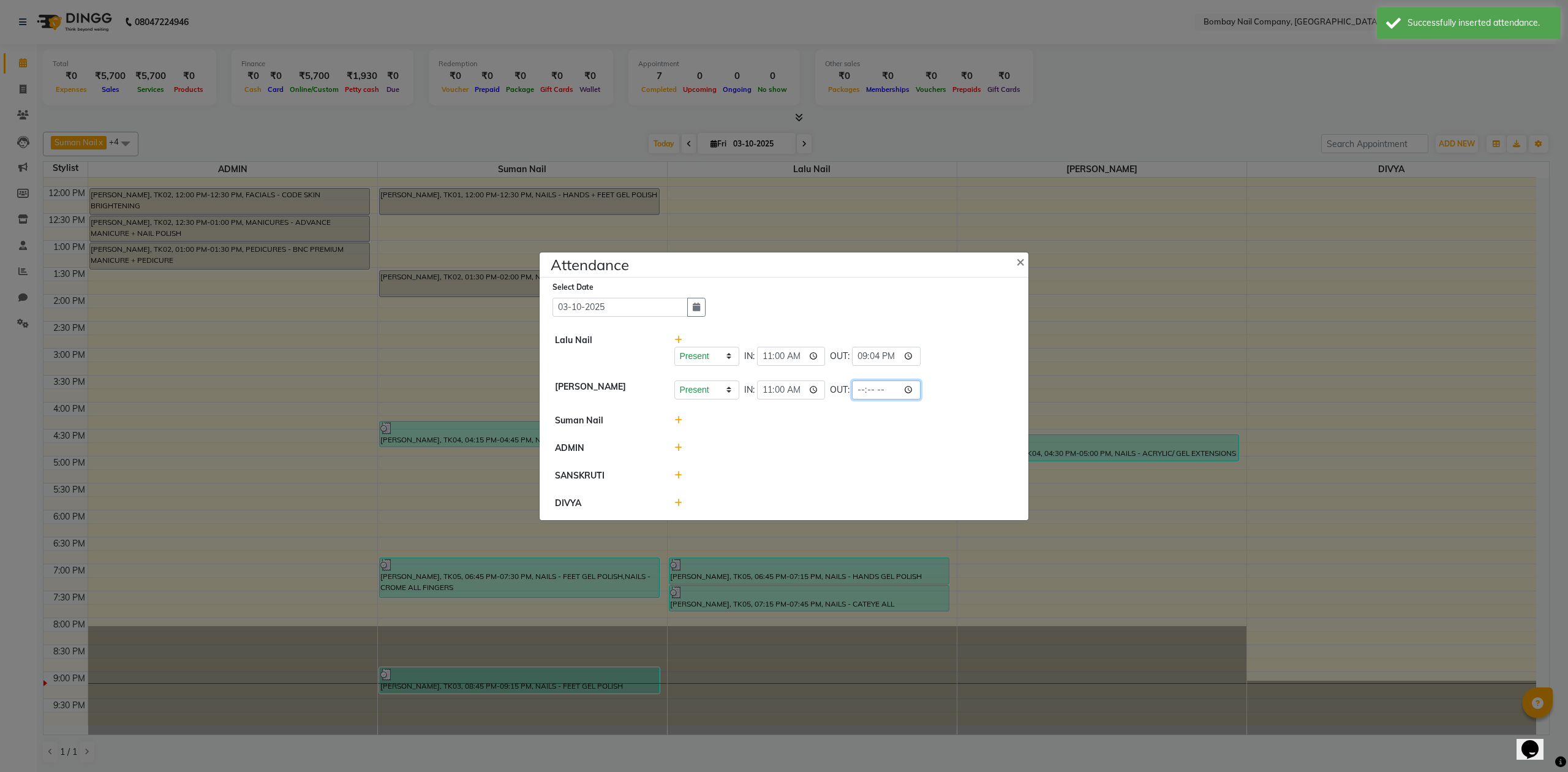
click at [885, 385] on input "time" at bounding box center [886, 390] width 68 height 19
type input "21:04"
click at [926, 410] on li "Suman Nail" at bounding box center [784, 421] width 482 height 28
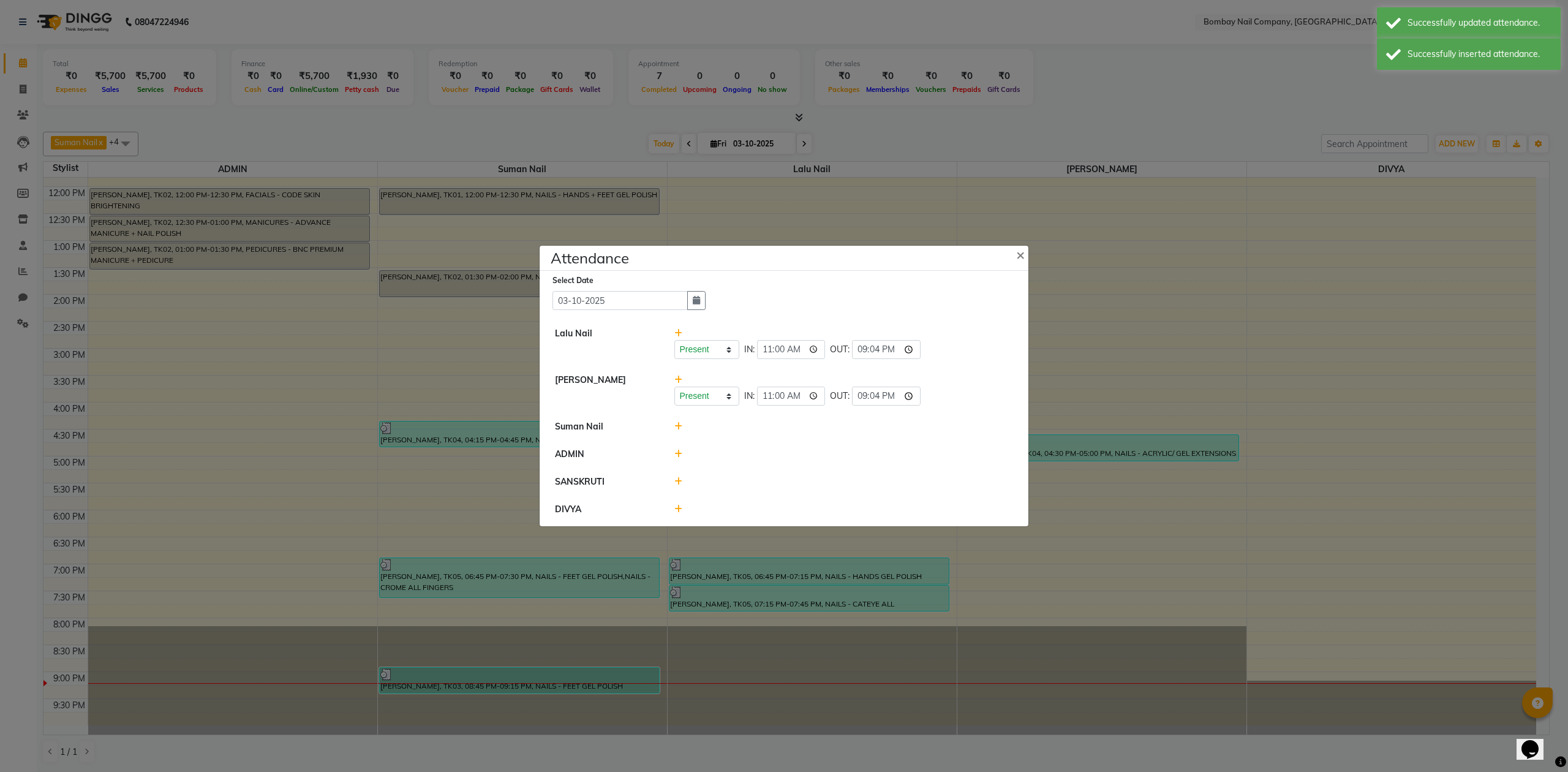
click at [679, 425] on icon at bounding box center [679, 426] width 8 height 9
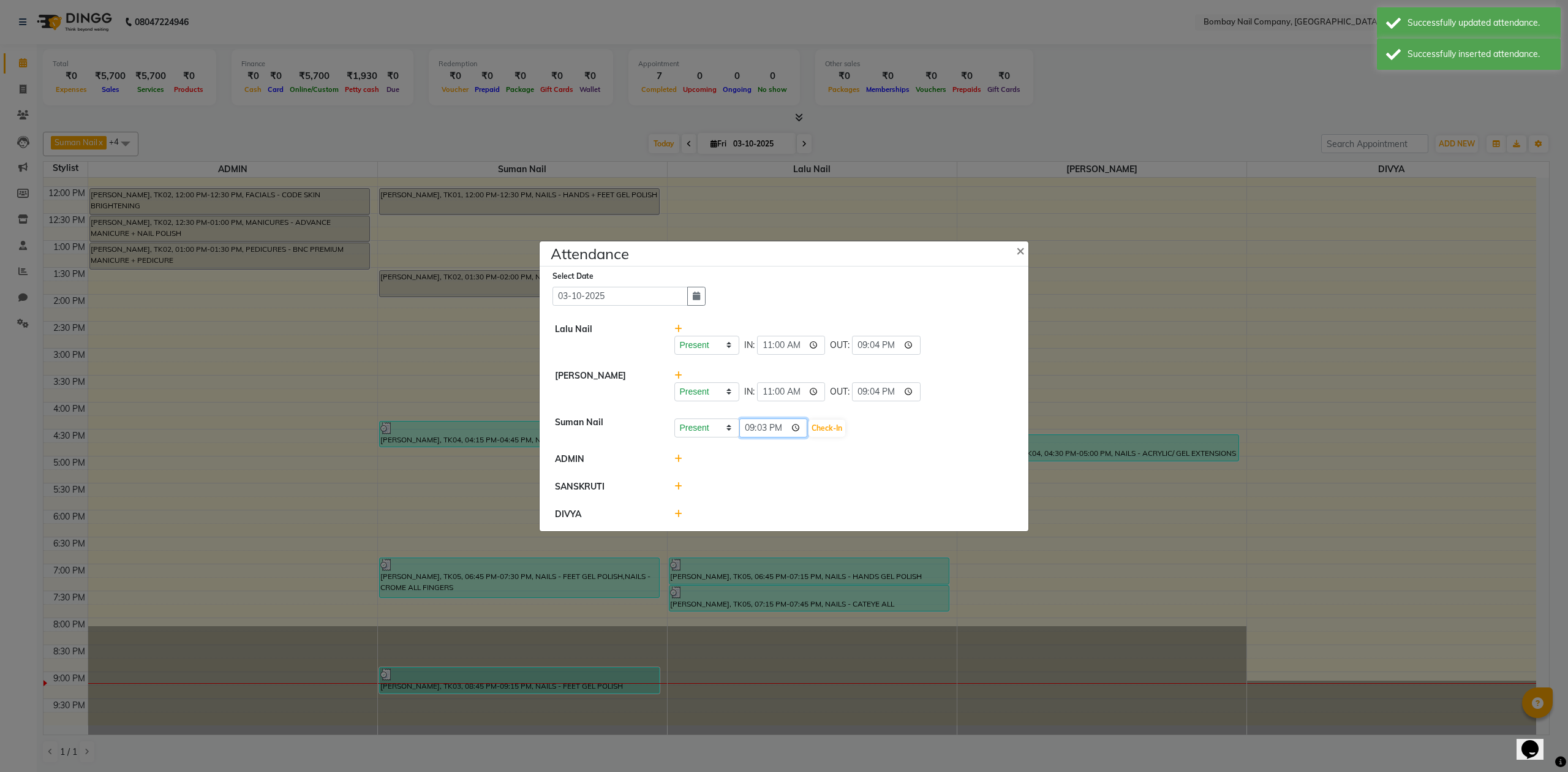
click at [783, 425] on input "21:03" at bounding box center [773, 428] width 68 height 19
type input "11:00"
click at [821, 430] on button "Check-In" at bounding box center [826, 428] width 37 height 17
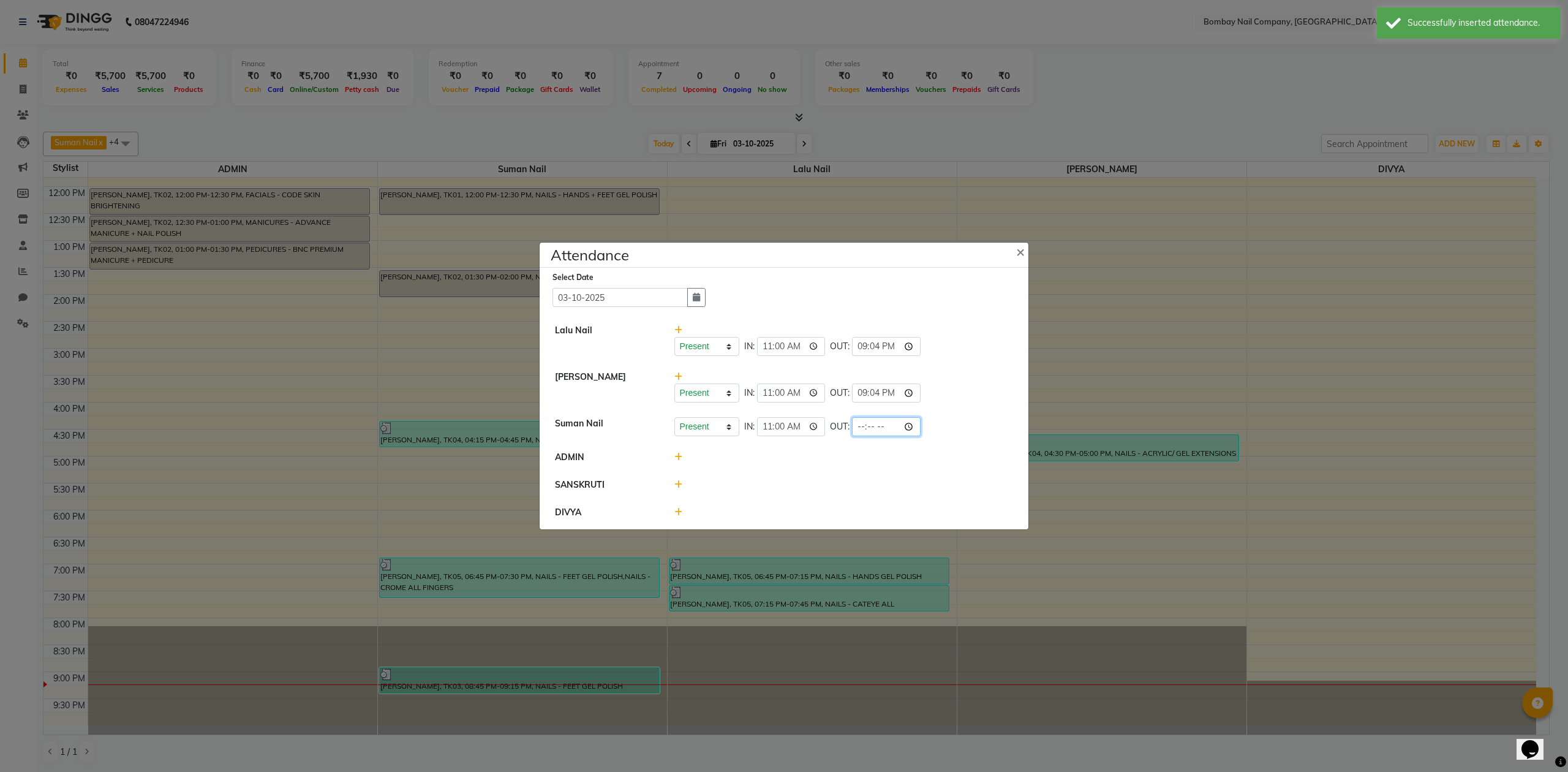
click at [883, 423] on input "time" at bounding box center [886, 426] width 68 height 19
type input "21:04"
click at [941, 451] on div at bounding box center [844, 457] width 358 height 13
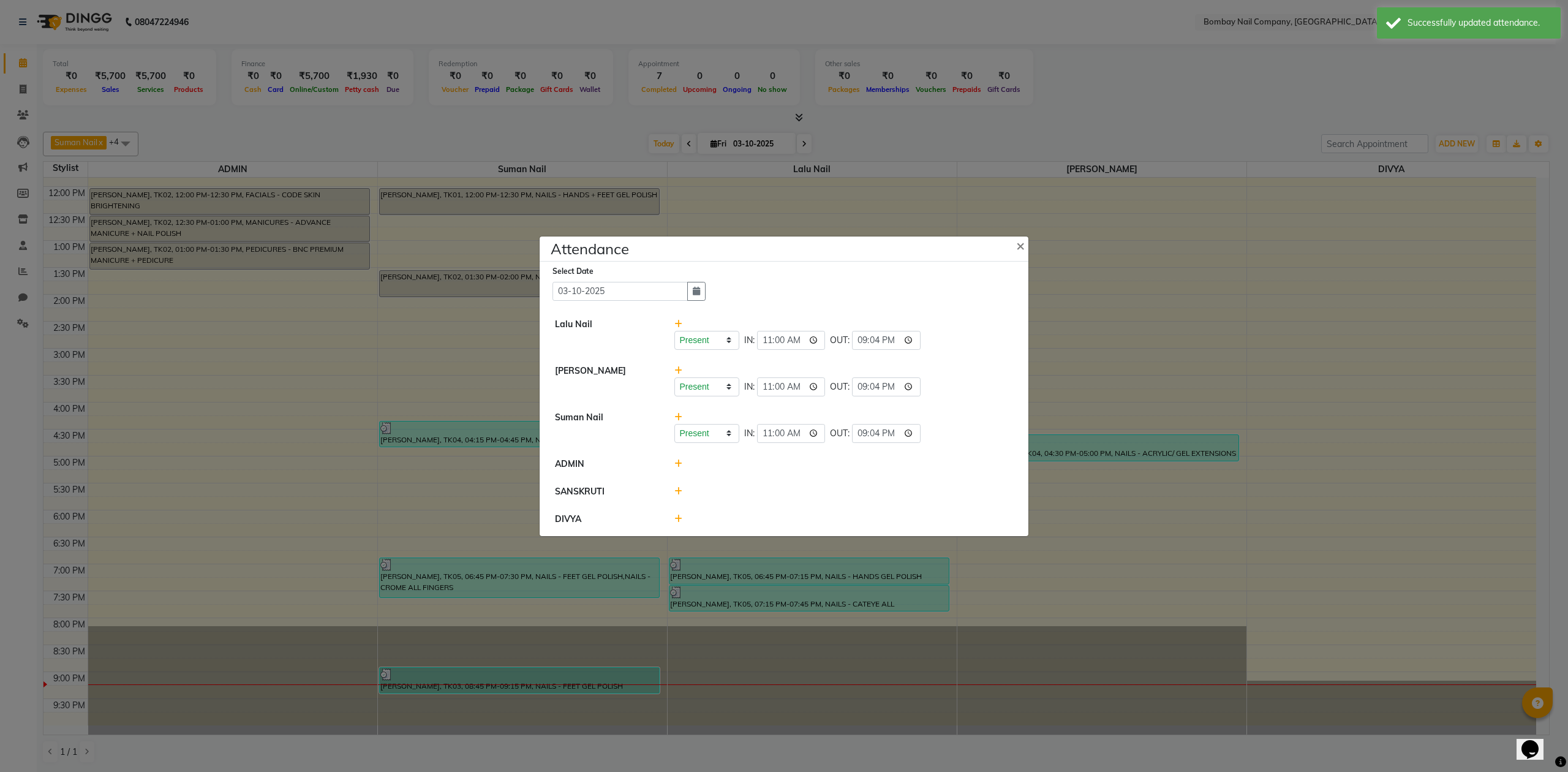
click at [677, 489] on icon at bounding box center [679, 491] width 8 height 9
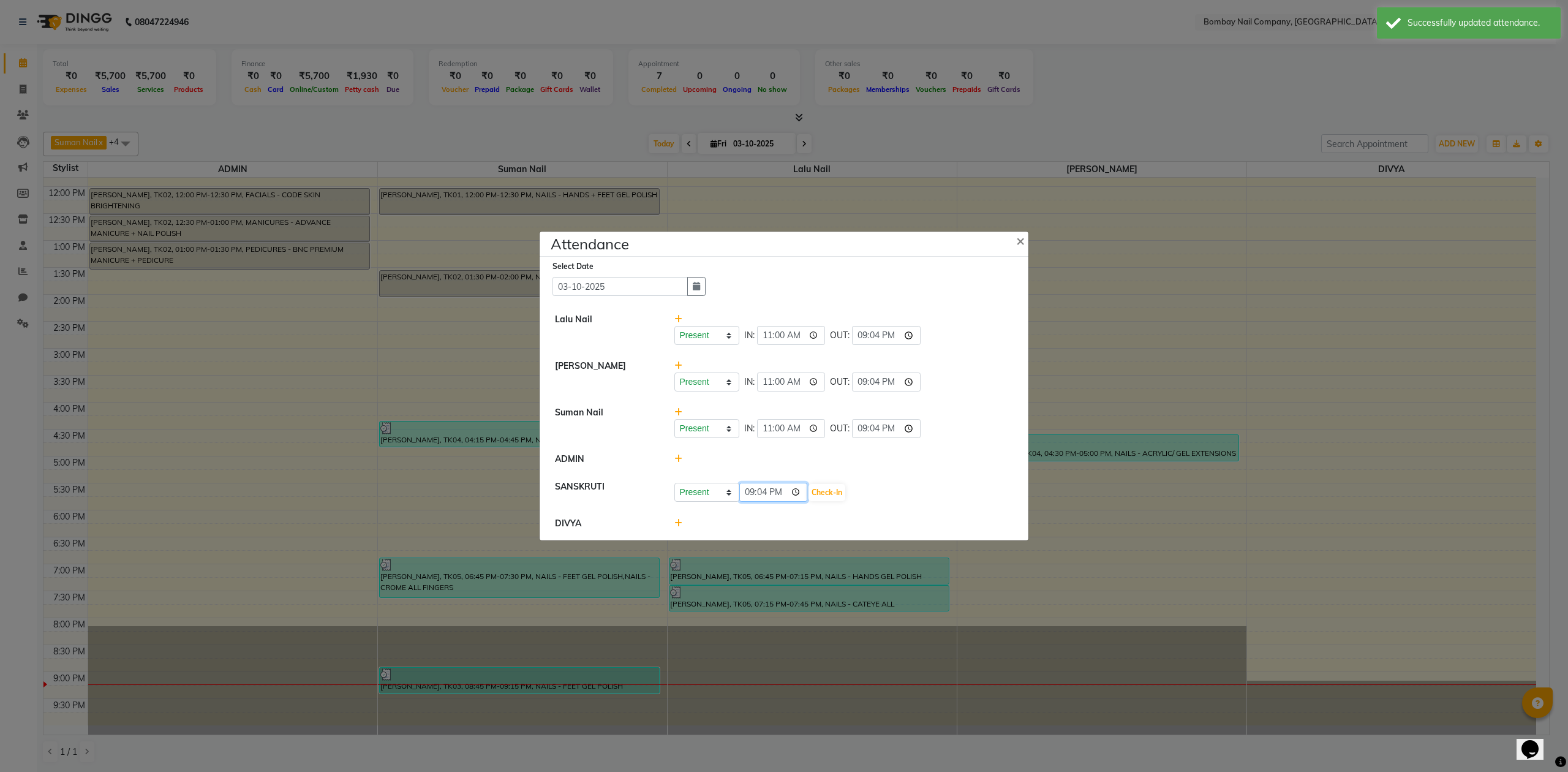
click at [788, 494] on input "21:04" at bounding box center [773, 492] width 68 height 19
type input "12:00"
click at [809, 497] on button "Check-In" at bounding box center [826, 493] width 37 height 17
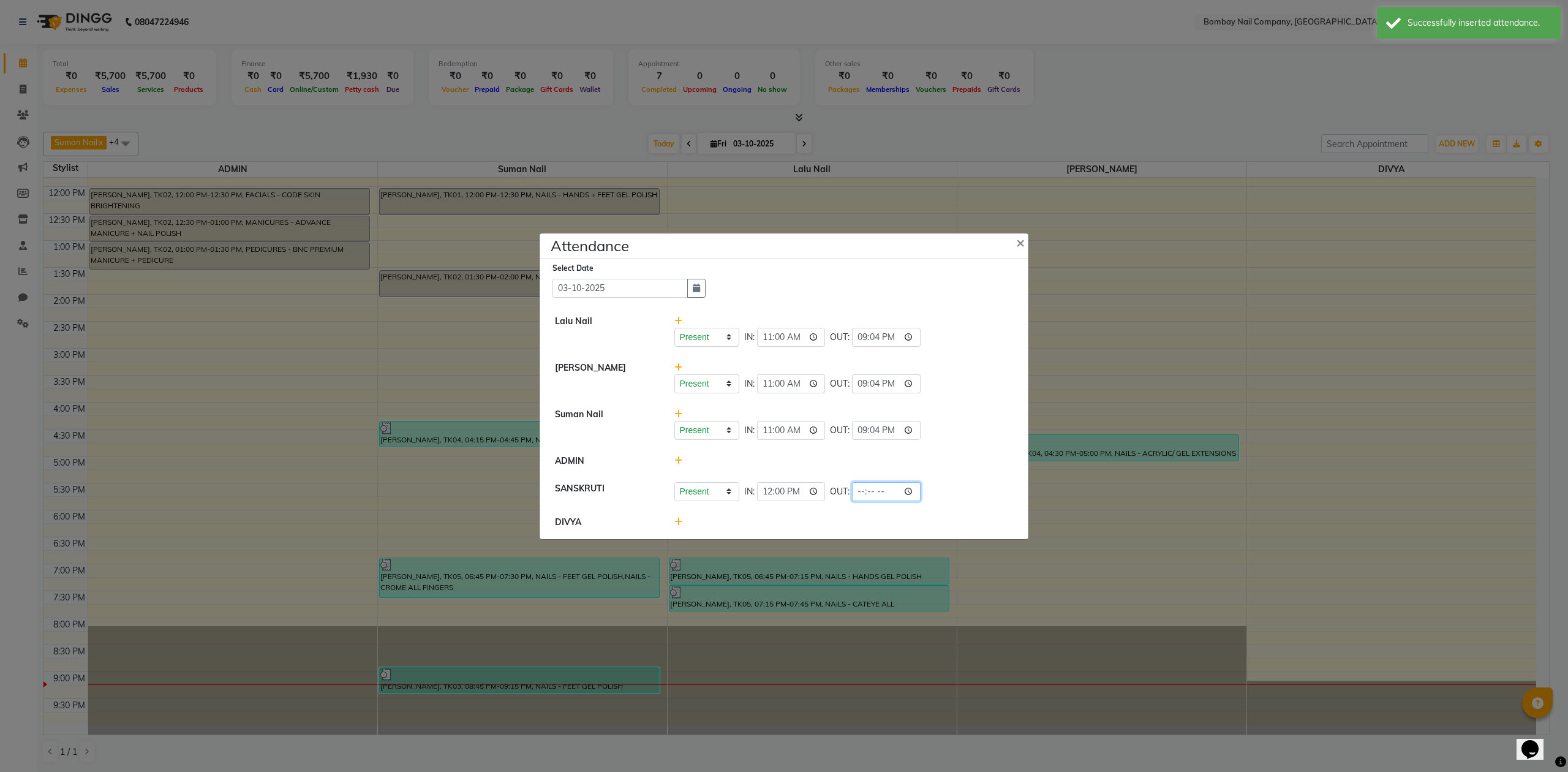
click at [877, 489] on input "time" at bounding box center [886, 492] width 68 height 19
type input "21:04"
click at [927, 488] on div "Present Absent Late Half Day Weekly Off IN: 12:00 OUT: 21:04" at bounding box center [844, 492] width 339 height 19
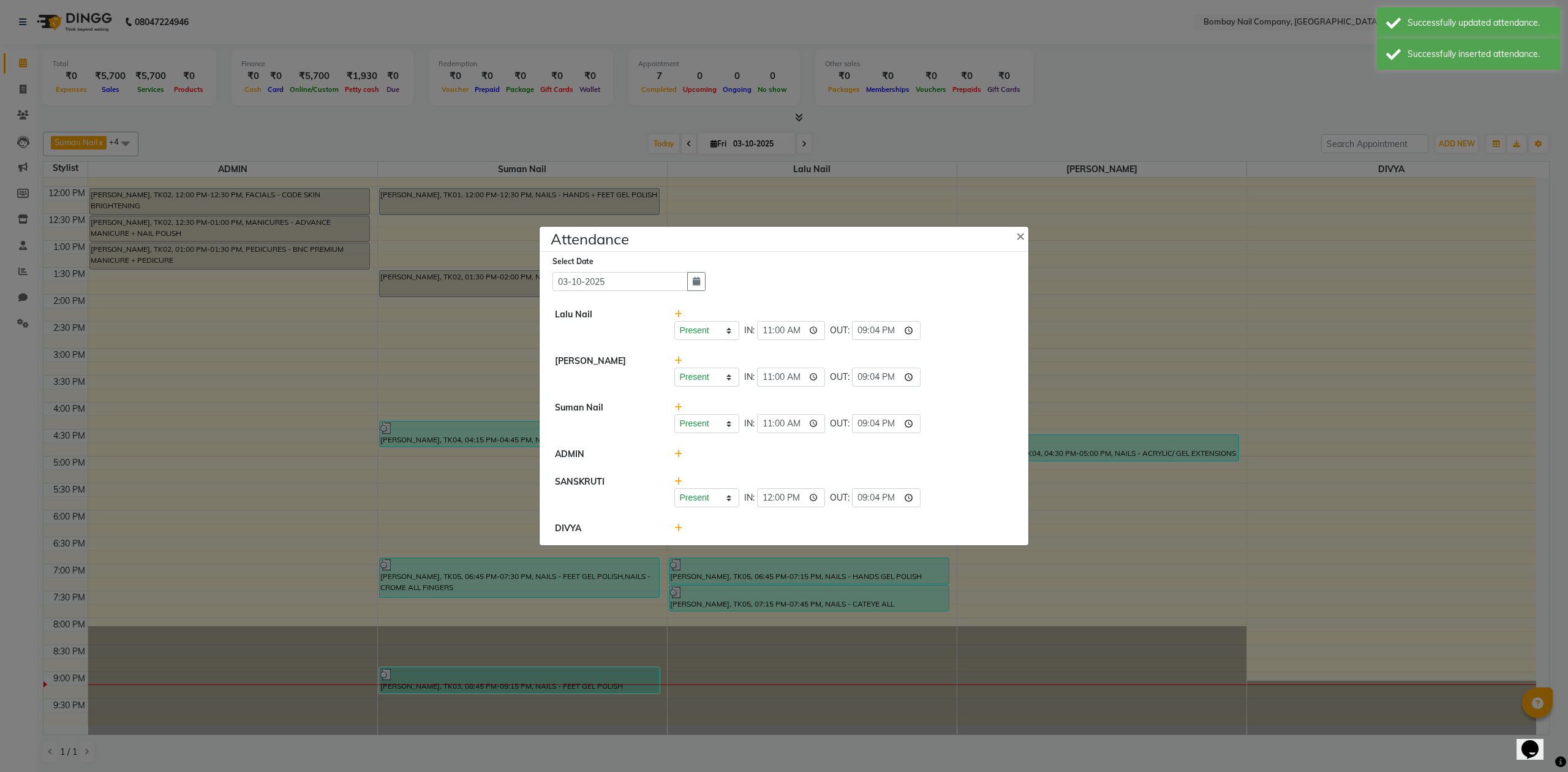
click at [676, 529] on icon at bounding box center [679, 528] width 8 height 9
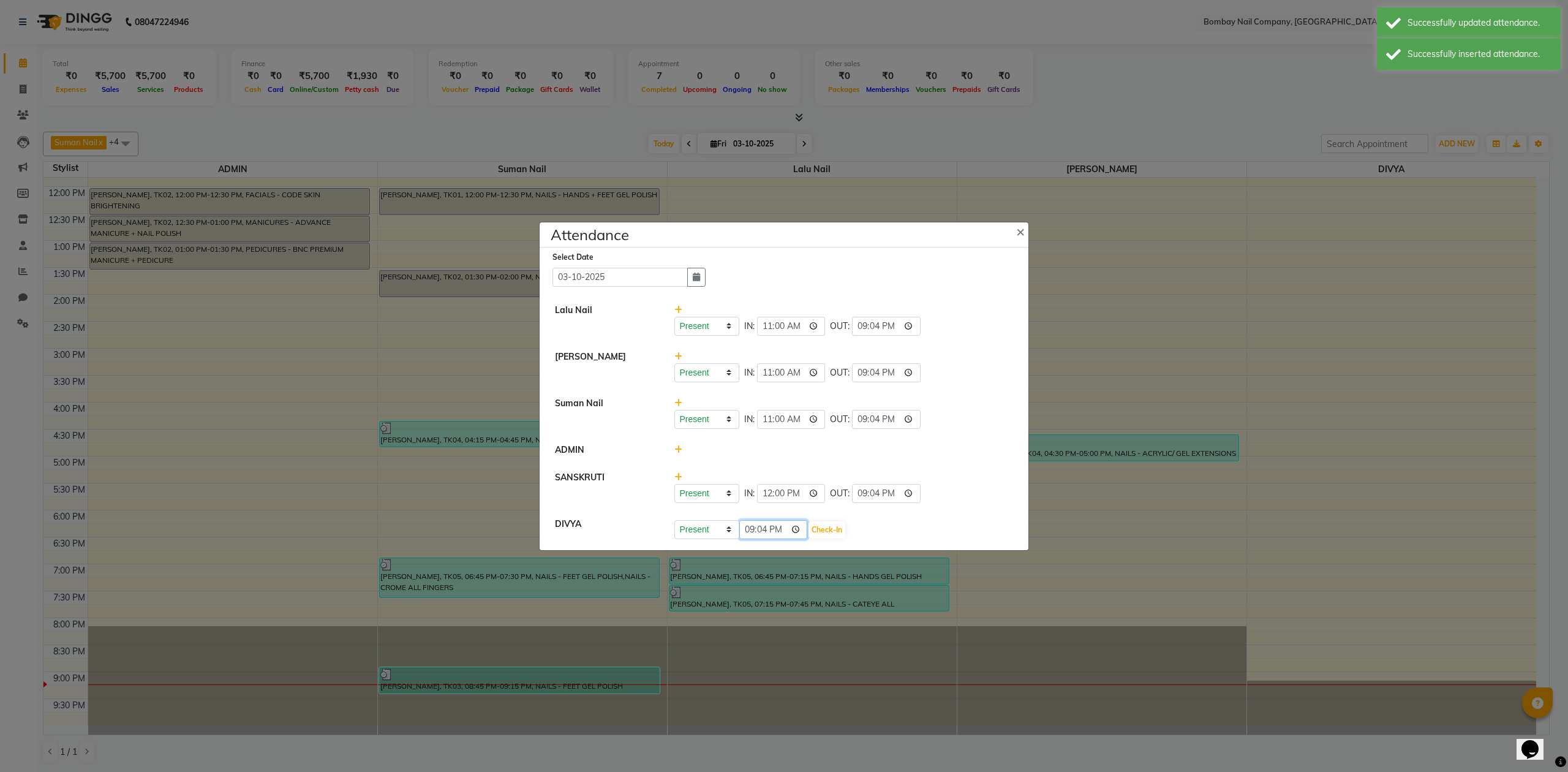
click at [783, 528] on input "21:04" at bounding box center [773, 529] width 68 height 19
type input "11:00"
click at [817, 525] on button "Check-In" at bounding box center [826, 530] width 37 height 17
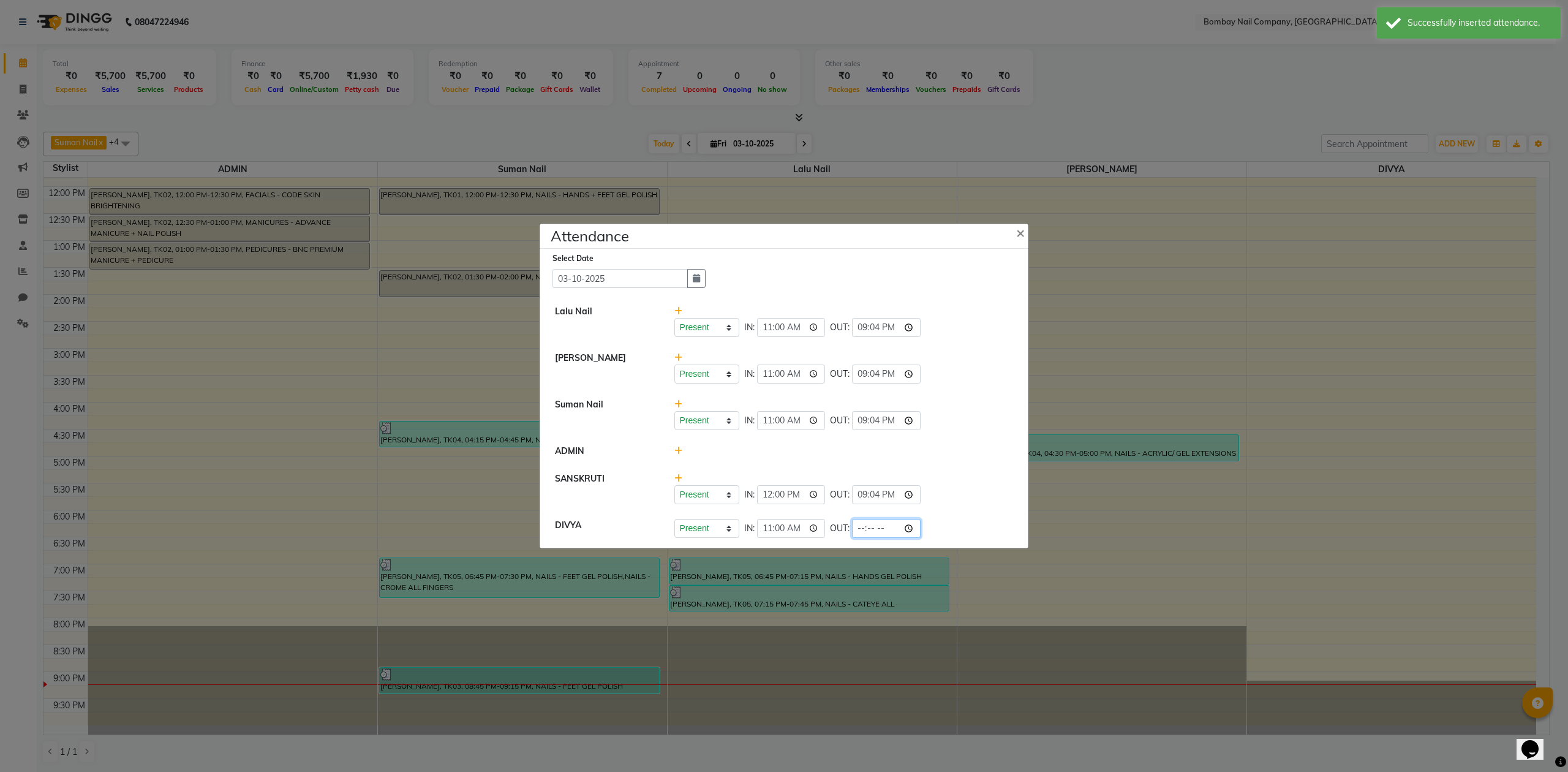
click at [882, 528] on input "time" at bounding box center [886, 528] width 68 height 19
type input "20:00"
click at [949, 529] on div "Present Absent Late Half Day Weekly Off IN: 11:00 OUT: 20:00" at bounding box center [844, 528] width 339 height 19
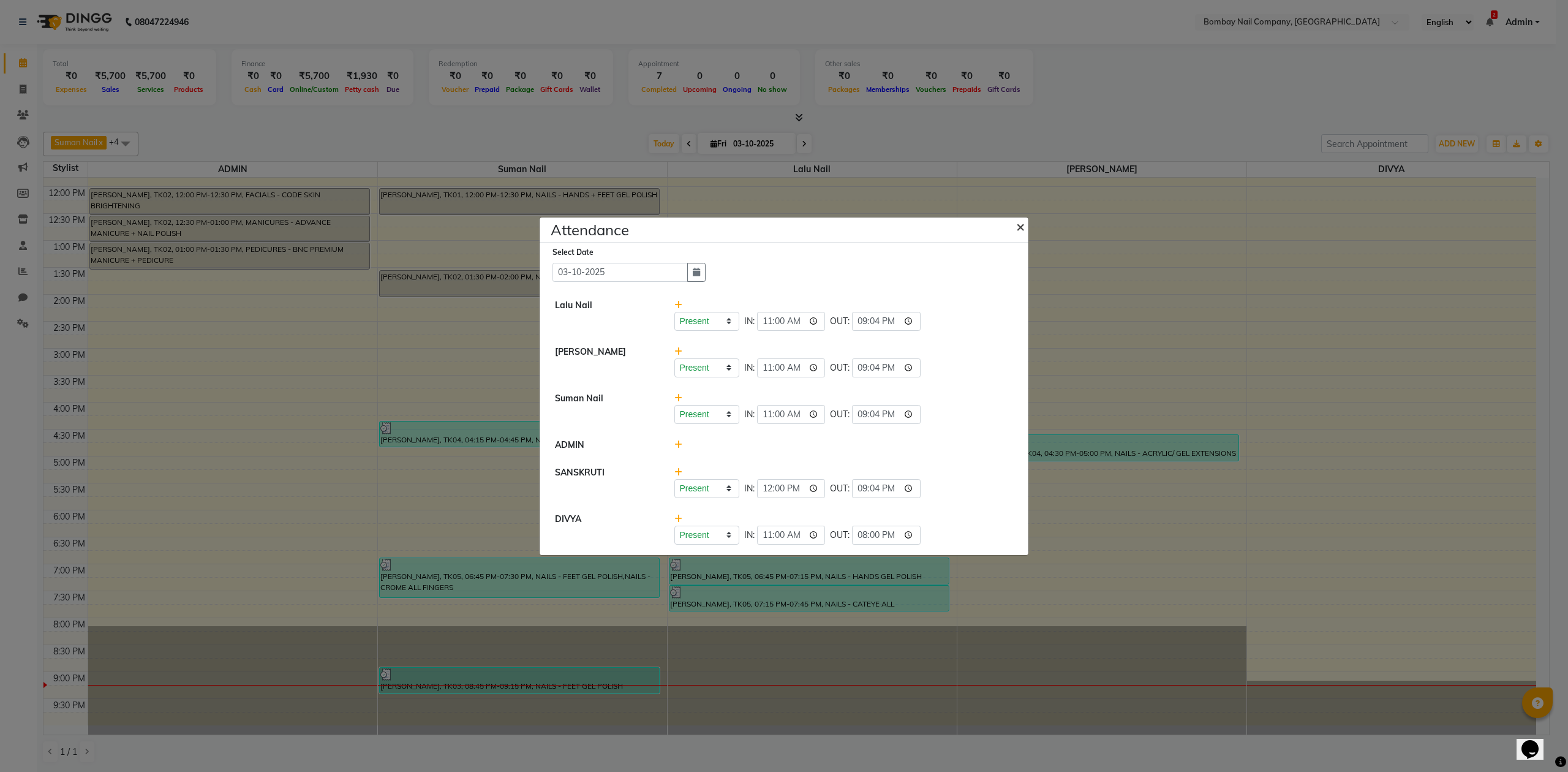
click at [1021, 217] on span "×" at bounding box center [1020, 226] width 9 height 19
